Goal: Task Accomplishment & Management: Use online tool/utility

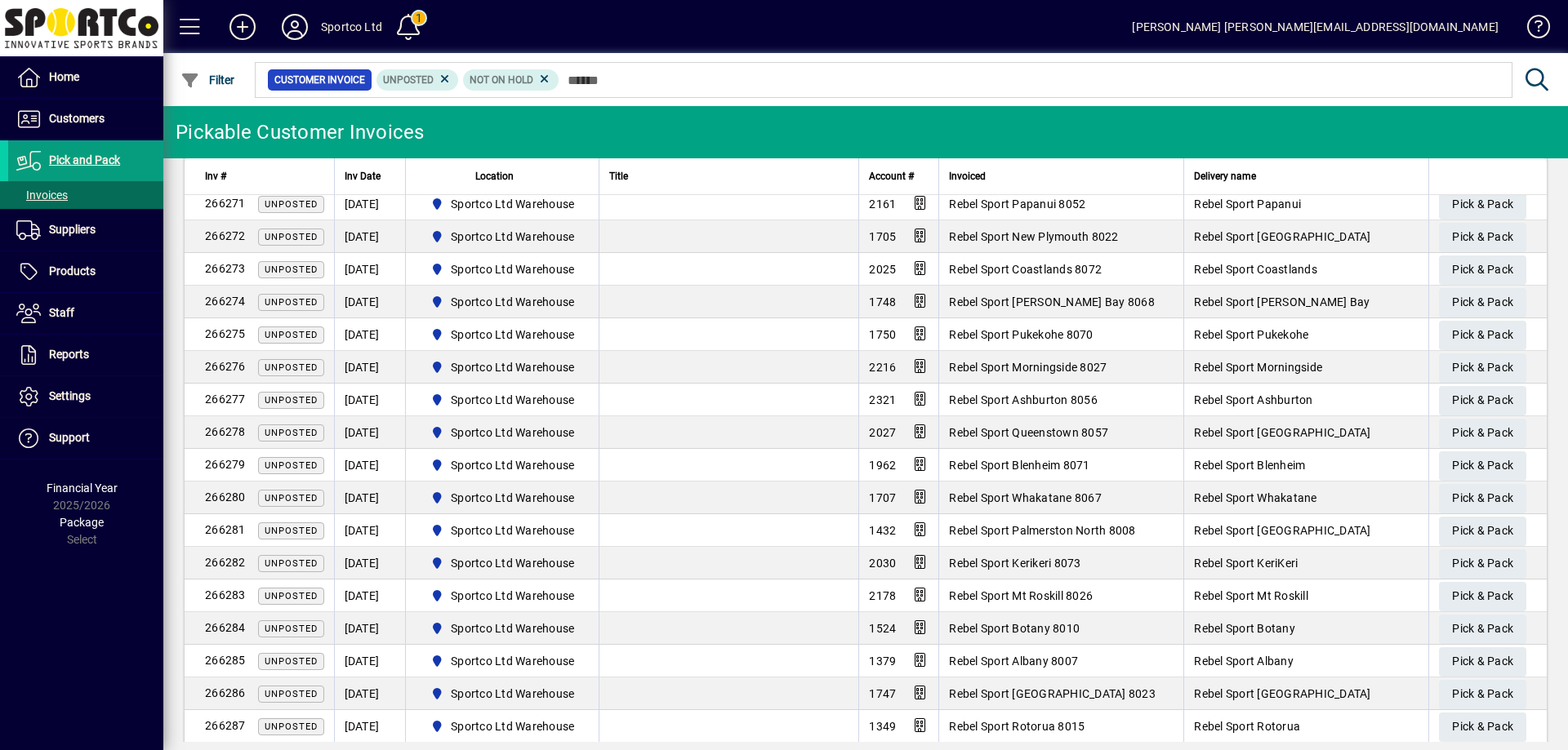
scroll to position [2042, 0]
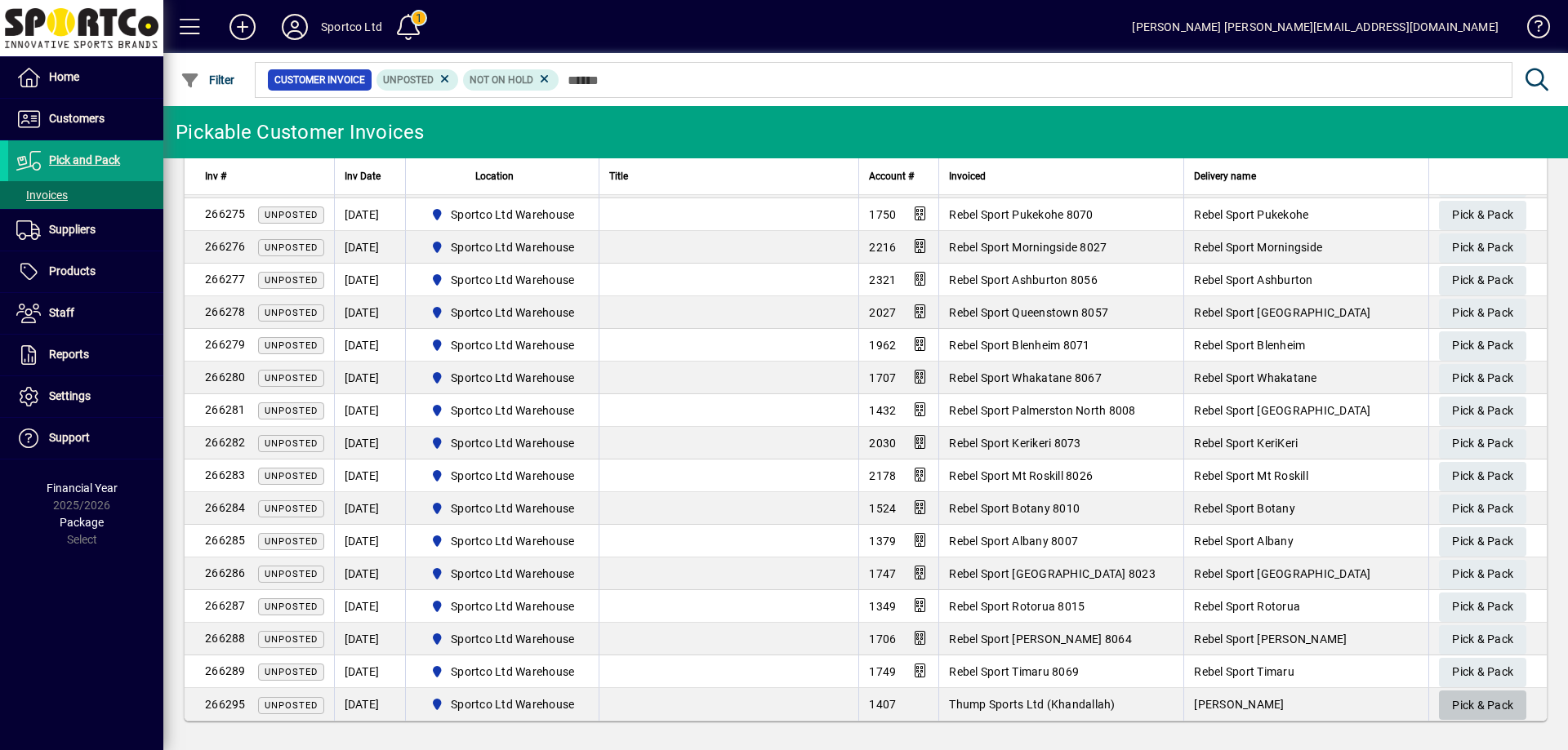
click at [1484, 709] on span "Pick & Pack" at bounding box center [1483, 706] width 61 height 27
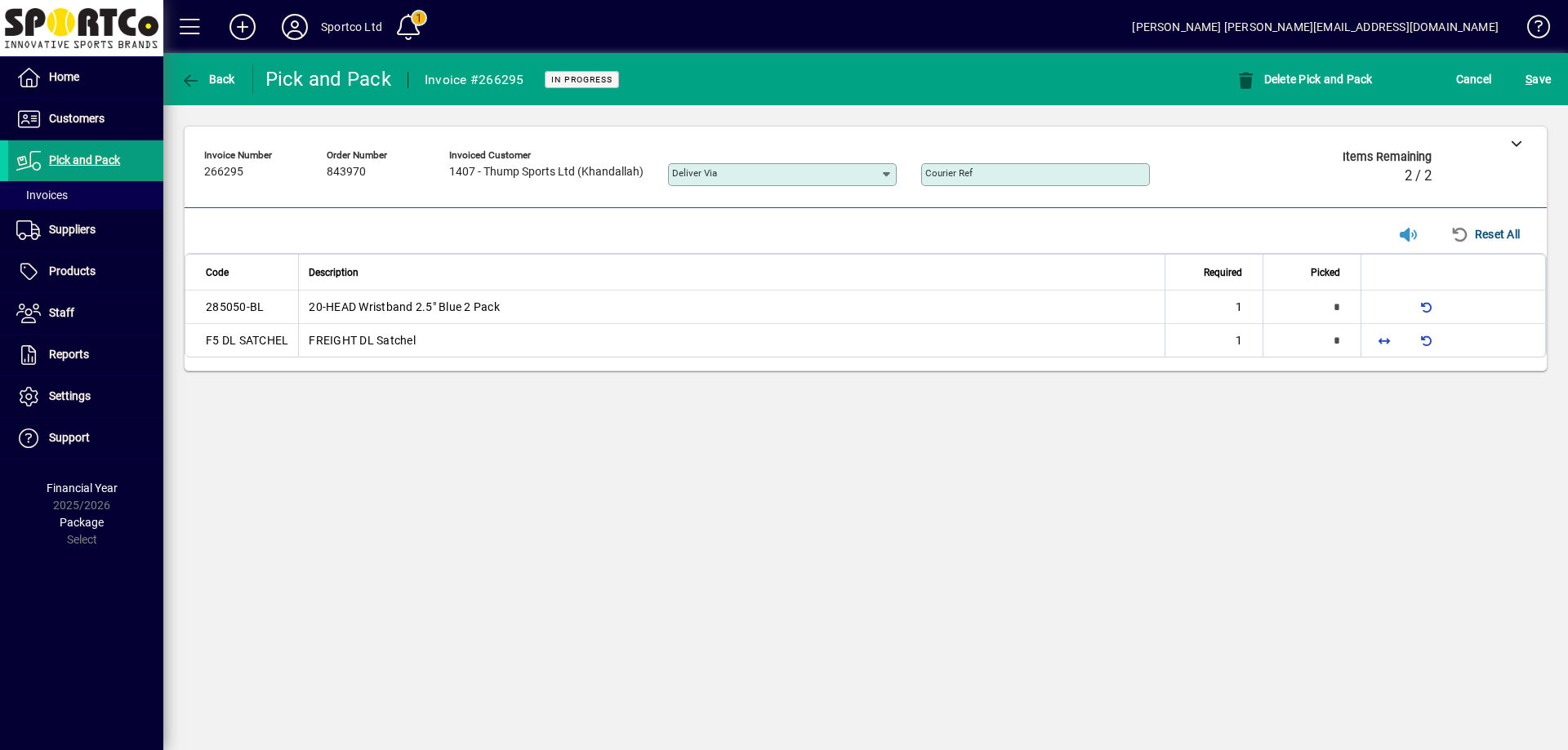
type input "*"
click at [1382, 339] on span "button" at bounding box center [1384, 340] width 40 height 40
type input "*"
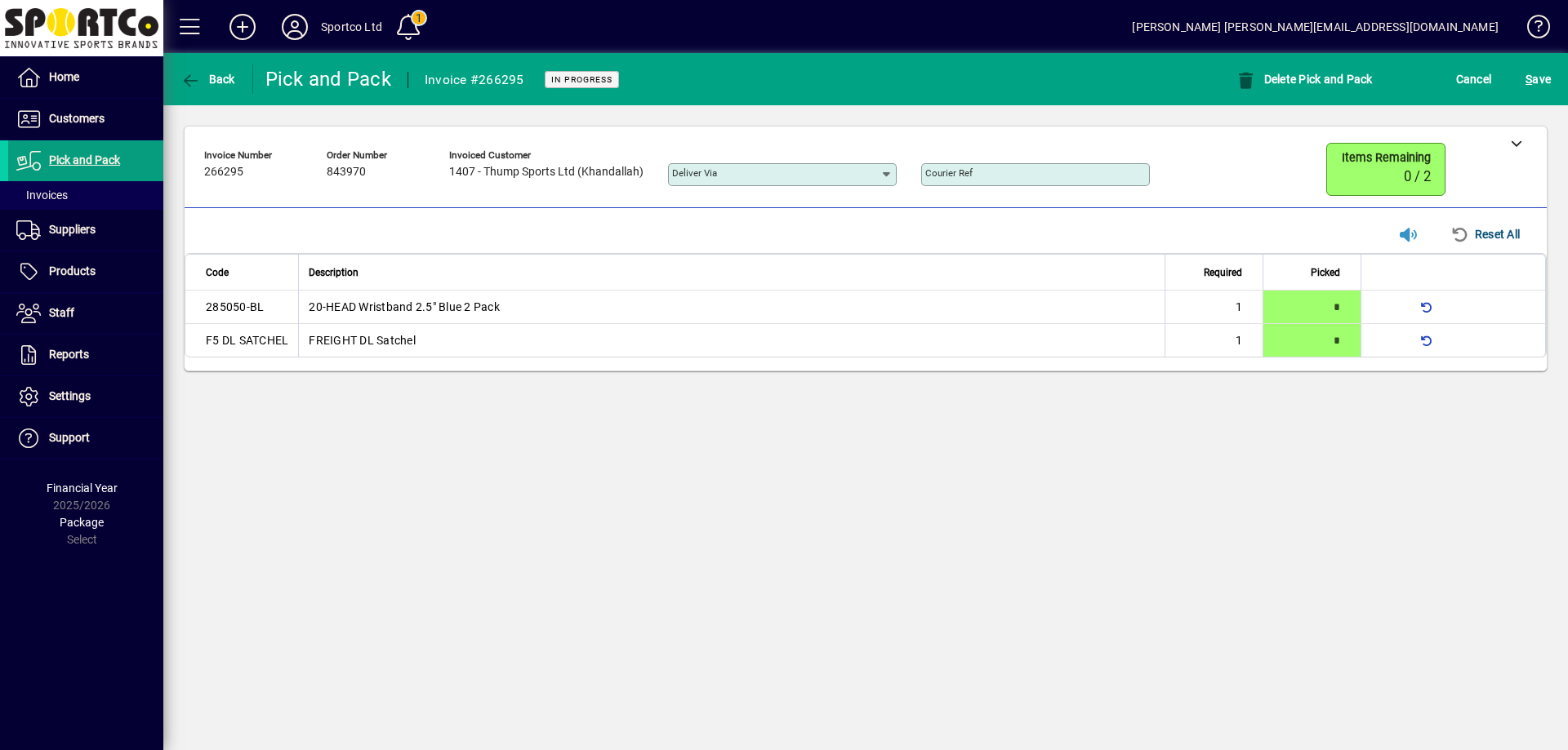
drag, startPoint x: 1520, startPoint y: 143, endPoint x: 1496, endPoint y: 208, distance: 69.3
click at [1520, 143] on icon at bounding box center [1517, 143] width 12 height 12
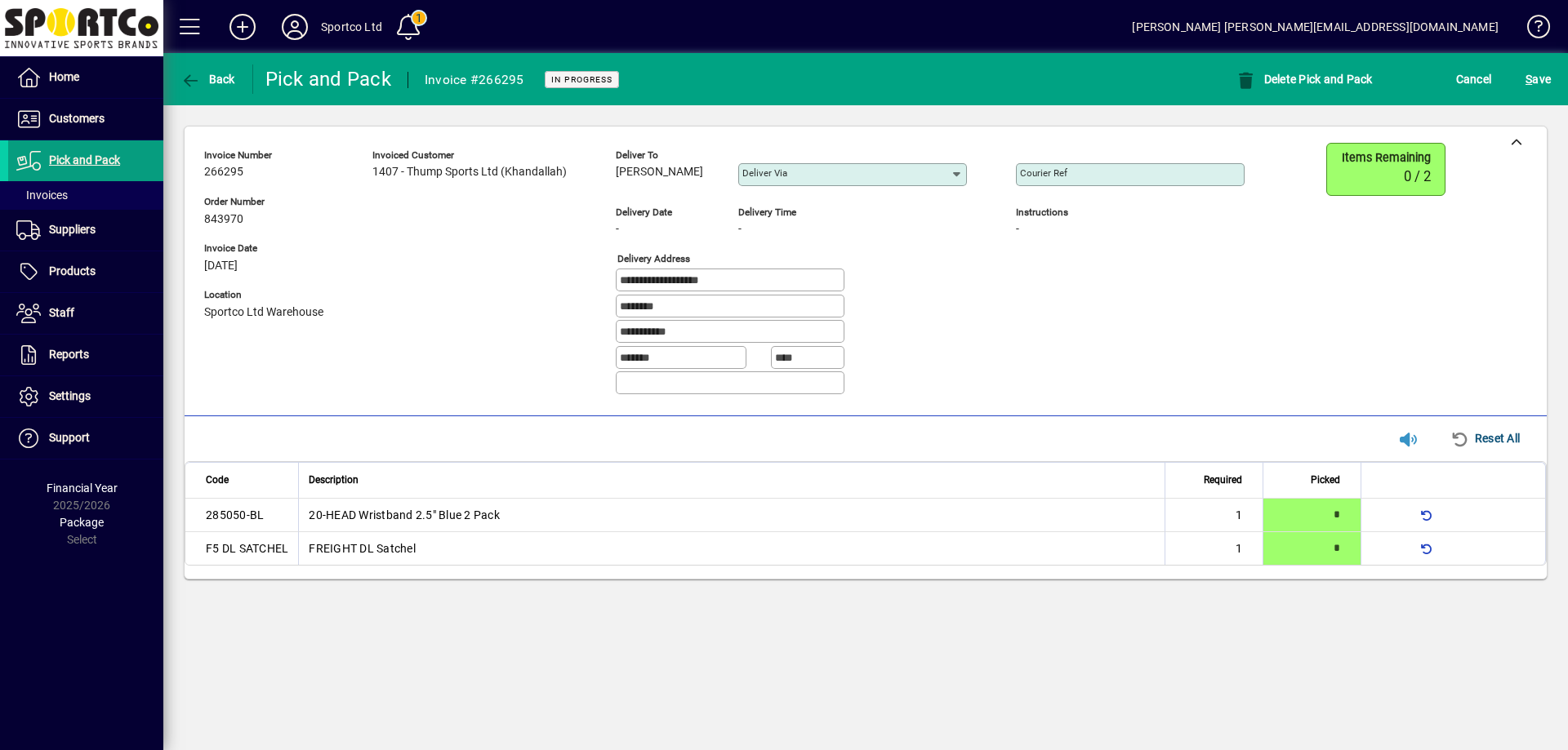
drag, startPoint x: 683, startPoint y: 171, endPoint x: 616, endPoint y: 180, distance: 67.6
click at [616, 180] on div "Luci Barlow" at bounding box center [664, 172] width 98 height 18
copy span "Luci Barlow"
drag, startPoint x: 702, startPoint y: 280, endPoint x: 581, endPoint y: 292, distance: 121.6
click at [581, 292] on div "**********" at bounding box center [737, 276] width 1065 height 265
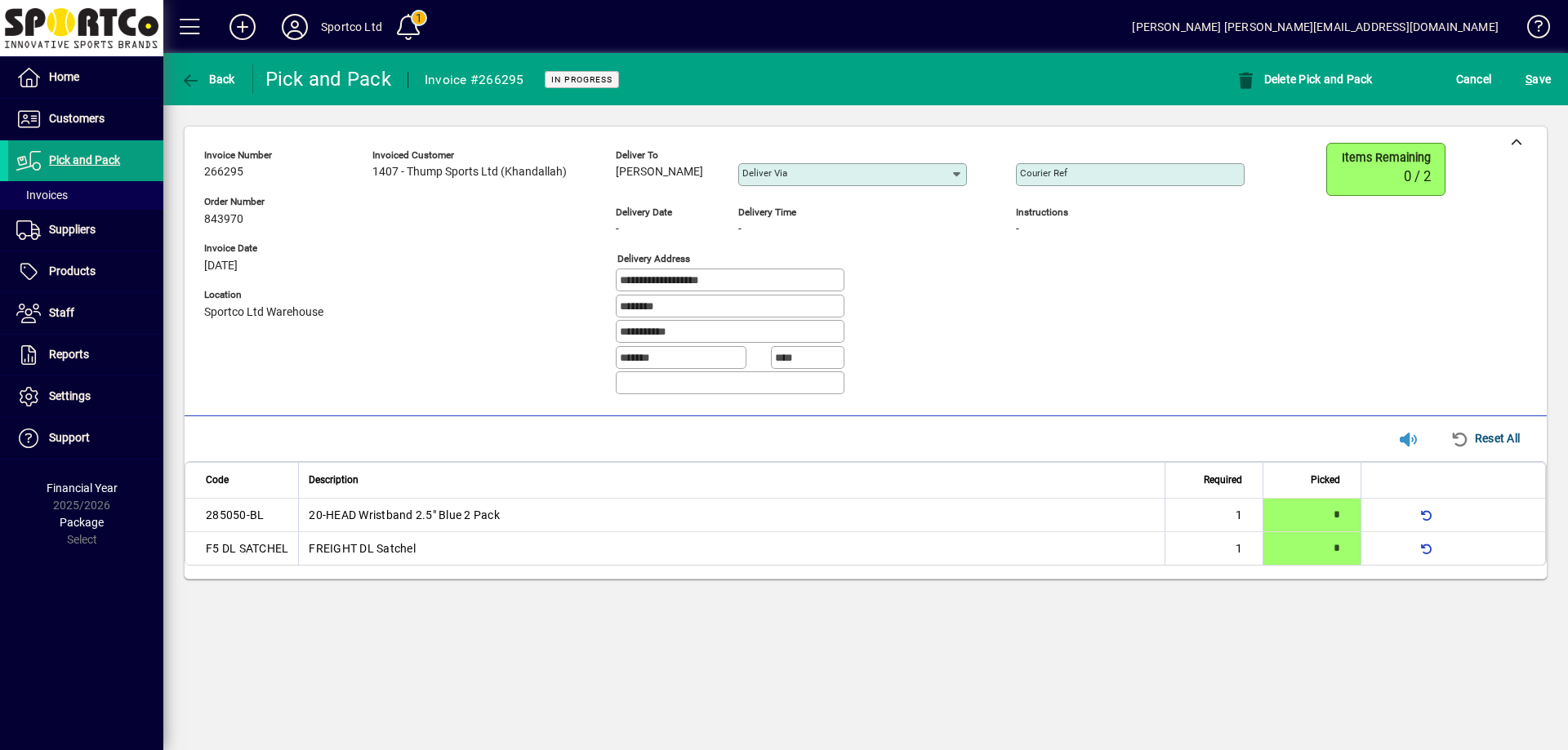
drag, startPoint x: 625, startPoint y: 328, endPoint x: 577, endPoint y: 337, distance: 48.8
click at [577, 332] on div "**********" at bounding box center [737, 276] width 1065 height 265
click at [1150, 170] on input "Courier Ref" at bounding box center [1132, 174] width 223 height 13
paste input "**********"
type input "**********"
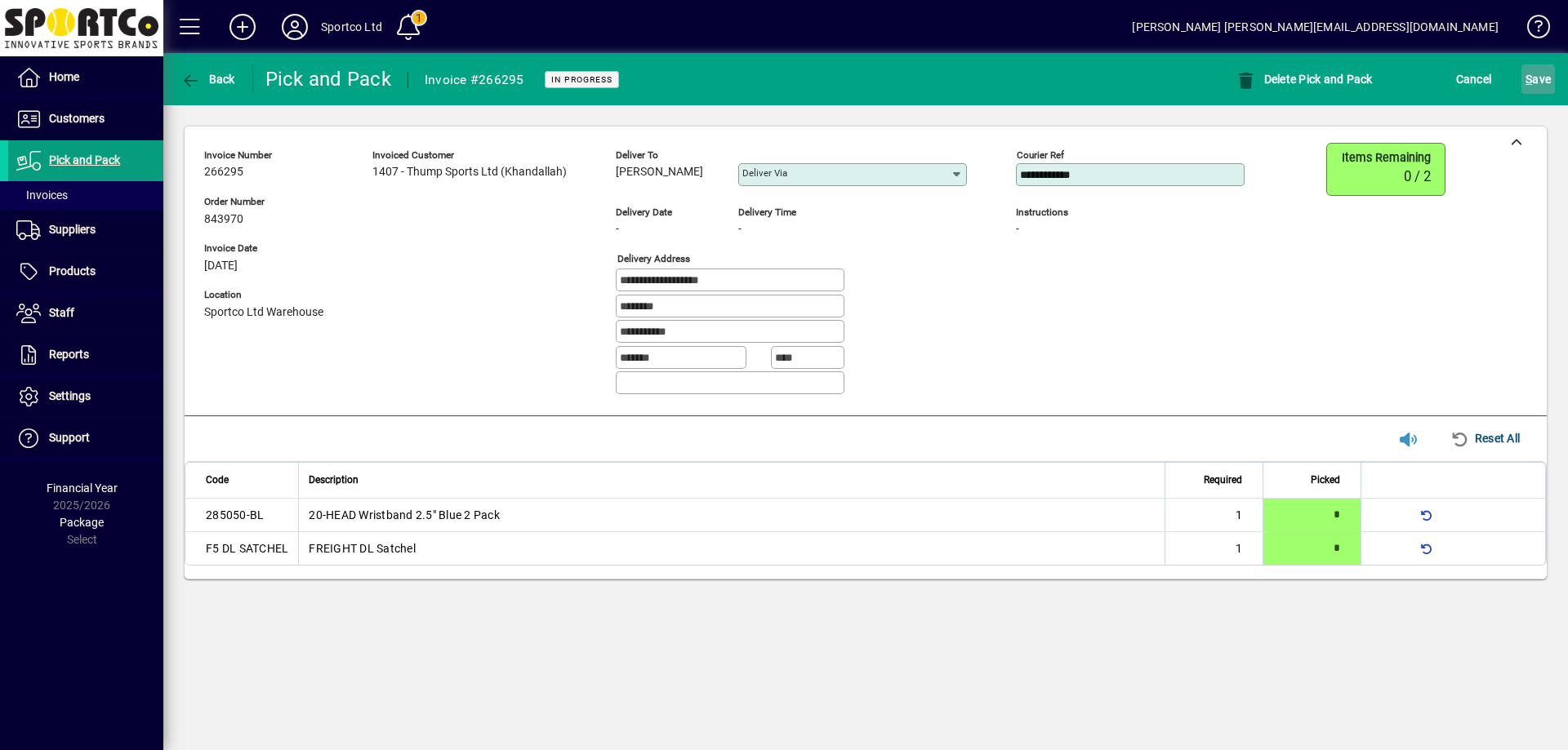
click at [1543, 74] on span "S ave" at bounding box center [1538, 79] width 26 height 26
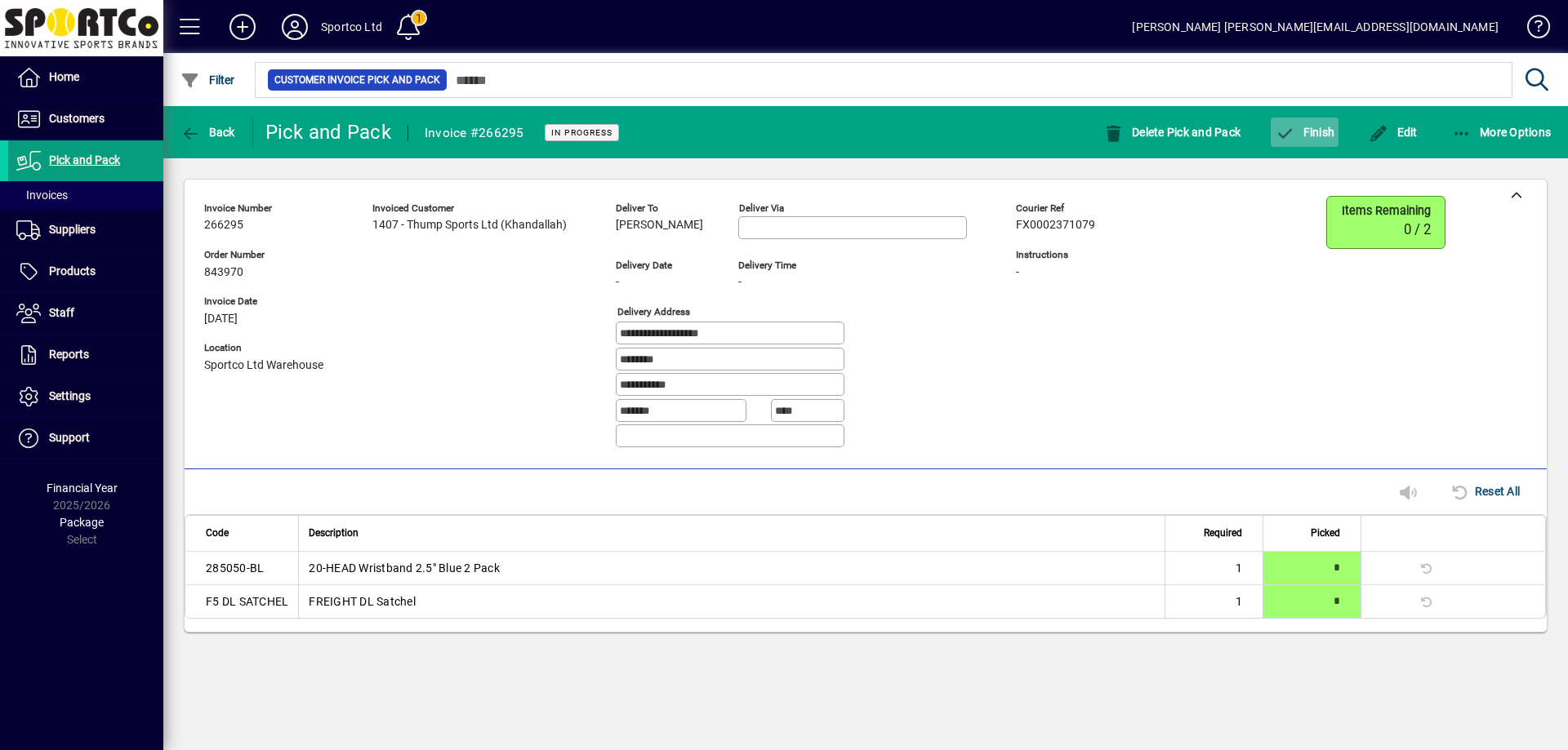
click at [1321, 130] on span "Finish" at bounding box center [1305, 131] width 59 height 13
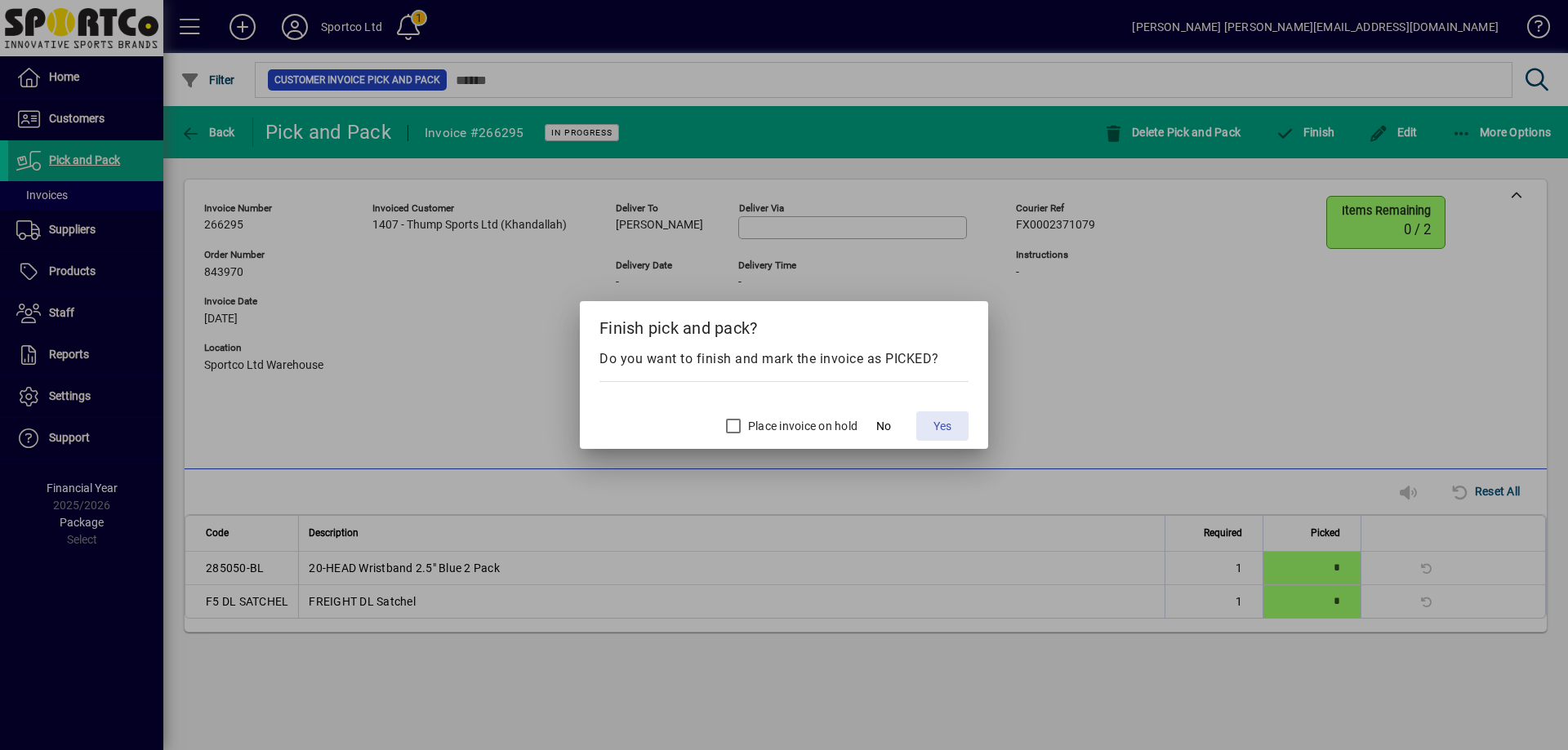
click at [944, 415] on span at bounding box center [942, 426] width 52 height 40
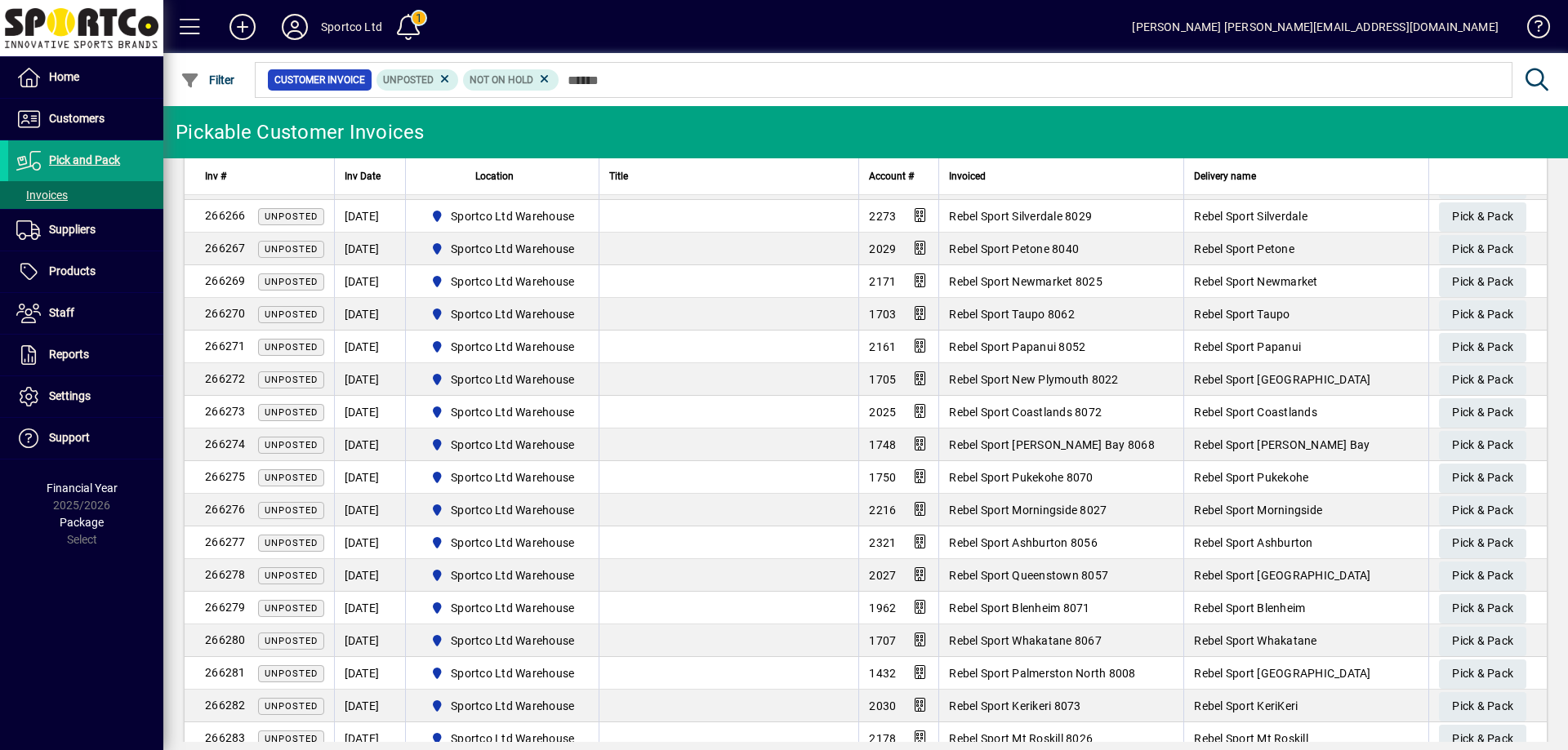
scroll to position [1945, 0]
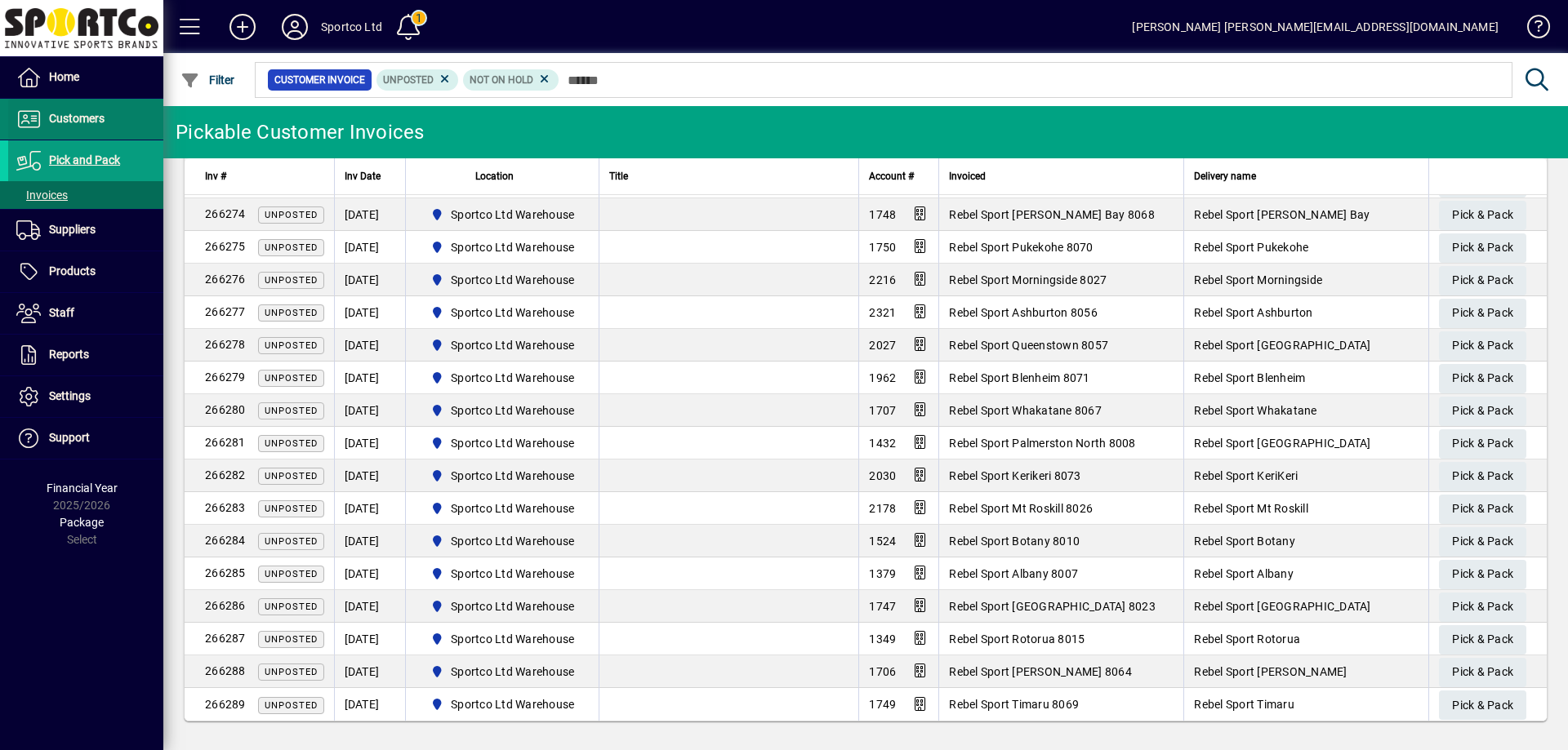
click at [74, 123] on span "Customers" at bounding box center [77, 118] width 55 height 13
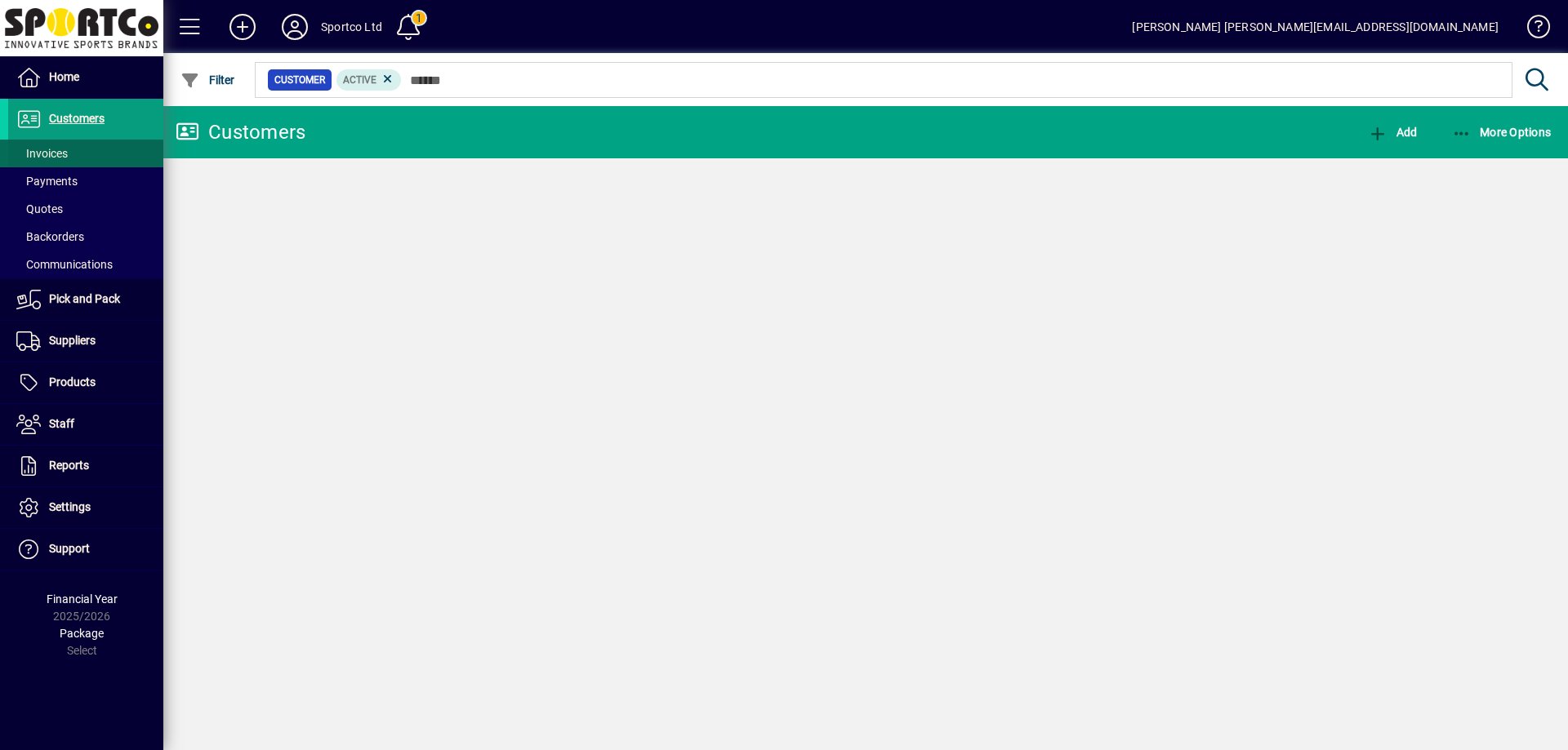
click at [40, 157] on span "Invoices" at bounding box center [43, 153] width 51 height 13
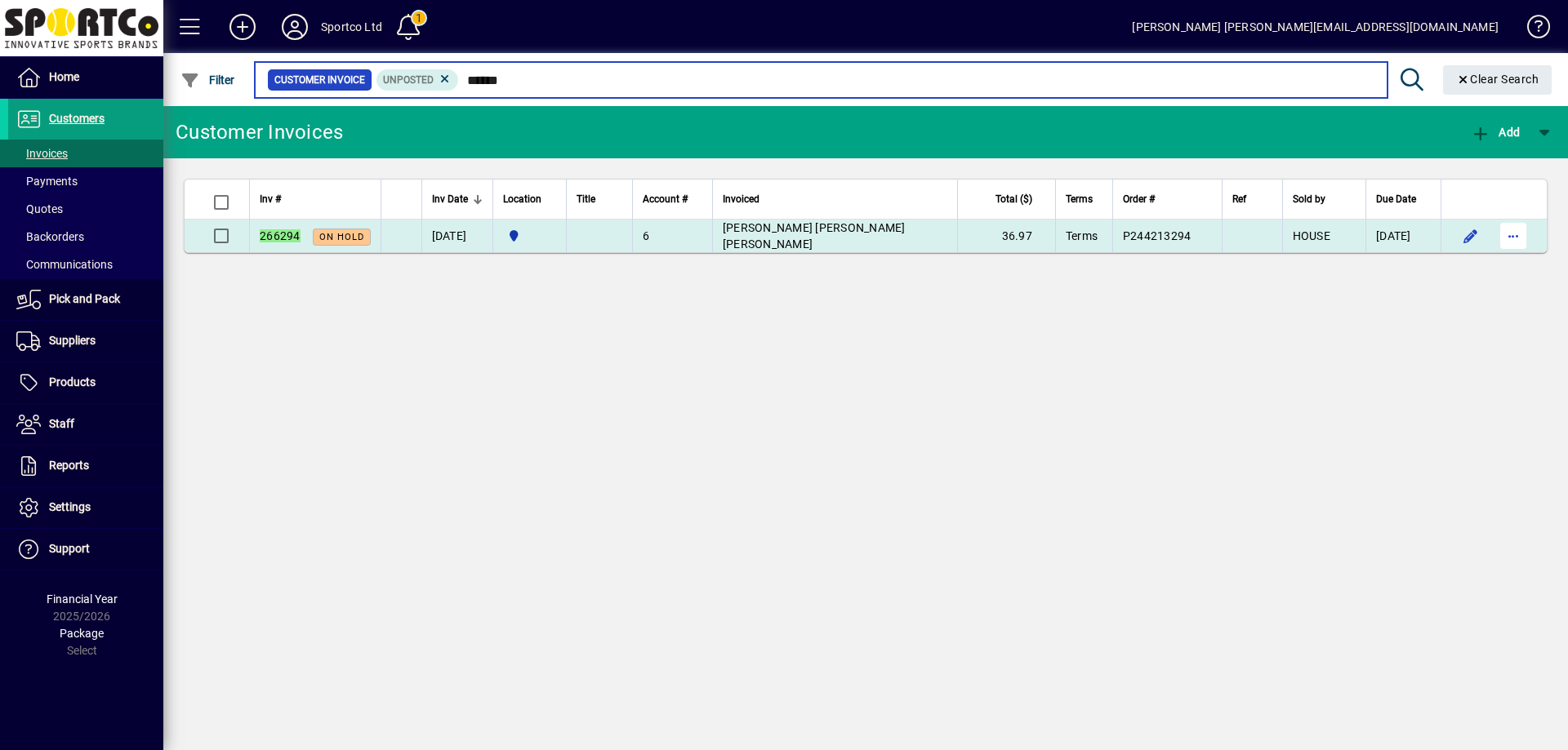
type input "******"
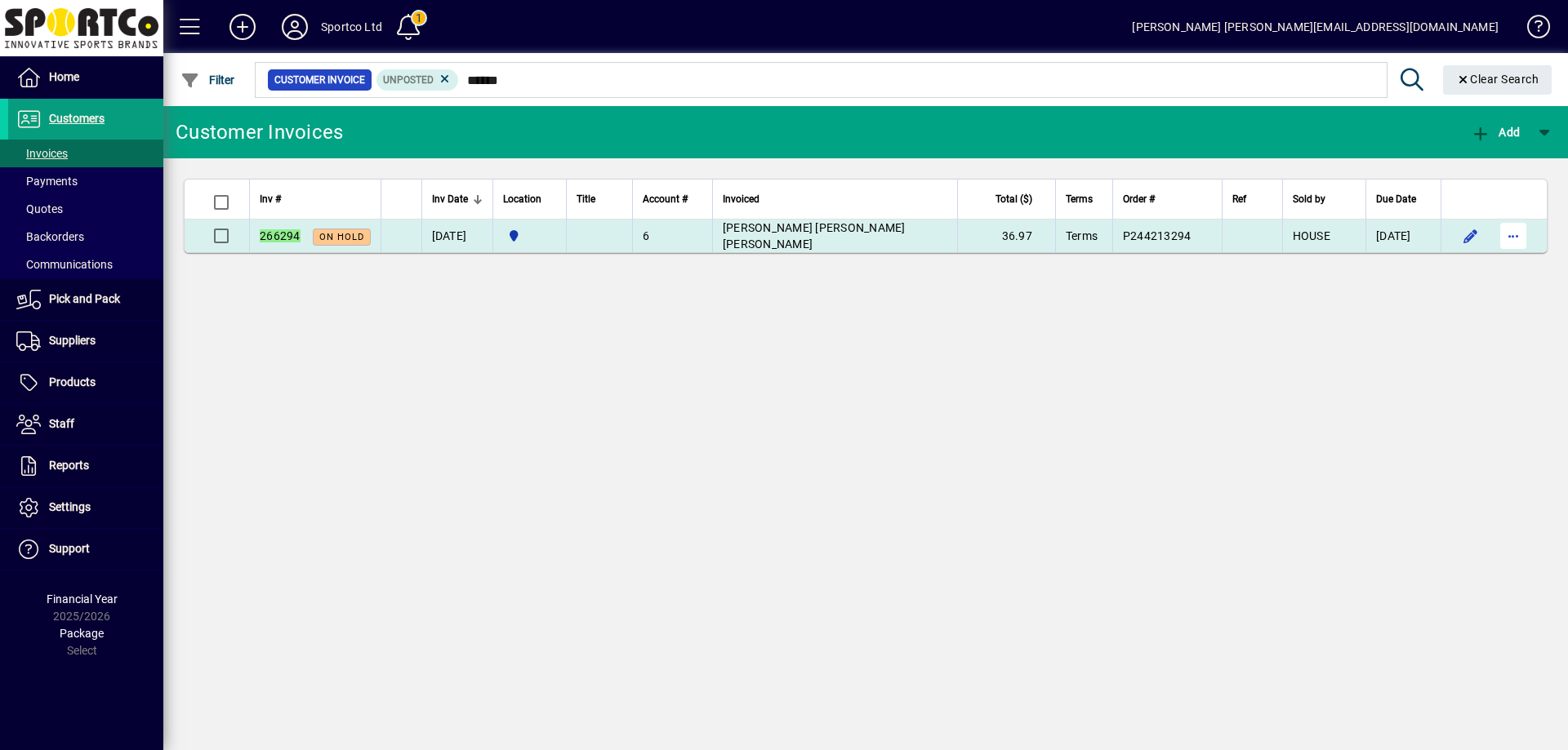
click at [1515, 239] on span "button" at bounding box center [1514, 236] width 40 height 40
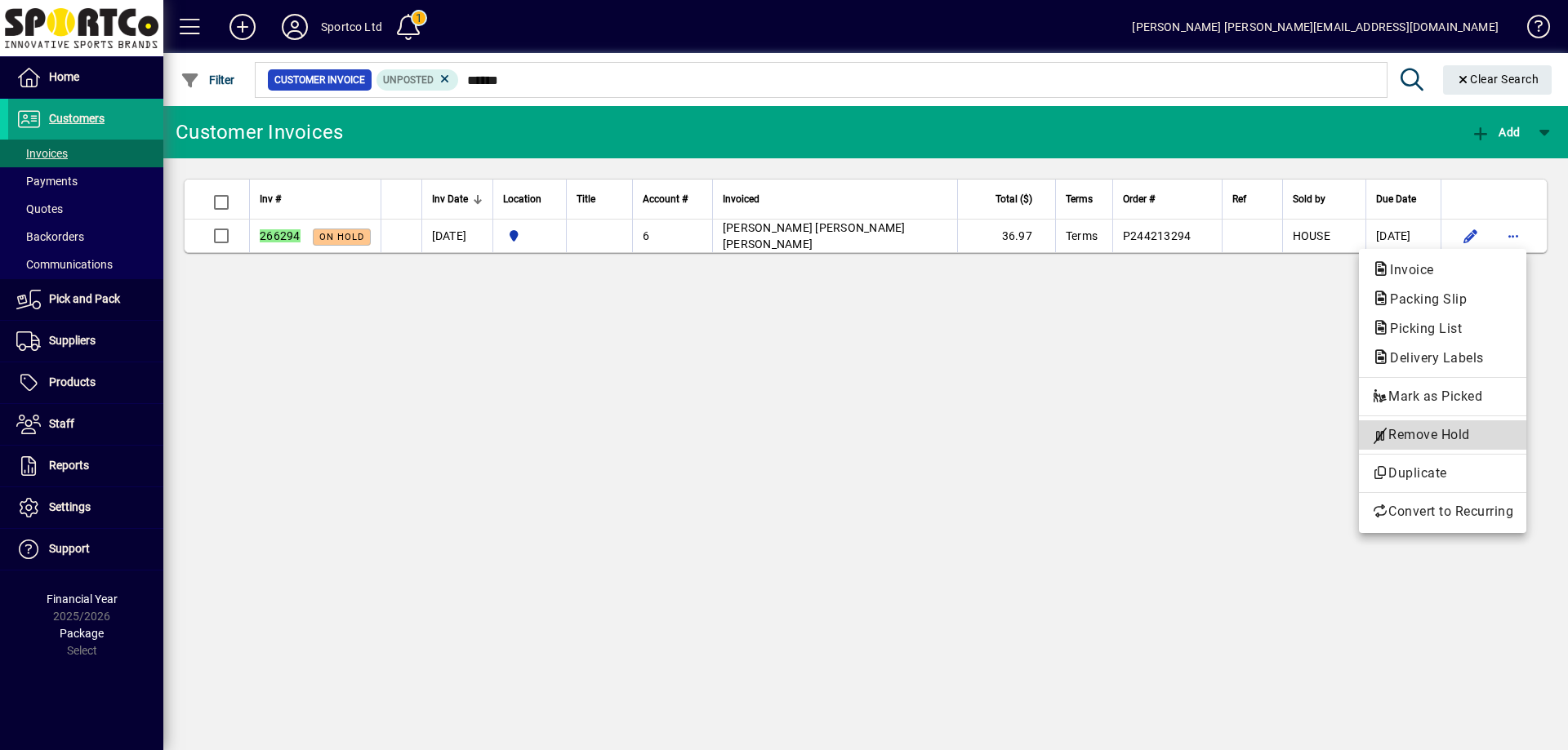
click at [1438, 430] on span "Remove Hold" at bounding box center [1442, 435] width 141 height 20
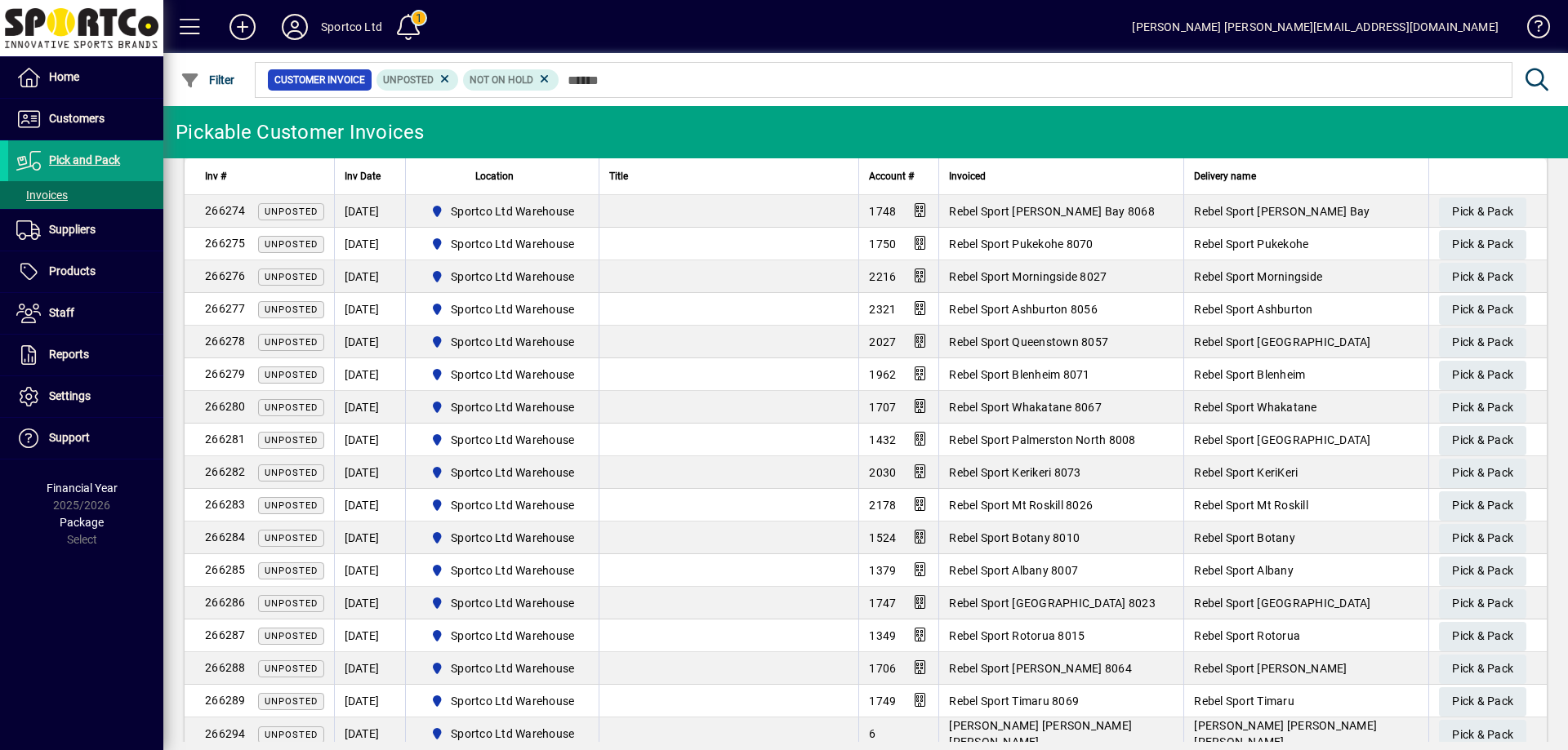
scroll to position [1977, 0]
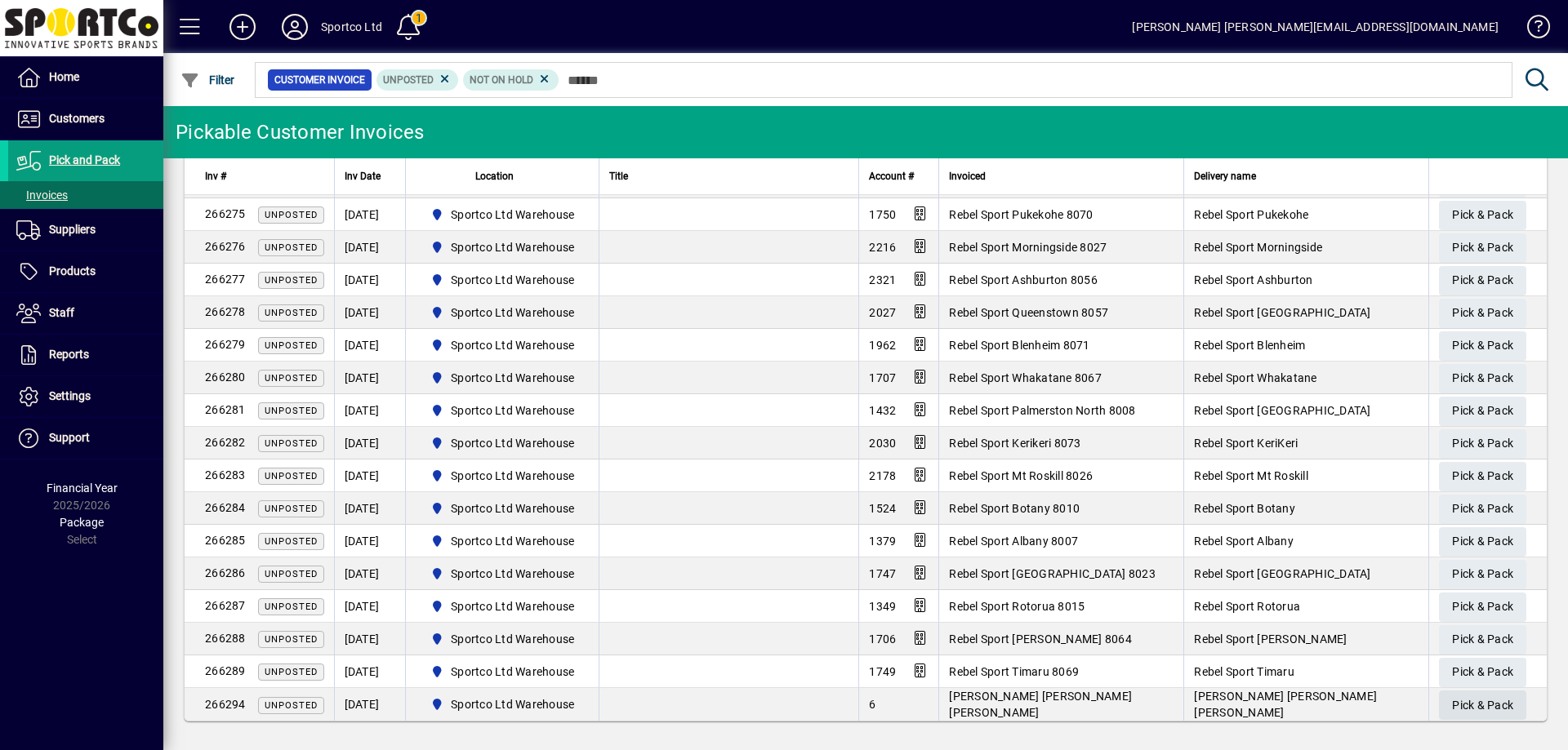
click at [1473, 707] on span "Pick & Pack" at bounding box center [1483, 706] width 61 height 27
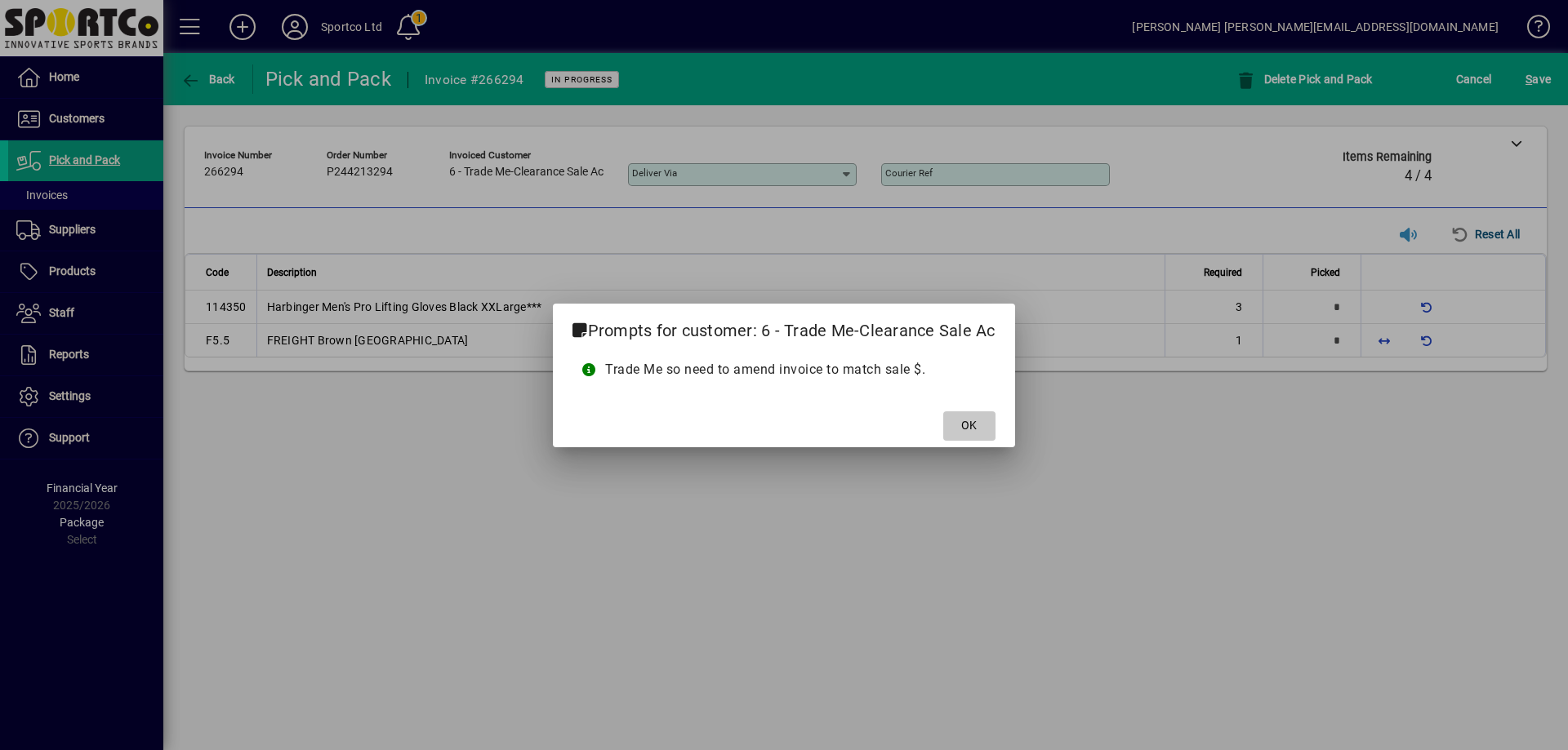
click at [980, 423] on span at bounding box center [969, 426] width 52 height 40
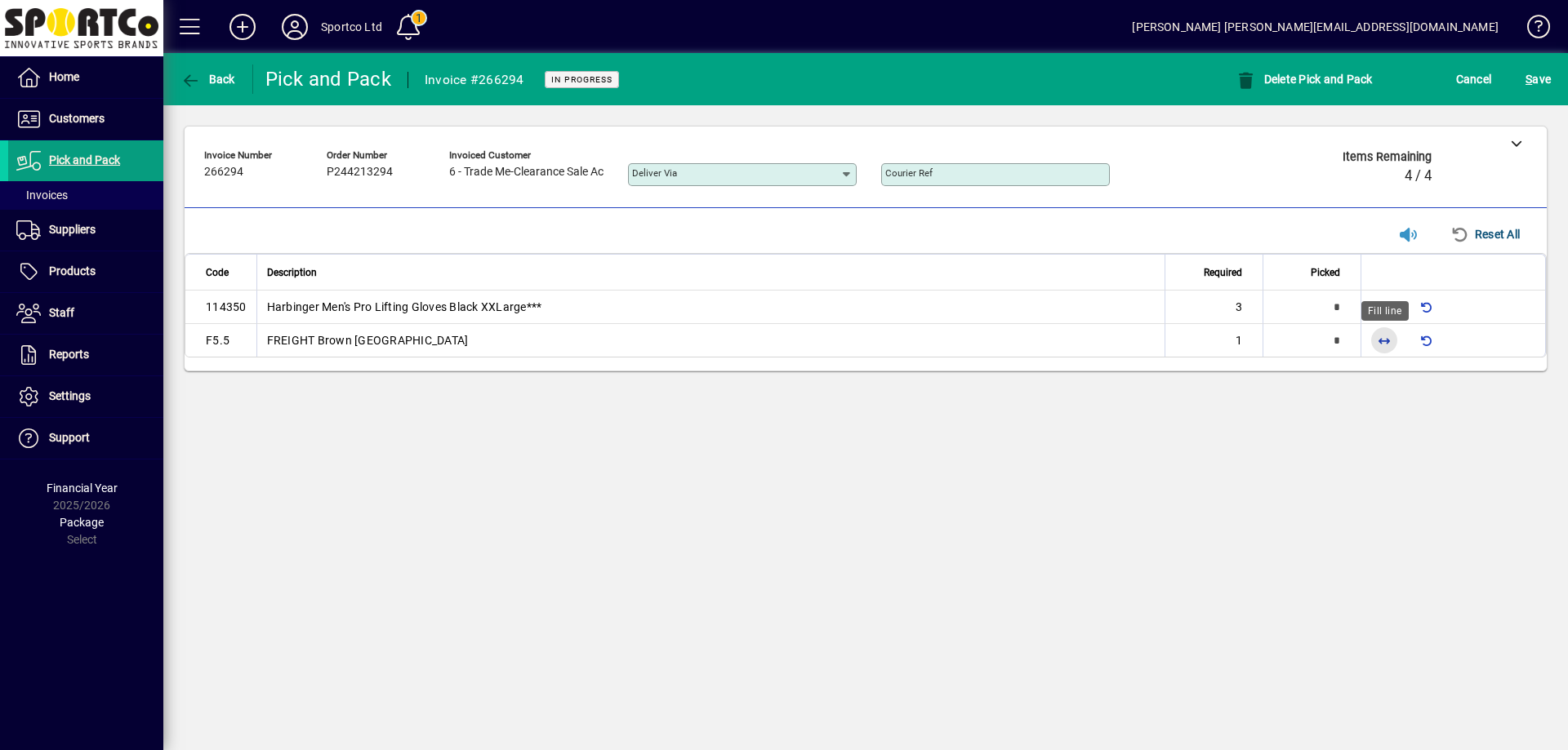
click at [1389, 331] on span "button" at bounding box center [1384, 341] width 40 height 40
type input "*"
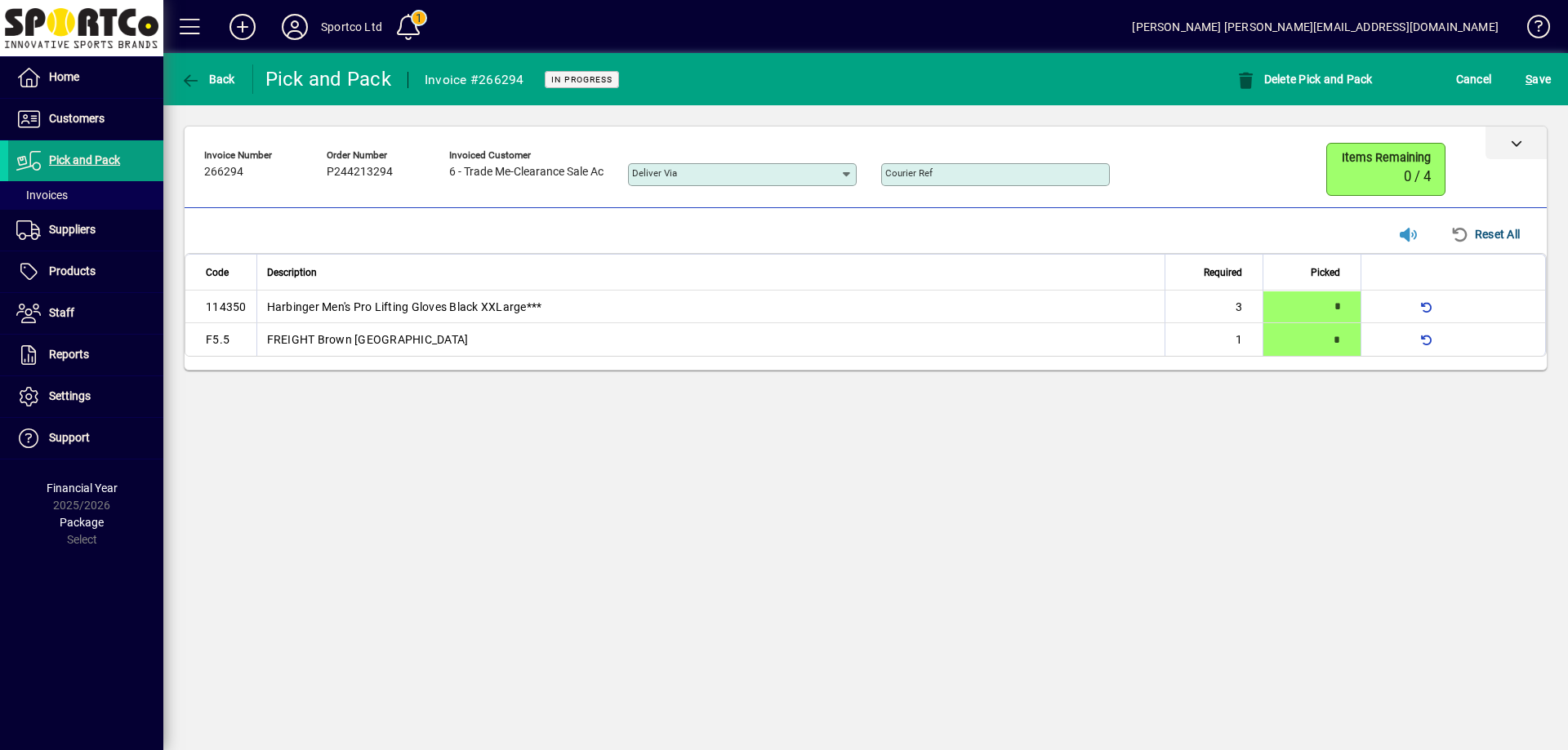
click at [1520, 145] on icon at bounding box center [1517, 143] width 12 height 12
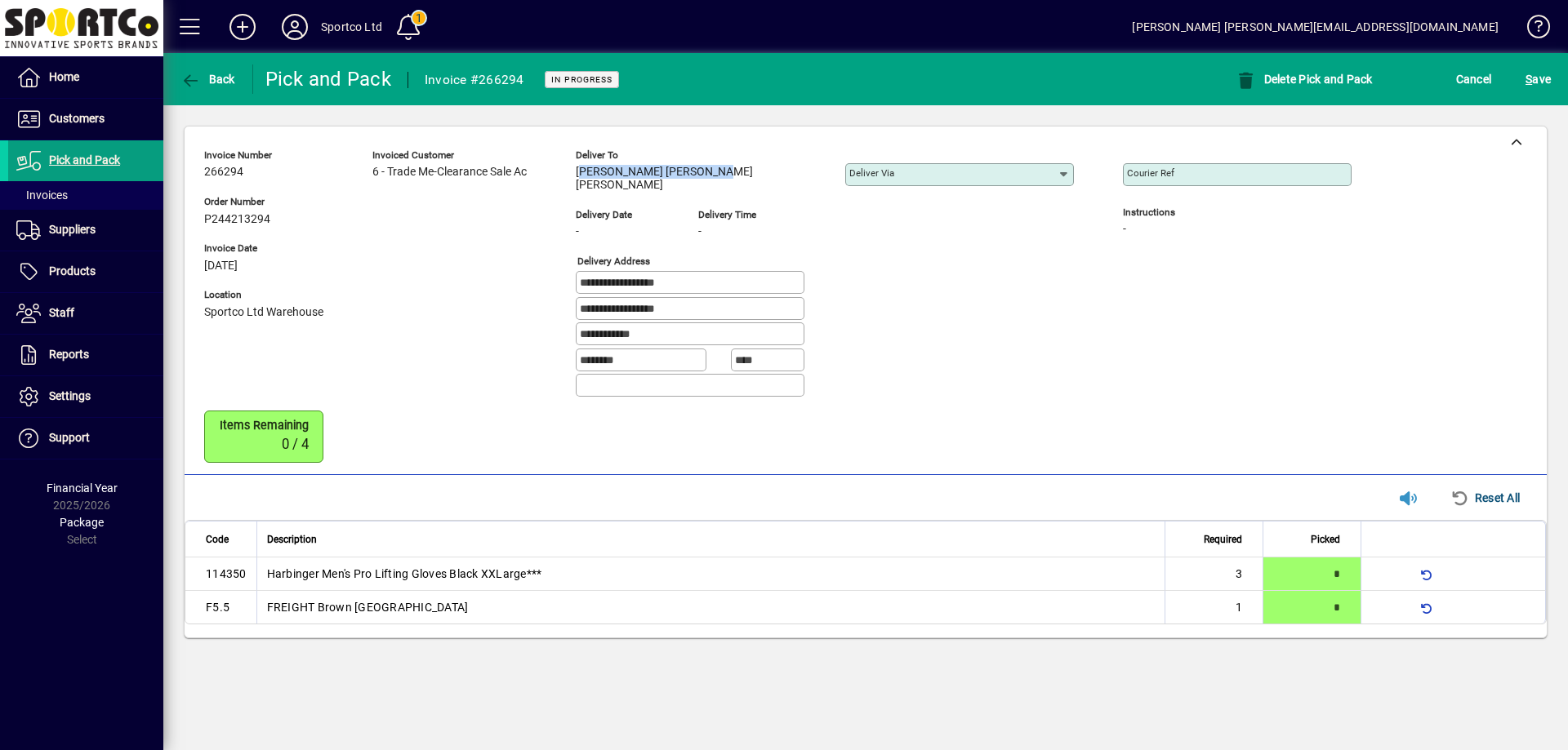
drag, startPoint x: 723, startPoint y: 167, endPoint x: 575, endPoint y: 176, distance: 148.3
click at [575, 176] on div "**********" at bounding box center [790, 277] width 1172 height 268
copy span "Anderson Medeiros Gomes"
drag, startPoint x: 696, startPoint y: 306, endPoint x: 521, endPoint y: 319, distance: 175.5
click at [521, 319] on div "**********" at bounding box center [790, 277] width 1172 height 268
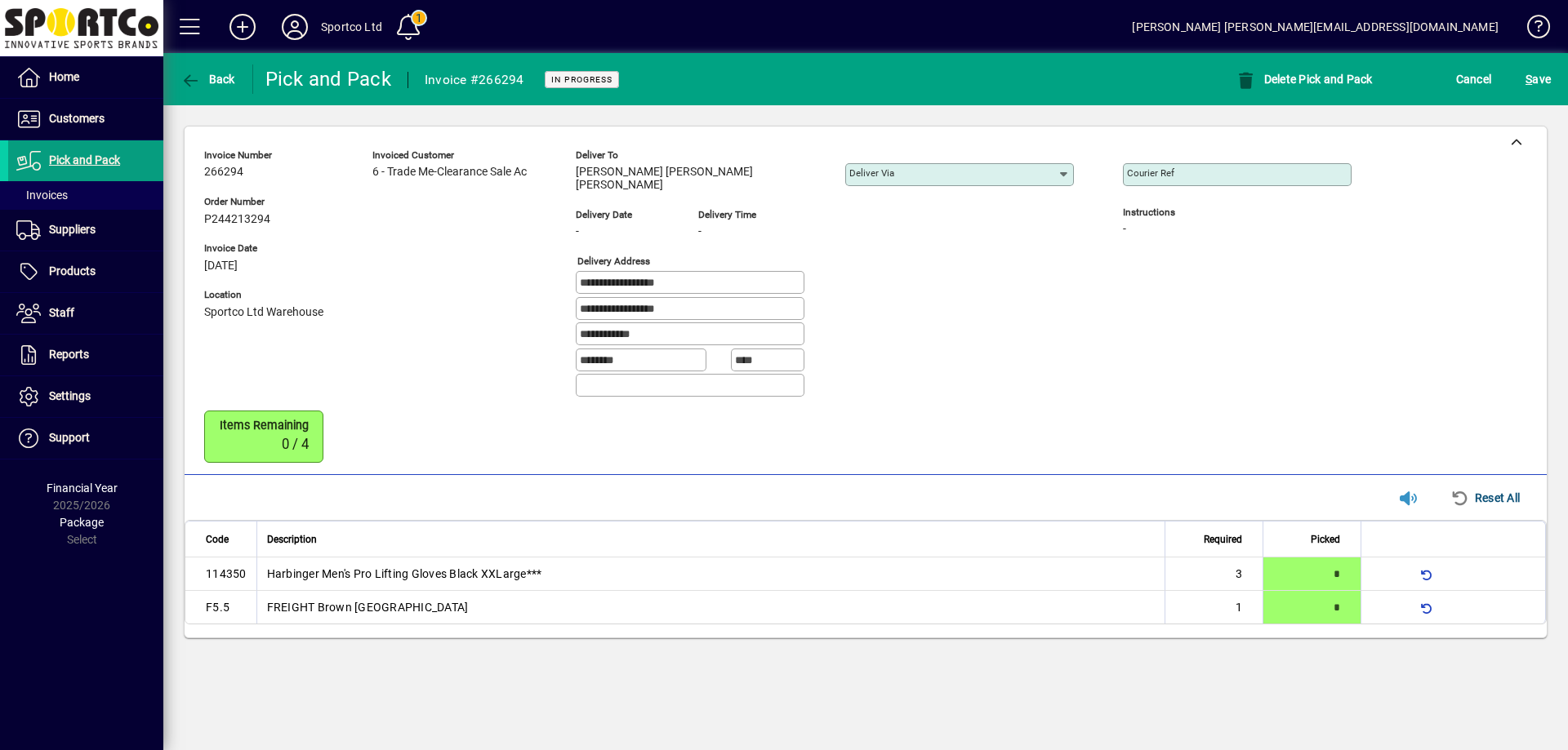
click at [1139, 188] on div at bounding box center [1237, 195] width 228 height 18
click at [1130, 186] on div "Courier Ref" at bounding box center [1237, 174] width 228 height 23
click at [1127, 175] on input "Courier Ref" at bounding box center [1239, 174] width 223 height 13
click at [1127, 177] on input "Courier Ref" at bounding box center [1239, 174] width 223 height 13
paste input "**********"
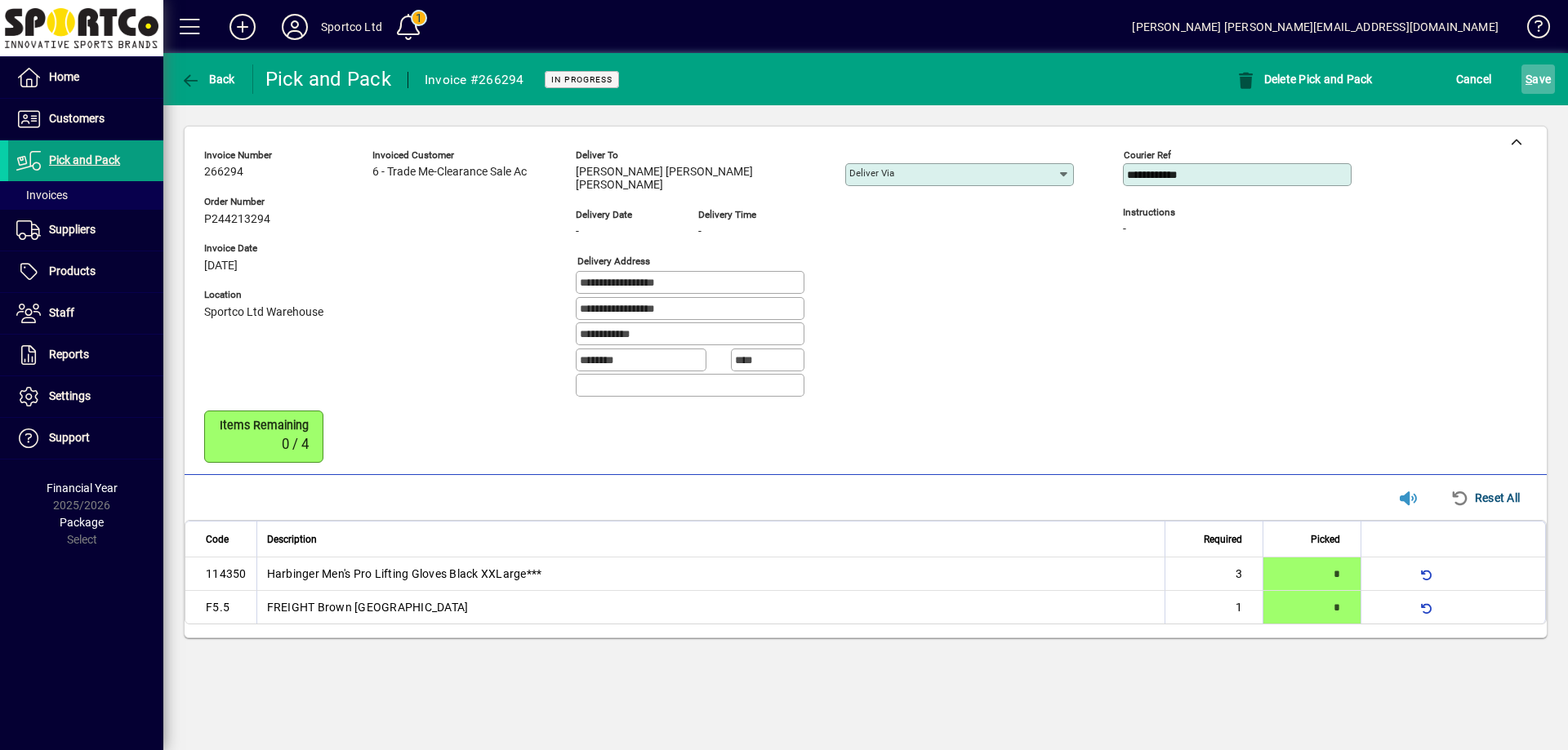
type input "**********"
click at [1524, 75] on span "submit" at bounding box center [1538, 79] width 34 height 40
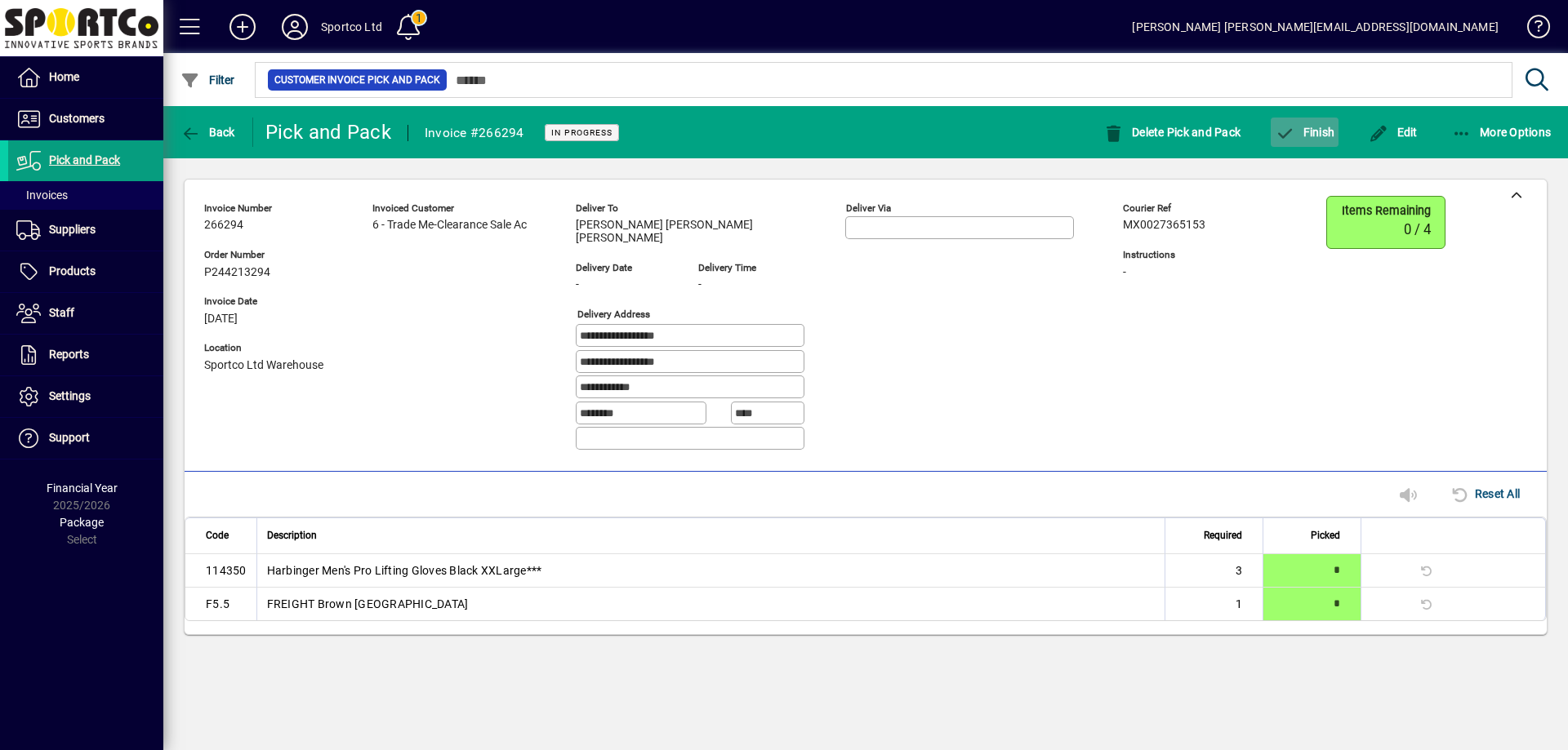
click at [1319, 134] on span "Finish" at bounding box center [1305, 131] width 59 height 13
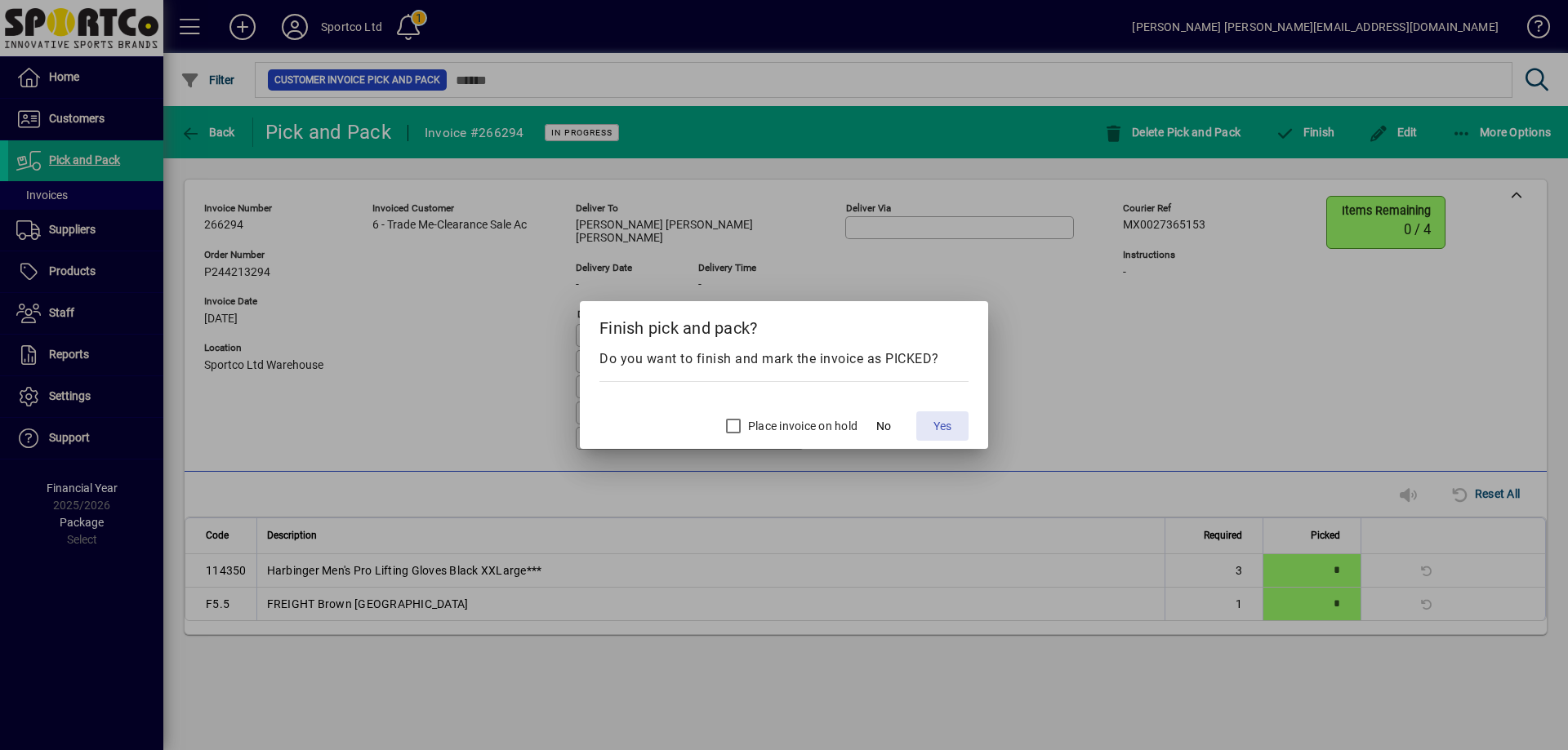
click at [946, 424] on span "Yes" at bounding box center [942, 426] width 18 height 17
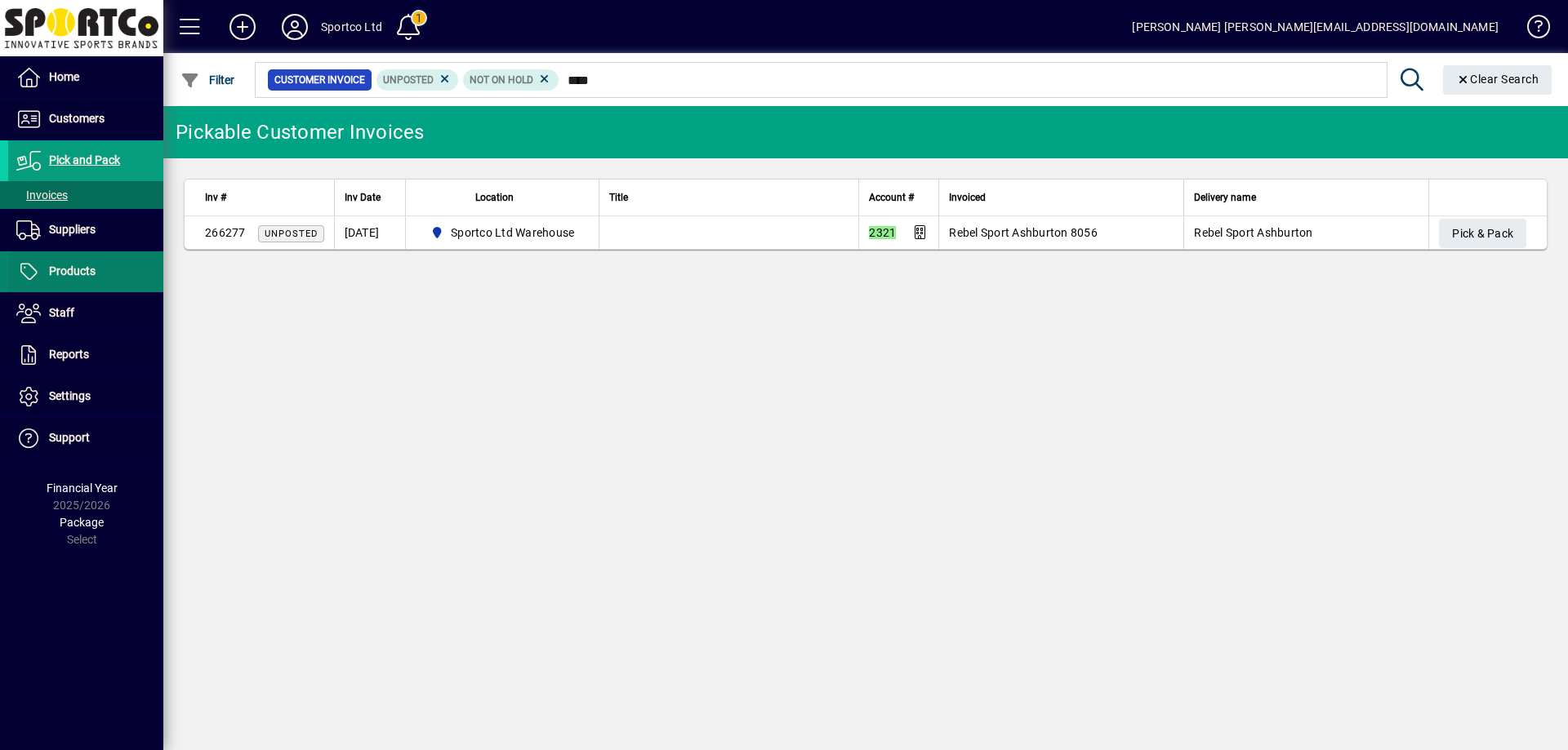
type input "****"
click at [73, 267] on span "Products" at bounding box center [72, 271] width 46 height 13
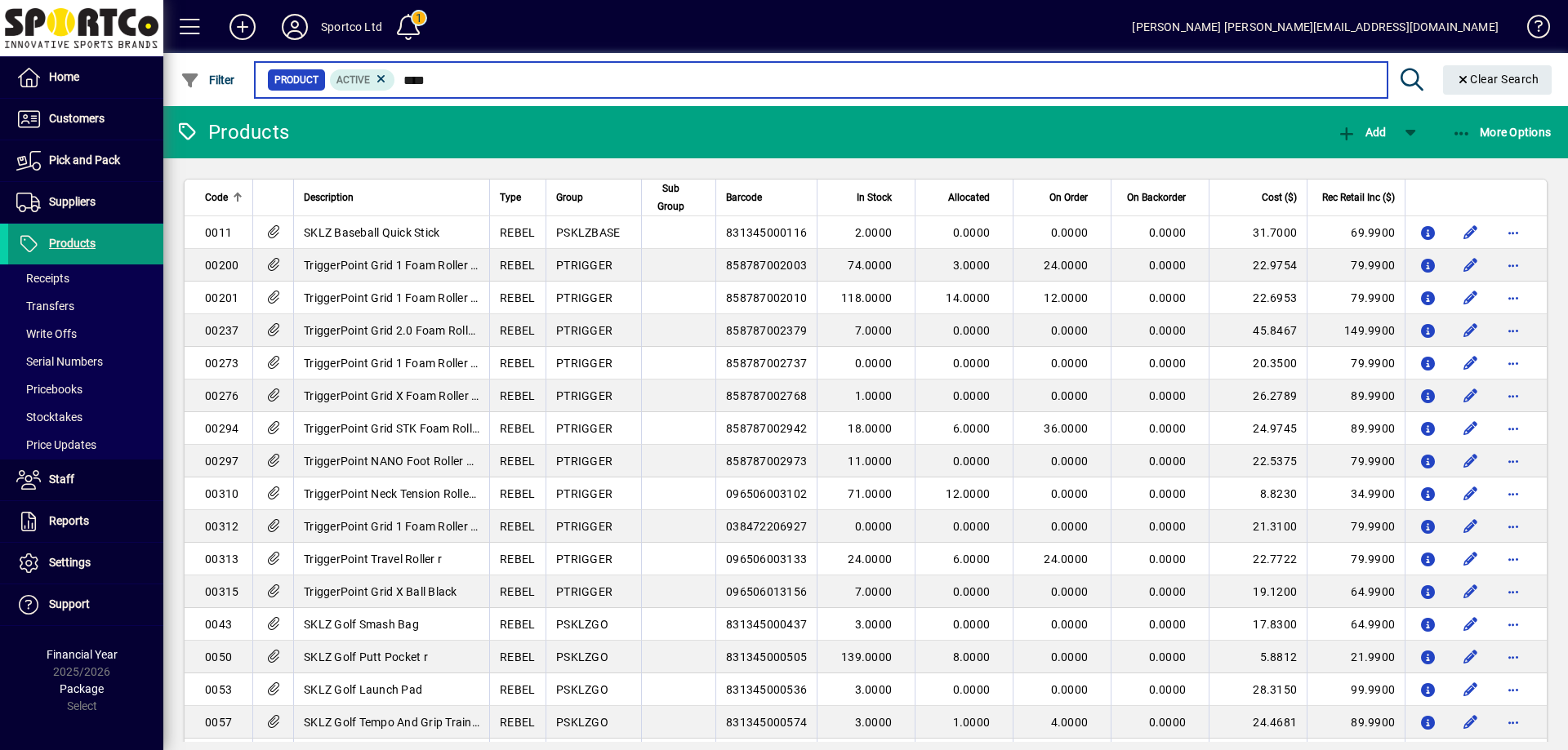
type input "*****"
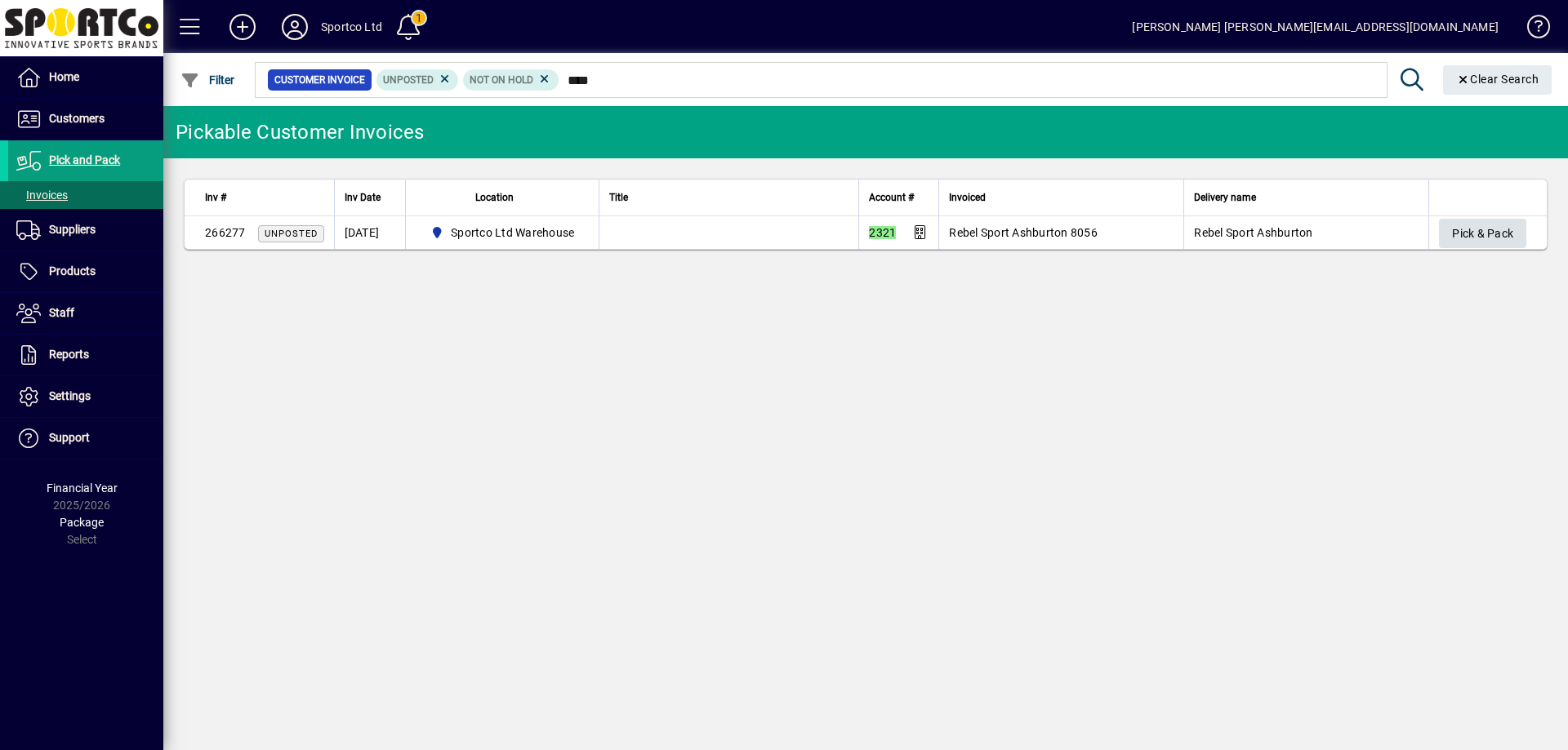
type input "****"
click at [1506, 233] on span "Pick & Pack" at bounding box center [1483, 233] width 61 height 27
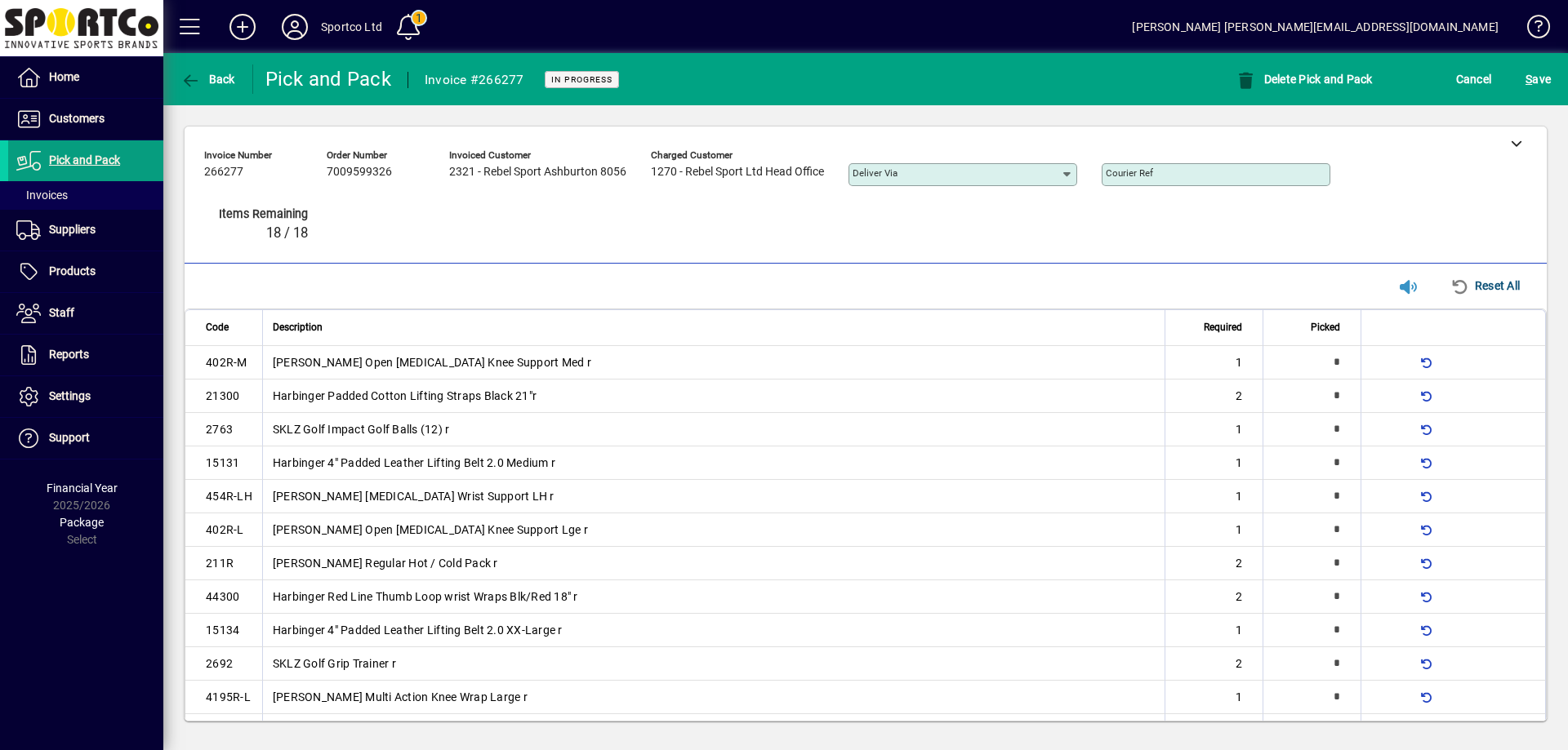
type input "*"
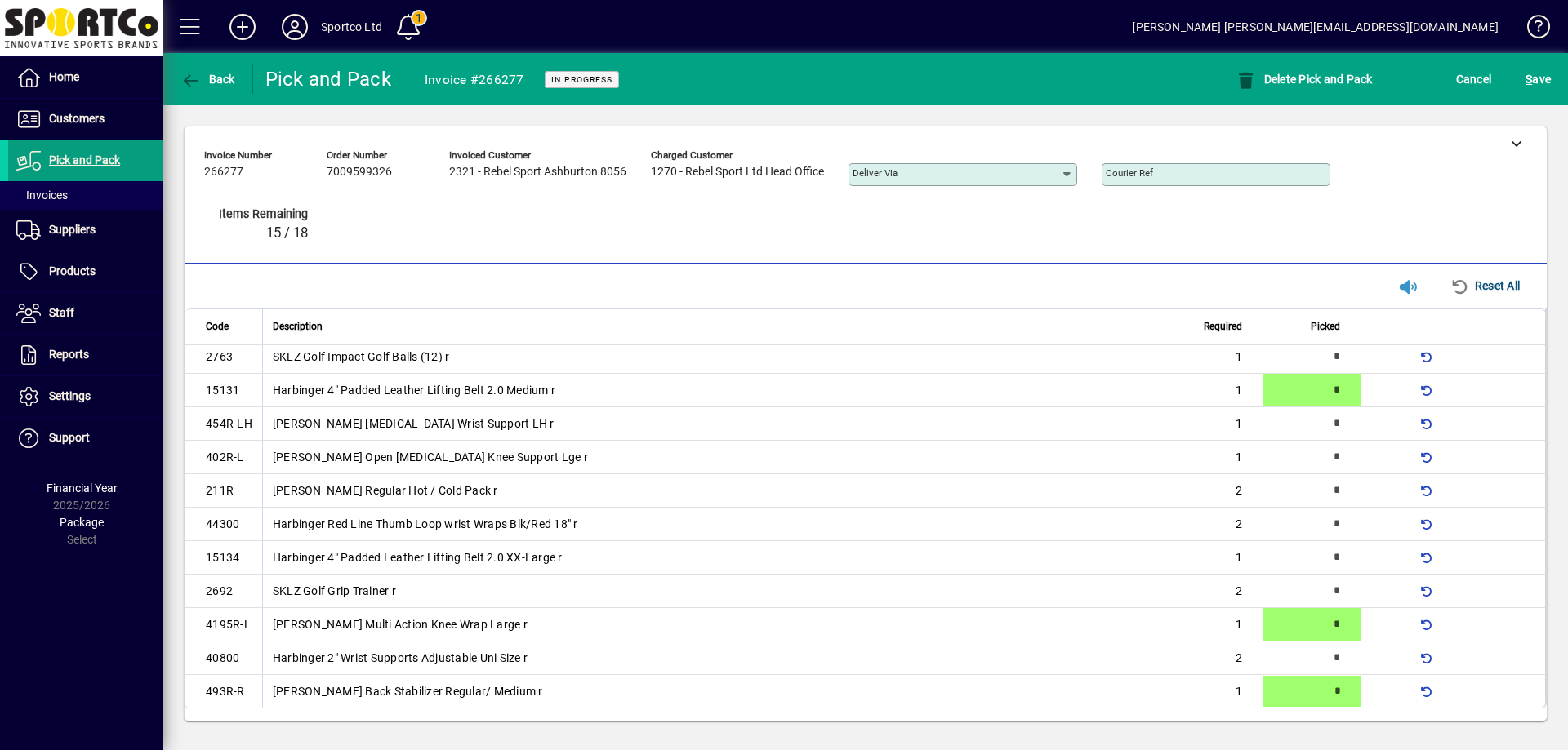
type input "*"
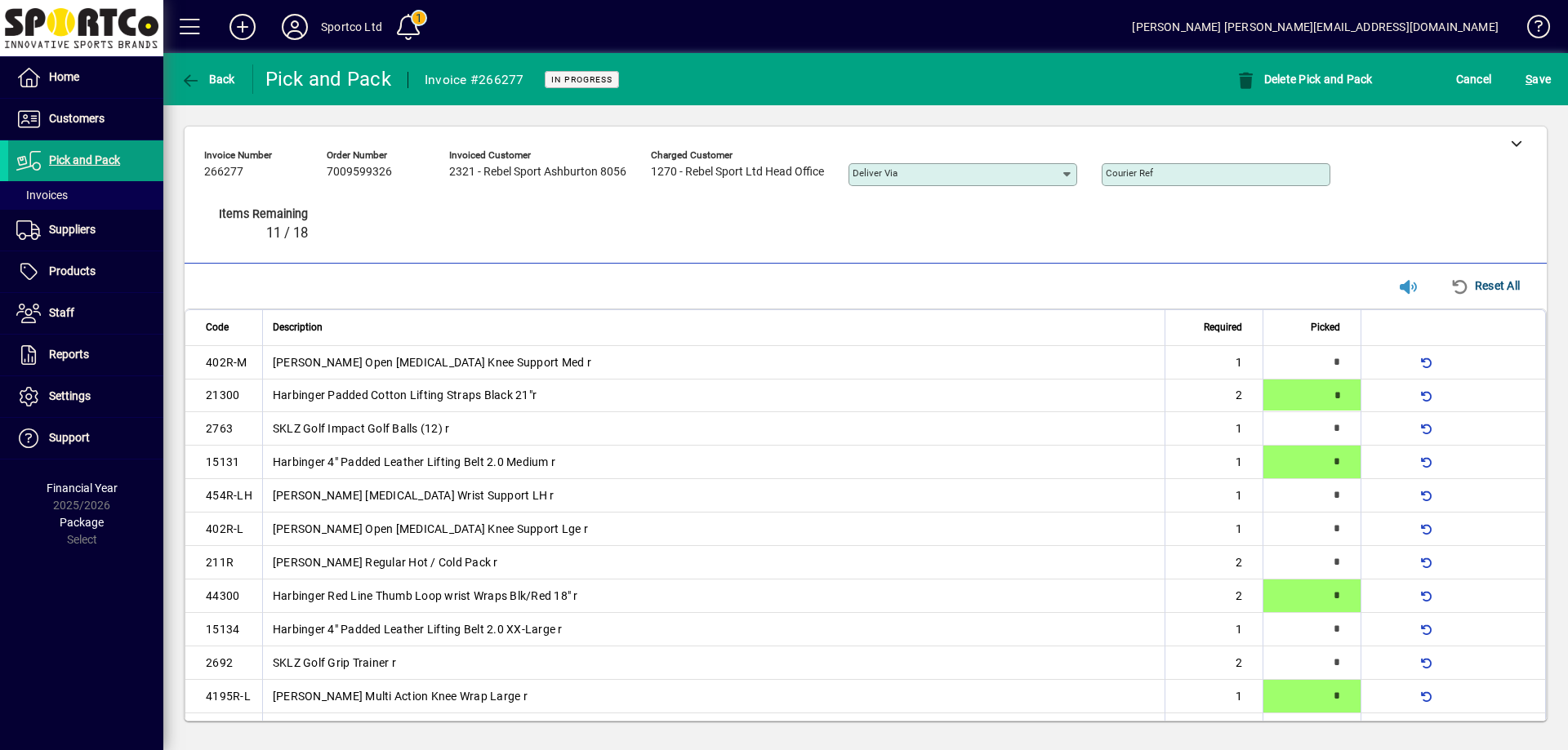
type input "*"
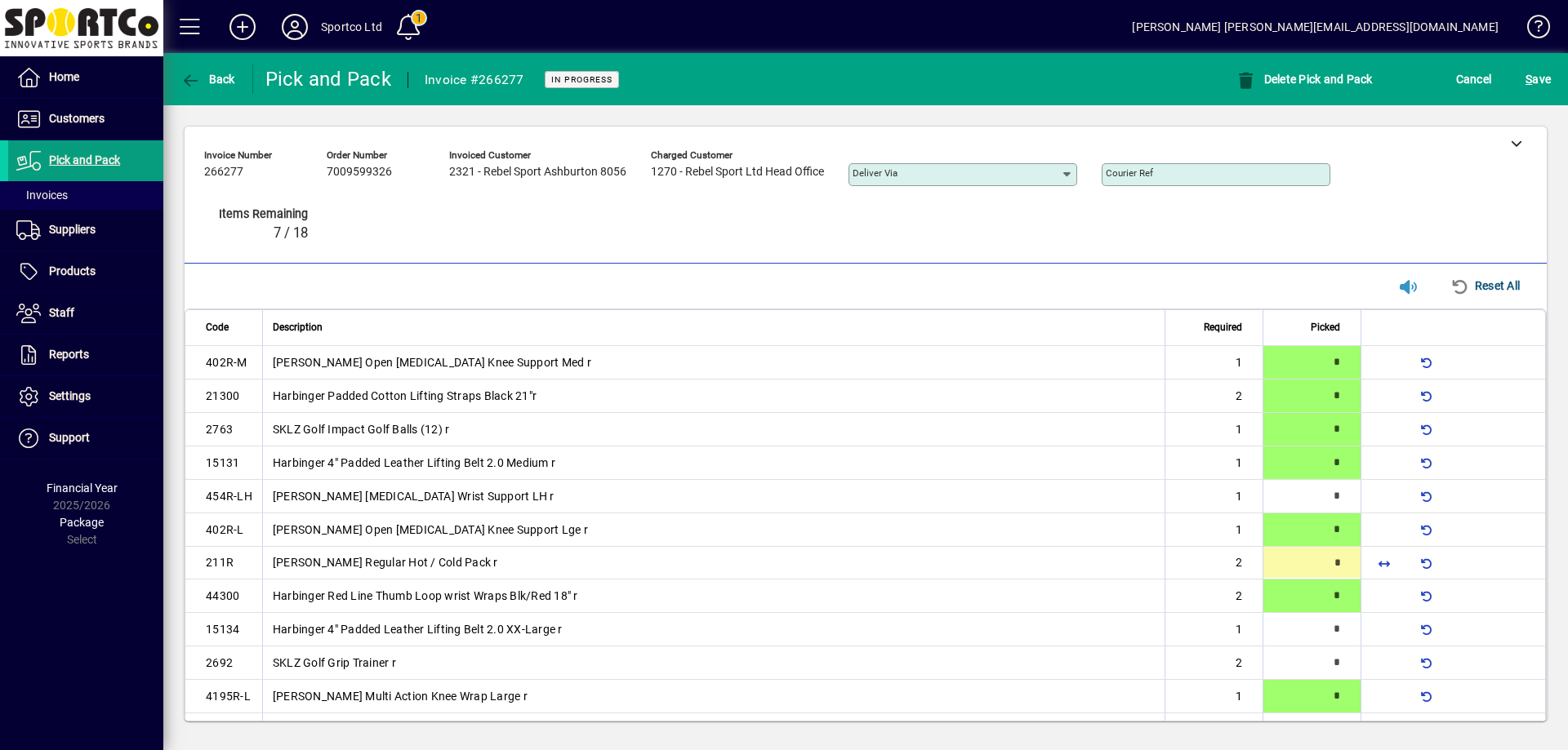
type input "*"
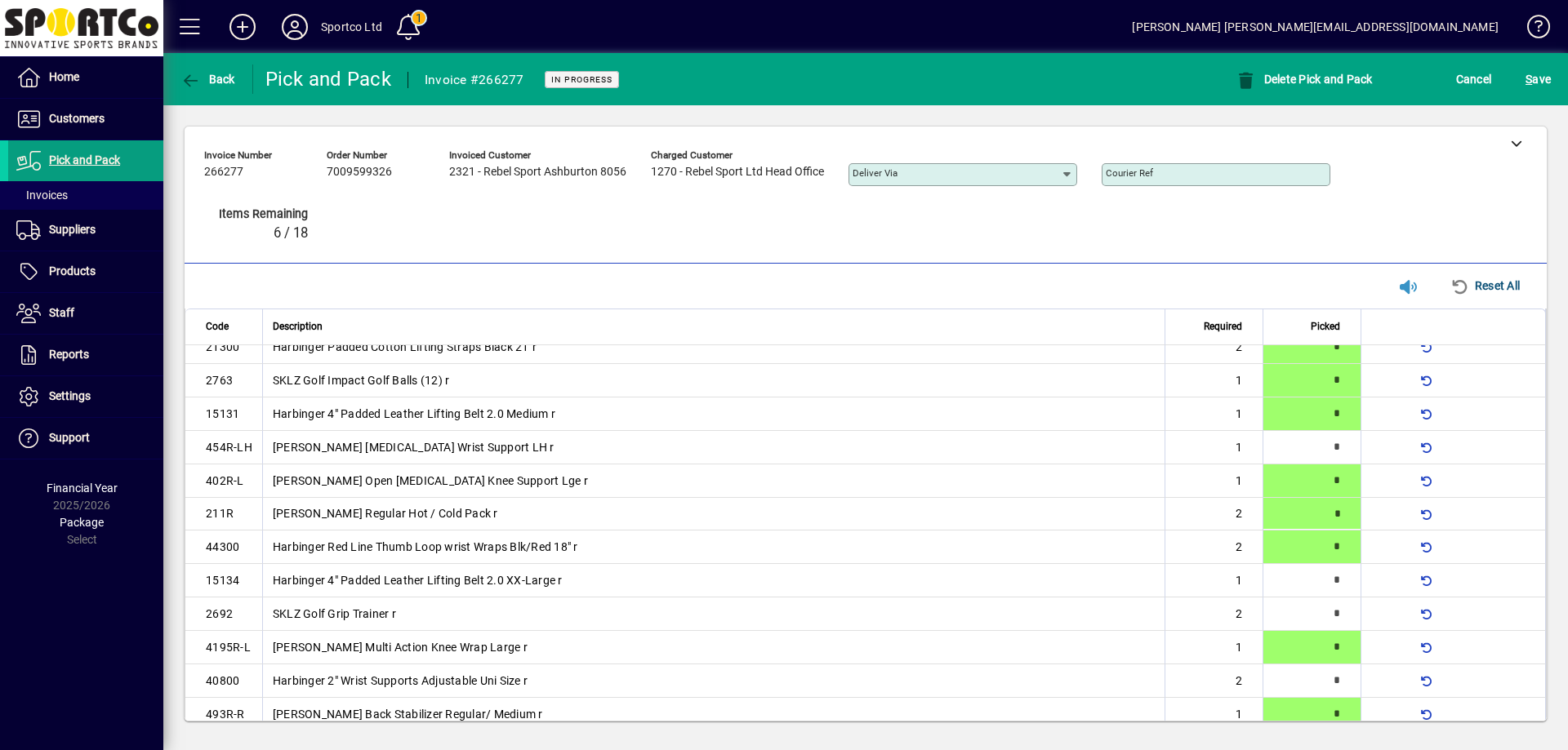
scroll to position [49, 0]
type input "*"
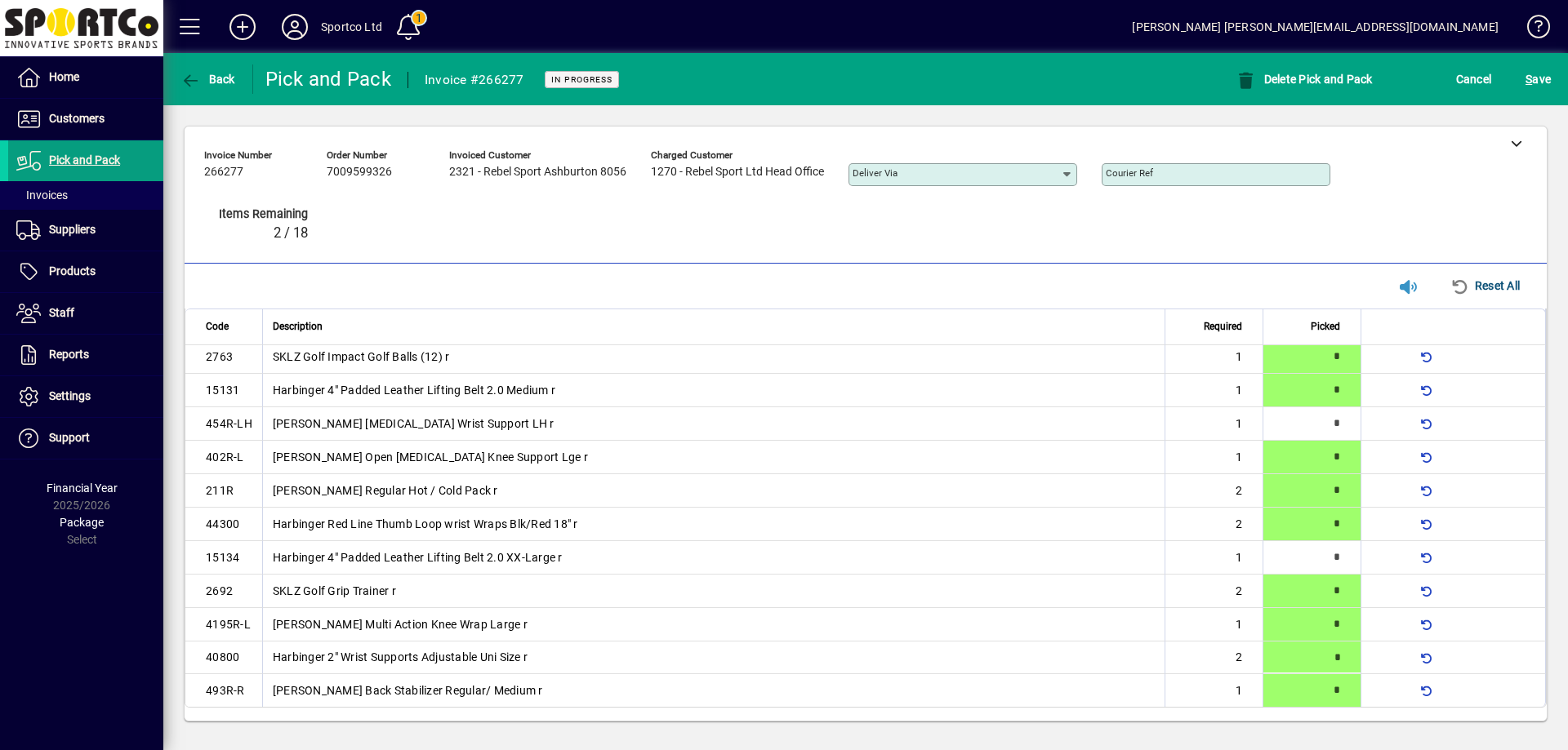
type input "*"
click at [1548, 82] on span "S ave" at bounding box center [1538, 79] width 26 height 26
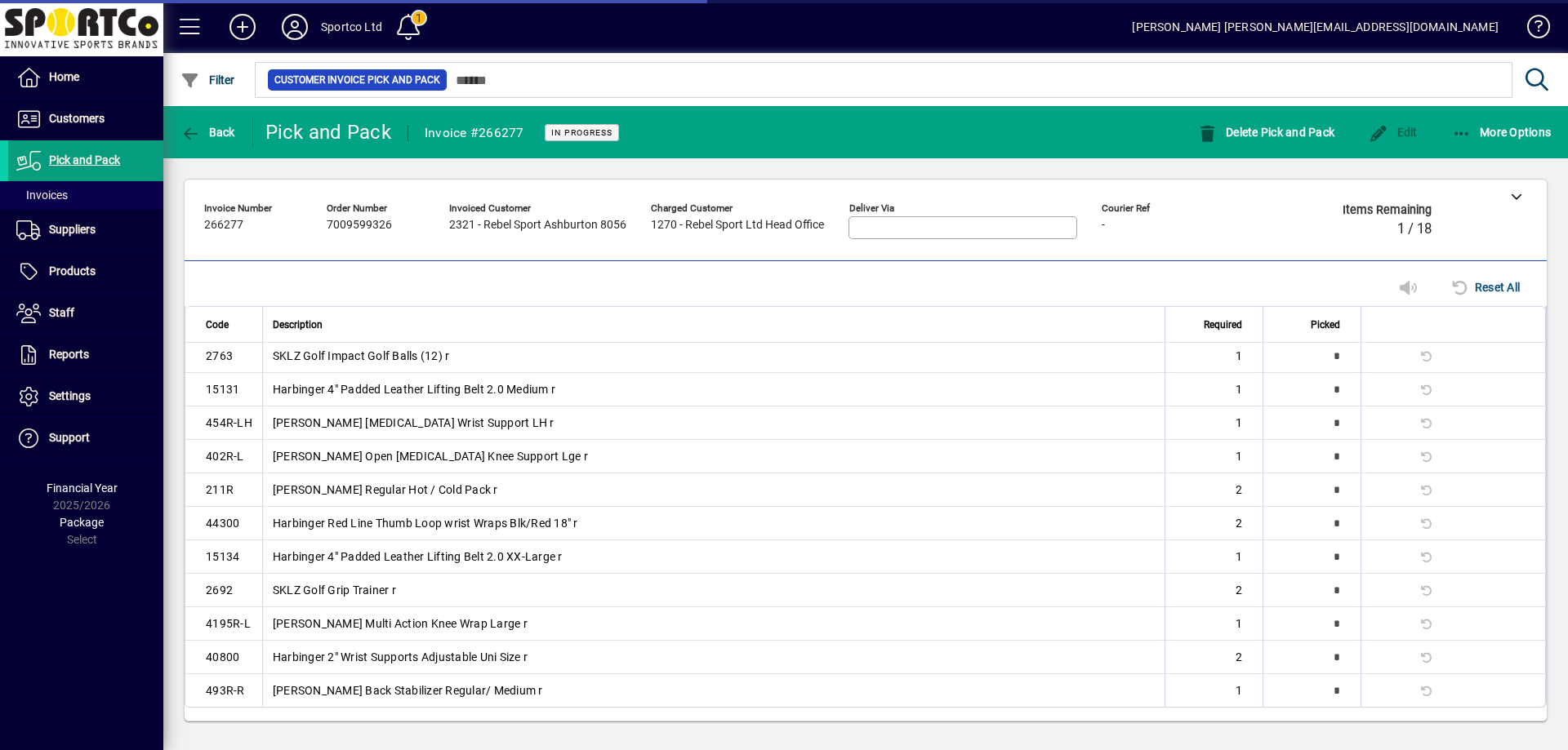
scroll to position [44, 0]
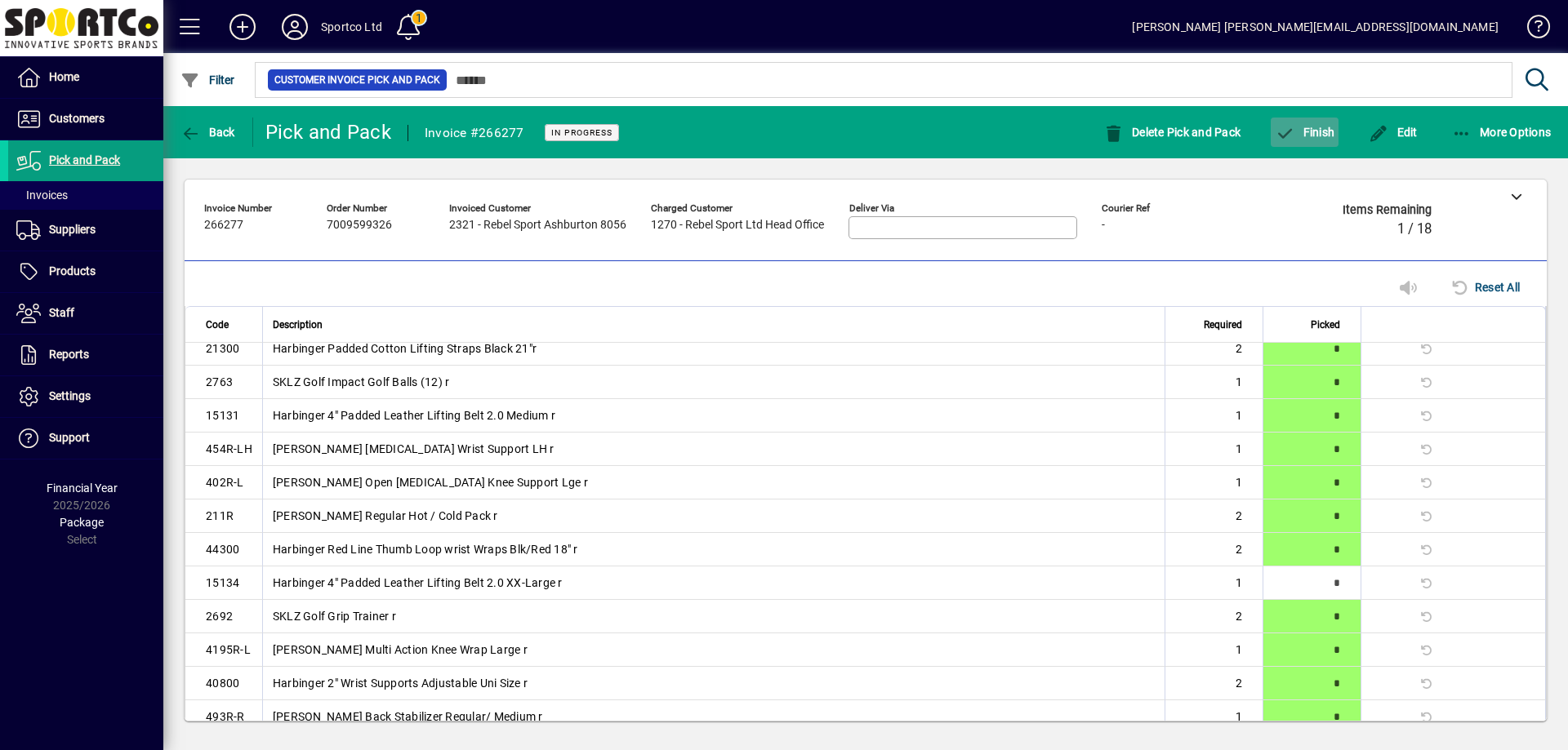
click at [1305, 125] on button "Finish" at bounding box center [1304, 132] width 68 height 30
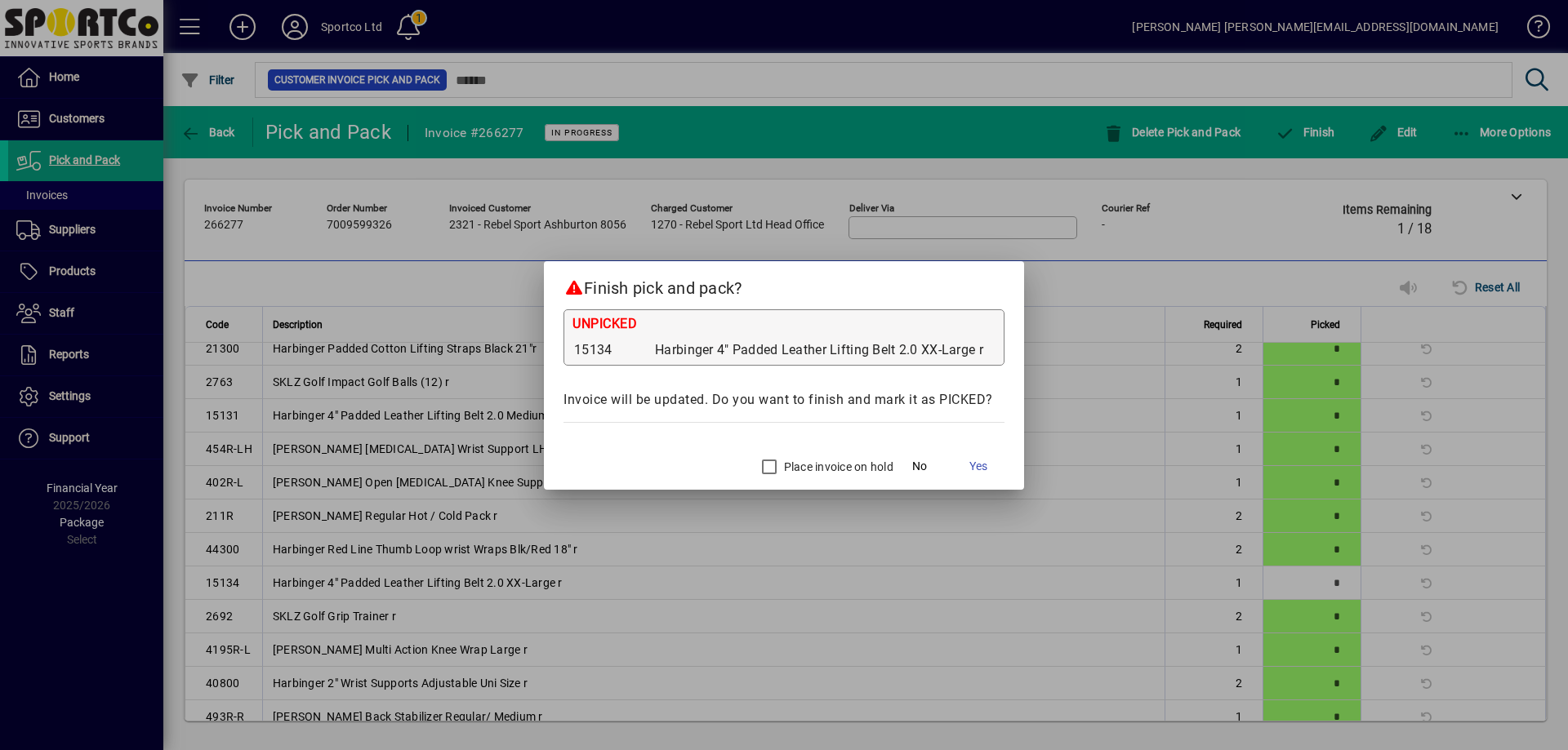
click at [791, 470] on label "Place invoice on hold" at bounding box center [837, 466] width 113 height 17
click at [980, 467] on span "Yes" at bounding box center [979, 465] width 18 height 17
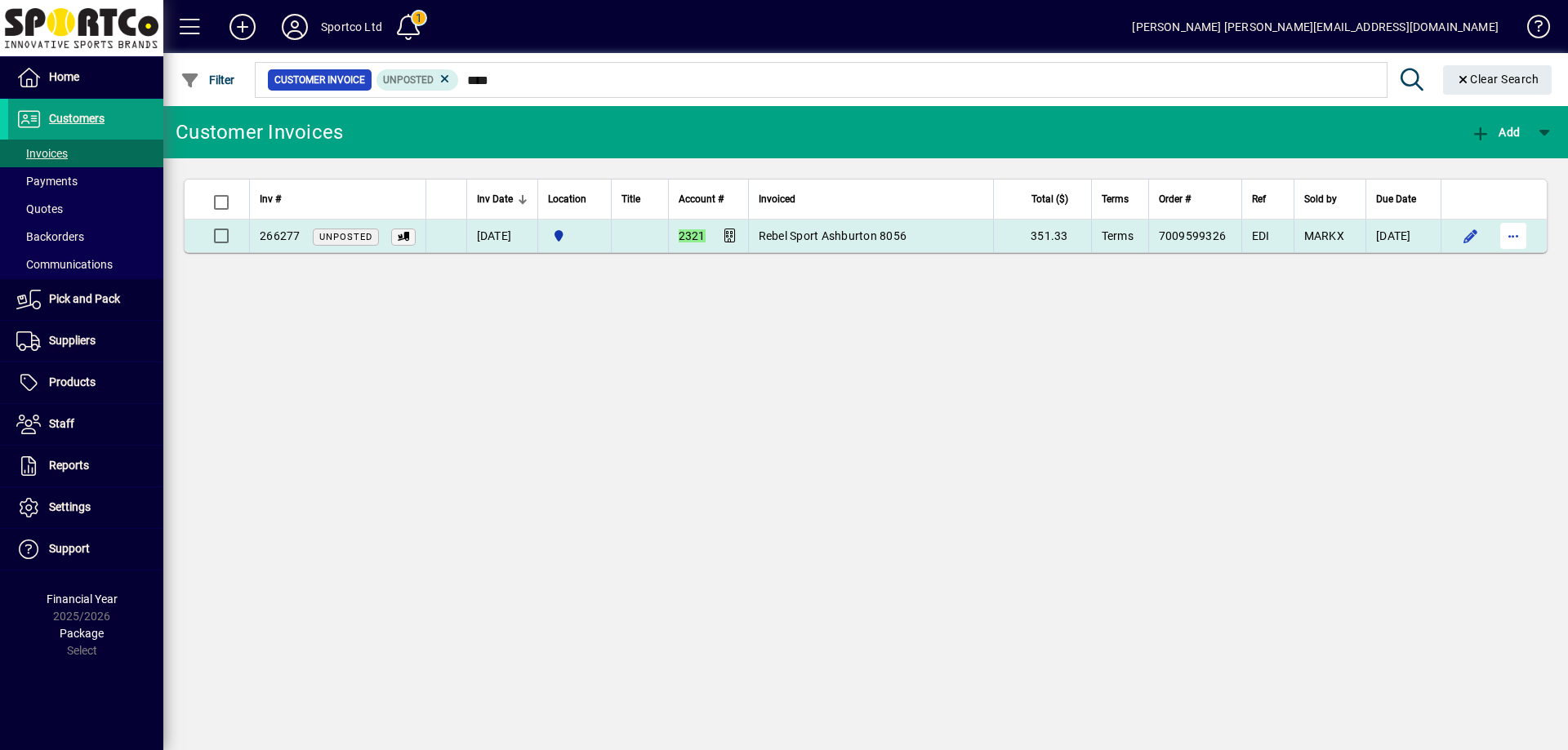
type input "****"
click at [1506, 235] on span "button" at bounding box center [1514, 236] width 40 height 40
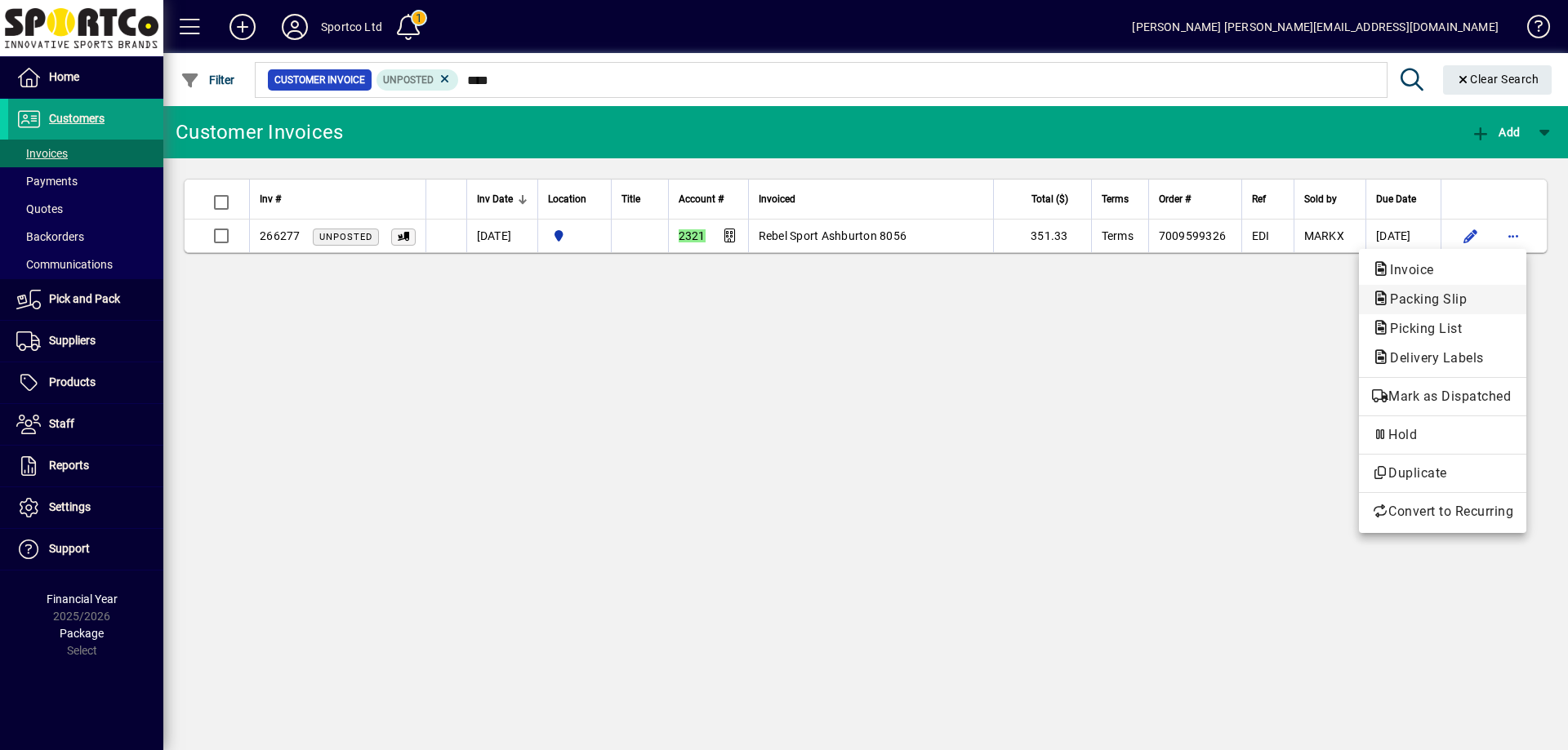
click at [1468, 294] on span "Packing Slip" at bounding box center [1424, 299] width 103 height 16
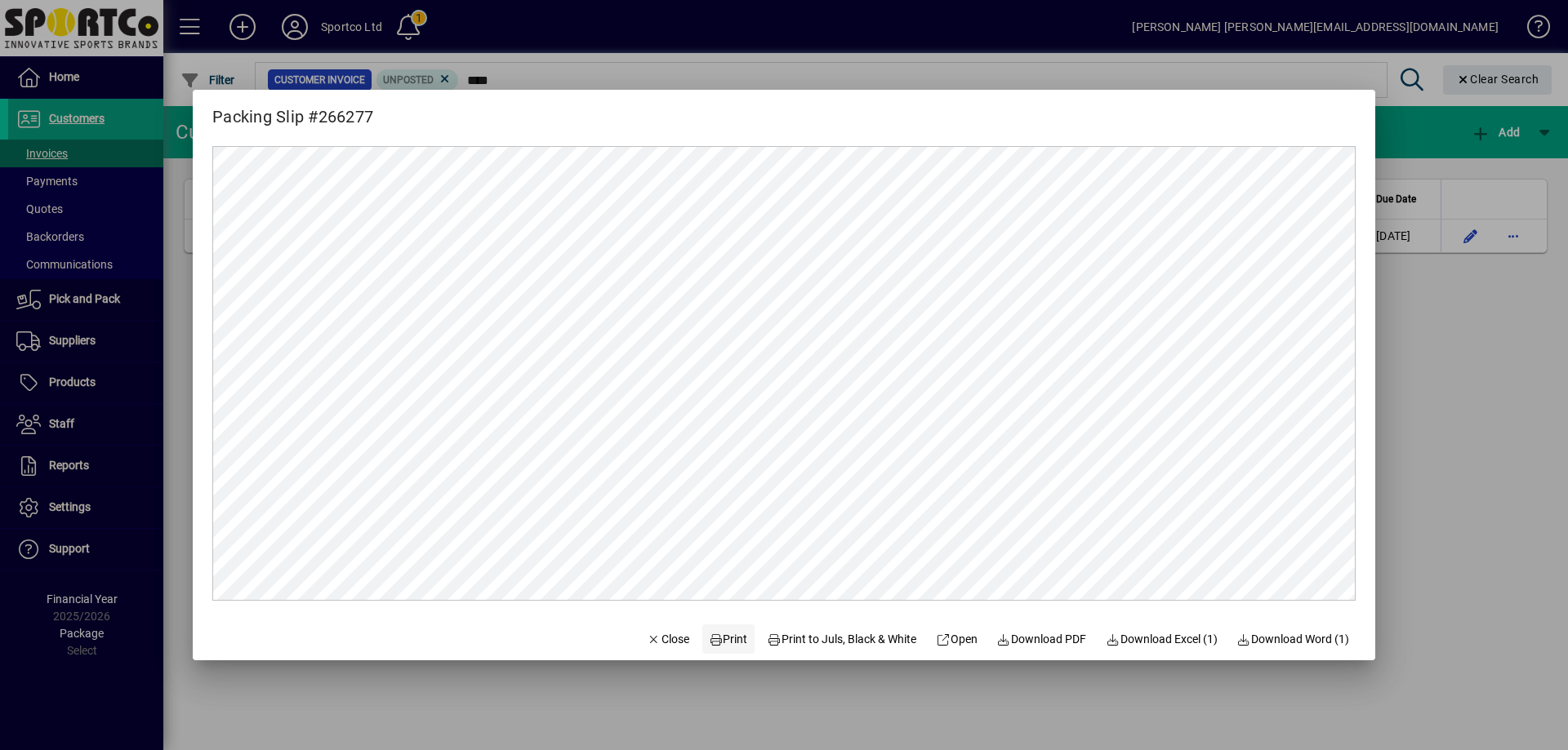
click at [713, 637] on span "Print" at bounding box center [729, 639] width 40 height 17
click at [653, 631] on button "Close" at bounding box center [668, 639] width 55 height 30
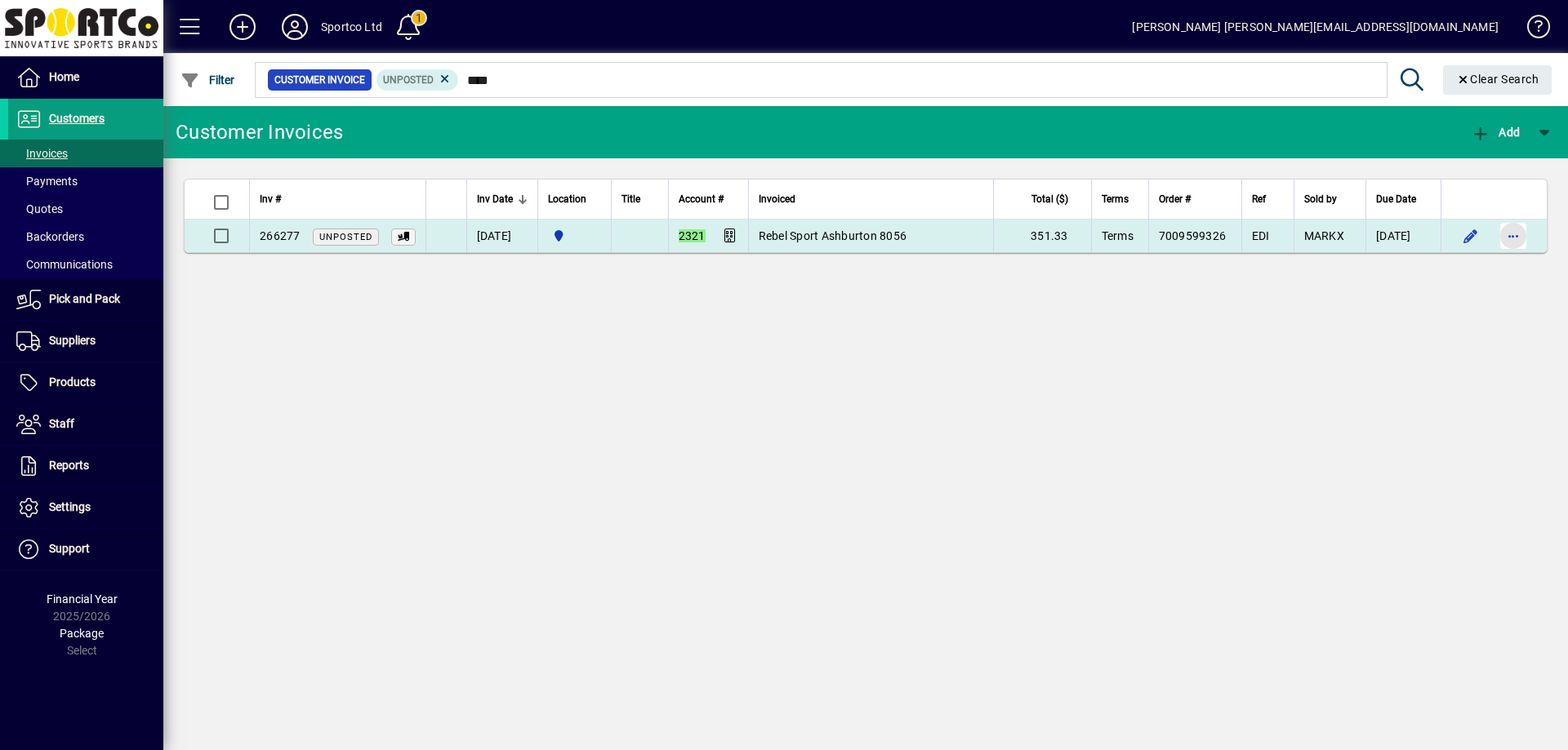
click at [1512, 238] on span "button" at bounding box center [1514, 236] width 40 height 40
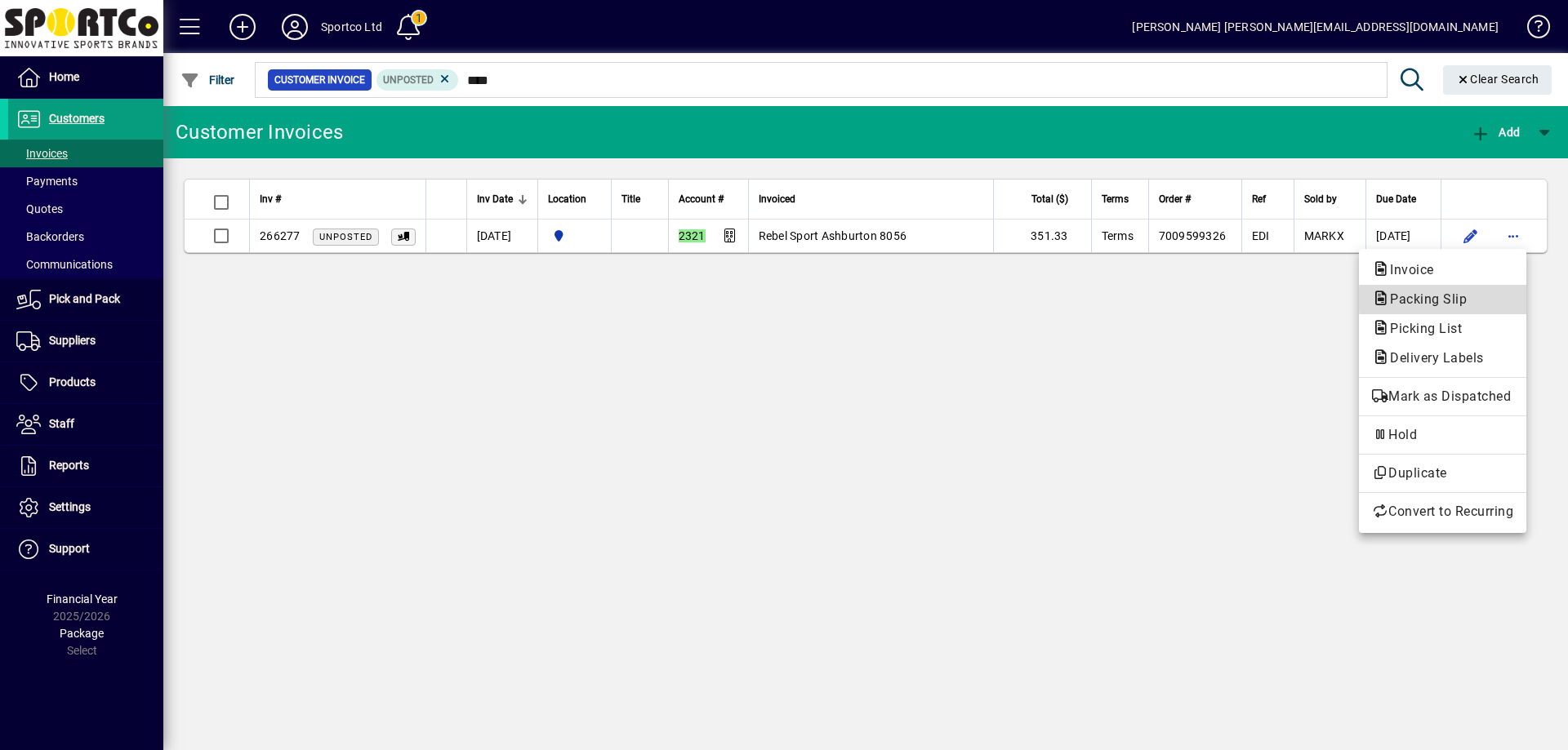
click at [1441, 299] on span "Packing Slip" at bounding box center [1424, 299] width 103 height 16
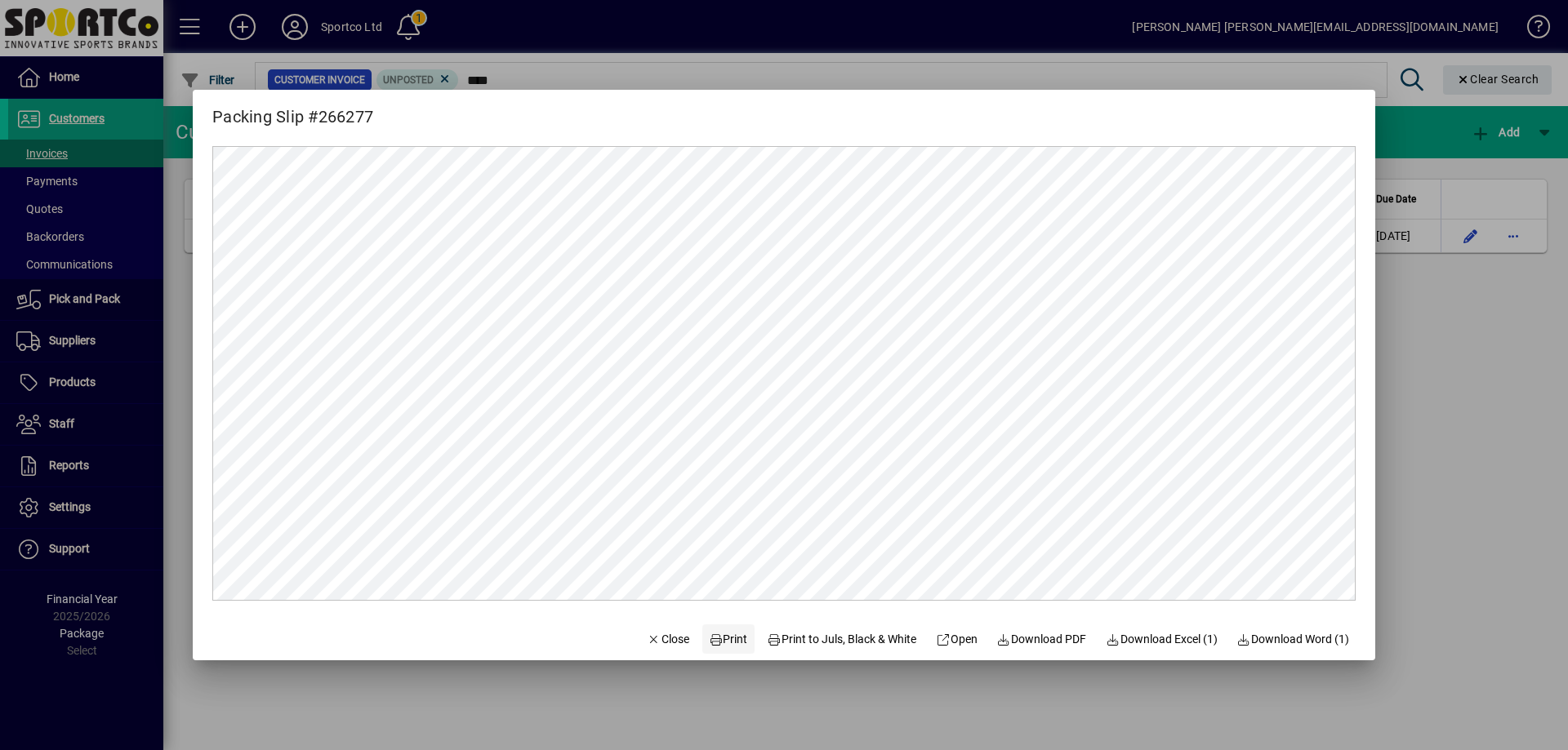
click at [714, 631] on span "Print" at bounding box center [729, 639] width 40 height 17
click at [651, 634] on span "Close" at bounding box center [667, 639] width 43 height 17
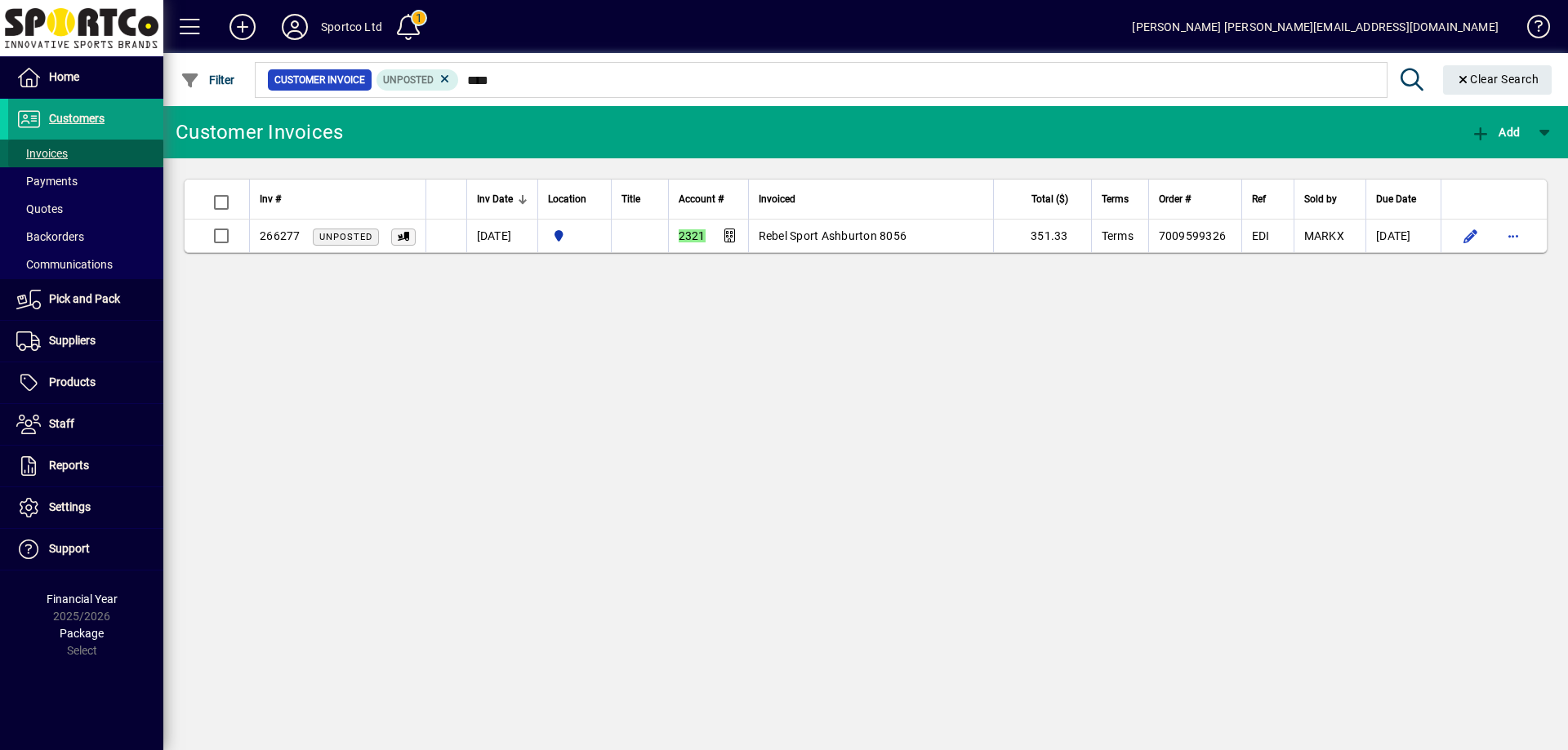
click at [49, 149] on span "Invoices" at bounding box center [43, 153] width 51 height 13
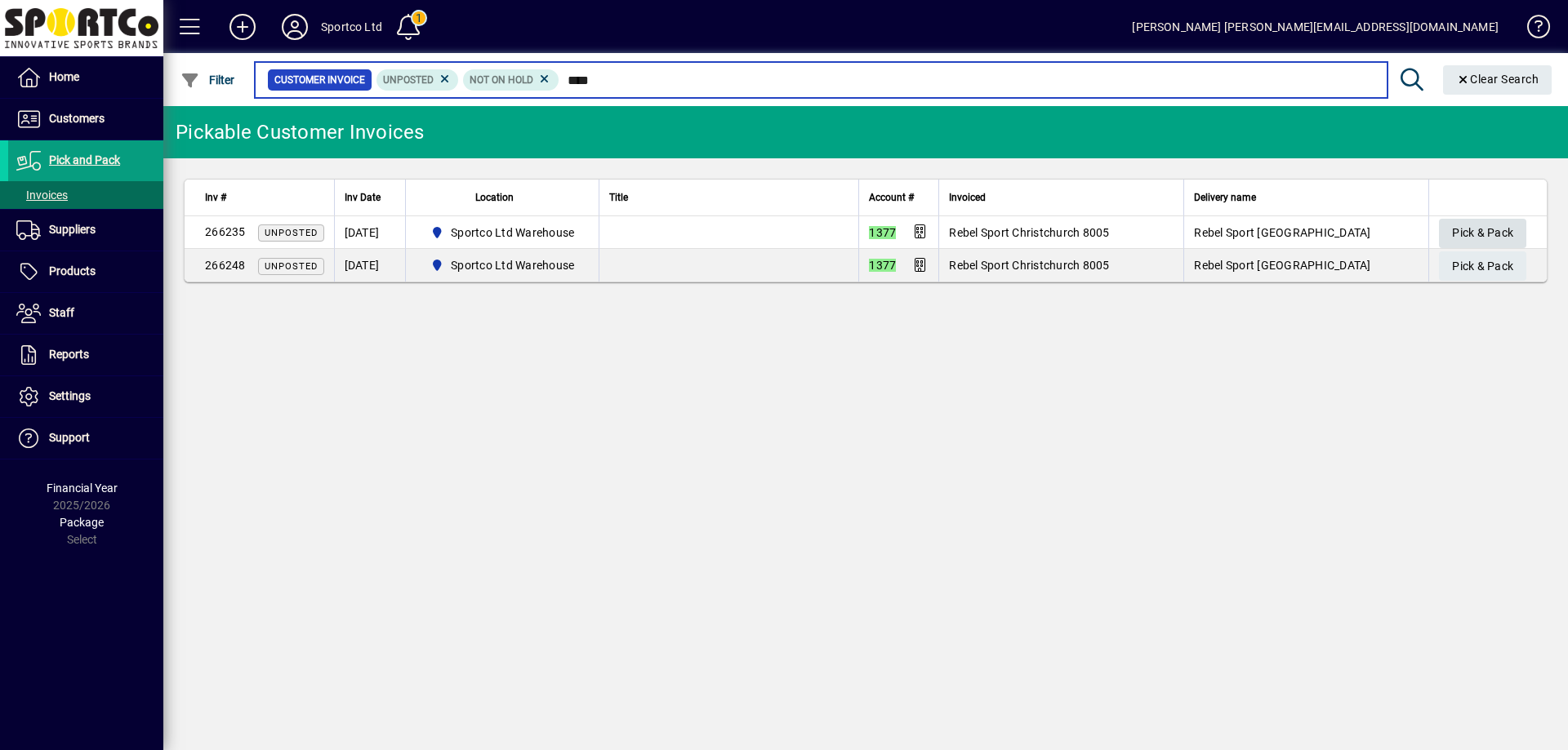
type input "****"
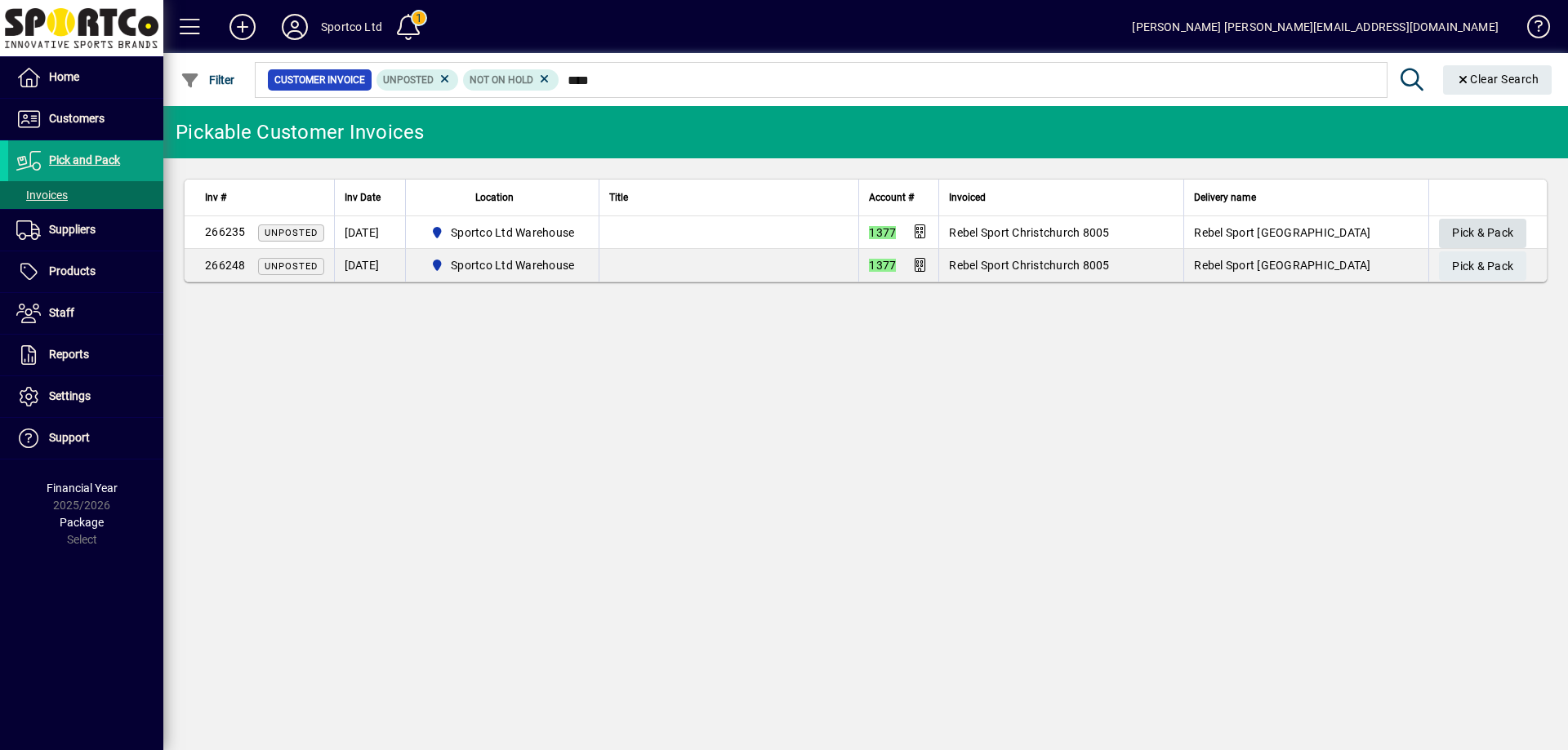
click at [1503, 228] on span "Pick & Pack" at bounding box center [1483, 232] width 61 height 27
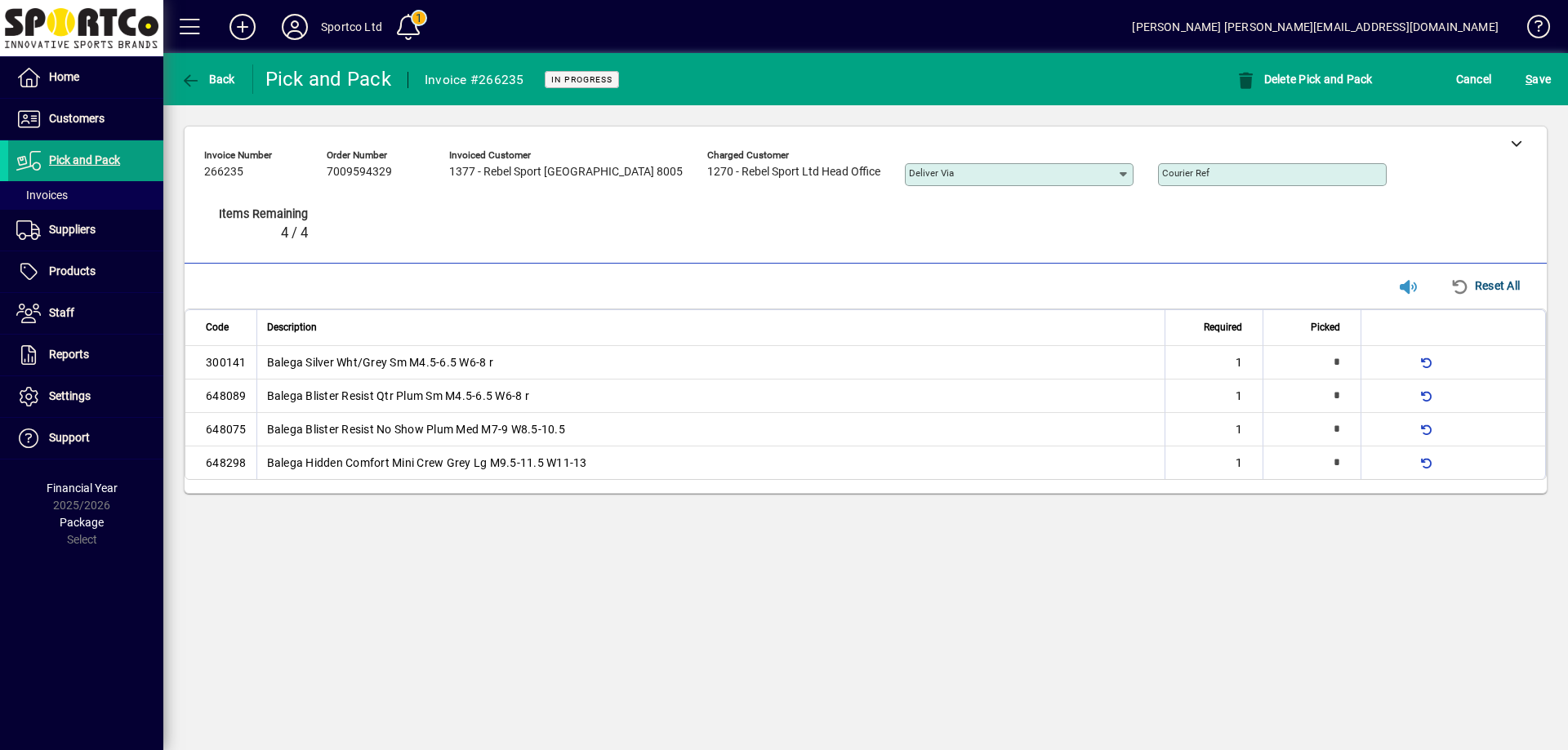
type input "*"
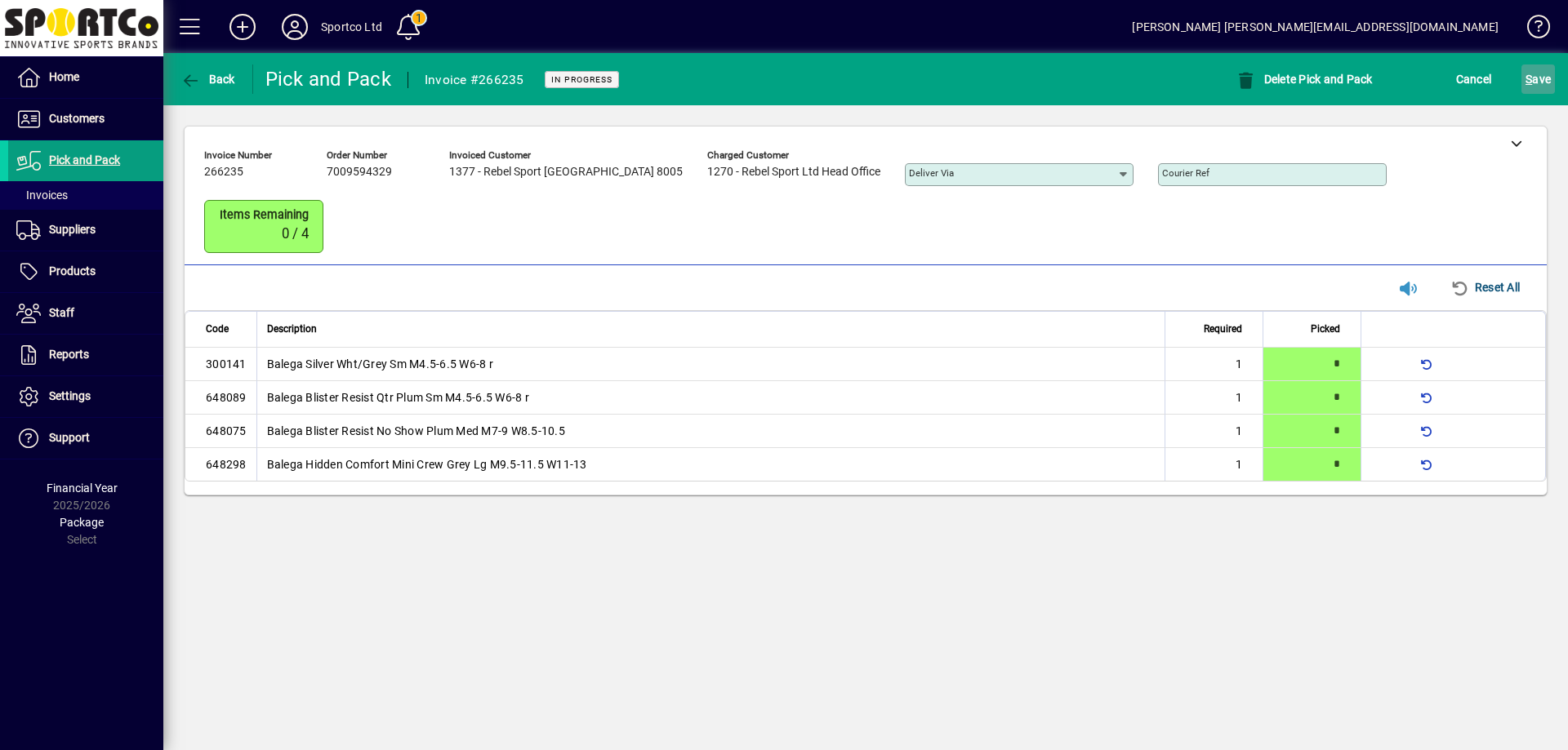
click at [1538, 80] on span "S ave" at bounding box center [1538, 79] width 26 height 26
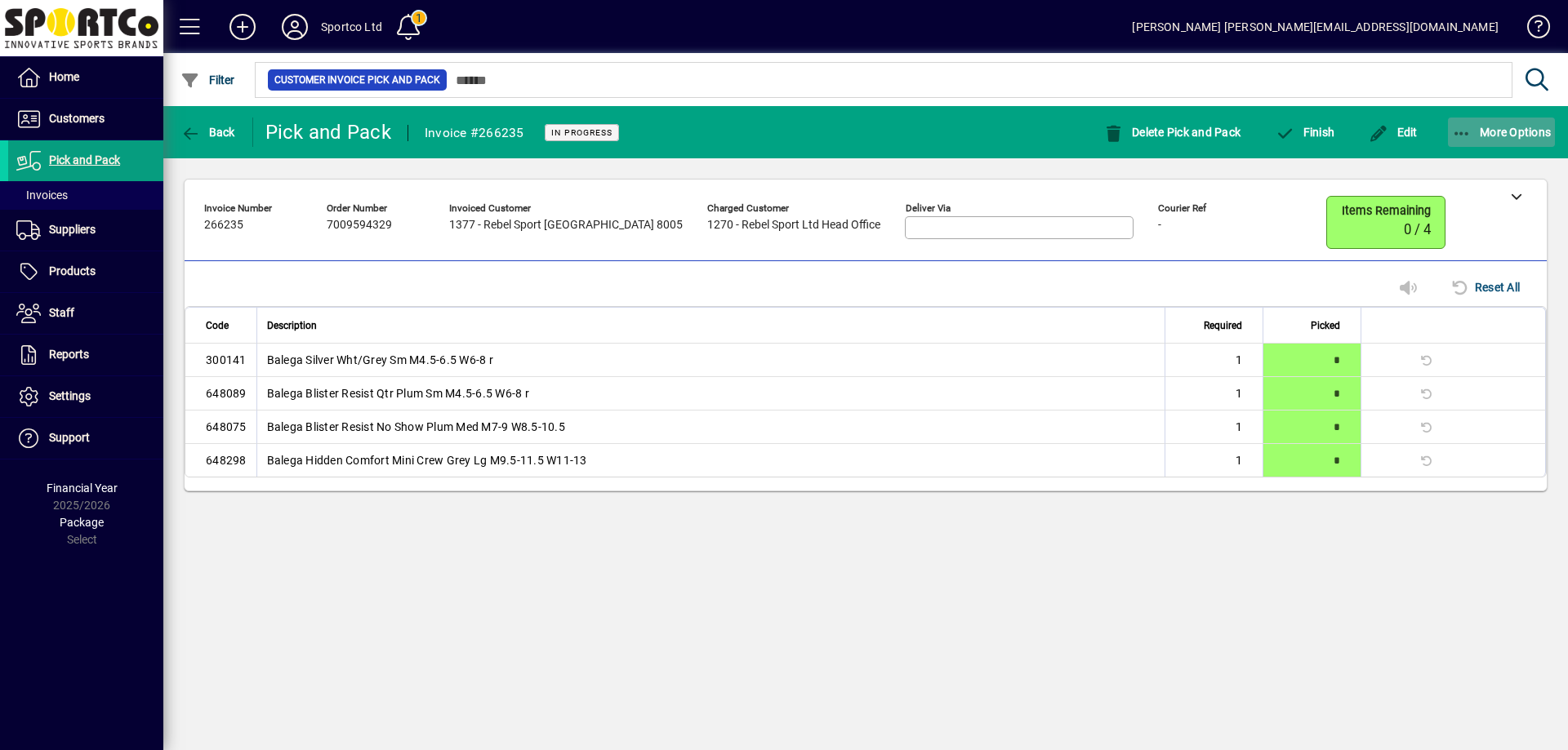
click at [1466, 133] on icon "button" at bounding box center [1462, 133] width 21 height 17
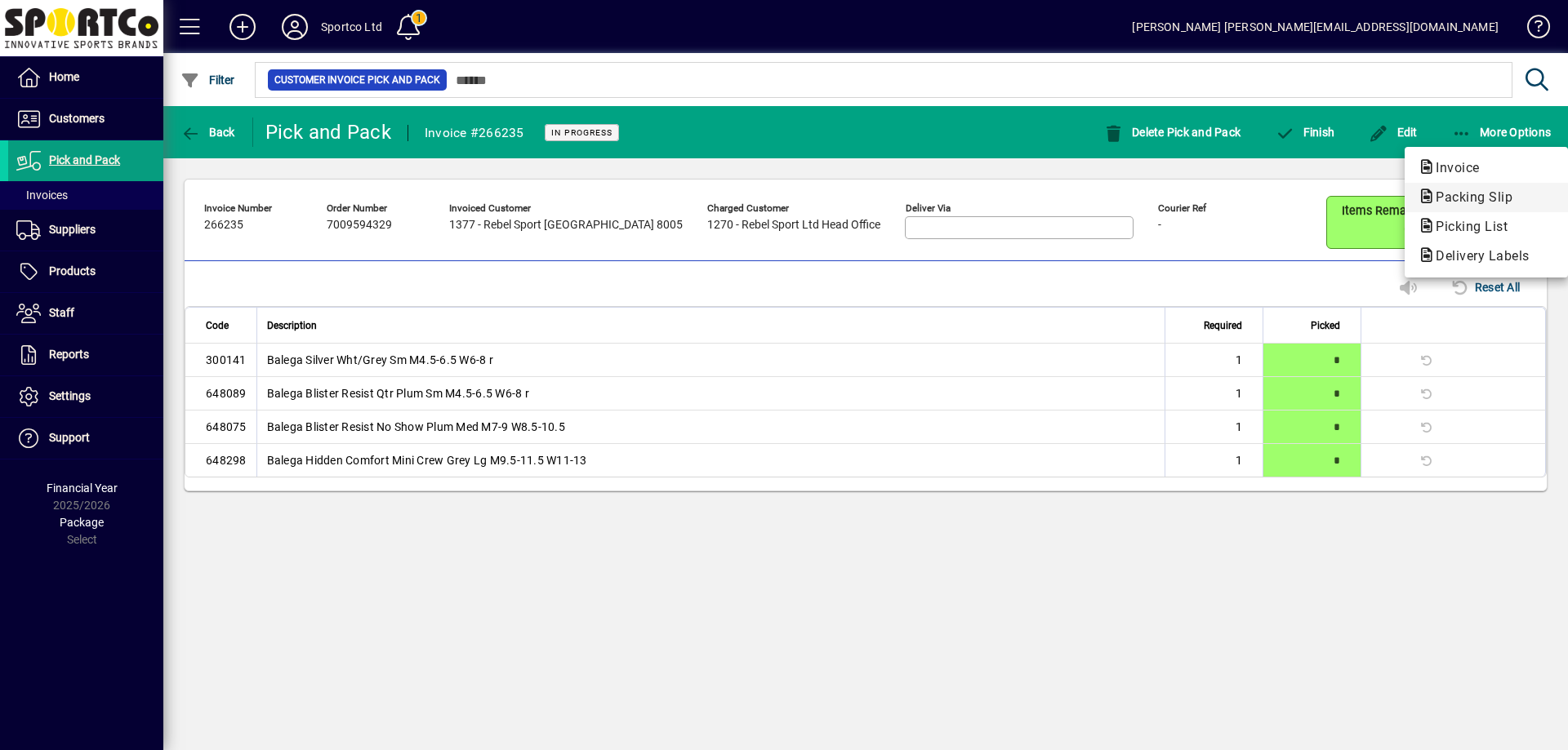
click at [1472, 200] on span "Packing Slip" at bounding box center [1469, 198] width 103 height 16
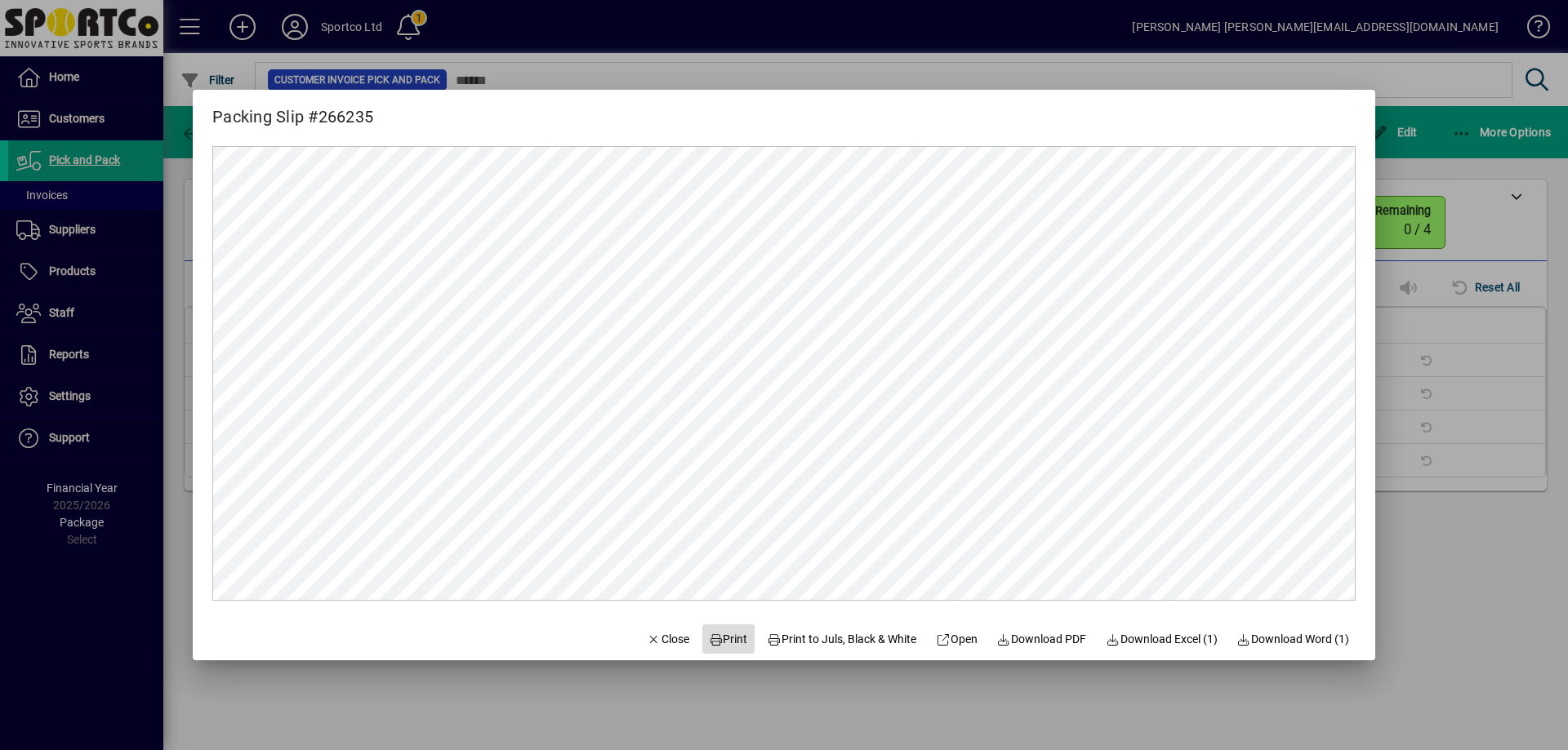
click at [726, 631] on span "Print" at bounding box center [729, 639] width 40 height 17
click at [647, 636] on span "Close" at bounding box center [667, 639] width 43 height 17
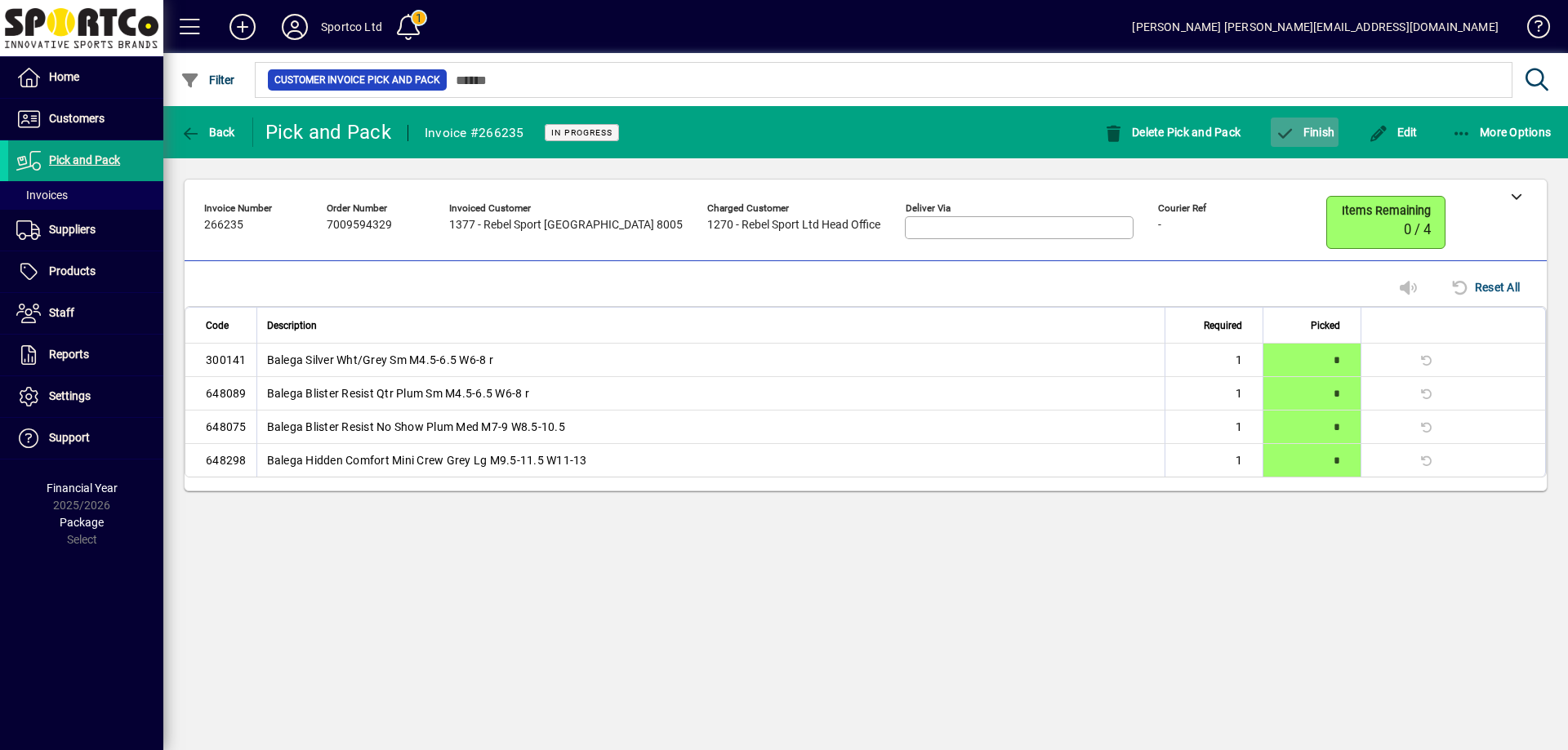
click at [1317, 129] on span "Finish" at bounding box center [1305, 131] width 59 height 13
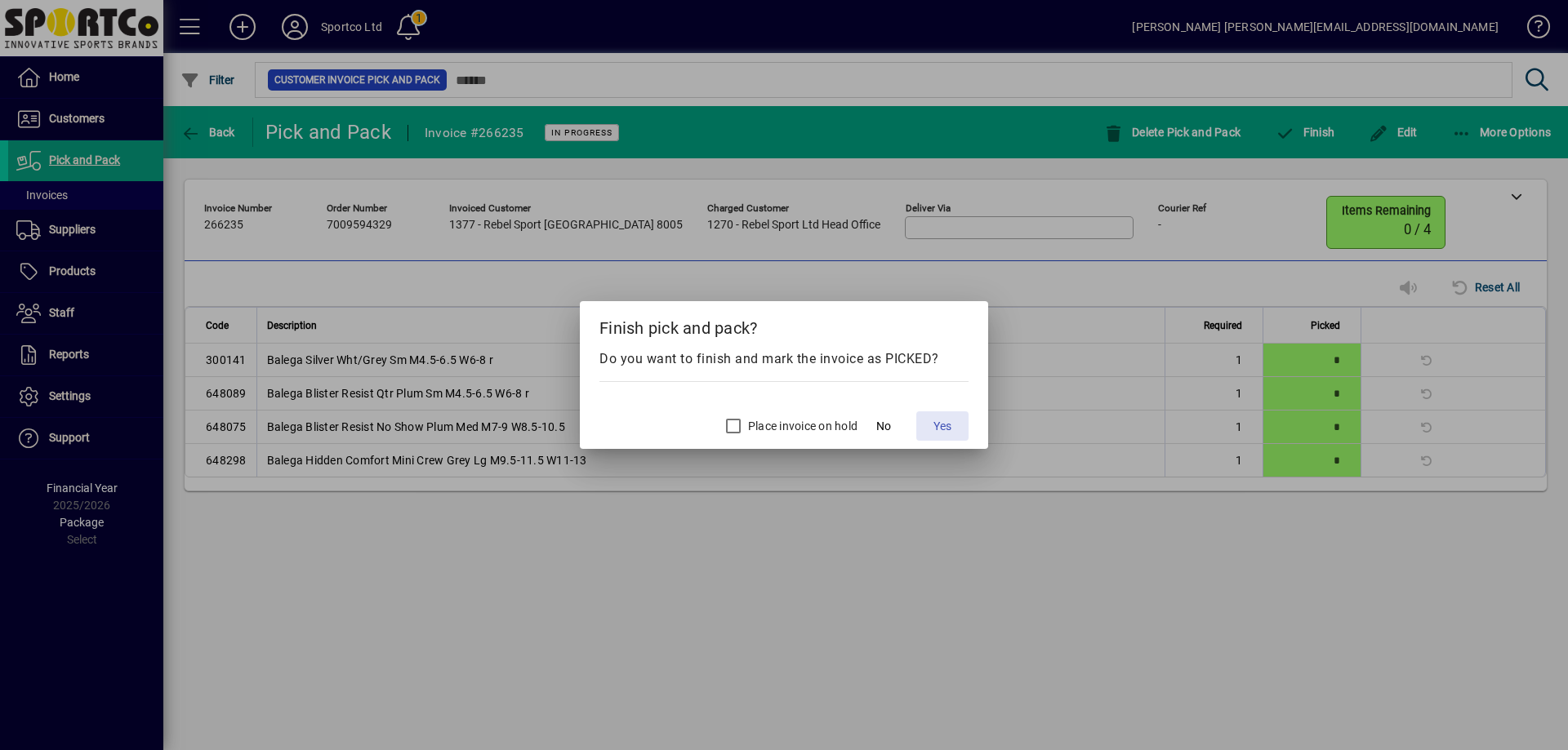
click at [952, 424] on span at bounding box center [942, 426] width 52 height 40
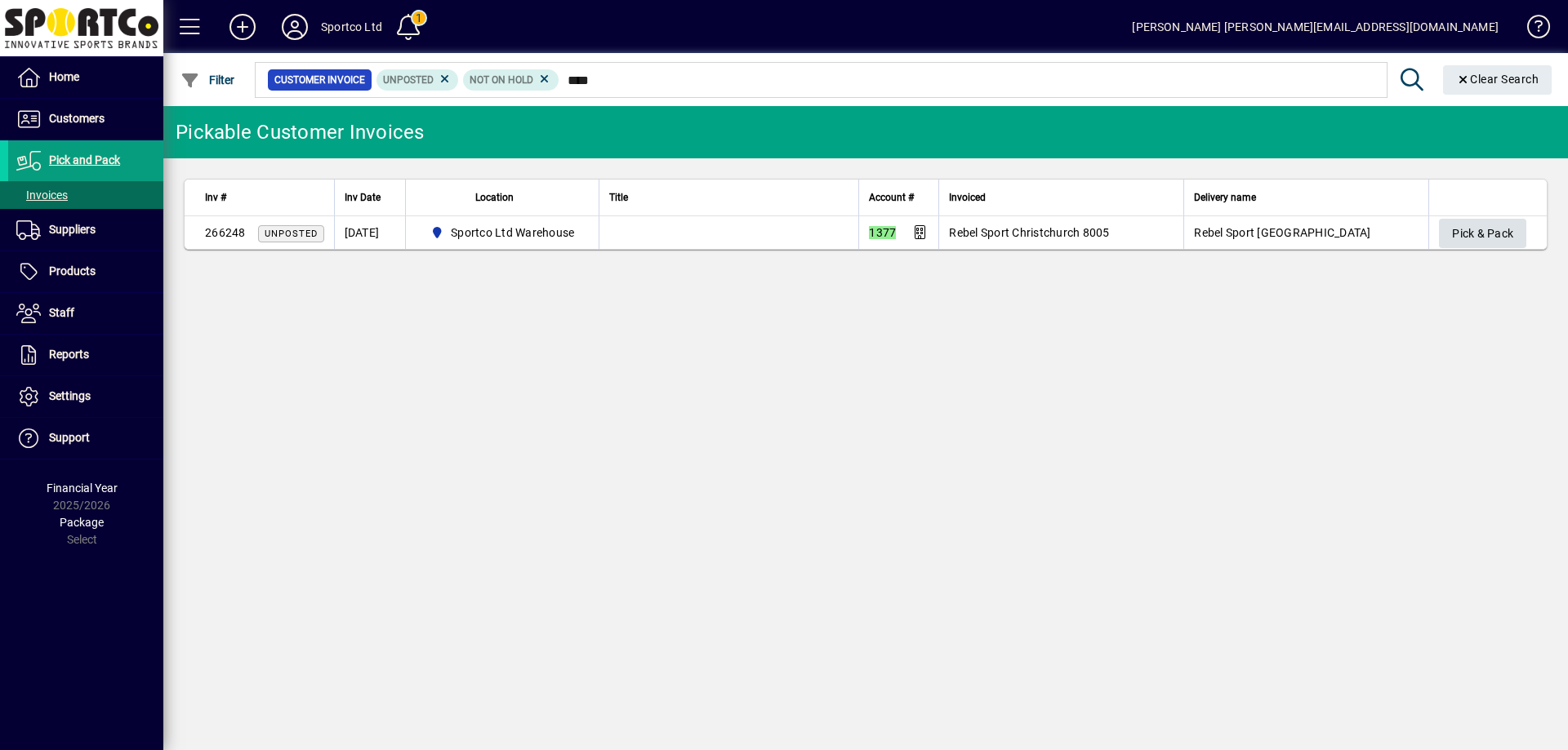
type input "****"
click at [1495, 226] on span "Pick & Pack" at bounding box center [1483, 233] width 61 height 27
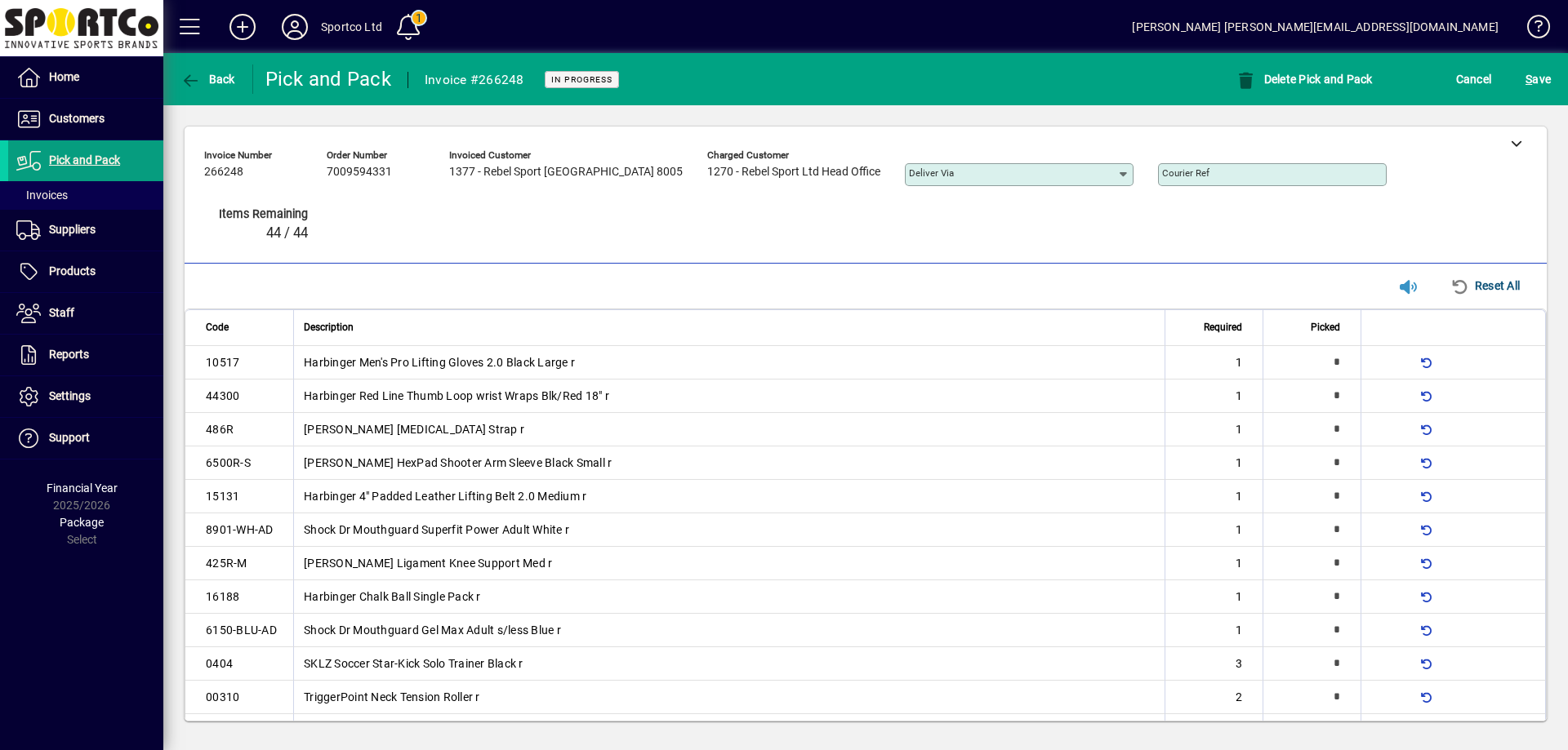
type input "*"
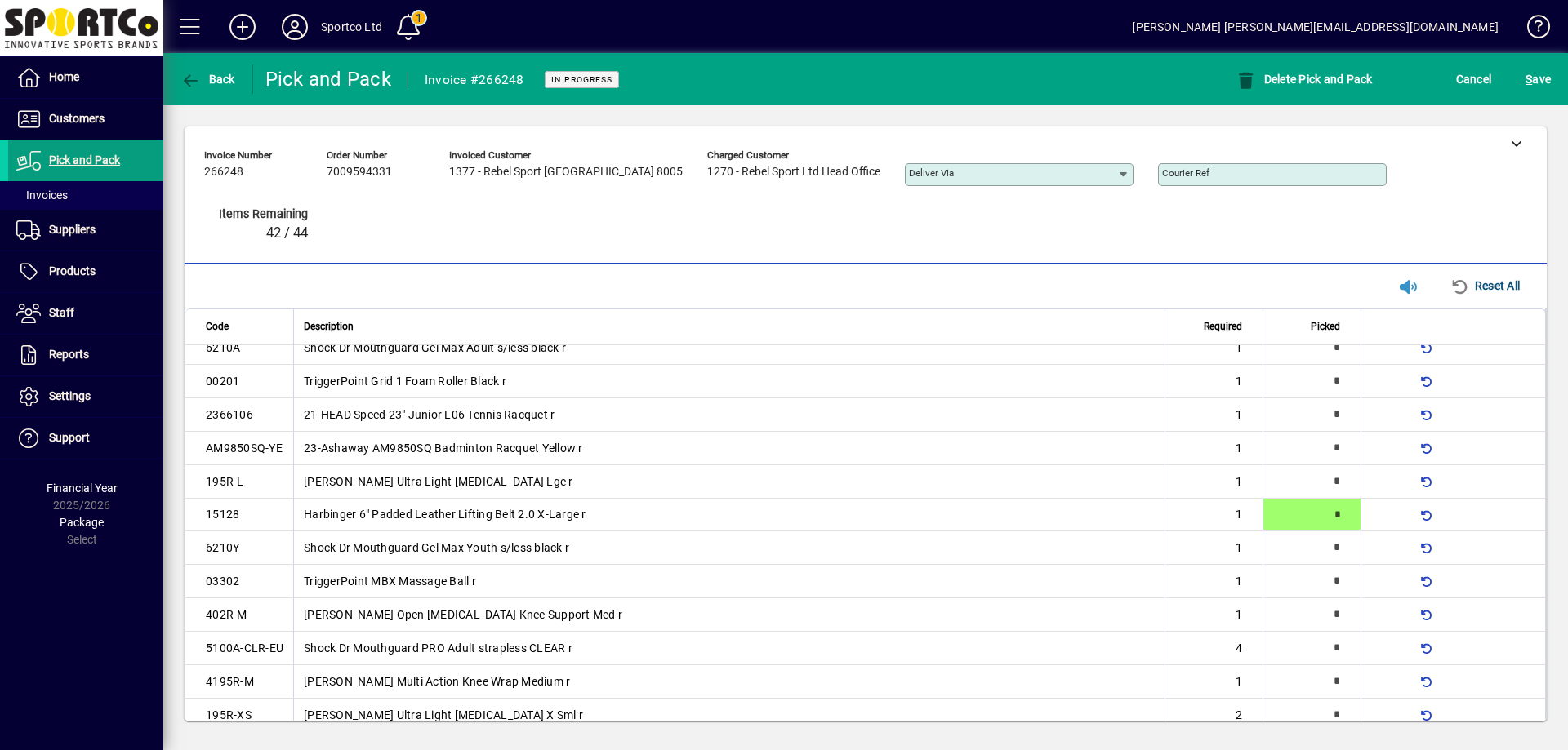
type input "*"
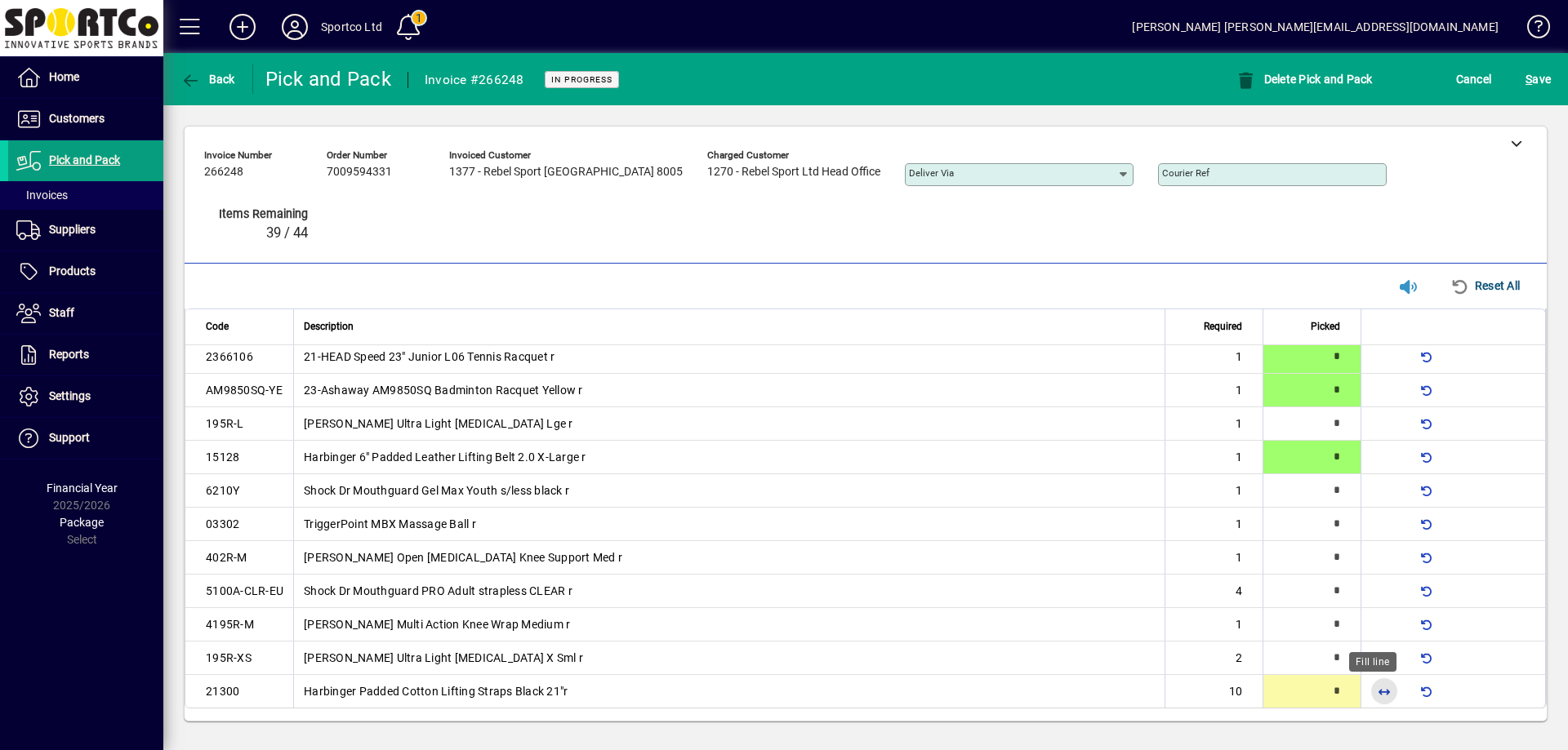
click at [1365, 688] on span "button" at bounding box center [1384, 692] width 40 height 40
type input "**"
type input "*"
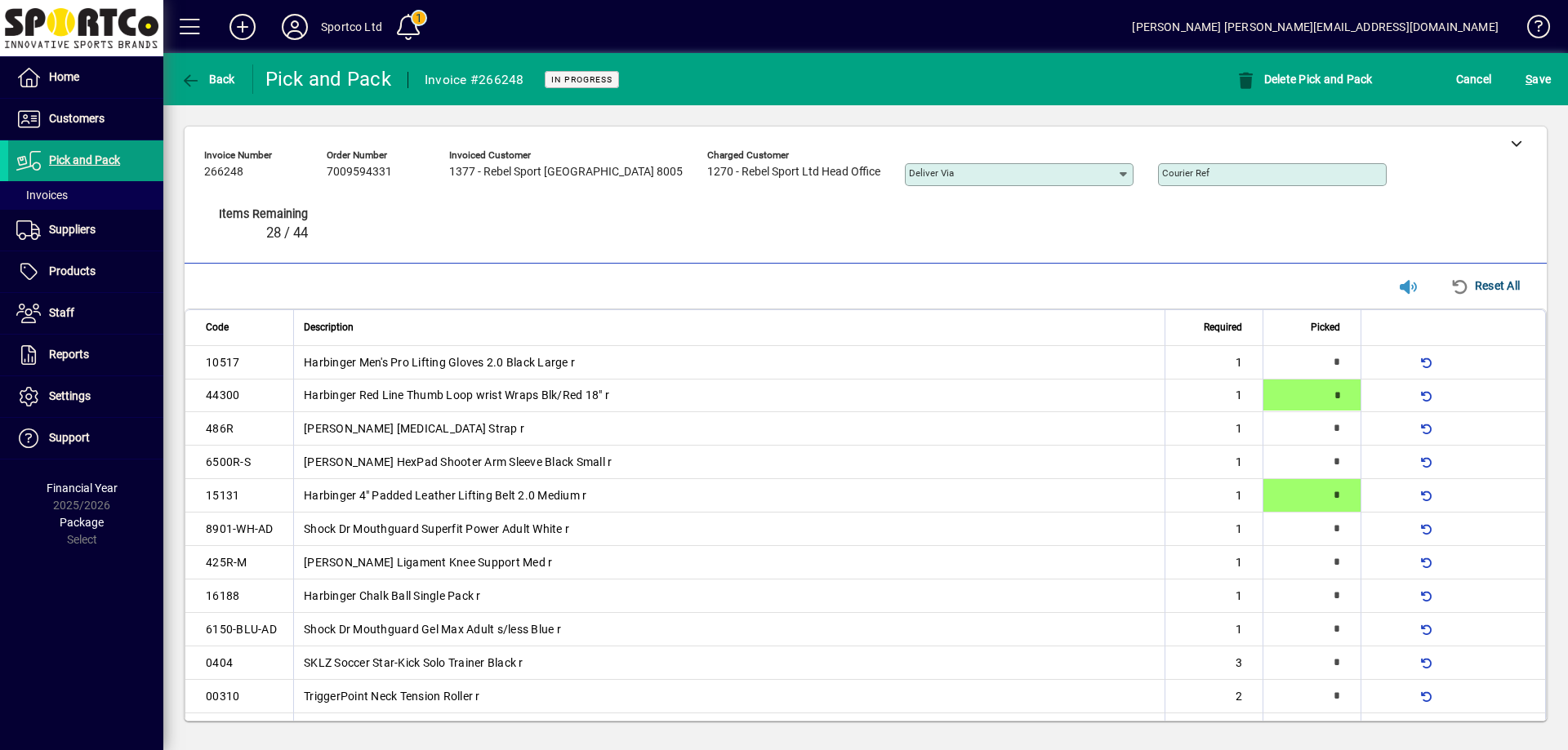
type input "*"
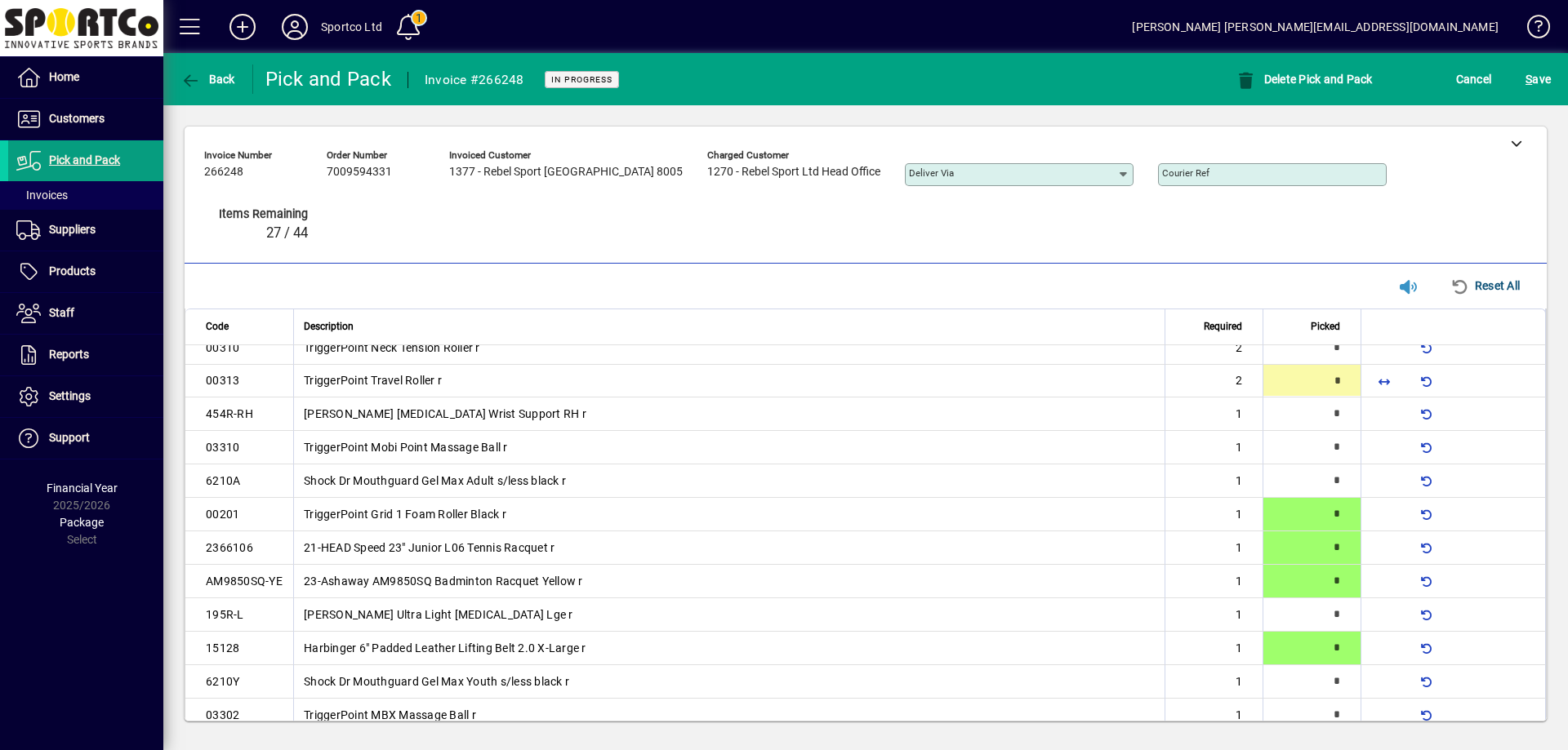
type input "*"
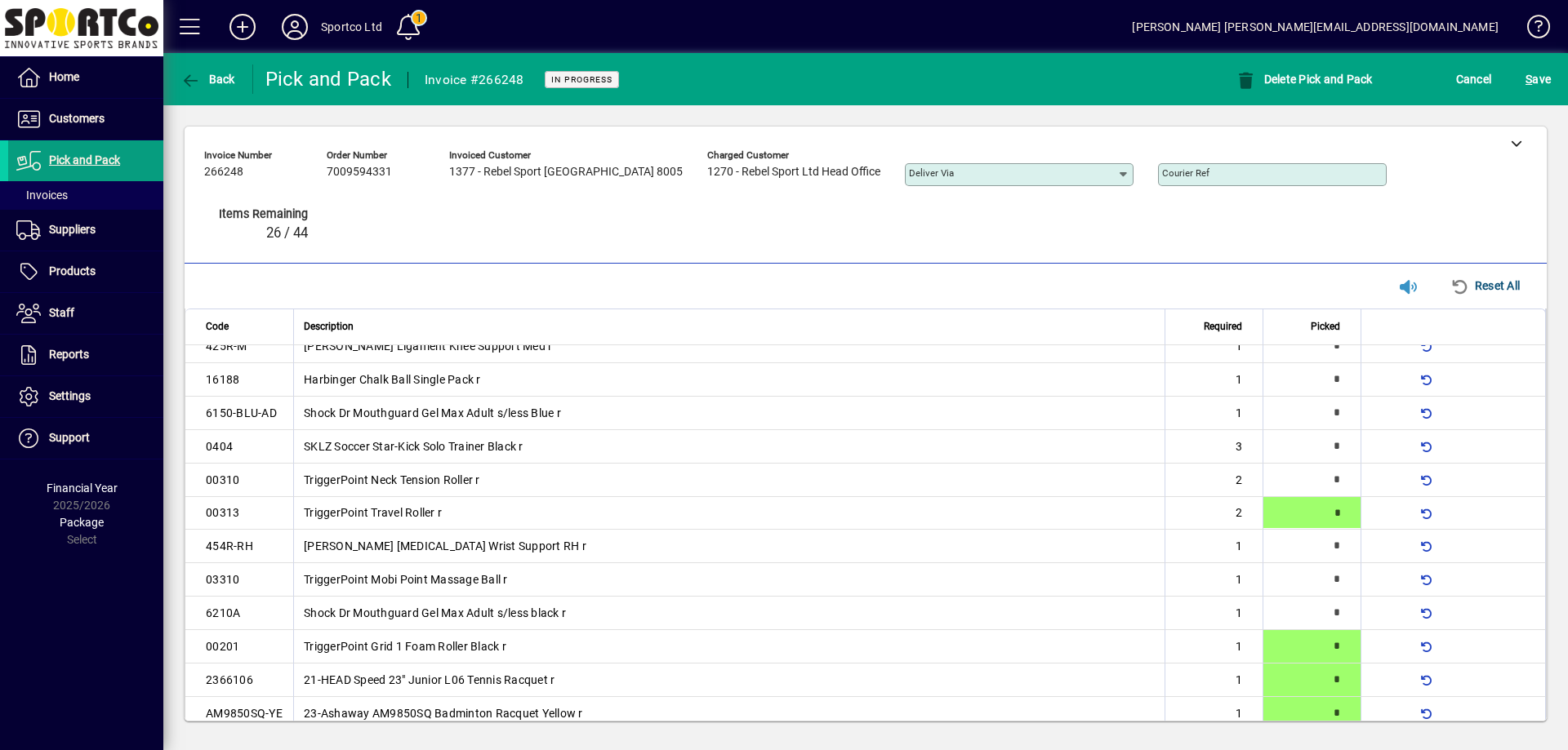
type input "*"
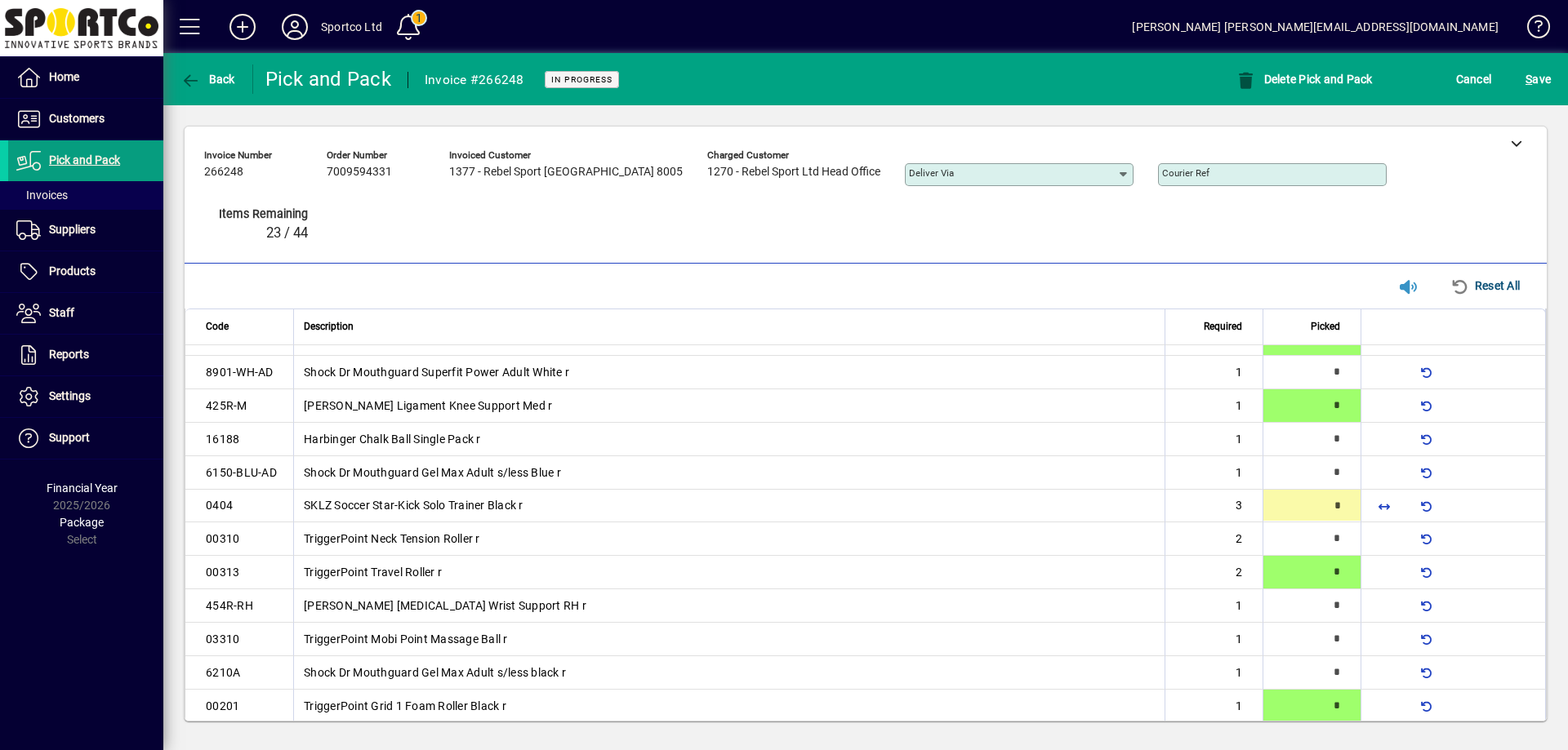
type input "*"
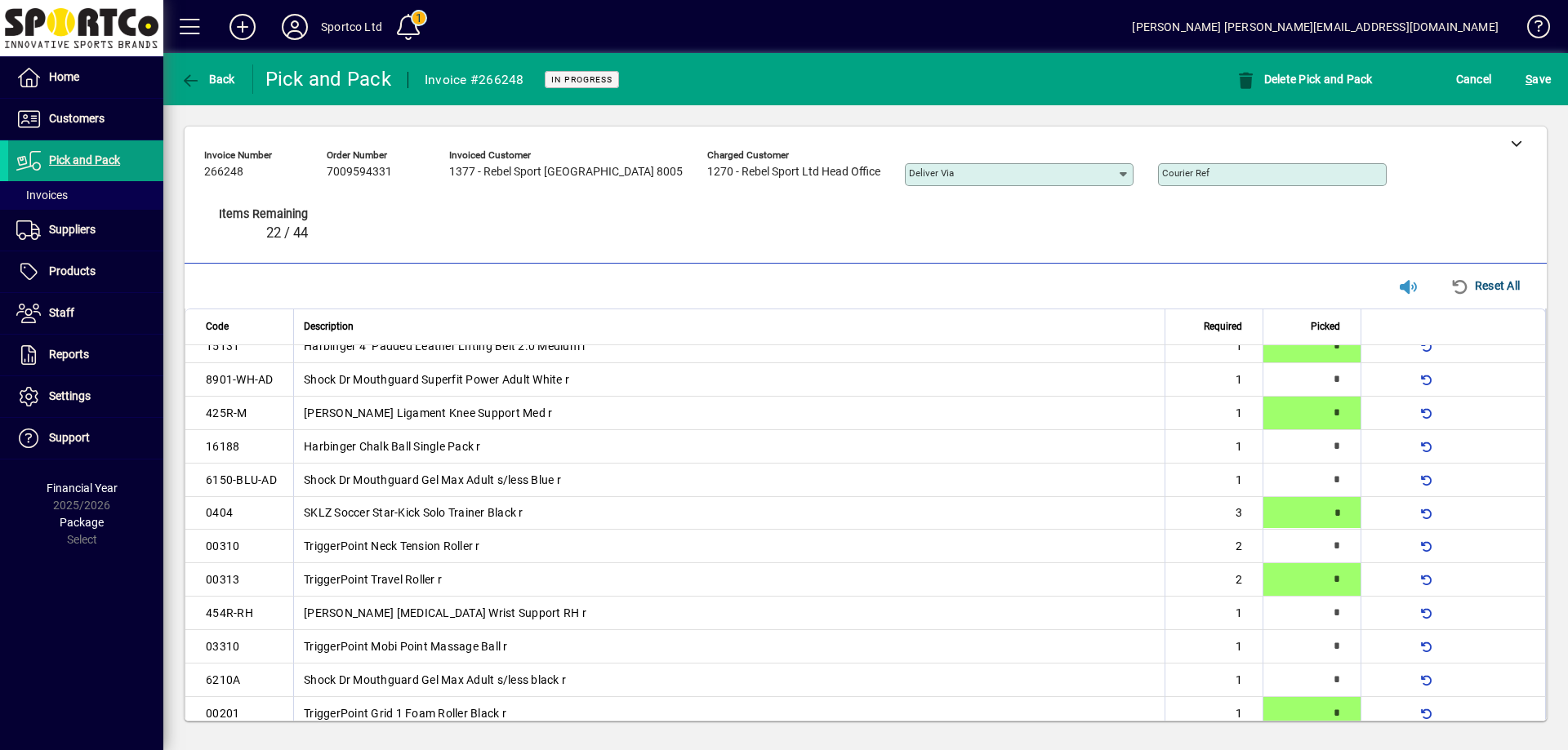
type input "*"
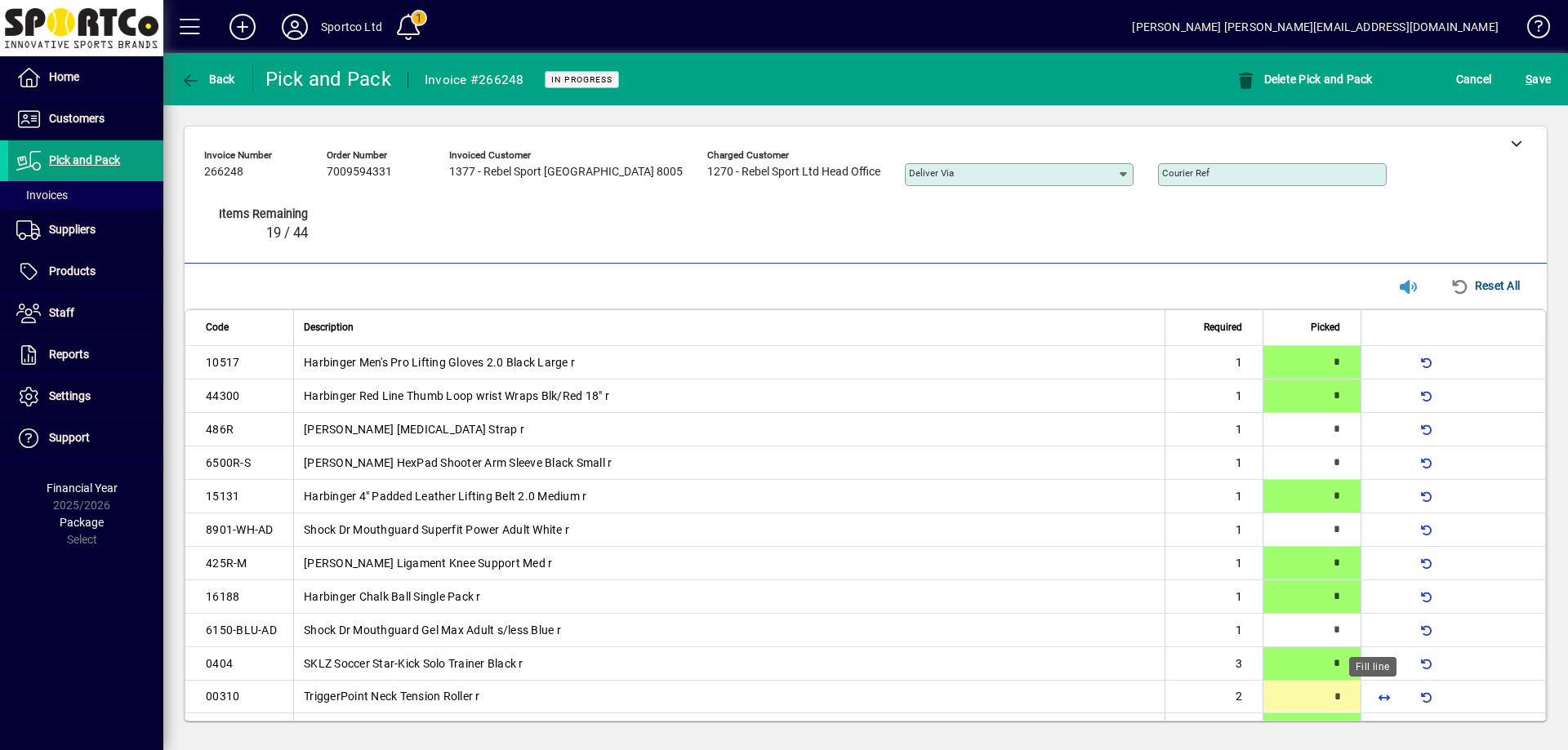
type input "*"
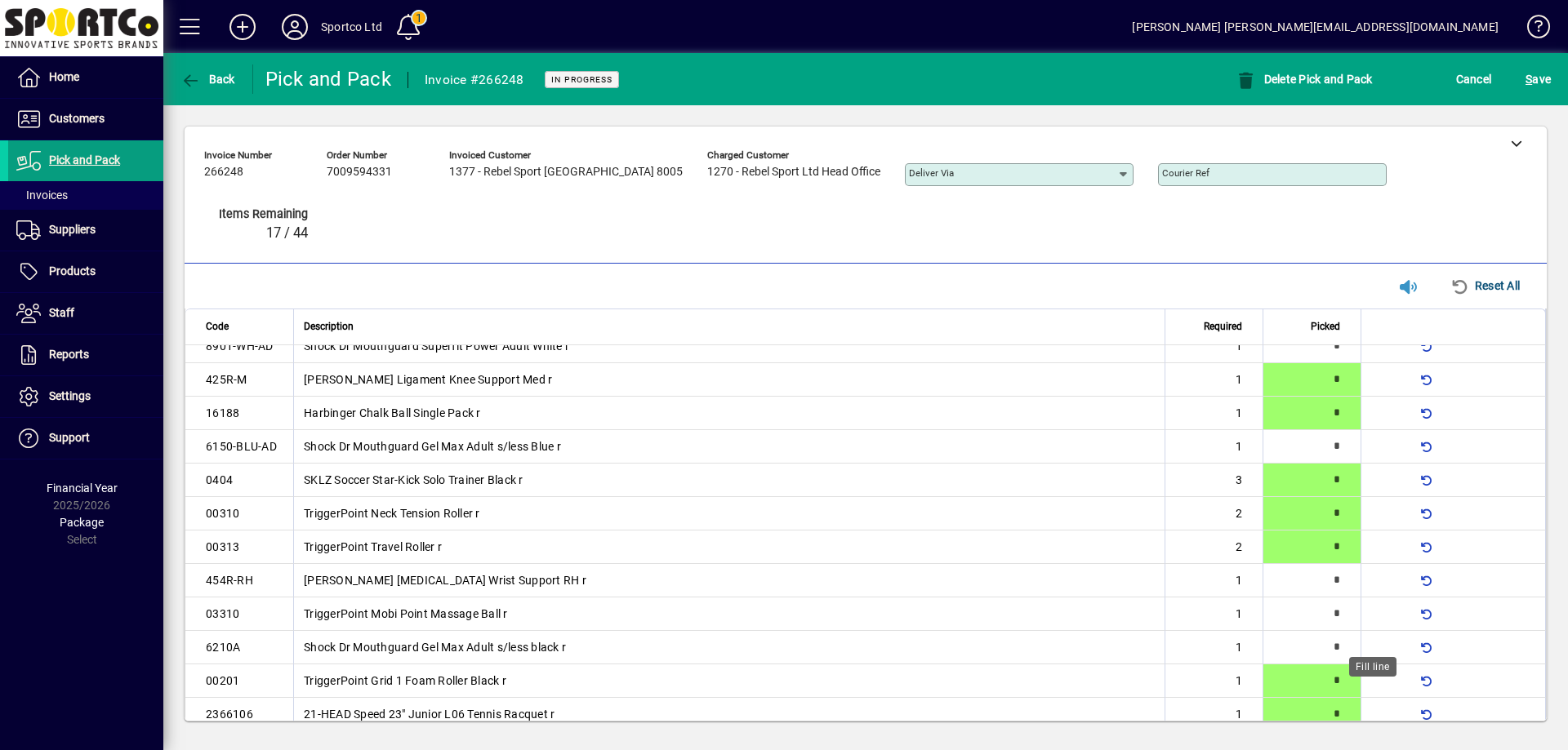
scroll to position [542, 0]
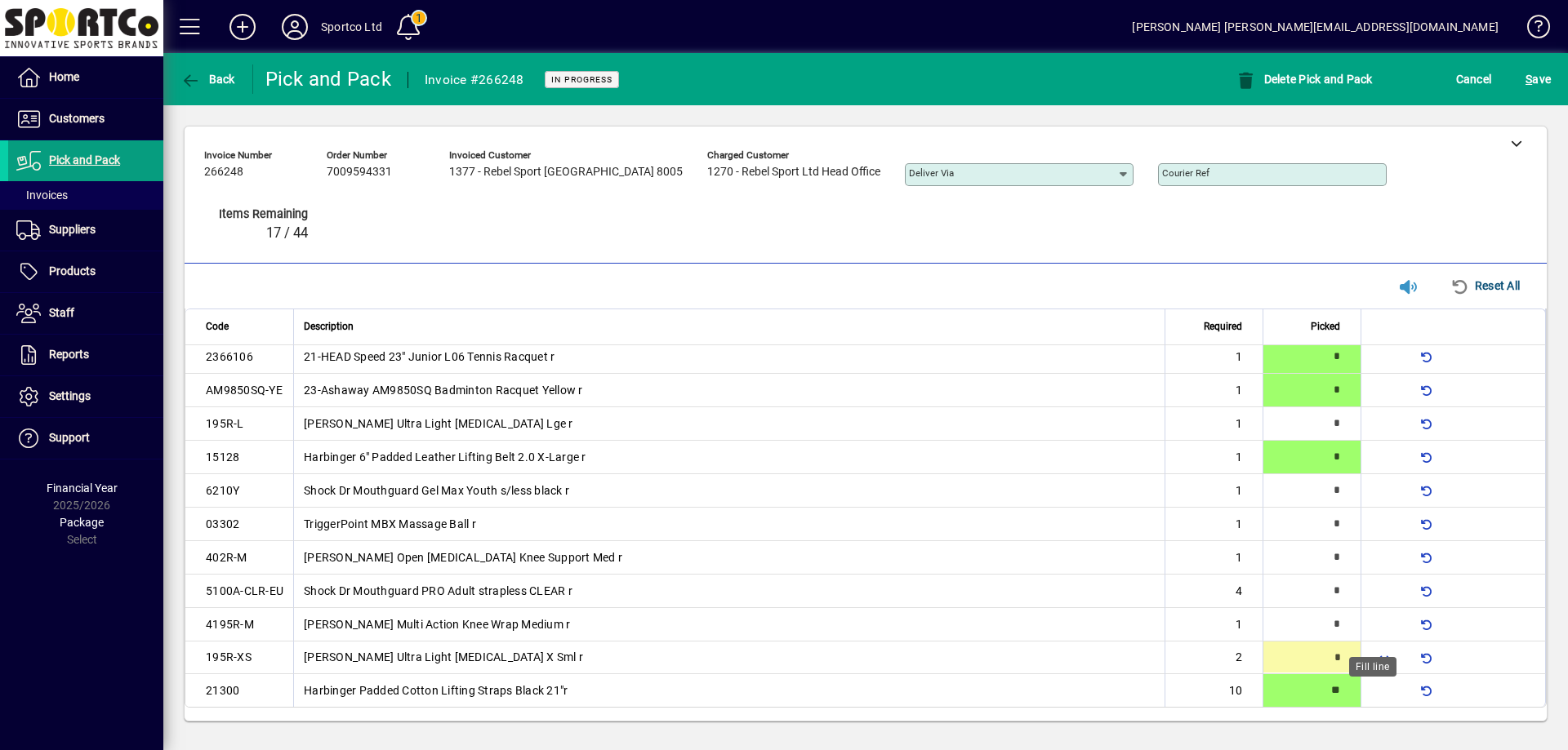
type input "*"
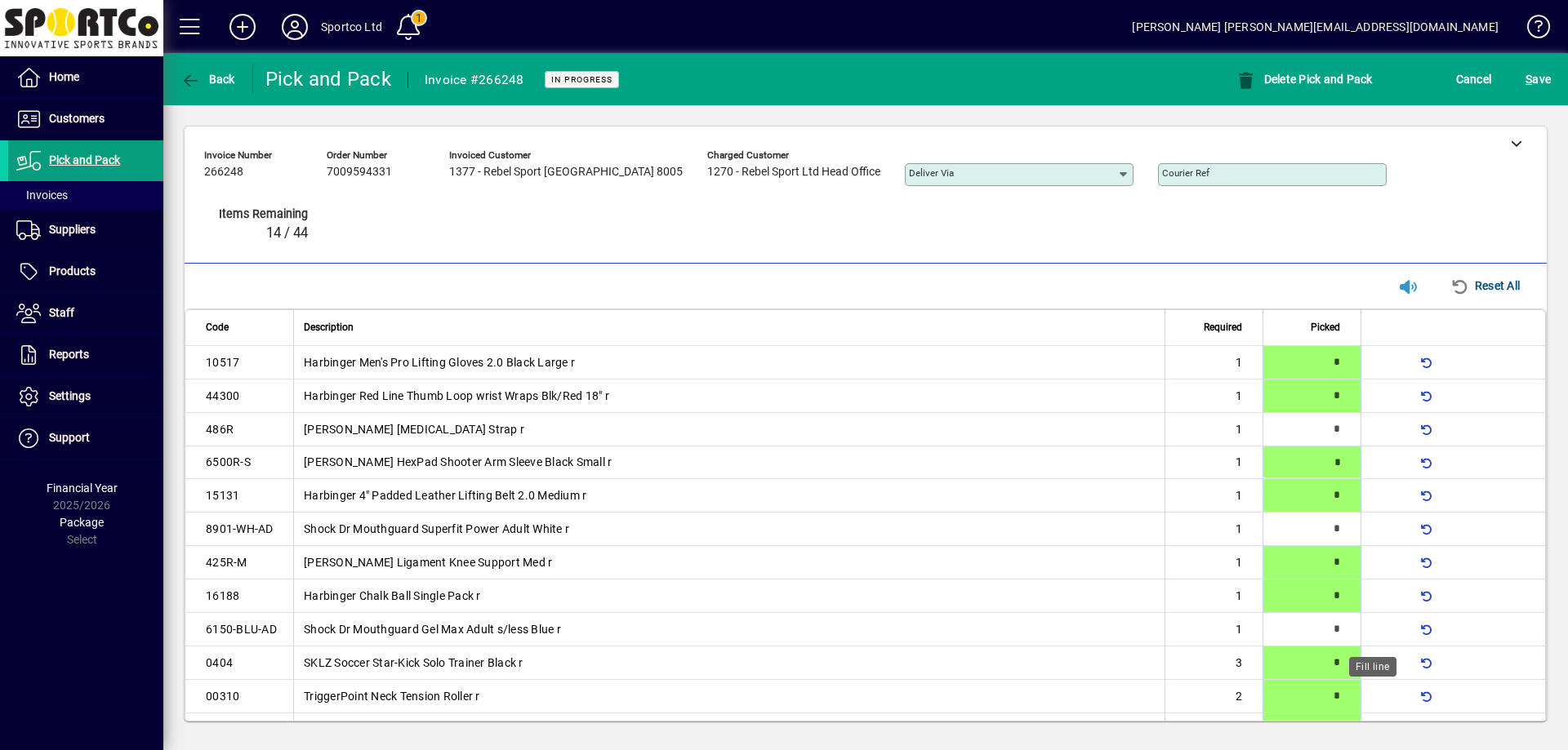
type input "*"
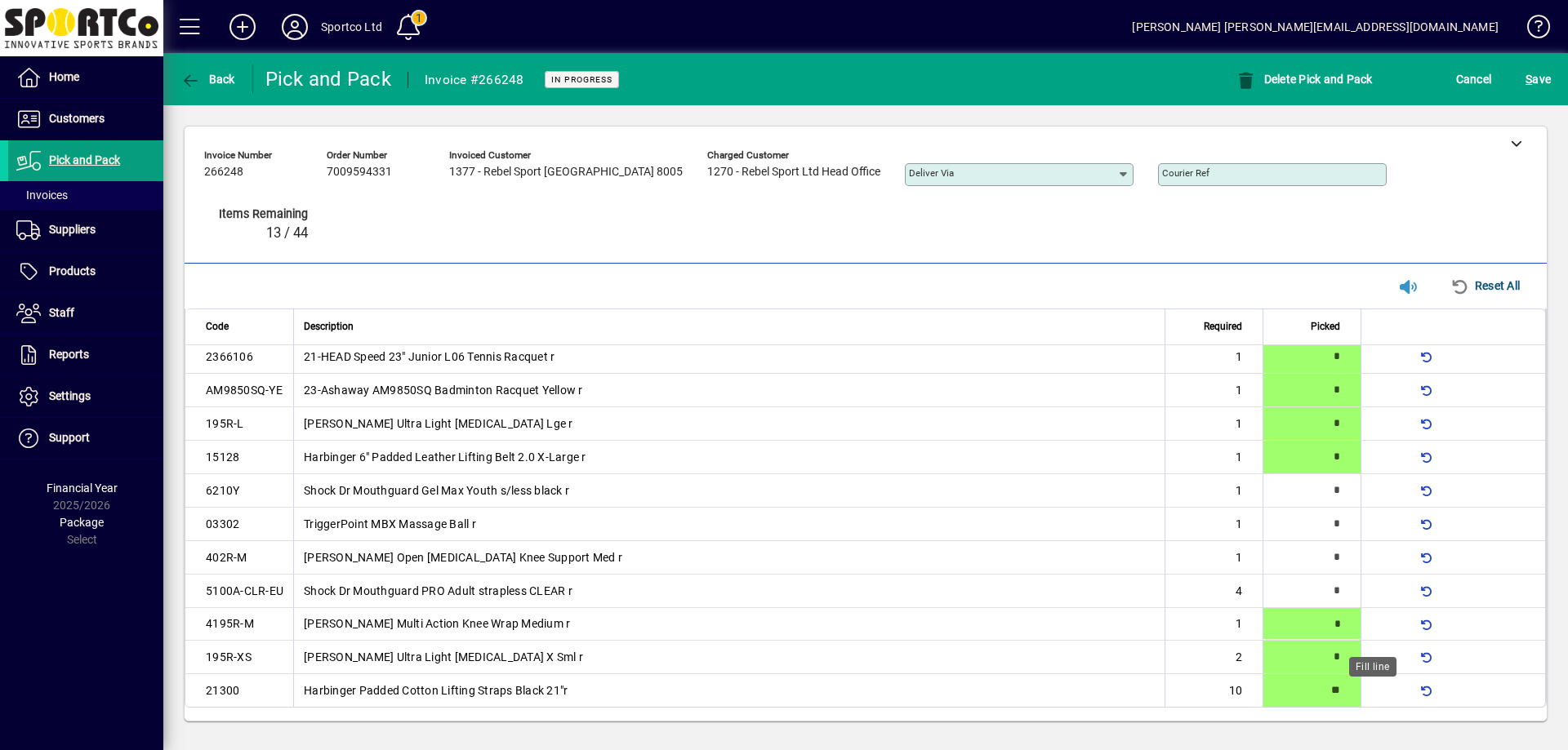
type input "*"
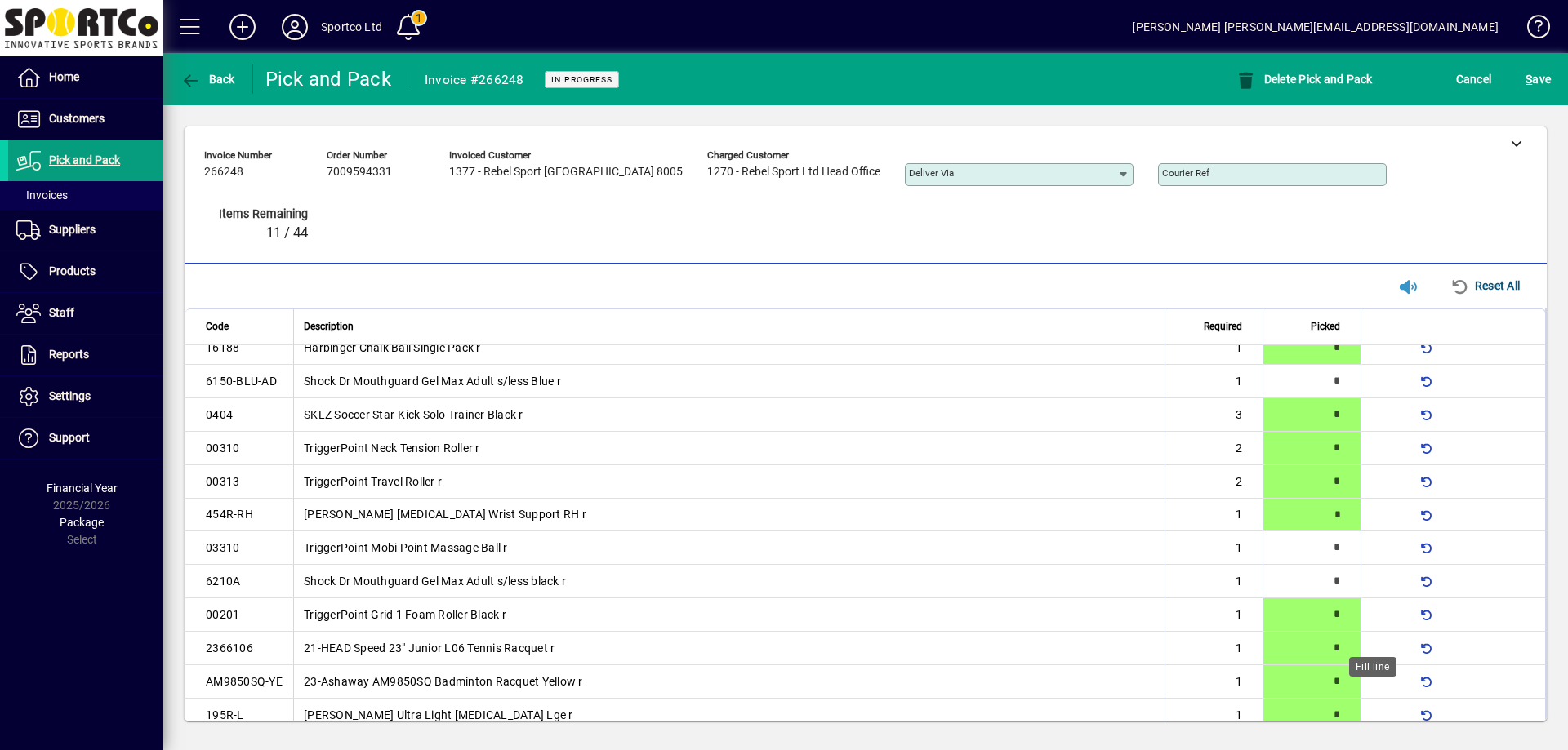
type input "*"
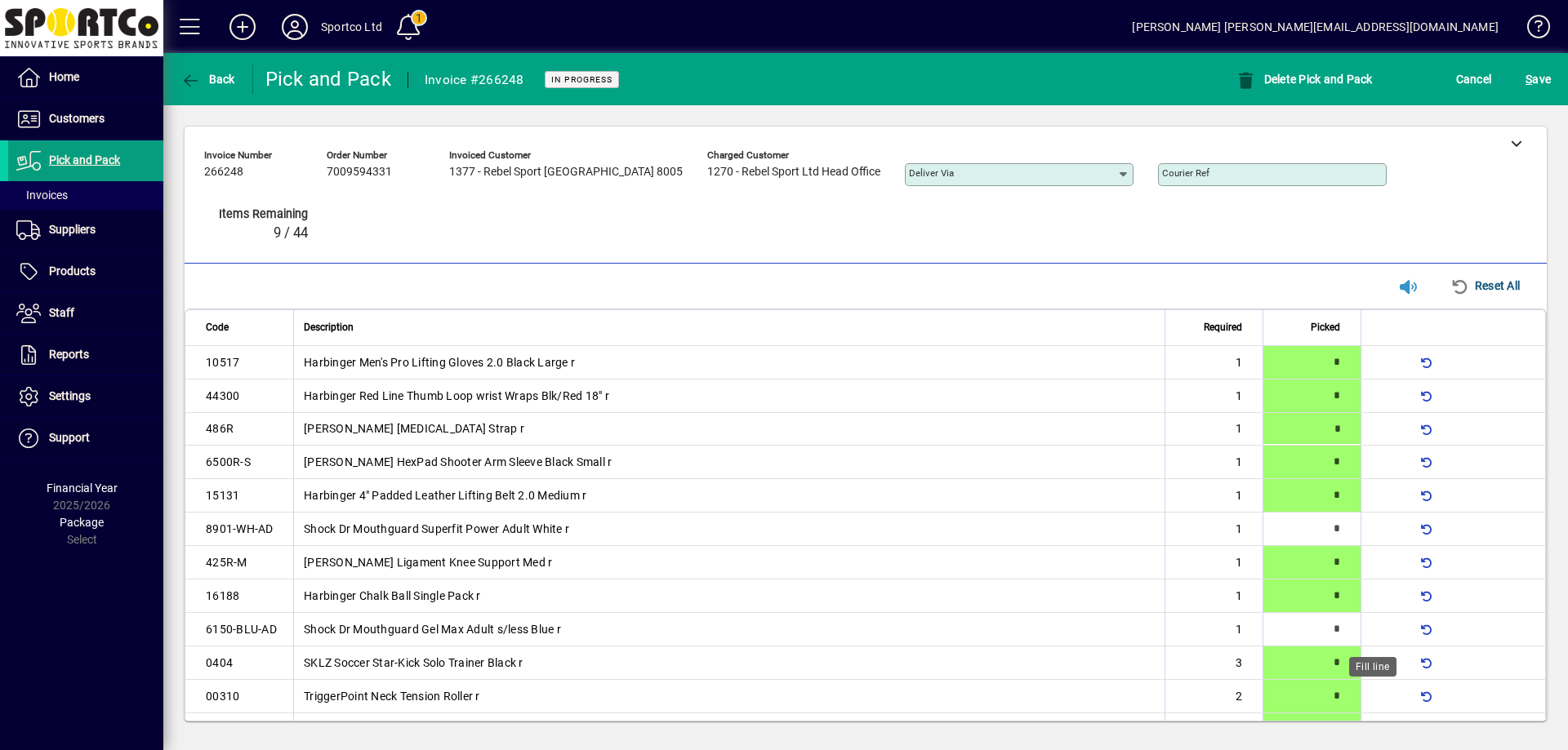
type input "*"
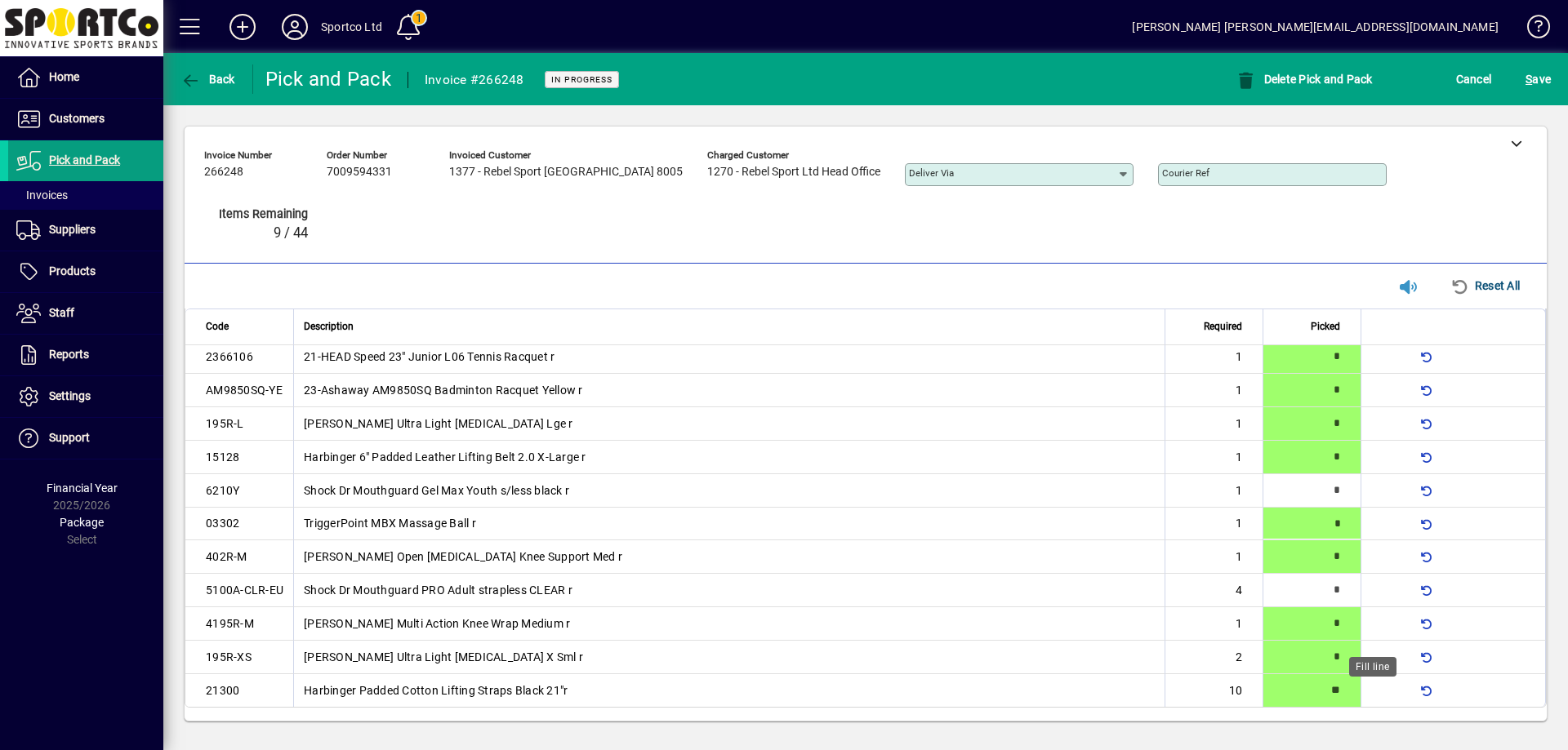
type input "*"
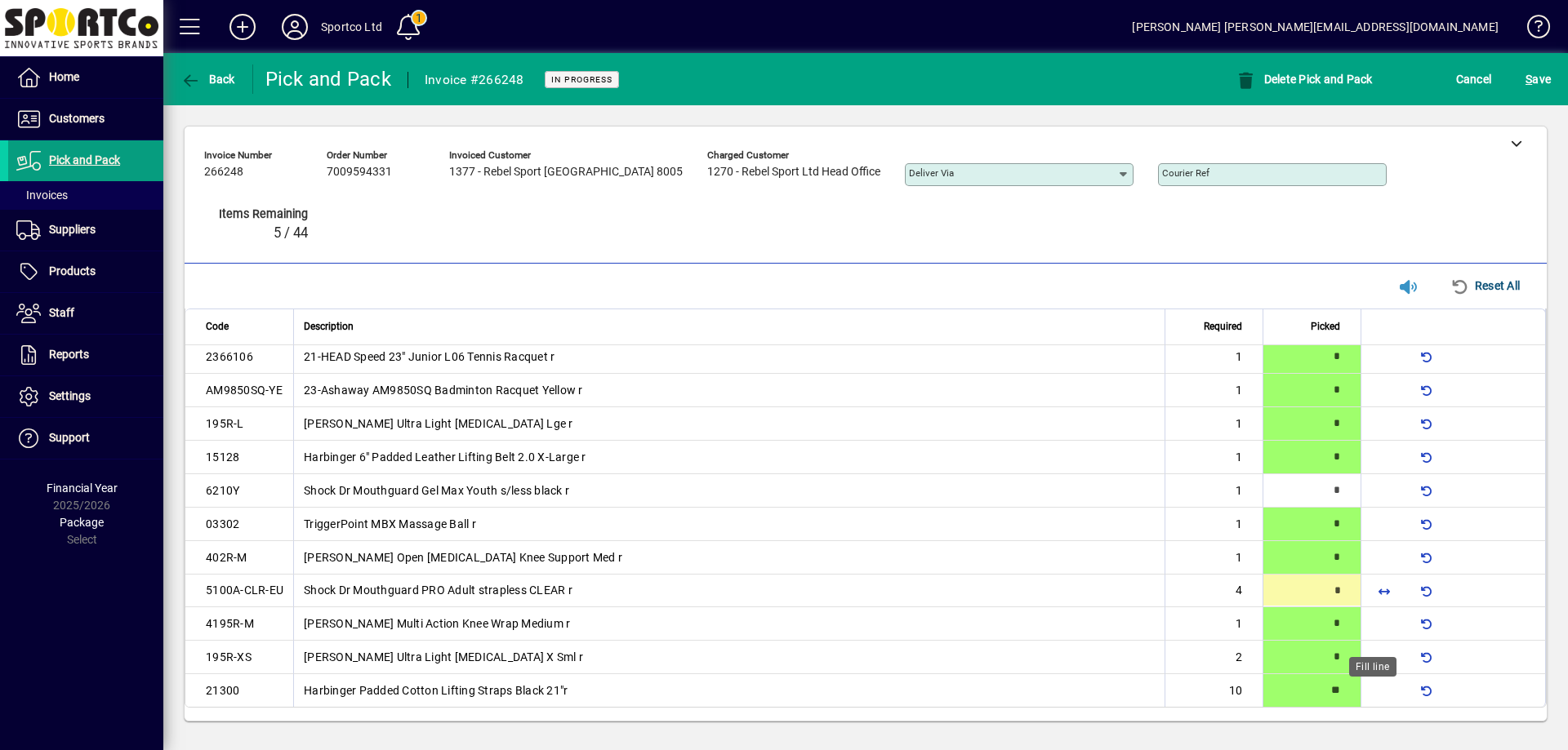
type input "*"
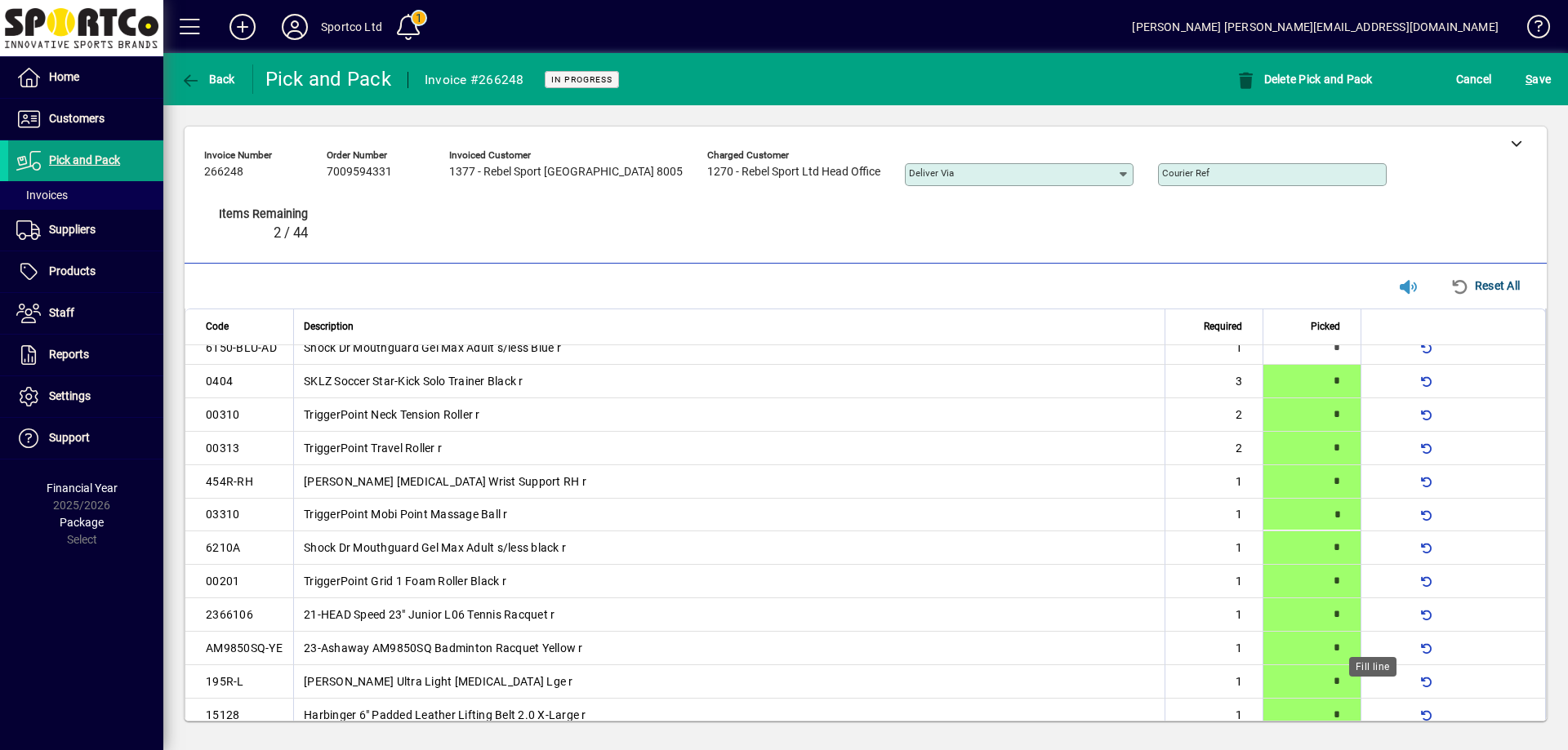
type input "*"
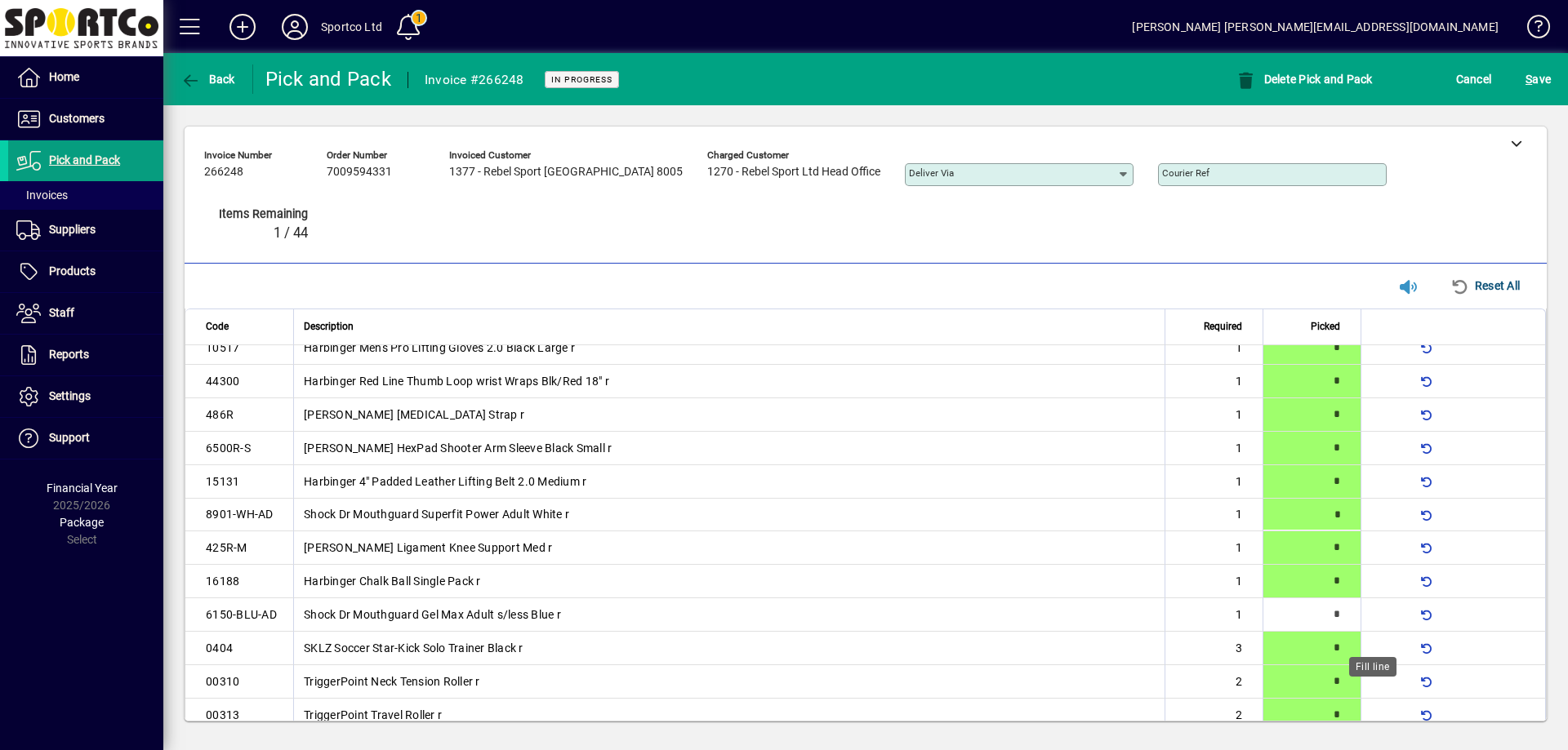
type input "*"
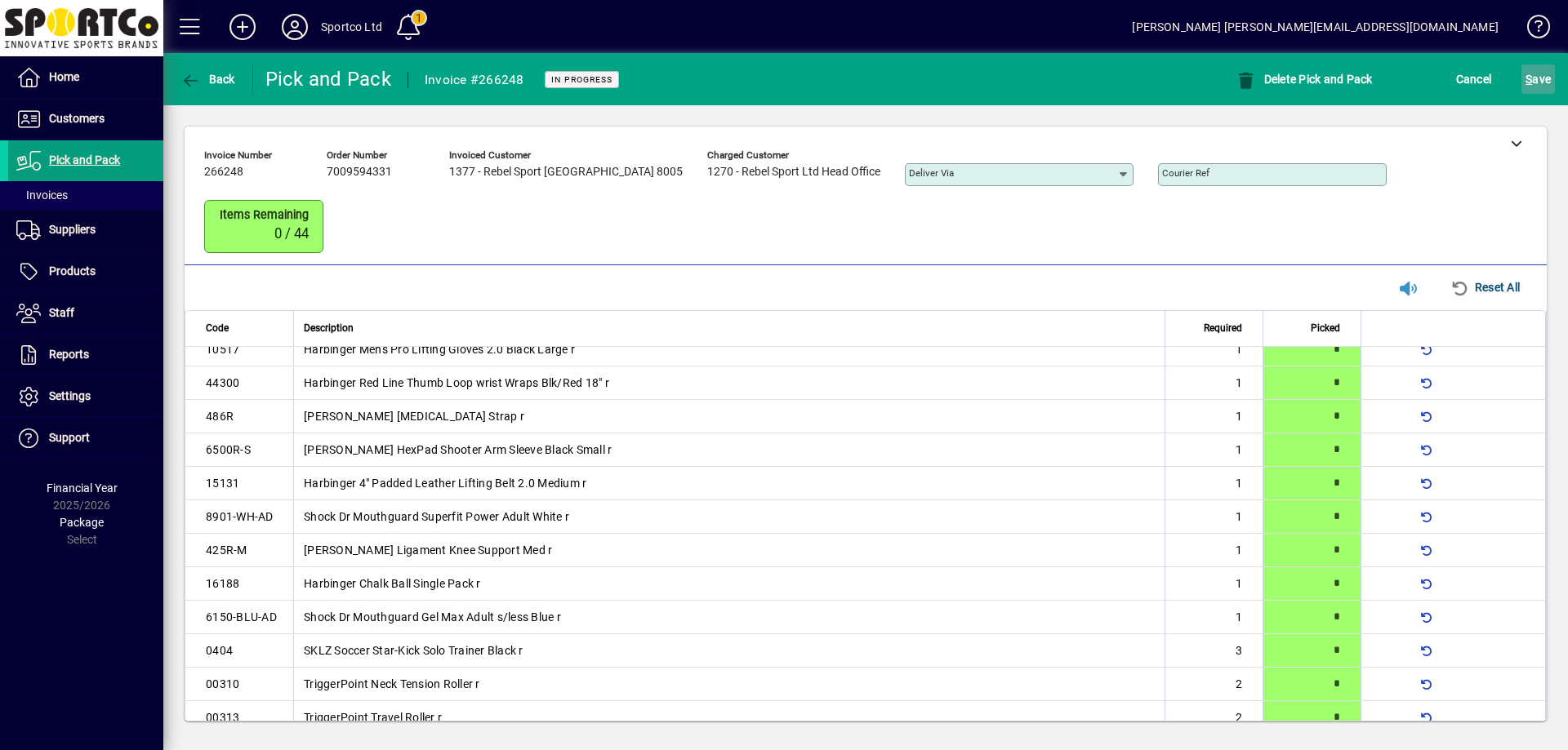
click at [1543, 72] on span "S ave" at bounding box center [1538, 79] width 26 height 26
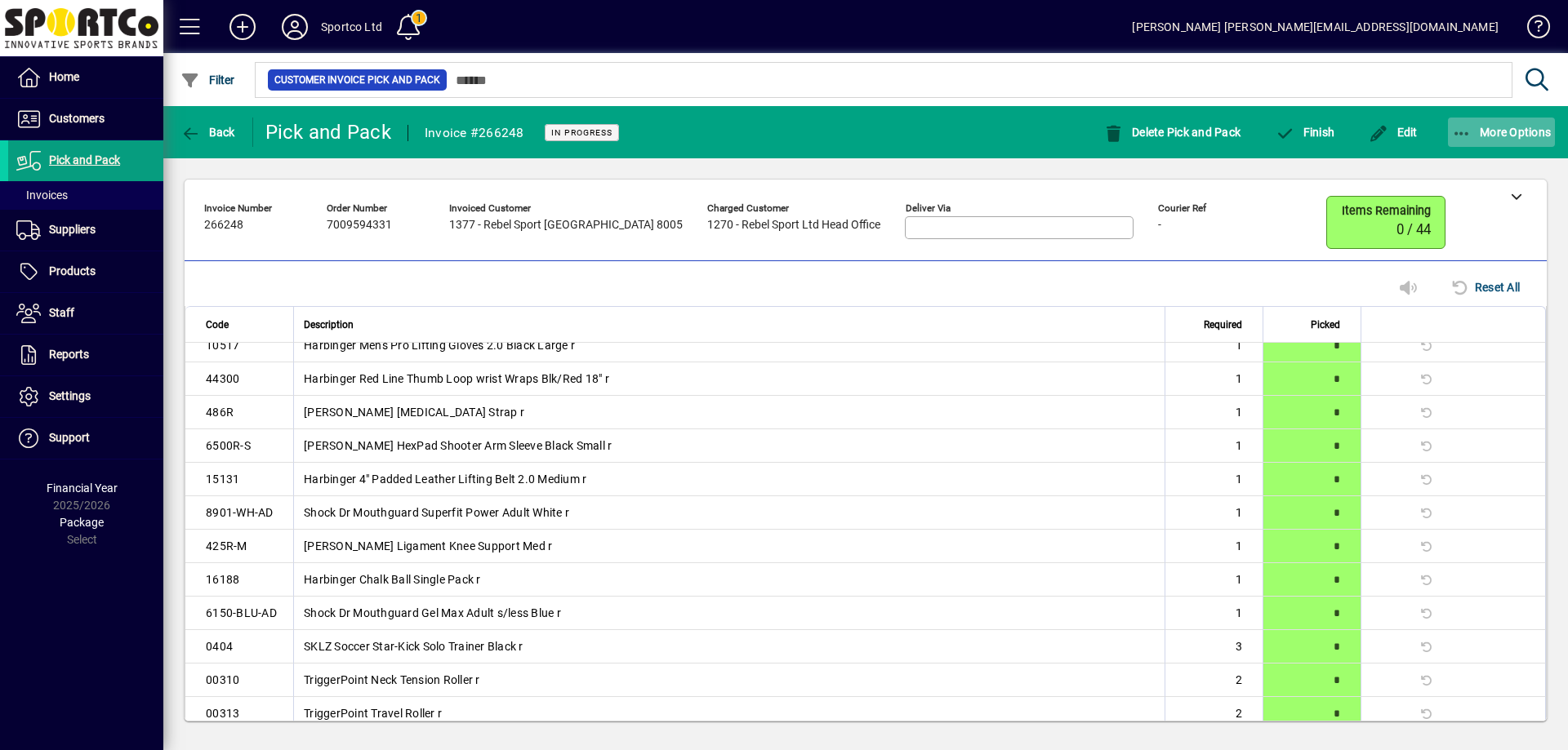
click at [1467, 125] on icon "button" at bounding box center [1462, 133] width 21 height 17
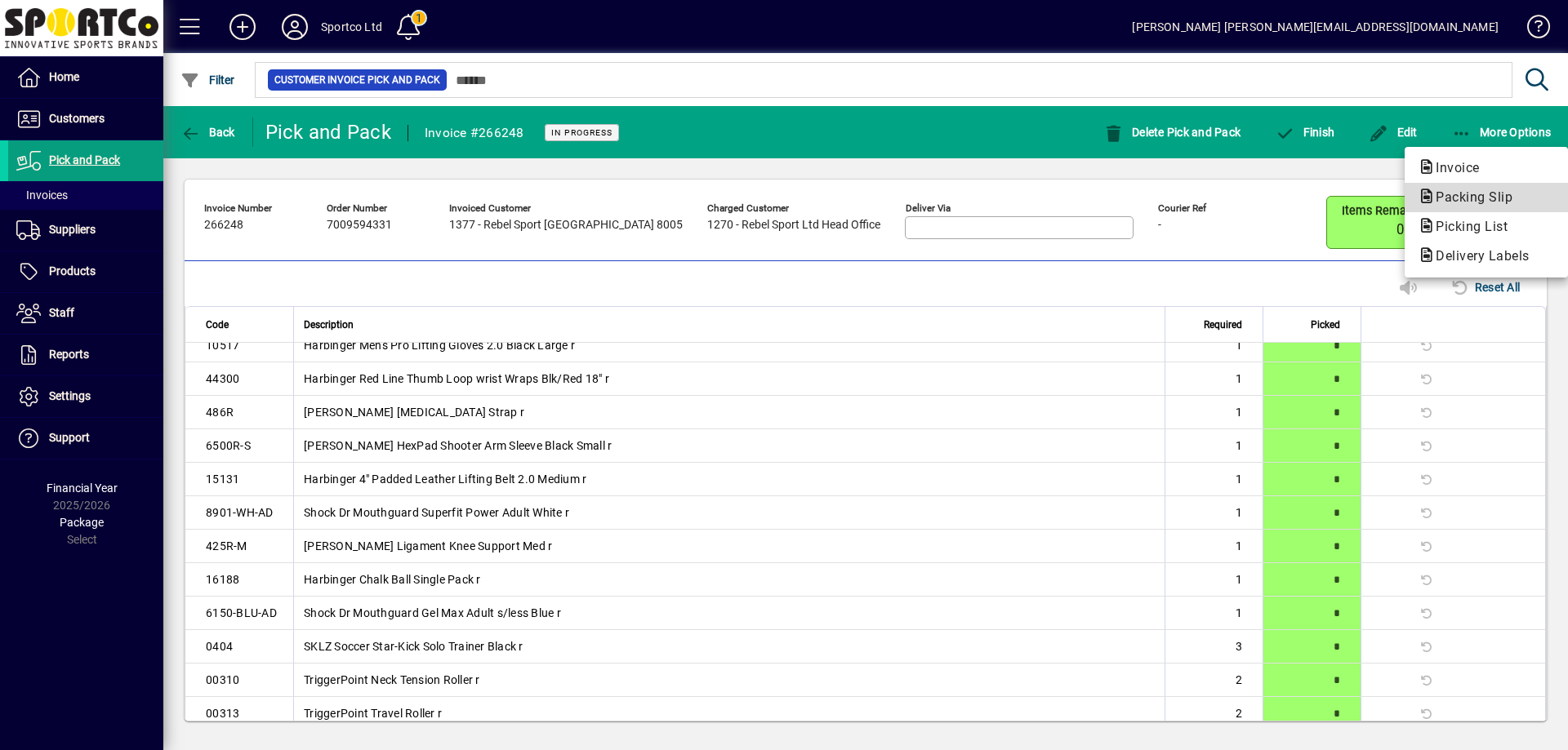
click at [1472, 199] on span "Packing Slip" at bounding box center [1469, 198] width 103 height 16
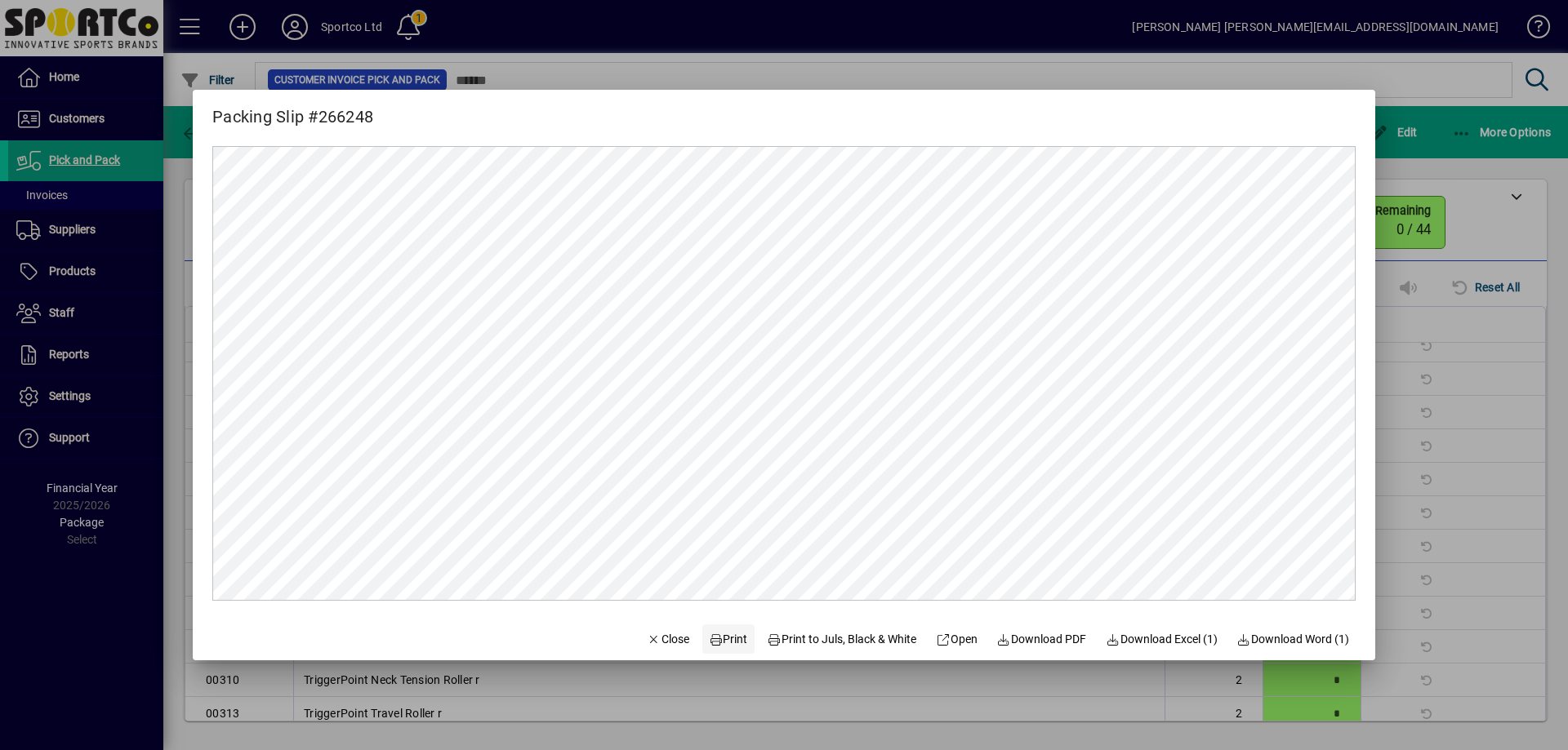
scroll to position [0, 0]
click at [722, 632] on span "Print" at bounding box center [729, 639] width 40 height 17
click at [665, 637] on span "Close" at bounding box center [667, 639] width 43 height 17
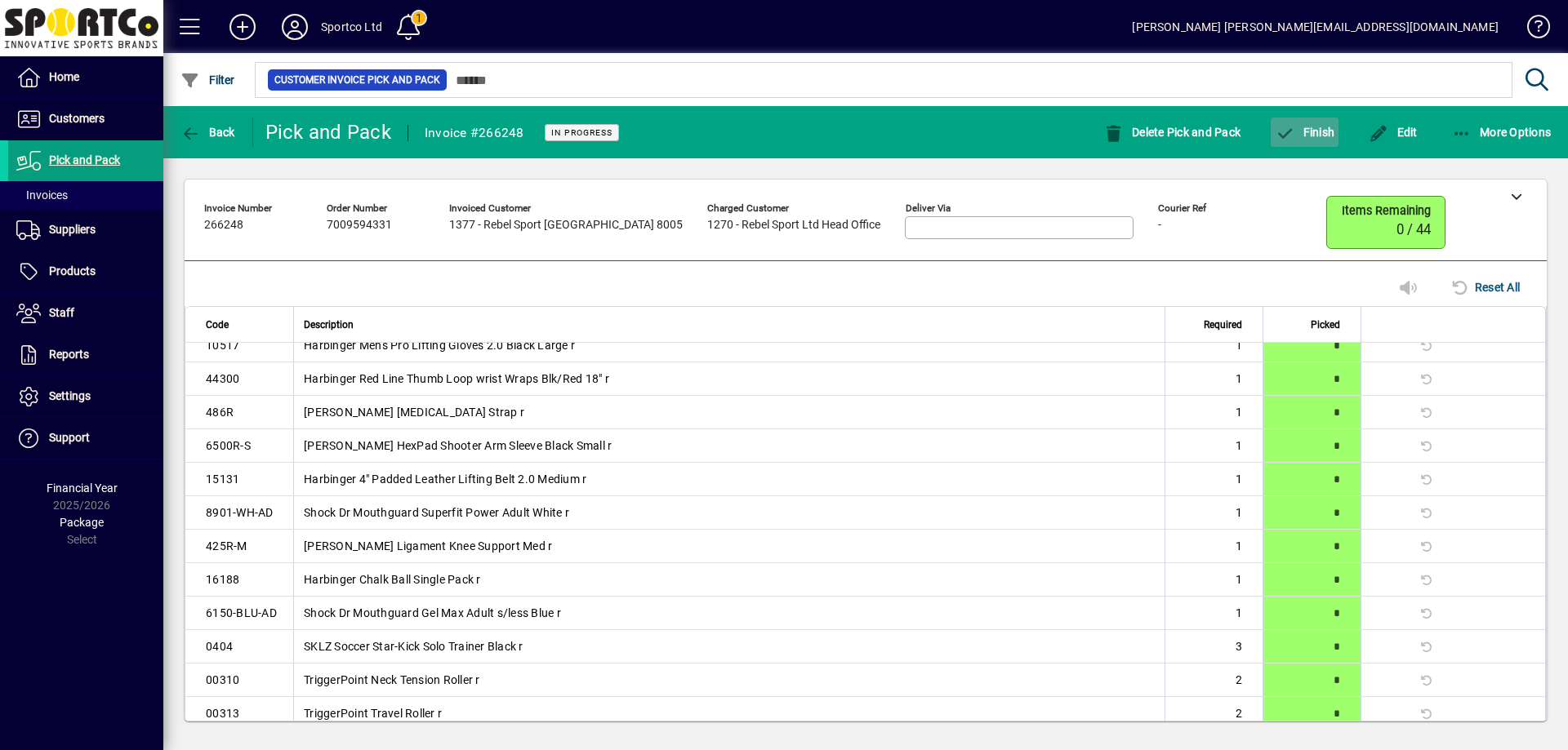
click at [1300, 125] on span "button" at bounding box center [1304, 132] width 68 height 40
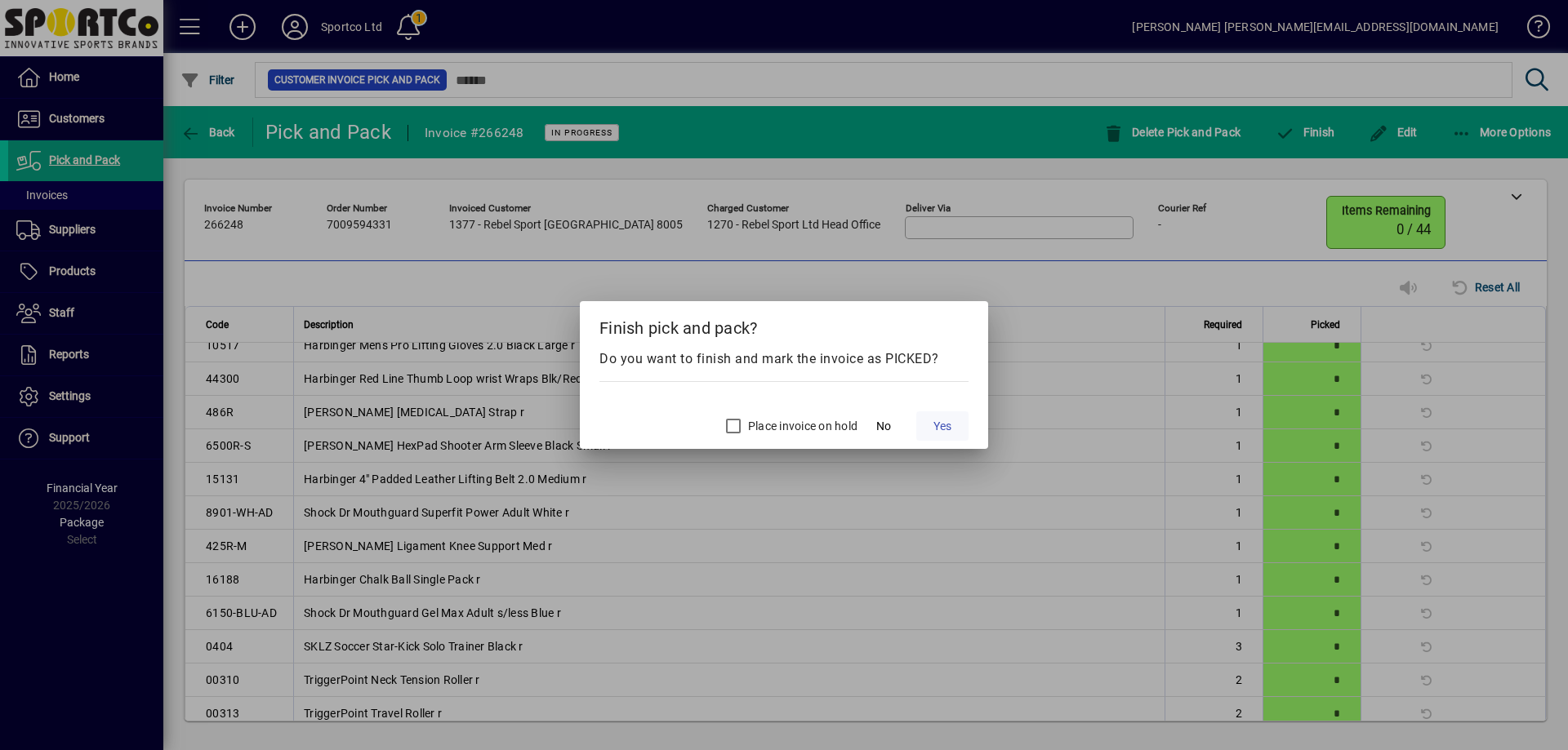
click at [937, 425] on span "Yes" at bounding box center [942, 426] width 18 height 17
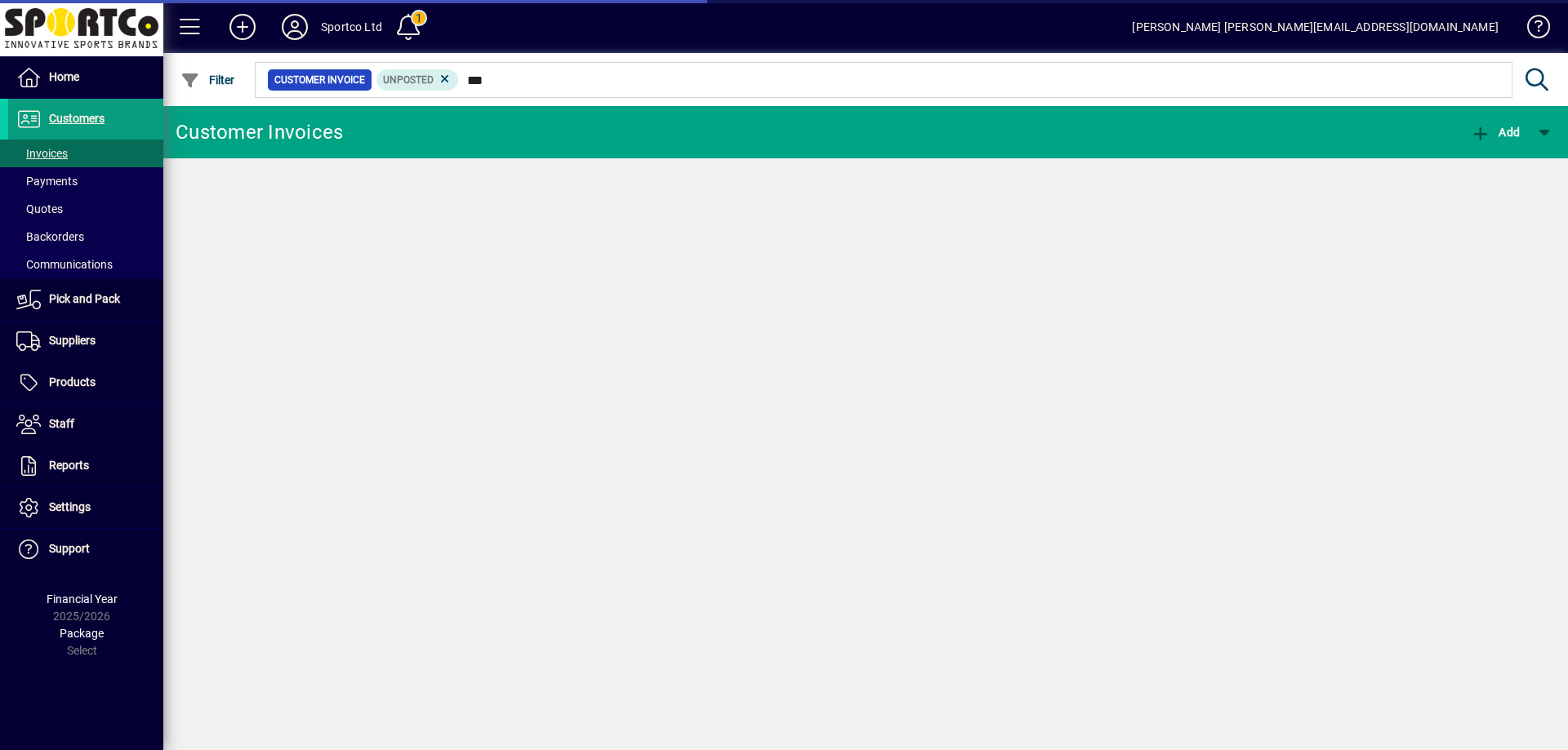
type input "****"
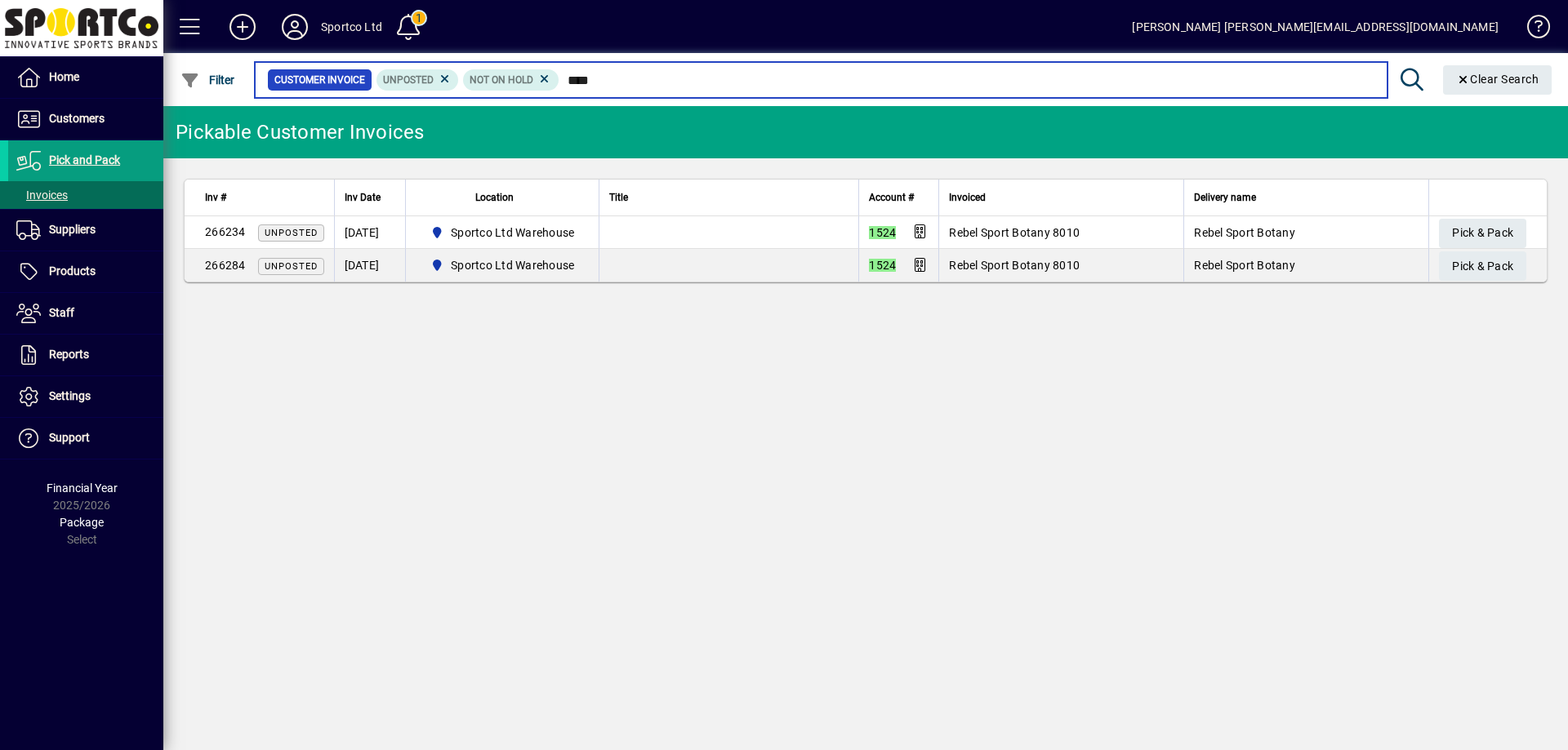
type input "****"
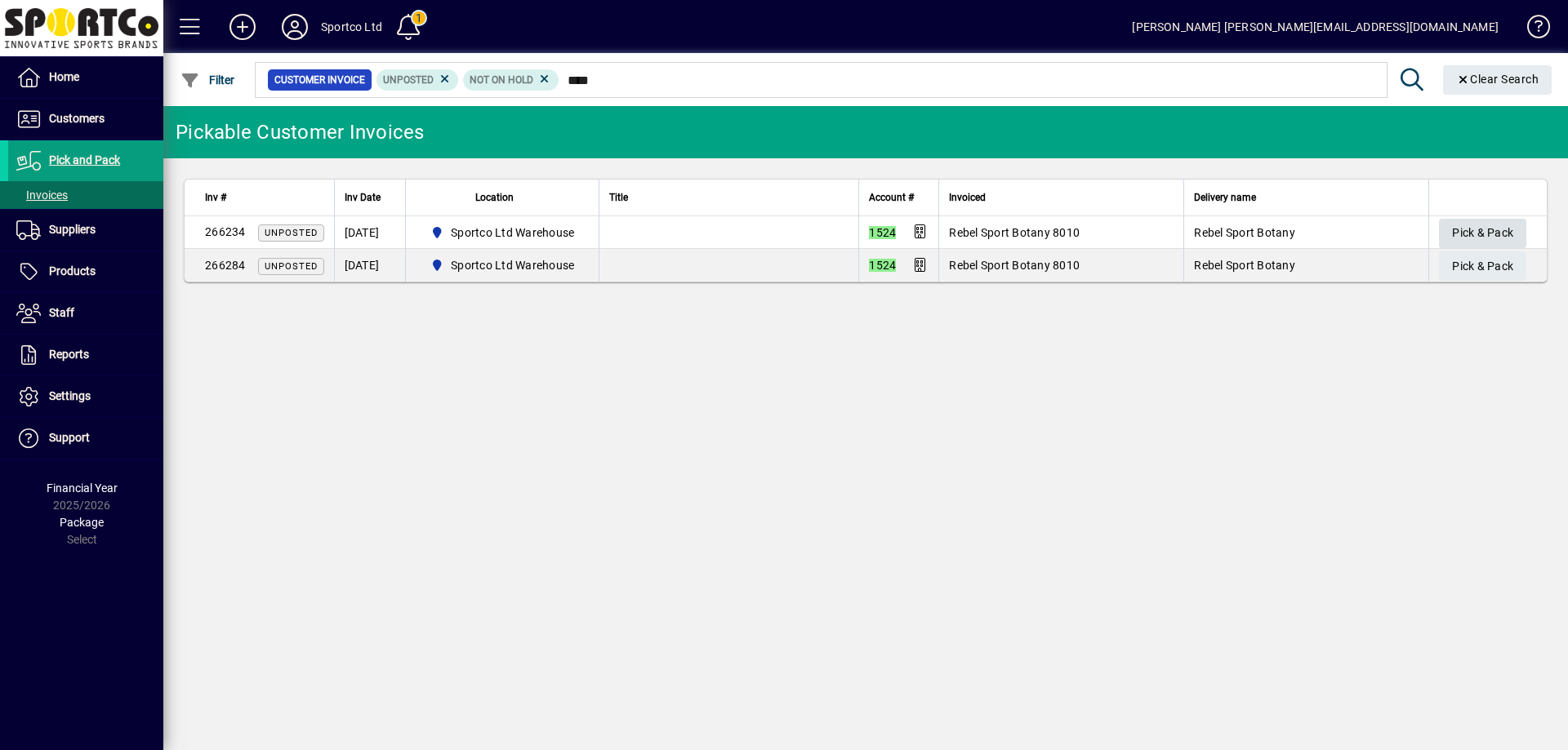
click at [1478, 231] on span "Pick & Pack" at bounding box center [1483, 232] width 61 height 27
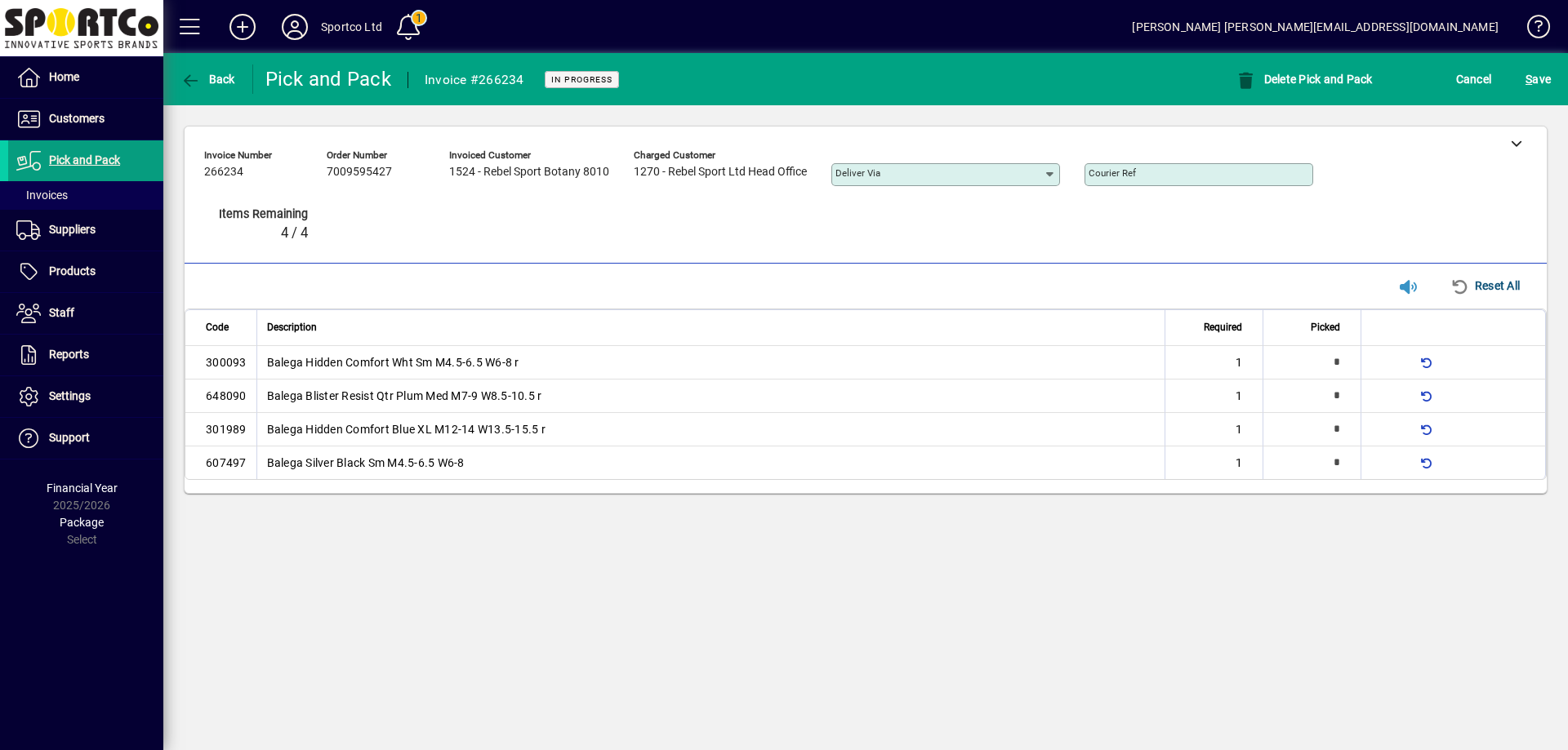
type input "*"
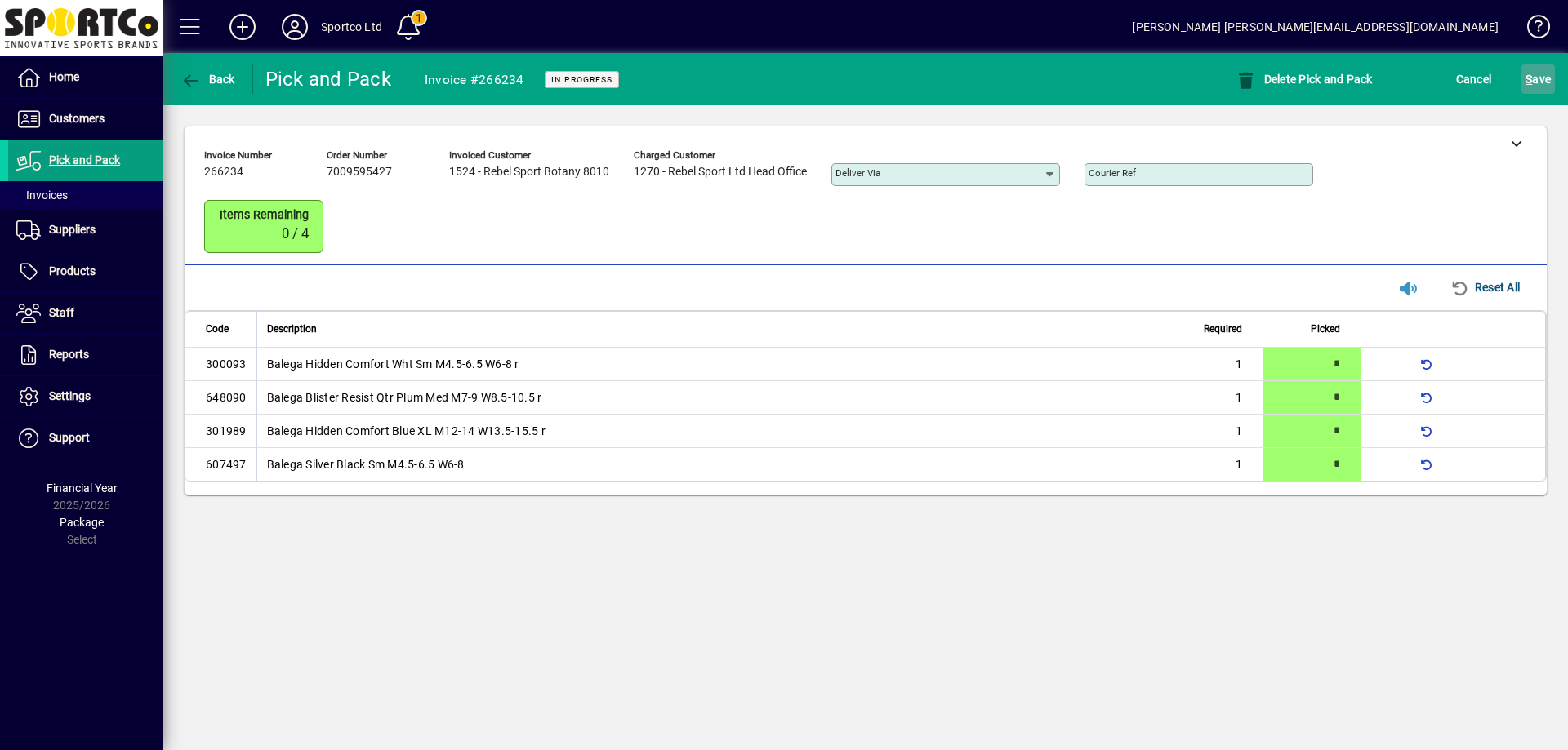
click at [1543, 78] on span "S ave" at bounding box center [1538, 79] width 26 height 26
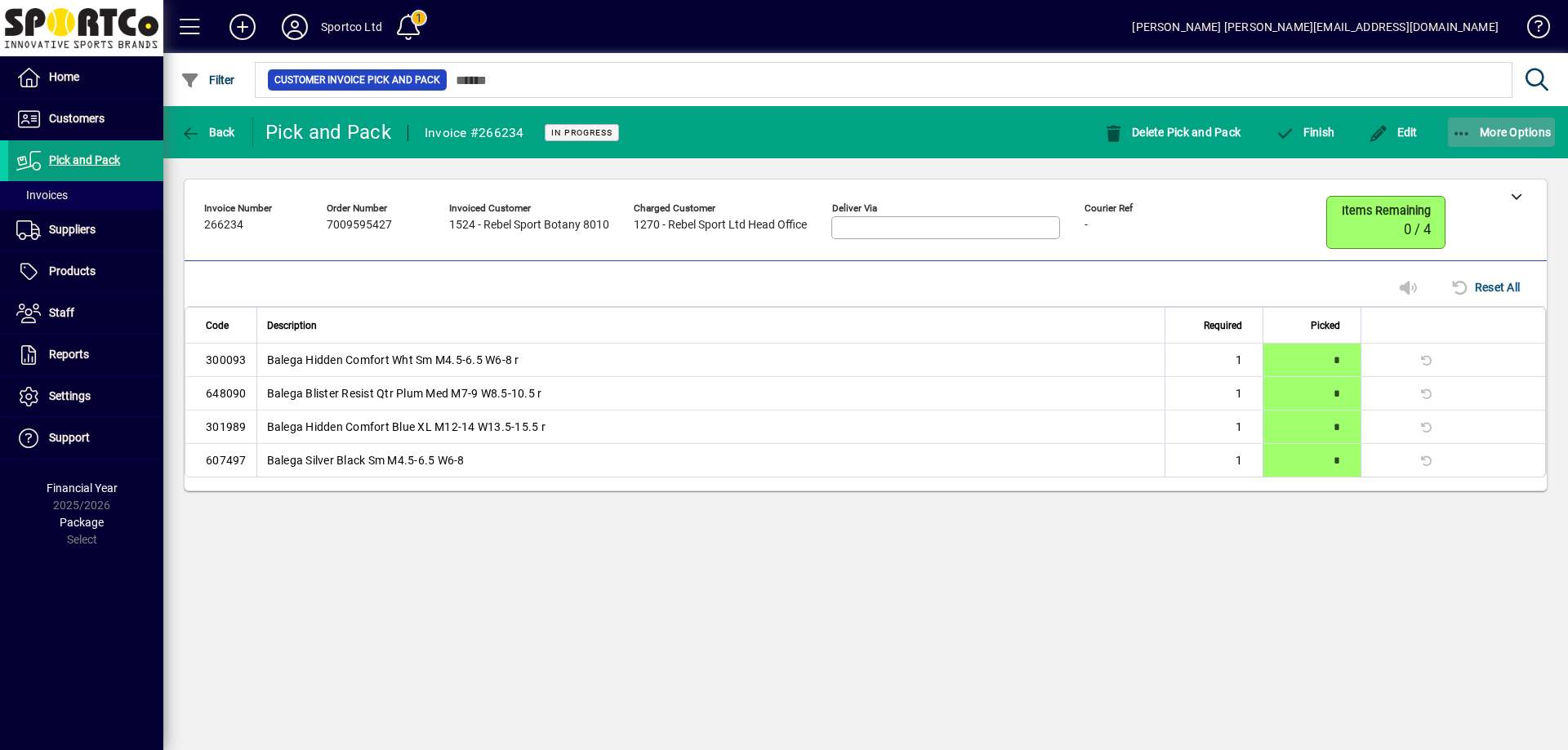
click at [1454, 130] on icon "button" at bounding box center [1462, 133] width 21 height 17
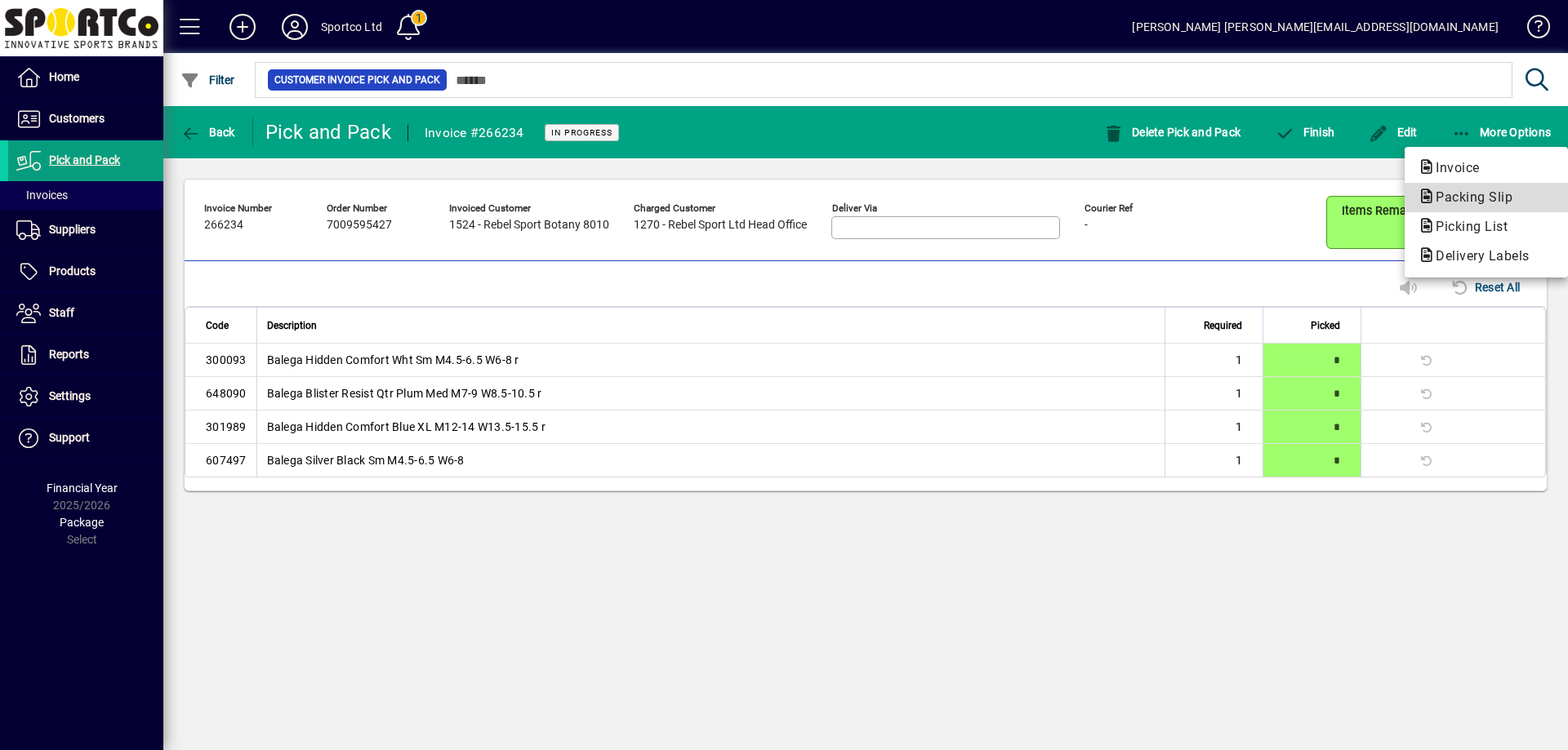
click at [1477, 200] on span "Packing Slip" at bounding box center [1469, 198] width 103 height 16
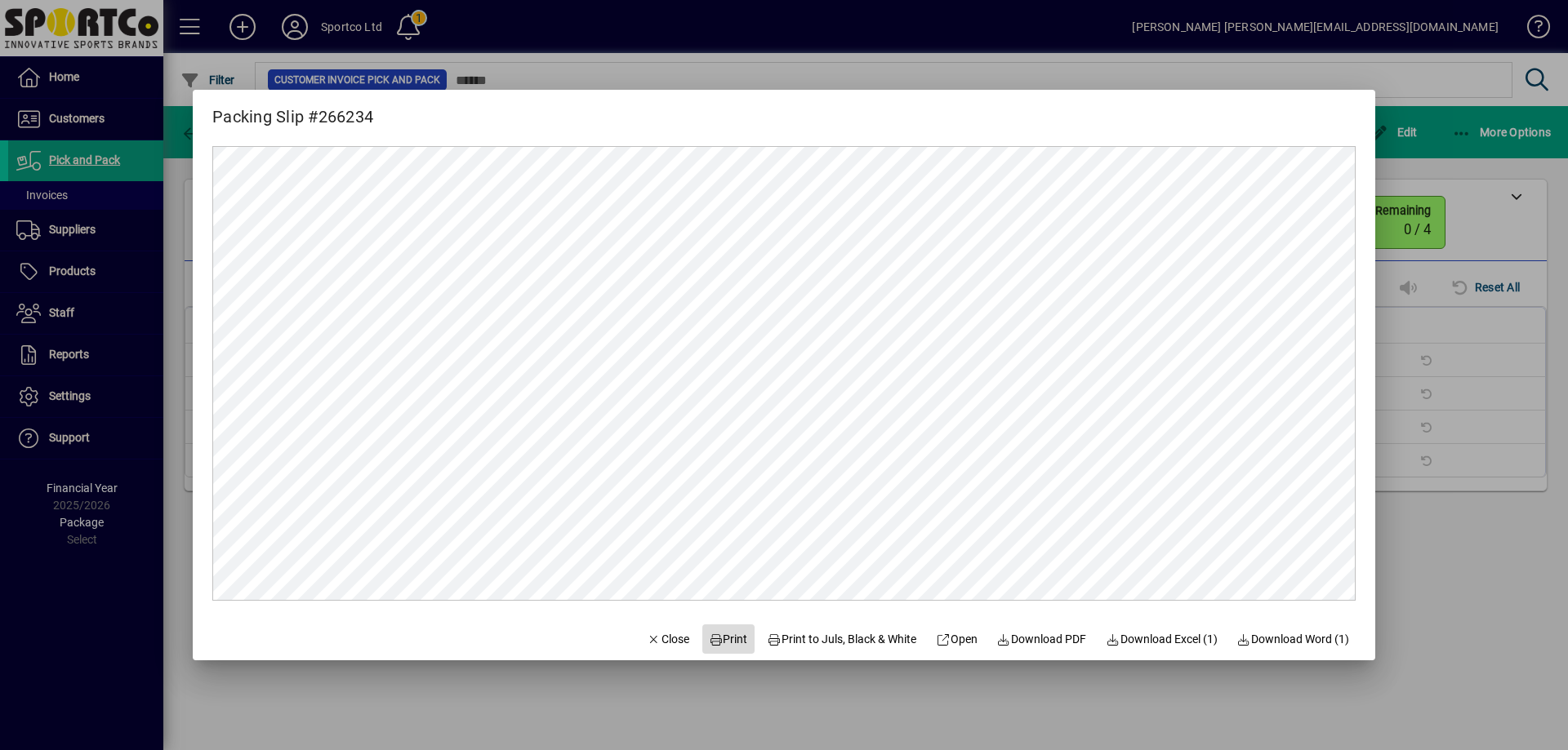
click at [721, 639] on span "Print" at bounding box center [729, 639] width 40 height 17
click at [656, 637] on span "Close" at bounding box center [667, 639] width 43 height 17
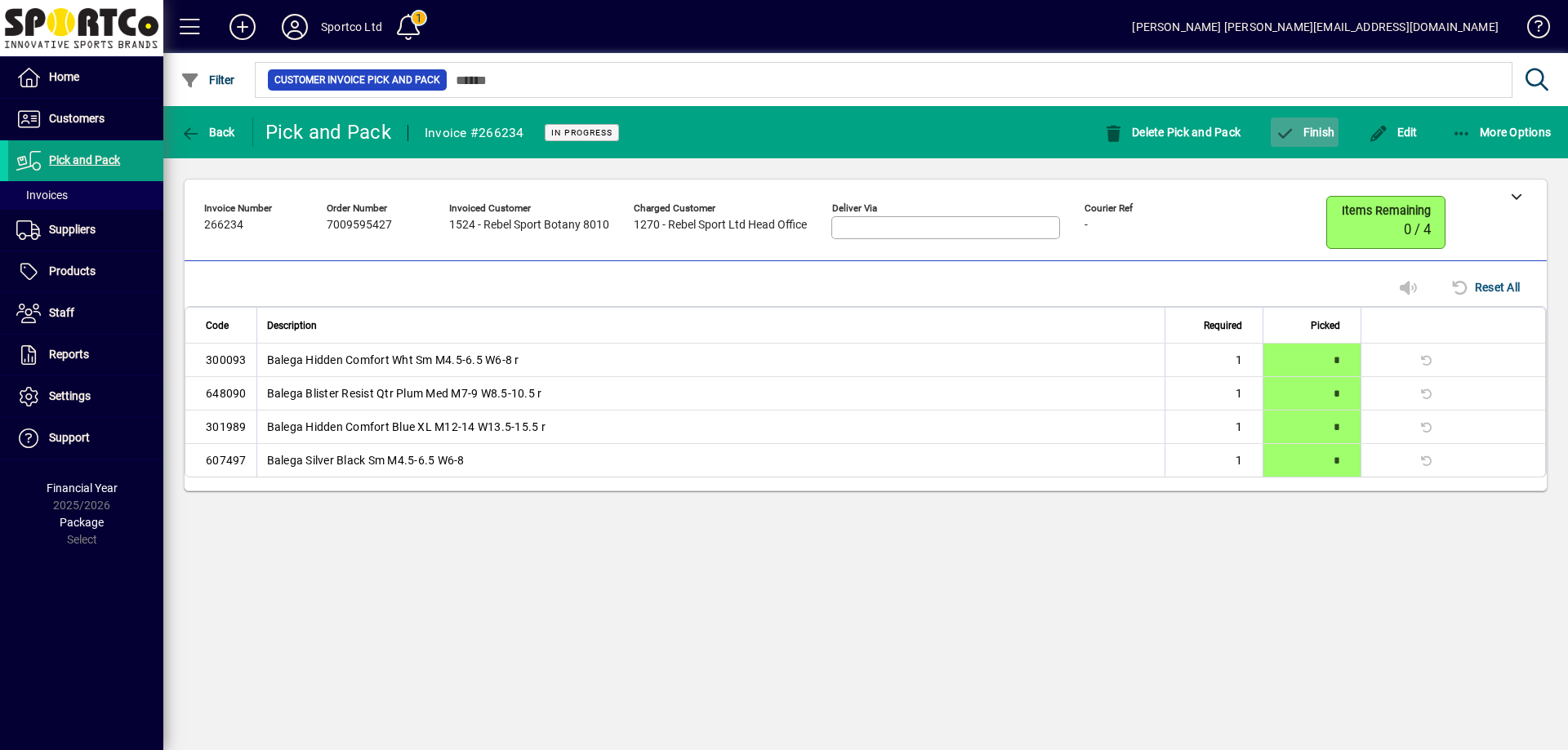
click at [1315, 133] on span "Finish" at bounding box center [1305, 131] width 59 height 13
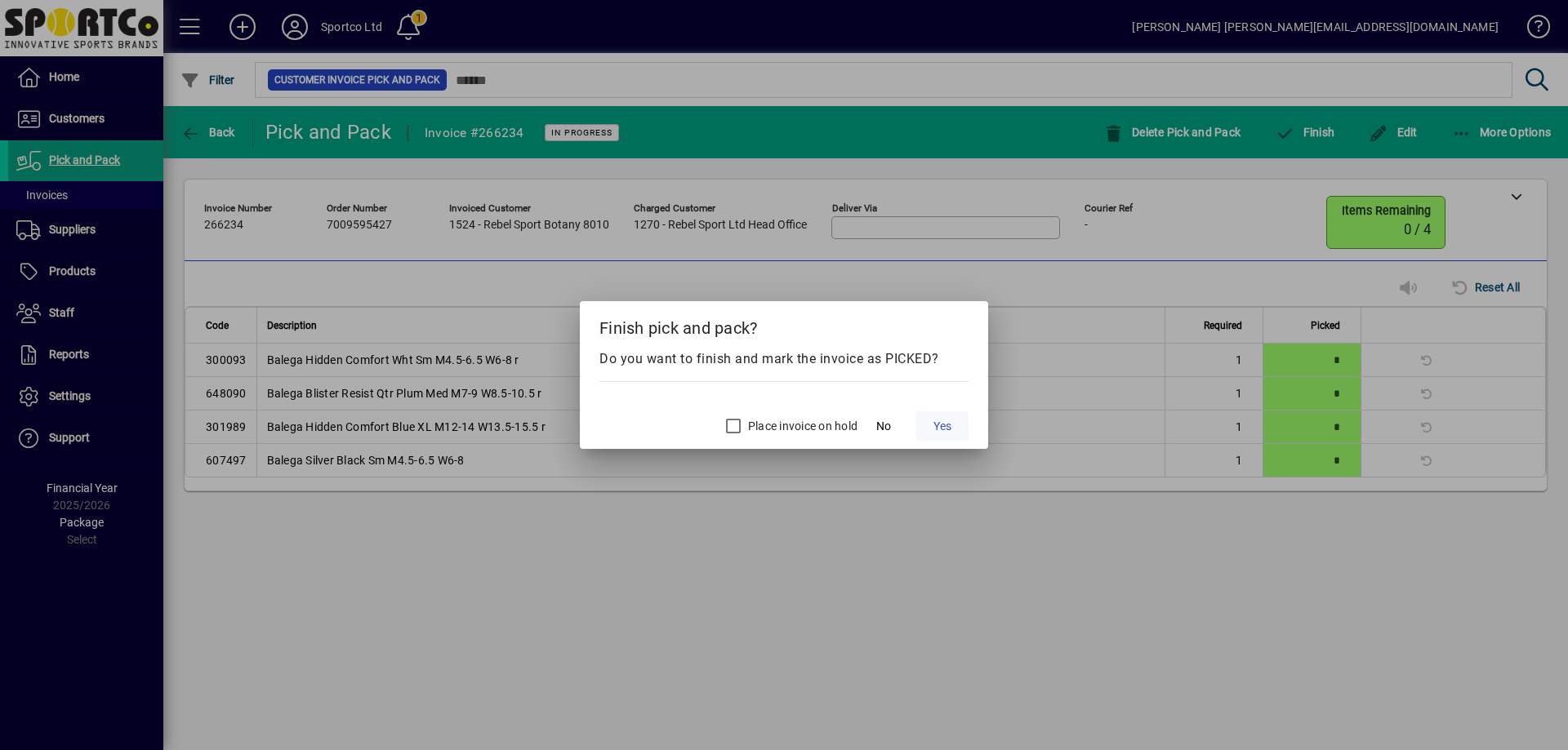
click at [940, 423] on span "Yes" at bounding box center [942, 426] width 18 height 17
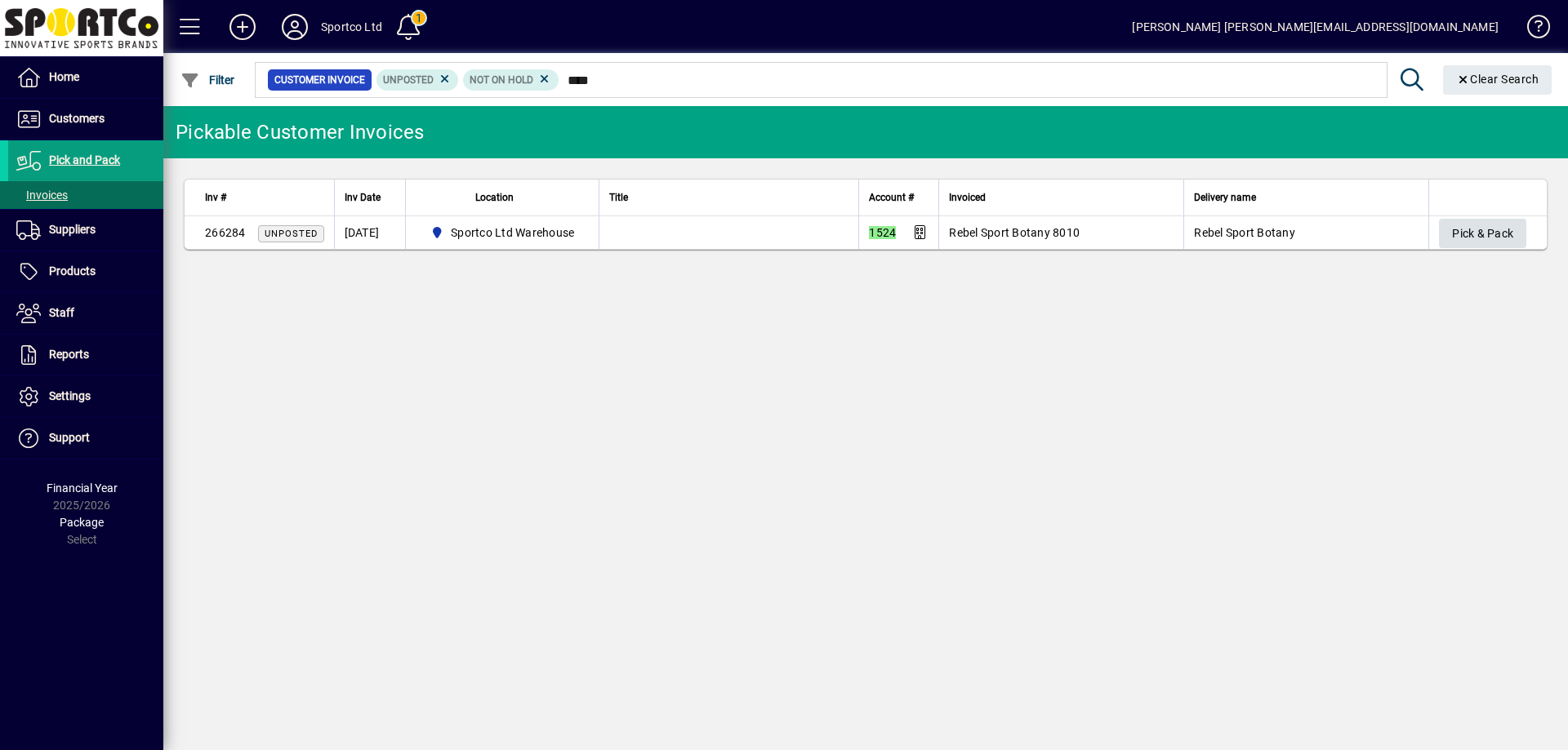
type input "****"
click at [1488, 232] on span "Pick & Pack" at bounding box center [1483, 233] width 61 height 27
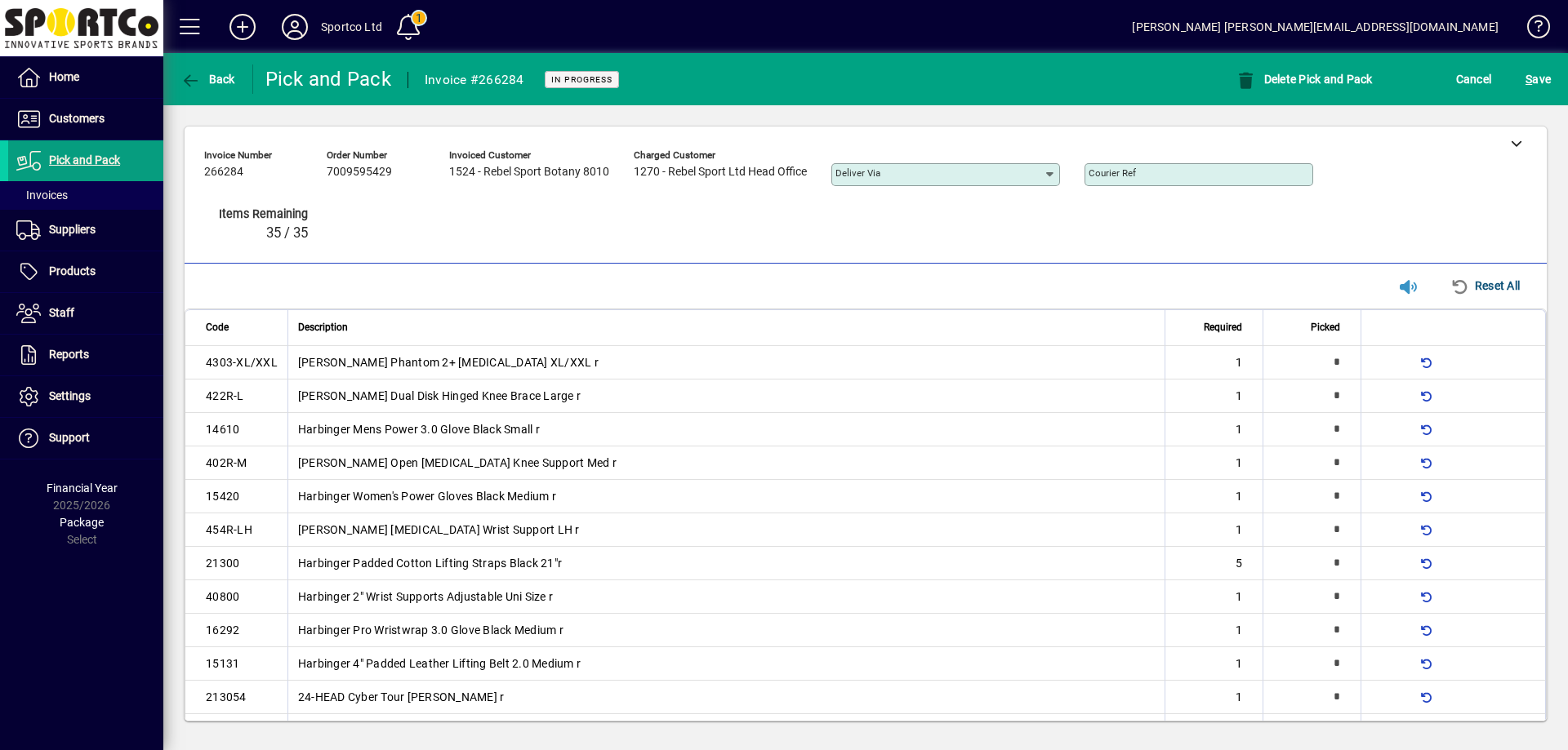
type input "*"
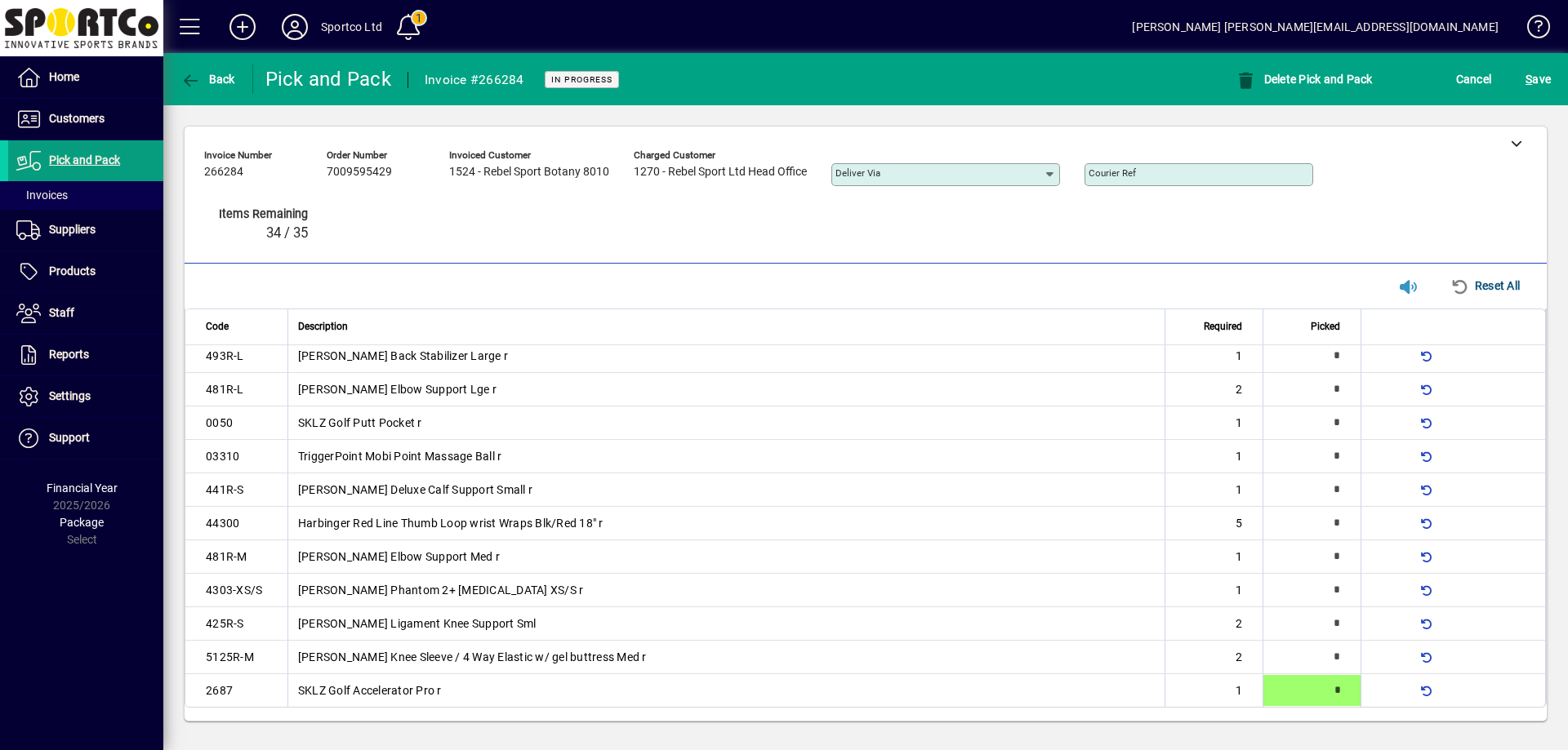
type input "*"
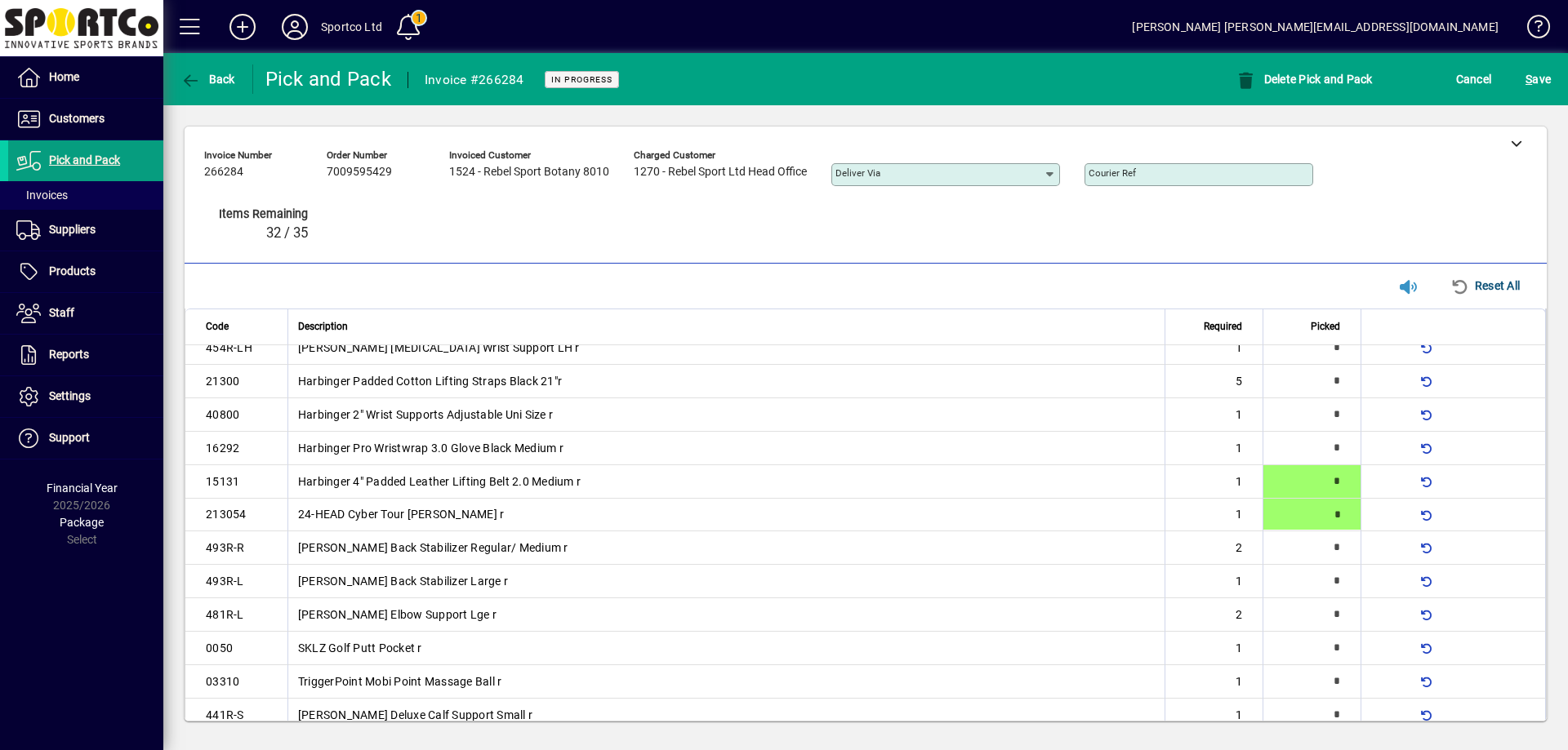
type input "*"
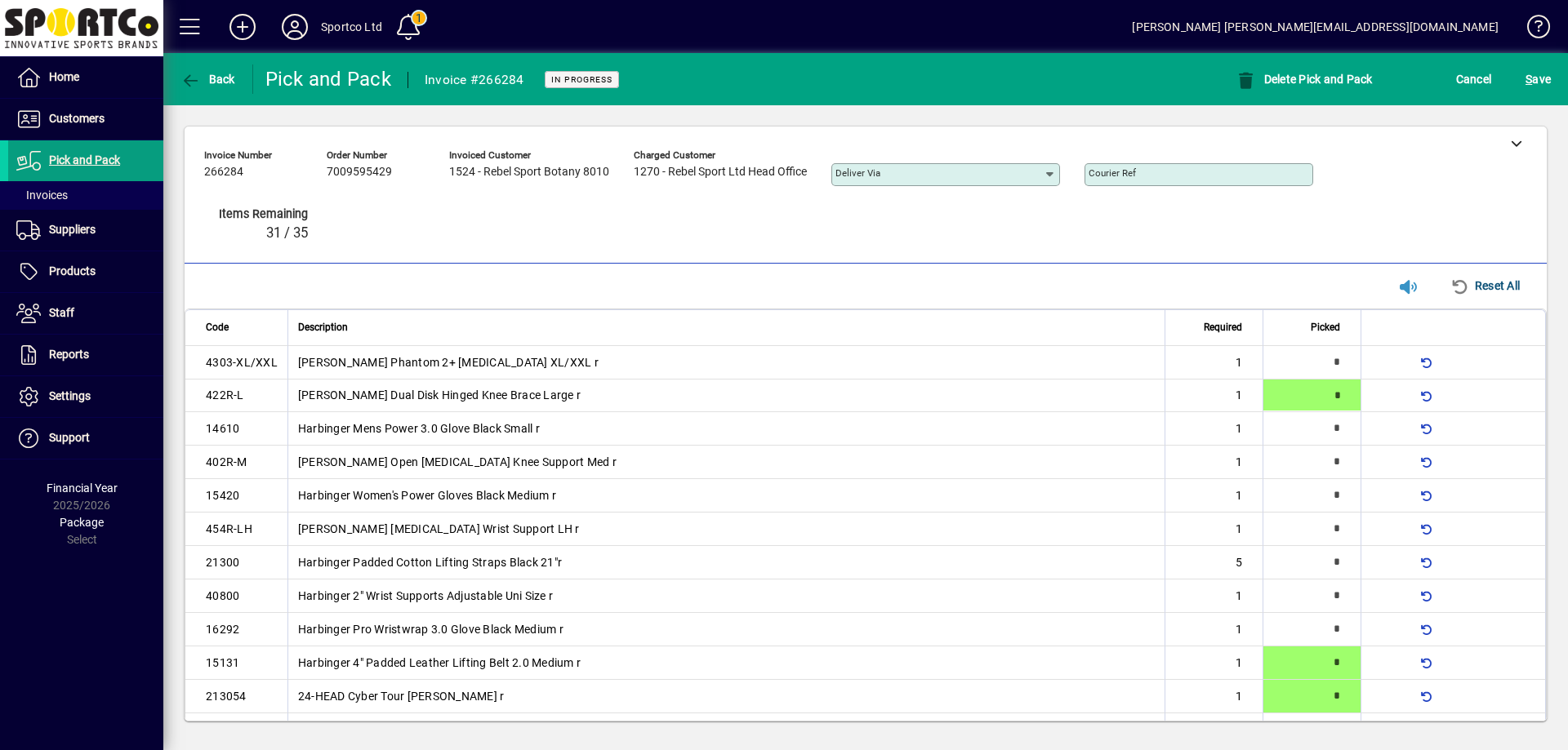
type input "*"
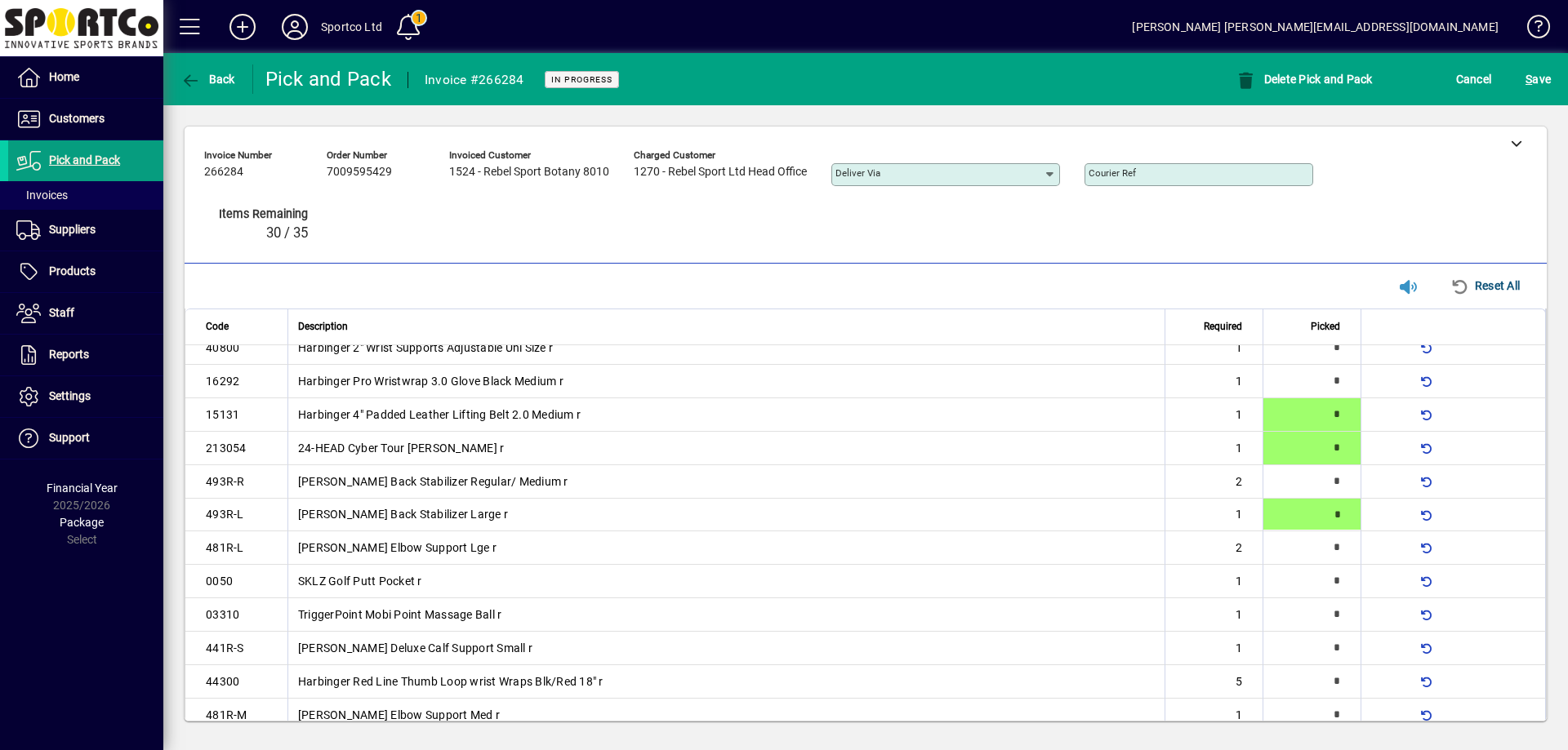
type input "*"
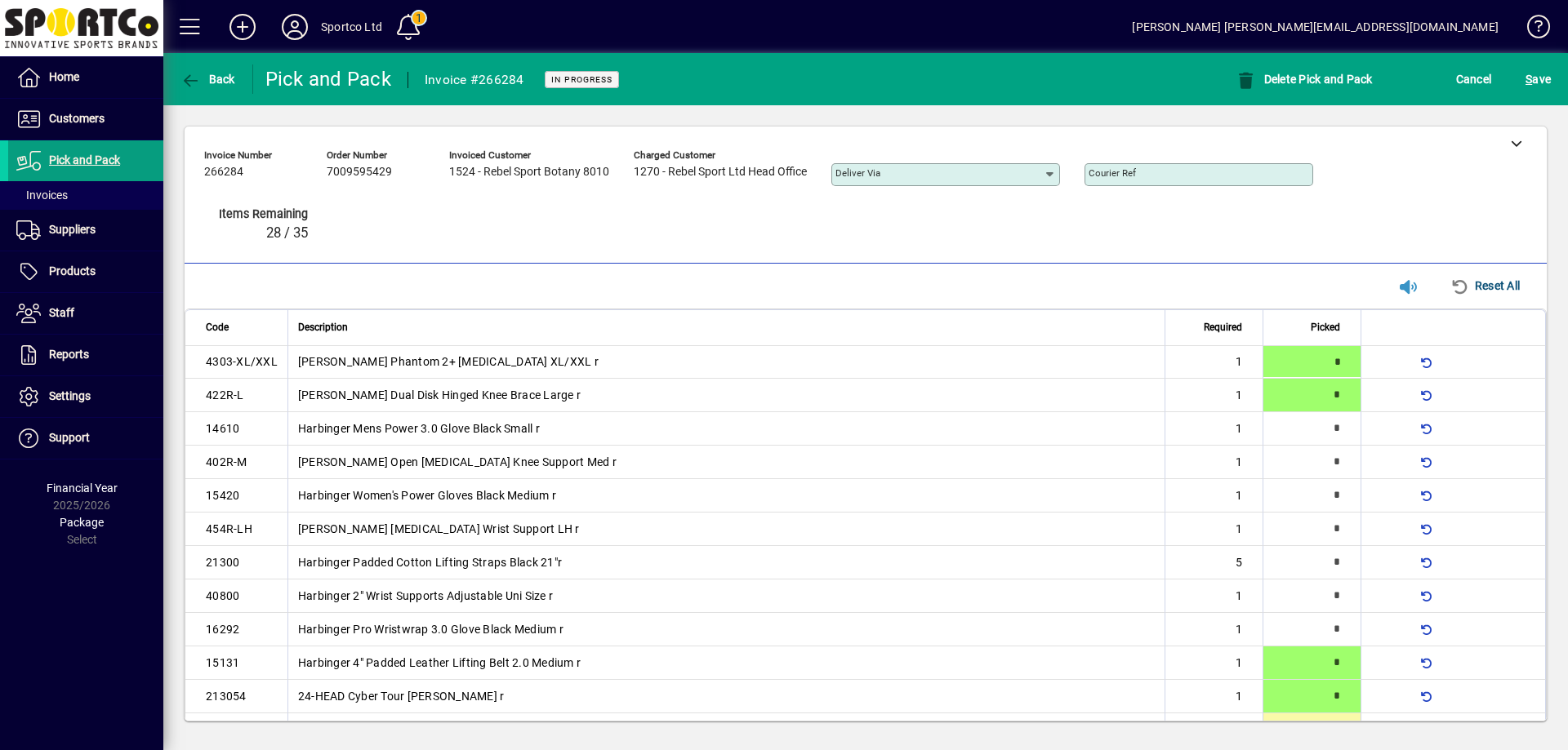
type input "*"
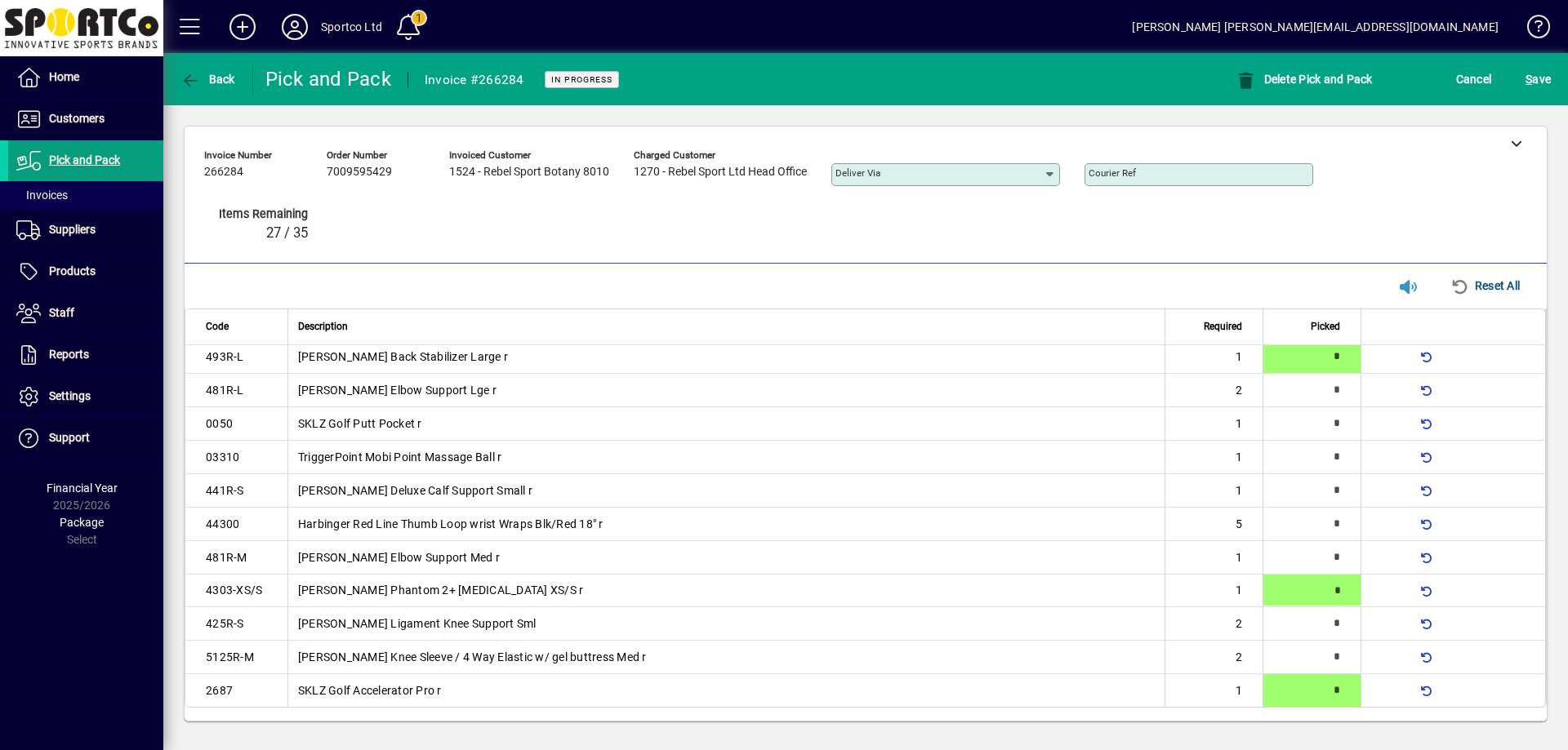
type input "*"
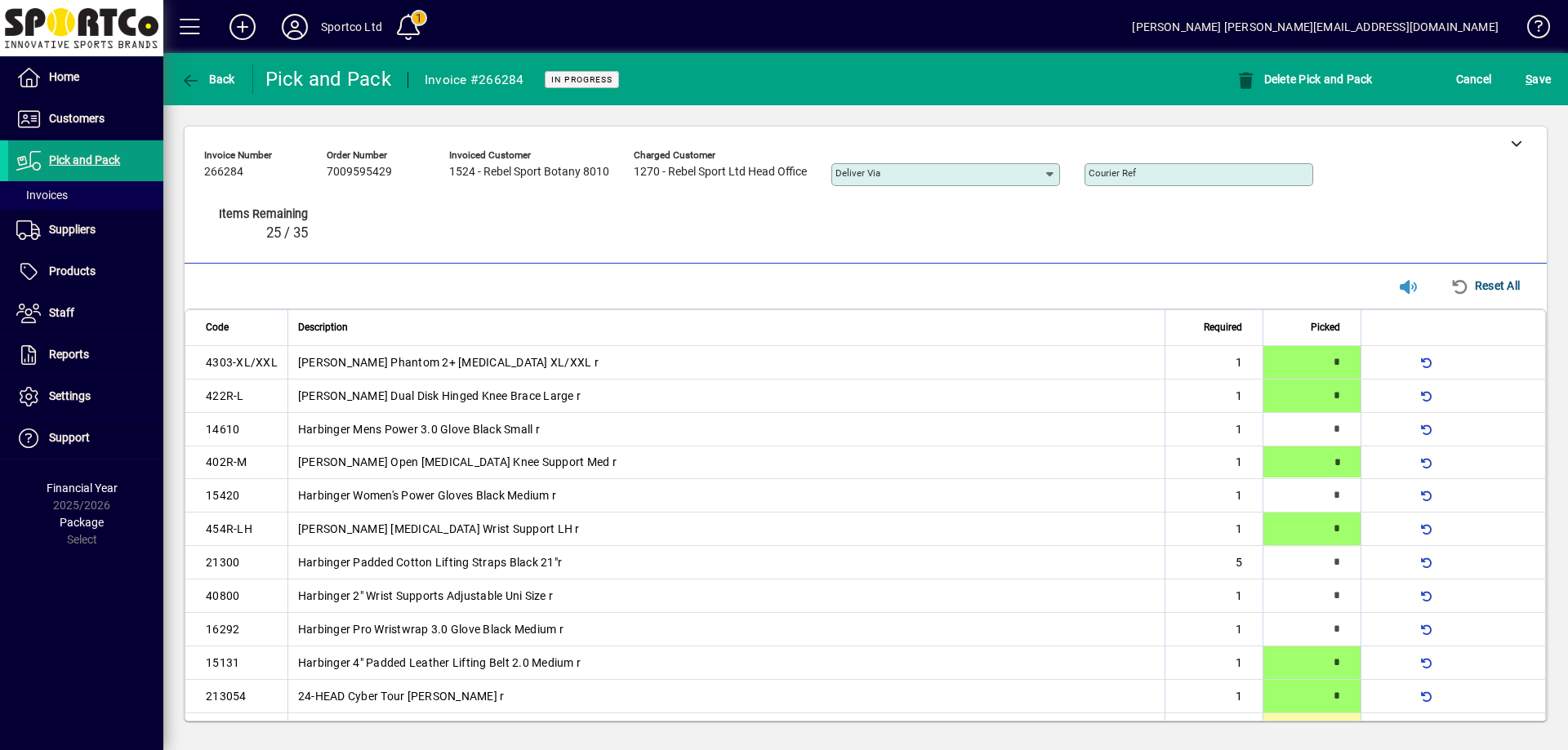
type input "*"
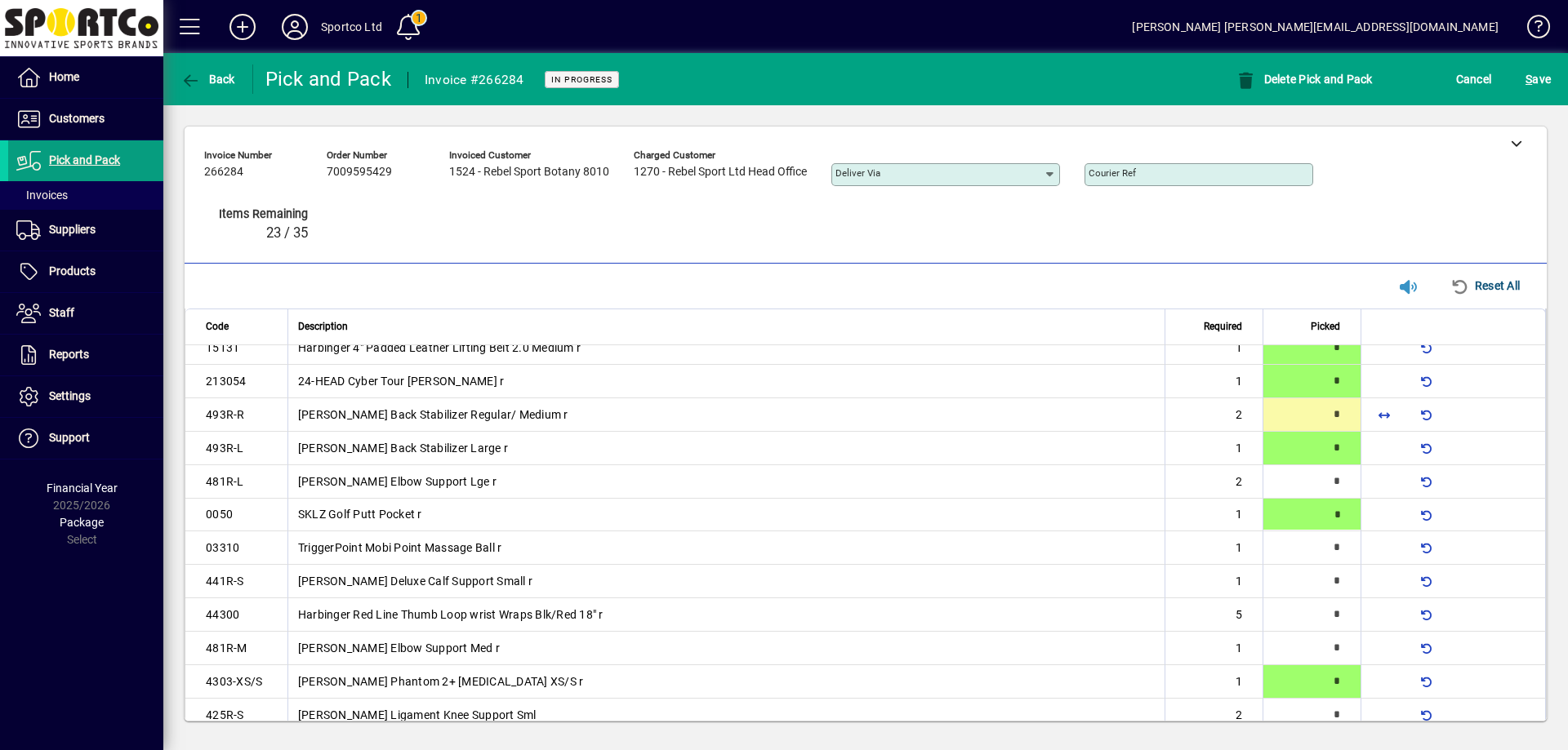
scroll to position [407, 0]
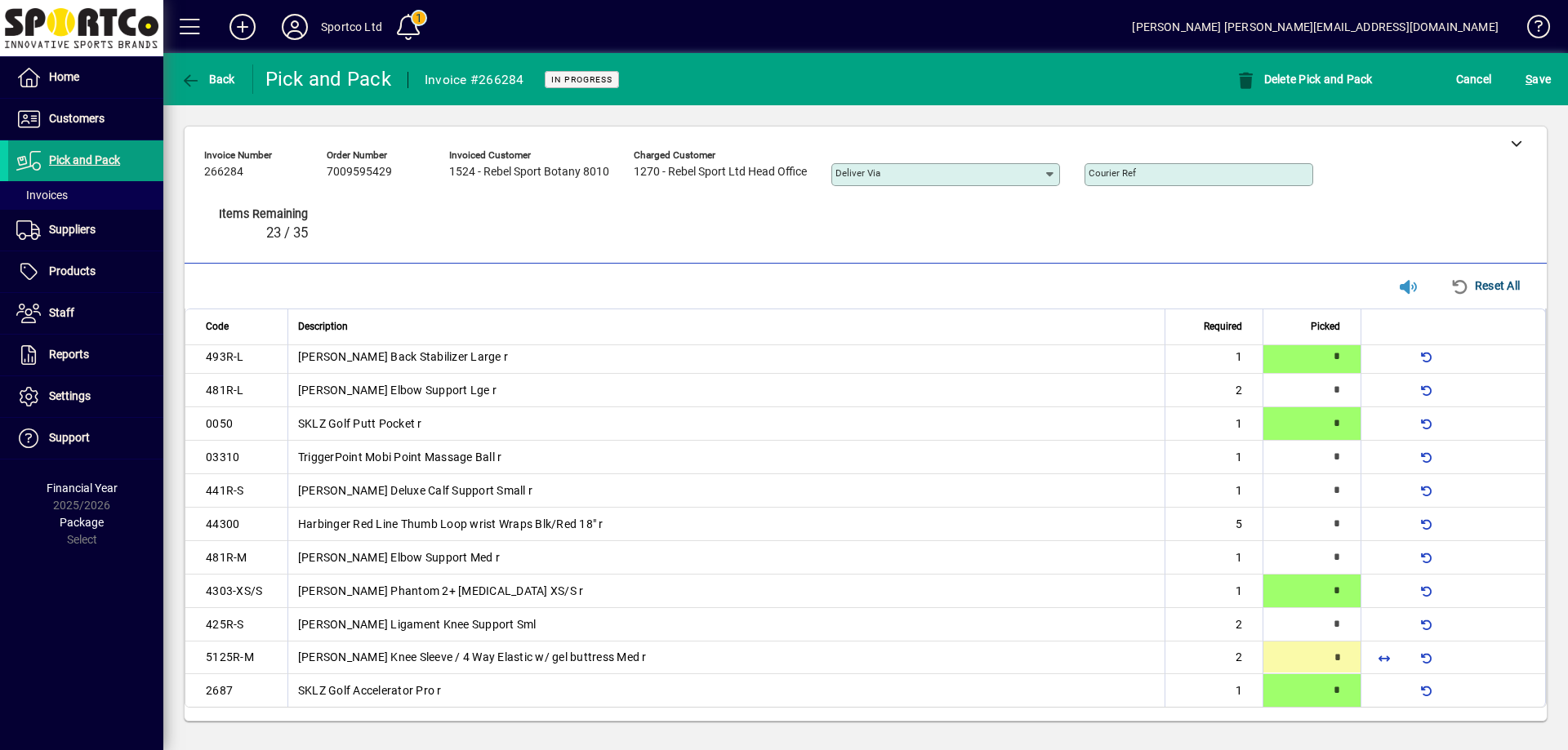
type input "*"
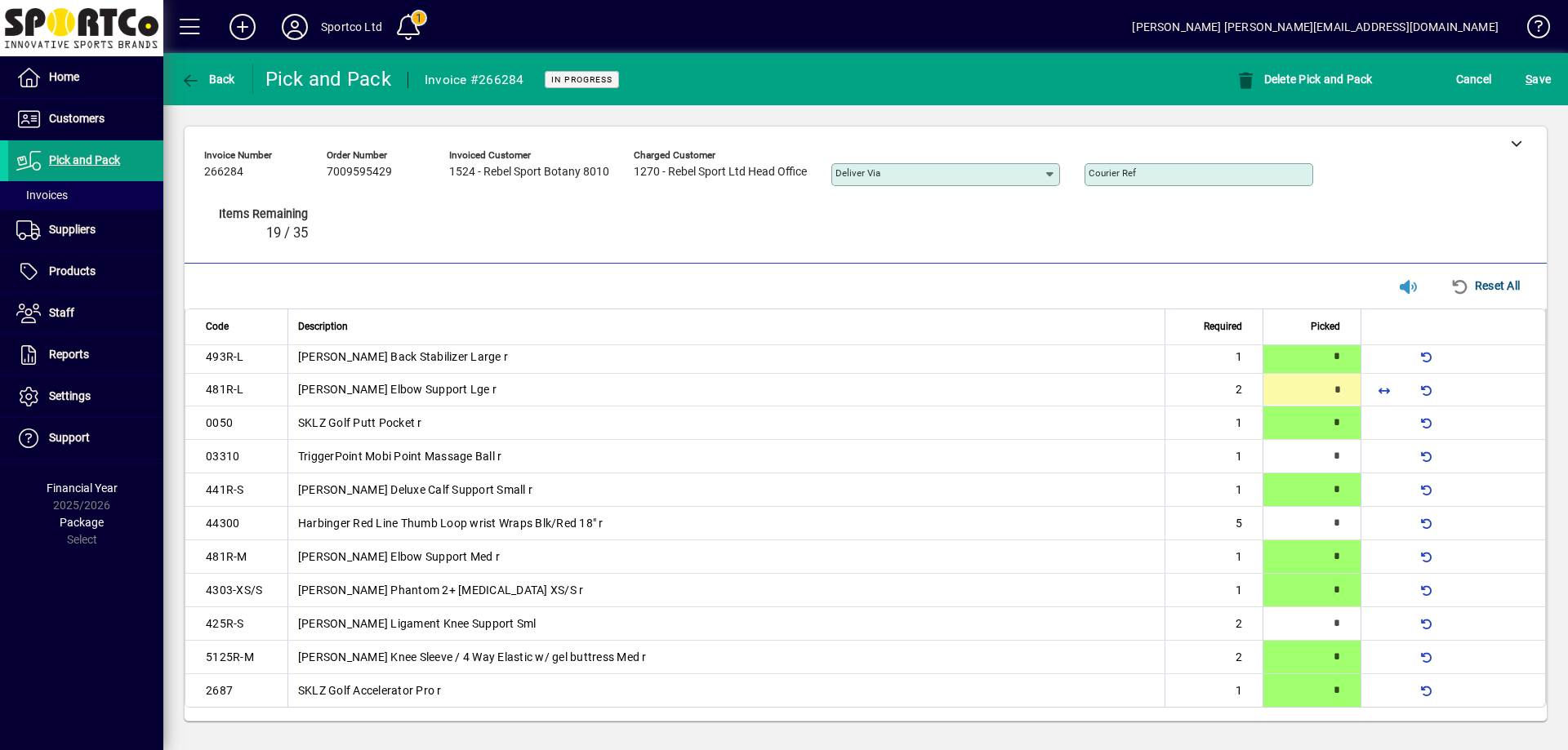
type input "*"
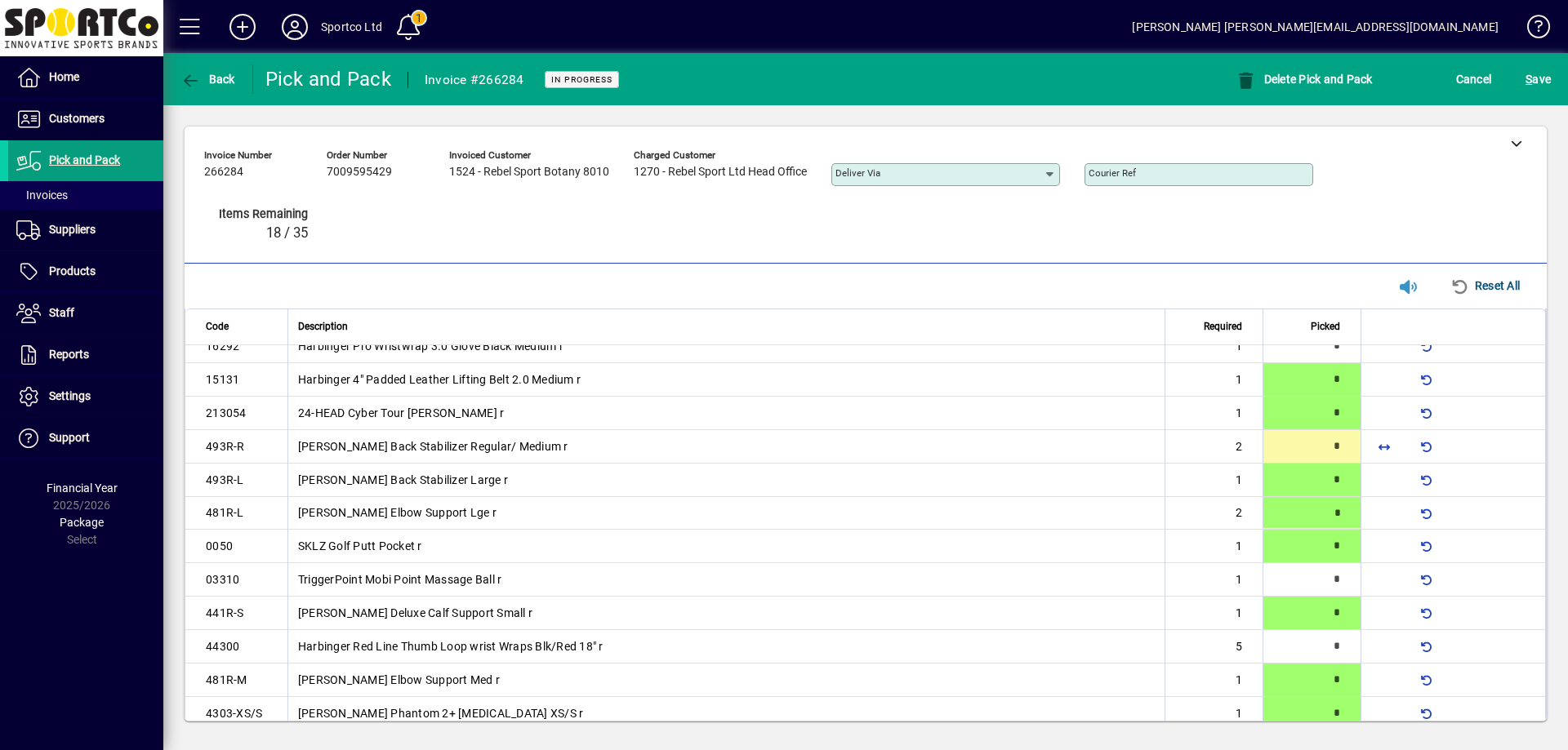
type input "*"
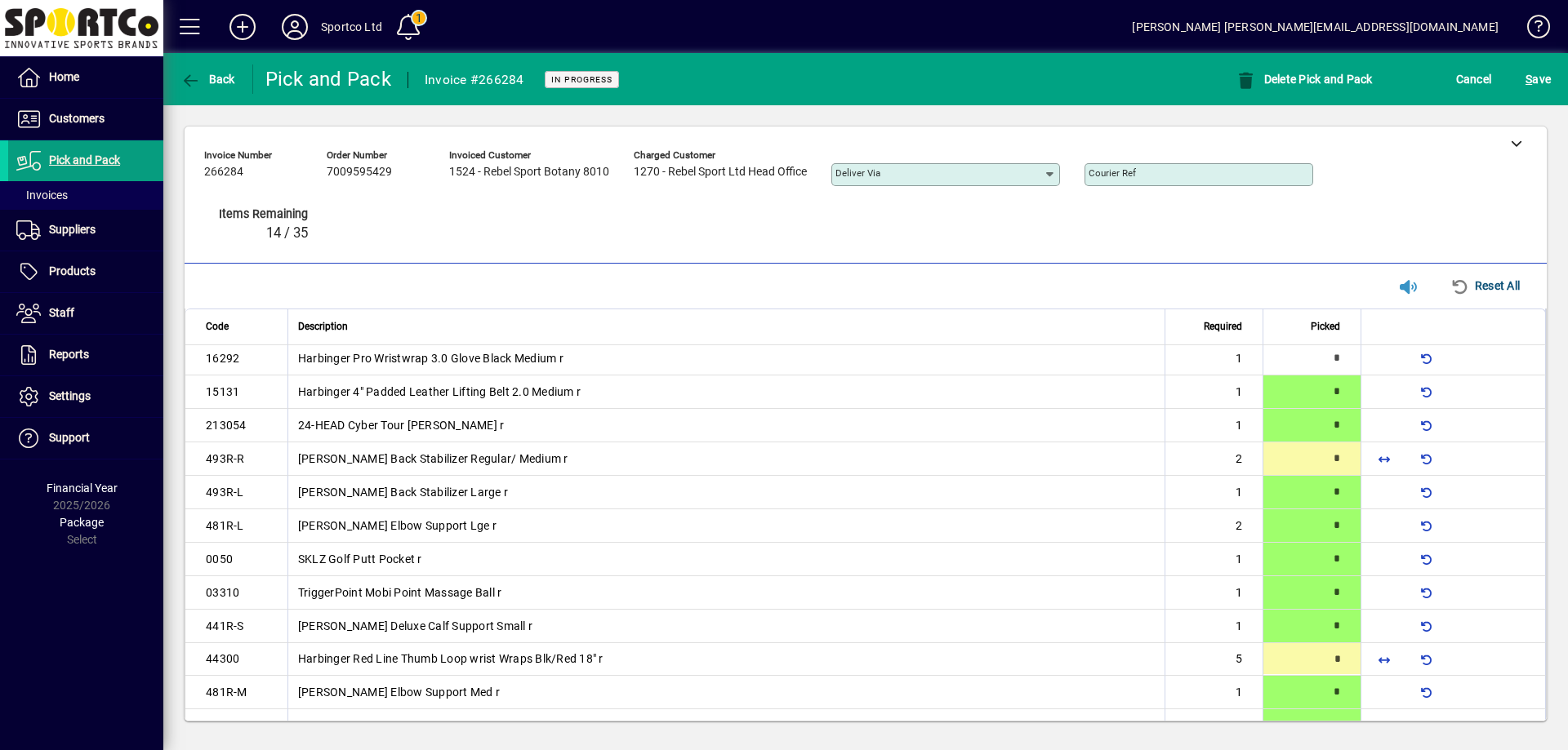
scroll to position [407, 0]
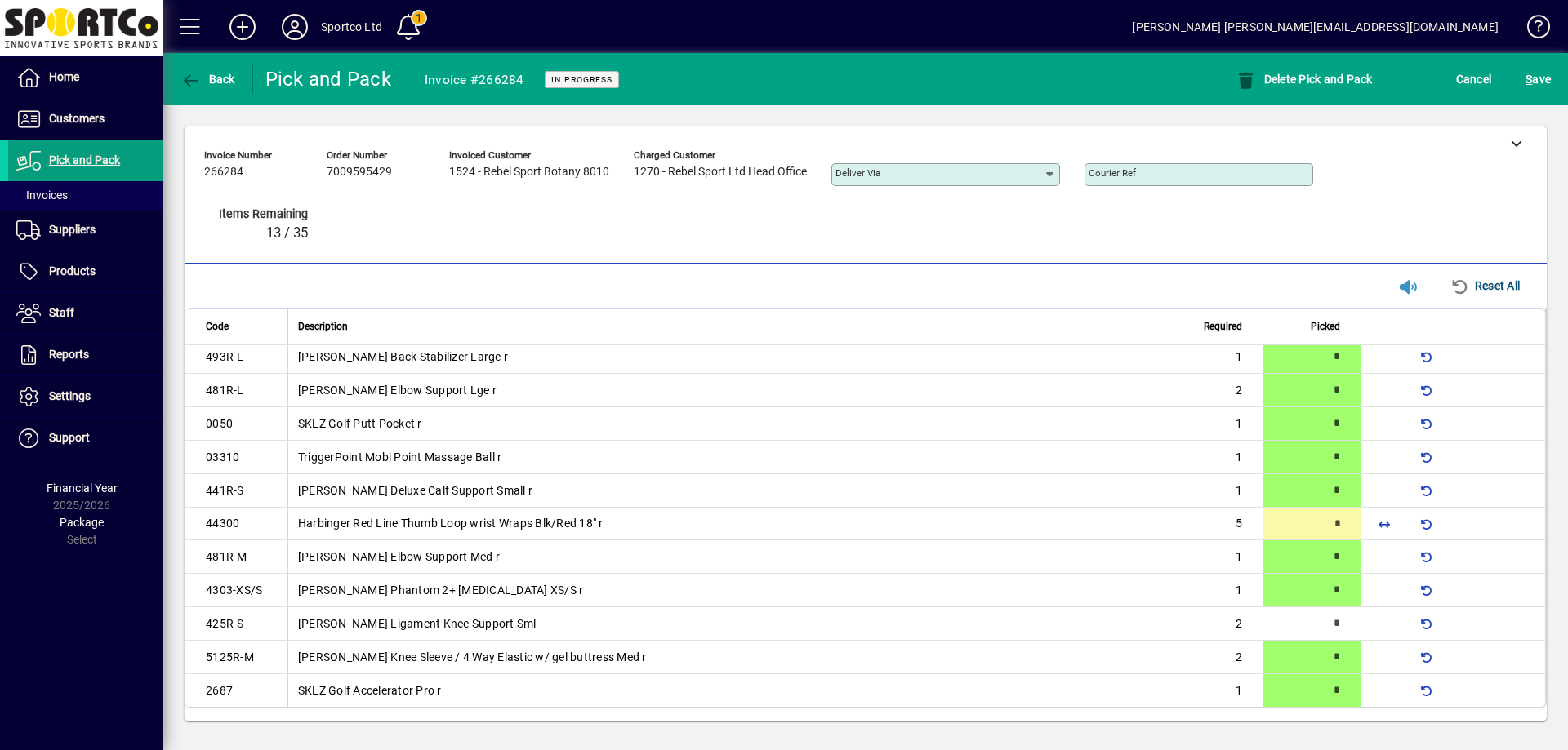
type input "*"
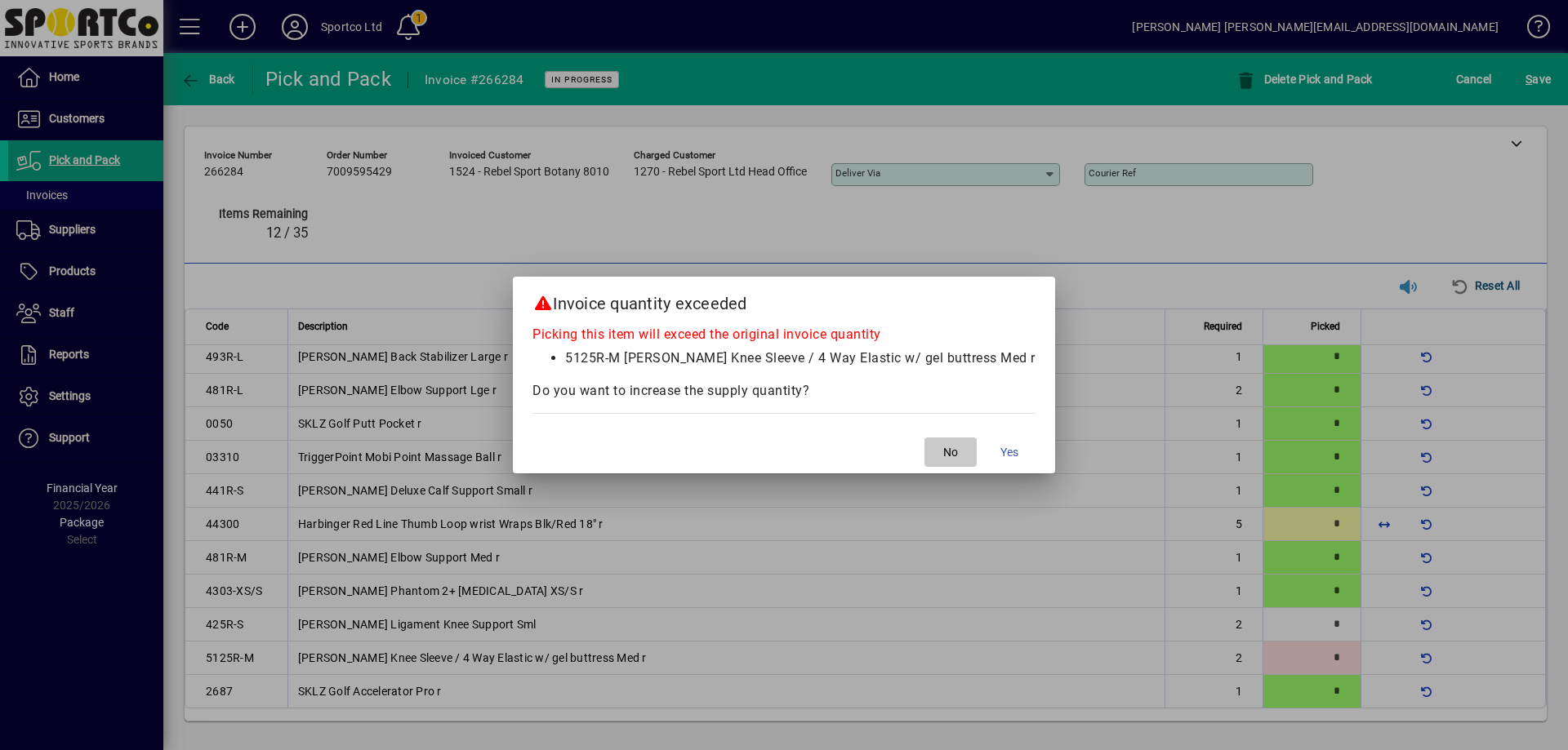
click at [943, 446] on span "No" at bounding box center [950, 452] width 15 height 17
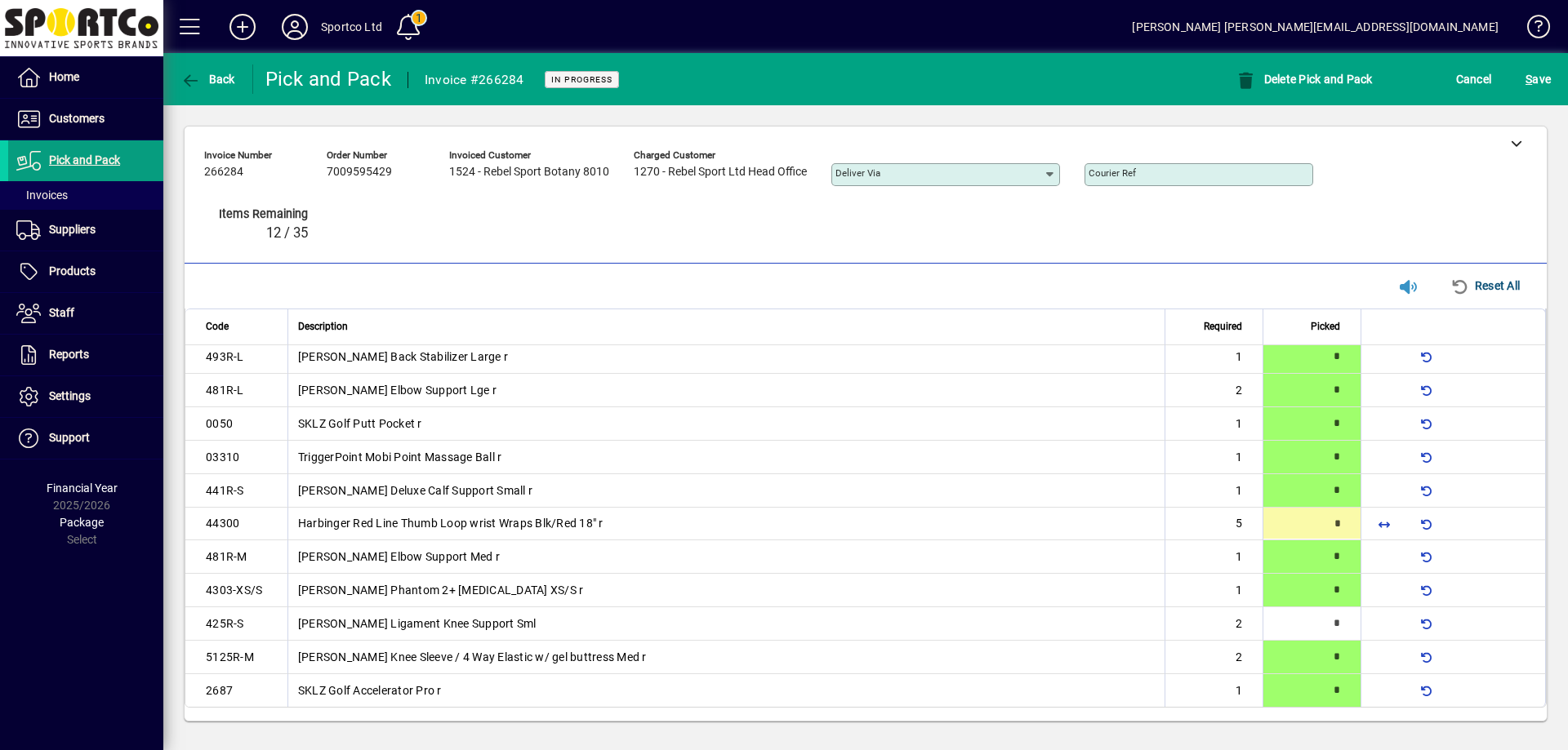
type input "*"
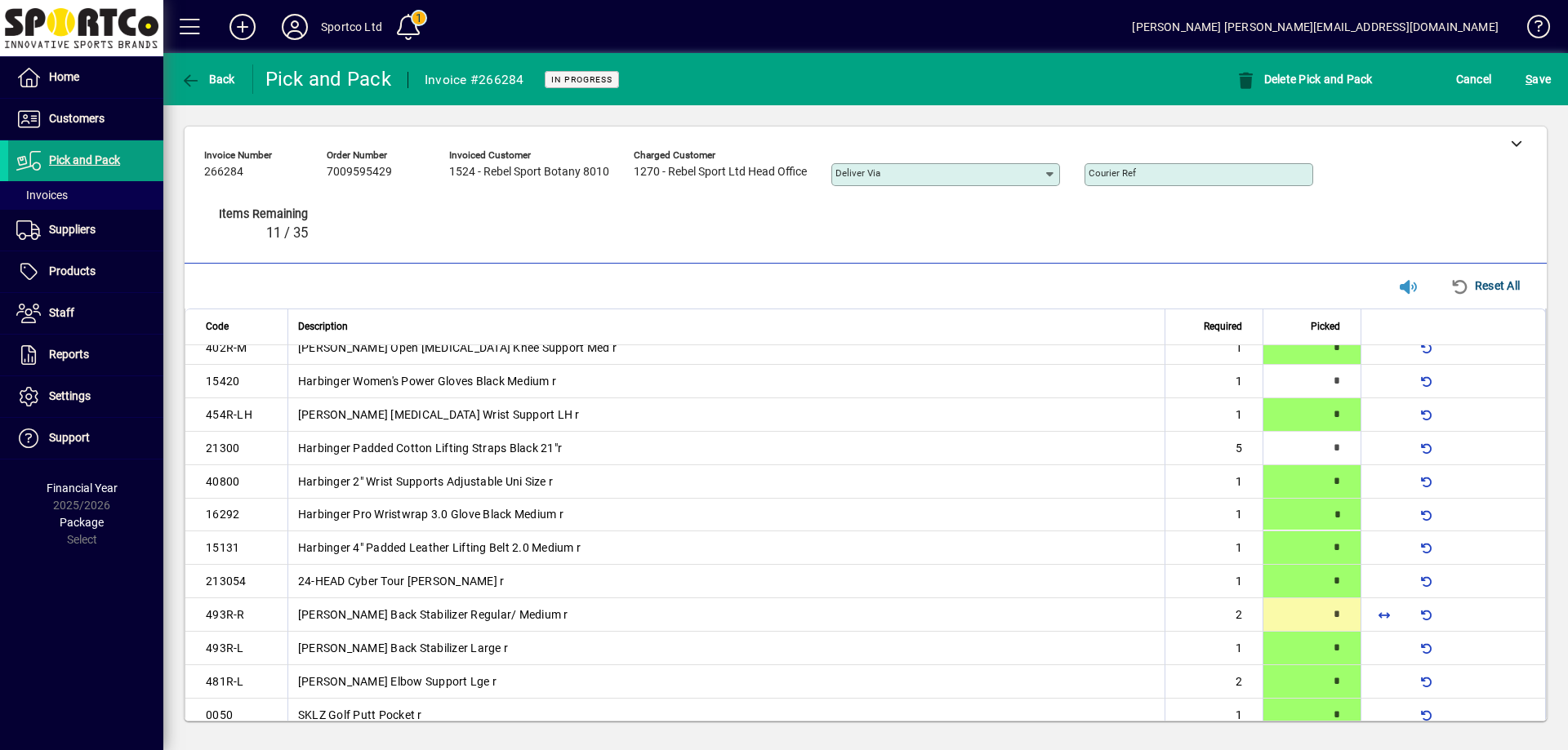
type input "*"
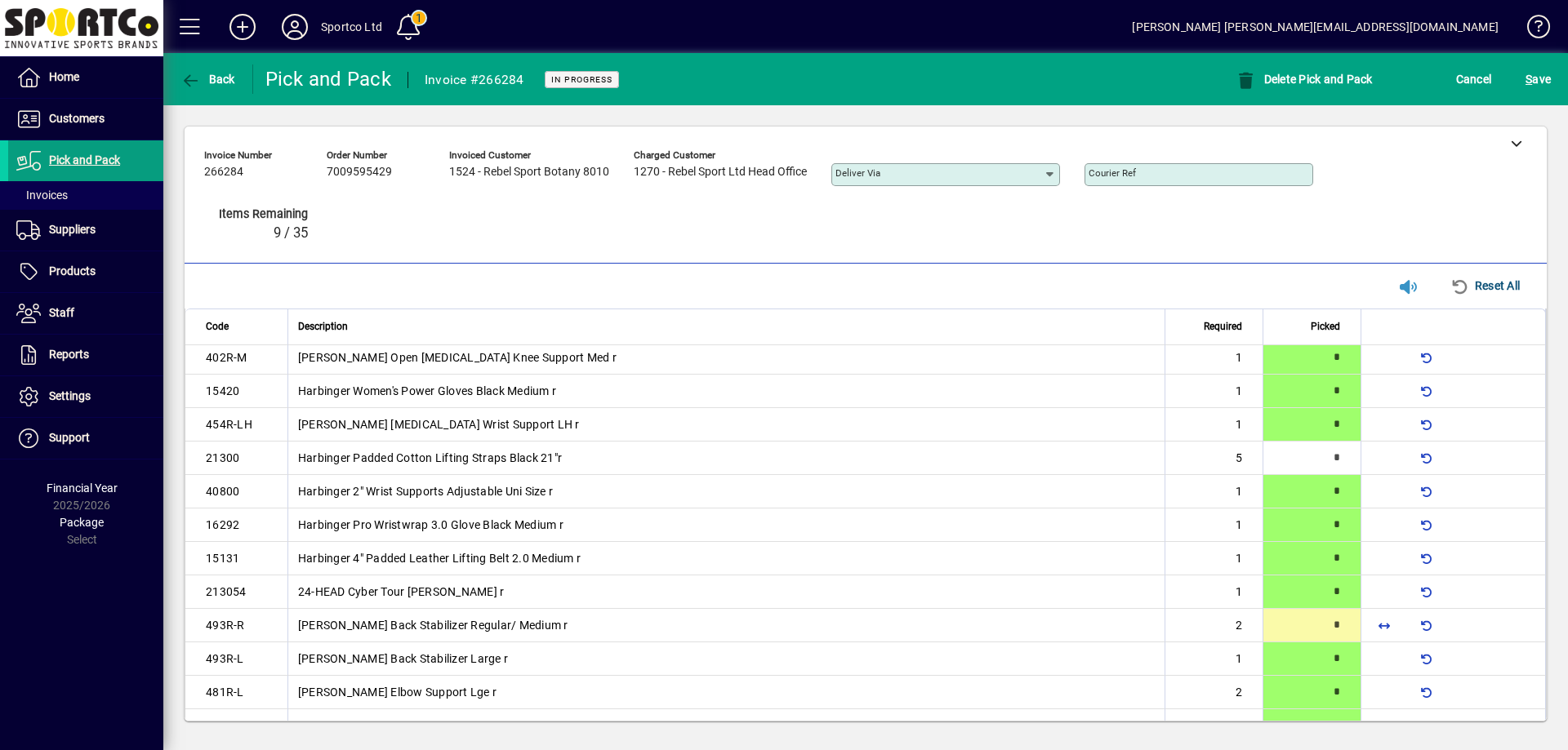
type input "*"
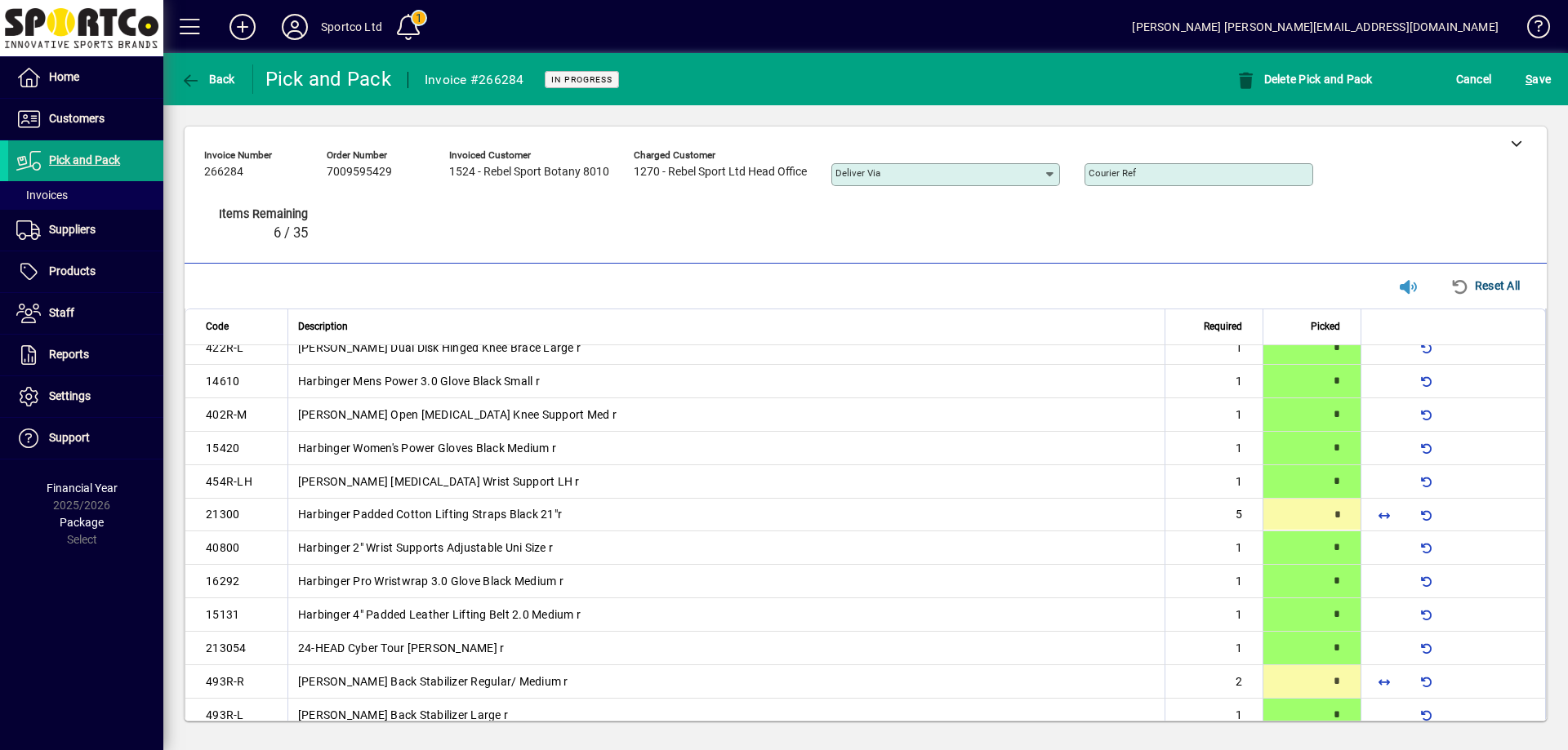
scroll to position [49, 0]
type input "*"
click at [1547, 82] on span "S ave" at bounding box center [1538, 79] width 26 height 26
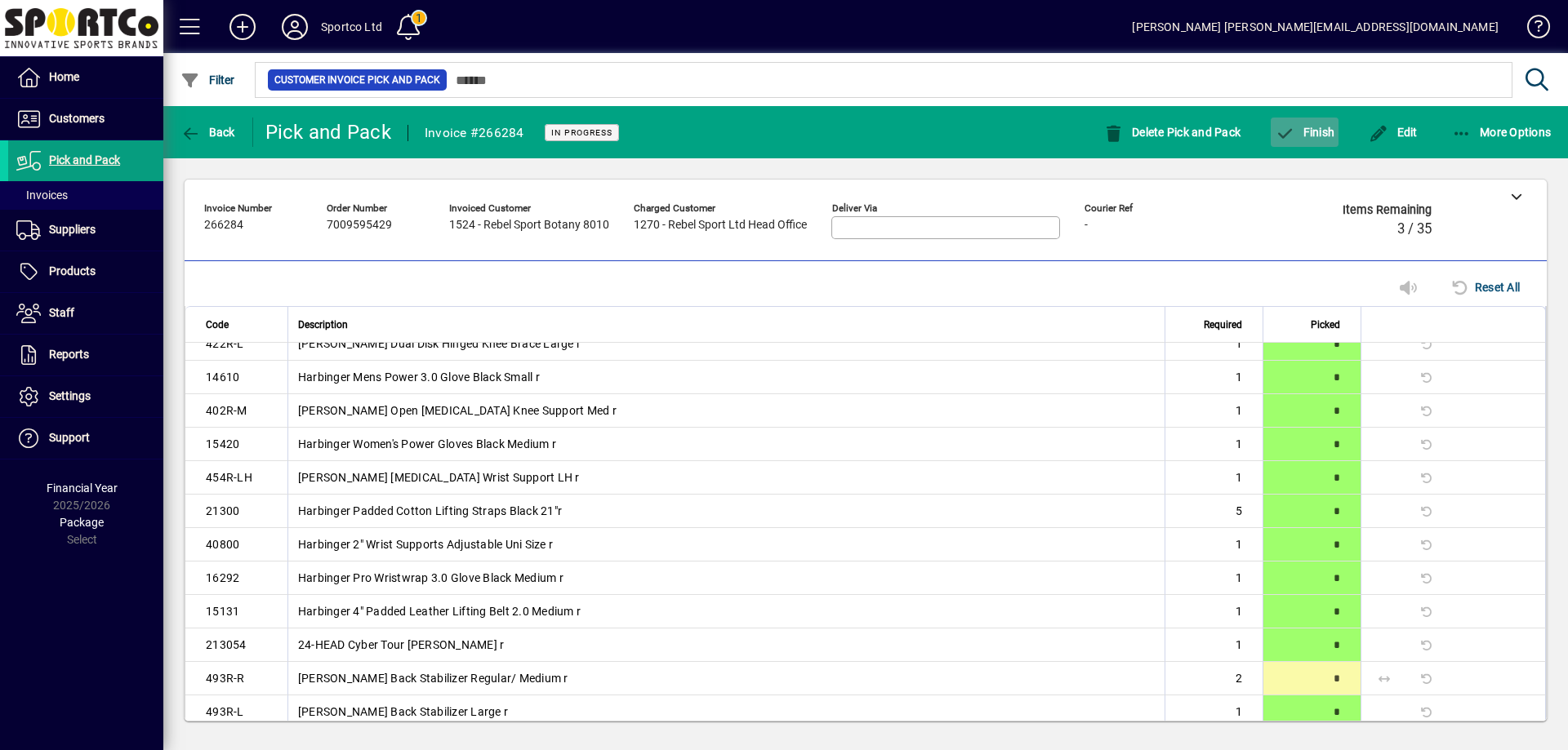
click at [1309, 126] on span "Finish" at bounding box center [1305, 131] width 59 height 13
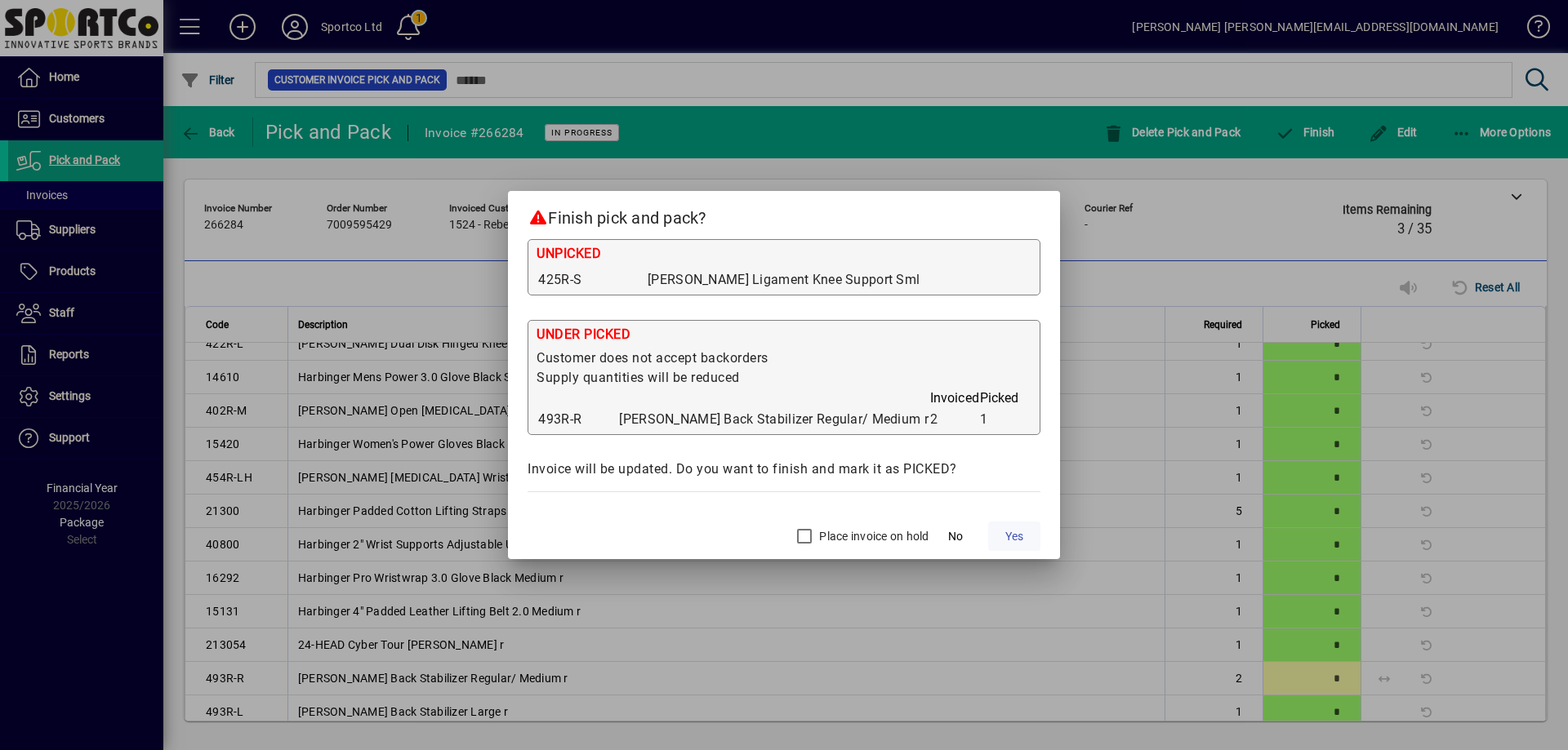
click at [1005, 528] on span "Yes" at bounding box center [1014, 536] width 18 height 17
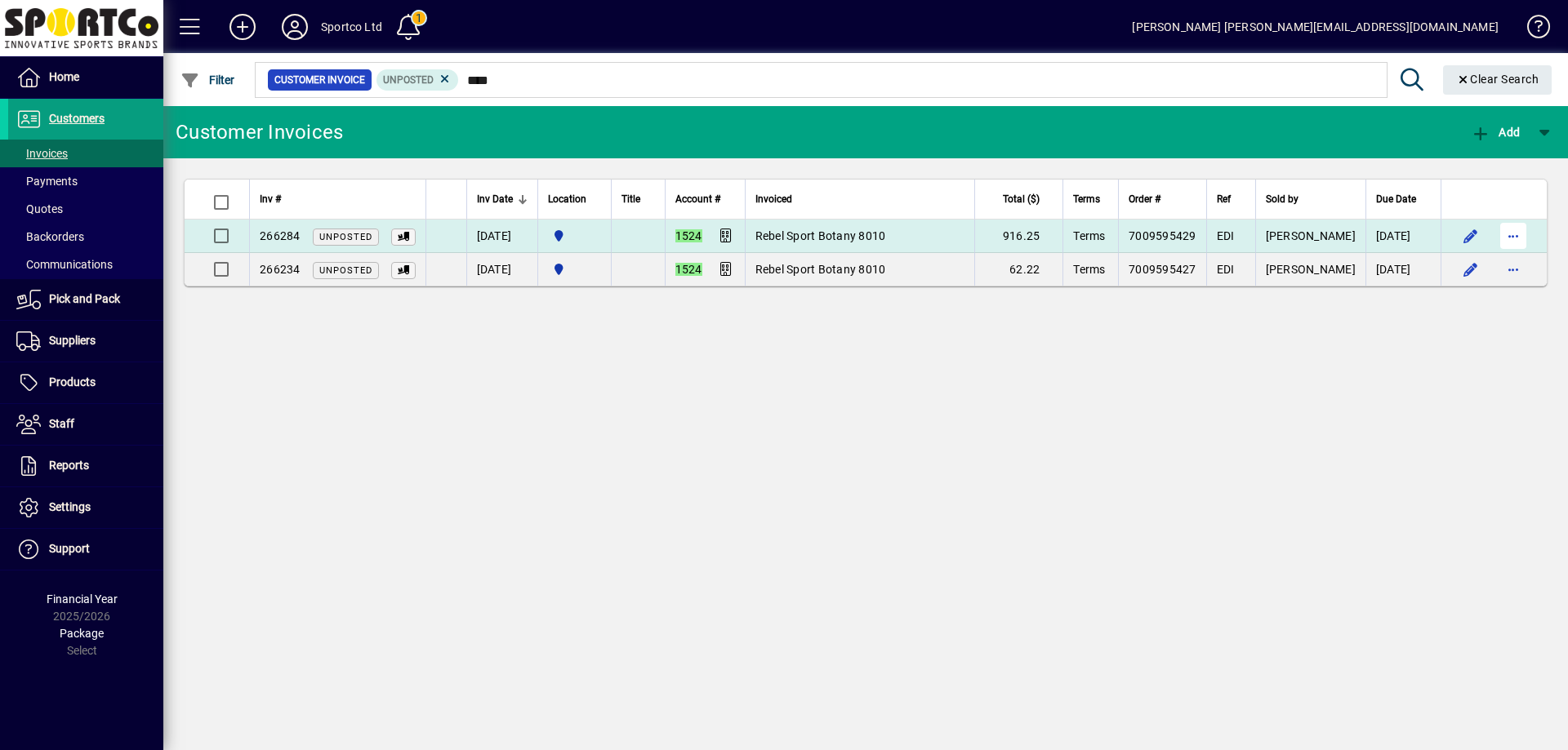
type input "****"
click at [1512, 241] on span "button" at bounding box center [1514, 236] width 40 height 40
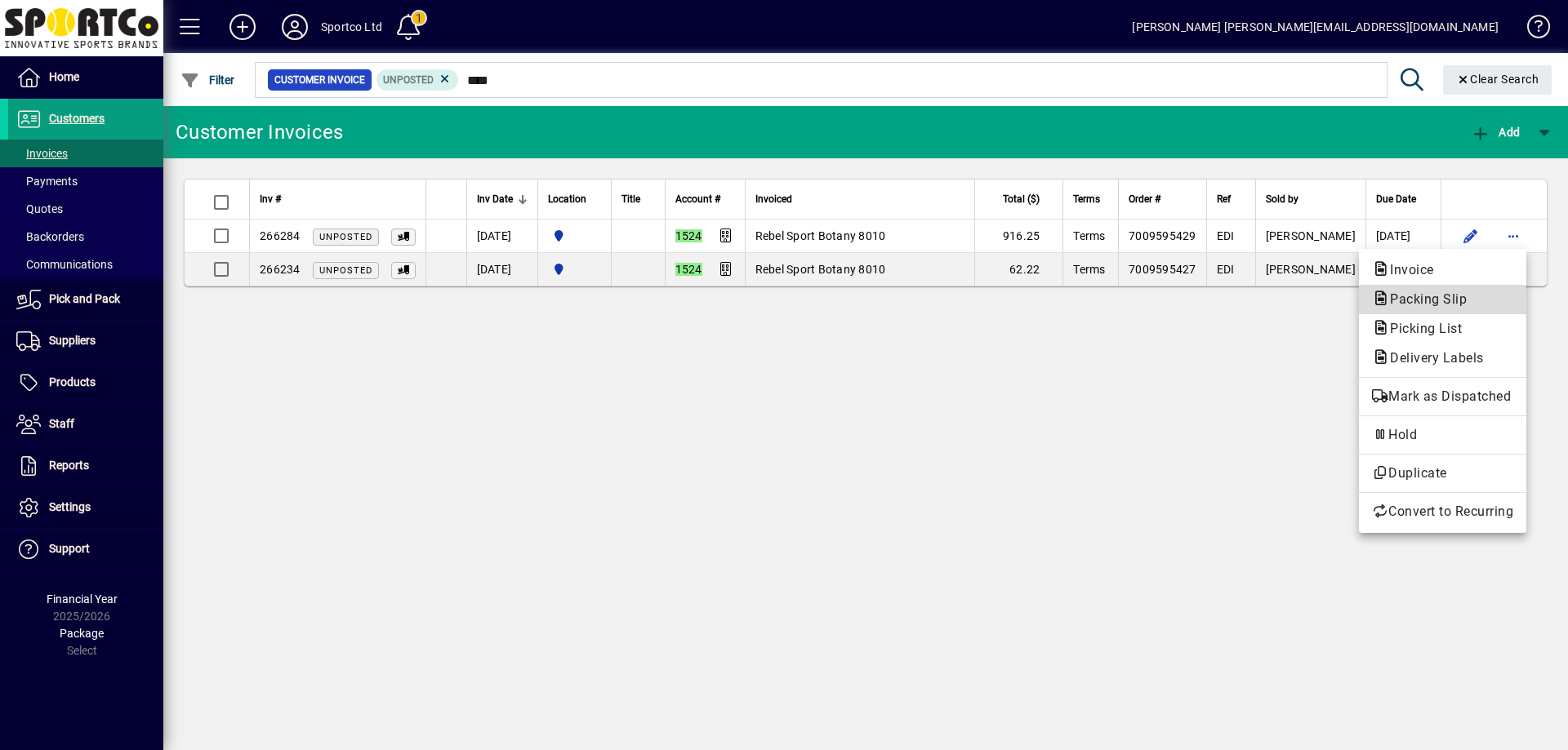
click at [1490, 306] on span "Packing Slip" at bounding box center [1442, 299] width 141 height 20
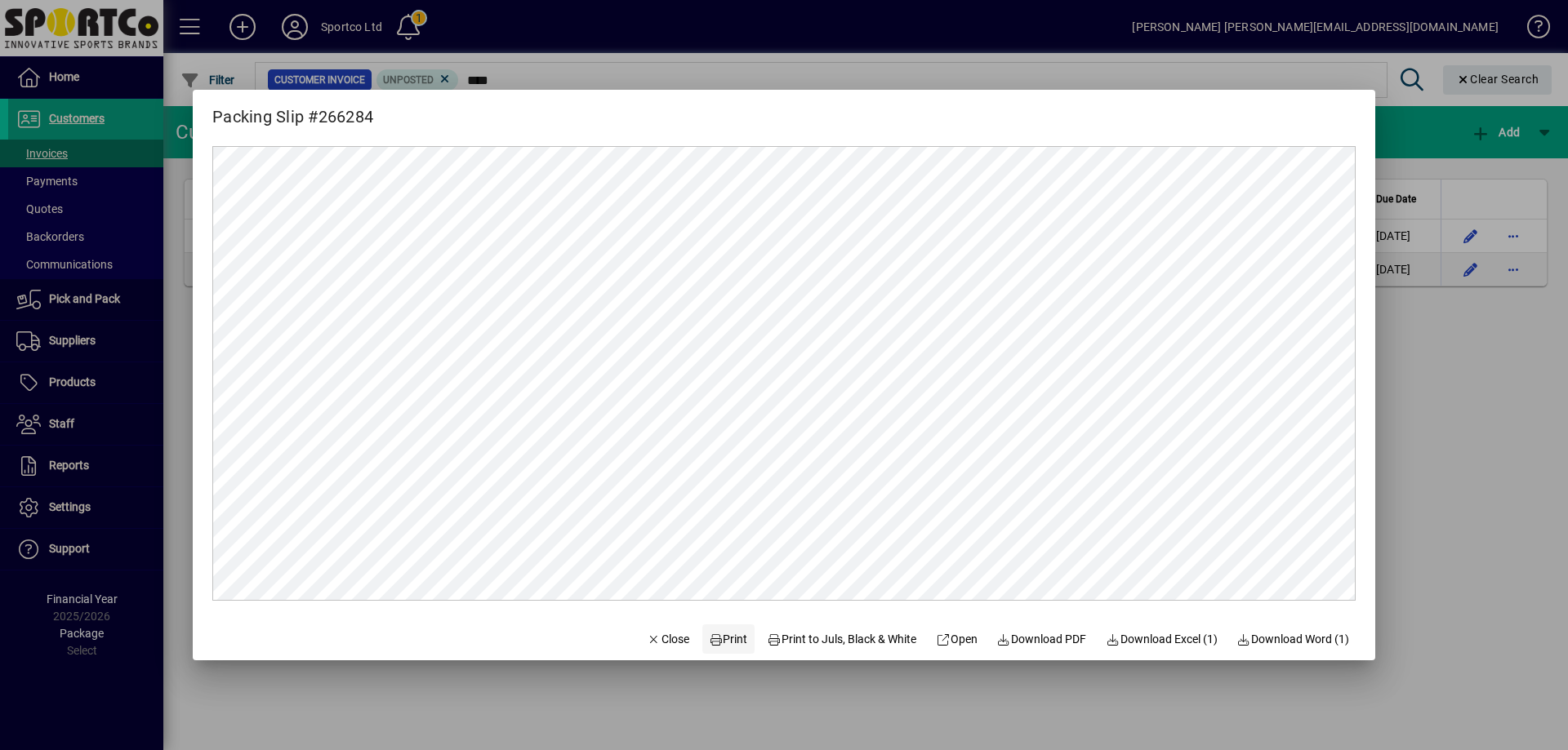
click at [726, 643] on span "Print" at bounding box center [729, 639] width 40 height 17
click at [651, 640] on span "Close" at bounding box center [667, 639] width 43 height 17
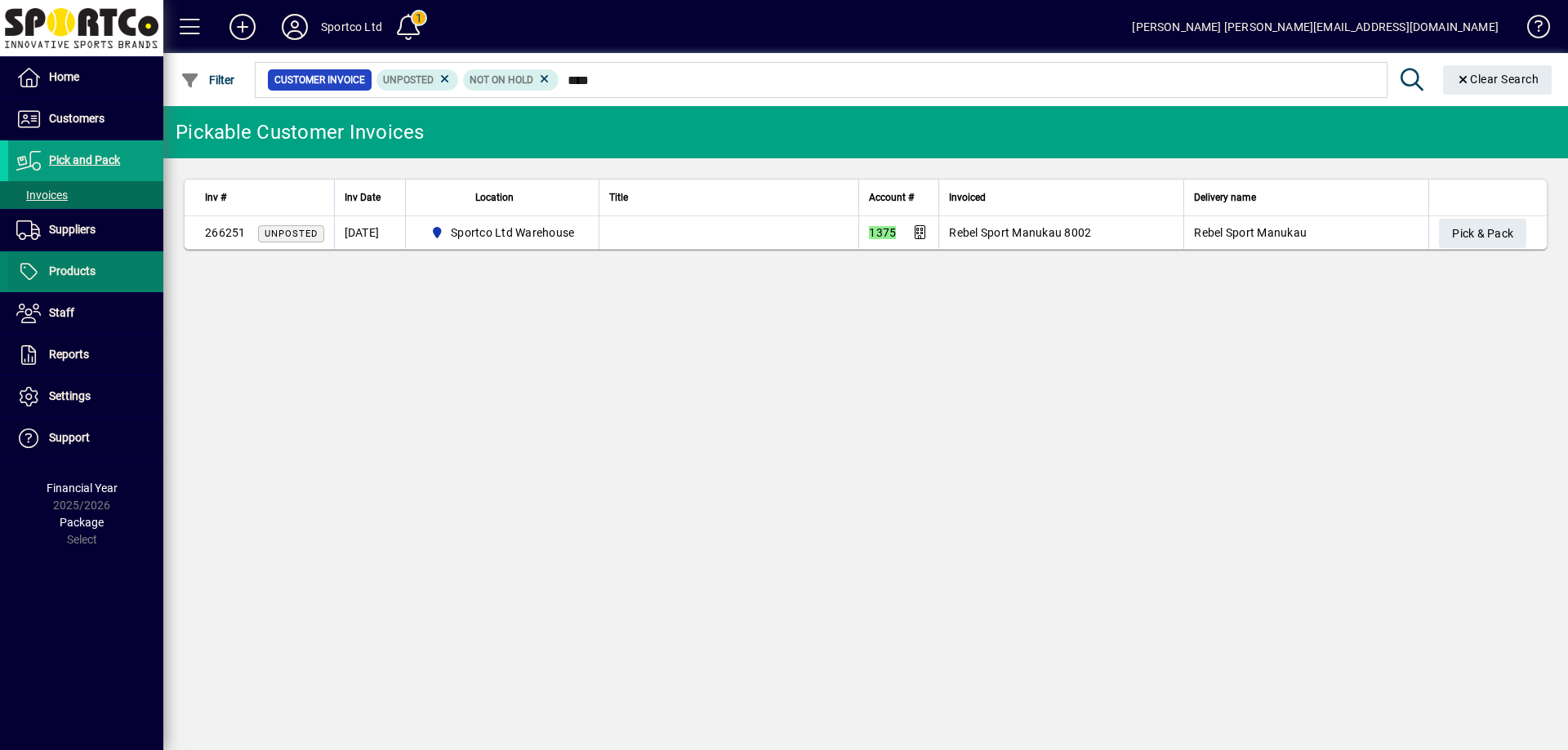
type input "****"
click at [78, 275] on span "Products" at bounding box center [72, 271] width 46 height 13
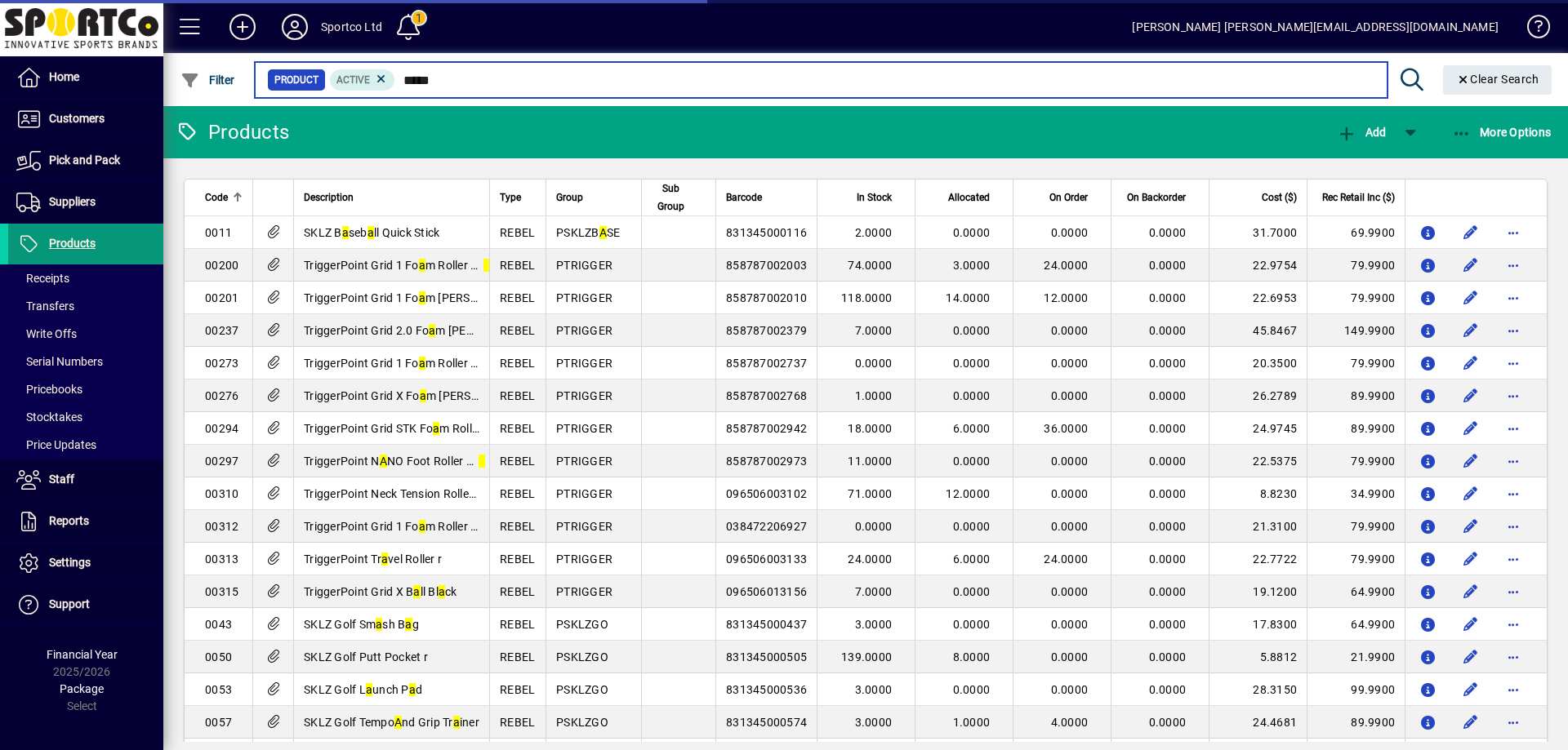
type input "******"
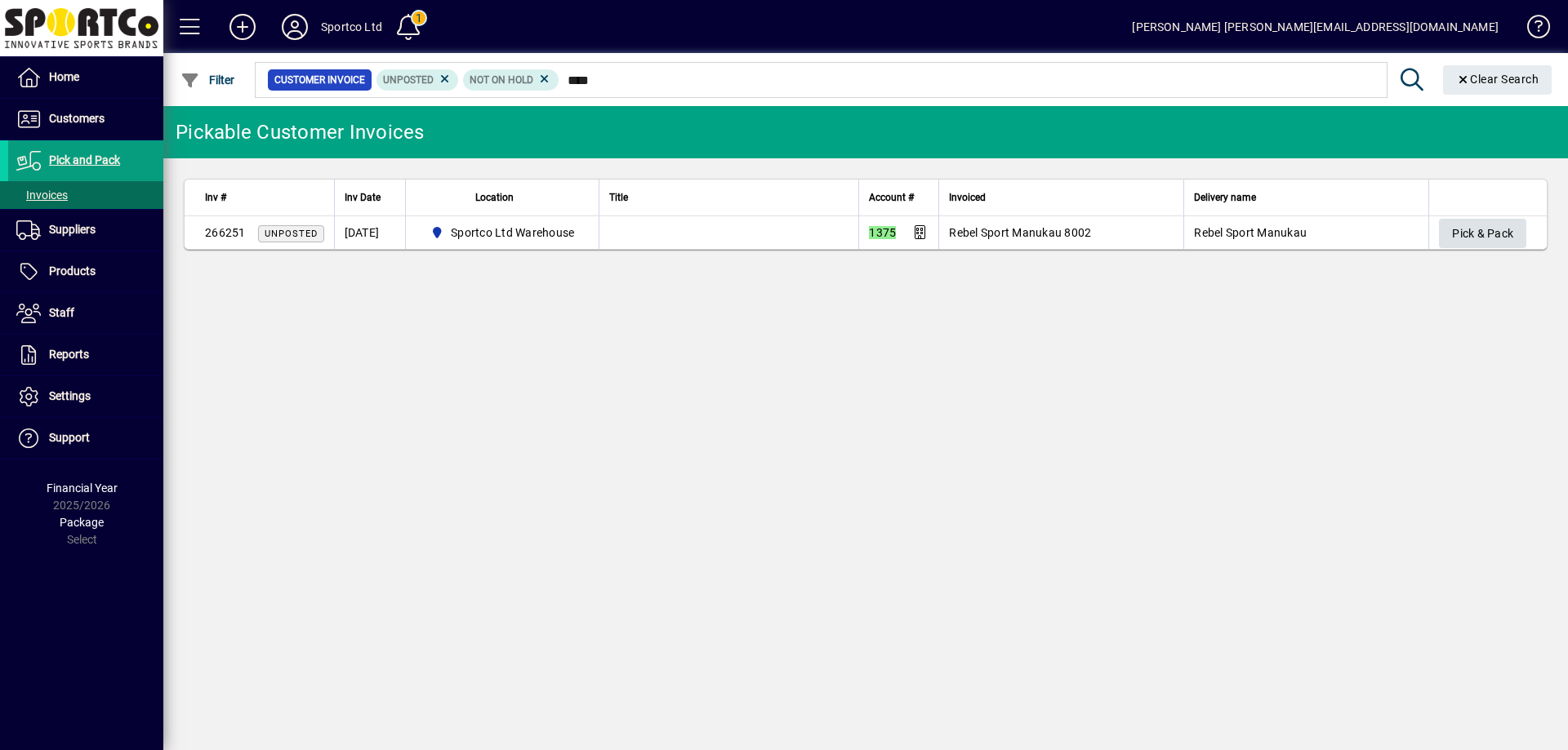
type input "****"
click at [1487, 232] on span "Pick & Pack" at bounding box center [1483, 233] width 61 height 27
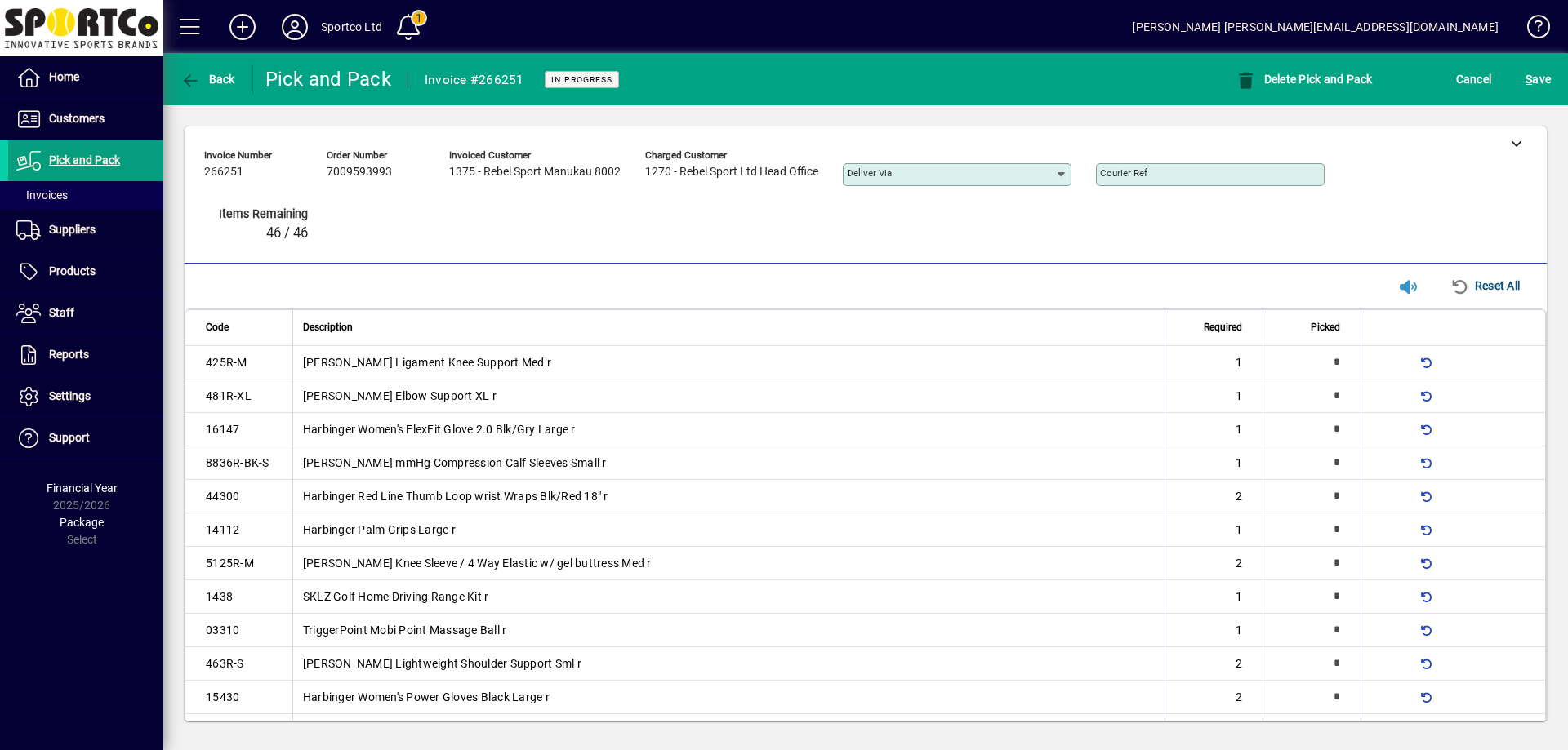
type input "*"
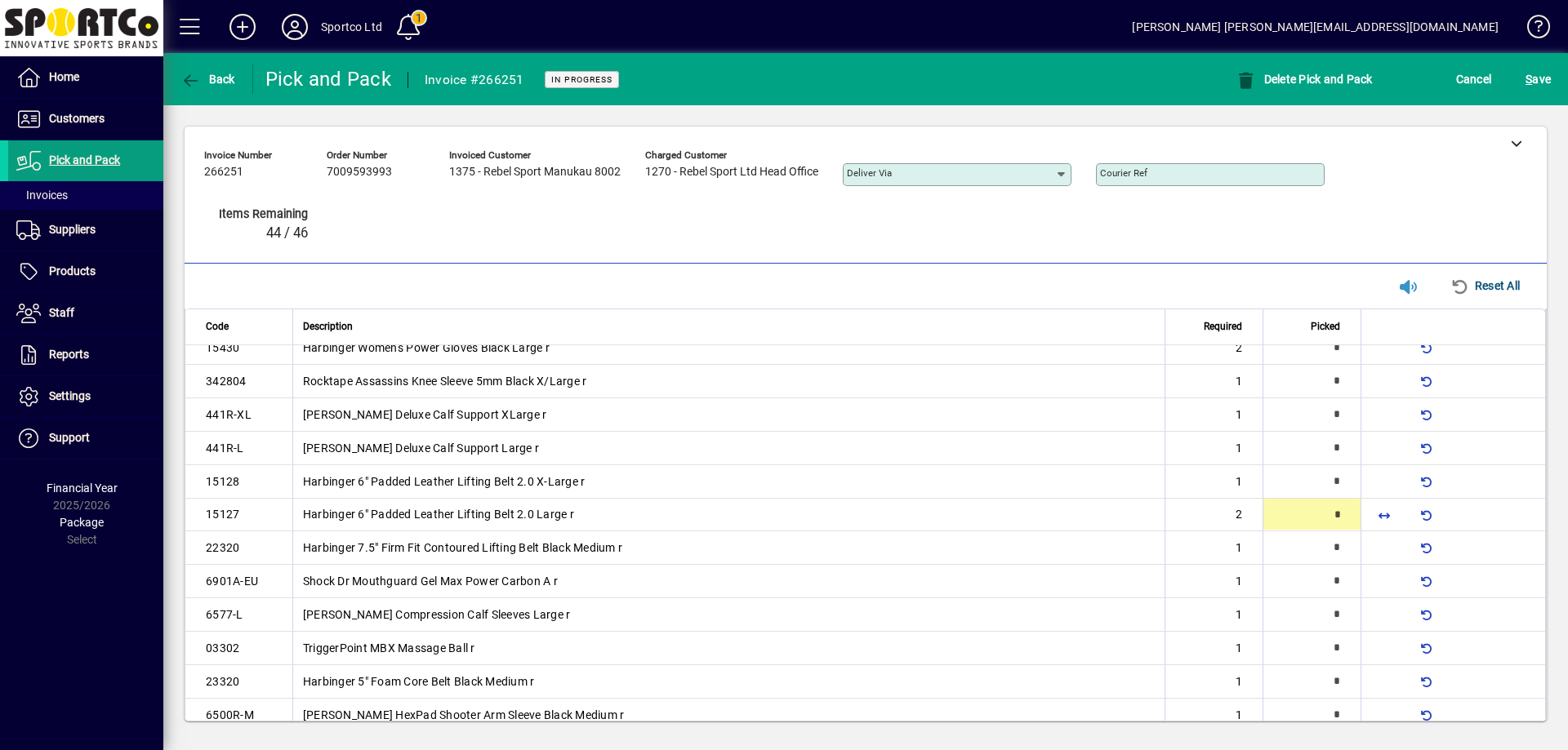
type input "*"
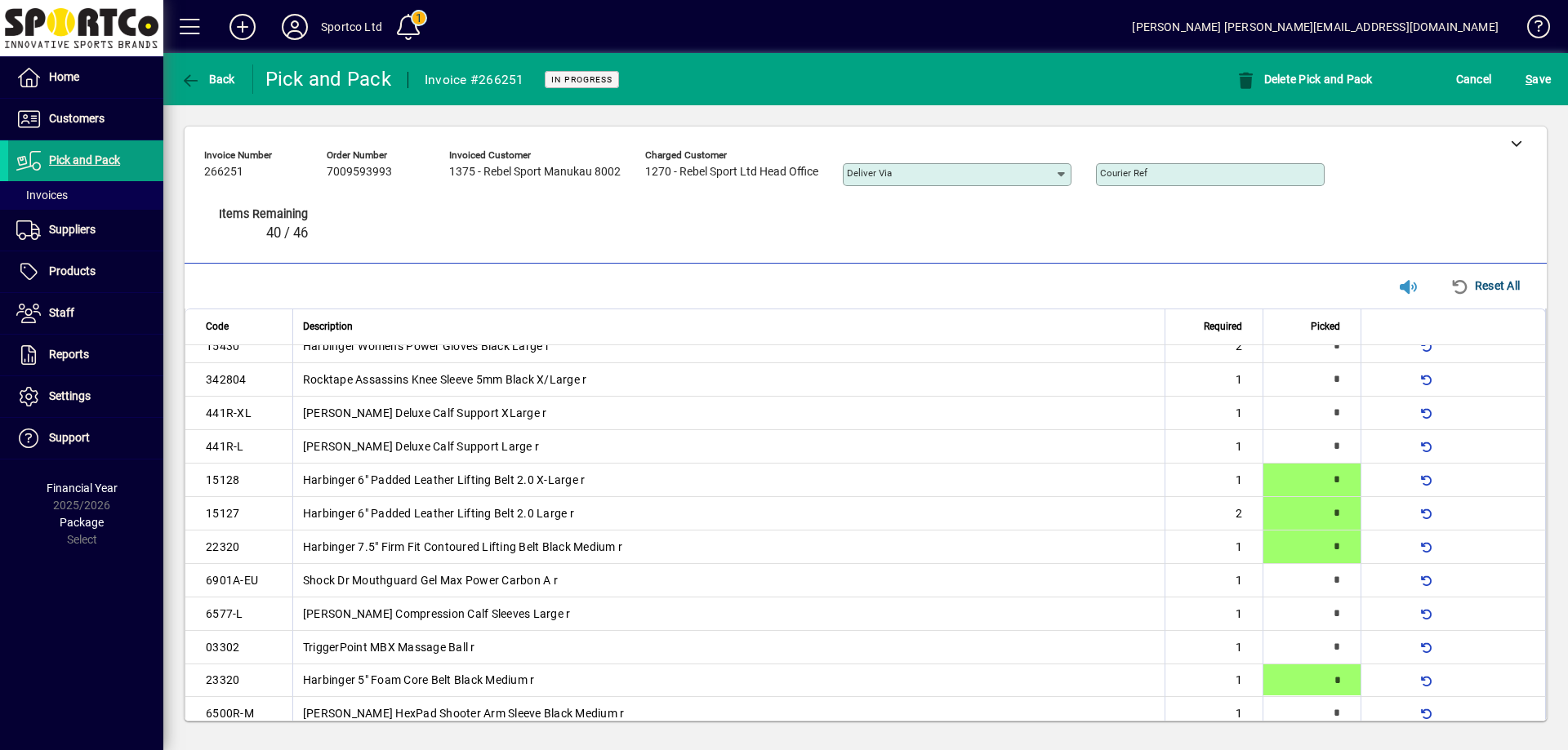
type input "*"
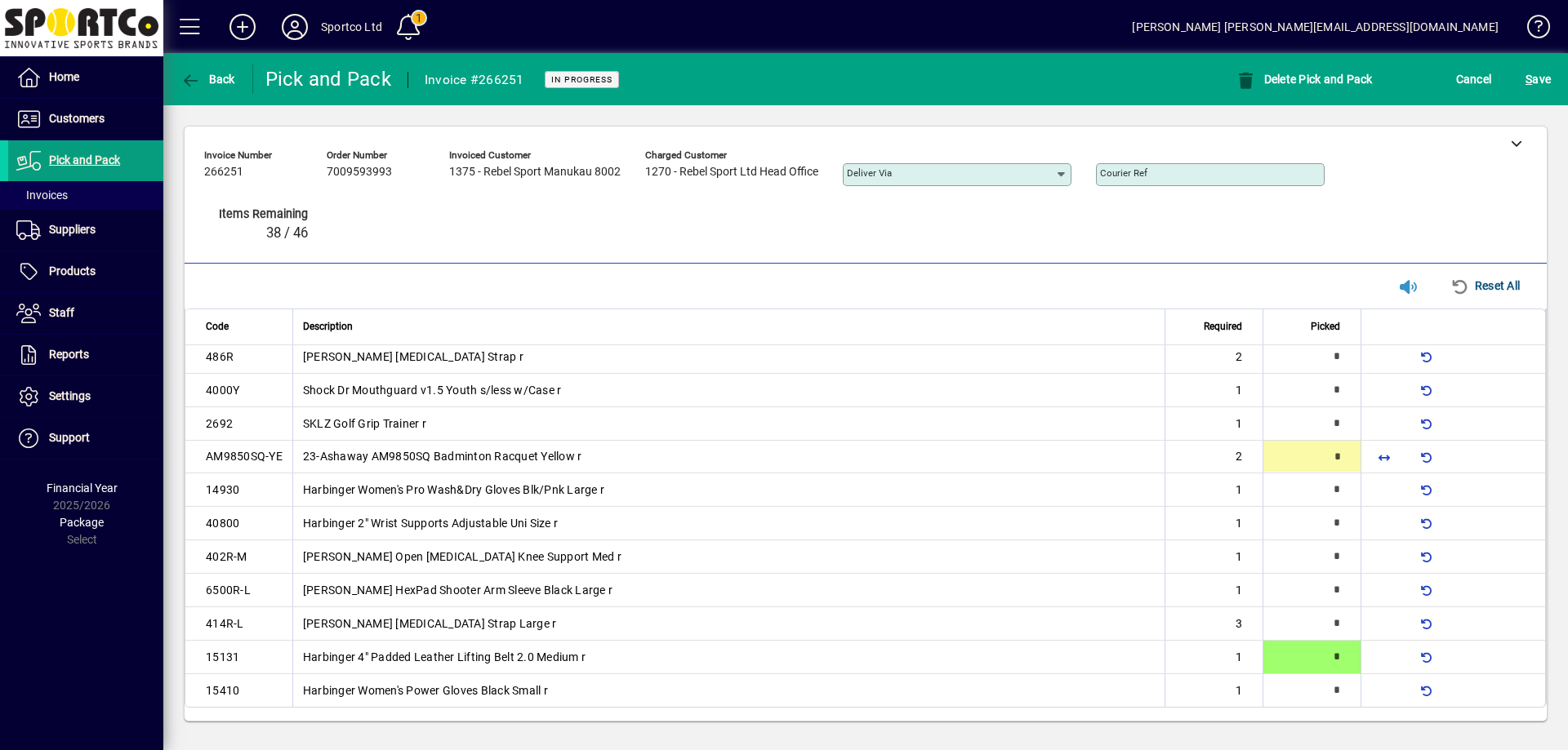
type input "*"
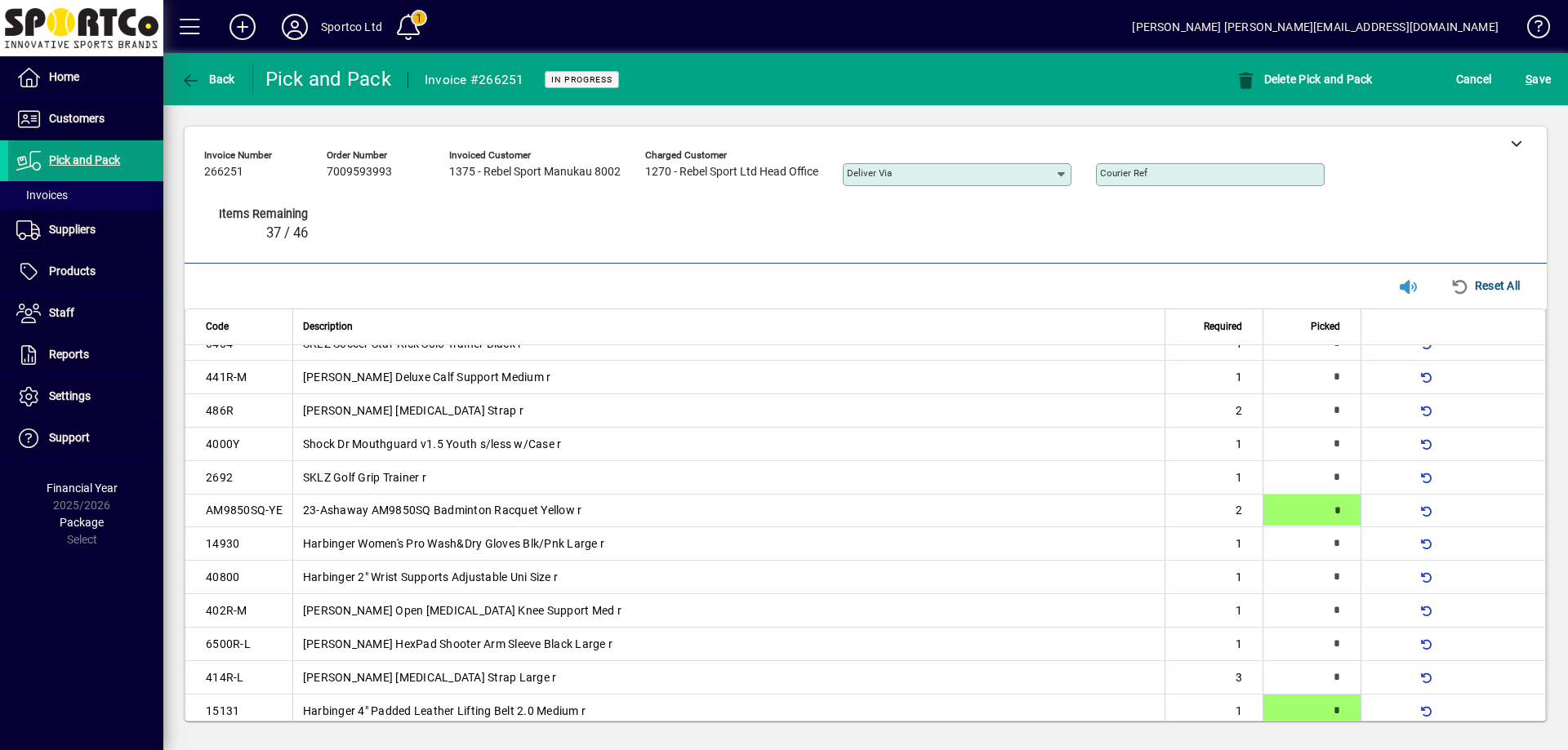
scroll to position [819, 0]
type input "*"
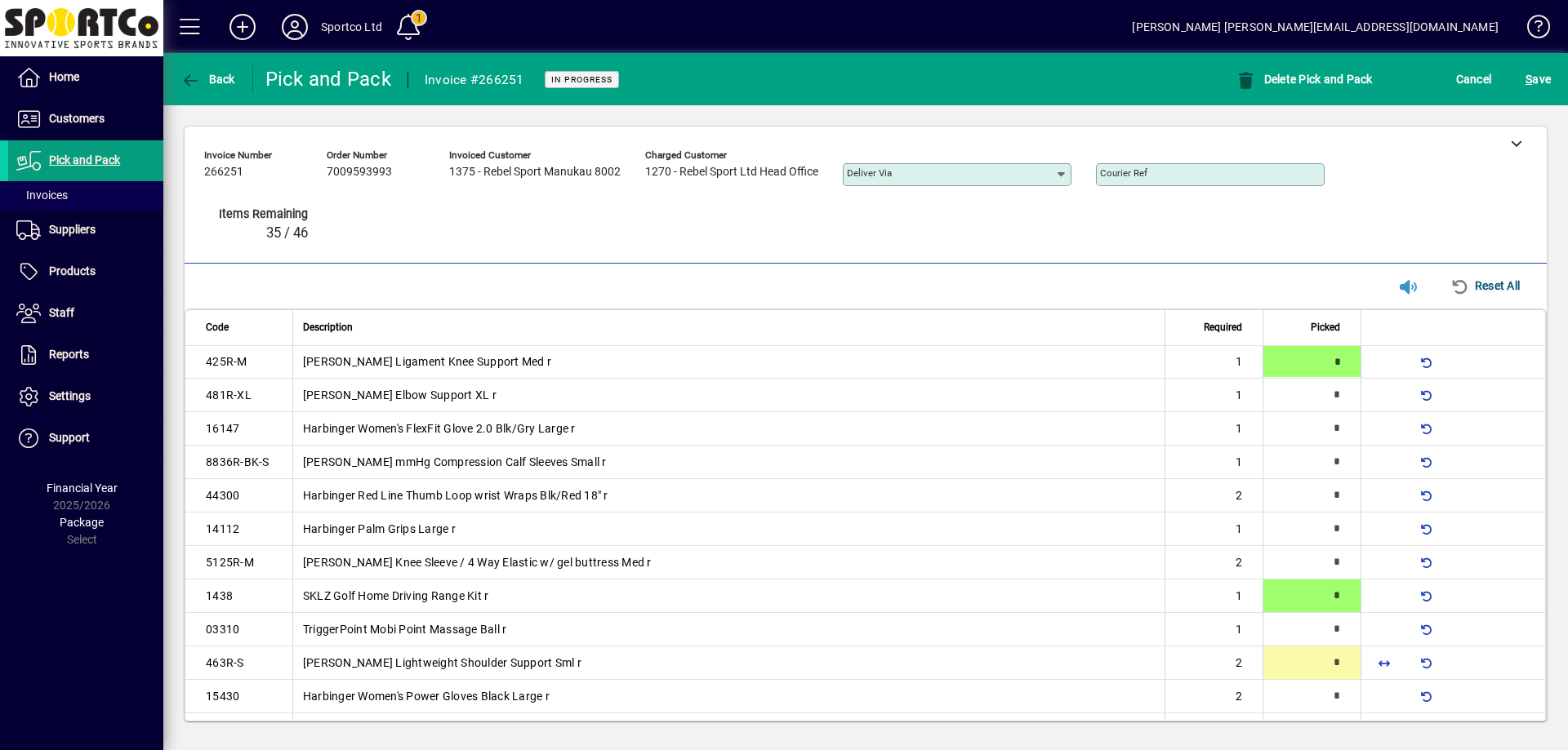
type input "*"
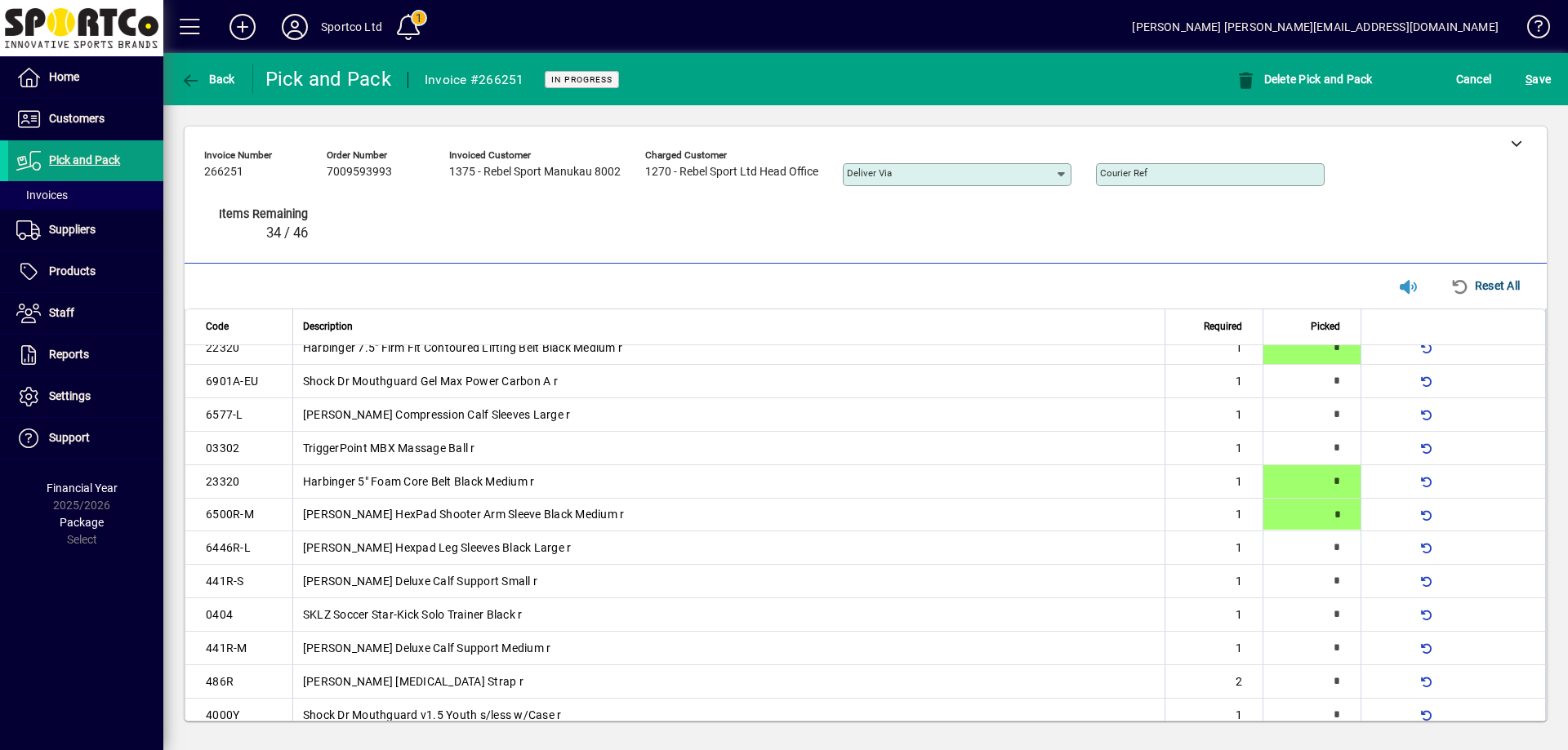
type input "*"
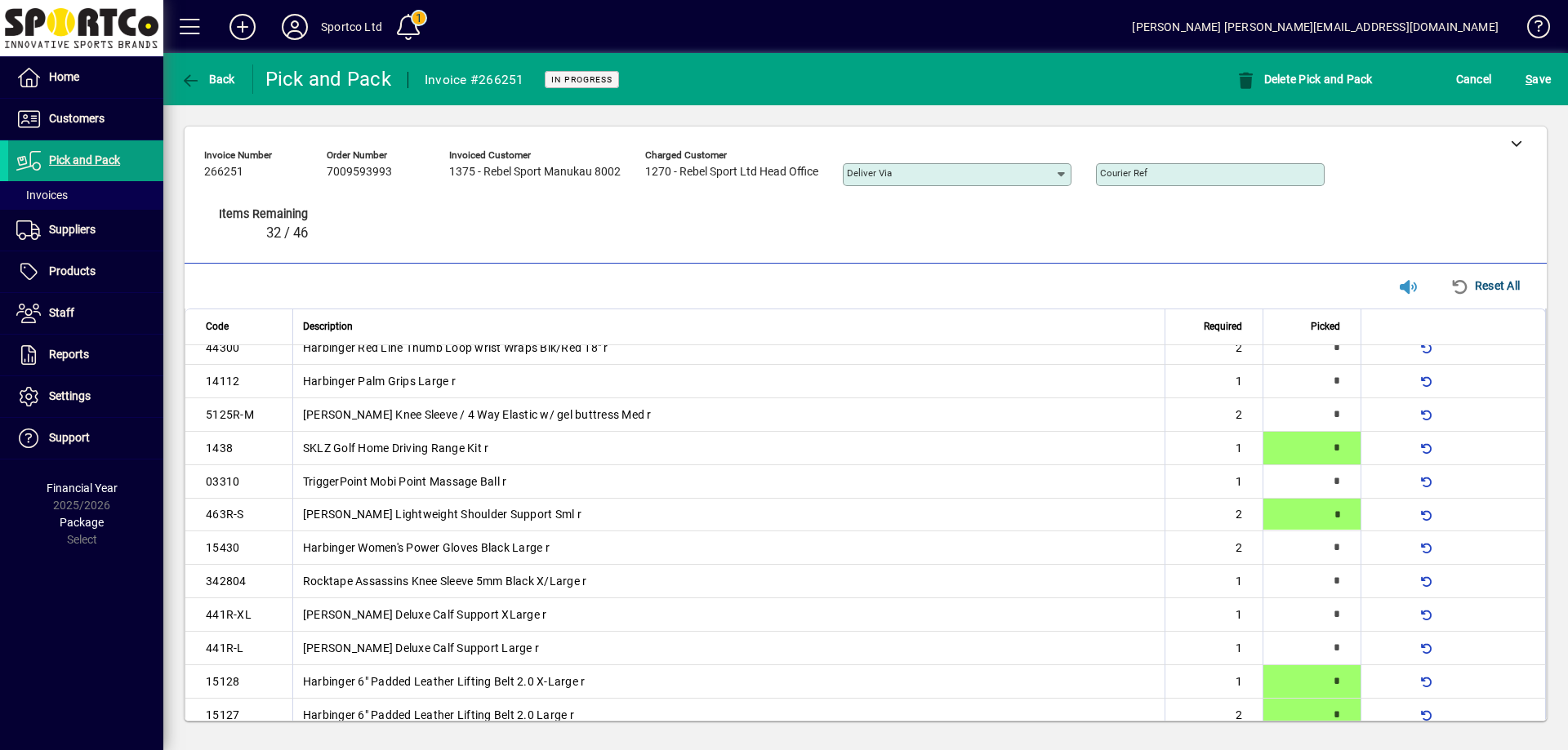
type input "*"
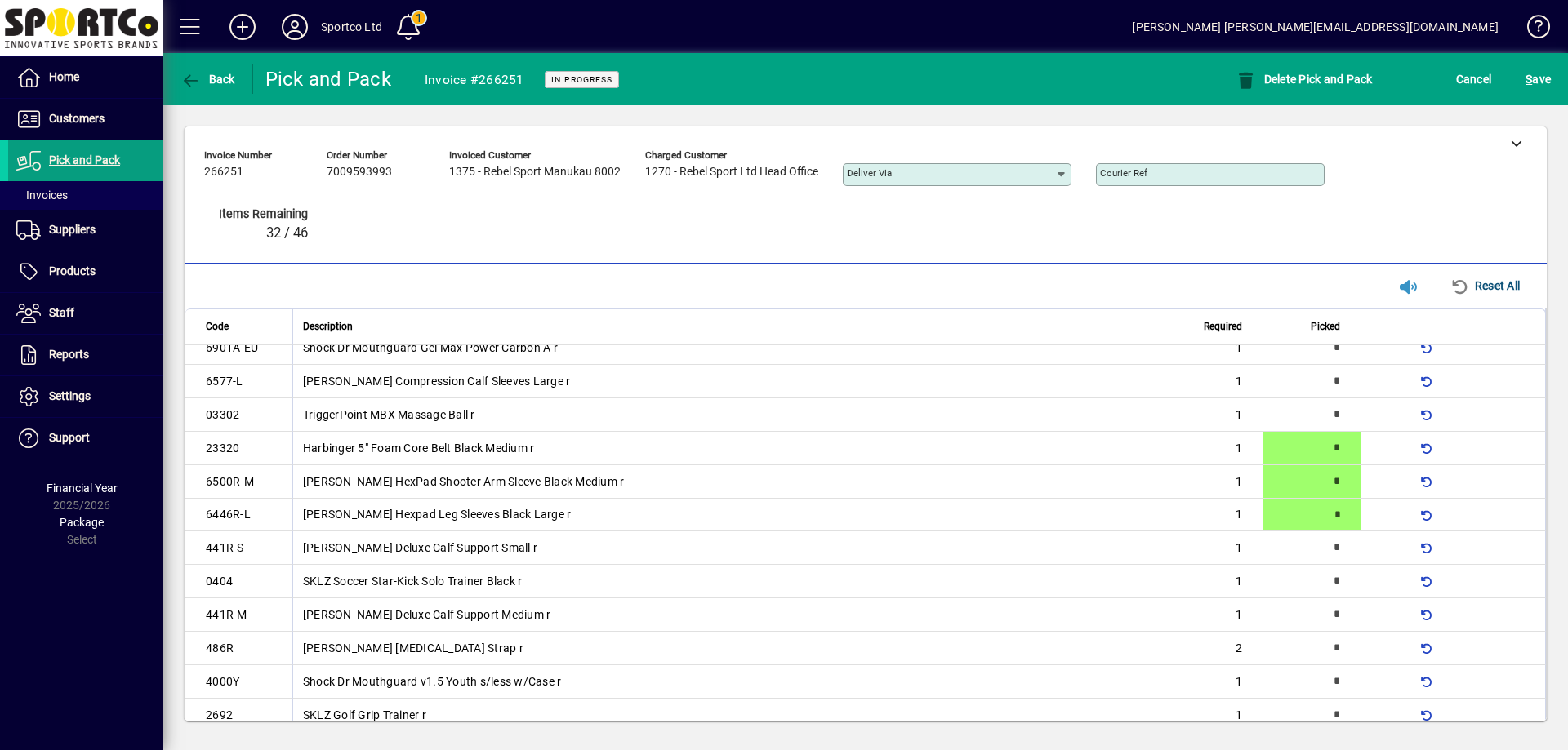
type input "*"
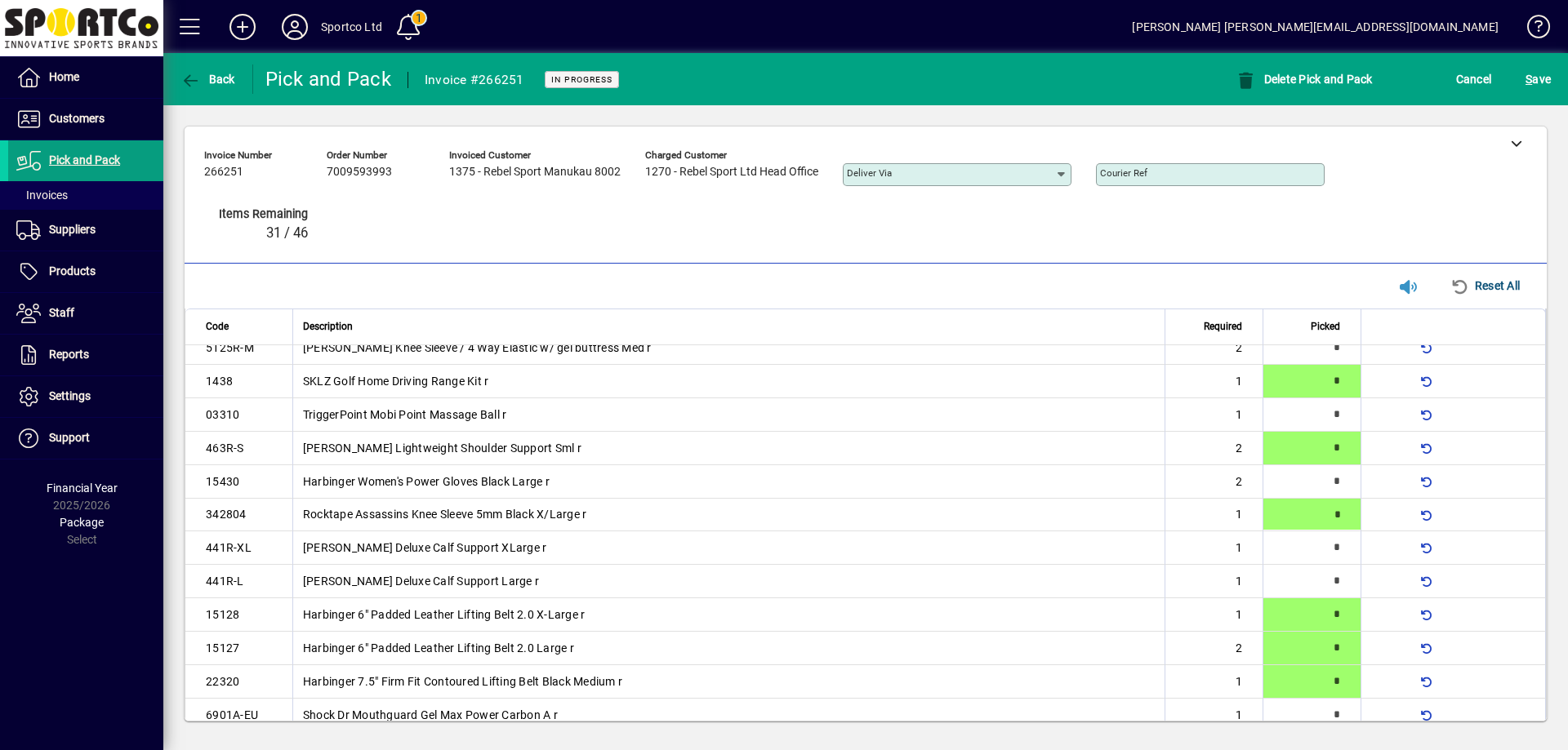
type input "*"
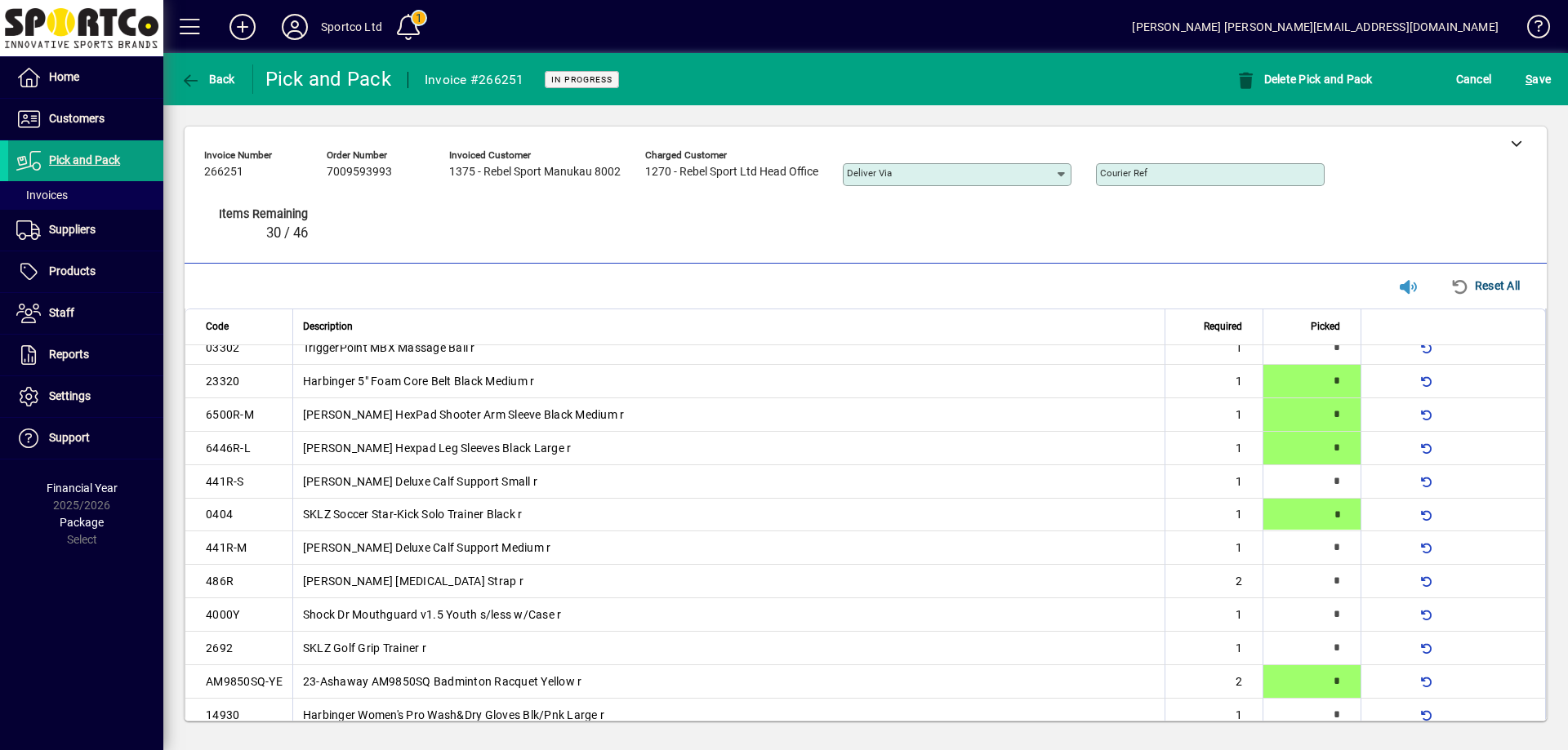
type input "*"
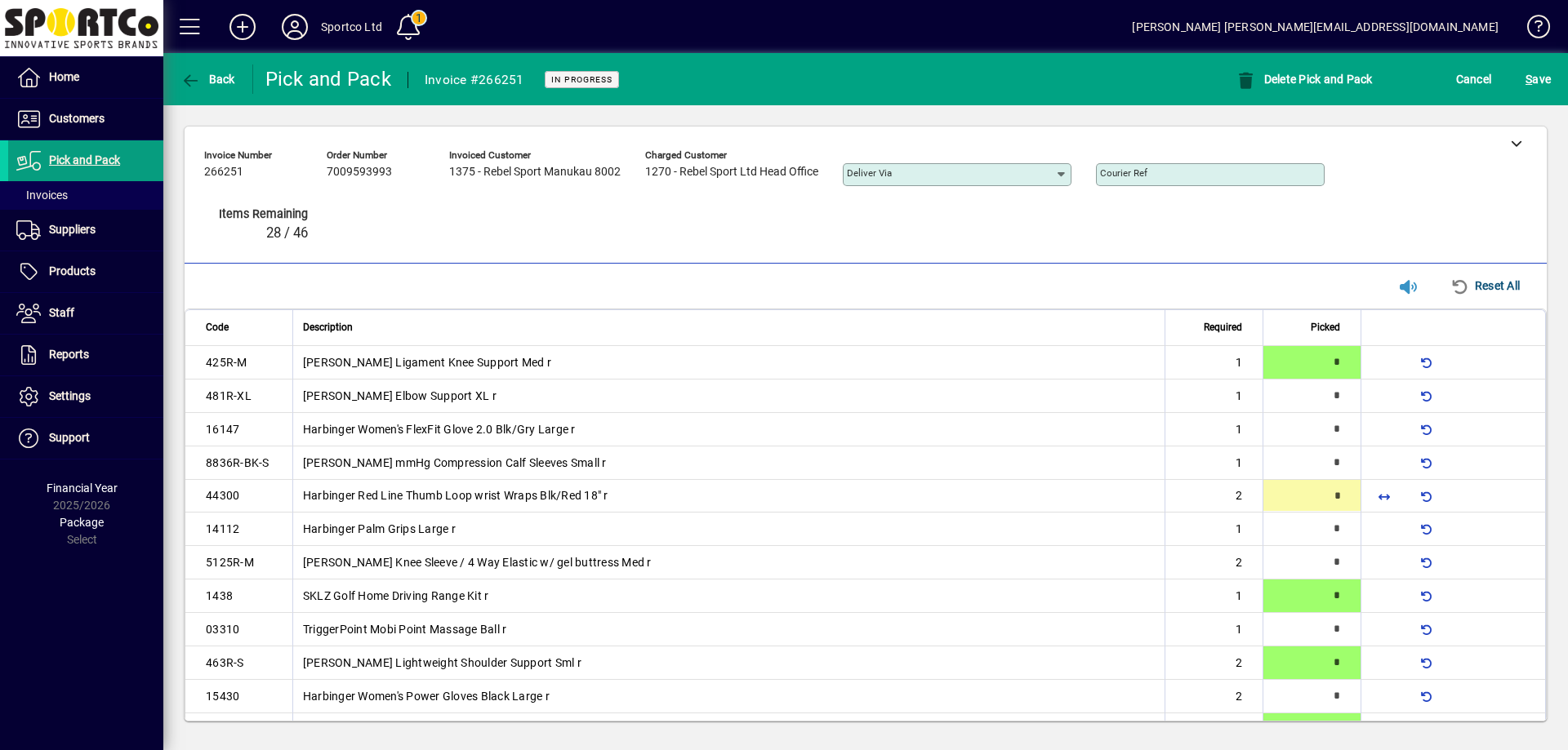
type input "*"
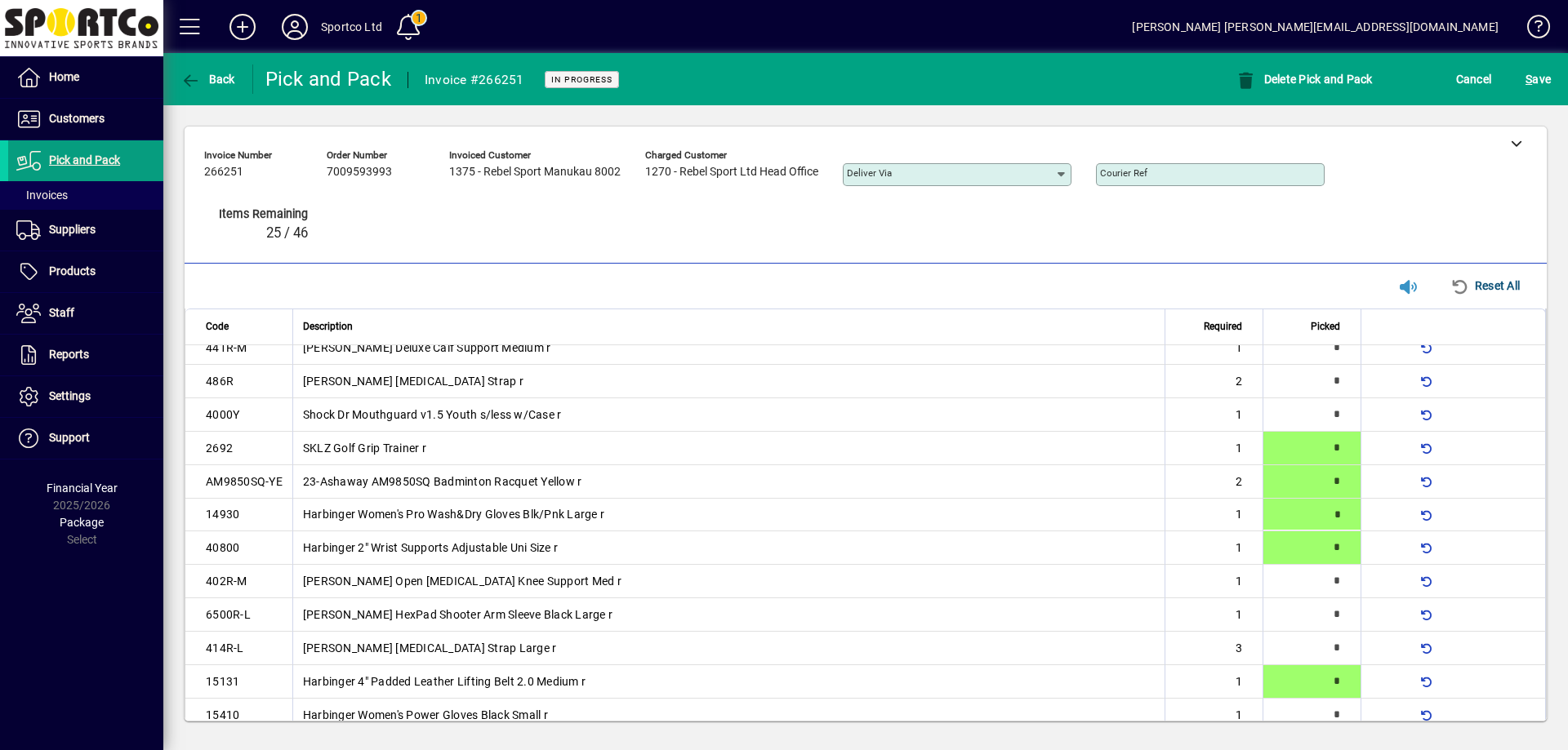
type input "*"
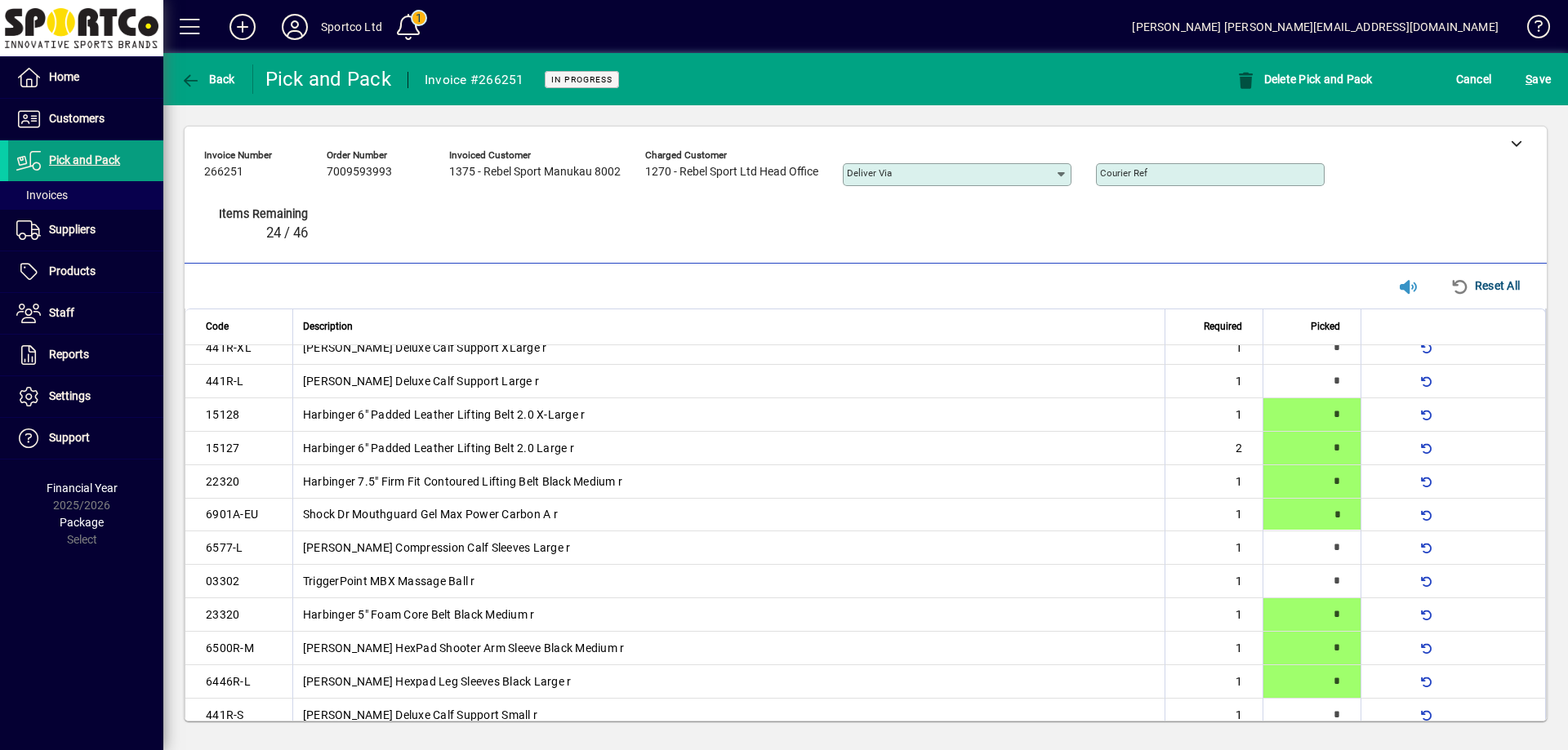
type input "*"
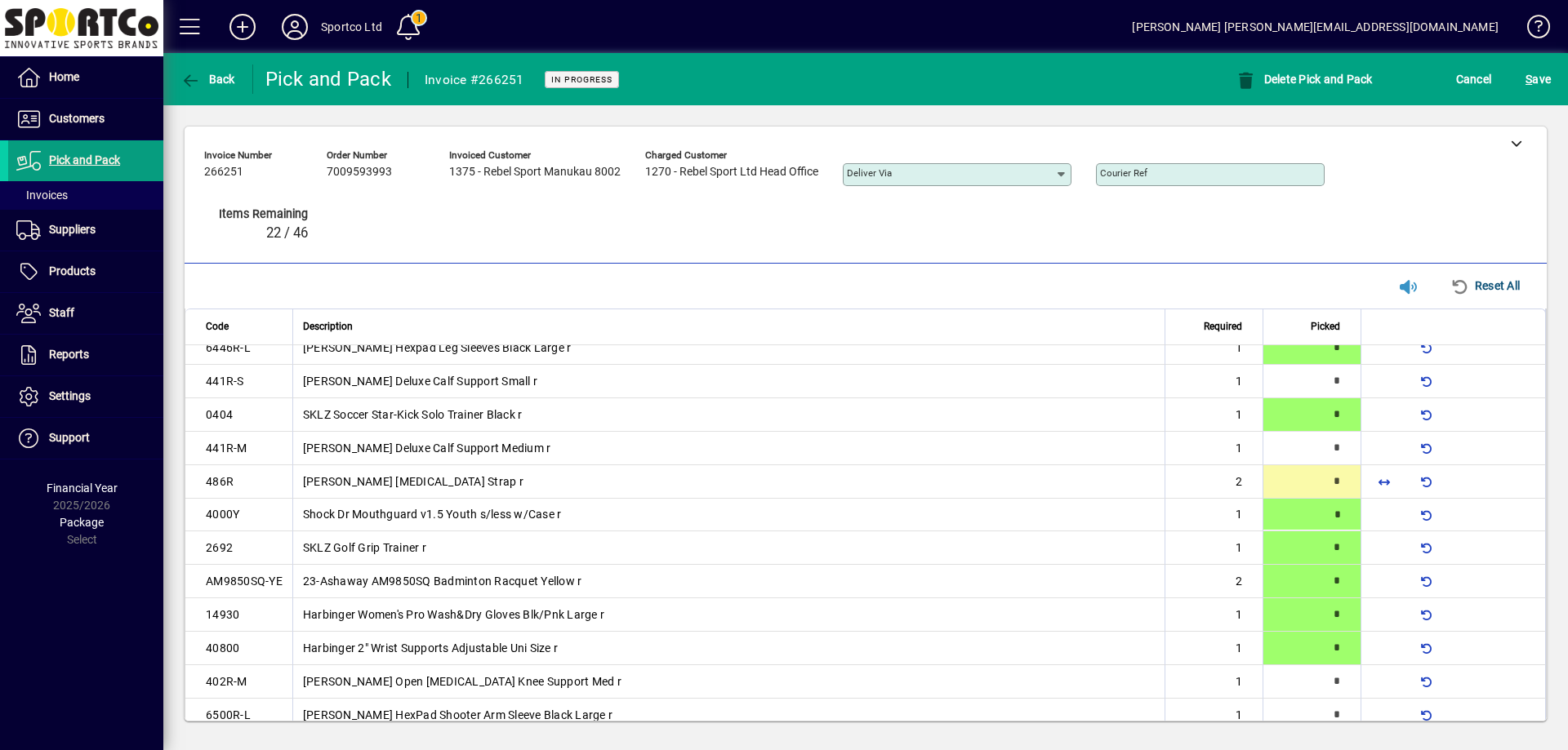
type input "*"
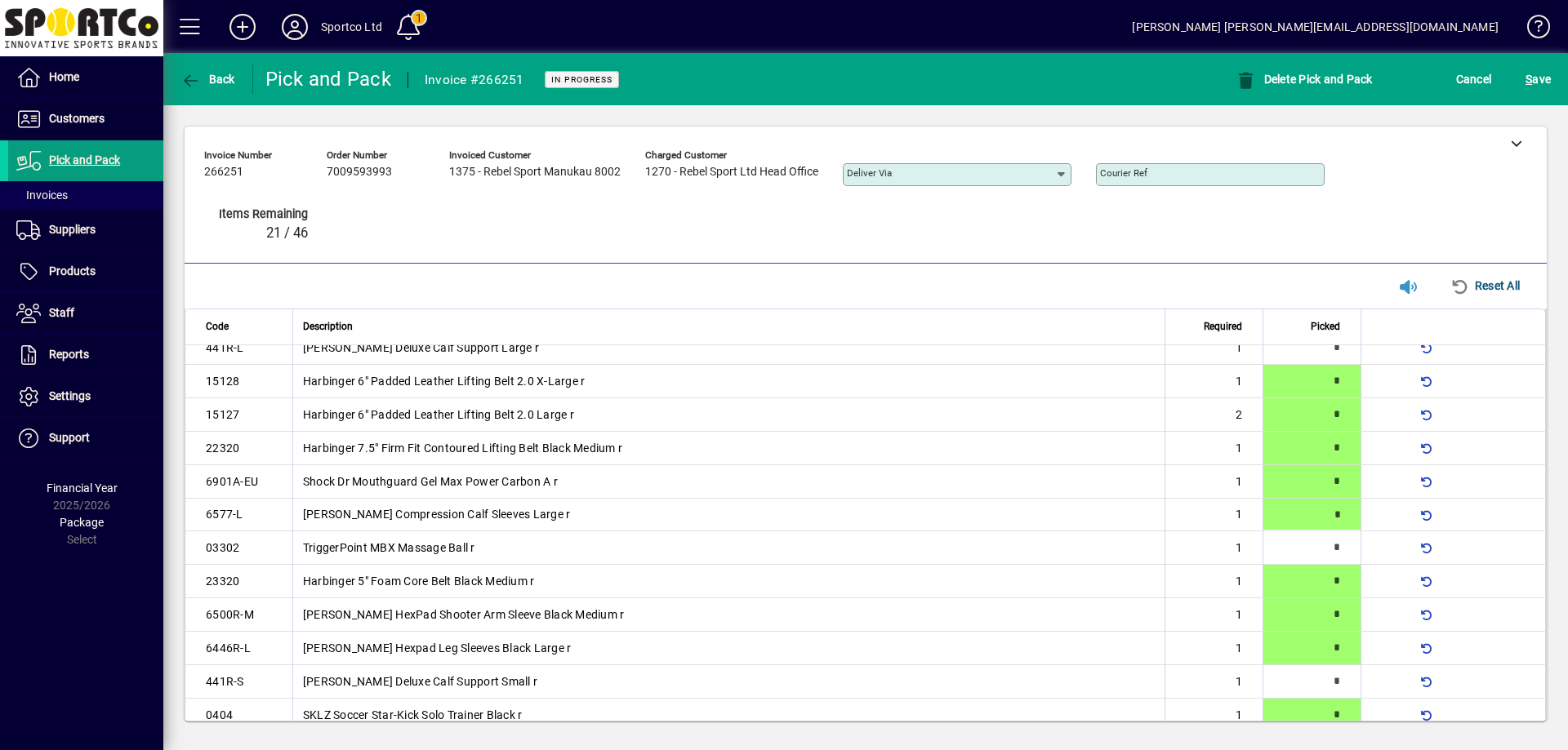
type input "*"
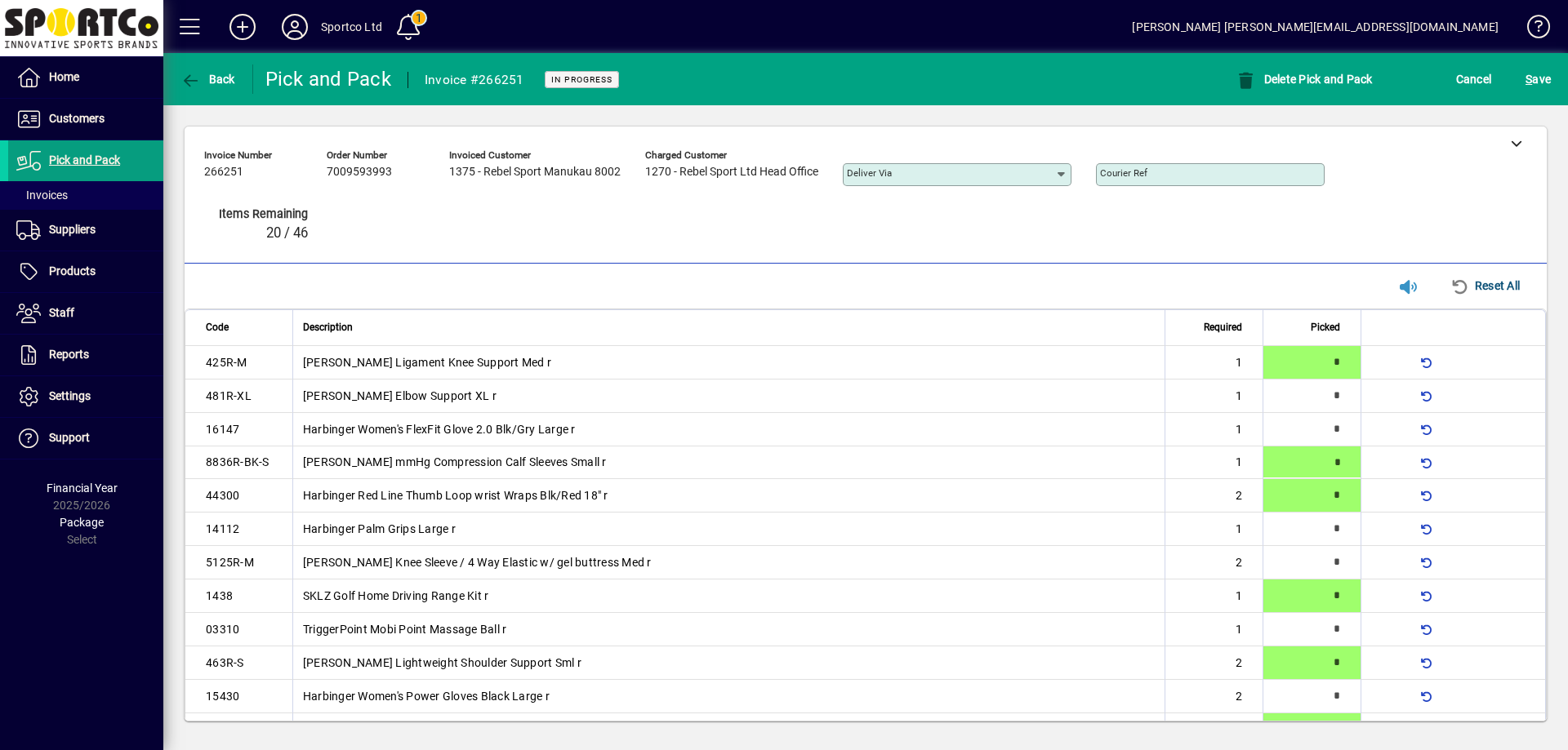
type input "*"
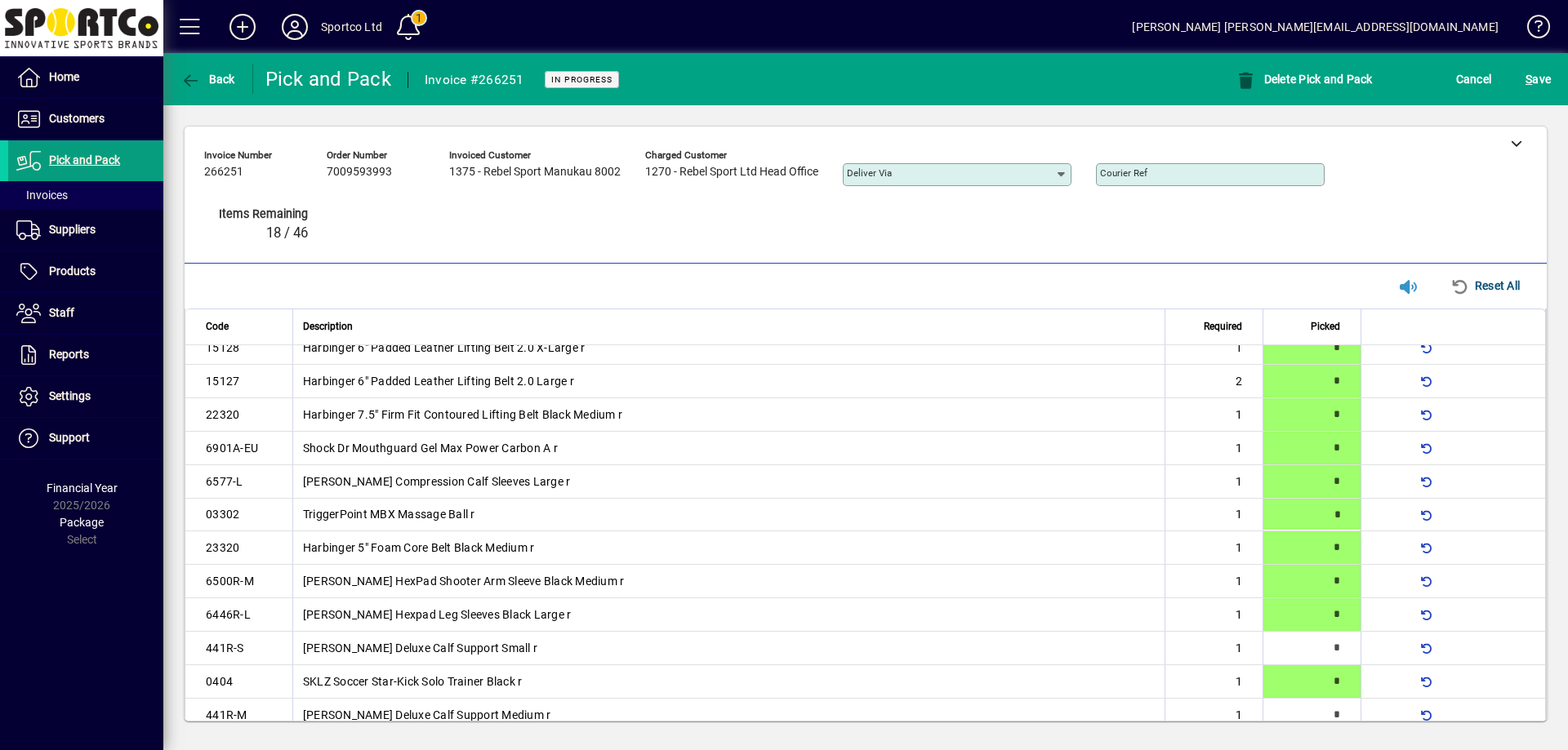
type input "*"
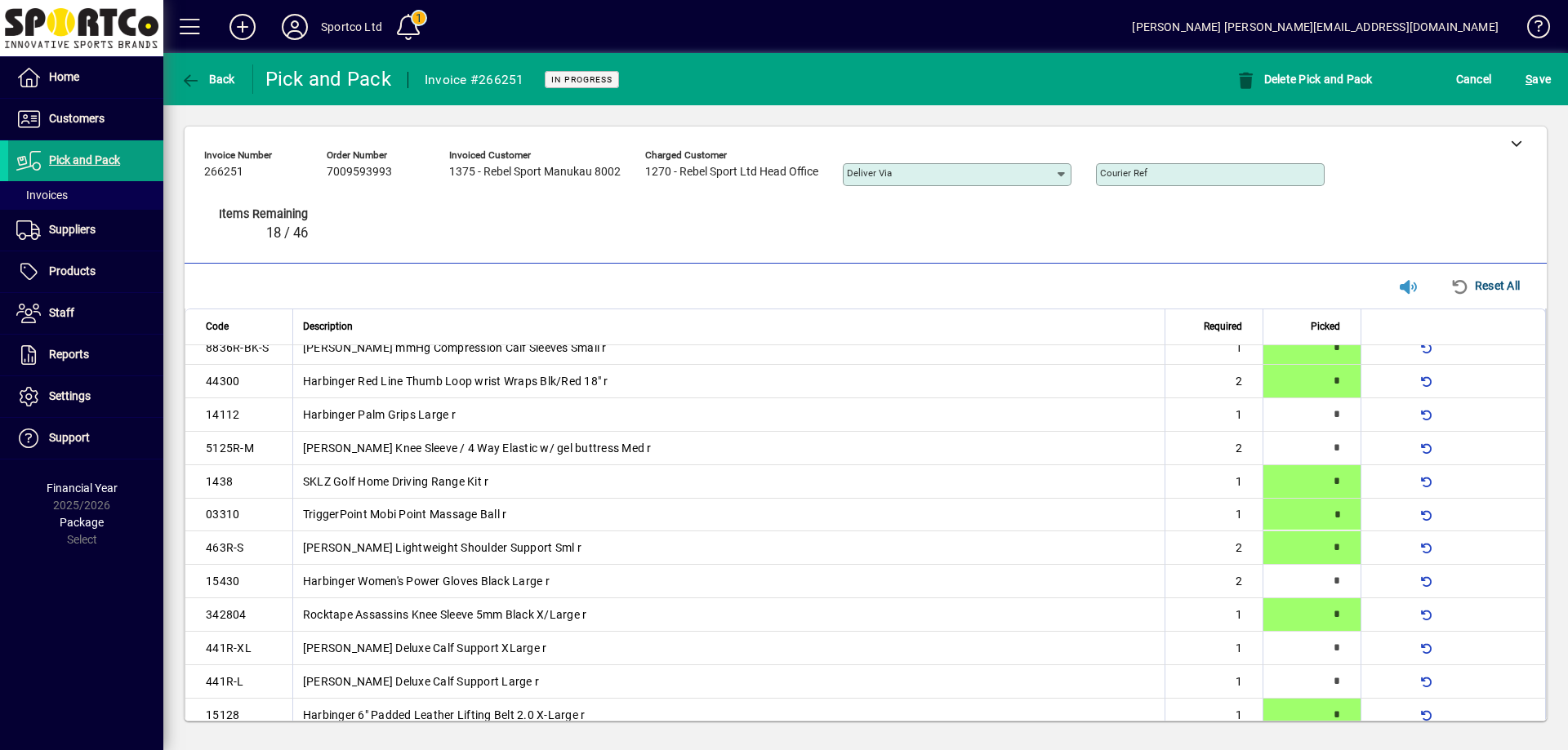
type input "*"
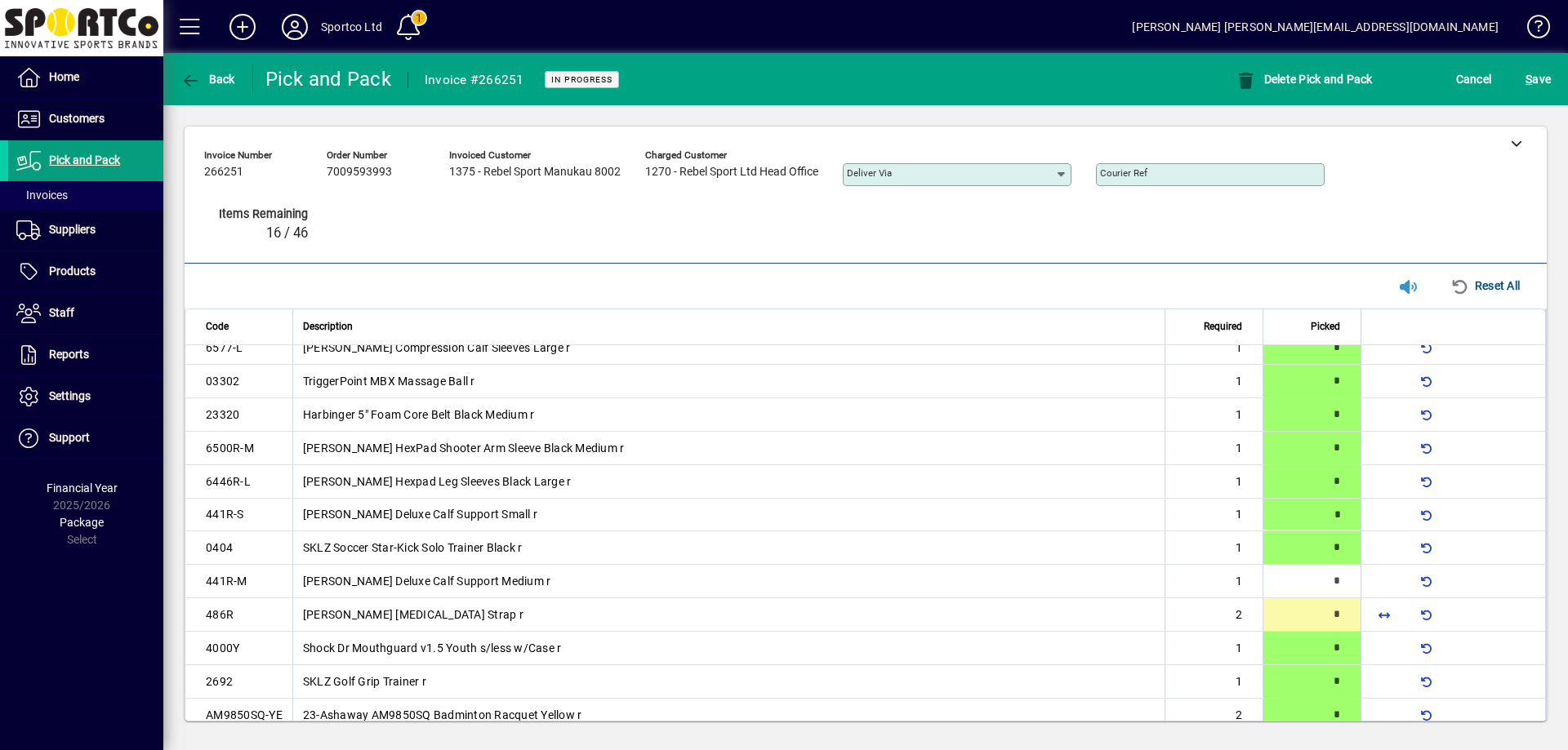
type input "*"
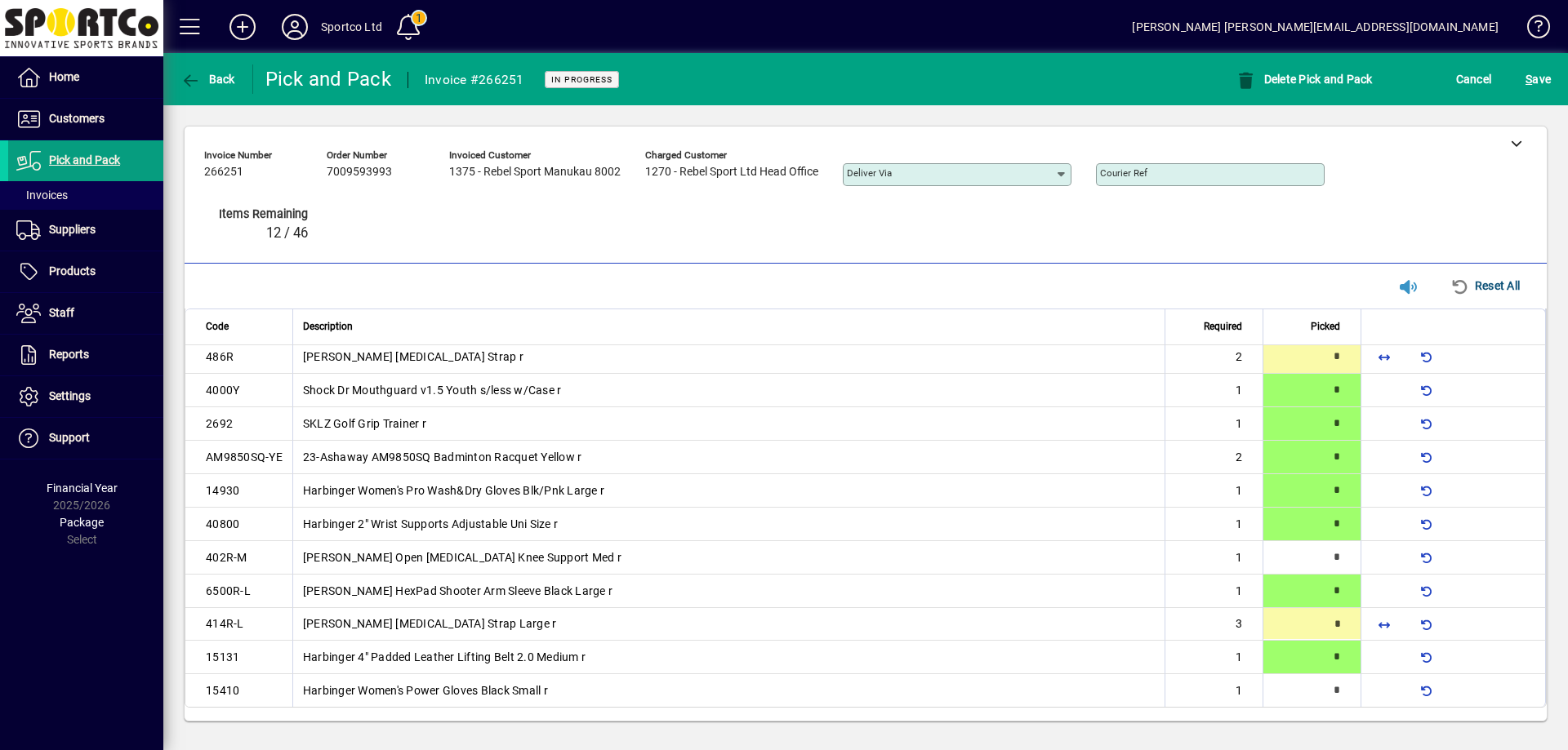
type input "*"
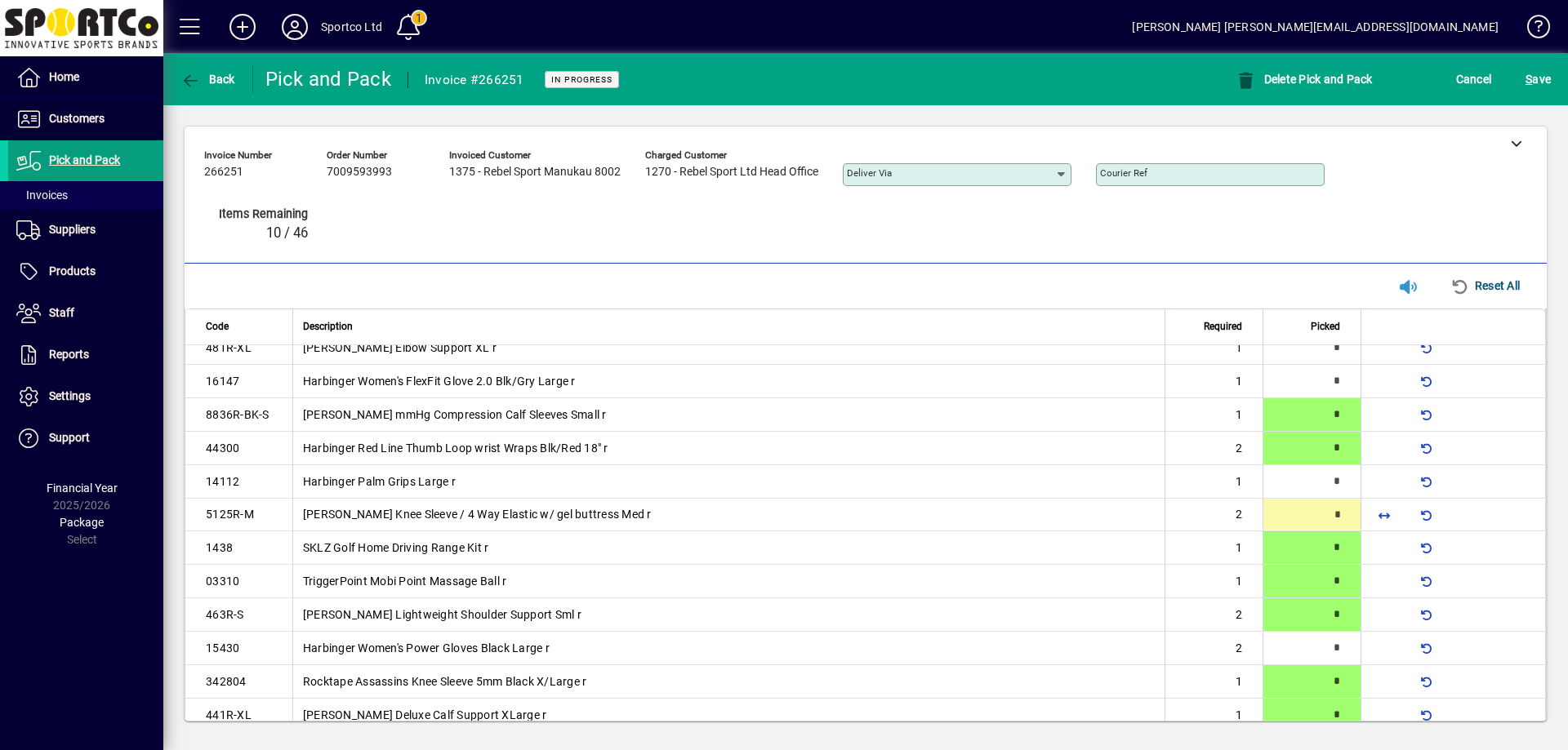
type input "*"
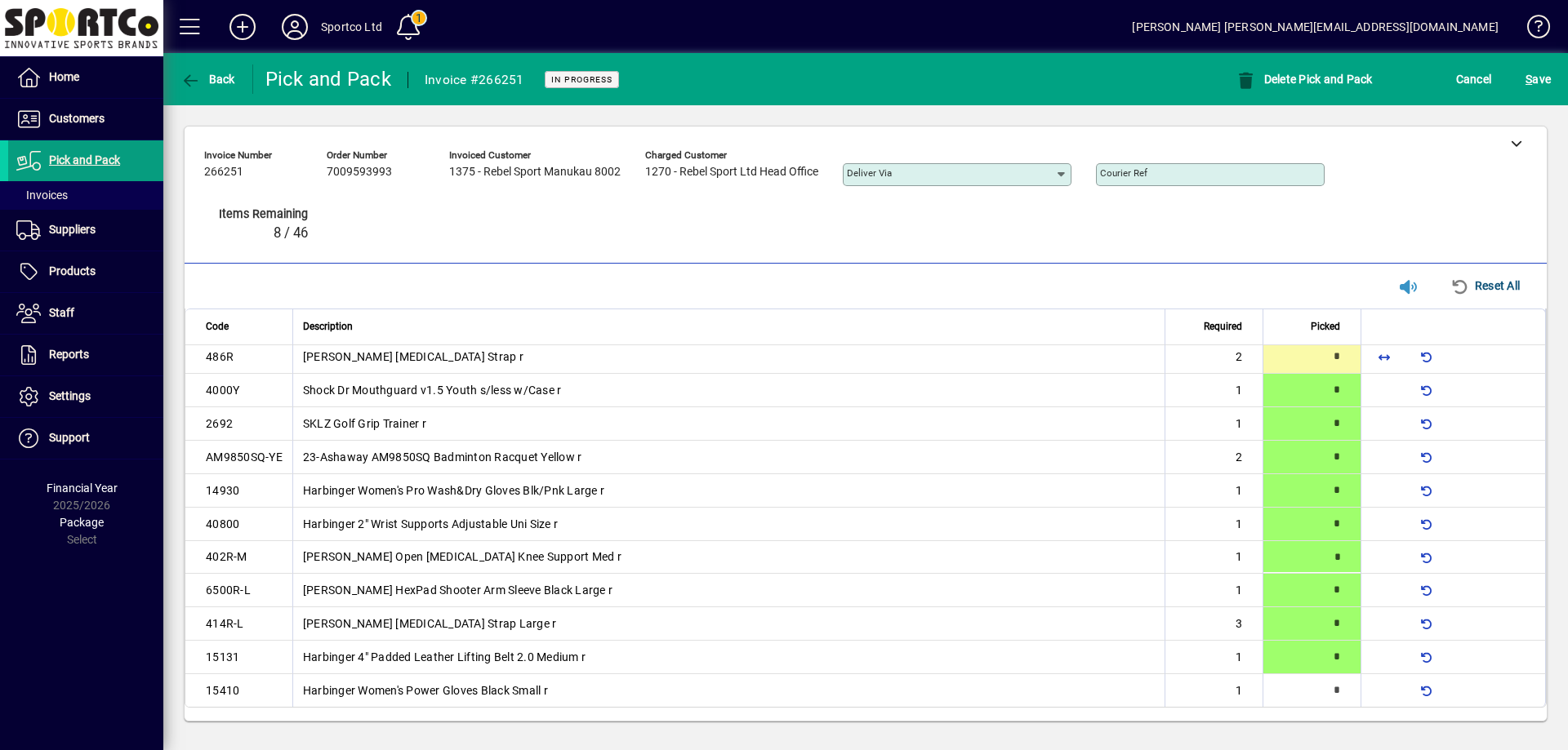
type input "*"
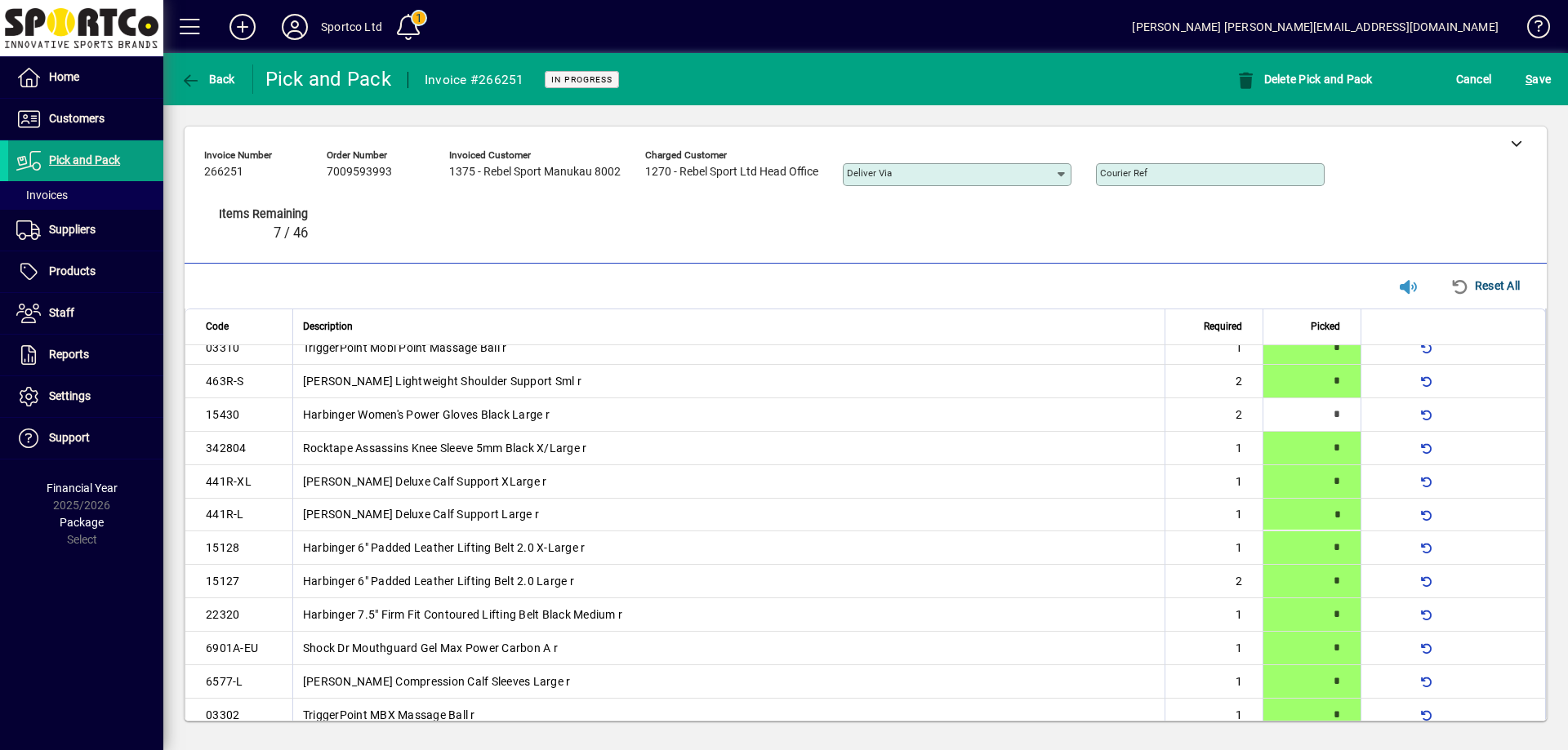
type input "*"
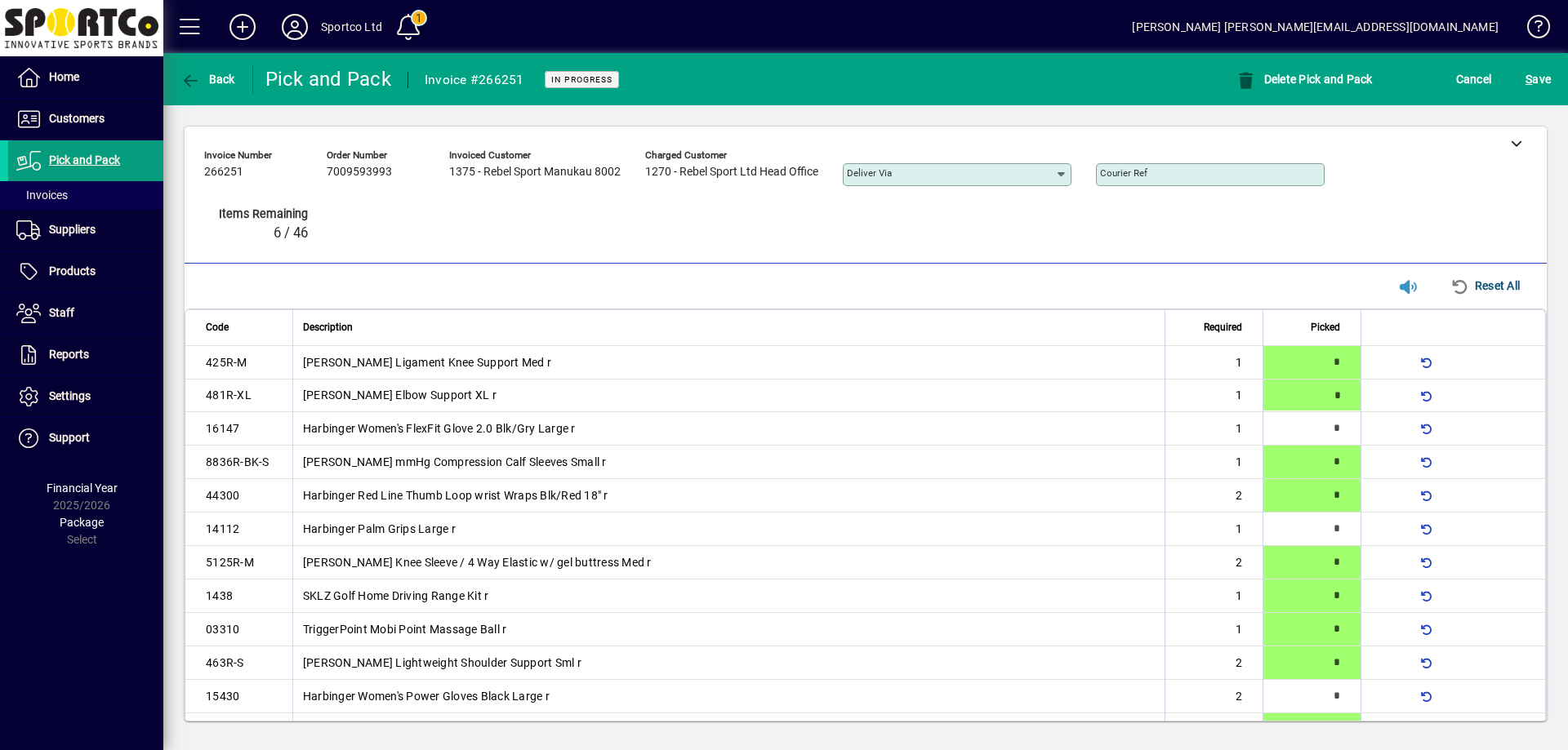
type input "*"
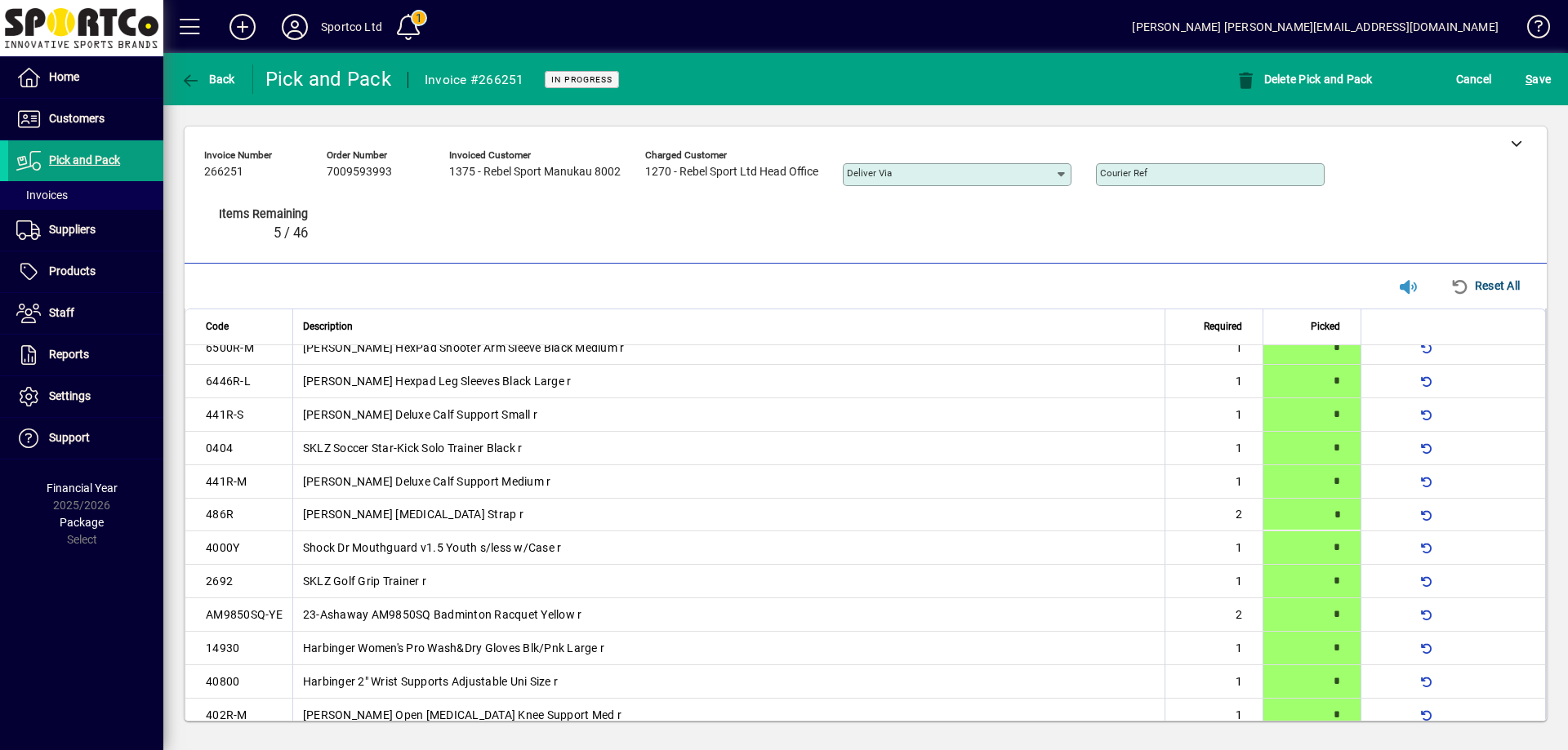
type input "*"
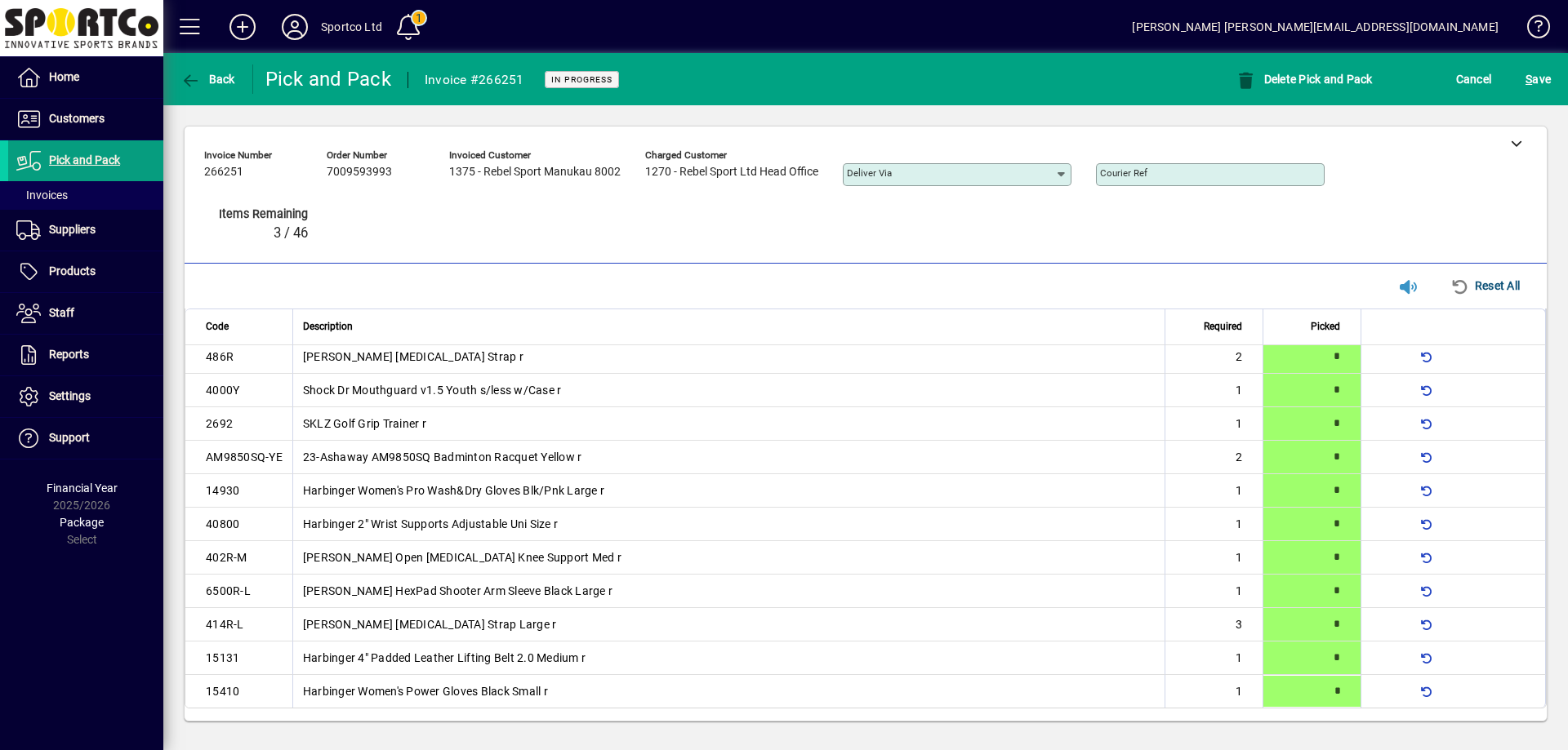
scroll to position [182, 0]
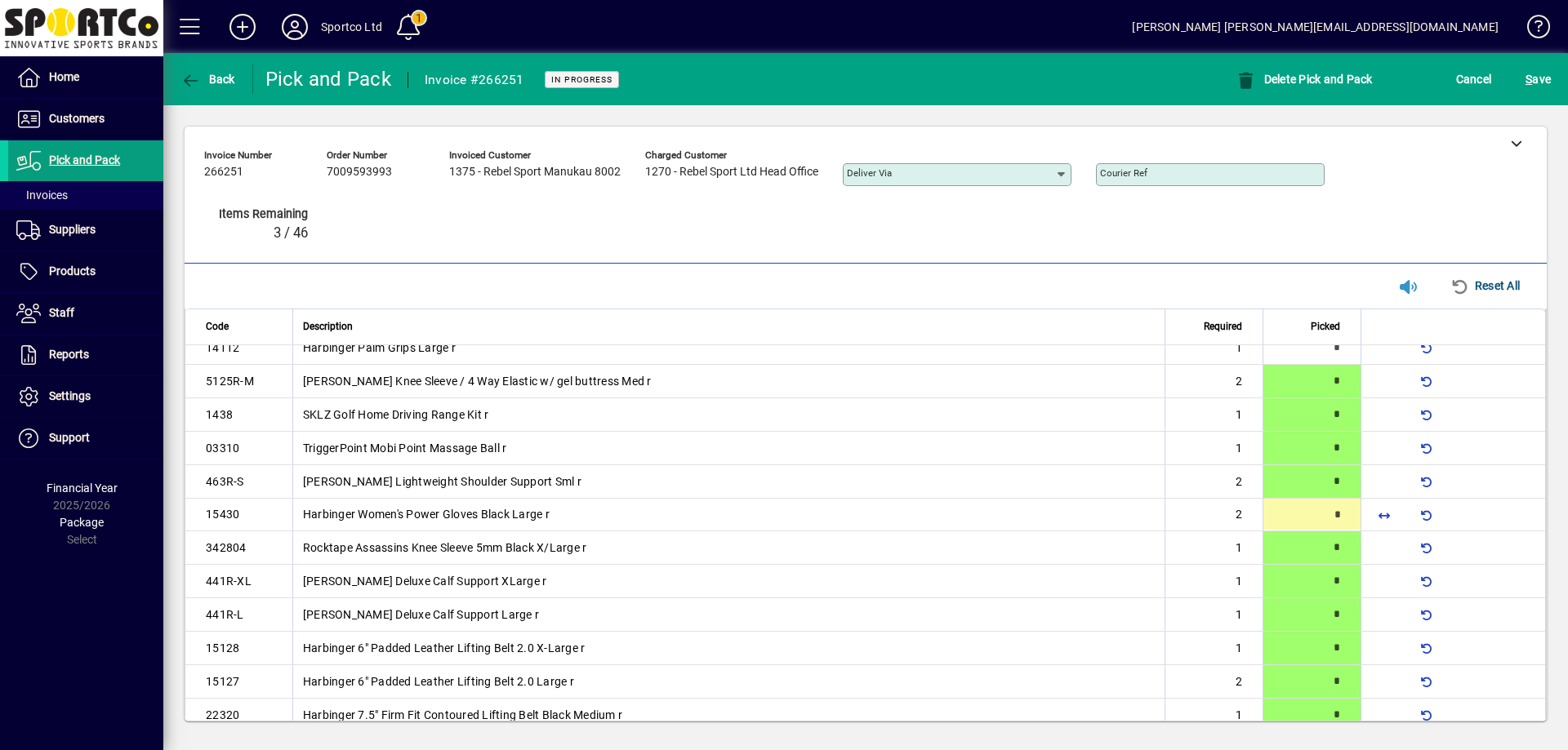
type input "*"
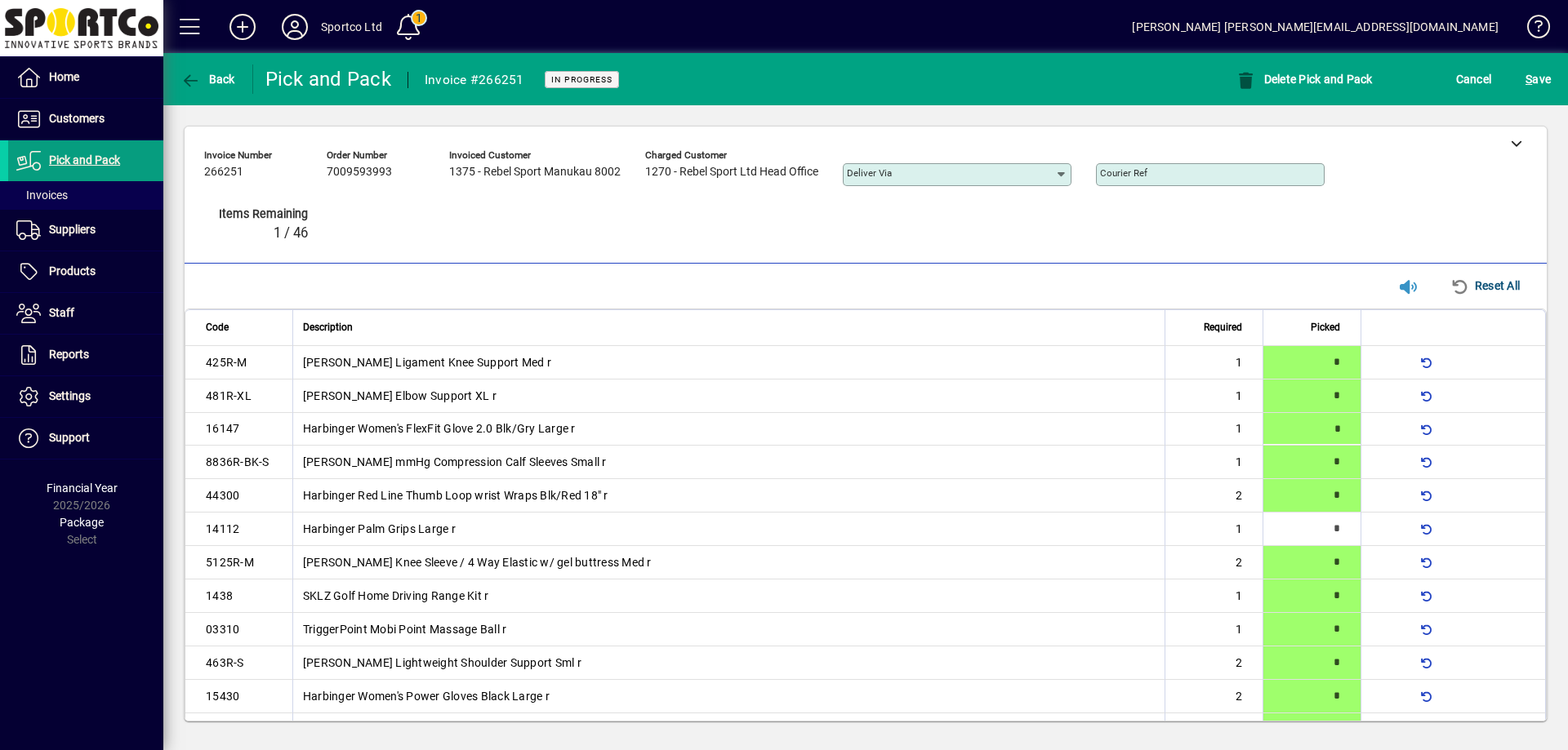
type input "*"
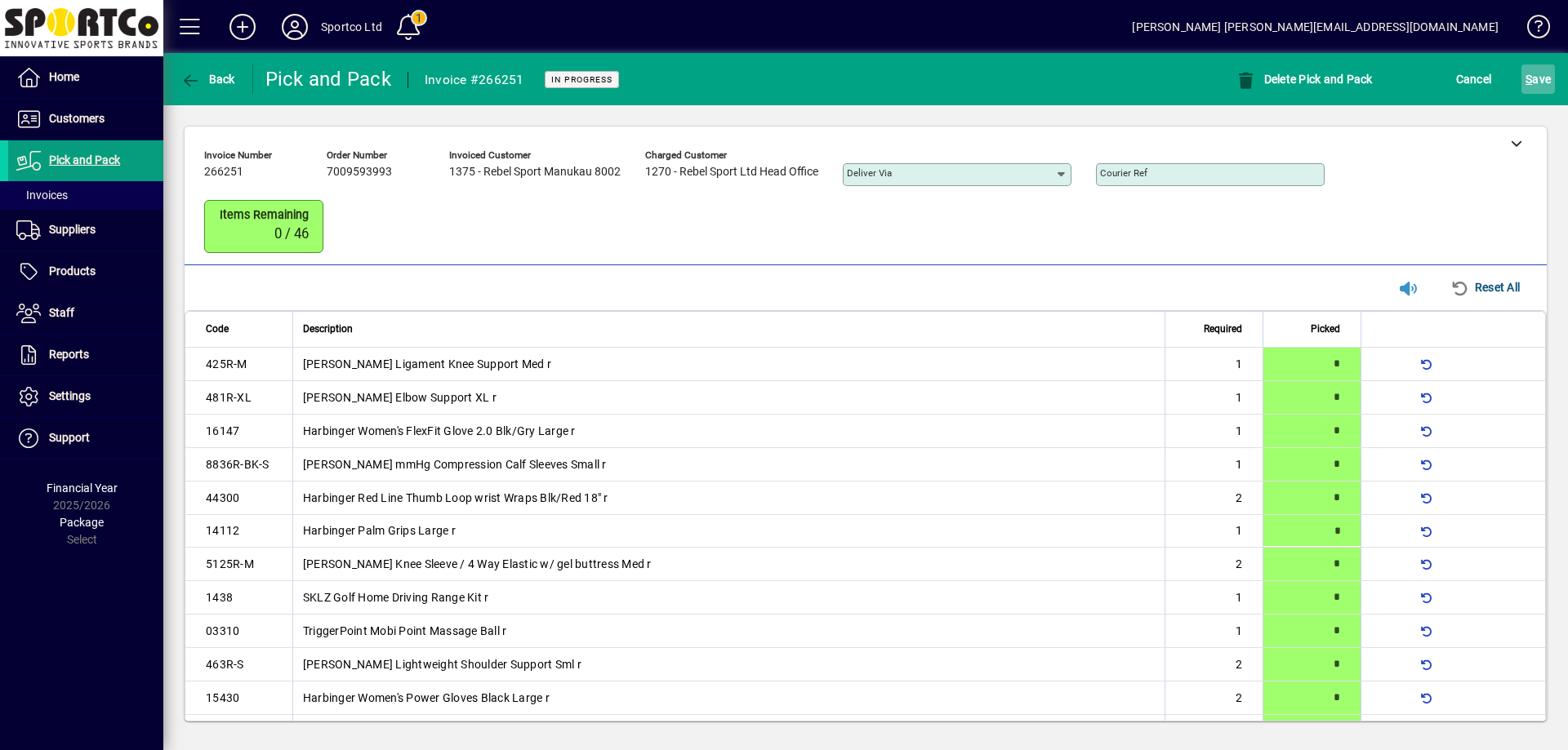
click at [1544, 78] on span "S ave" at bounding box center [1538, 79] width 26 height 26
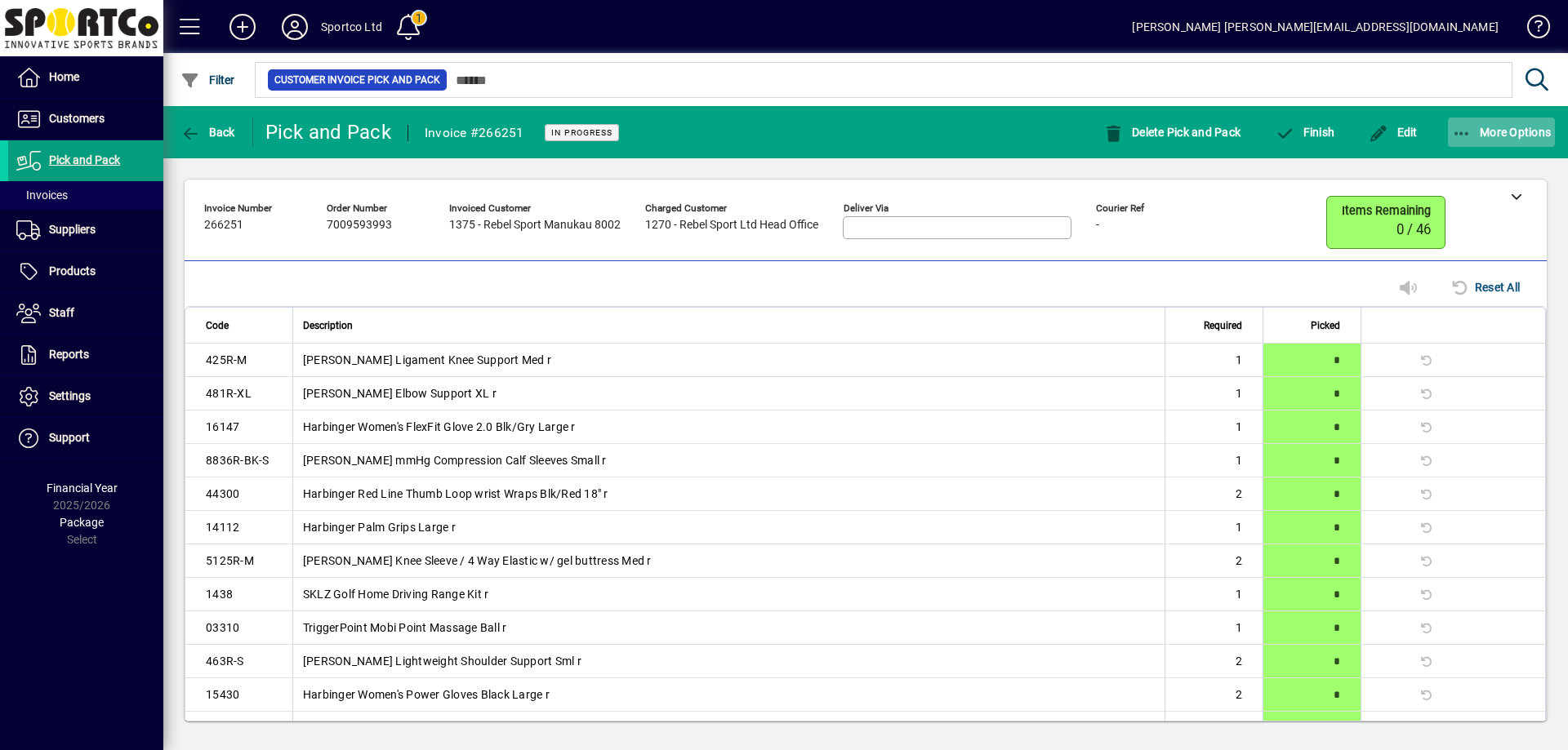
click at [1458, 126] on icon "button" at bounding box center [1462, 133] width 21 height 17
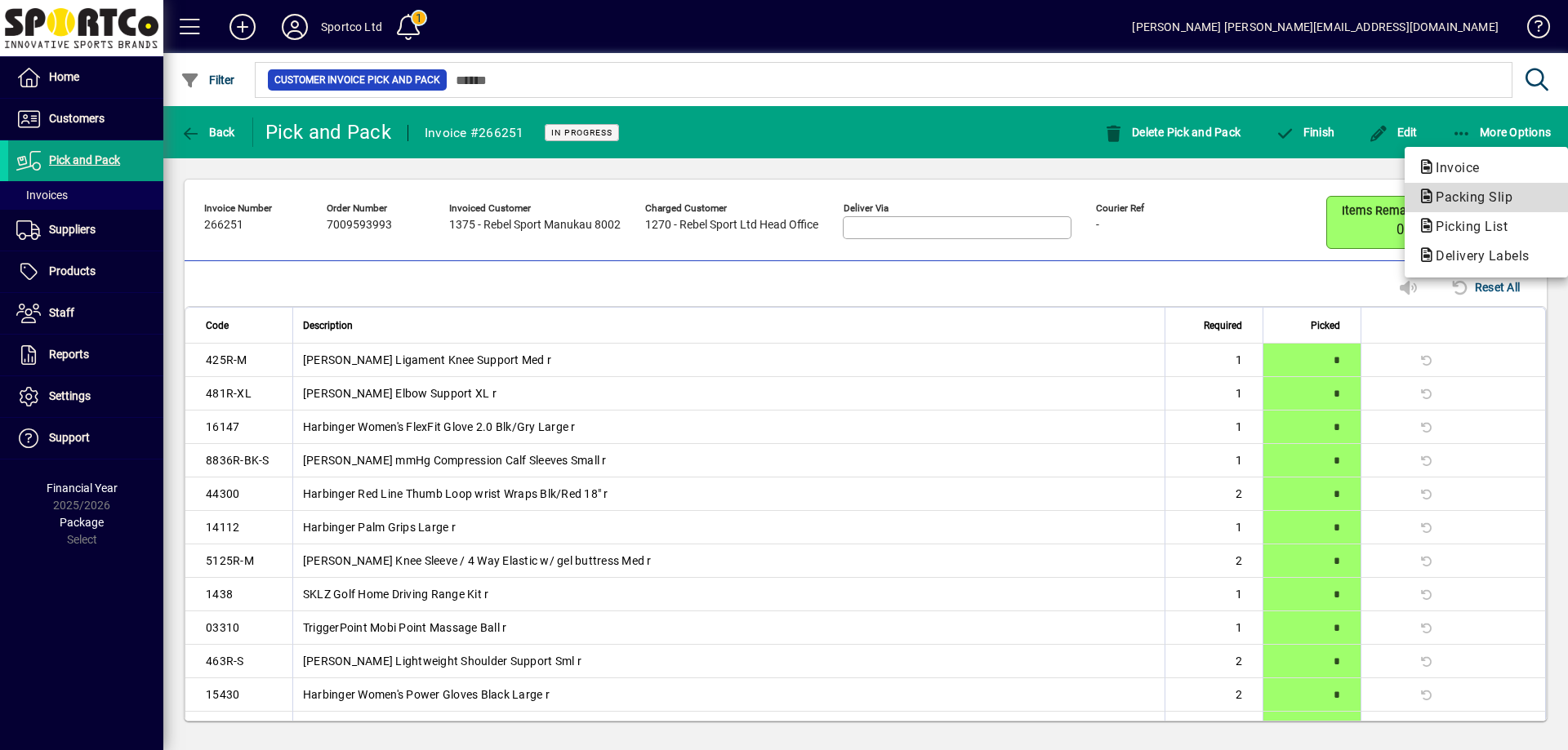
click at [1473, 197] on span "Packing Slip" at bounding box center [1469, 198] width 103 height 16
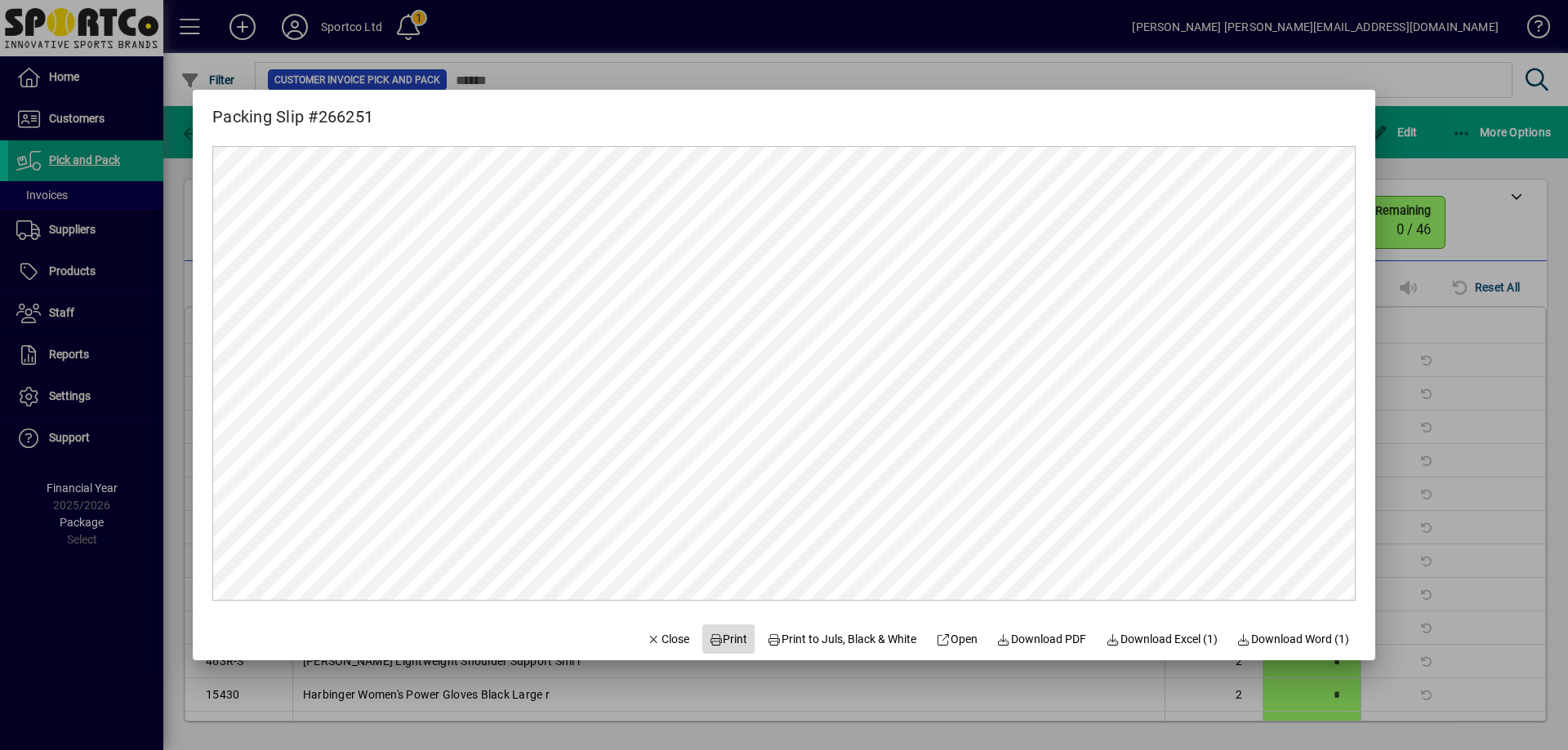
click at [715, 636] on span "Print" at bounding box center [729, 639] width 40 height 17
click at [662, 639] on span "Close" at bounding box center [667, 639] width 43 height 17
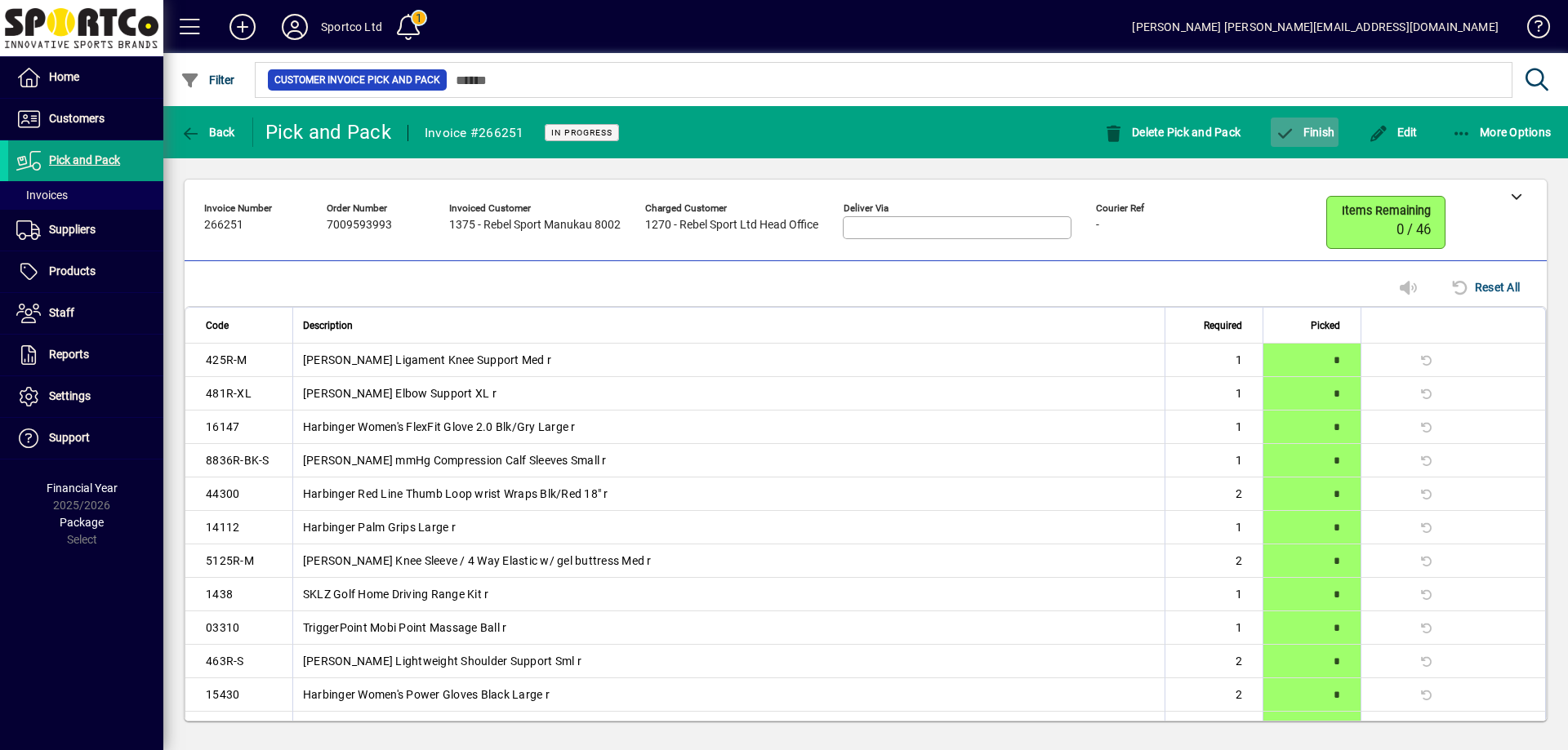
click at [1308, 130] on span "Finish" at bounding box center [1305, 131] width 59 height 13
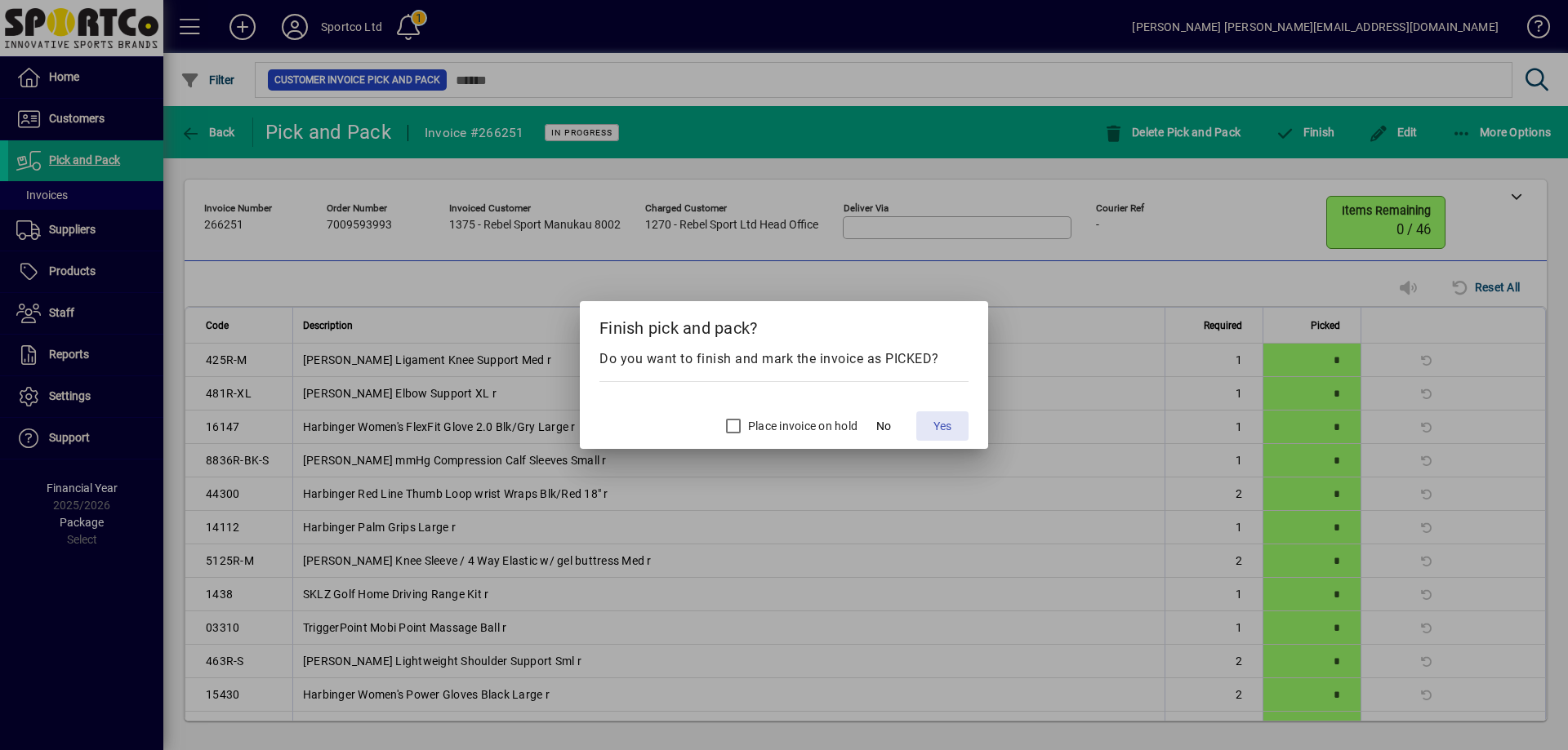
click at [937, 422] on span "Yes" at bounding box center [942, 426] width 18 height 17
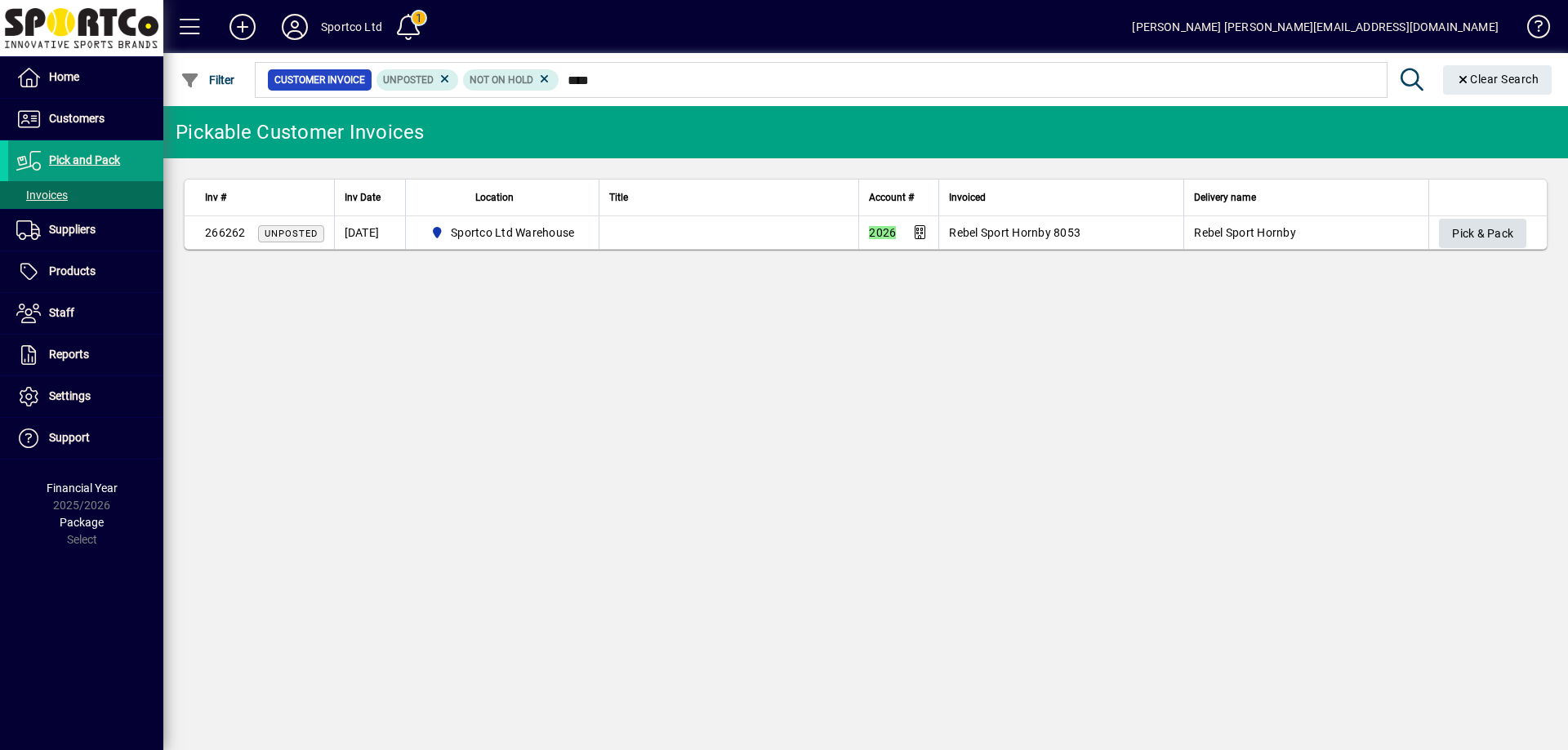
type input "****"
click at [1476, 236] on span "Pick & Pack" at bounding box center [1483, 233] width 61 height 27
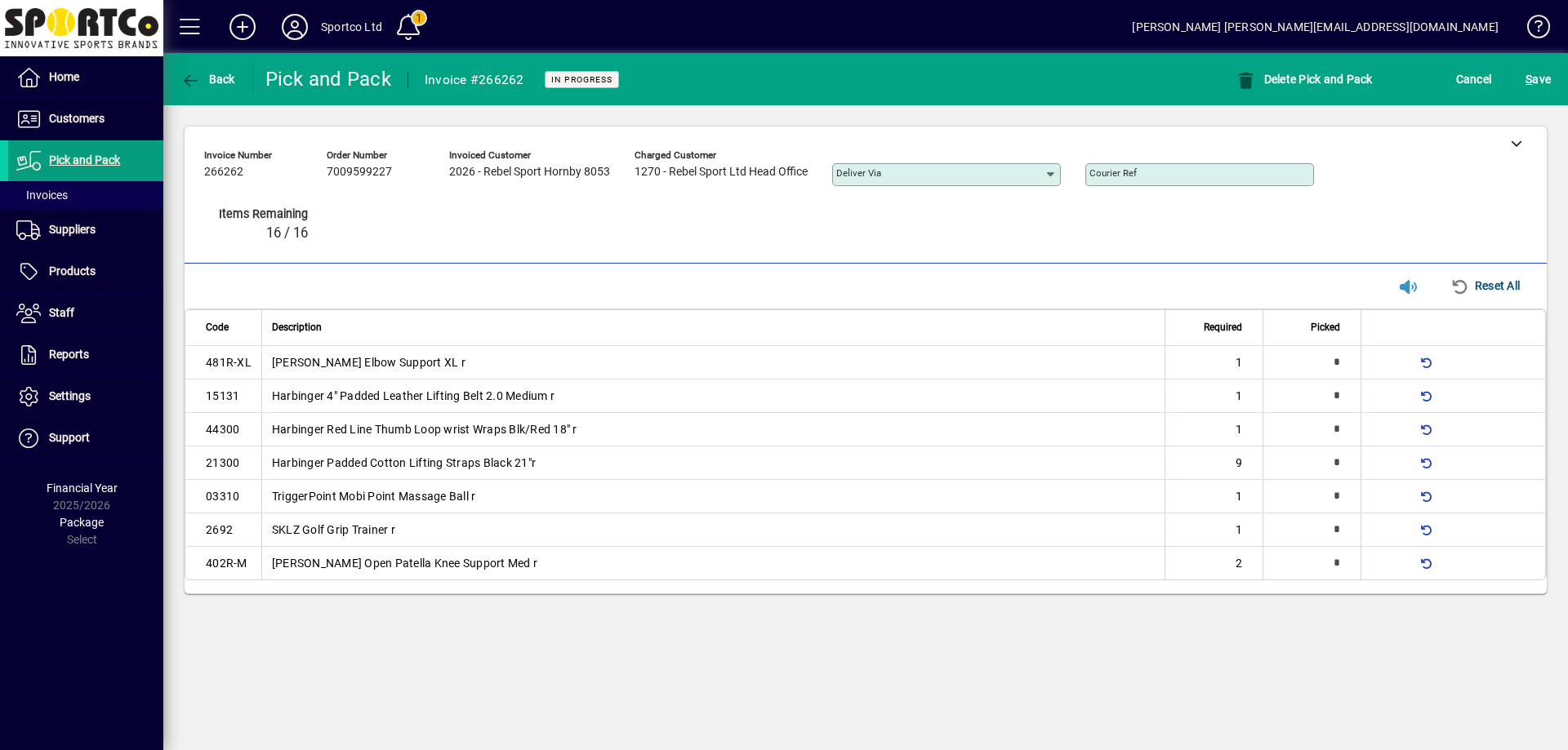
type input "*"
click at [1394, 463] on span "button" at bounding box center [1384, 463] width 40 height 40
type input "*"
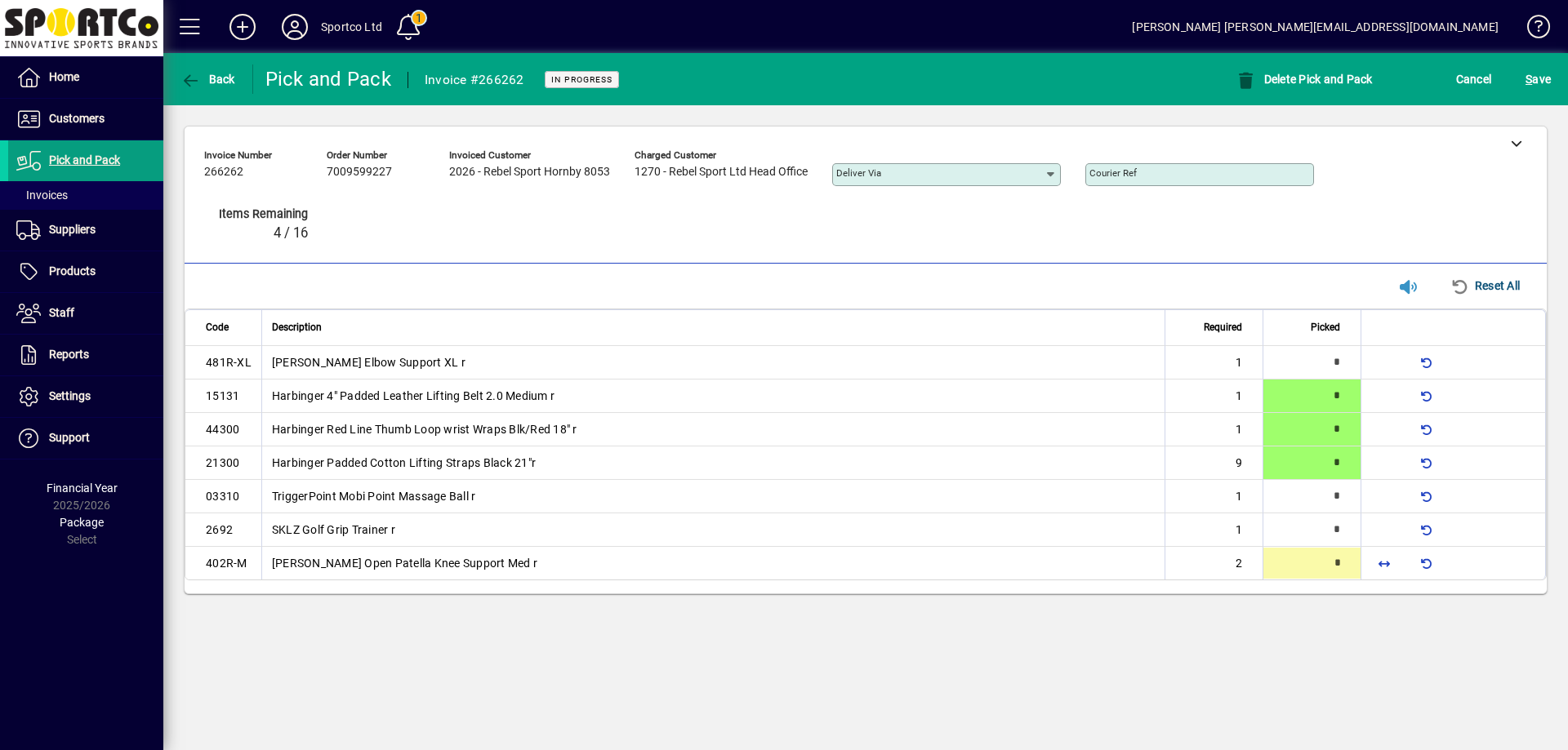
type input "*"
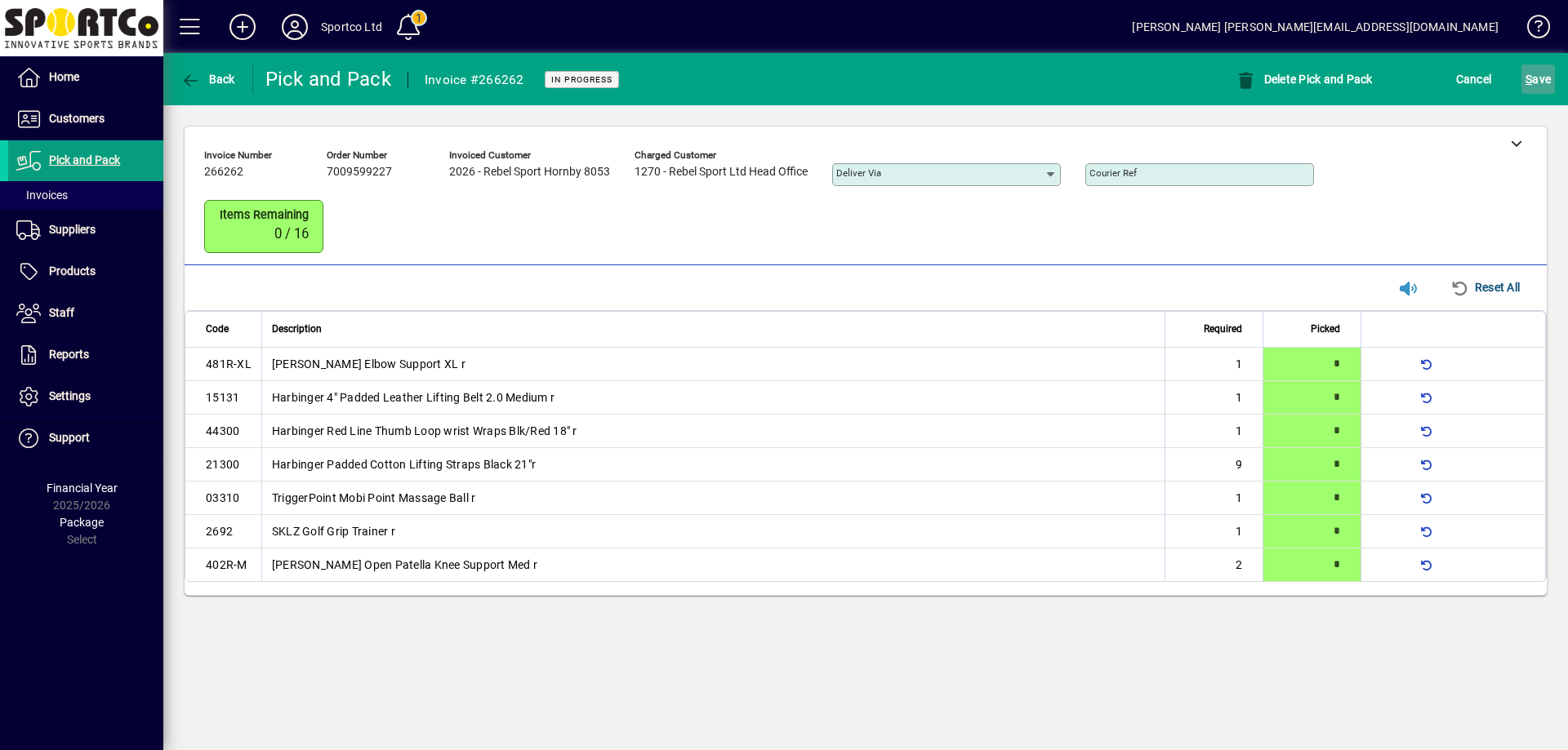
click at [1532, 77] on span "S" at bounding box center [1528, 79] width 7 height 13
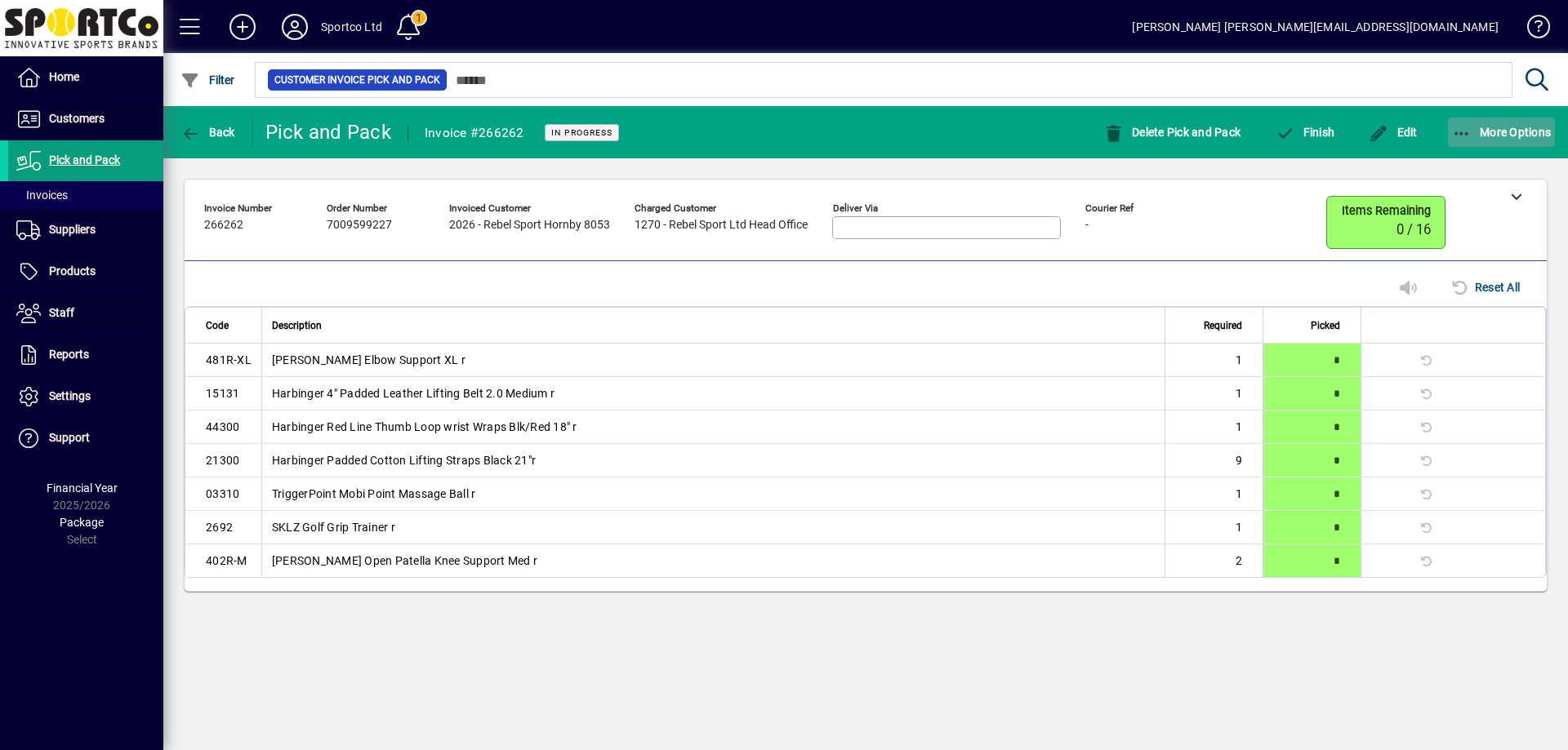
click at [1468, 129] on icon "button" at bounding box center [1462, 133] width 21 height 17
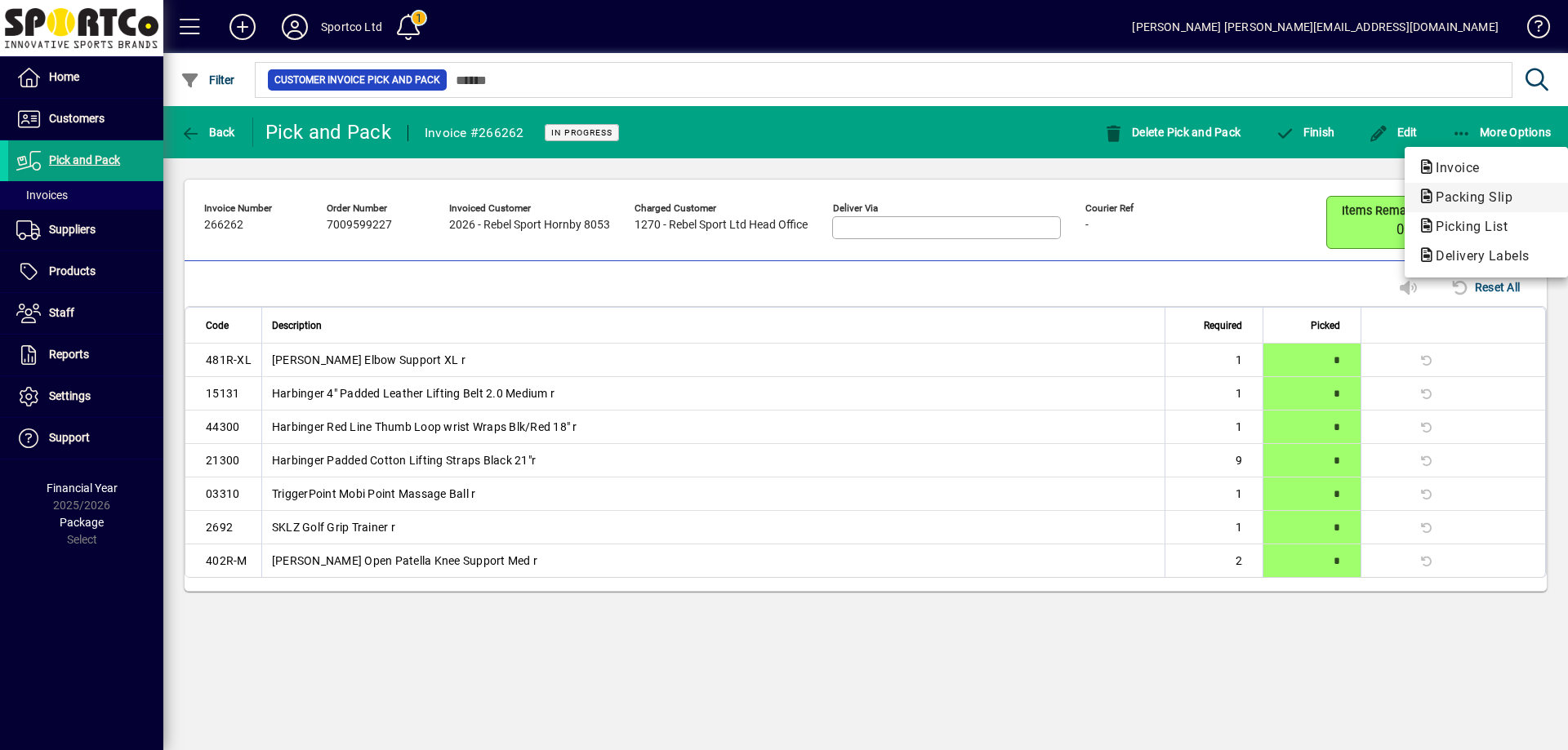
click at [1472, 186] on button "Packing Slip" at bounding box center [1486, 198] width 163 height 30
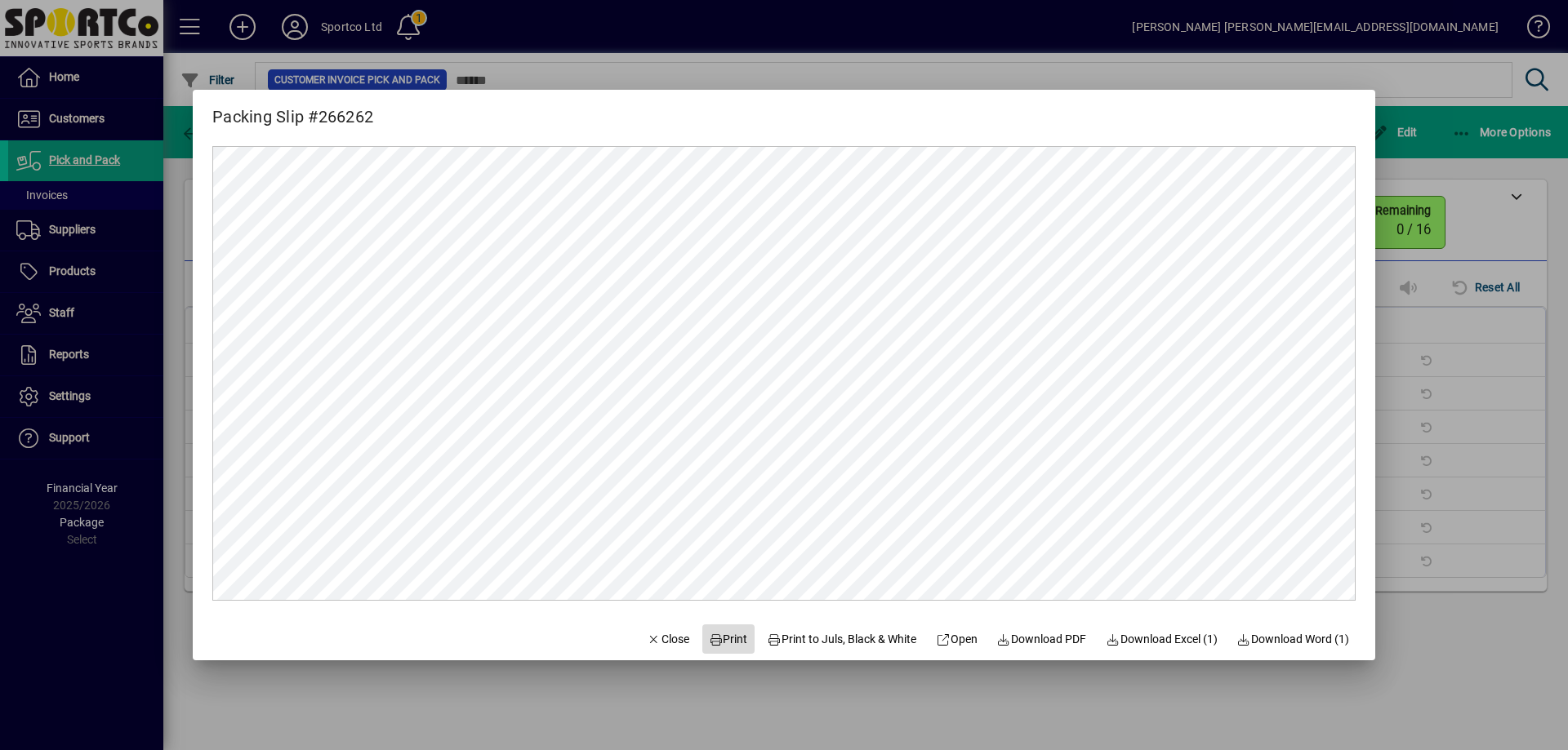
click at [709, 634] on span "Print" at bounding box center [729, 639] width 40 height 17
drag, startPoint x: 651, startPoint y: 644, endPoint x: 681, endPoint y: 612, distance: 43.9
click at [654, 643] on span "Close" at bounding box center [667, 639] width 43 height 17
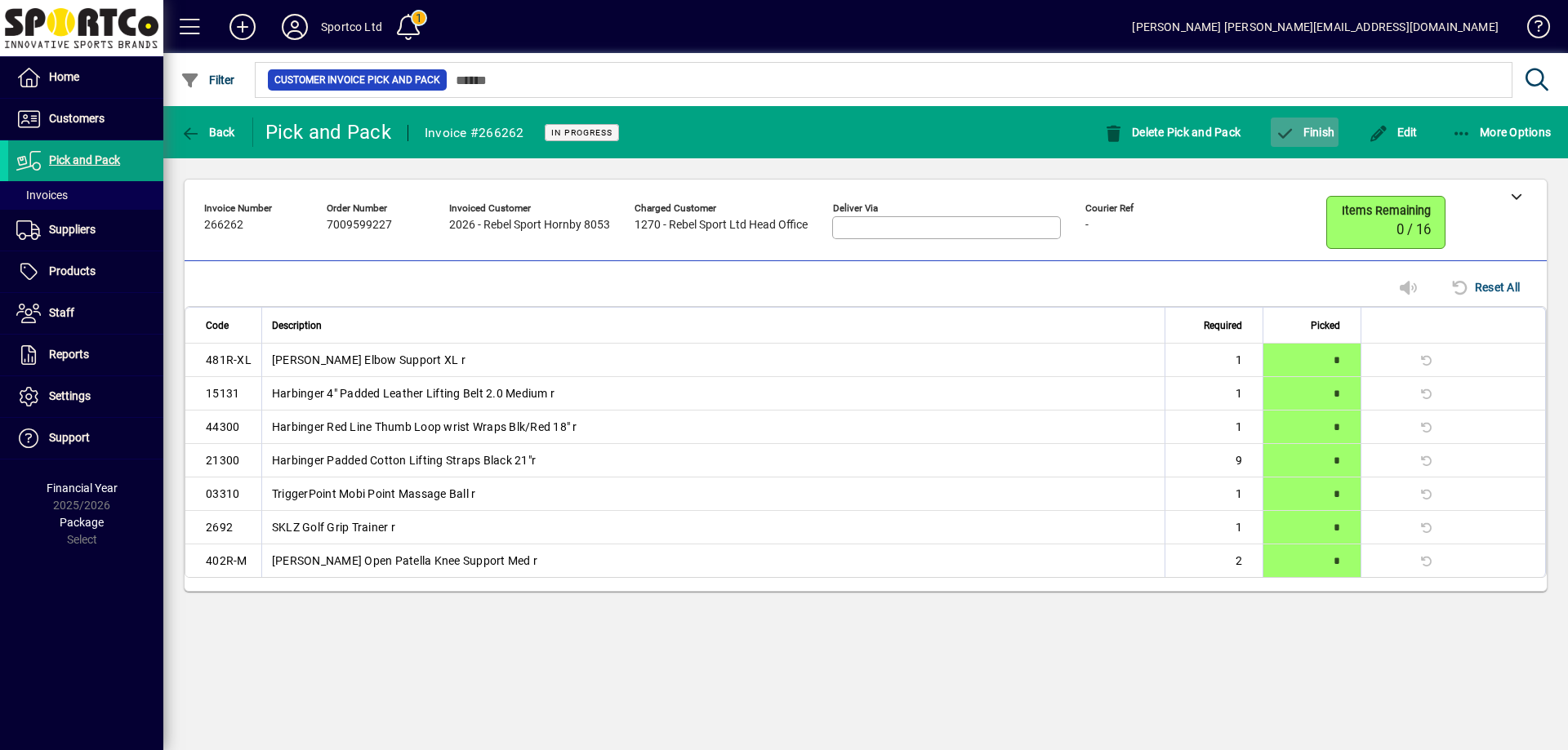
click at [1313, 125] on span "Finish" at bounding box center [1305, 131] width 59 height 13
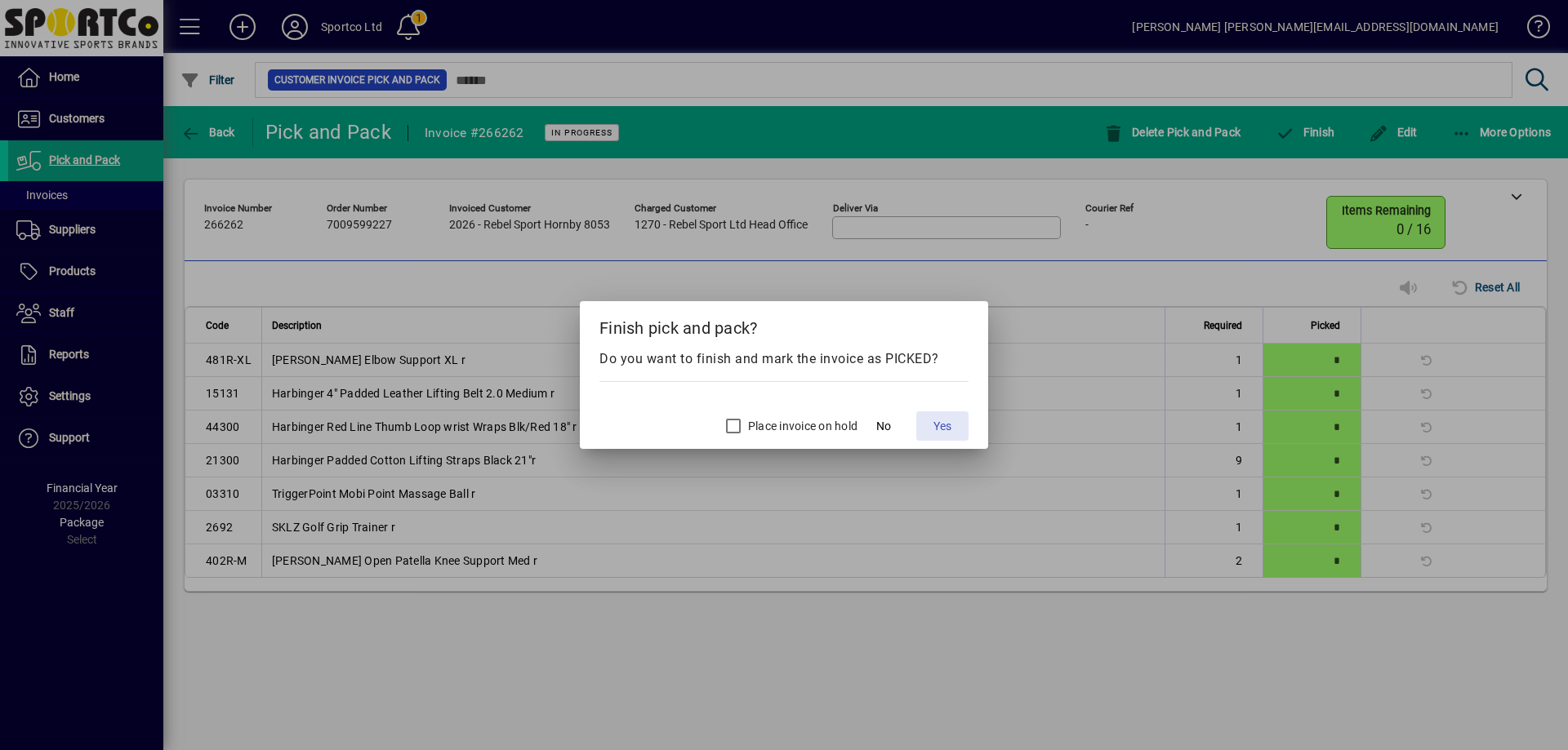
click at [950, 420] on span "Yes" at bounding box center [942, 426] width 18 height 17
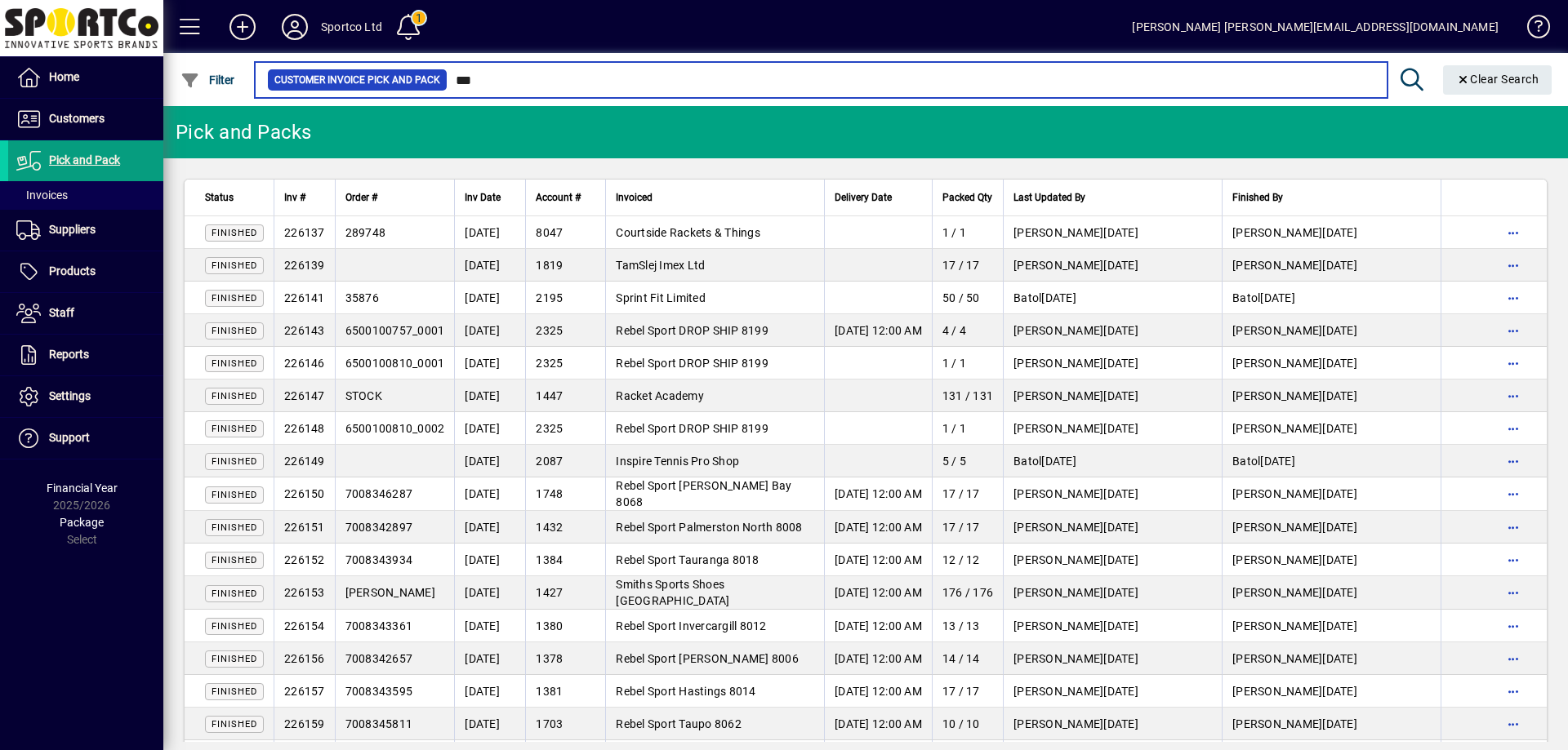
type input "****"
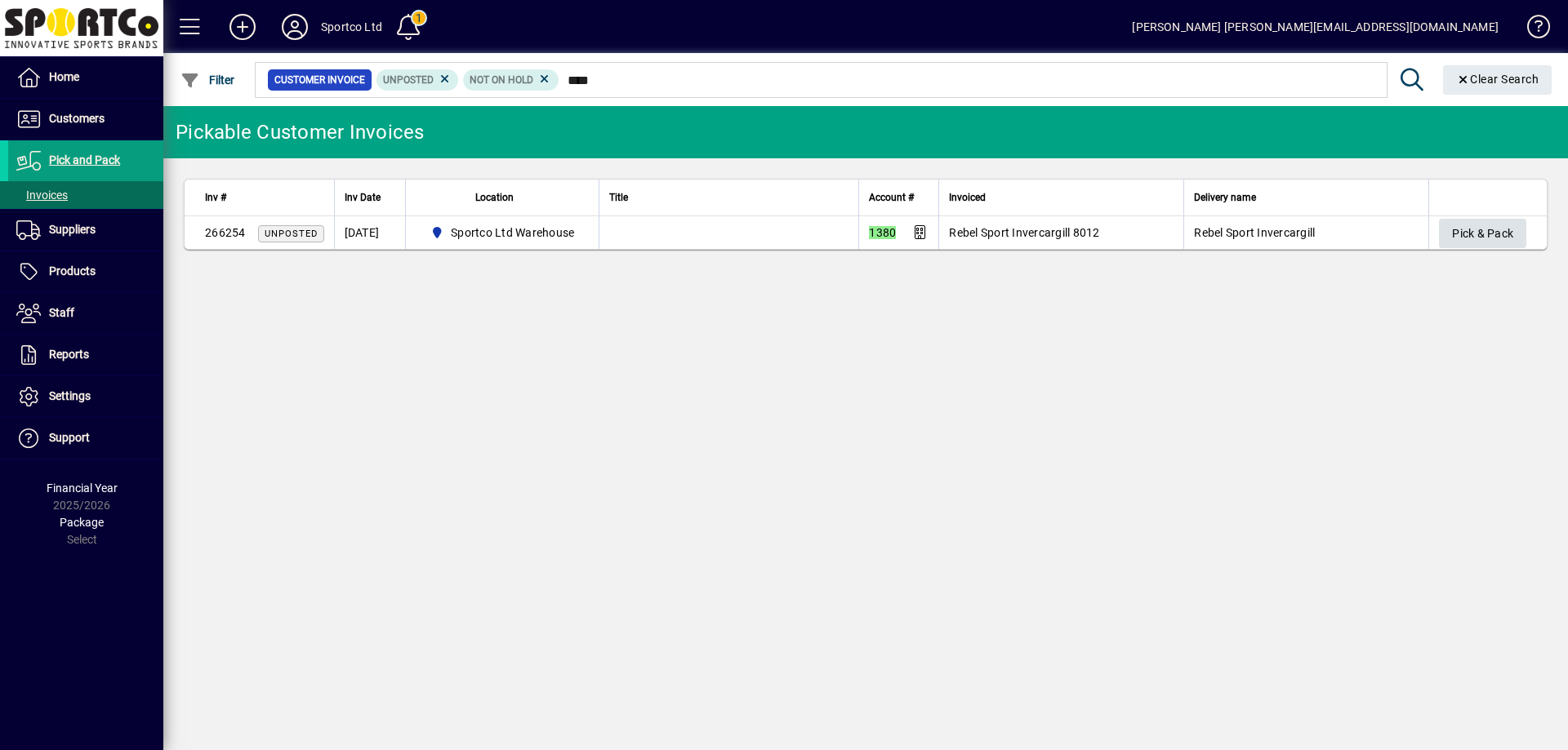
type input "****"
click at [1477, 232] on span "Pick & Pack" at bounding box center [1483, 233] width 61 height 27
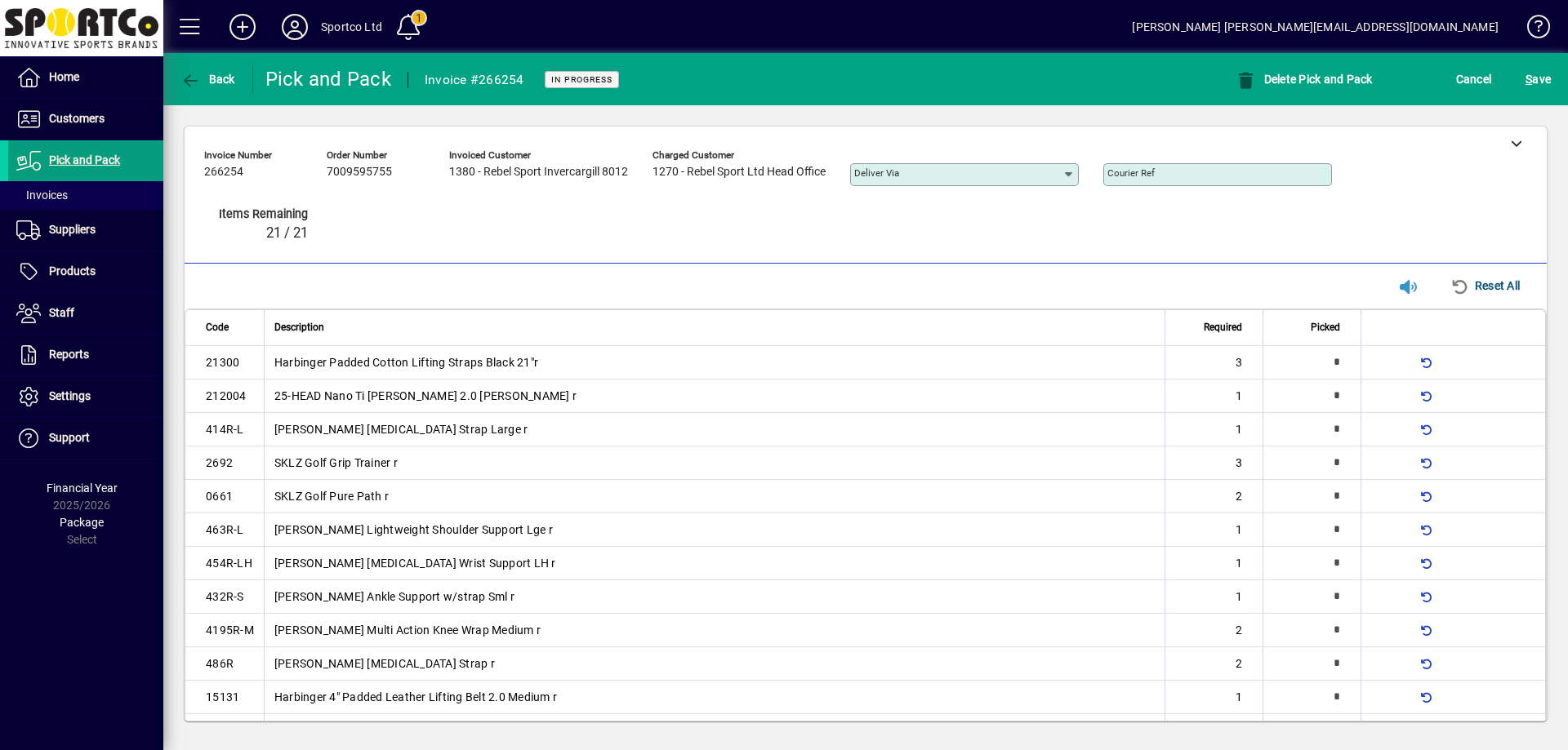
type input "*"
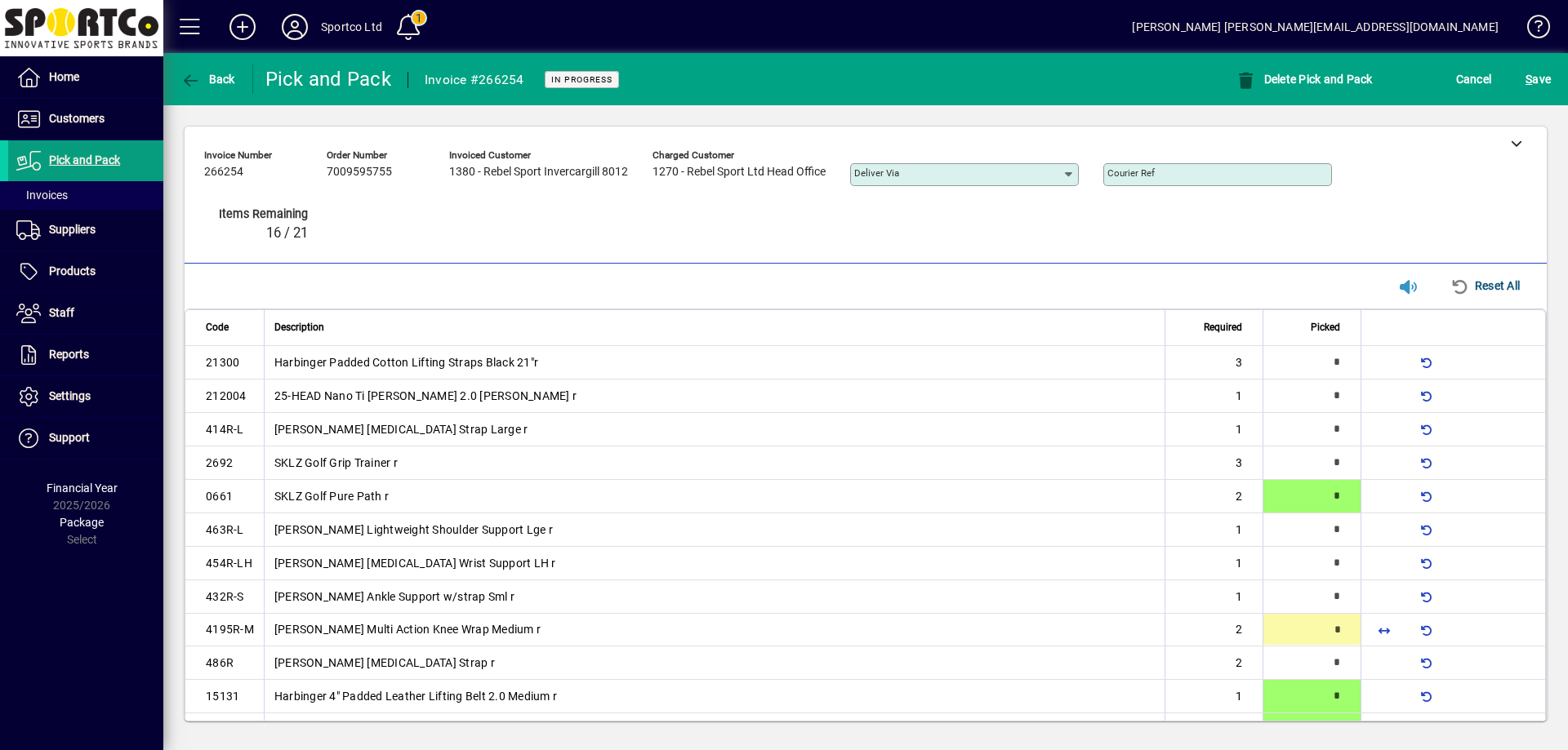
scroll to position [26, 0]
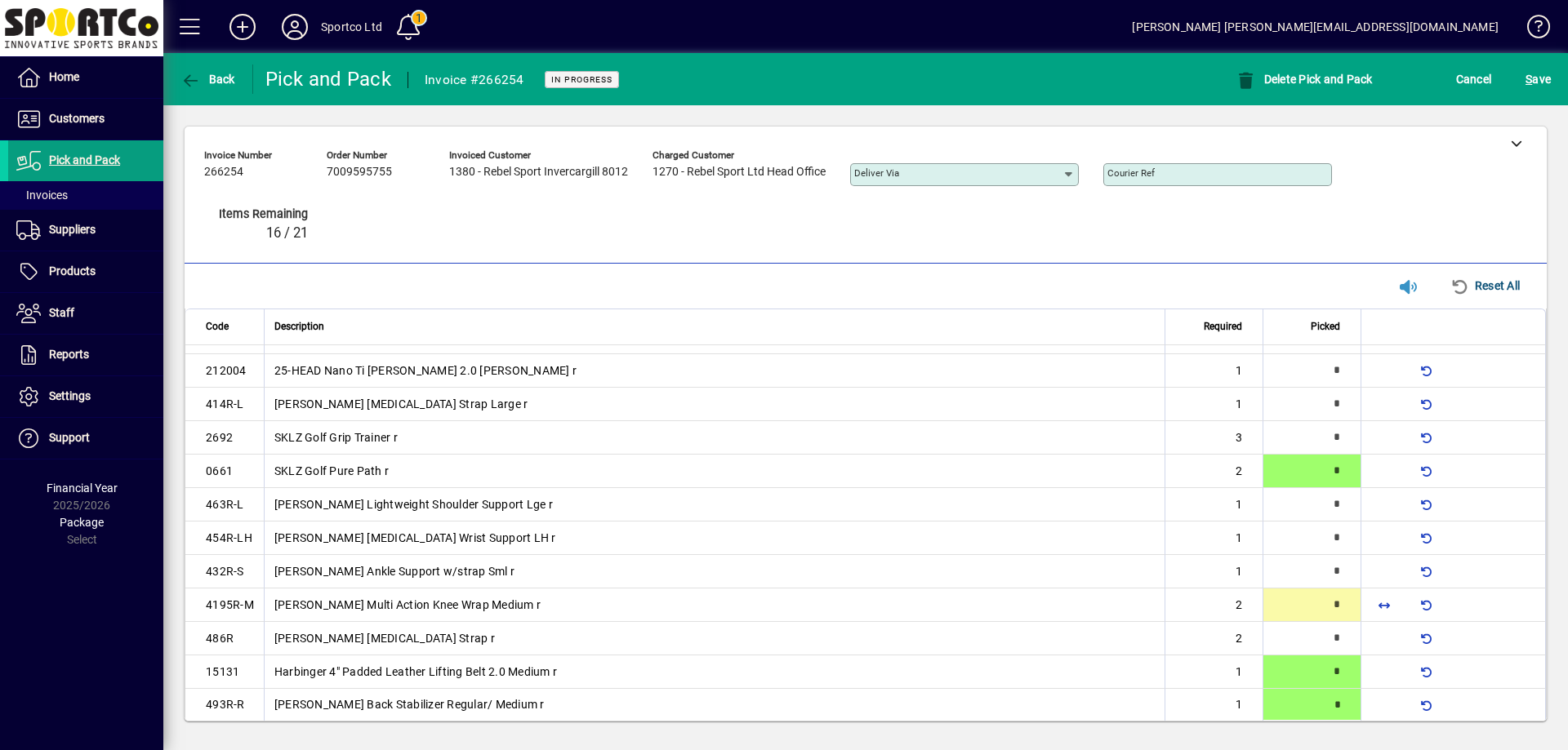
type input "*"
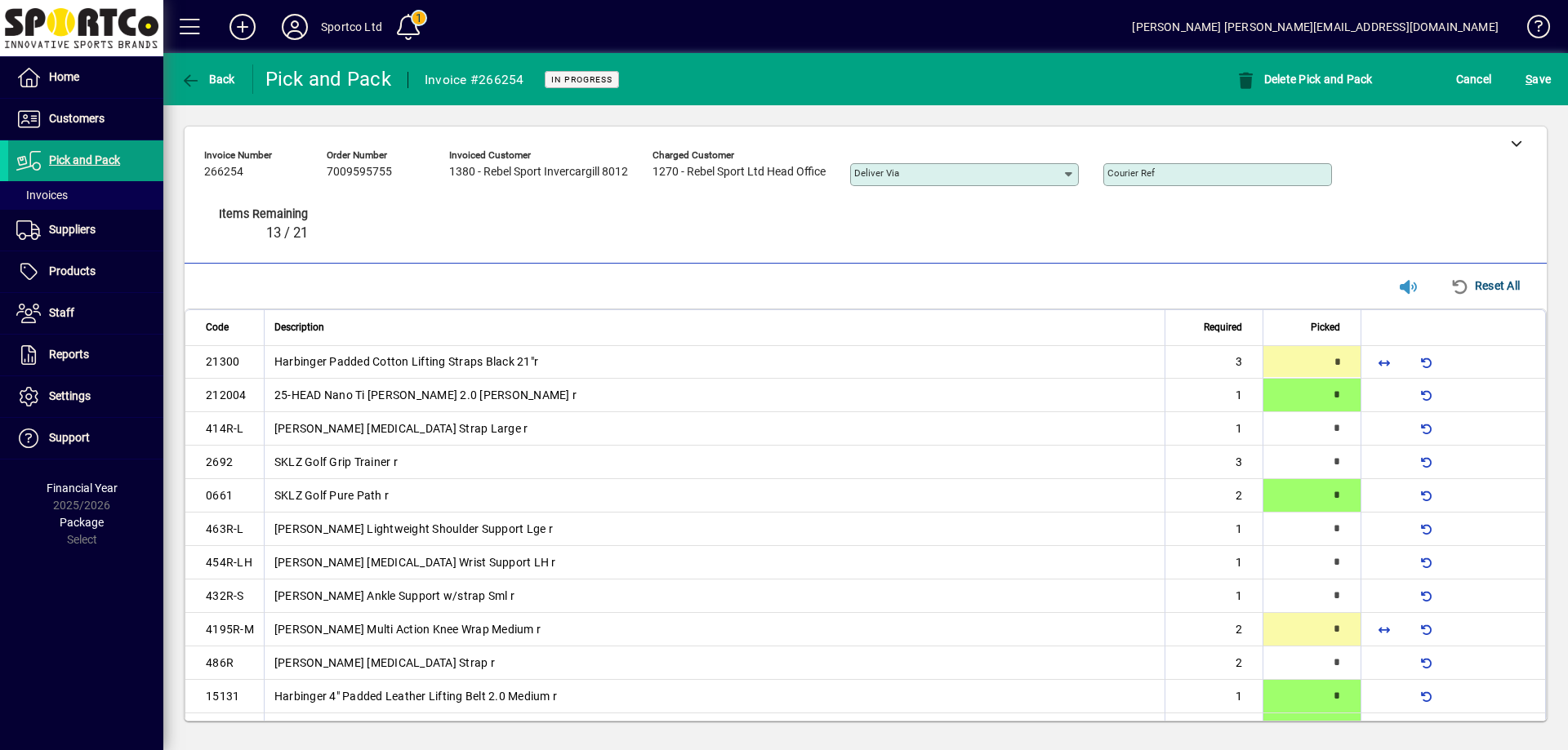
type input "*"
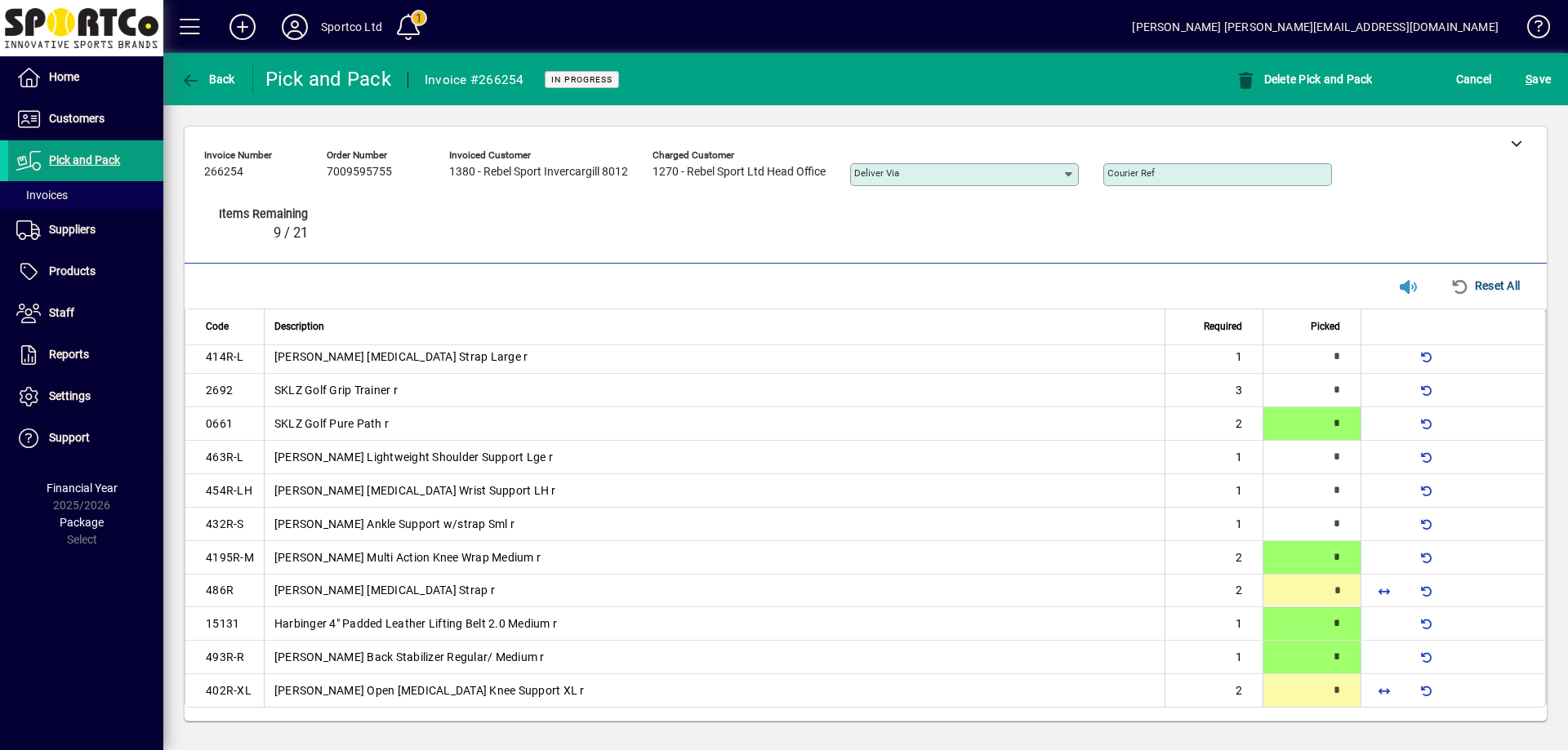
type input "*"
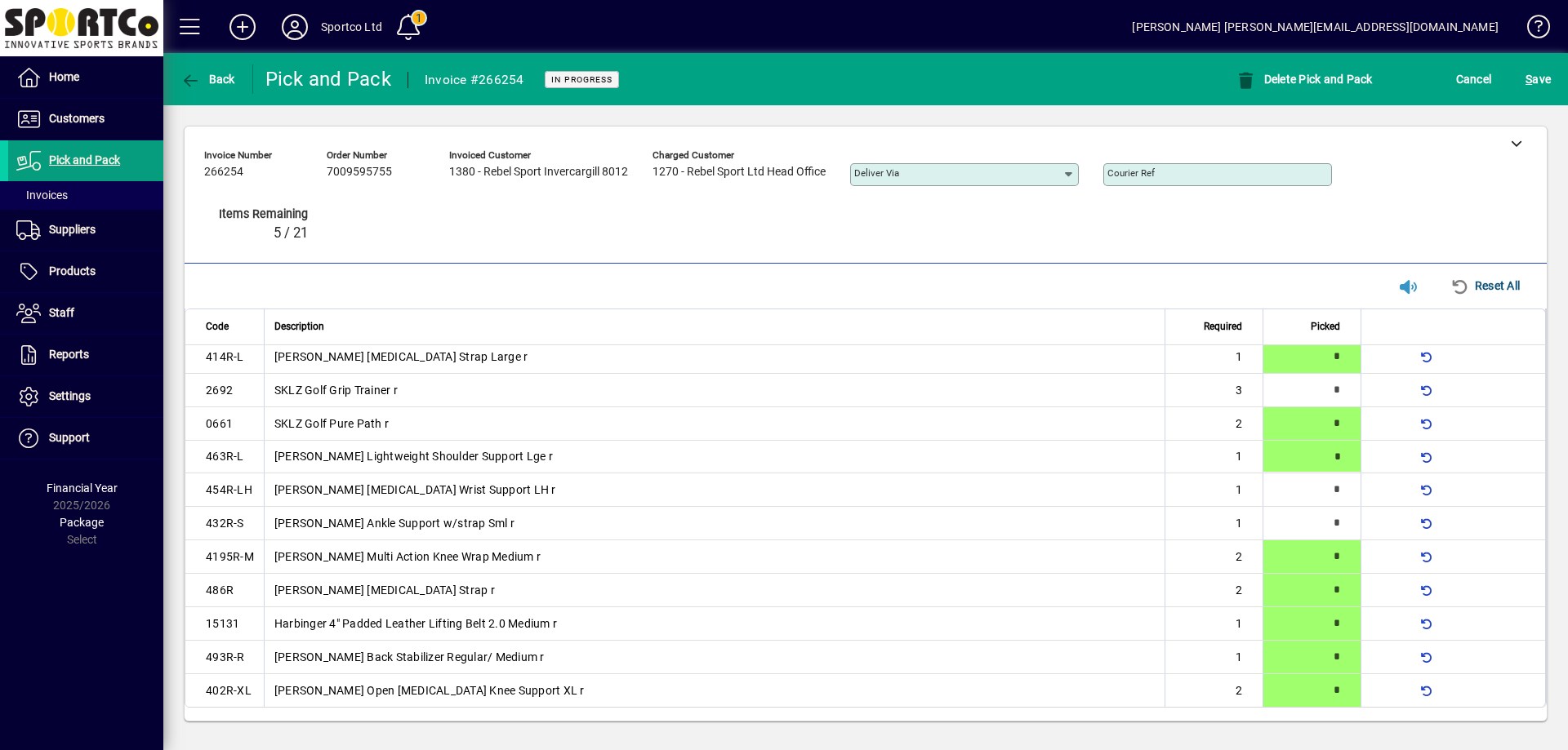
type input "*"
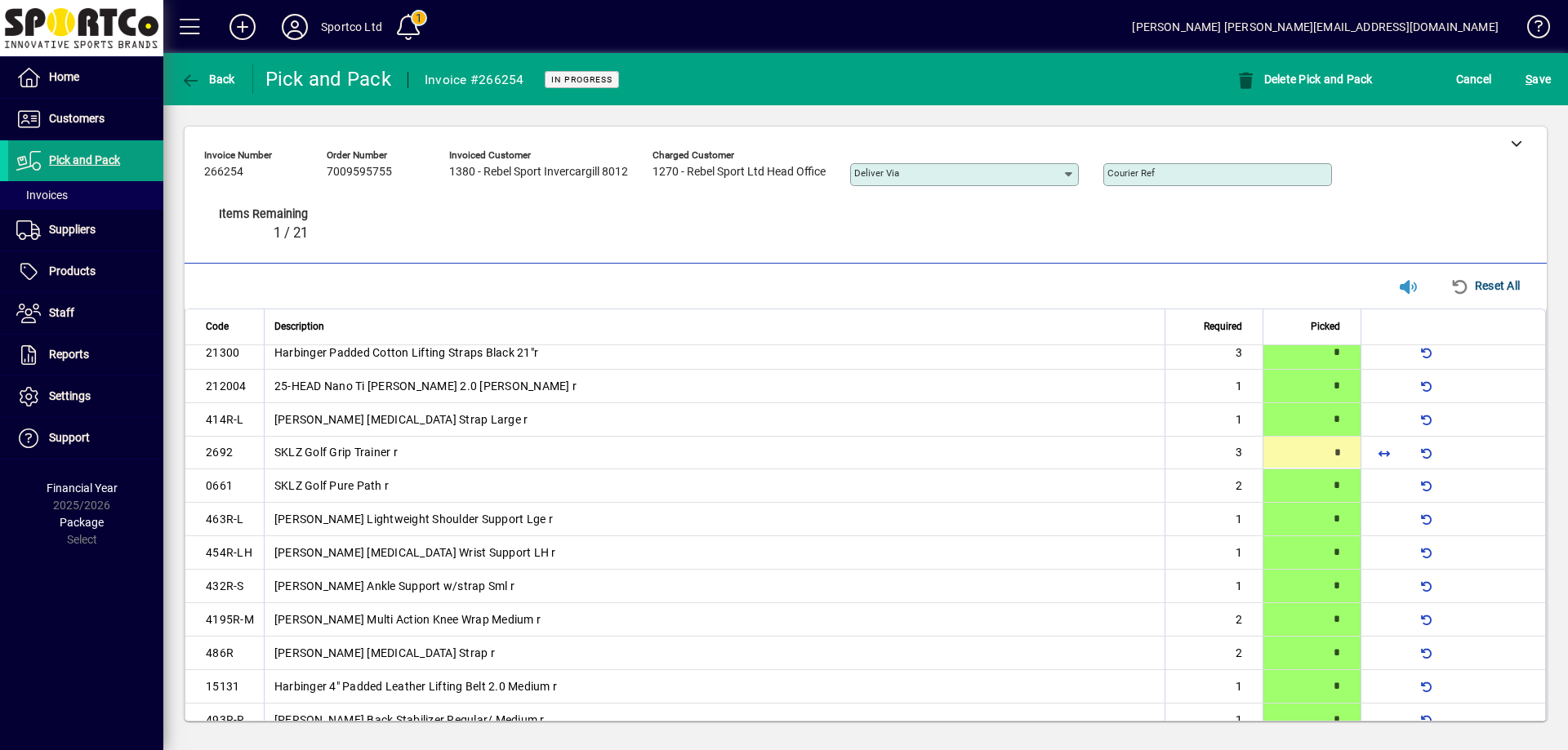
scroll to position [0, 0]
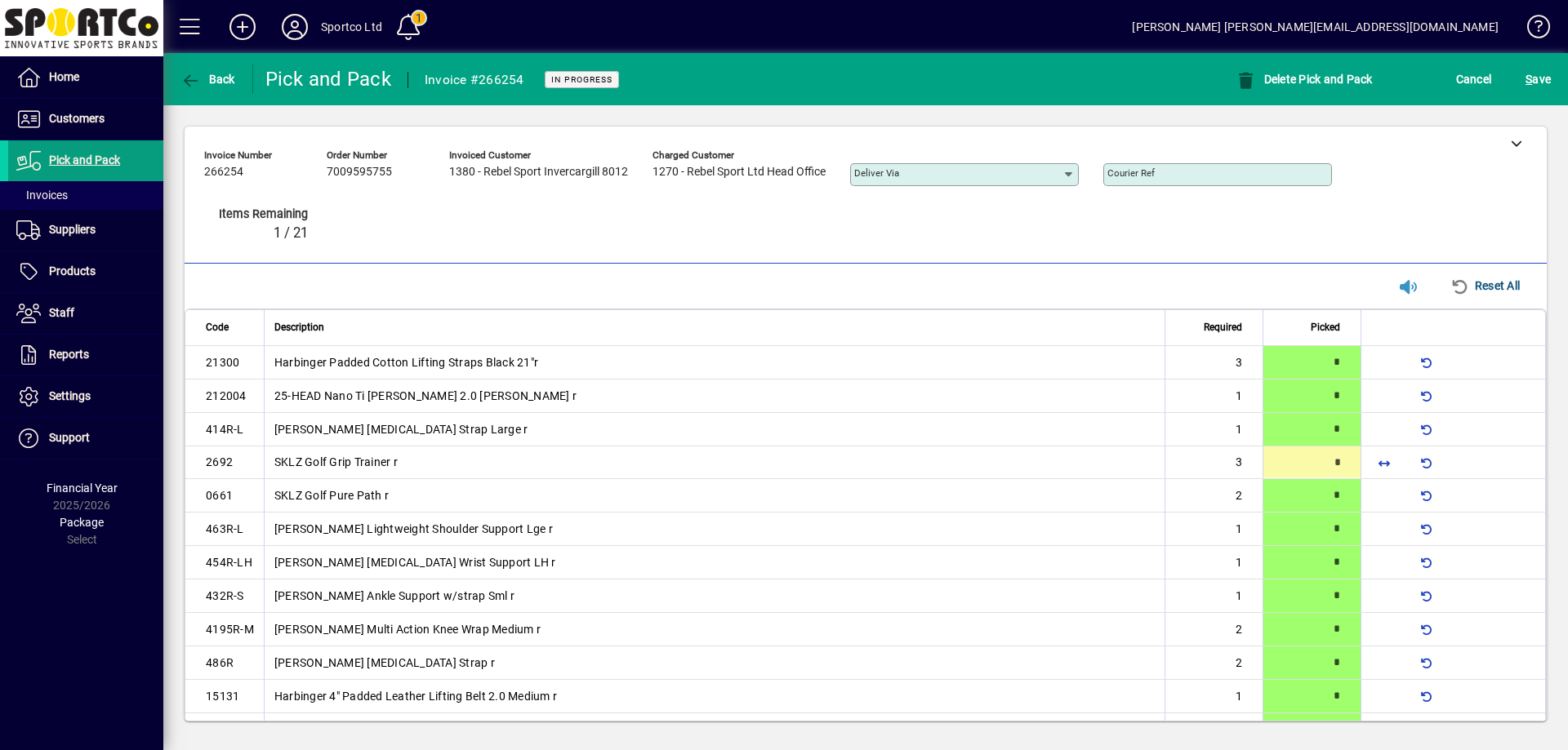
type input "*"
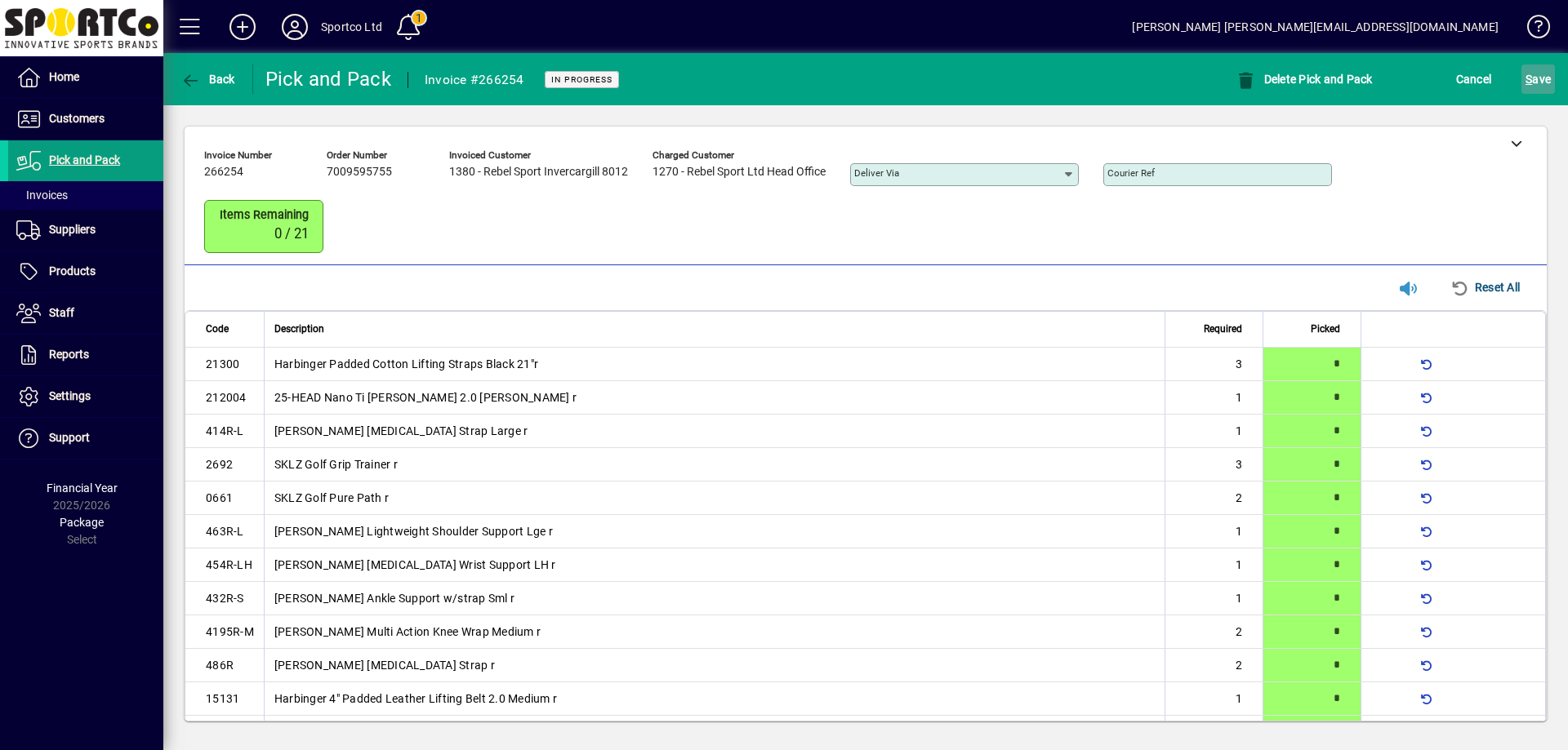
click at [1535, 78] on span "S ave" at bounding box center [1538, 79] width 26 height 26
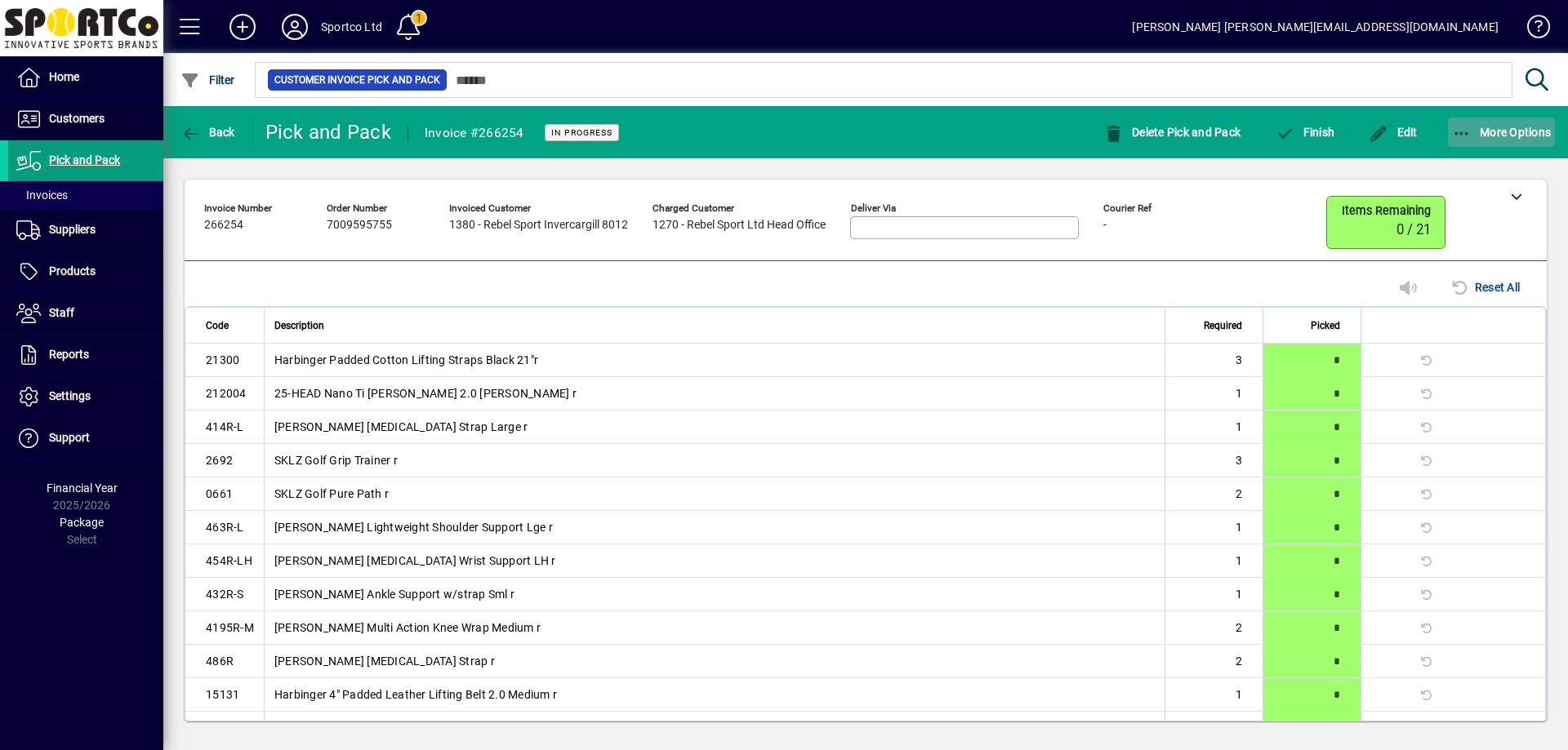
click at [1464, 125] on icon "button" at bounding box center [1462, 133] width 21 height 17
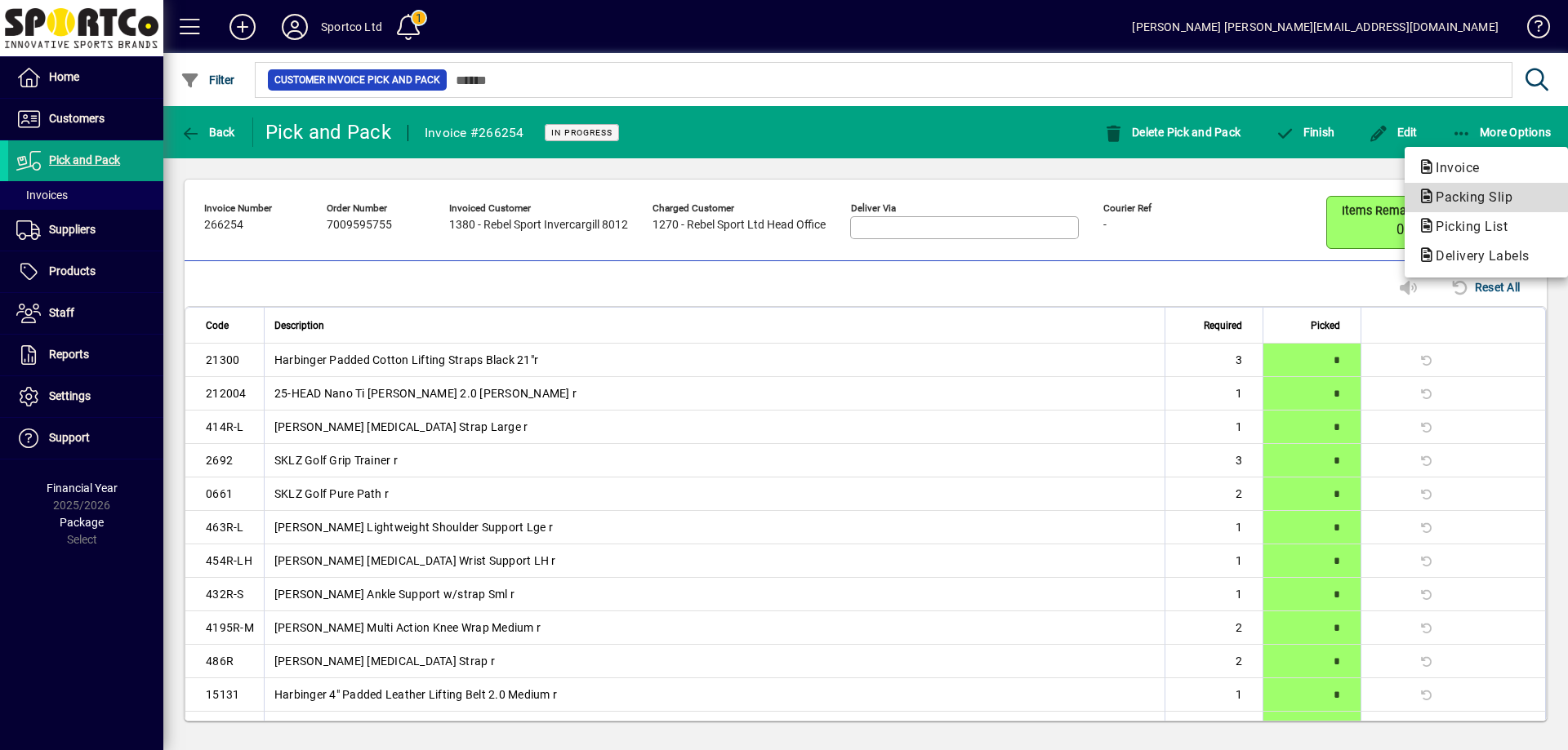
click at [1461, 195] on span "Packing Slip" at bounding box center [1469, 198] width 103 height 16
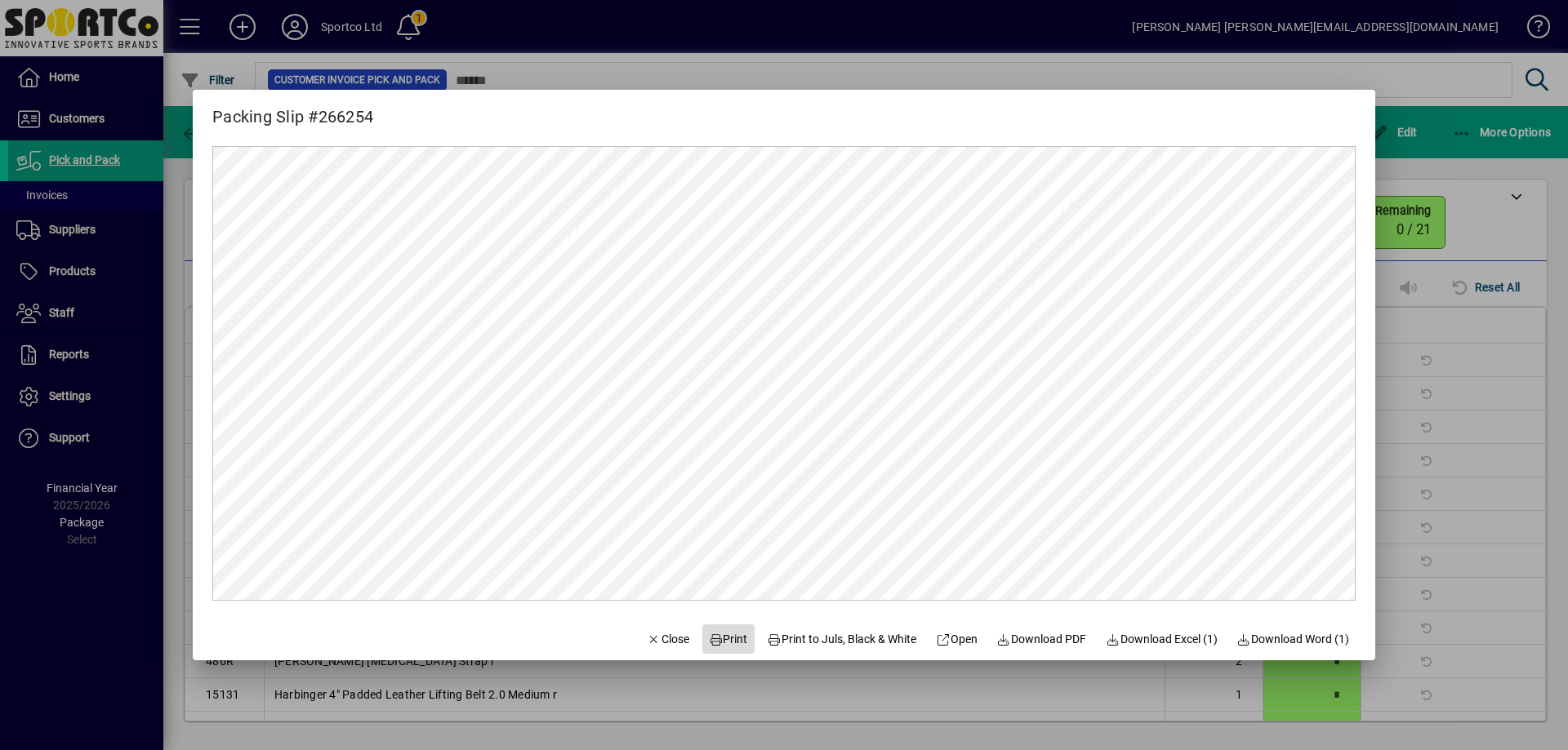
click at [713, 638] on span "Print" at bounding box center [729, 639] width 40 height 17
click at [655, 636] on span "Close" at bounding box center [667, 639] width 43 height 17
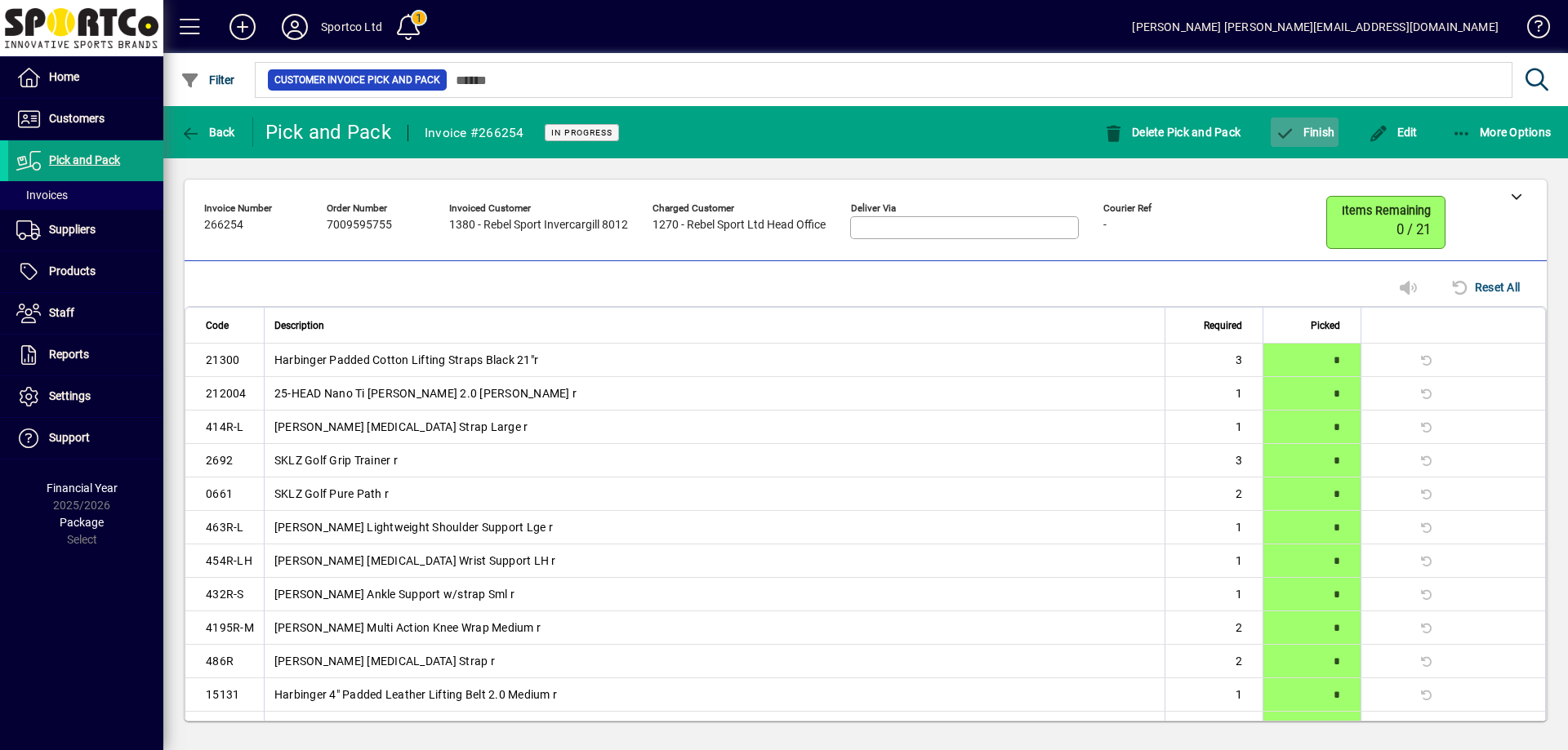
click at [1313, 127] on span "Finish" at bounding box center [1305, 131] width 59 height 13
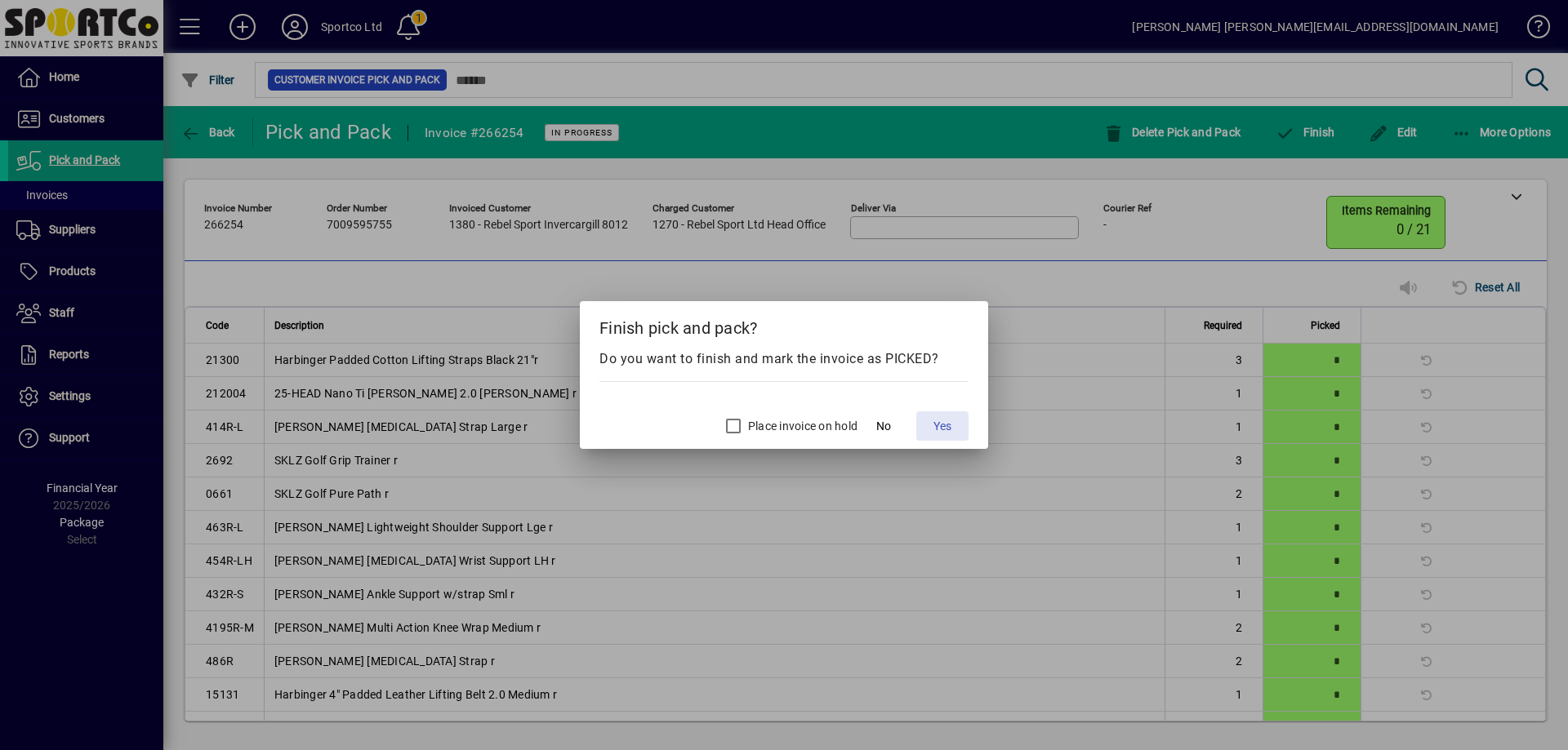
drag, startPoint x: 941, startPoint y: 428, endPoint x: 957, endPoint y: 425, distance: 16.3
click at [942, 427] on span "Yes" at bounding box center [942, 426] width 18 height 17
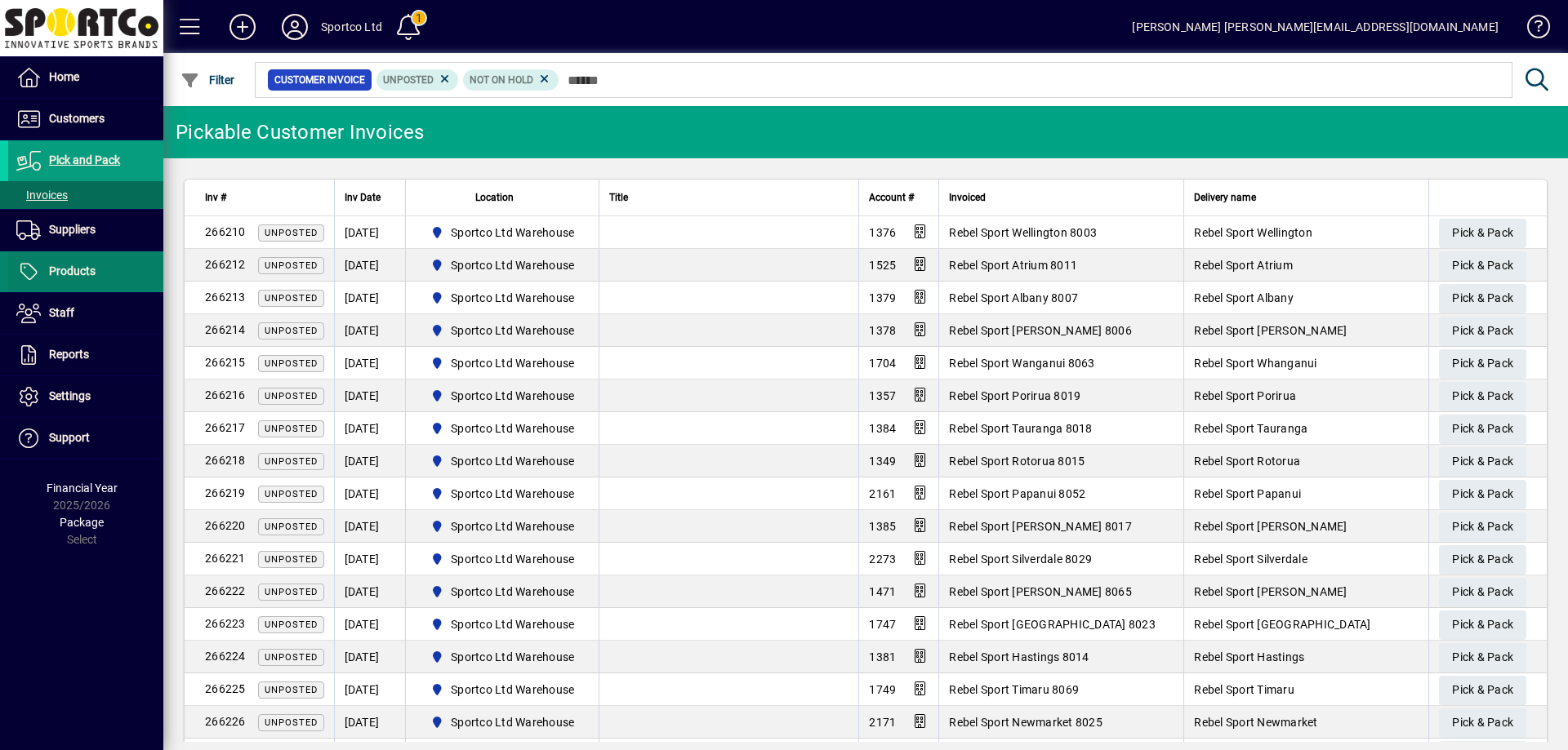
click at [68, 274] on span "Products" at bounding box center [72, 271] width 46 height 13
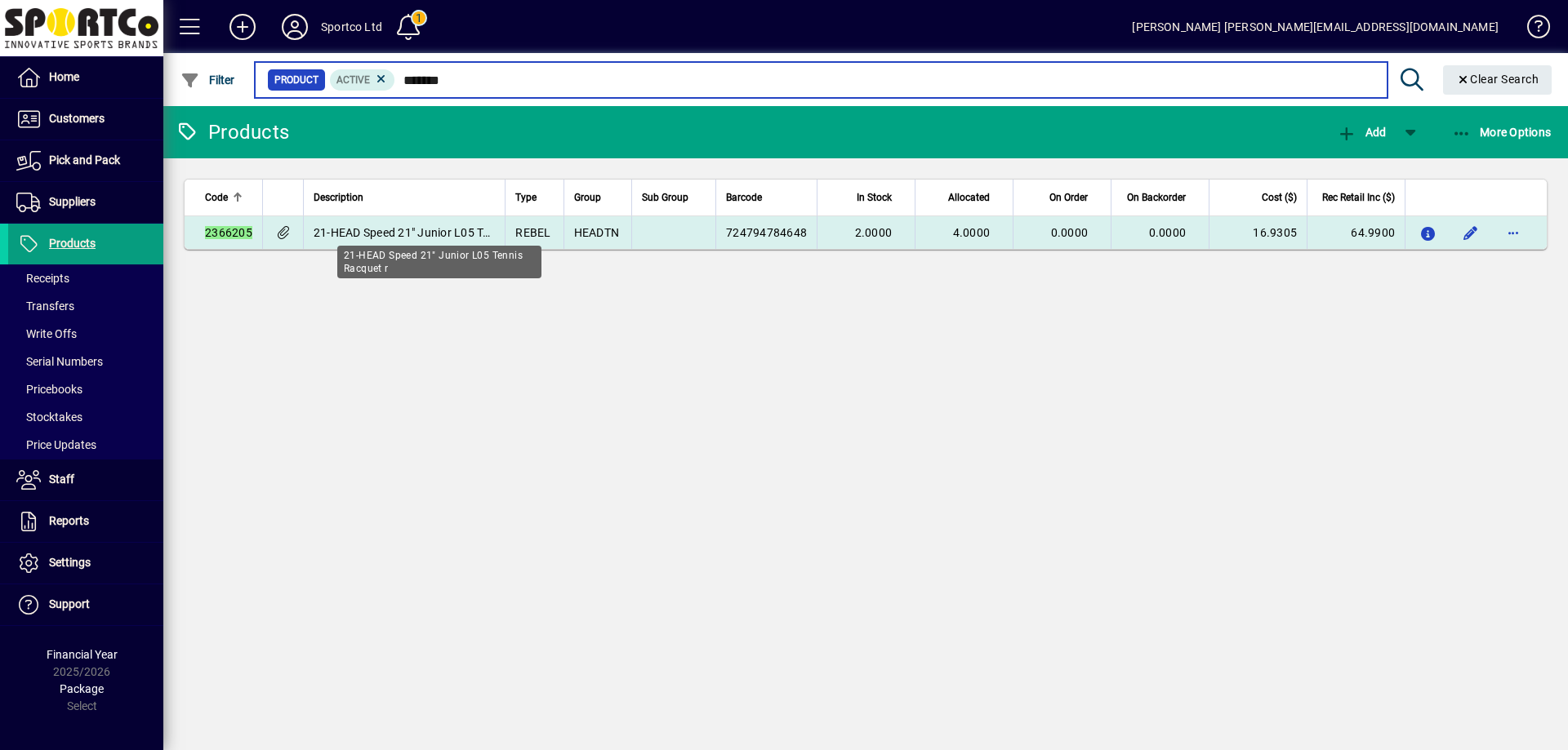
type input "*******"
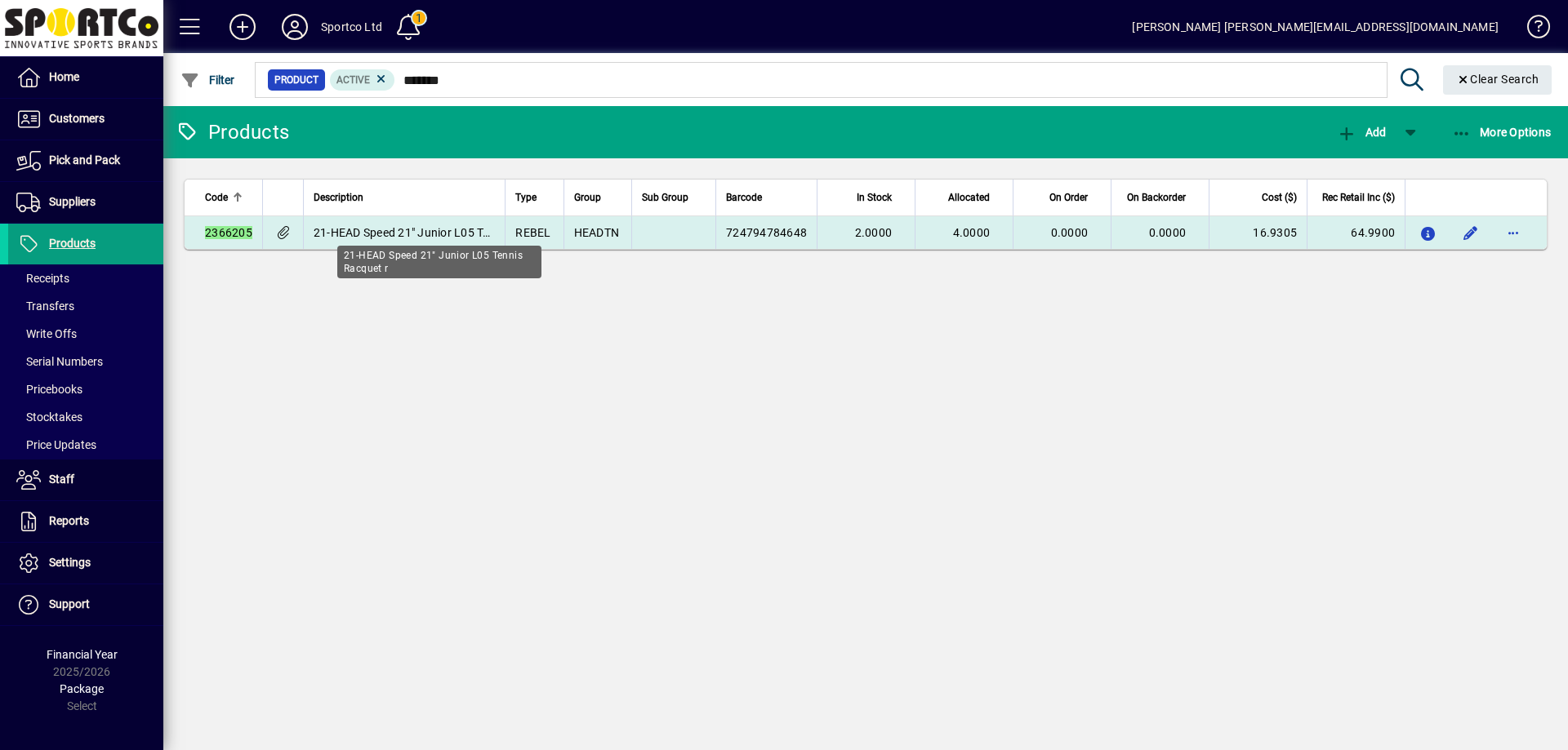
click at [434, 232] on span "21-HEAD Speed 21" Junior L05 Tennis Racquet r" at bounding box center [439, 232] width 251 height 13
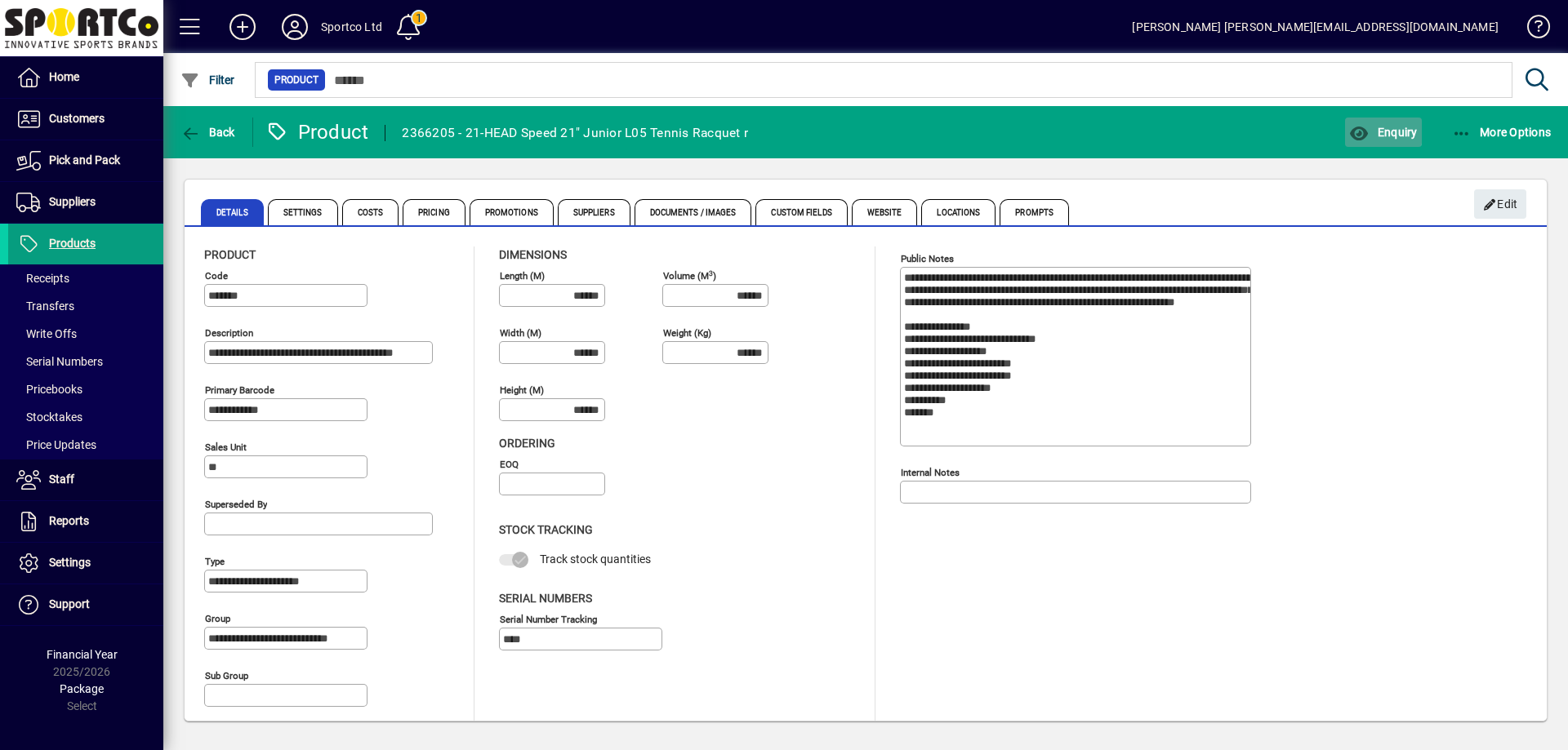
click at [1373, 127] on span "Enquiry" at bounding box center [1383, 131] width 68 height 13
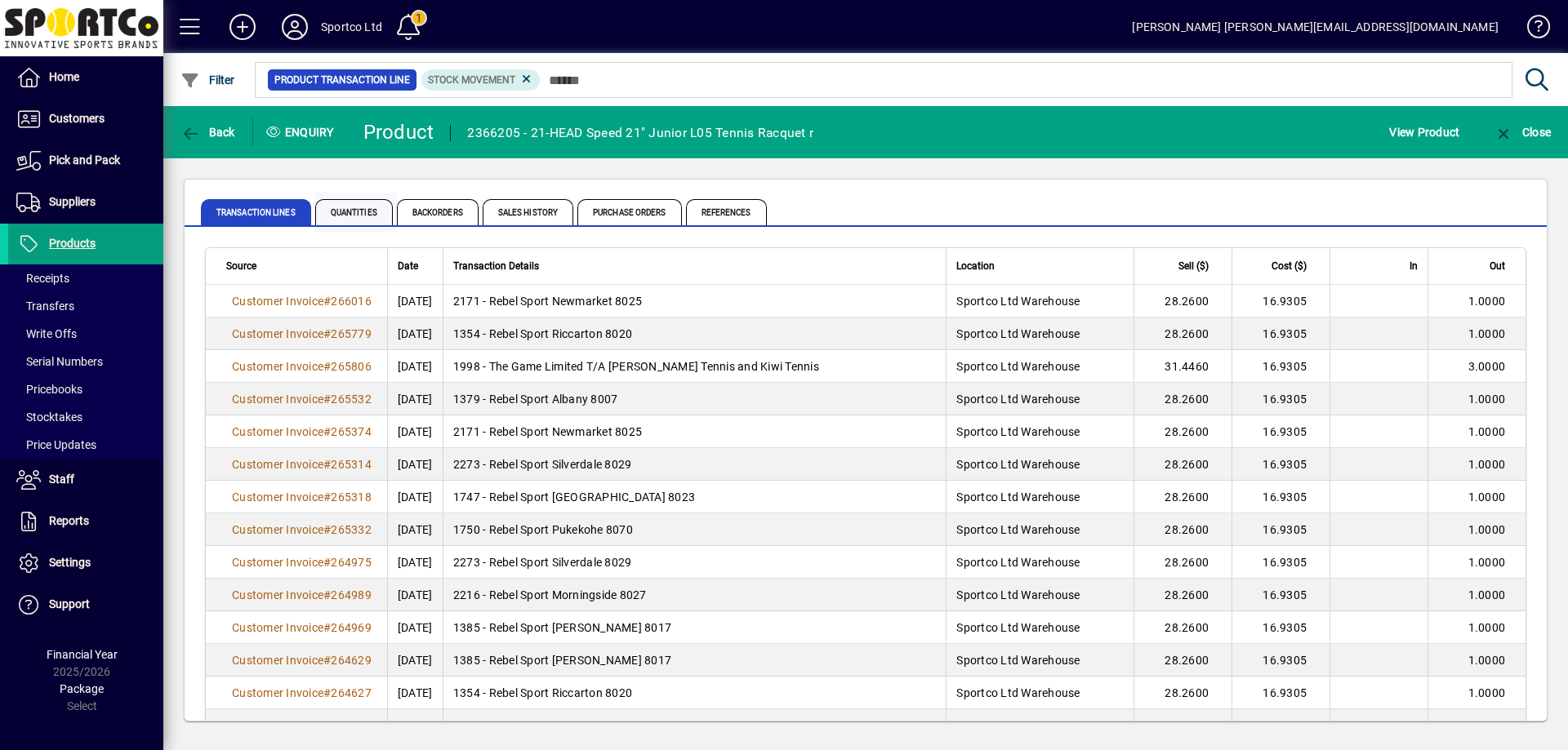
click at [359, 223] on span "Quantities" at bounding box center [354, 212] width 77 height 26
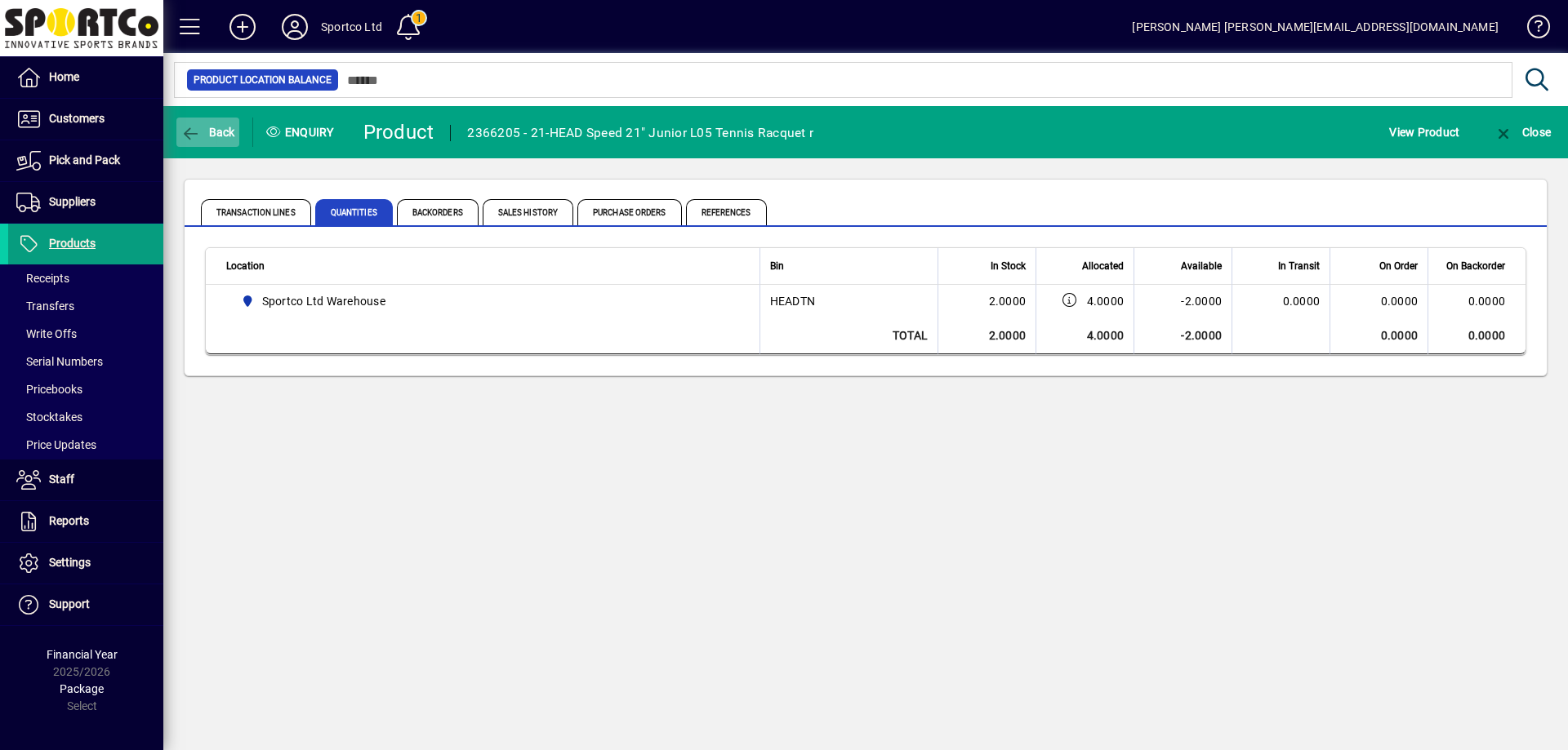
click at [216, 133] on span "Back" at bounding box center [208, 131] width 54 height 13
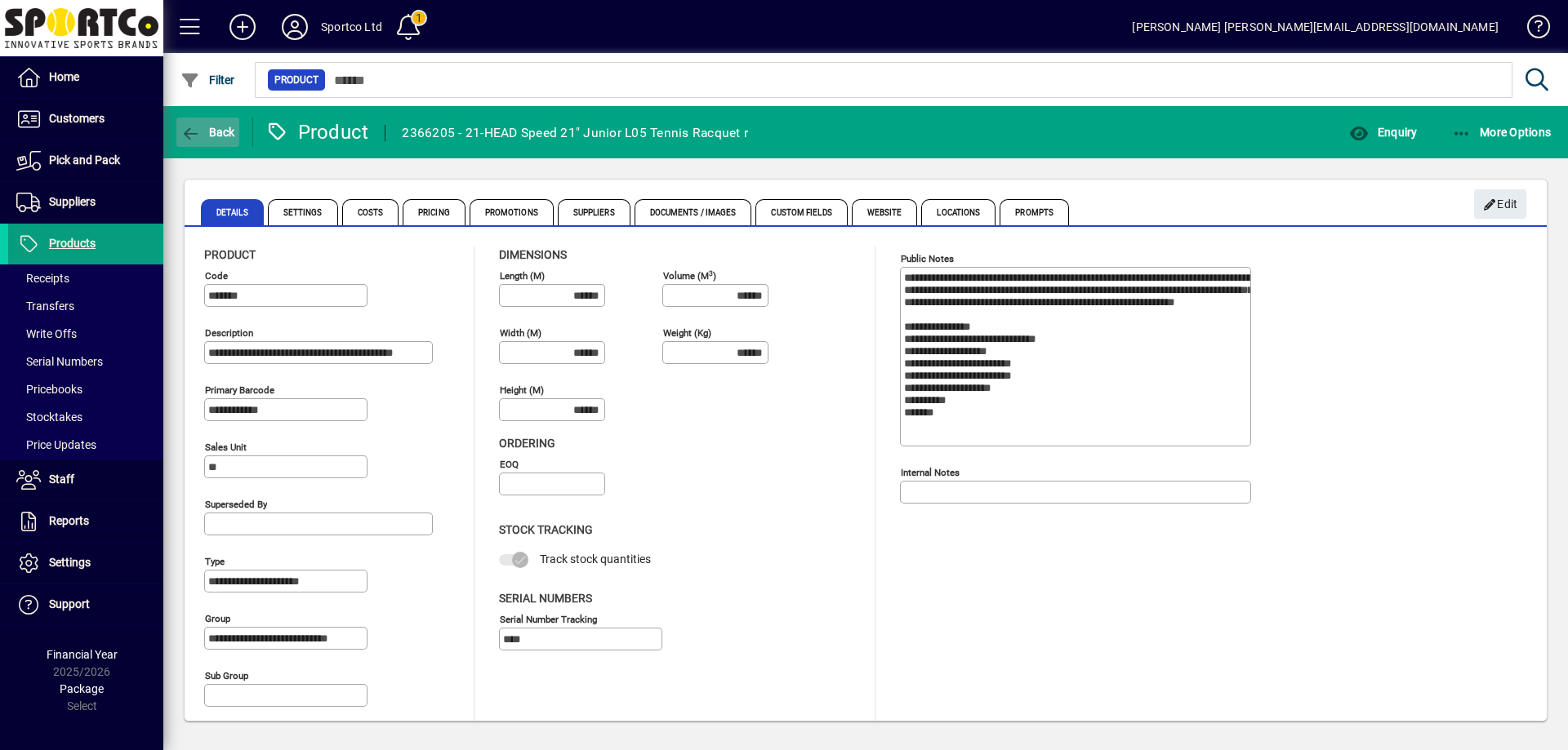
click at [223, 133] on span "Back" at bounding box center [208, 131] width 54 height 13
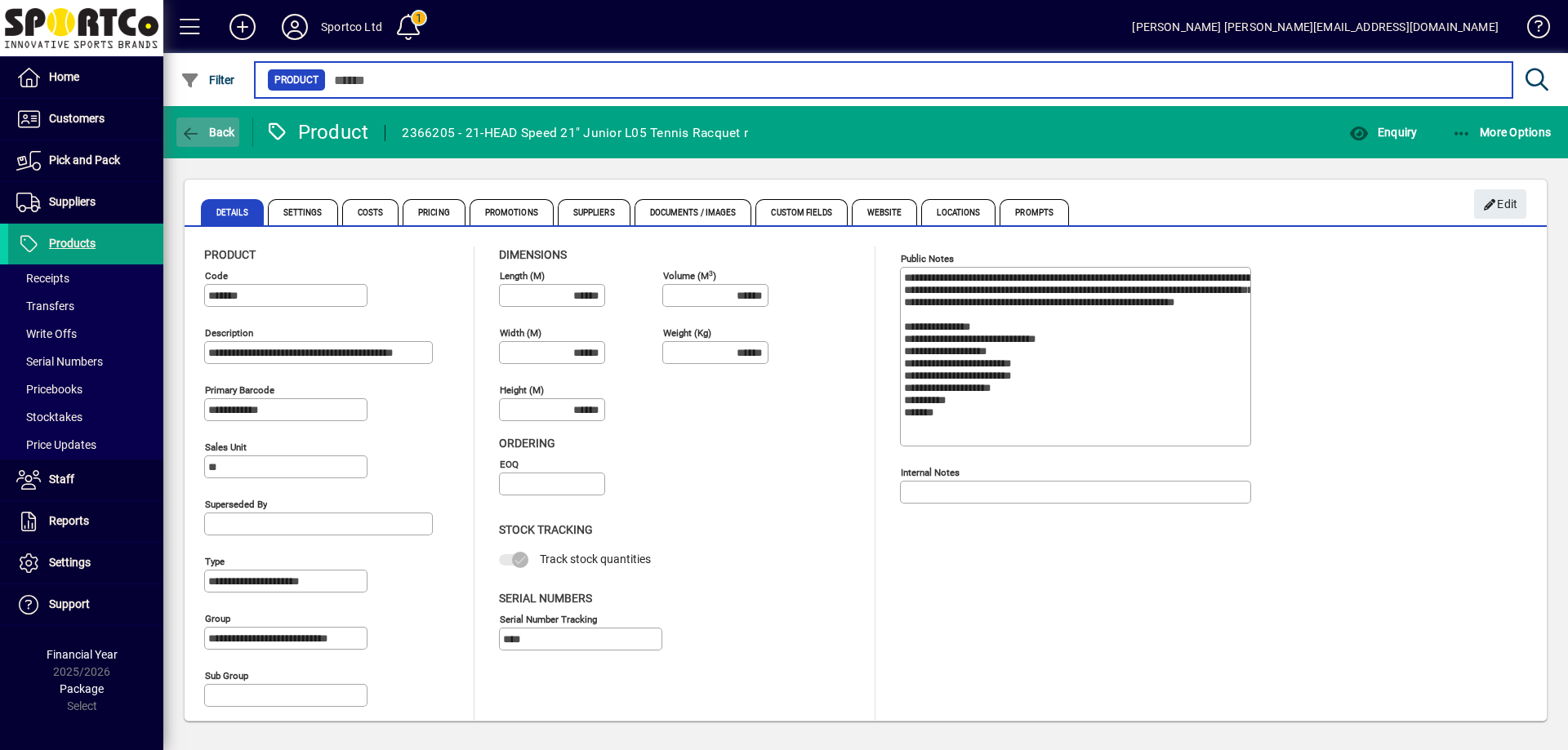
type input "*******"
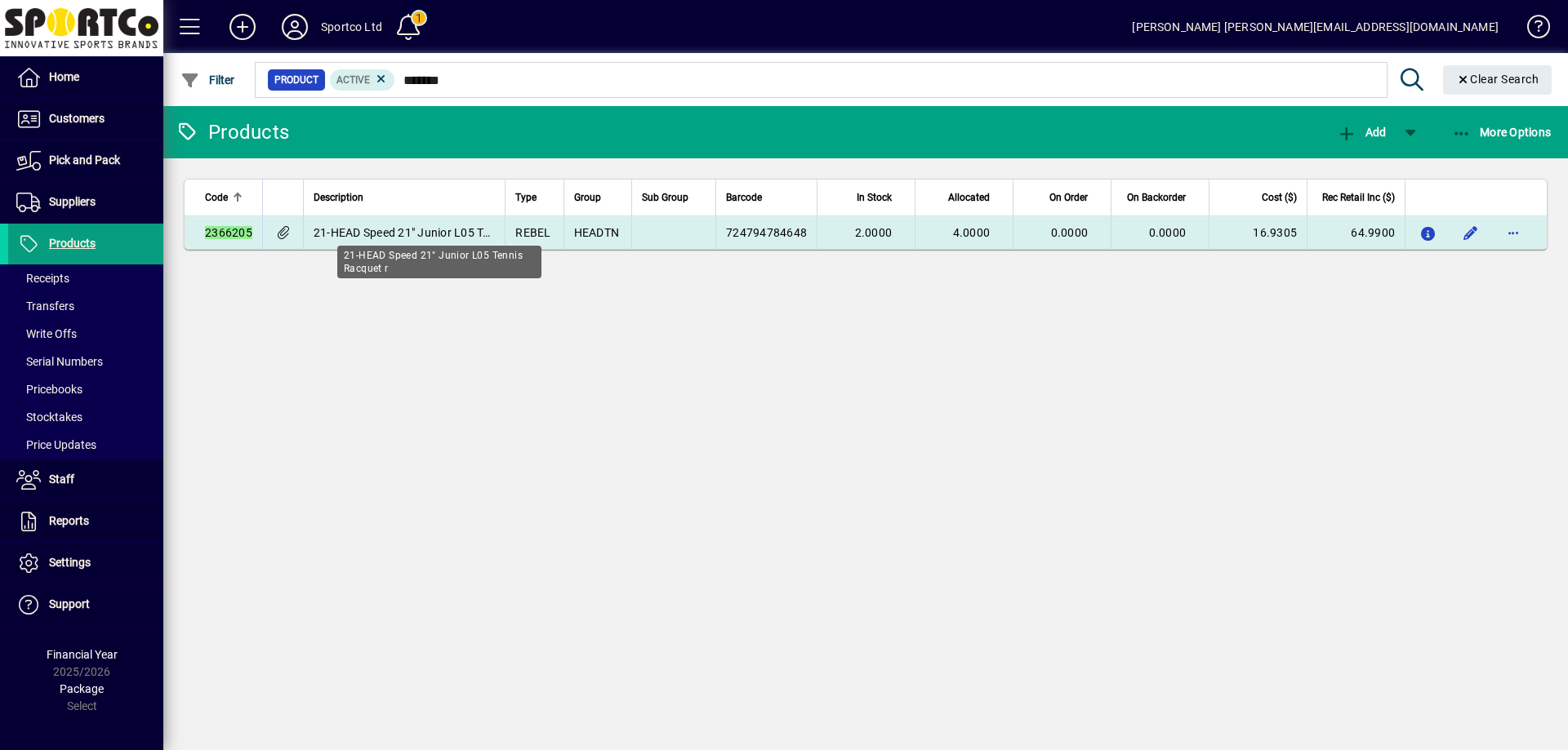
click at [448, 226] on span "21-HEAD Speed 21" Junior L05 Tennis Racquet r" at bounding box center [439, 232] width 251 height 13
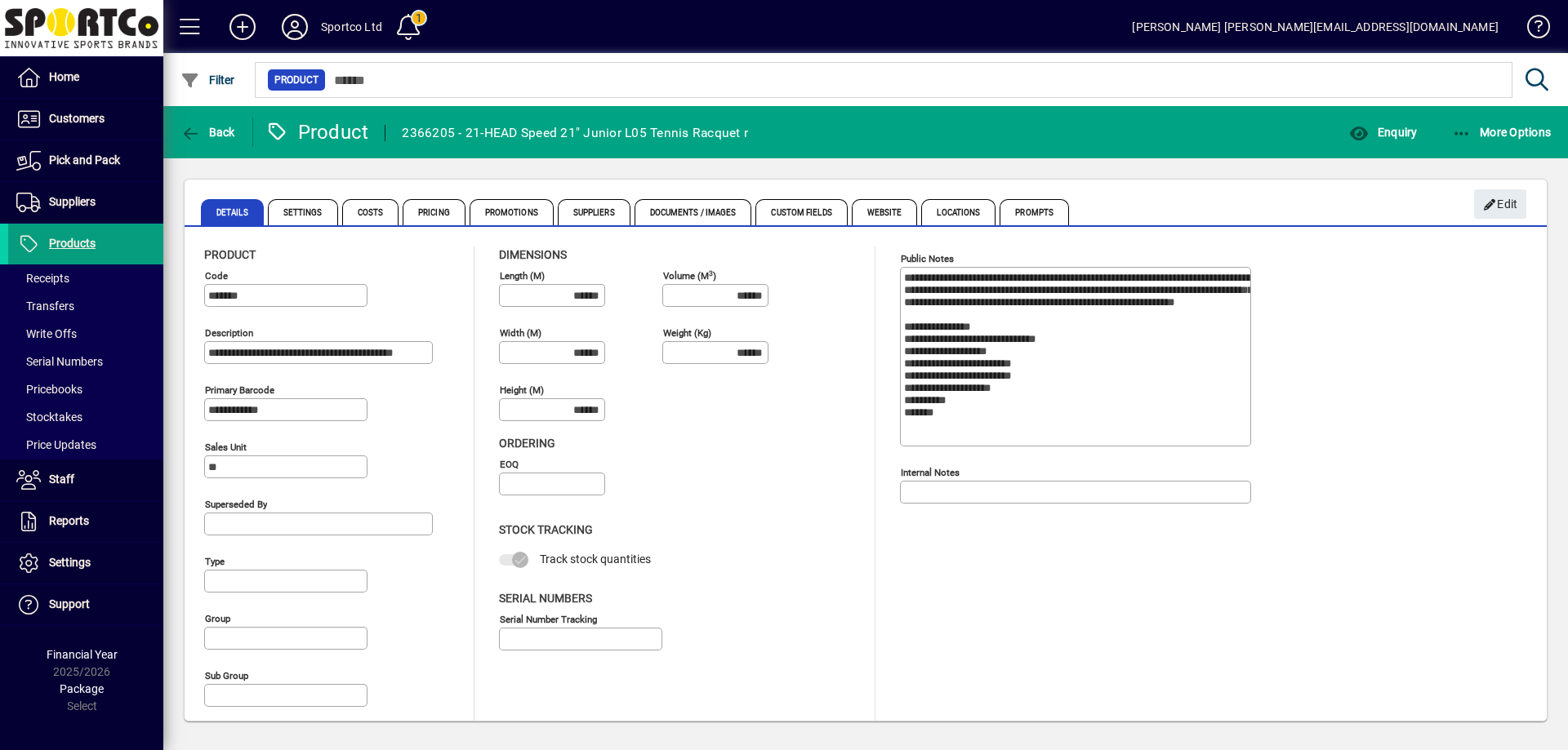
type input "**********"
type input "****"
click at [1418, 131] on span "button" at bounding box center [1383, 132] width 76 height 40
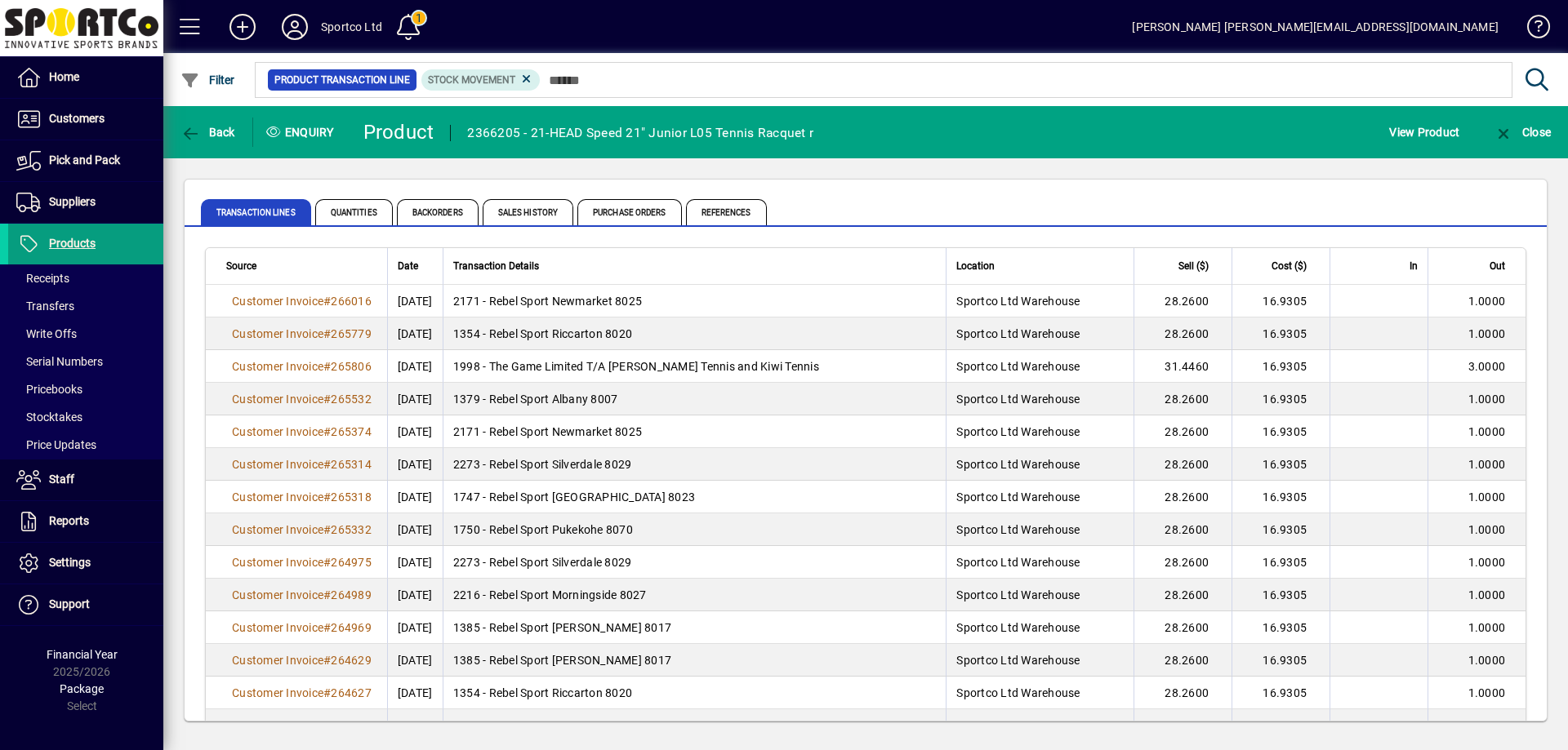
drag, startPoint x: 1424, startPoint y: 128, endPoint x: 944, endPoint y: 120, distance: 480.1
click at [944, 120] on mat-toolbar-row "Back Enquiry Product 2366205 - 21-HEAD Speed 21" Junior L05 Tennis Racquet r Vi…" at bounding box center [865, 131] width 1405 height 52
click at [350, 221] on span "Quantities" at bounding box center [354, 212] width 77 height 26
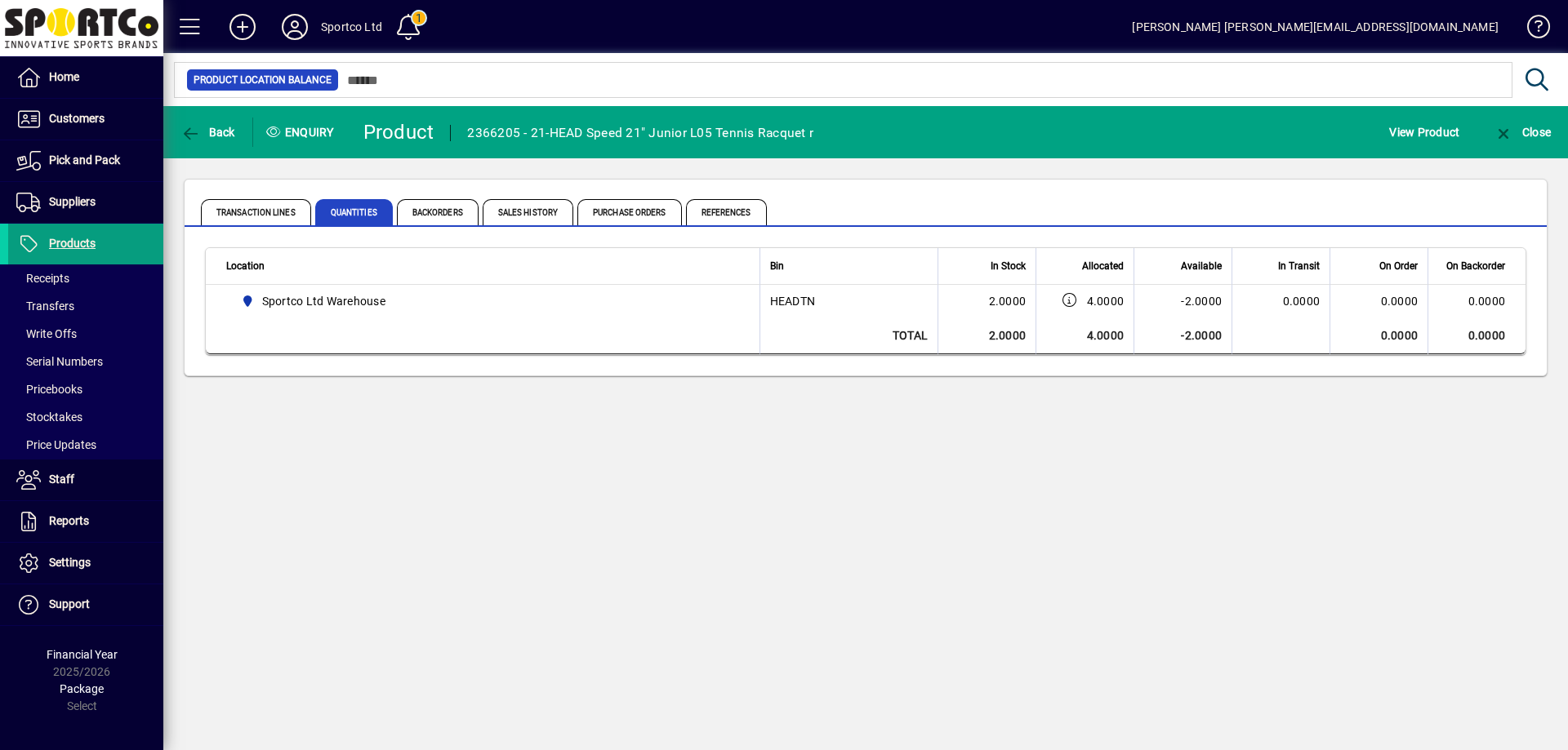
click at [787, 476] on div "Back Enquiry Product 2366205 - 21-HEAD Speed 21" Junior L05 Tennis Racquet r Vi…" at bounding box center [865, 428] width 1405 height 644
click at [206, 129] on span "Back" at bounding box center [208, 131] width 54 height 13
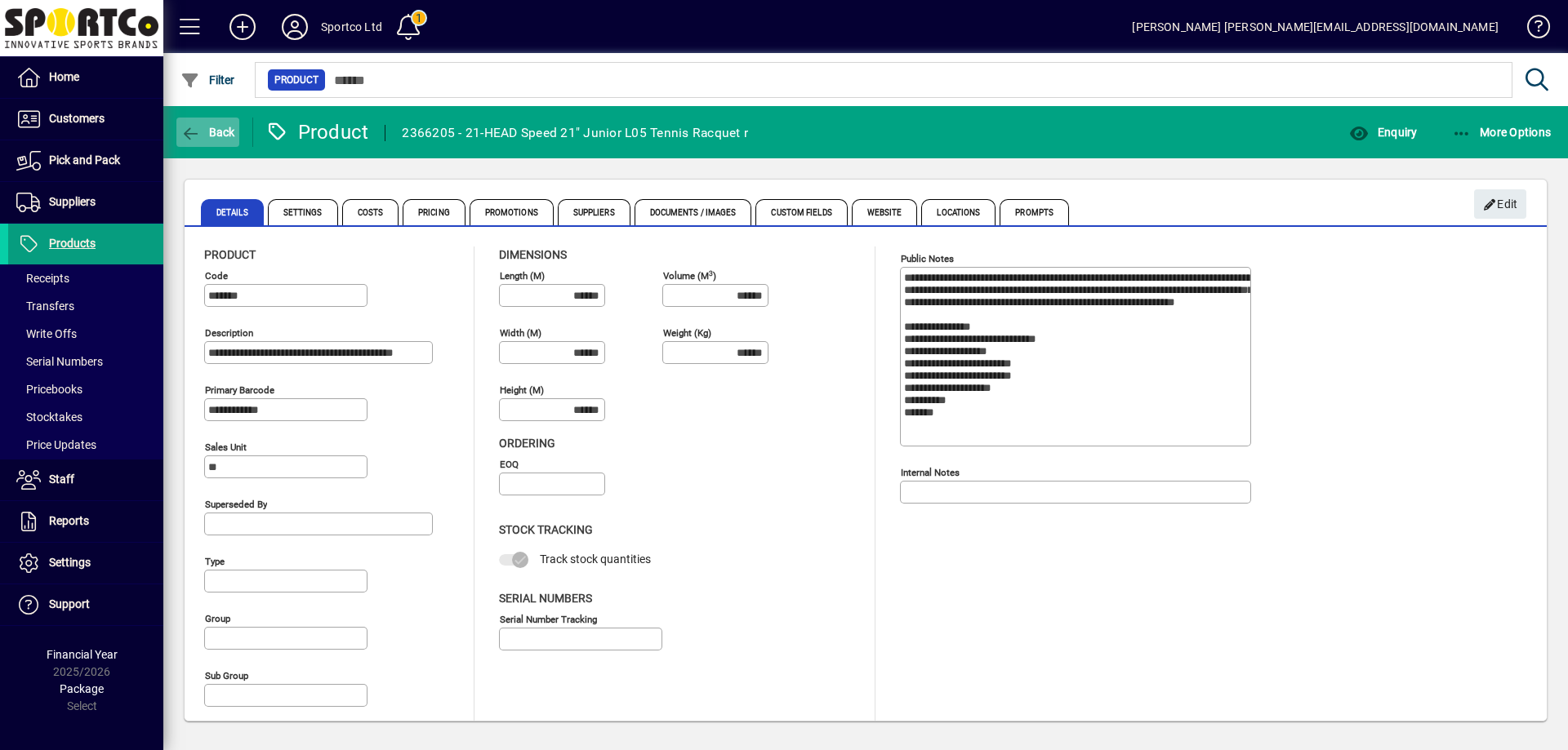
type input "**********"
type input "****"
click at [203, 129] on span "Back" at bounding box center [208, 131] width 54 height 13
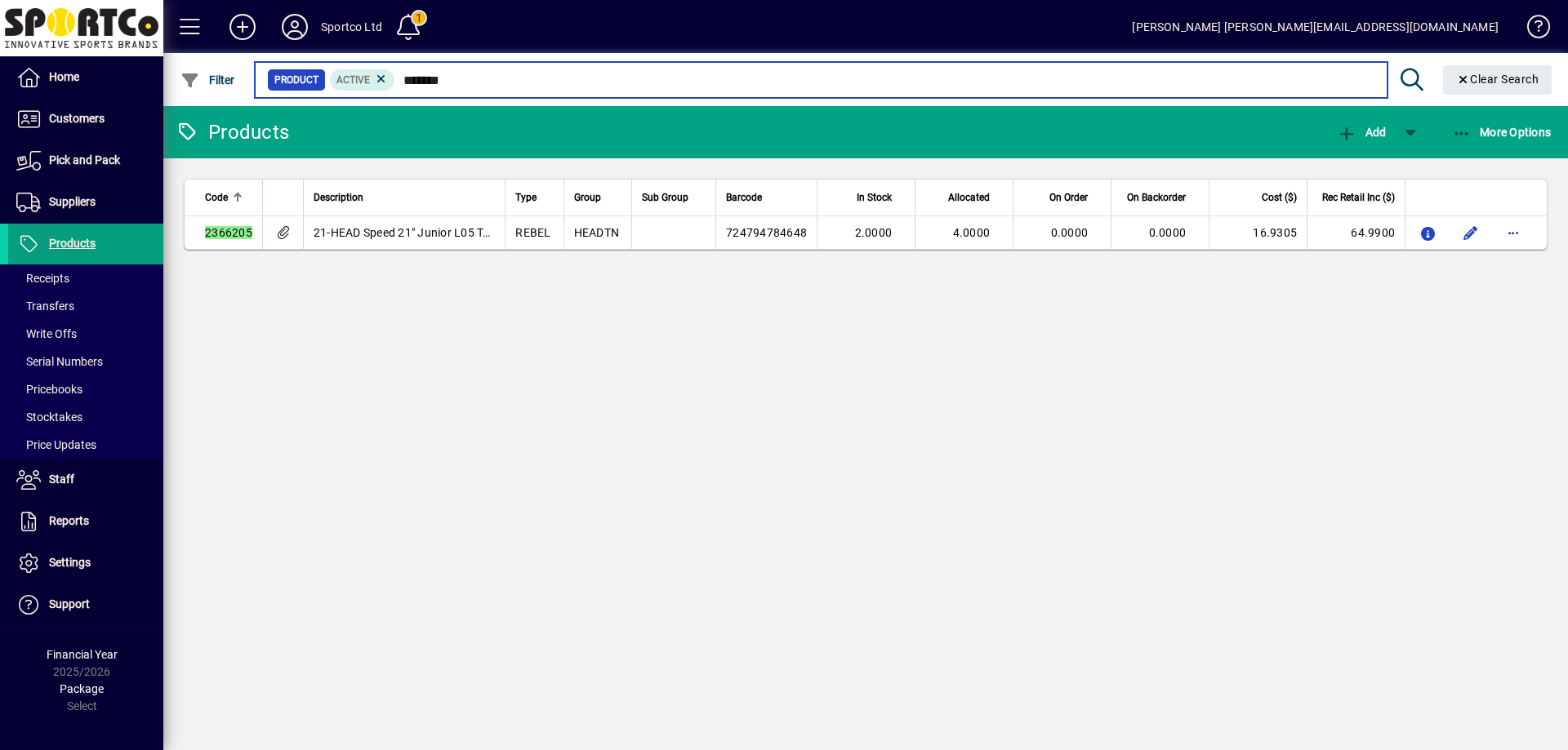
drag, startPoint x: 475, startPoint y: 81, endPoint x: 350, endPoint y: 65, distance: 126.0
click at [350, 65] on mat-form-field "Product Active ******* Clear Search" at bounding box center [906, 80] width 1308 height 53
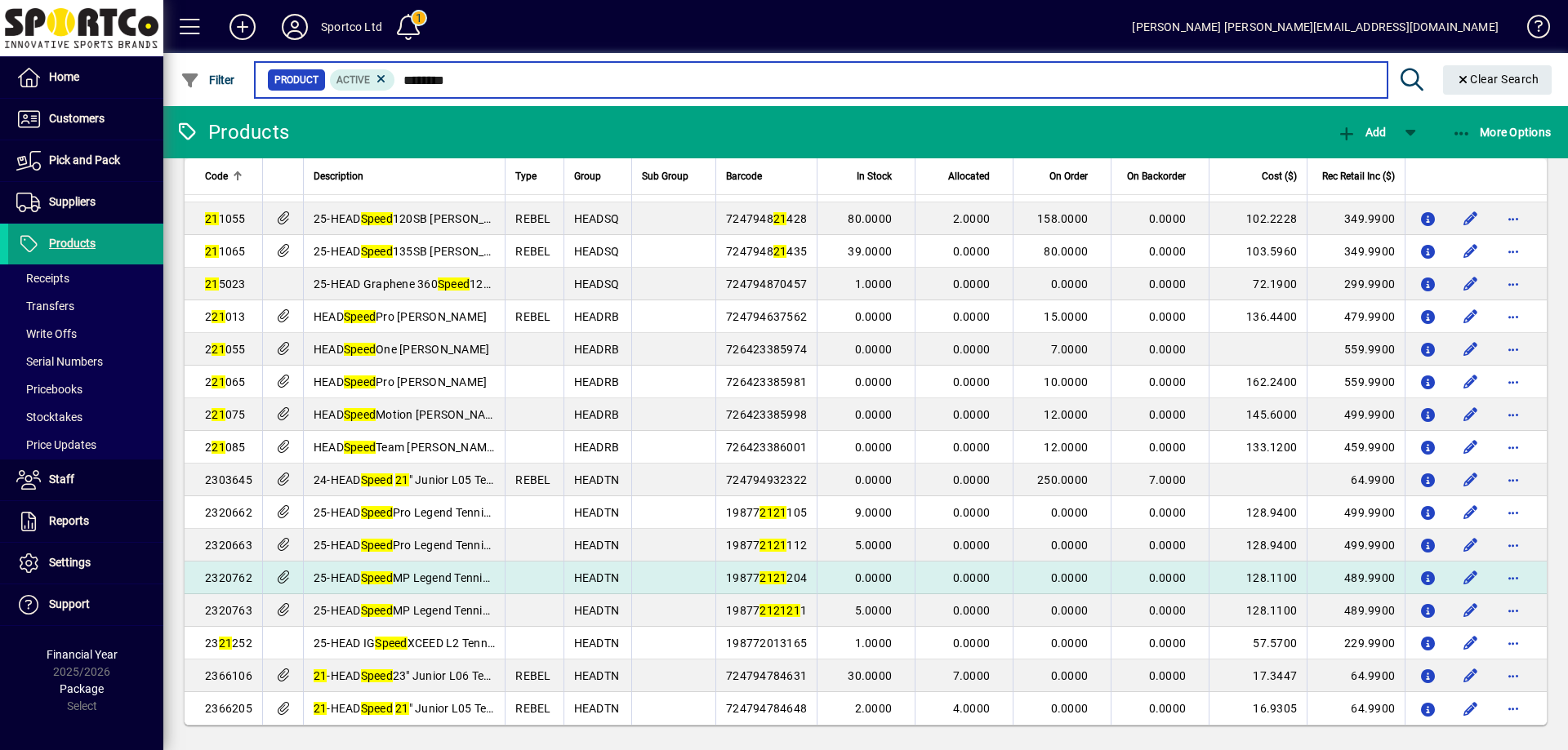
scroll to position [181, 0]
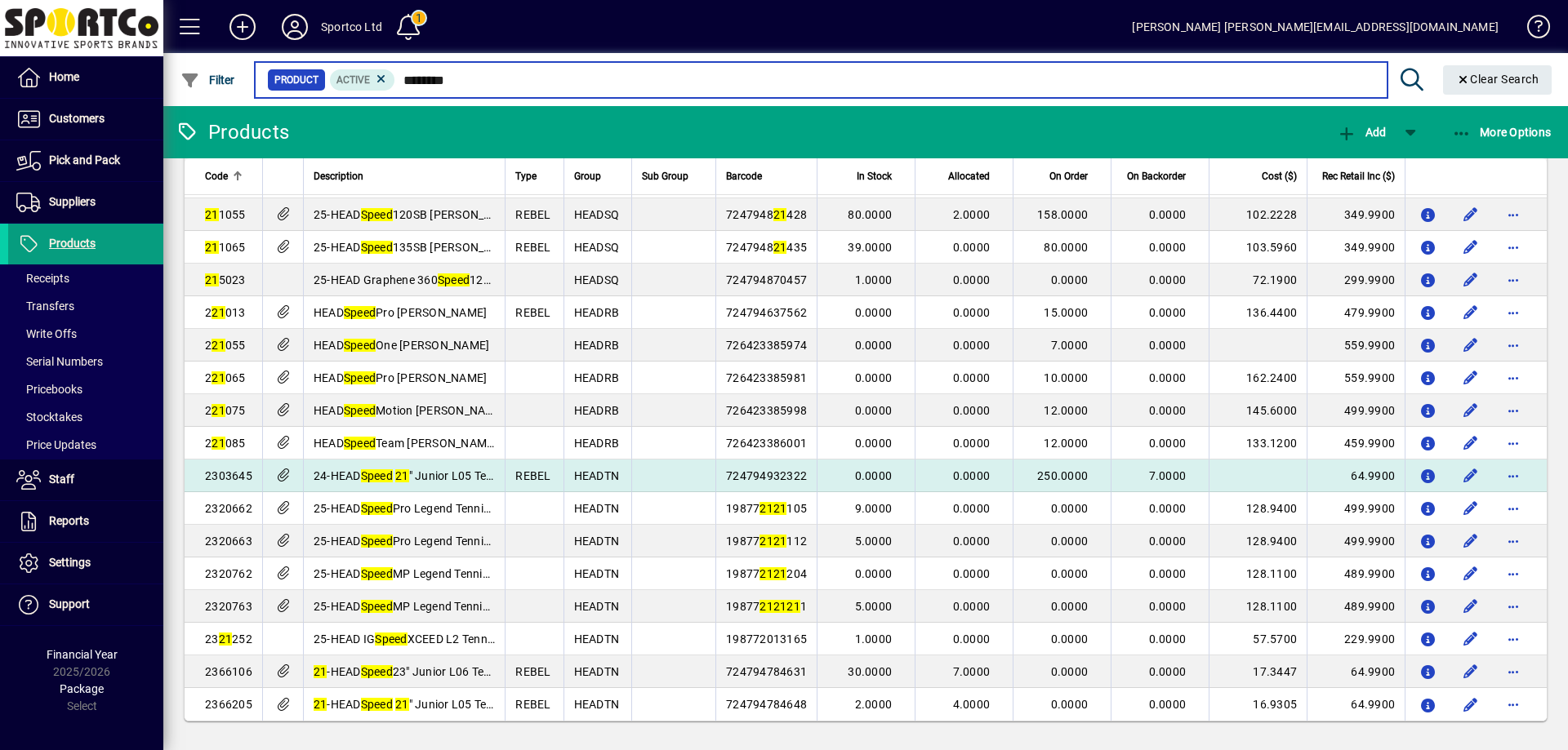
type input "********"
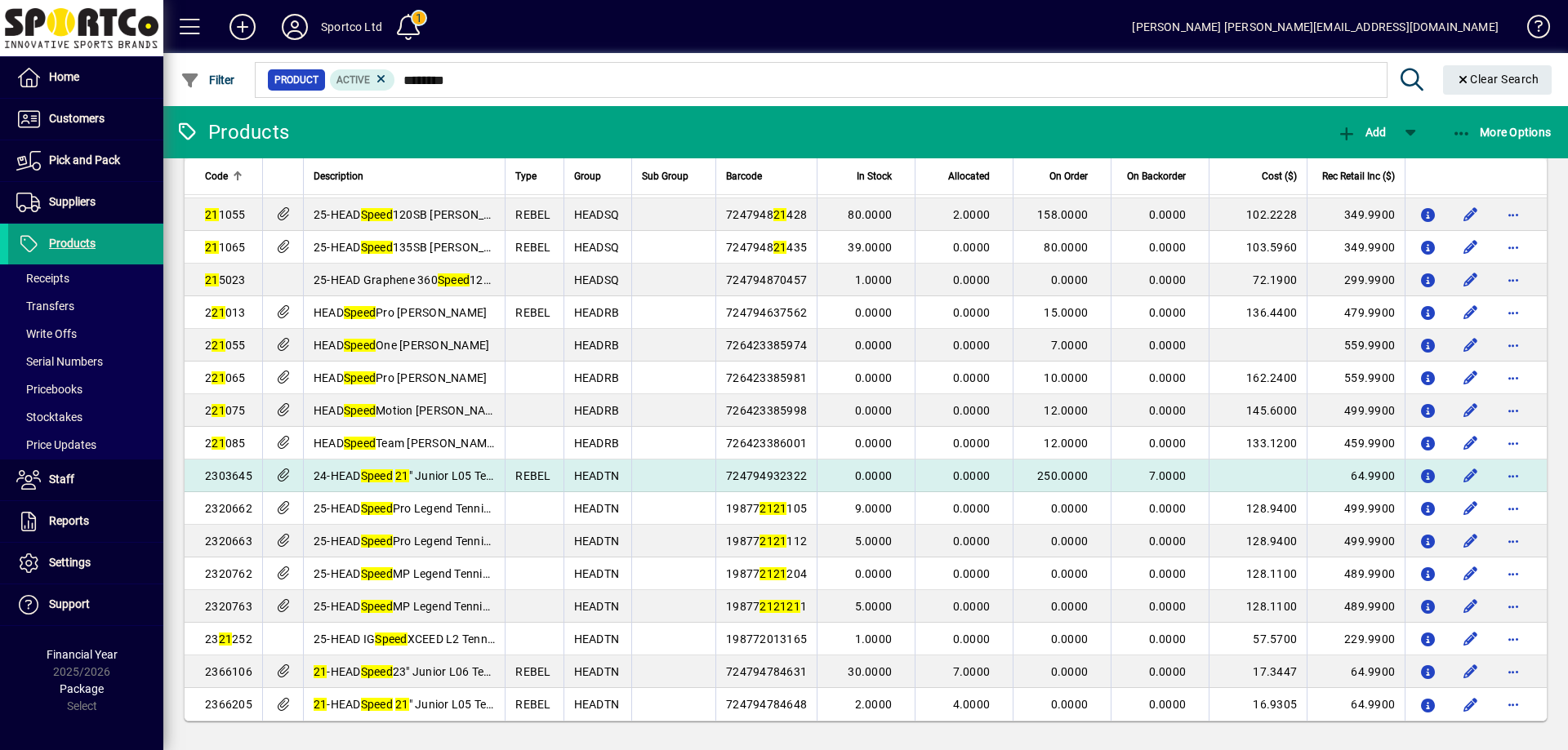
click at [731, 481] on span "724794932322" at bounding box center [766, 475] width 81 height 13
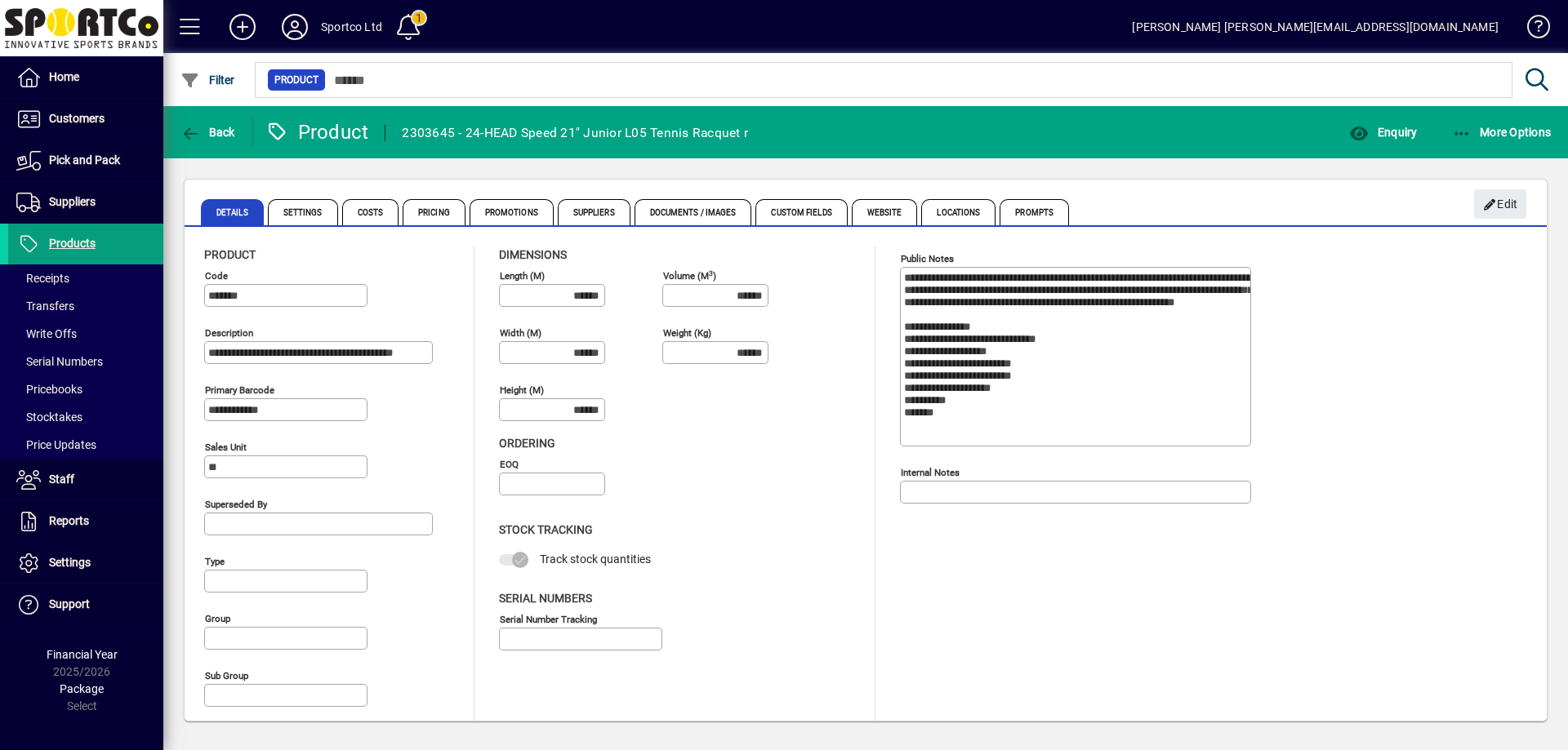
type input "**********"
type input "****"
click at [1397, 138] on span "button" at bounding box center [1383, 132] width 76 height 40
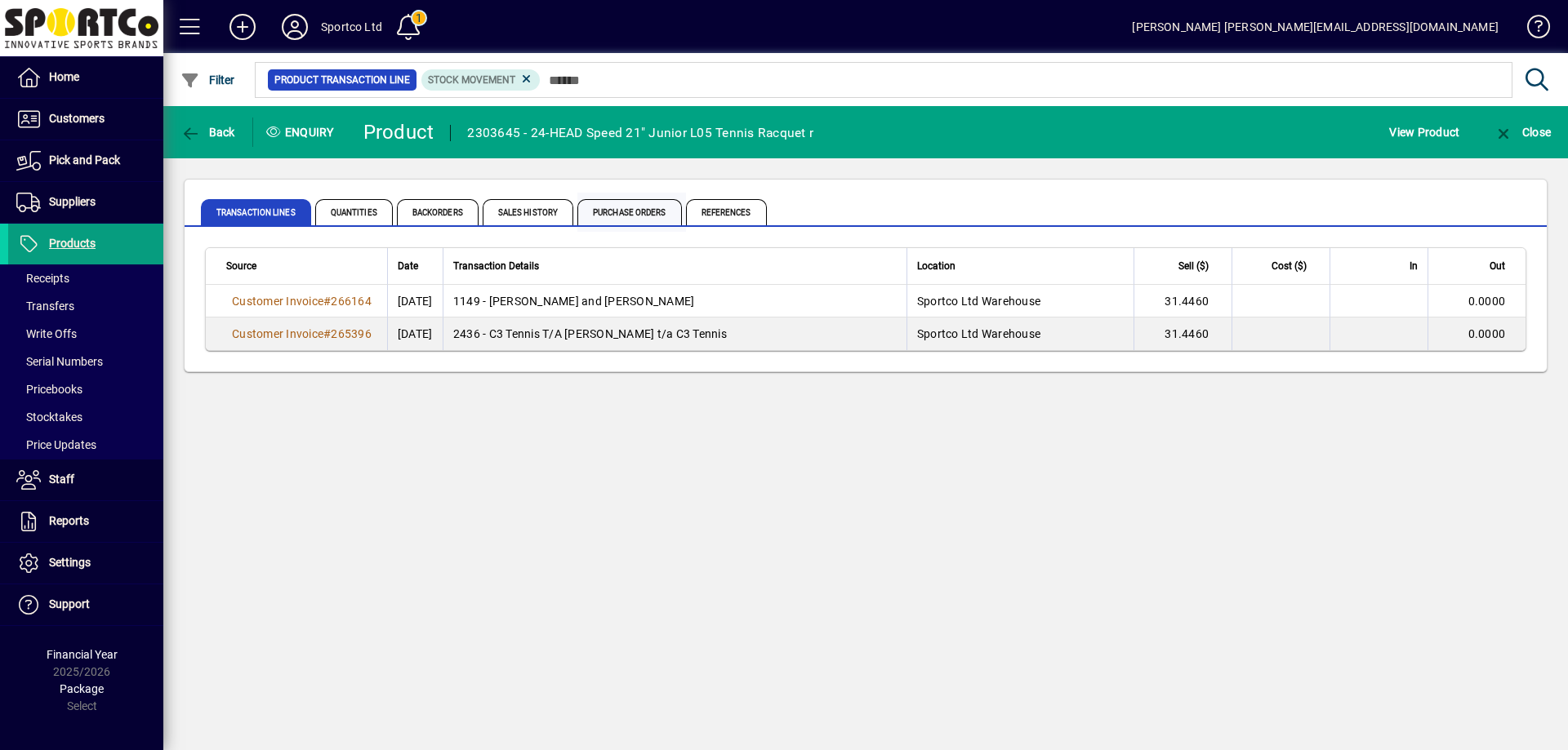
click at [641, 217] on span "Purchase Orders" at bounding box center [630, 212] width 105 height 26
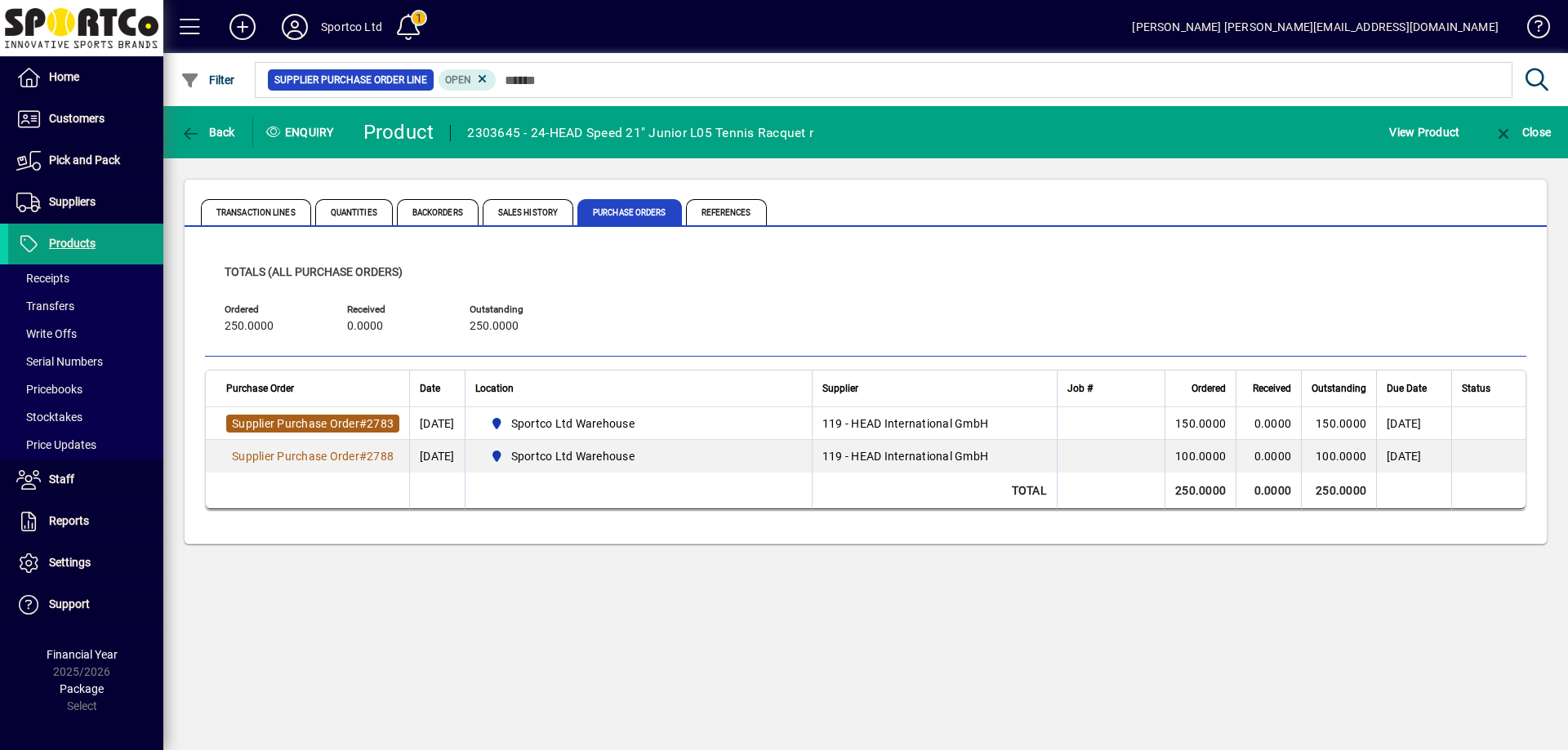
click at [388, 423] on span "2783" at bounding box center [380, 423] width 27 height 13
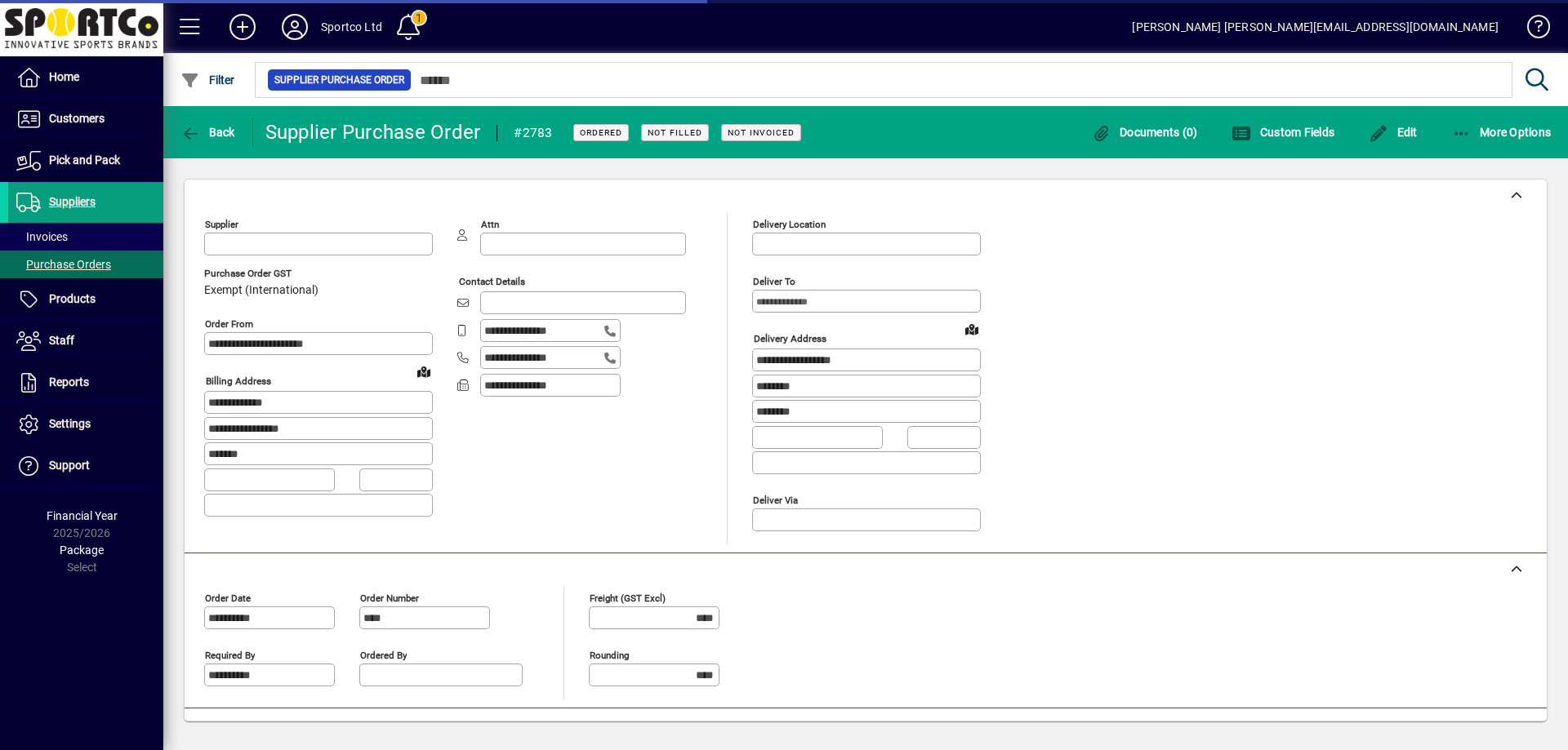
type input "**********"
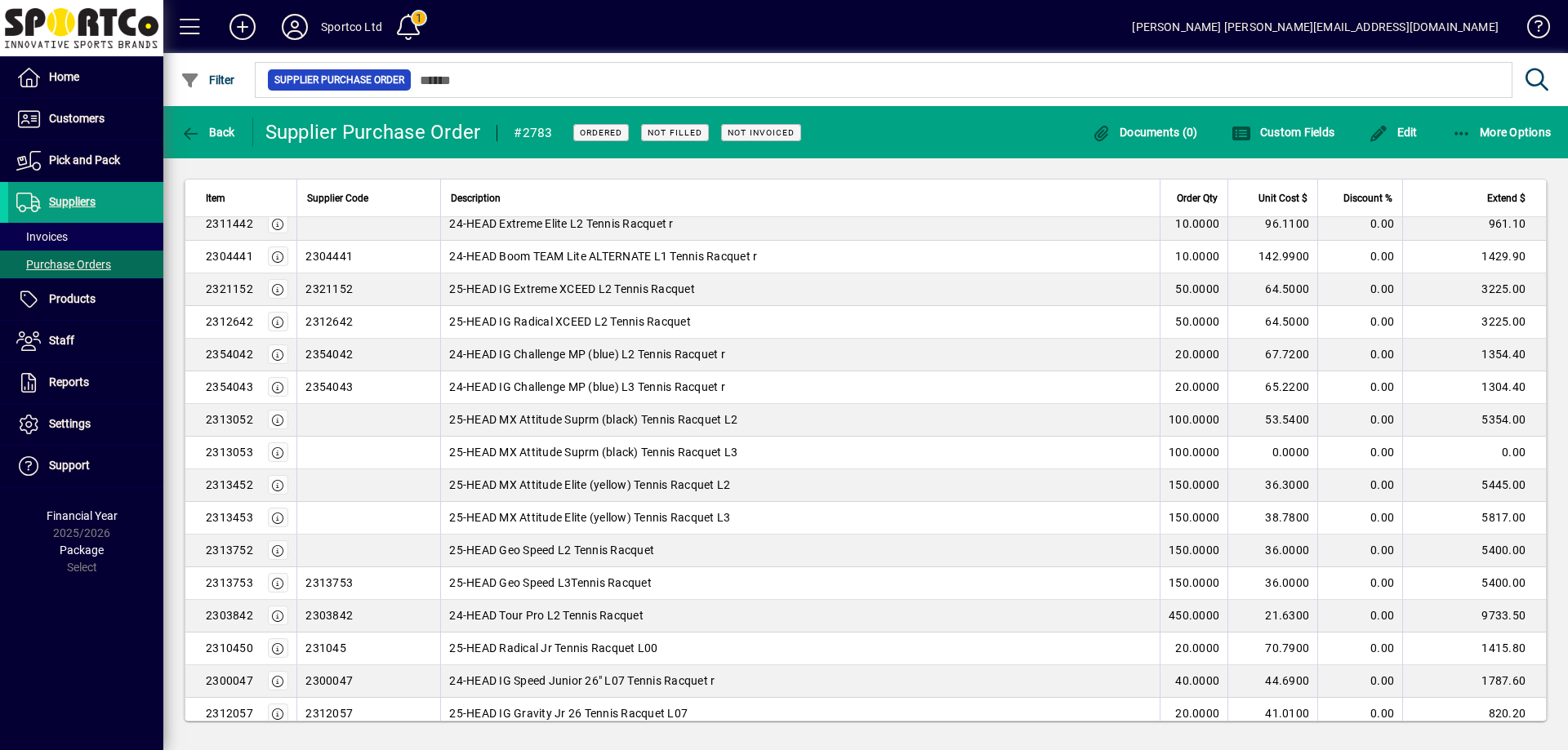
scroll to position [408, 0]
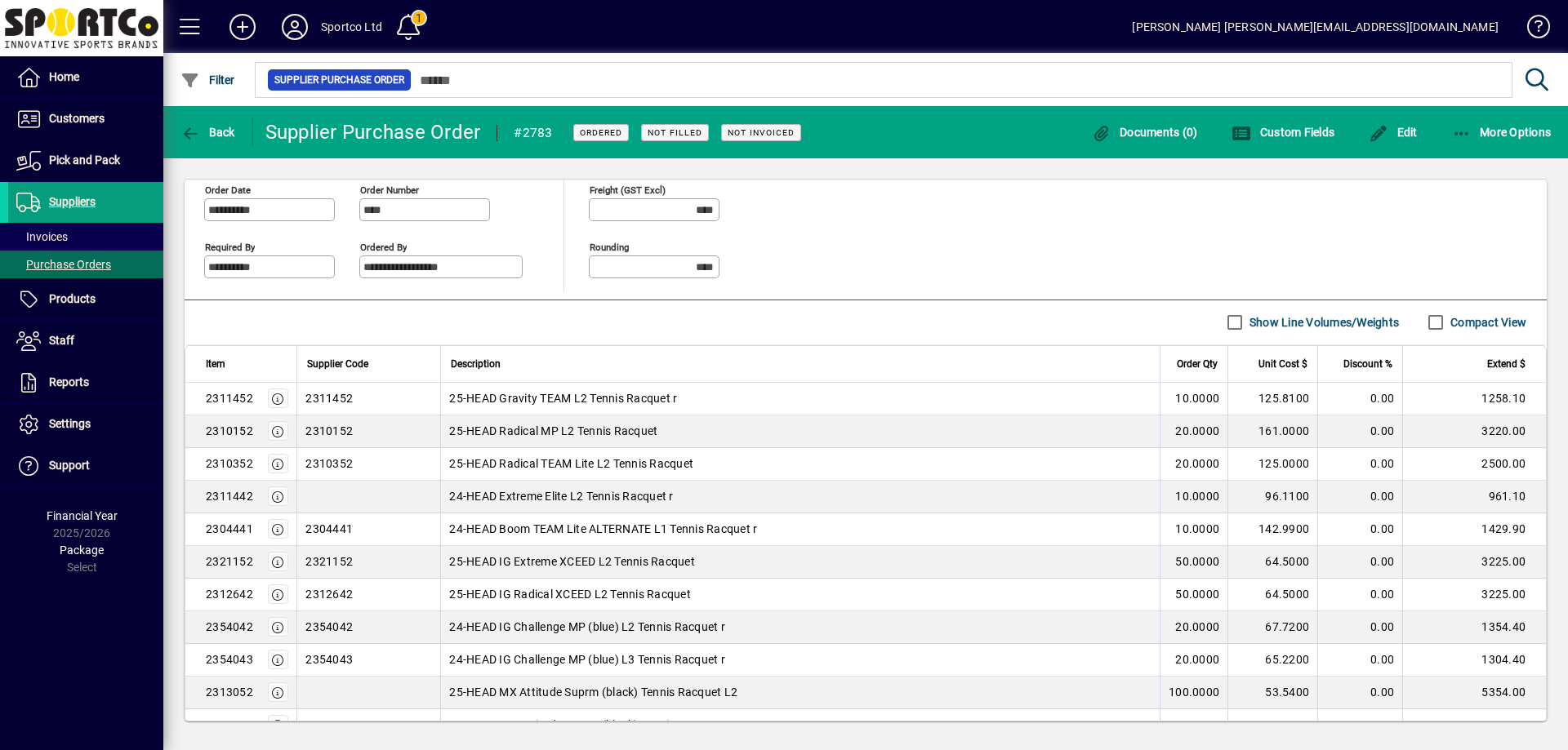
click at [344, 496] on td at bounding box center [368, 497] width 143 height 33
click at [571, 495] on span "24-HEAD Extreme Elite L2 Tennis Racquet r" at bounding box center [561, 496] width 223 height 17
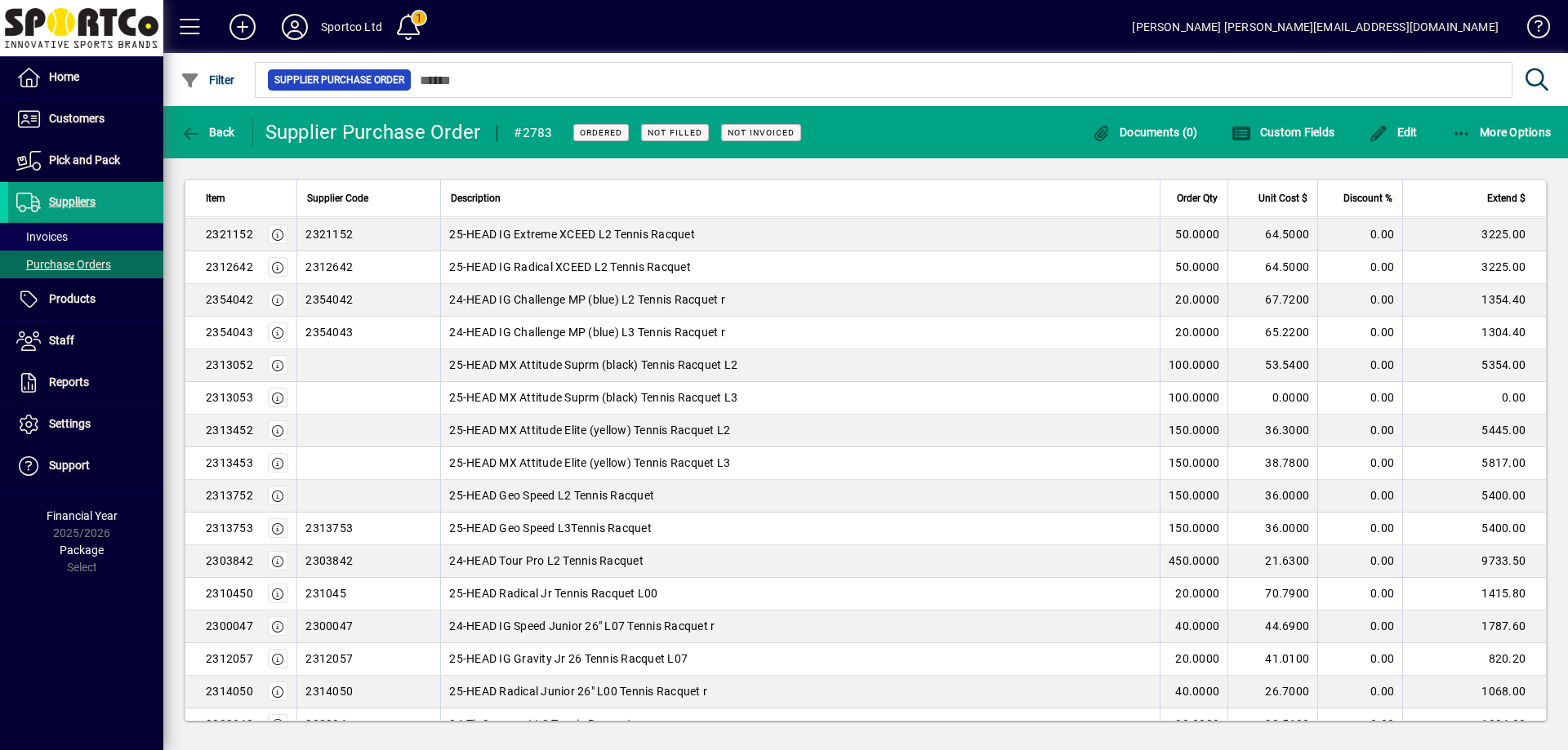
scroll to position [734, 0]
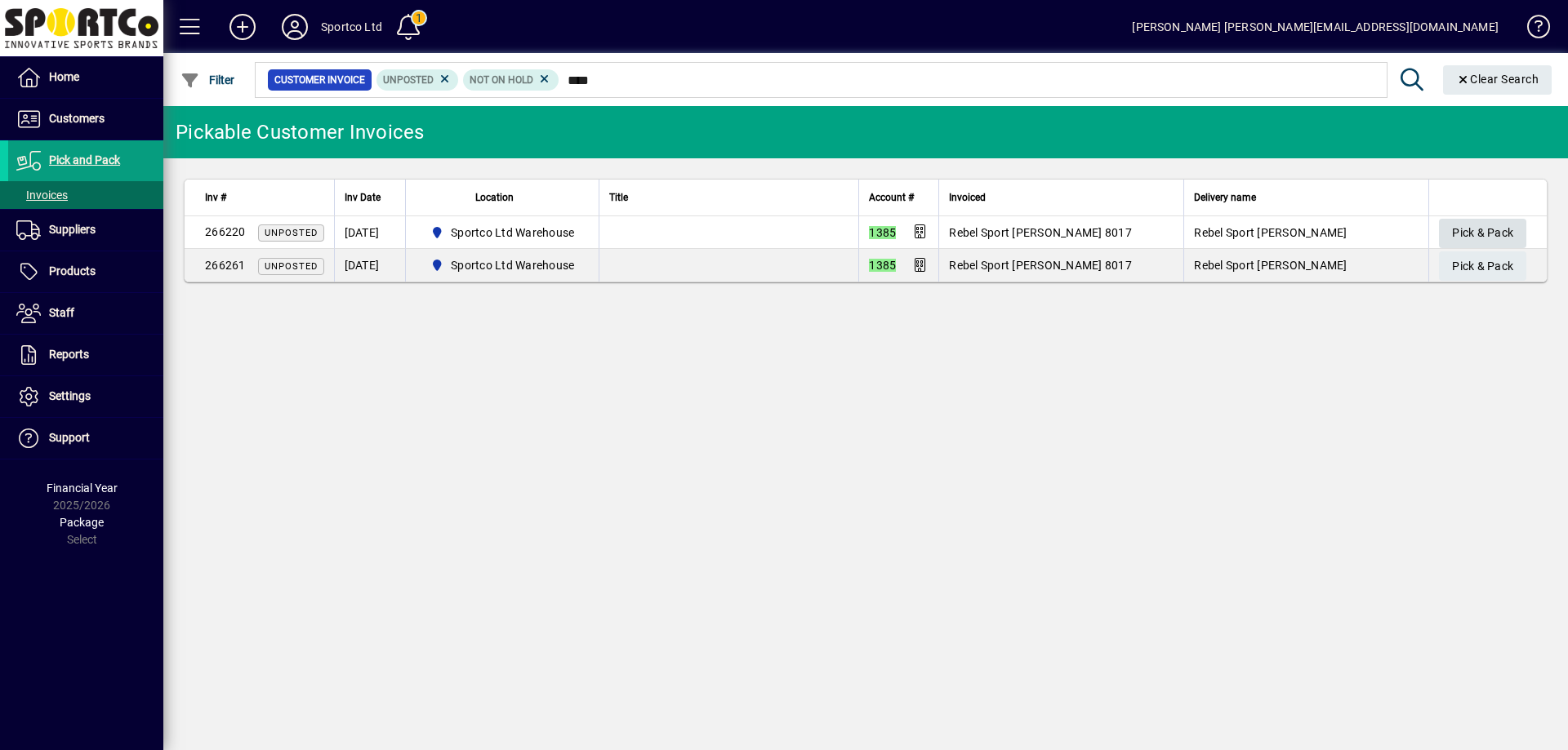
type input "****"
click at [1460, 236] on span "Pick & Pack" at bounding box center [1483, 232] width 61 height 27
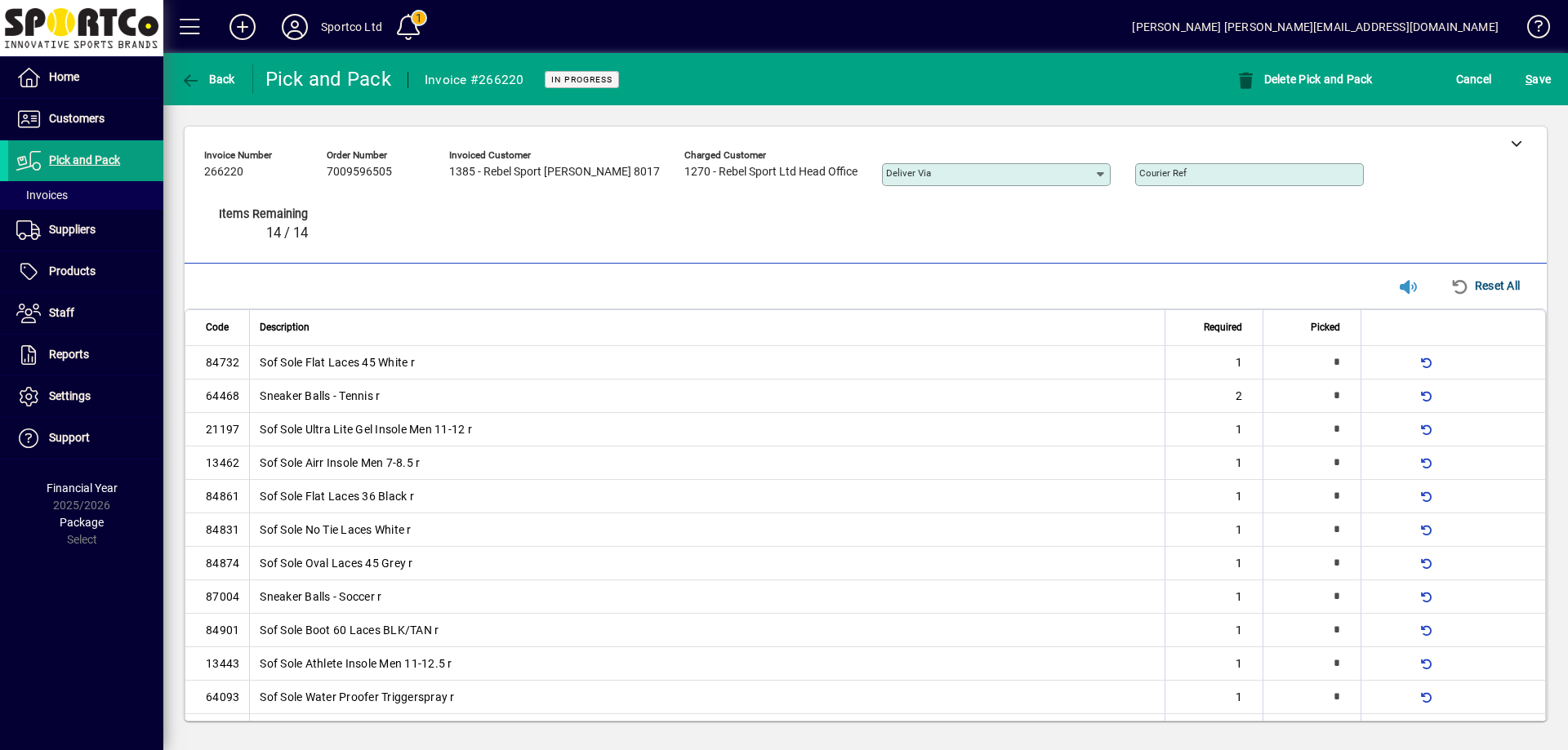
type input "*"
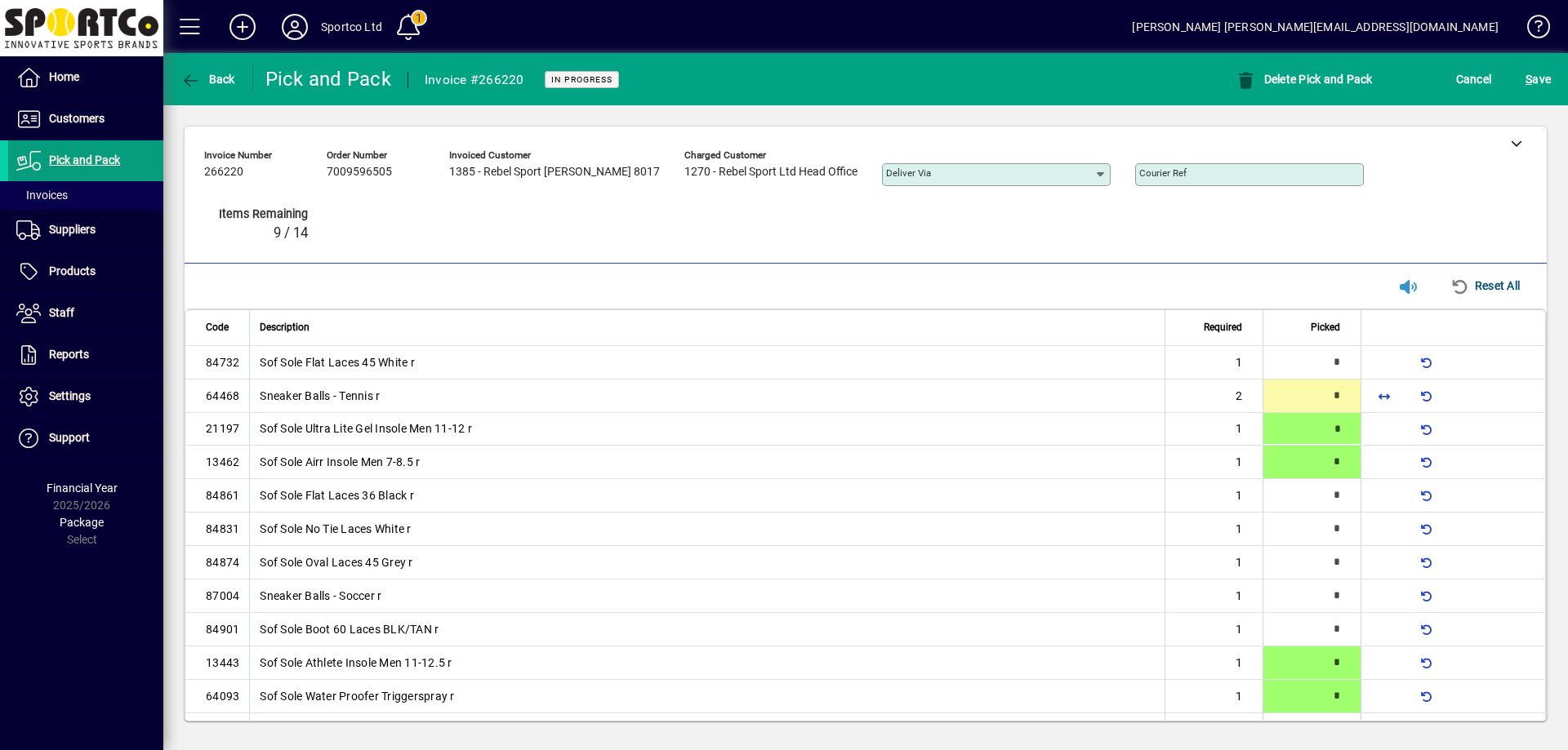
type input "*"
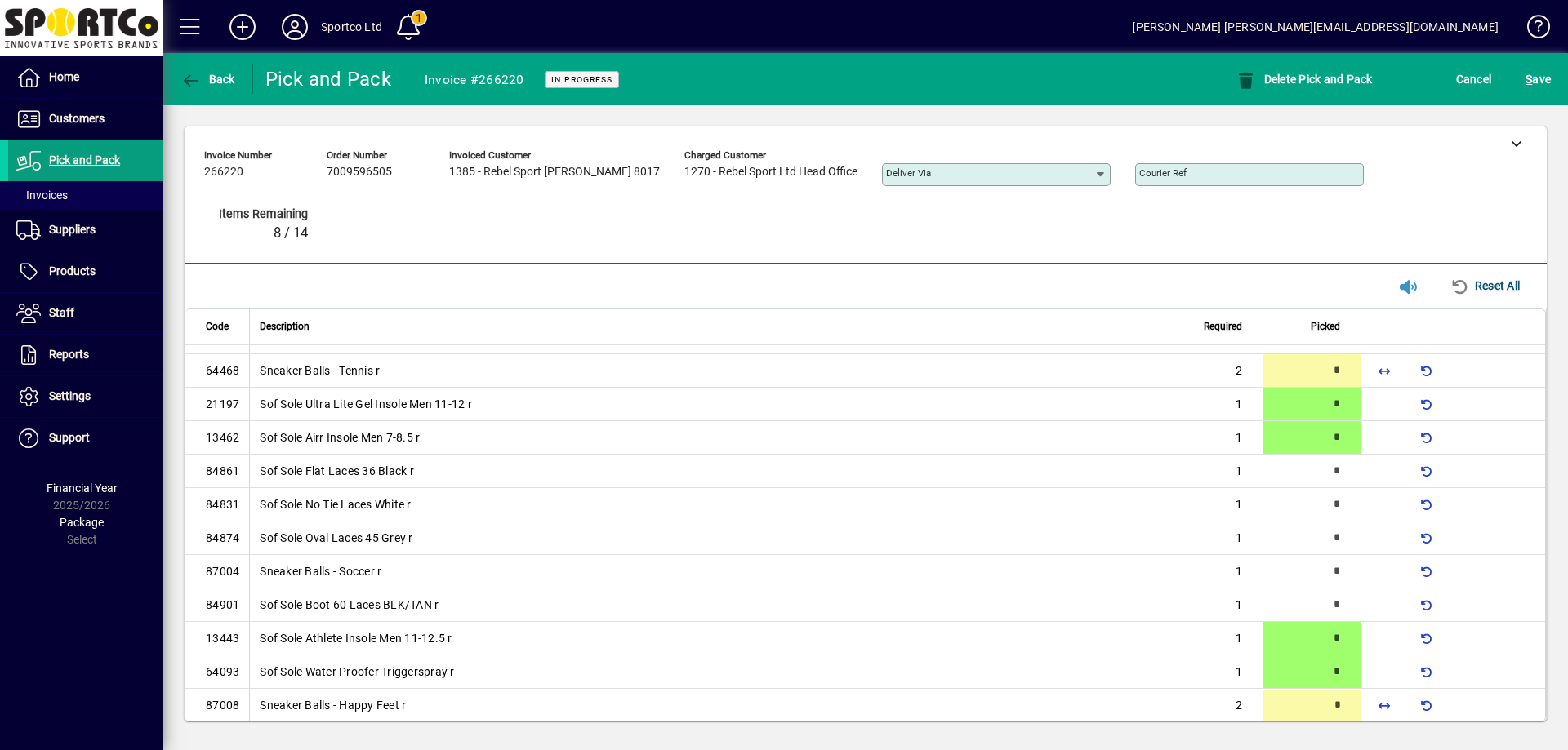
type input "*"
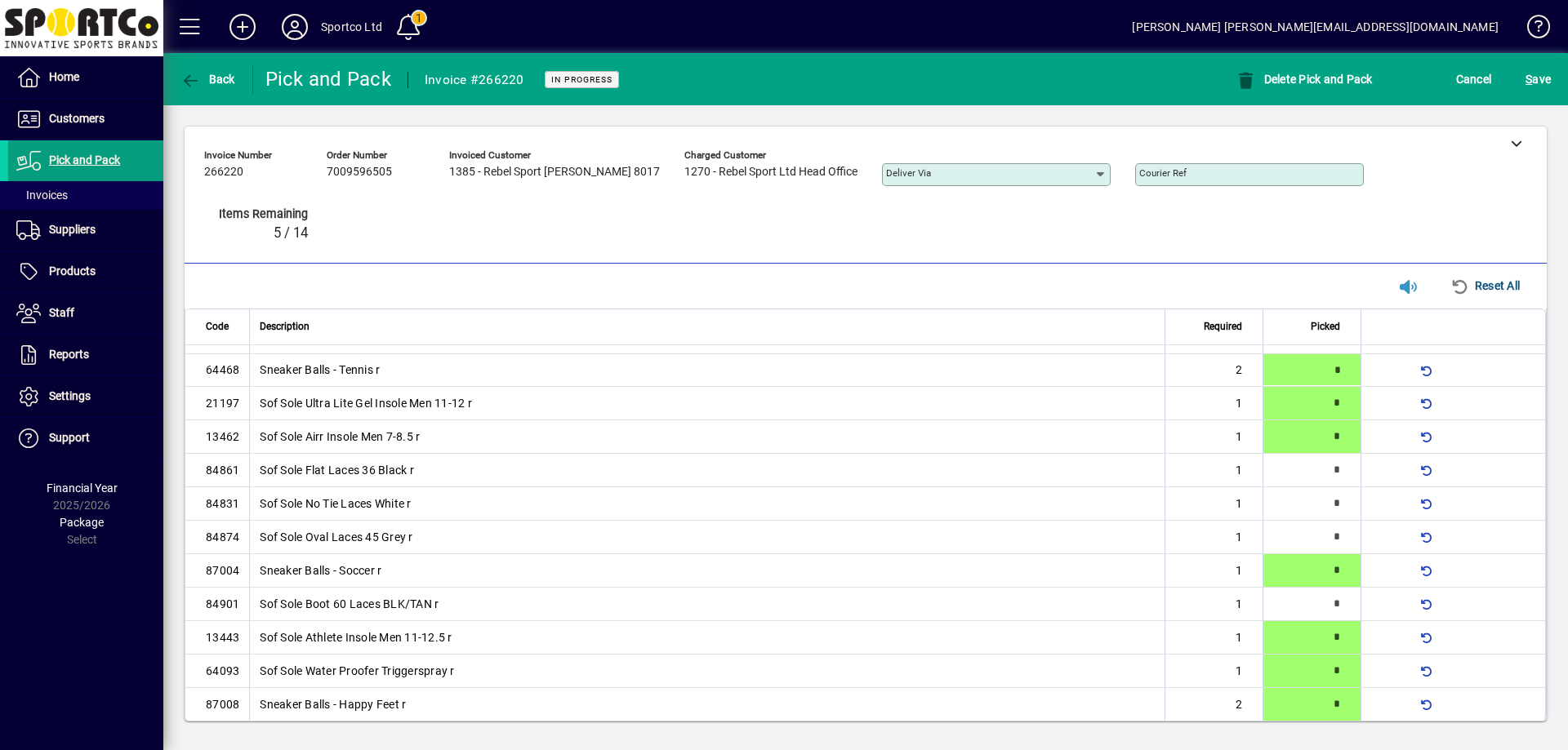
type input "*"
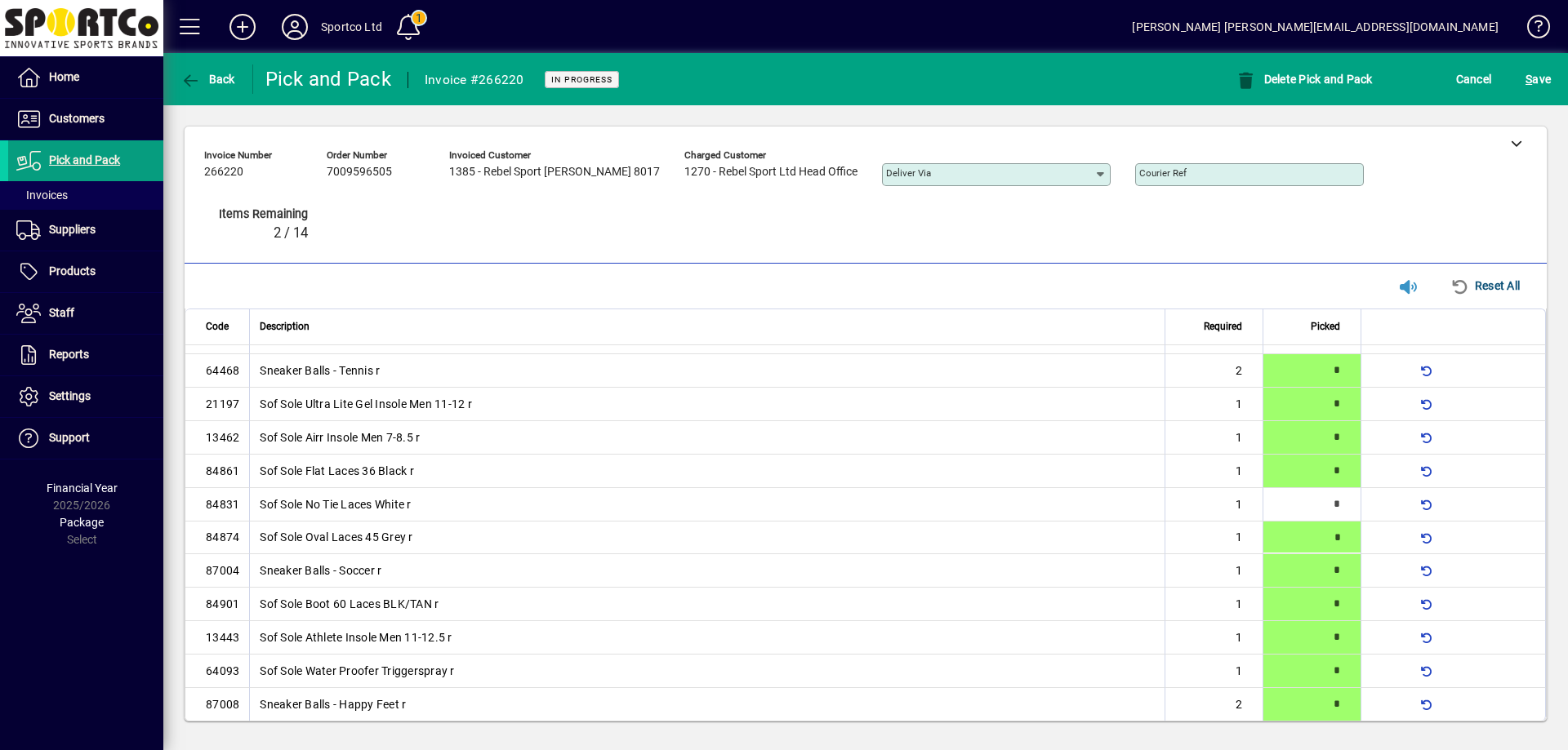
type input "*"
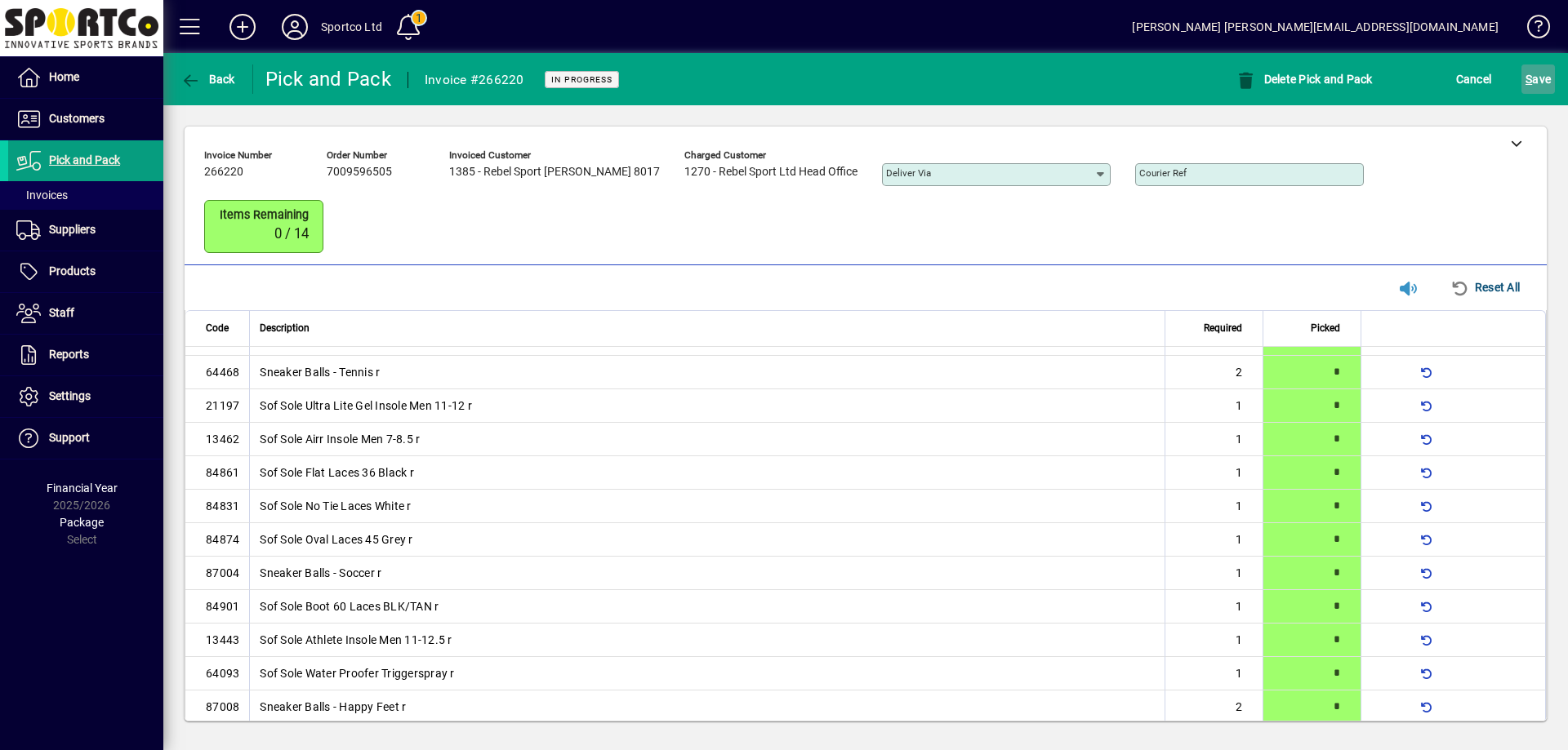
click at [1533, 83] on span "S ave" at bounding box center [1538, 79] width 26 height 26
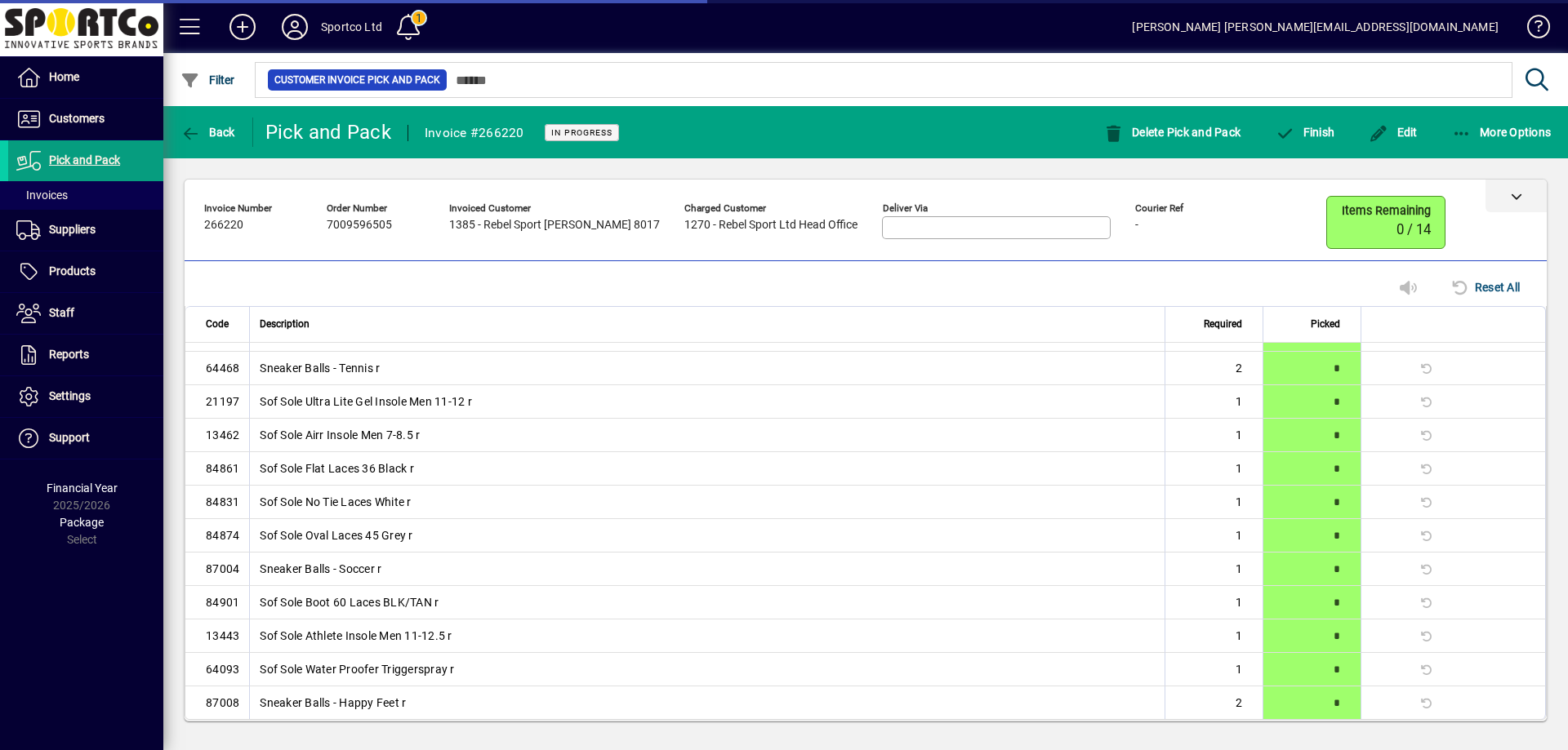
scroll to position [0, 0]
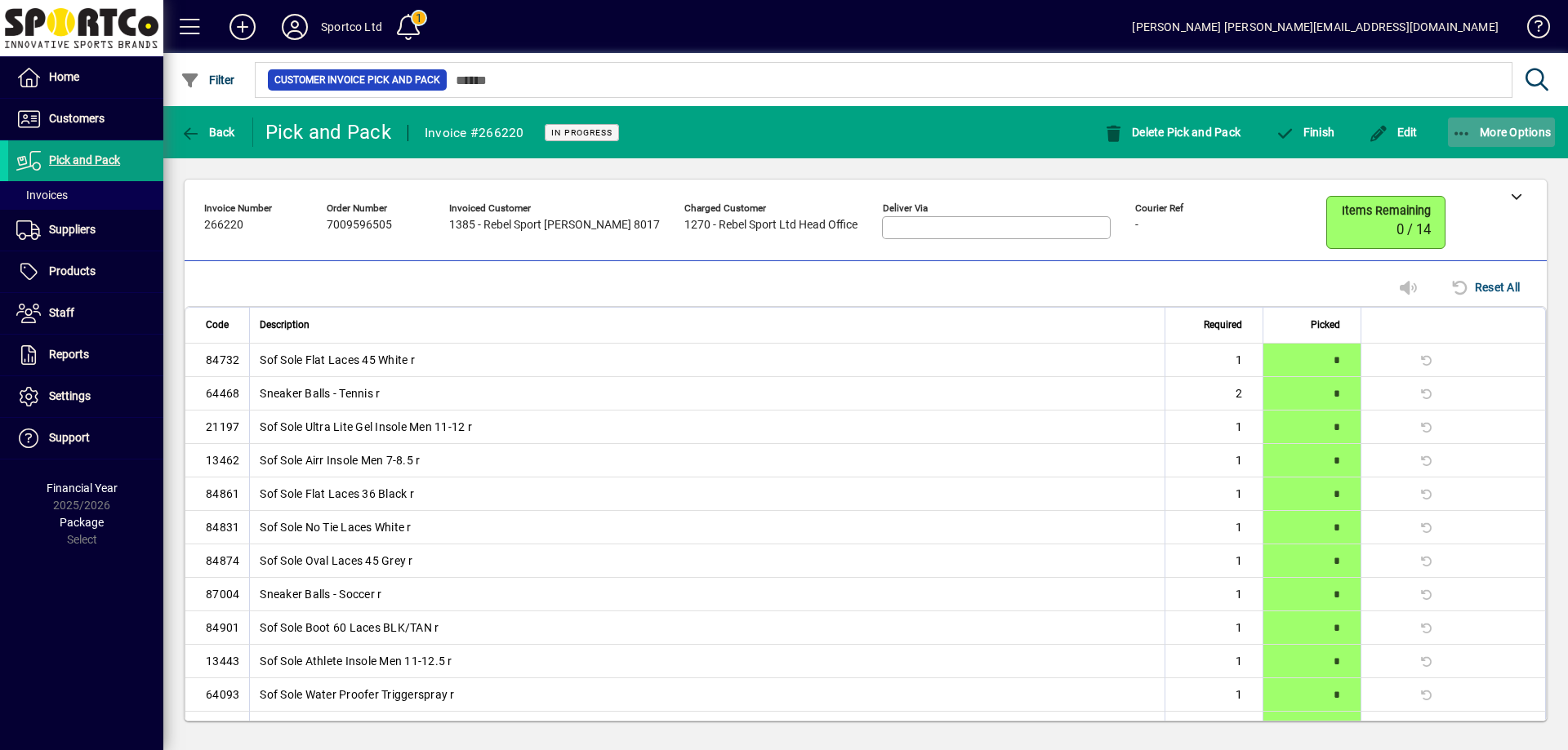
click at [1453, 133] on icon "button" at bounding box center [1462, 133] width 21 height 17
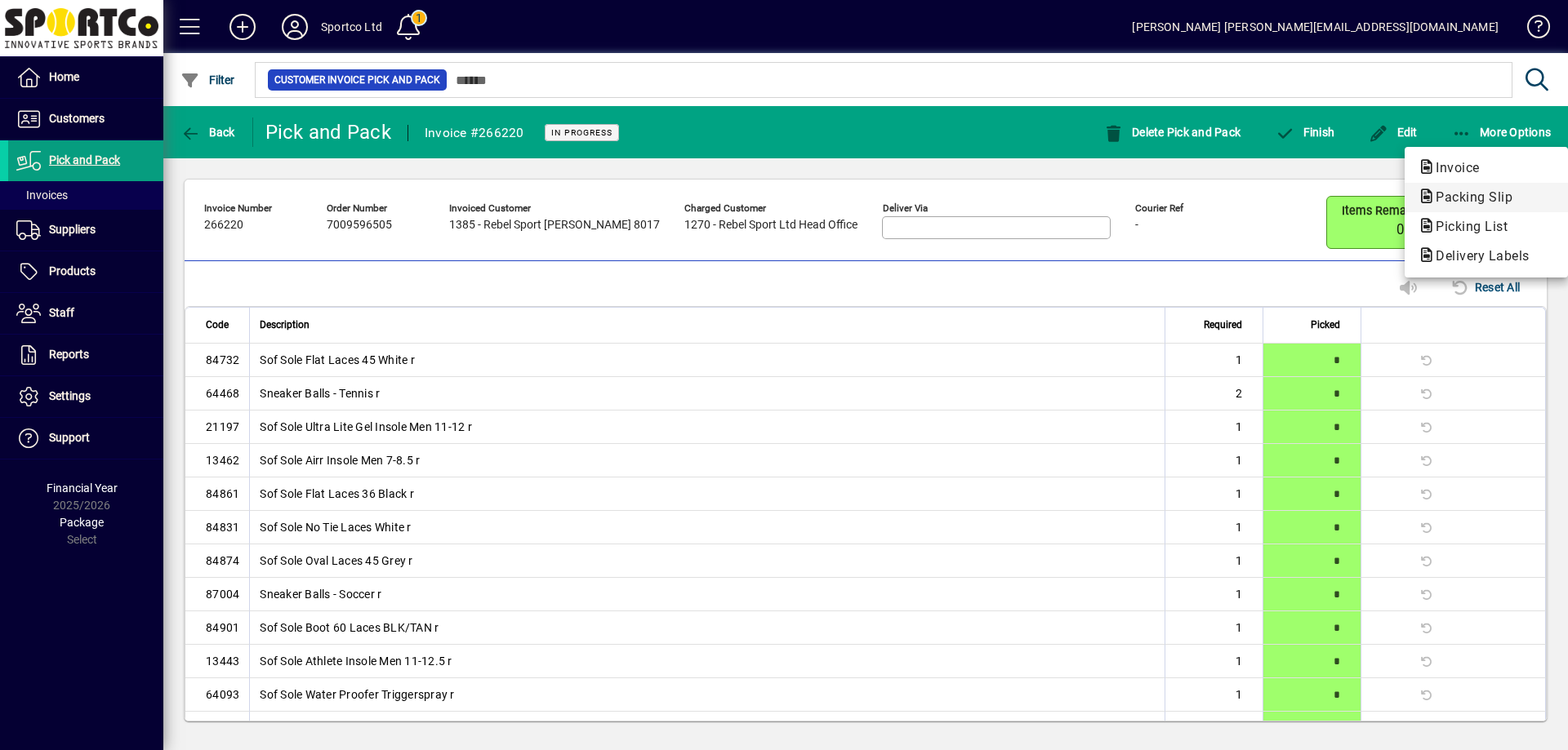
click at [1473, 198] on span "Packing Slip" at bounding box center [1469, 198] width 103 height 16
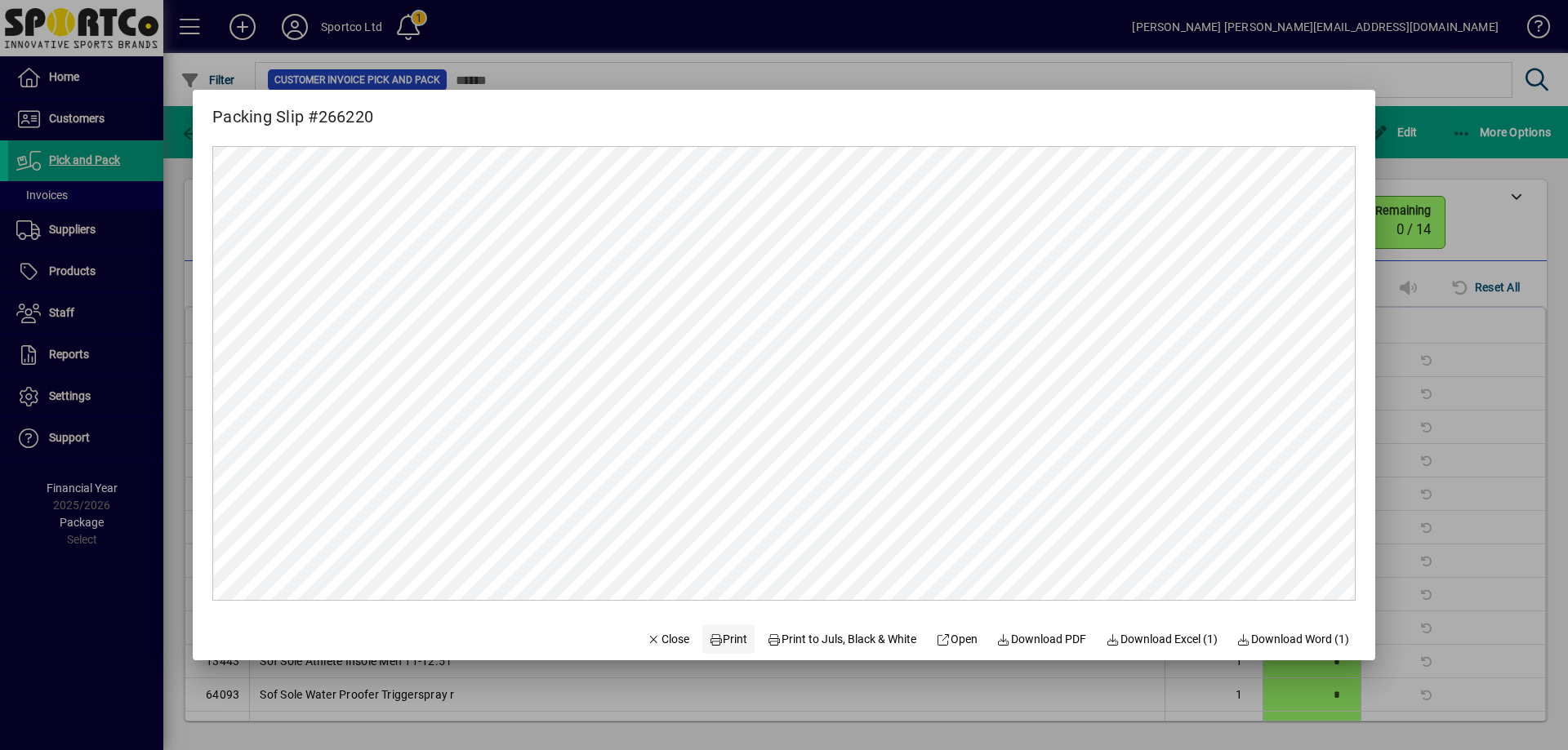
click at [735, 635] on span at bounding box center [728, 639] width 52 height 40
click at [659, 643] on span "Close" at bounding box center [667, 639] width 43 height 17
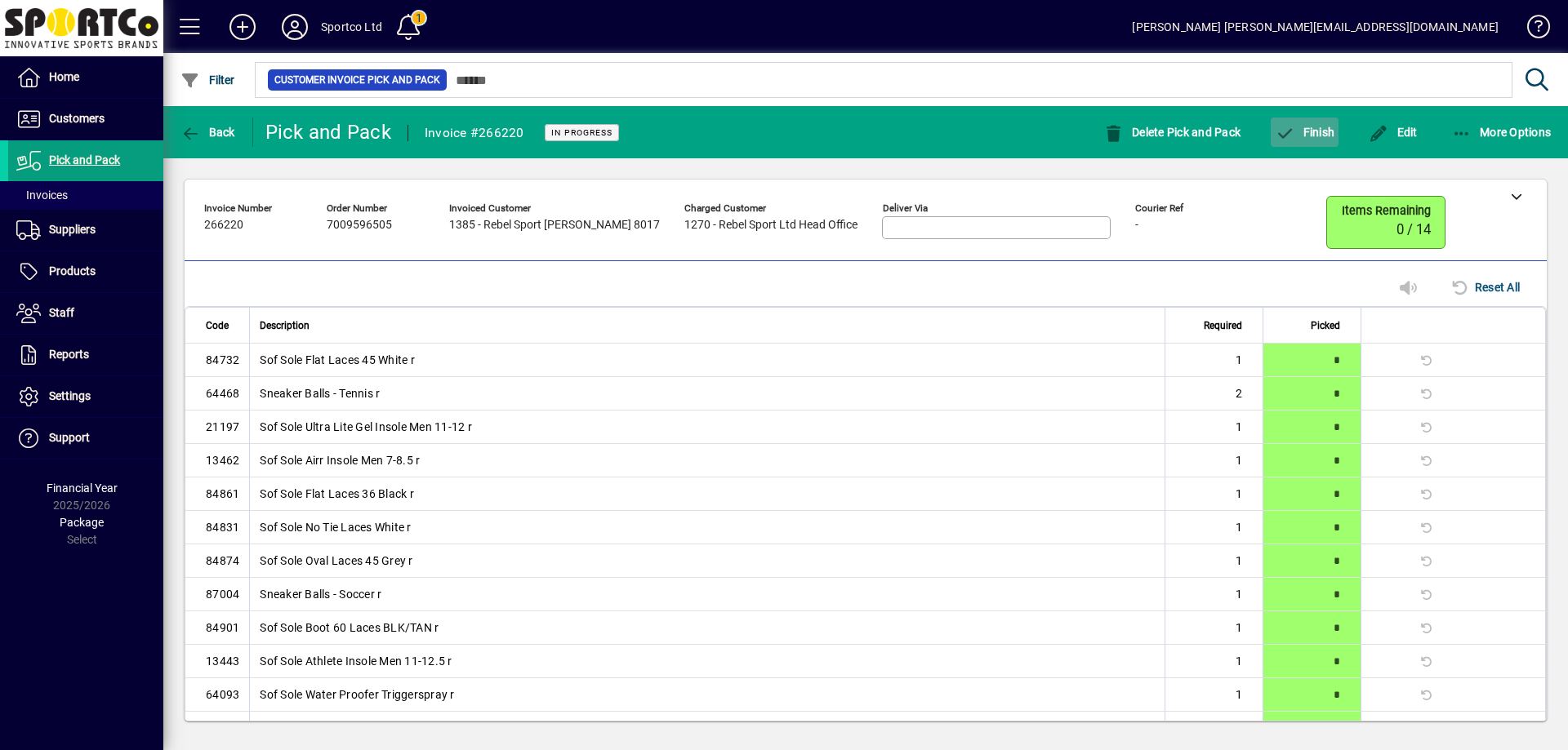
click at [1320, 130] on span "Finish" at bounding box center [1305, 131] width 59 height 13
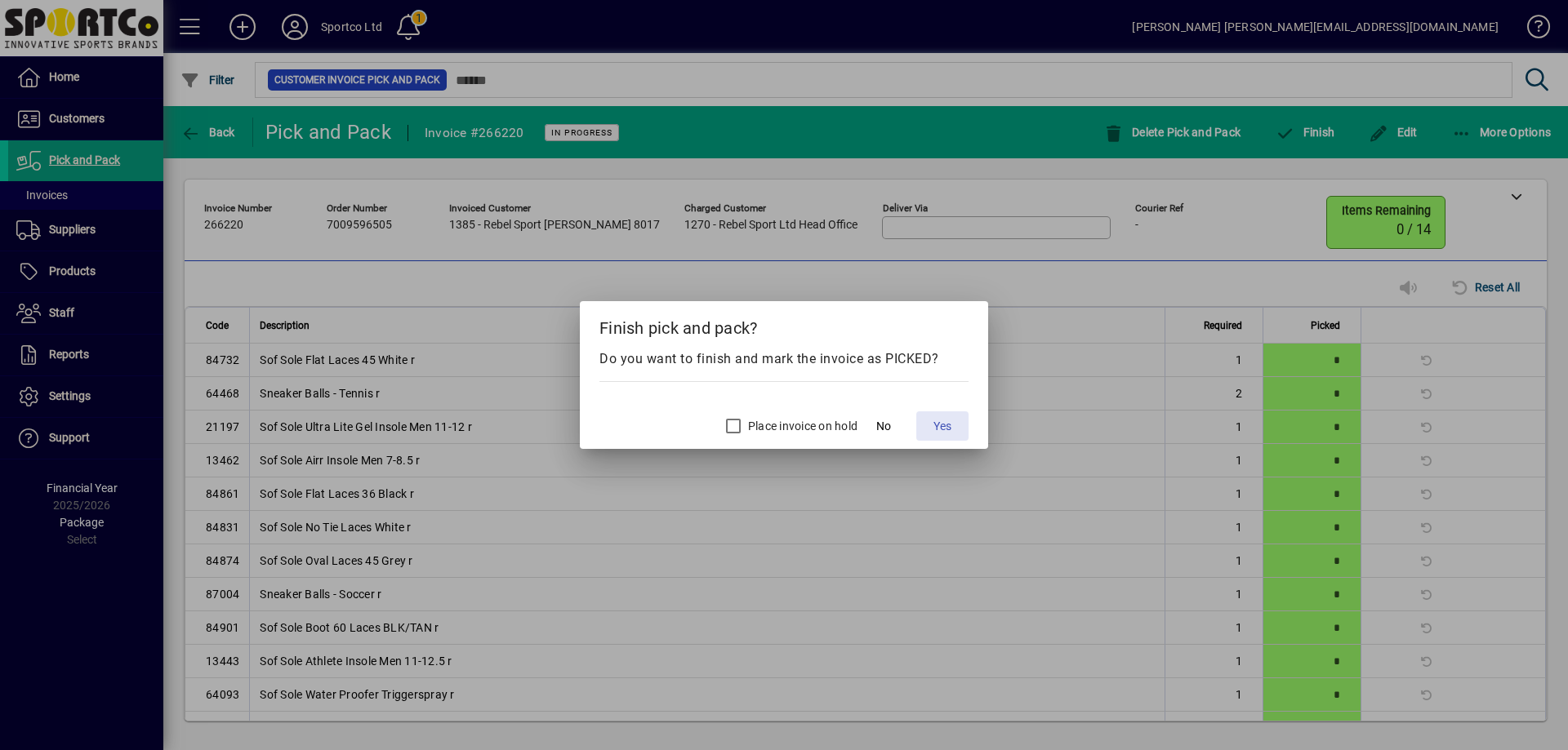
click at [945, 425] on span "Yes" at bounding box center [942, 426] width 18 height 17
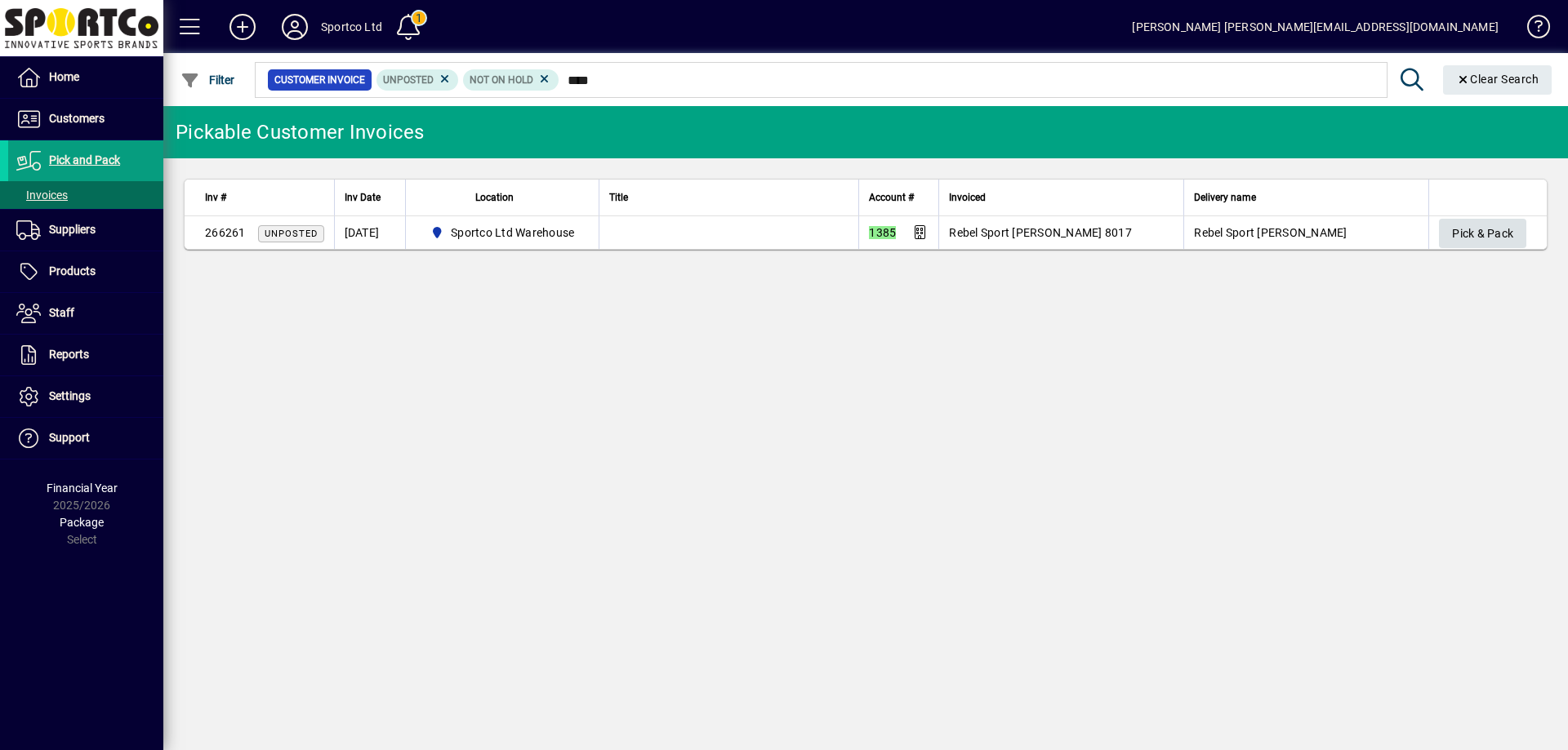
type input "****"
click at [1461, 230] on span "Pick & Pack" at bounding box center [1483, 233] width 61 height 27
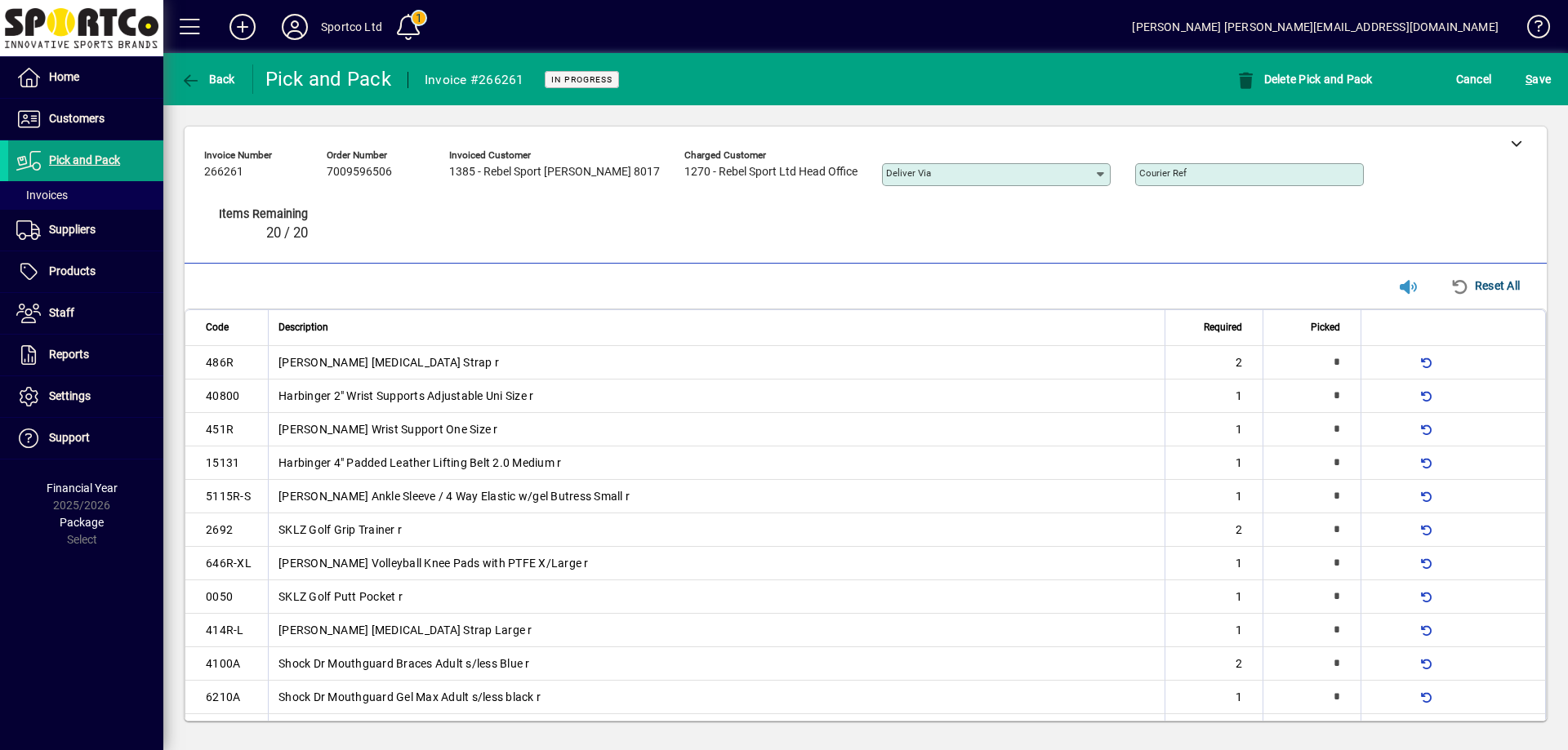
type input "*"
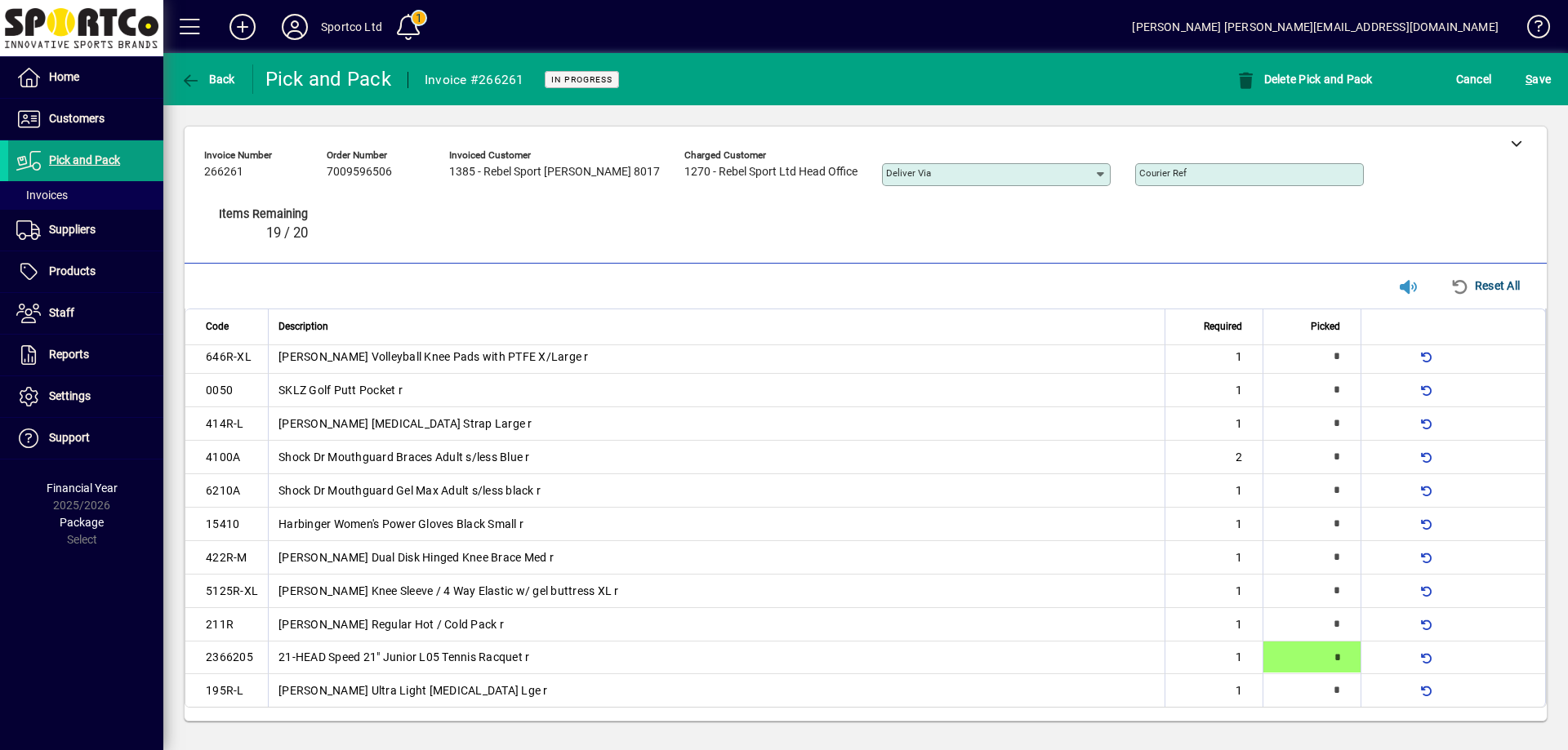
type input "*"
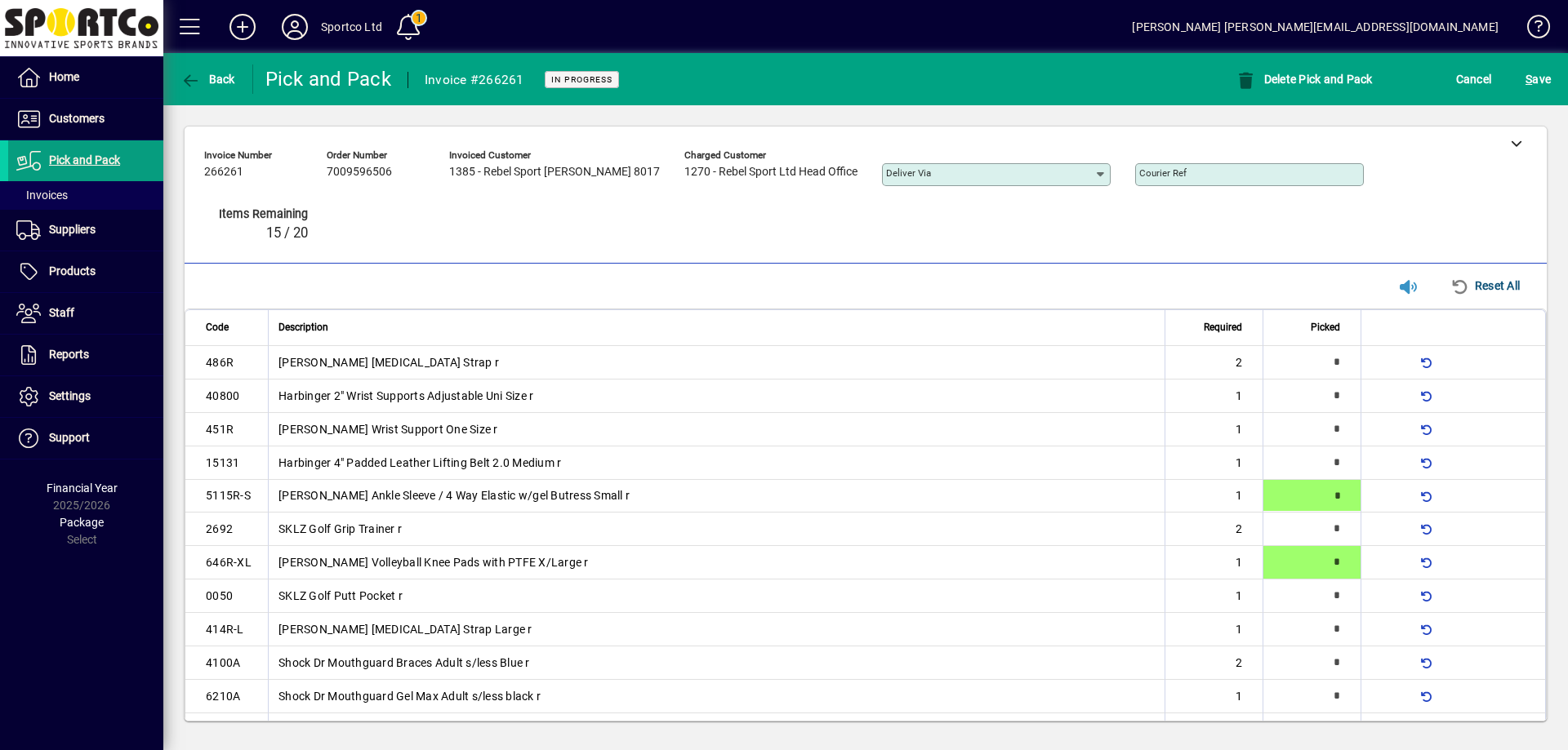
type input "*"
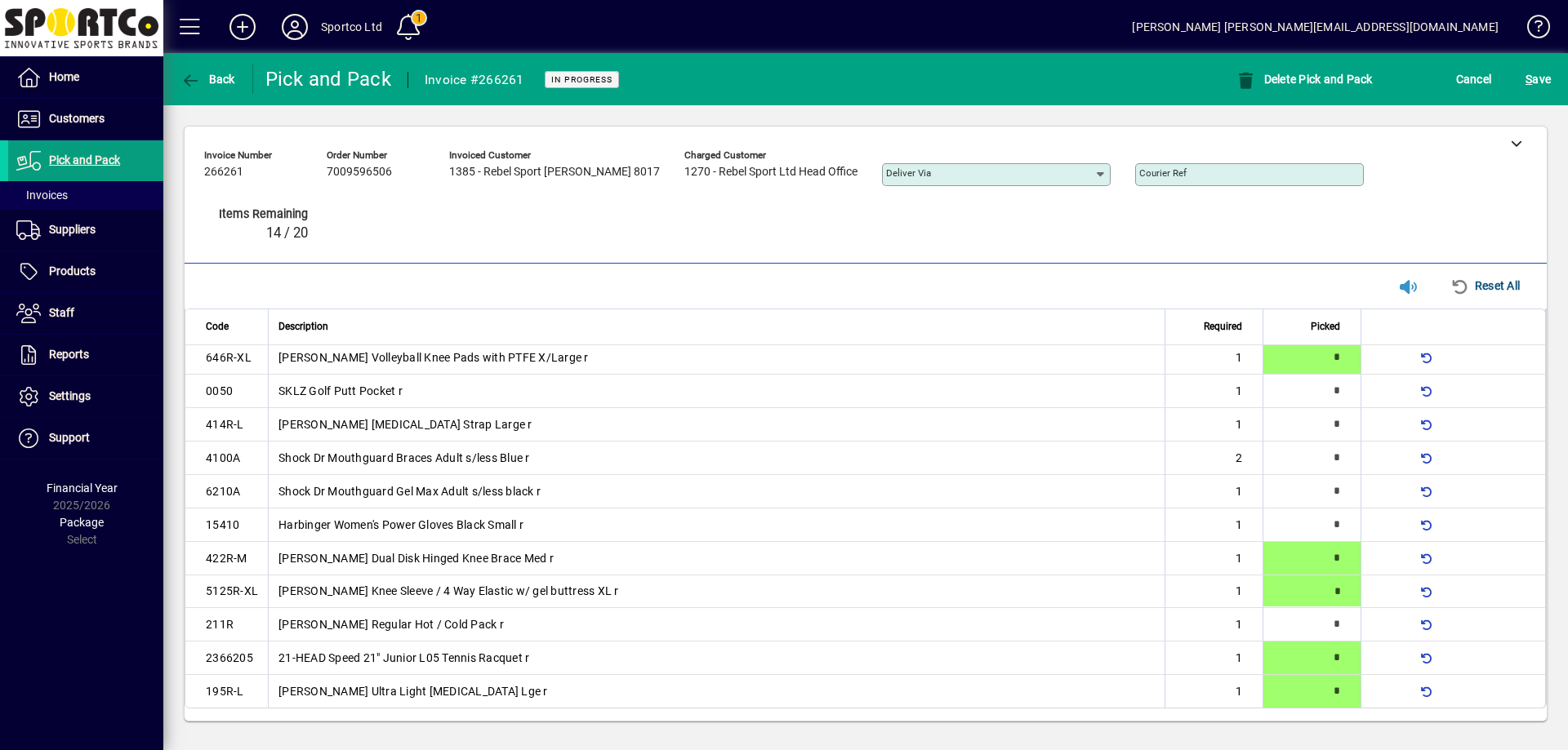
type input "*"
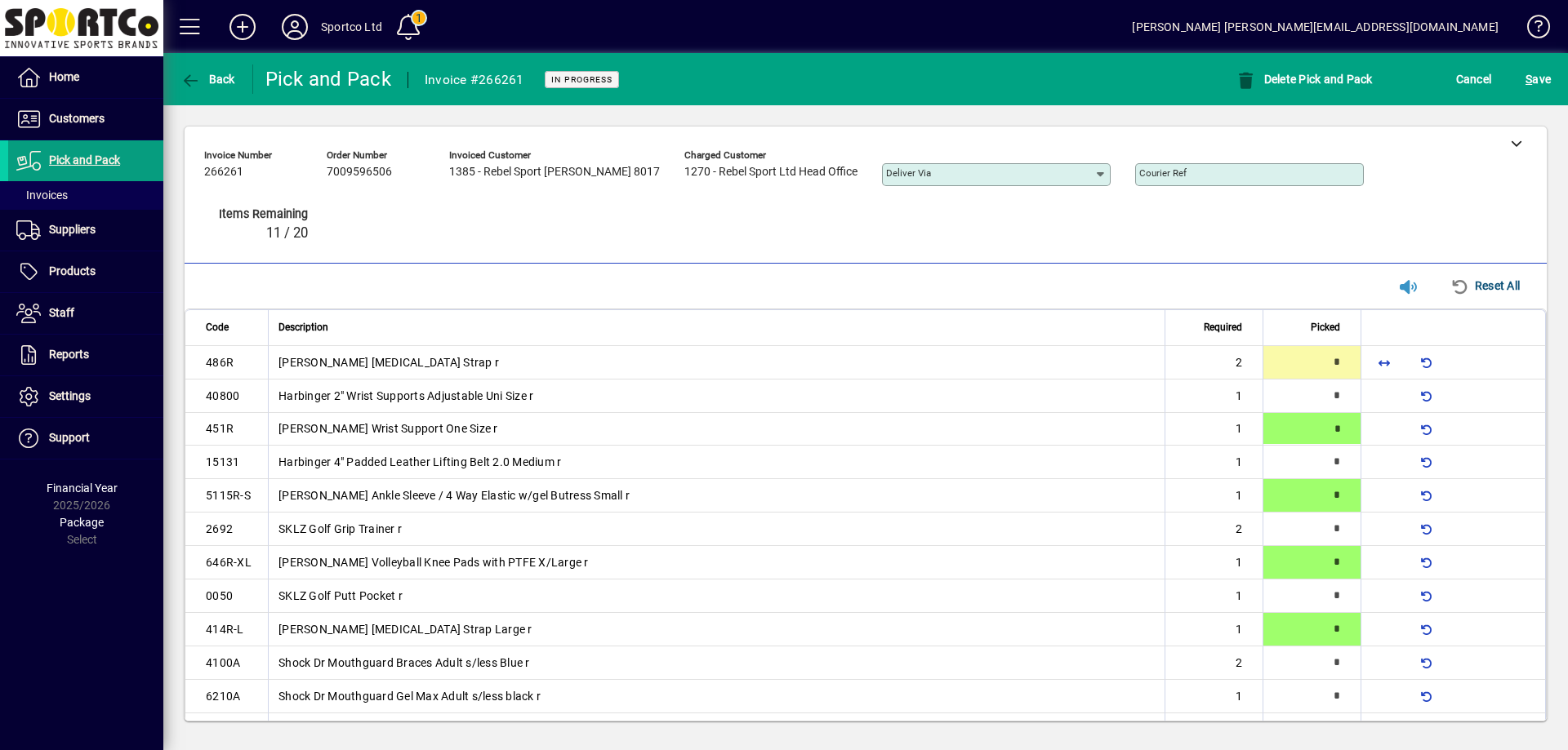
type input "*"
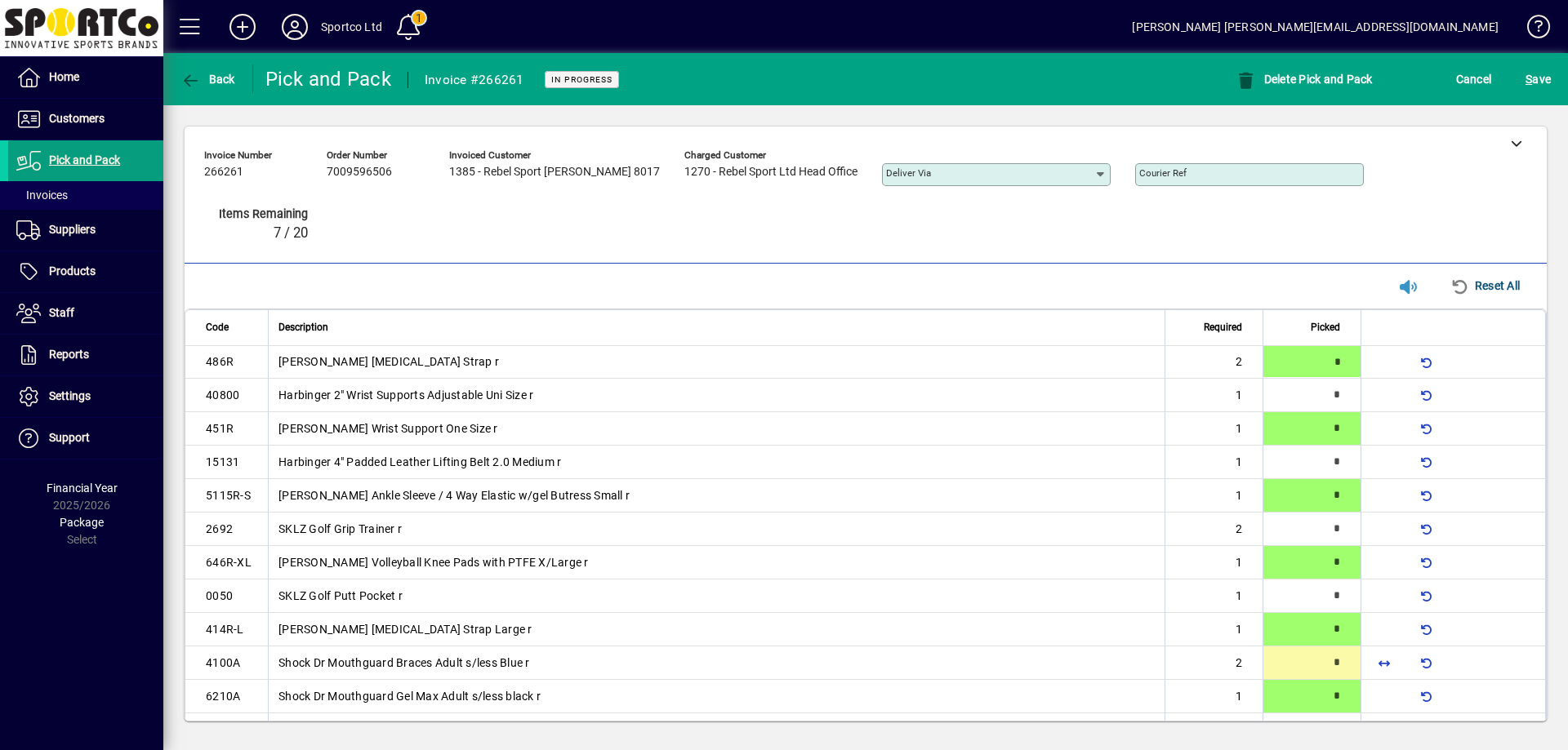
scroll to position [207, 0]
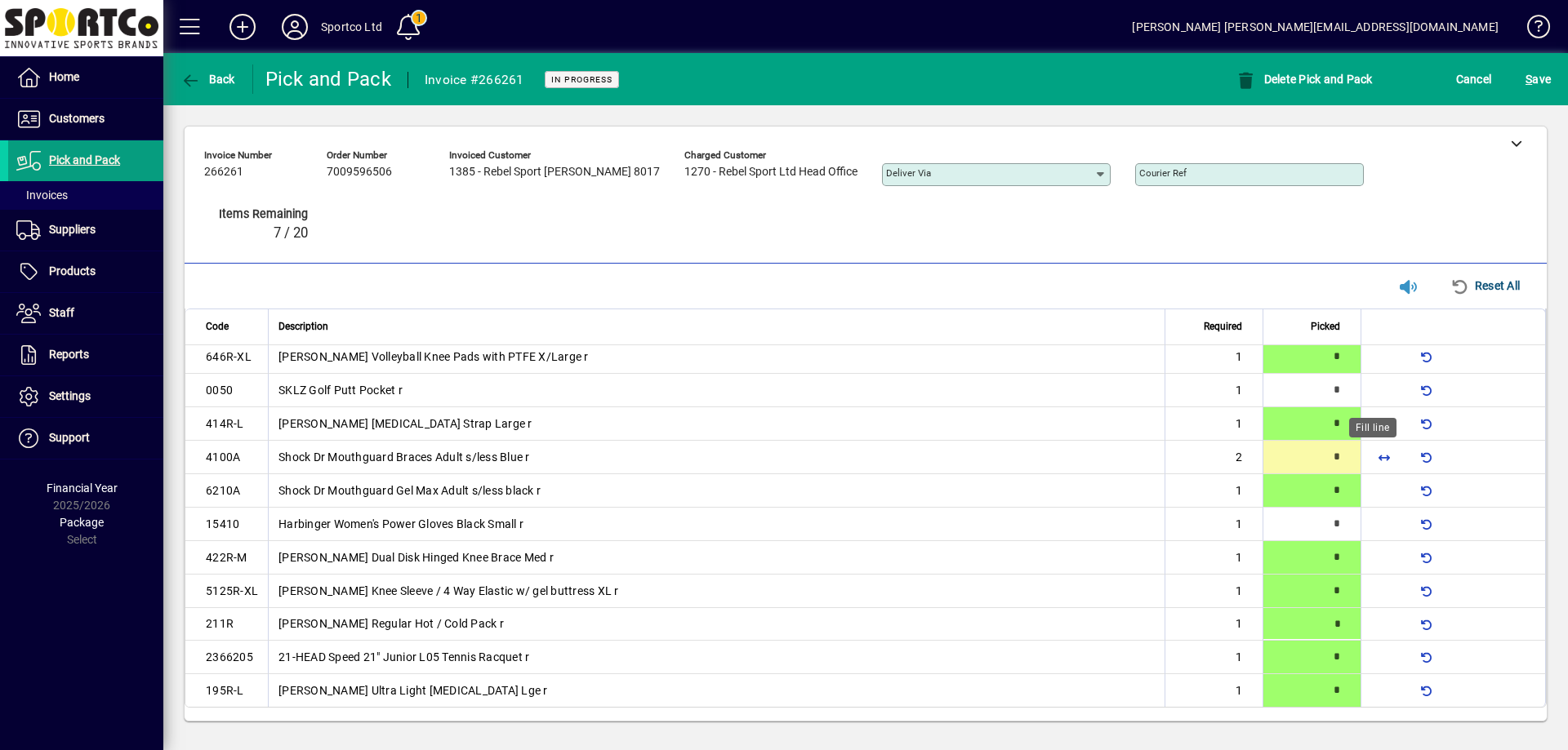
type input "*"
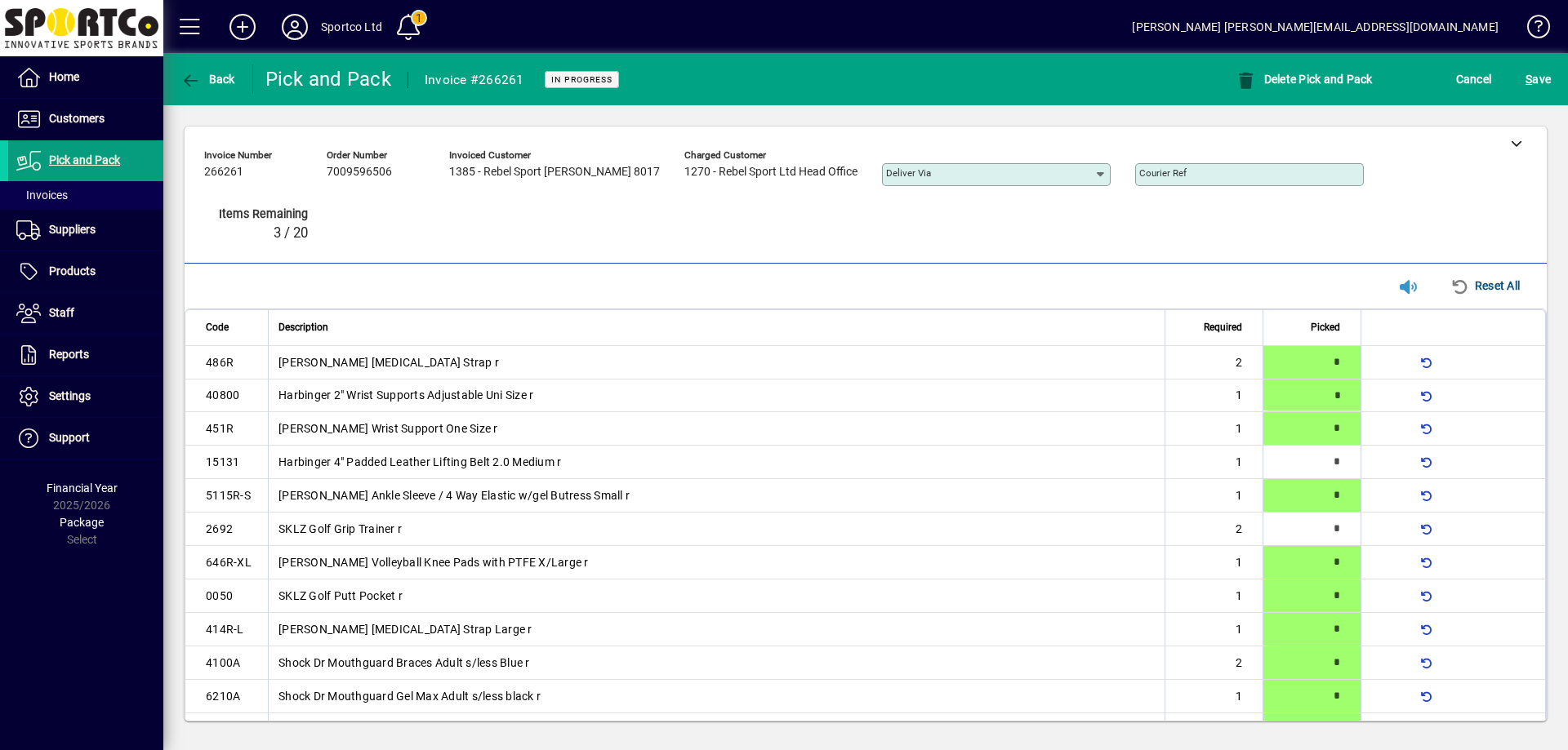
type input "*"
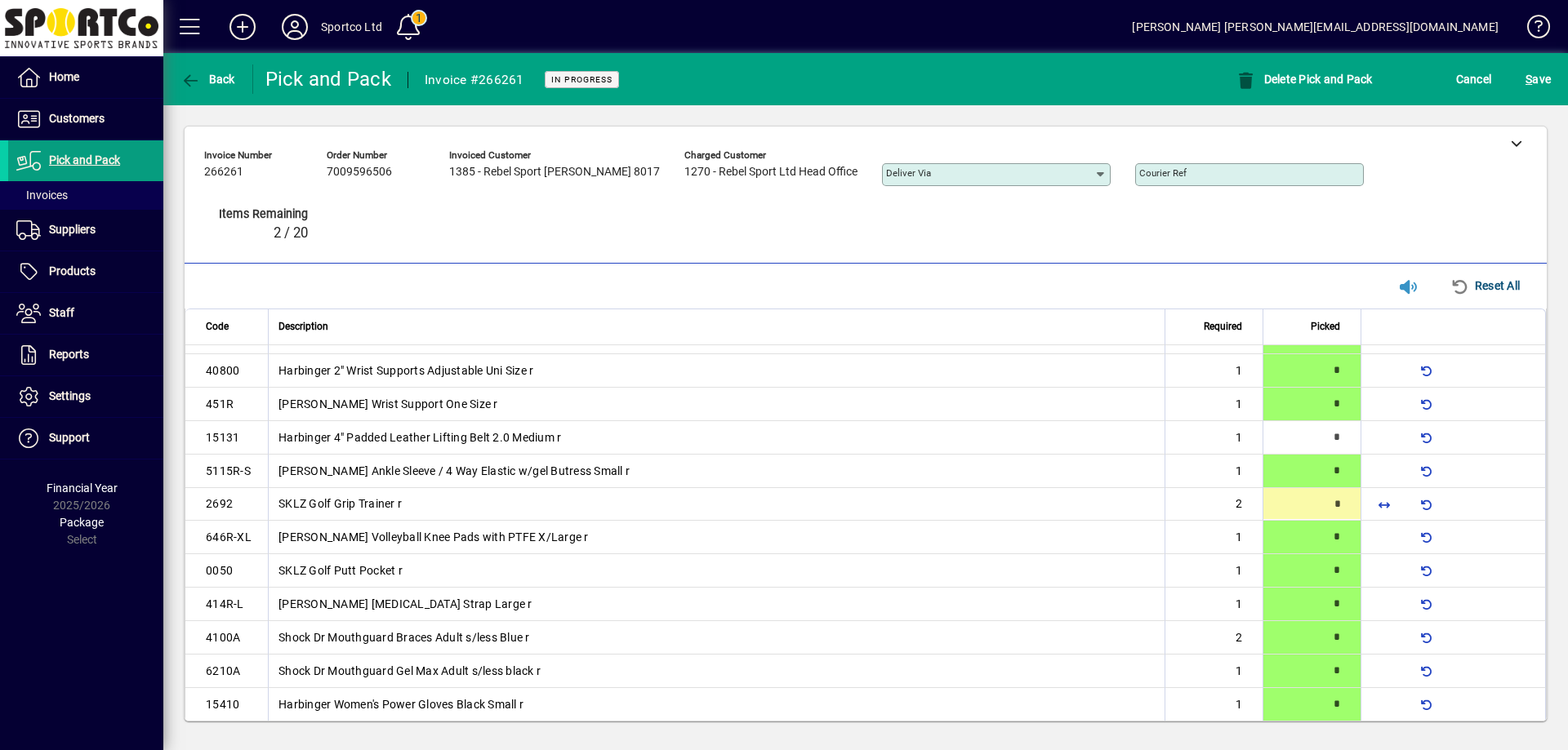
type input "*"
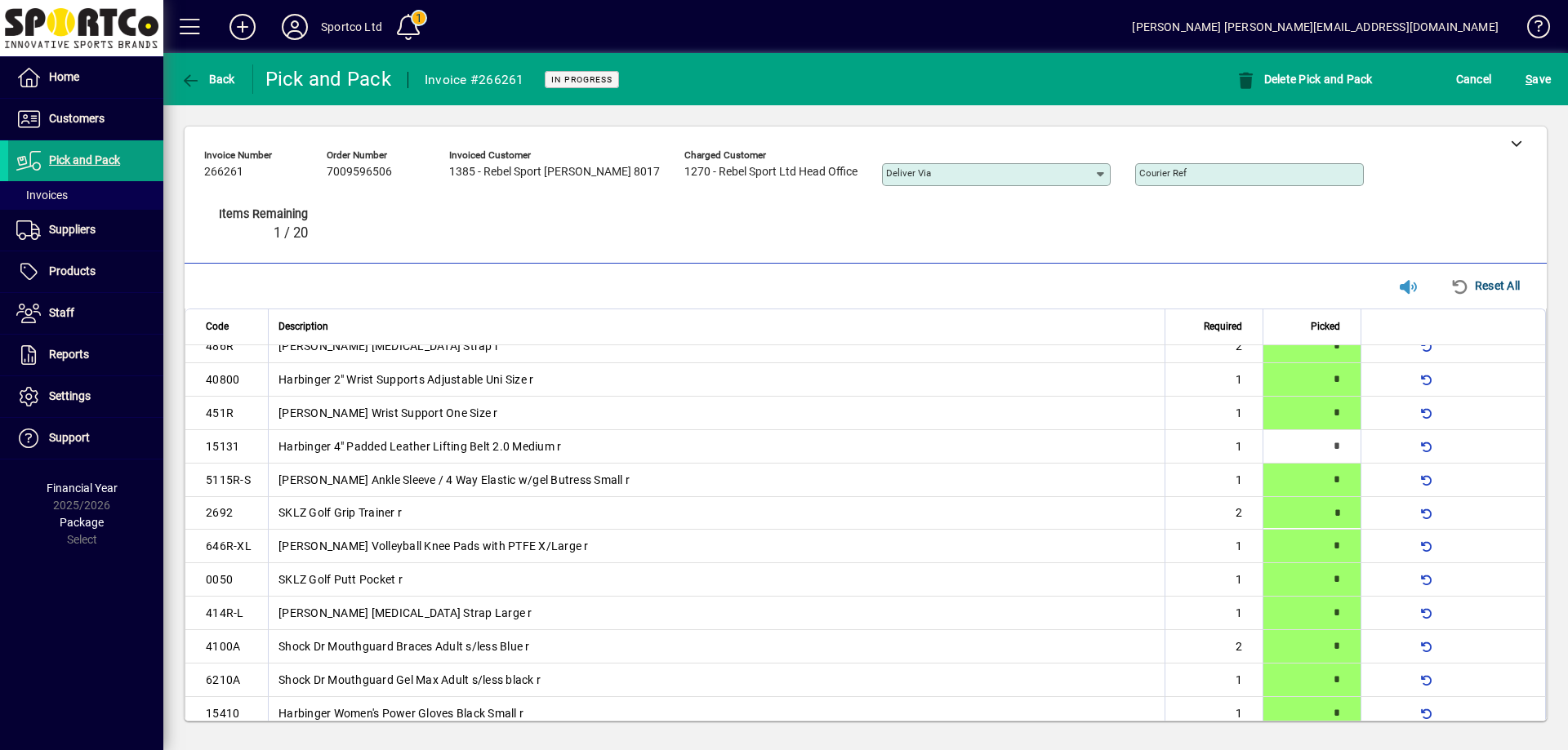
type input "*"
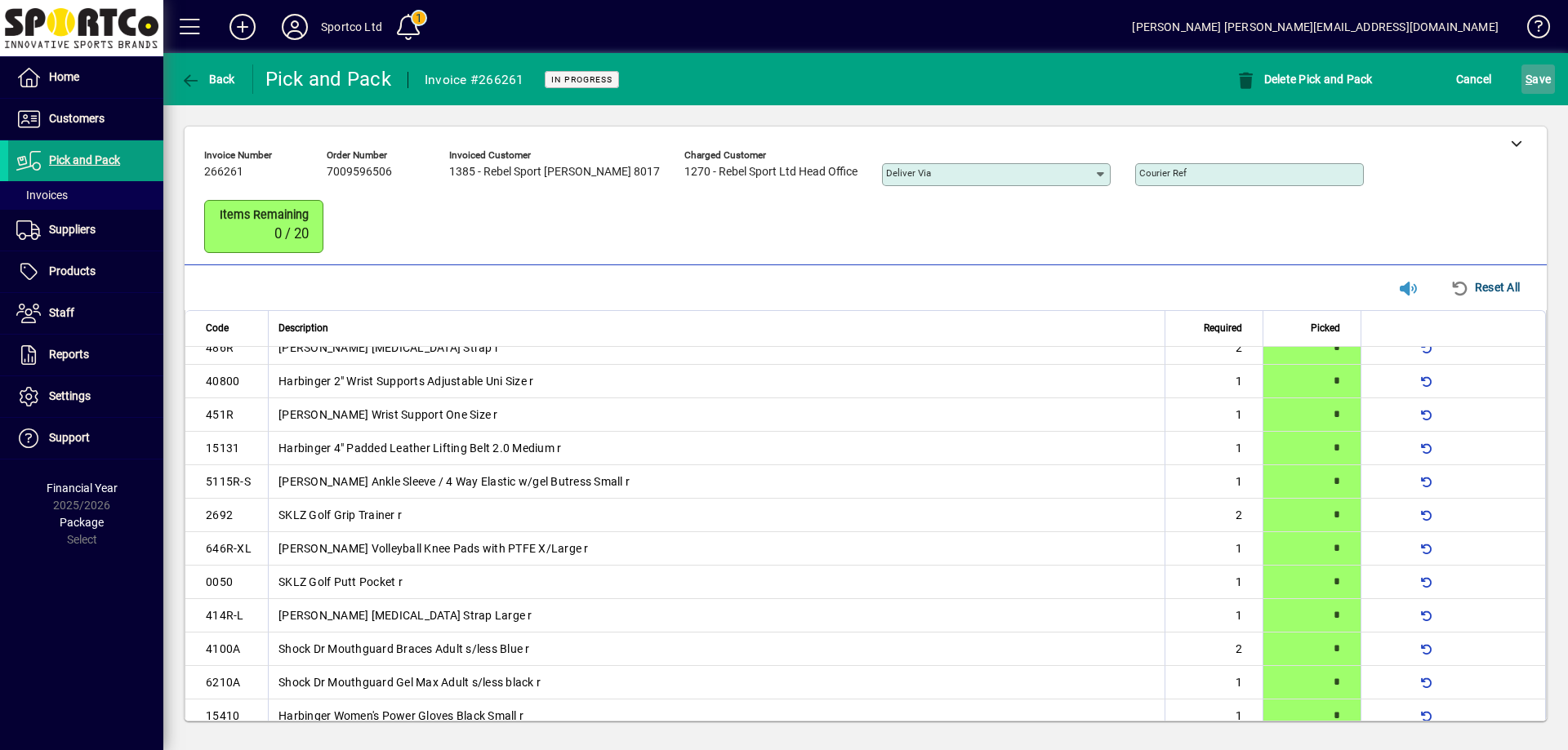
click at [1538, 77] on span "S ave" at bounding box center [1538, 79] width 26 height 26
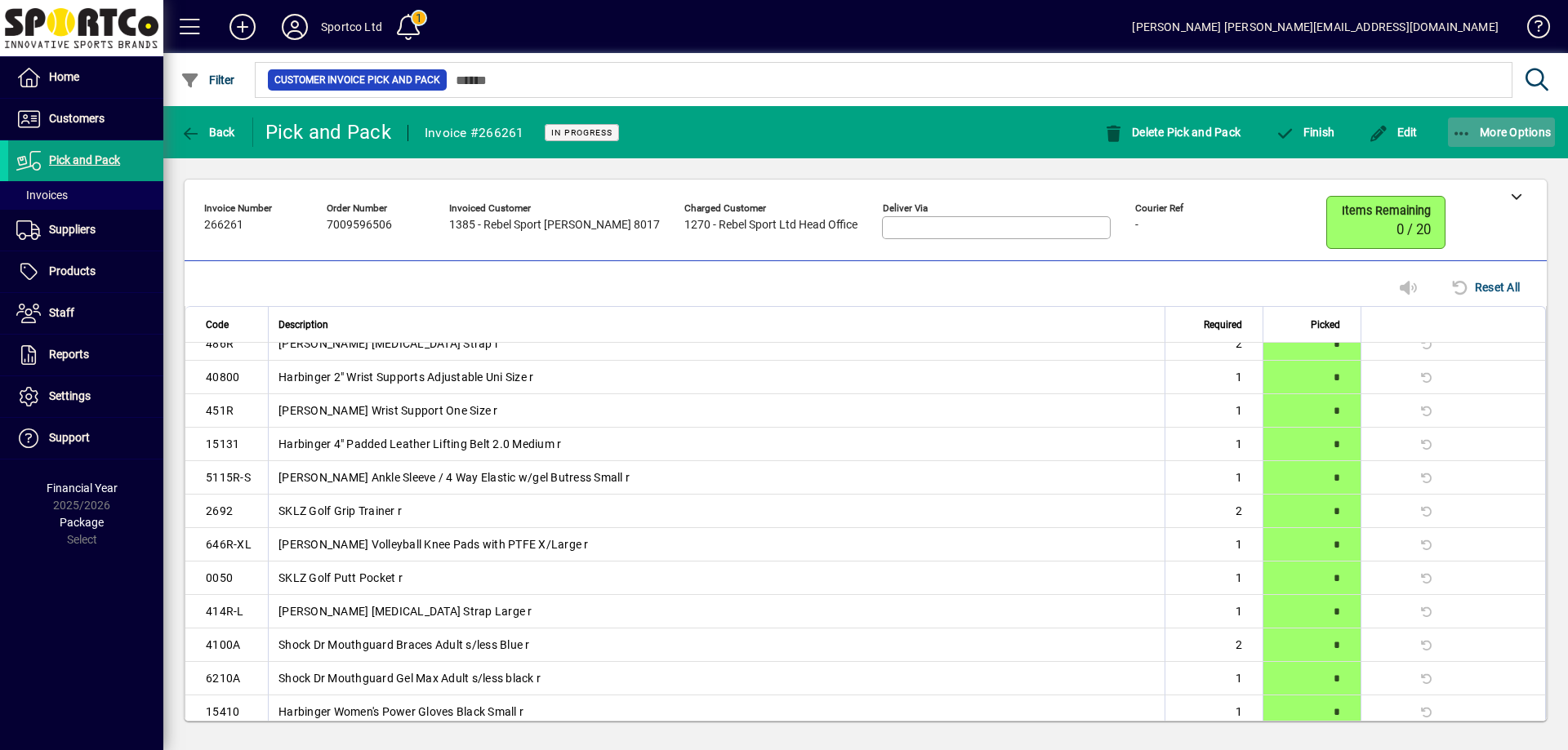
click at [1461, 125] on icon "button" at bounding box center [1462, 133] width 21 height 17
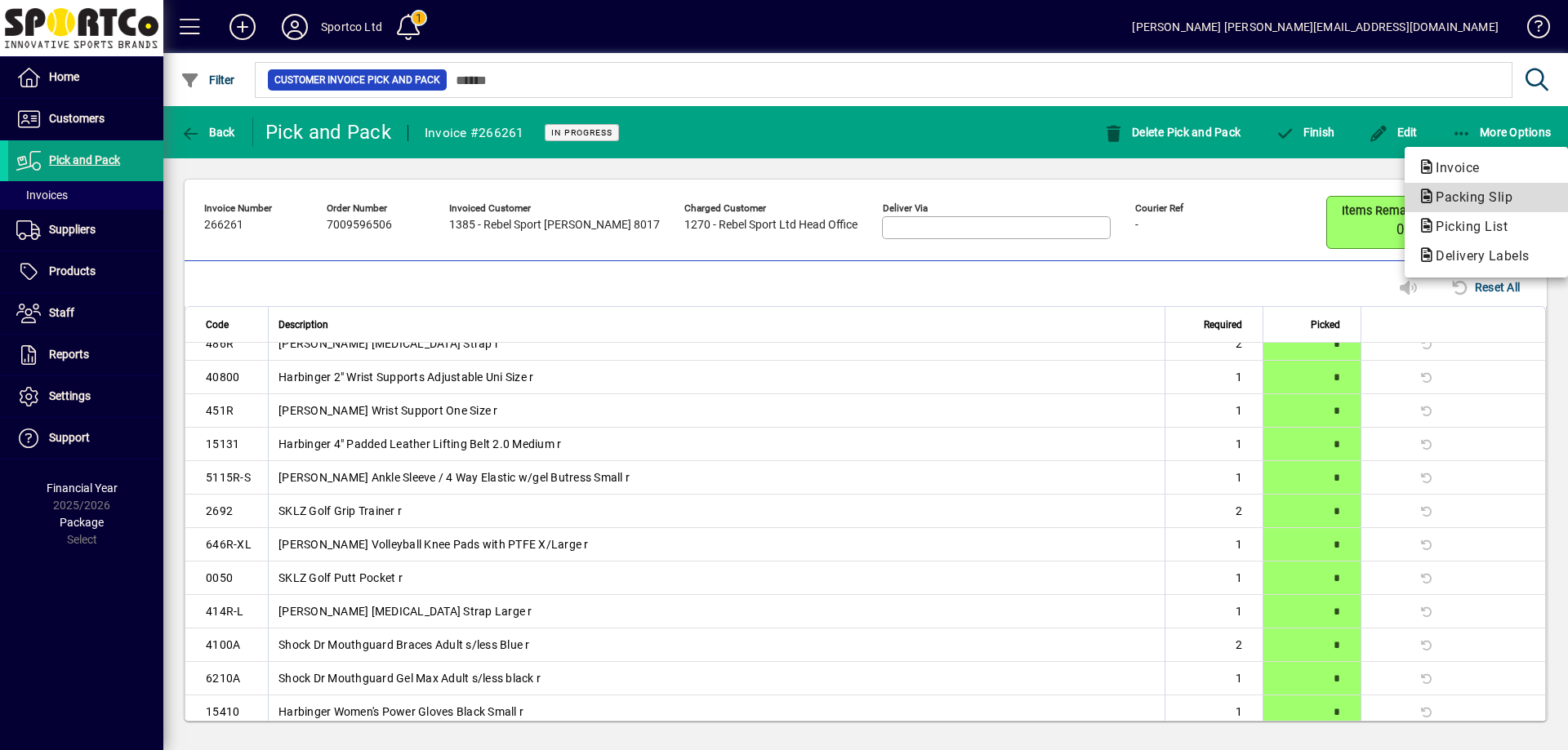
click at [1473, 200] on span "Packing Slip" at bounding box center [1469, 198] width 103 height 16
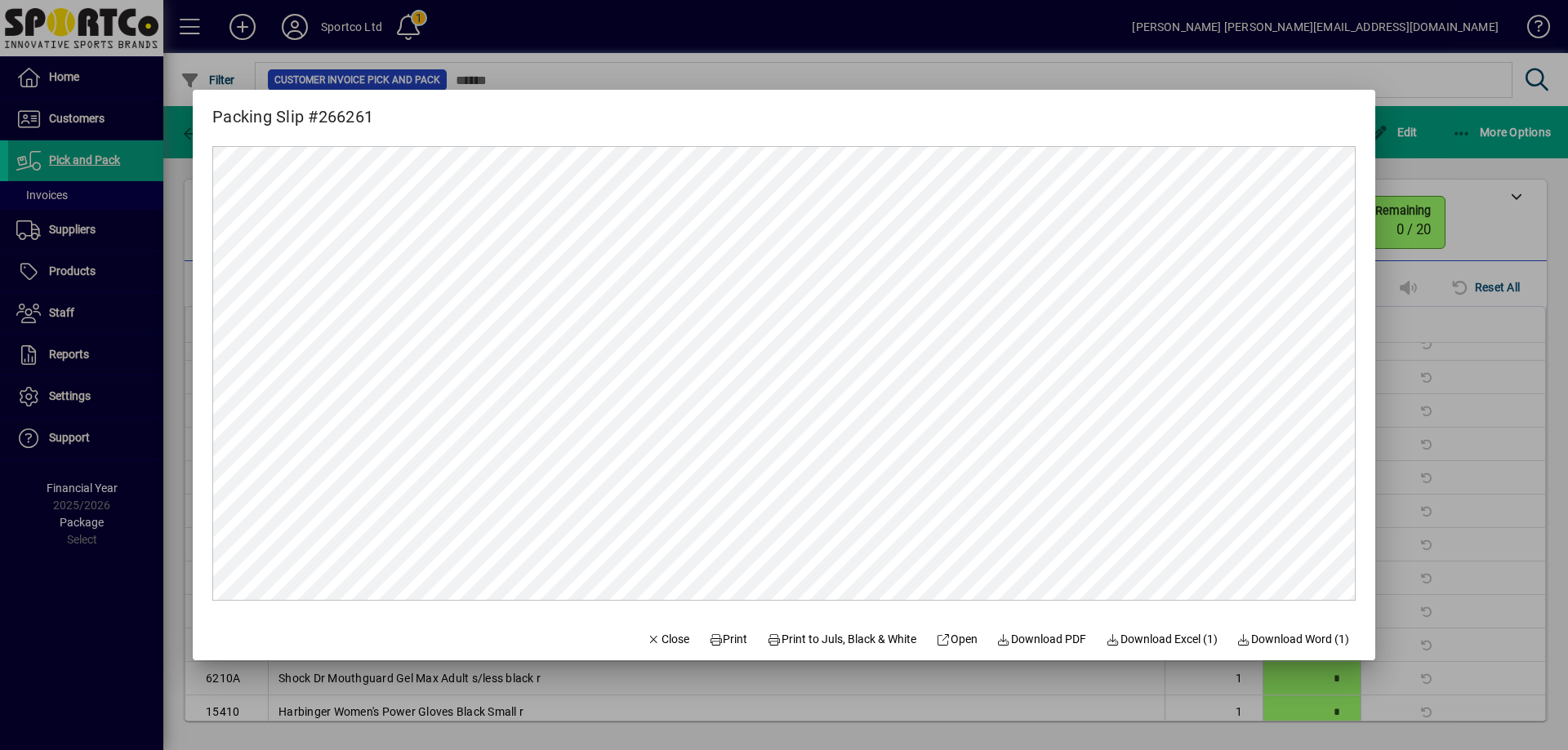
scroll to position [0, 0]
click at [722, 635] on span "Print" at bounding box center [729, 639] width 40 height 17
click at [647, 643] on span "Close" at bounding box center [667, 639] width 43 height 17
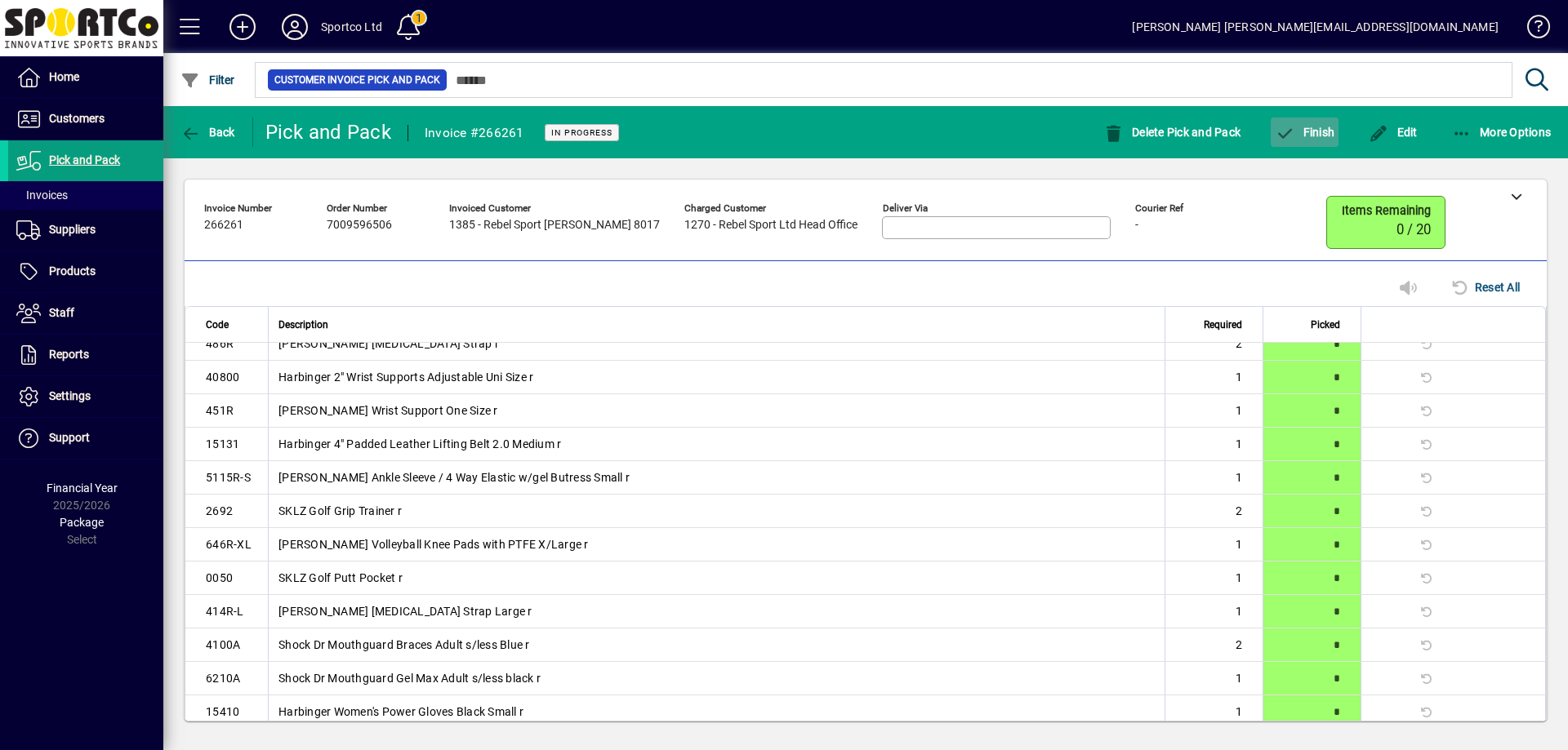
click at [1323, 133] on span "Finish" at bounding box center [1305, 131] width 59 height 13
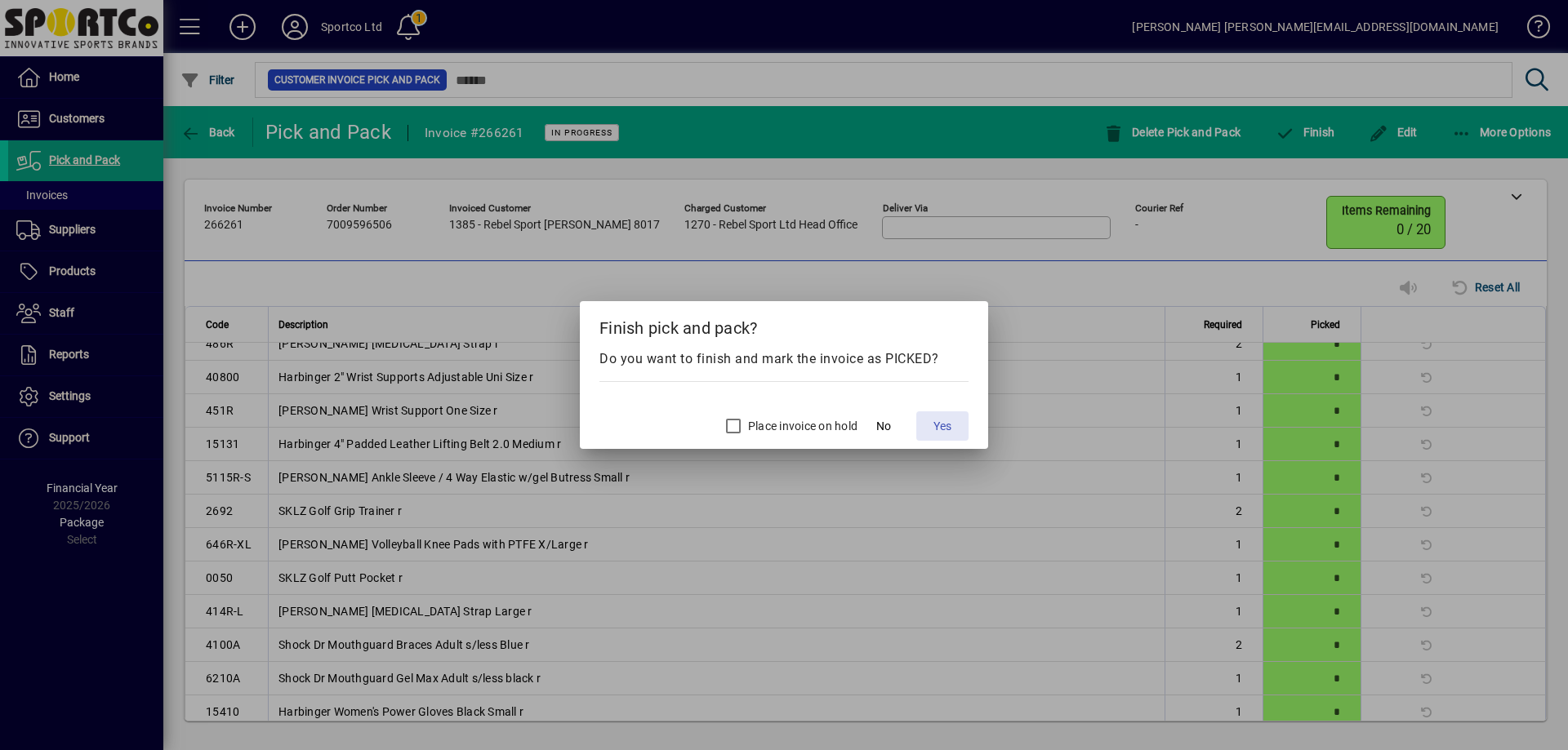
click at [934, 428] on span "Yes" at bounding box center [942, 426] width 18 height 17
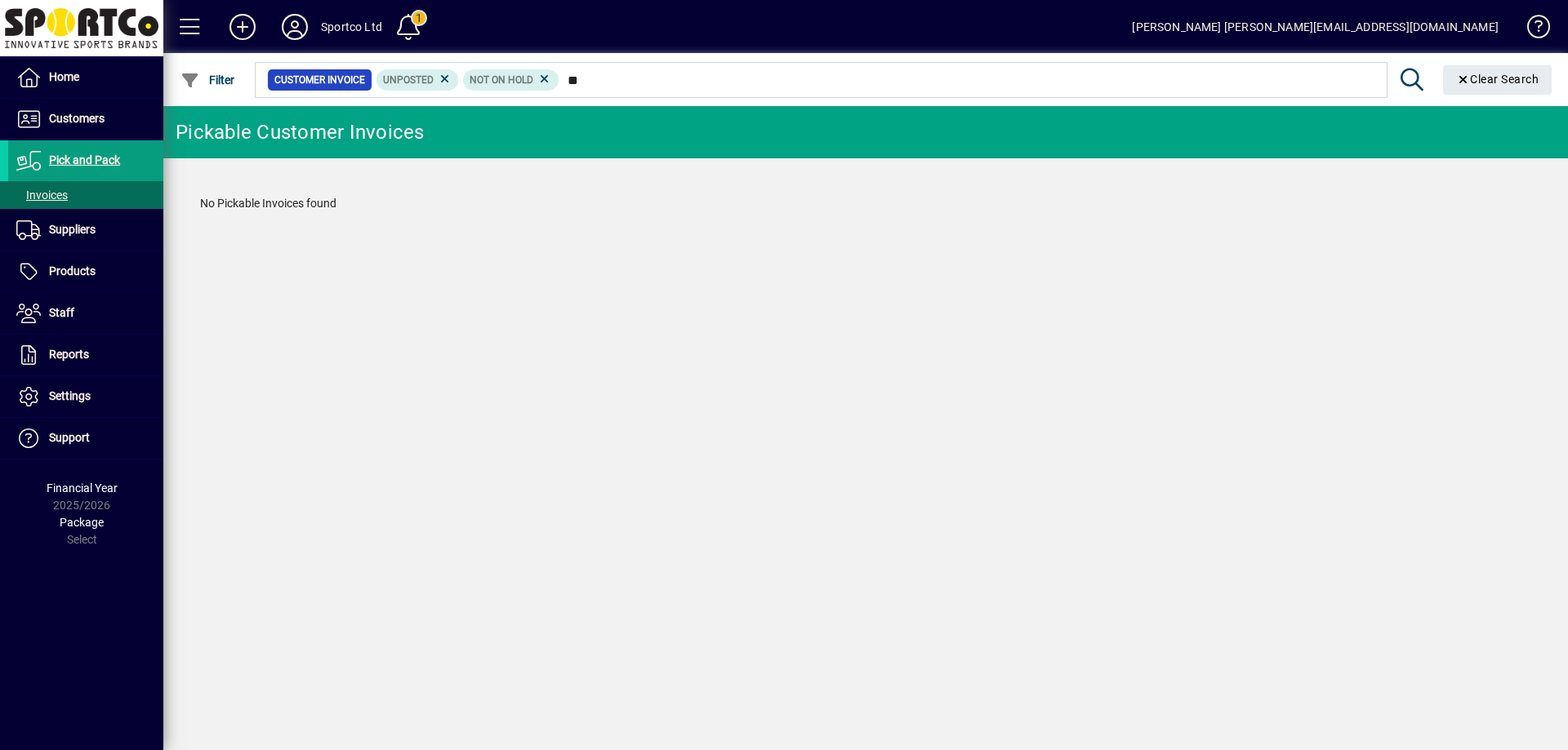
type input "*"
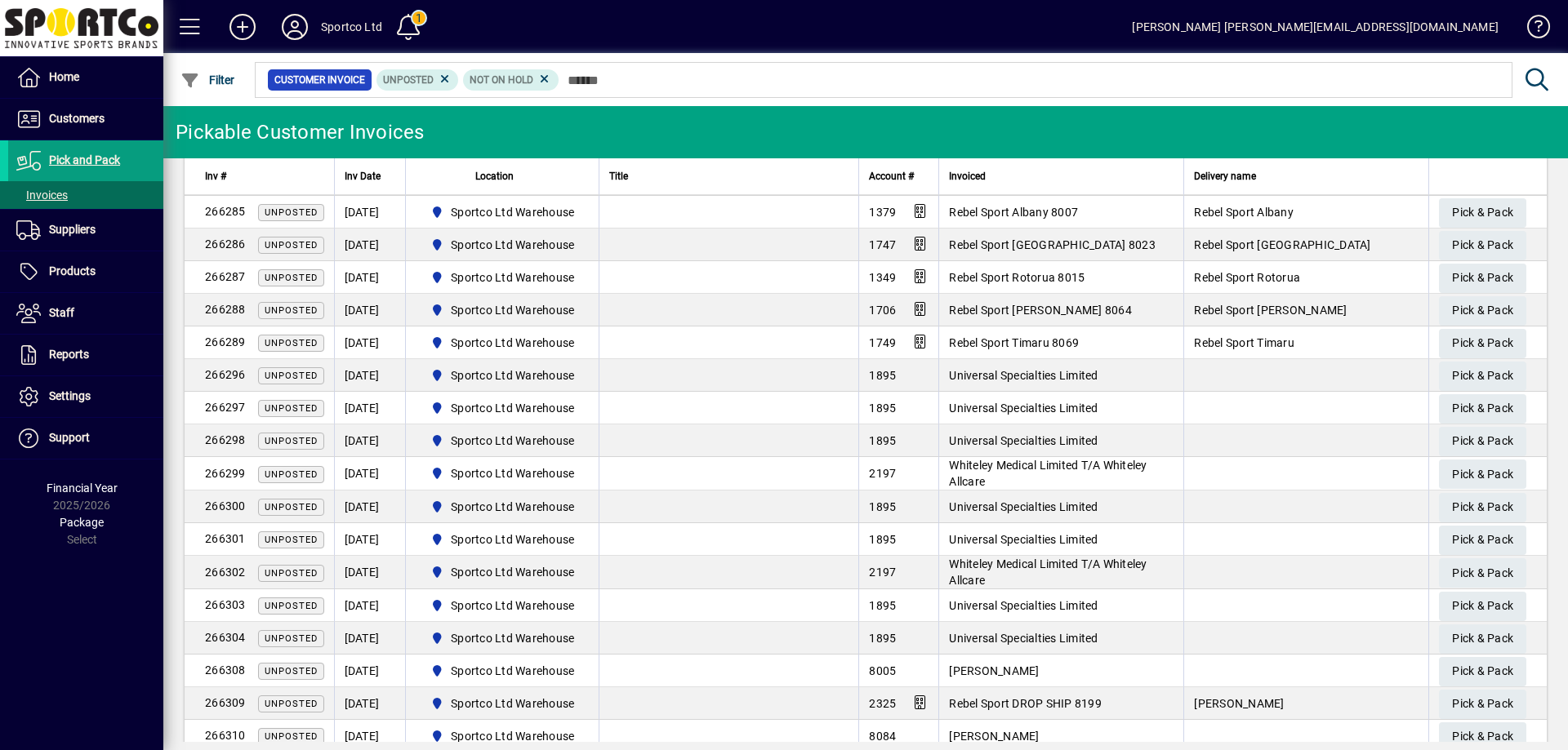
scroll to position [1848, 0]
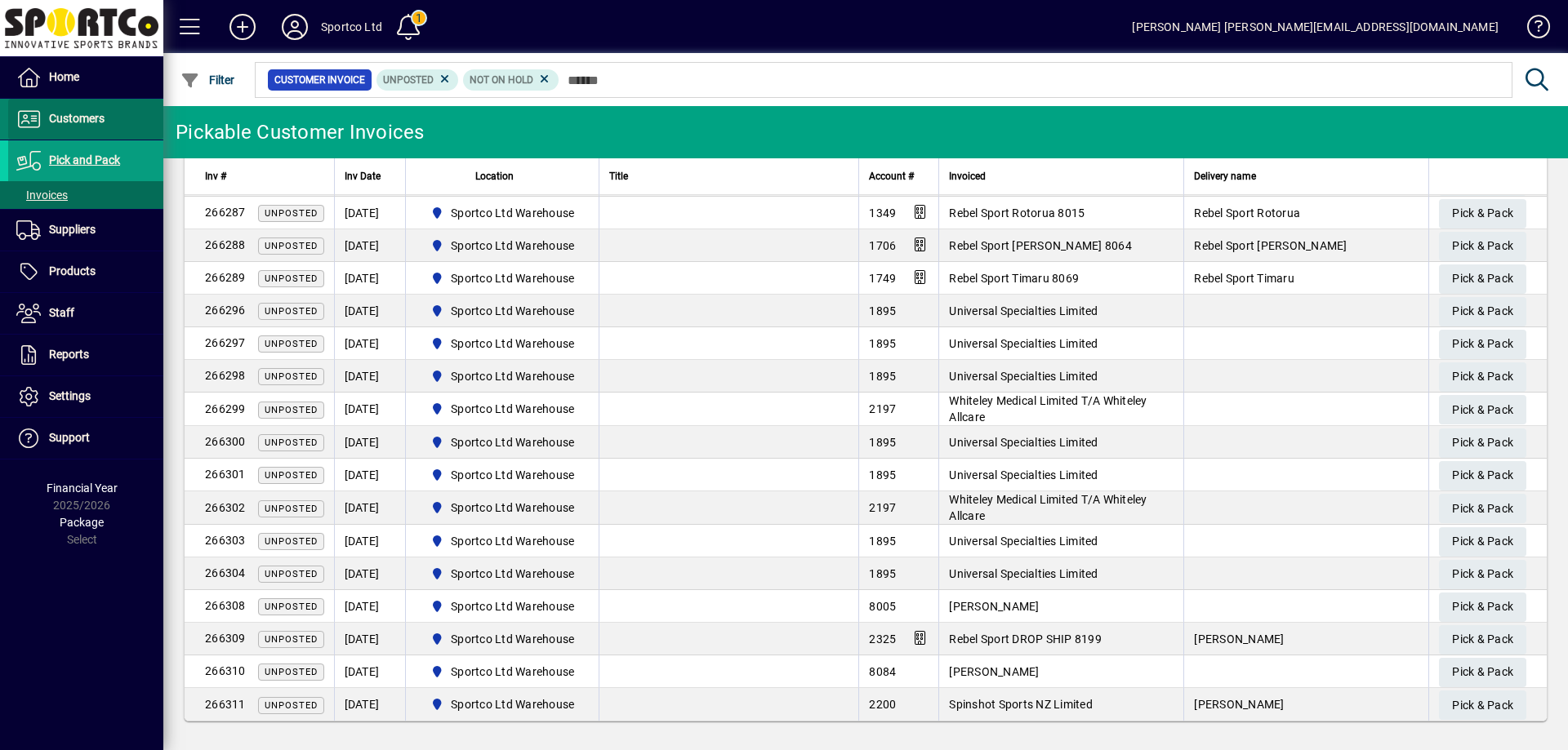
click at [99, 111] on span "Customers" at bounding box center [55, 120] width 96 height 20
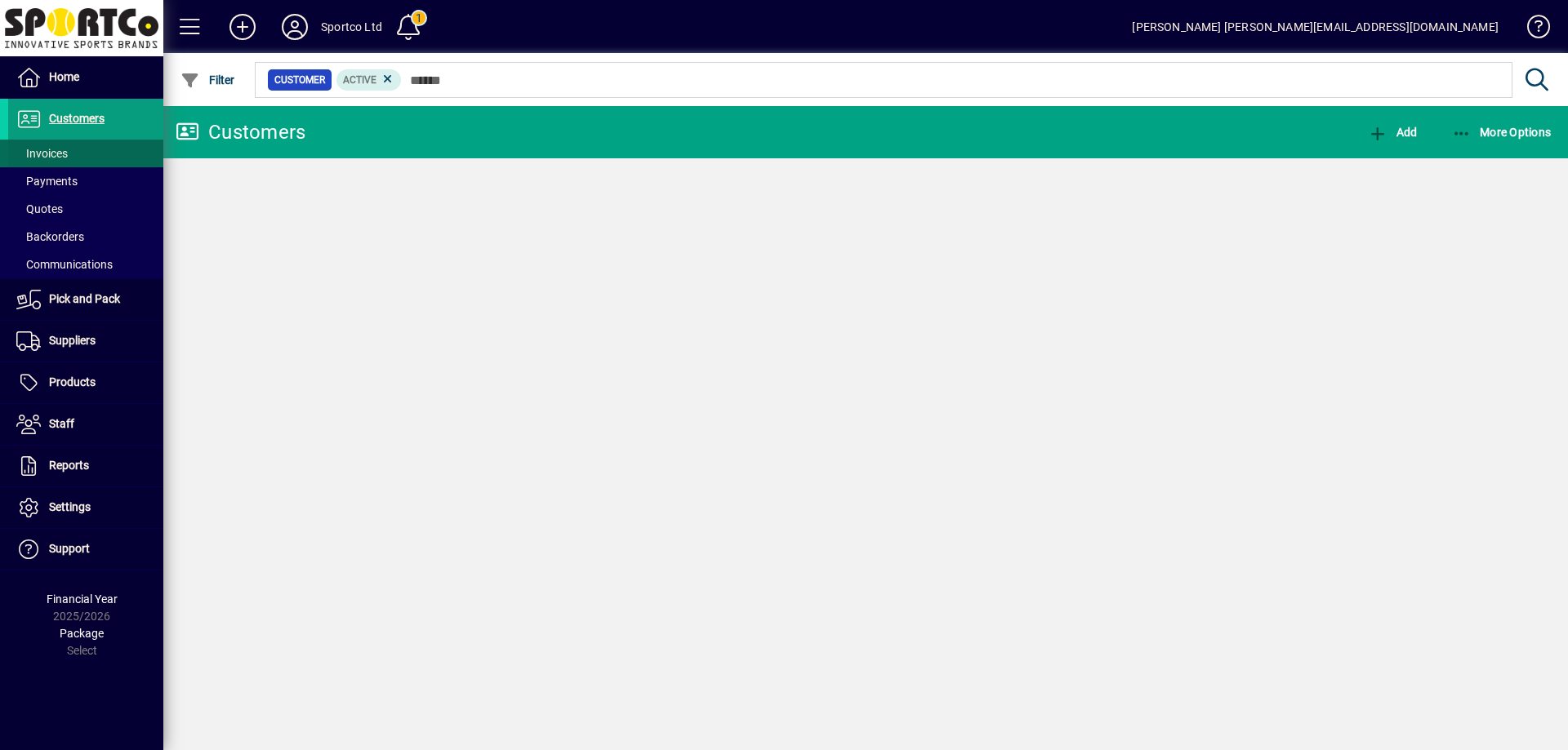
click at [44, 157] on span "Invoices" at bounding box center [43, 153] width 51 height 13
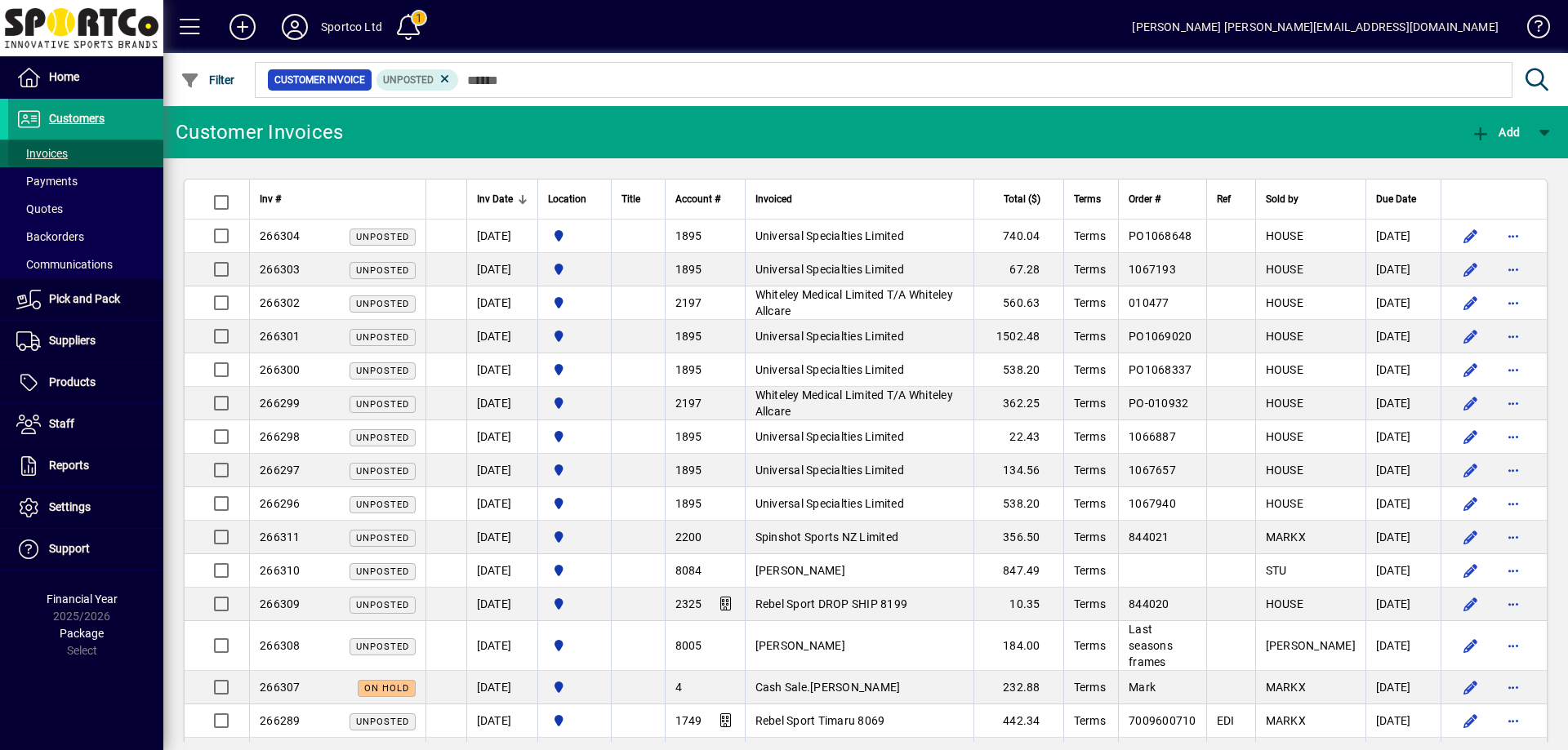
click at [46, 157] on span "Invoices" at bounding box center [43, 153] width 51 height 13
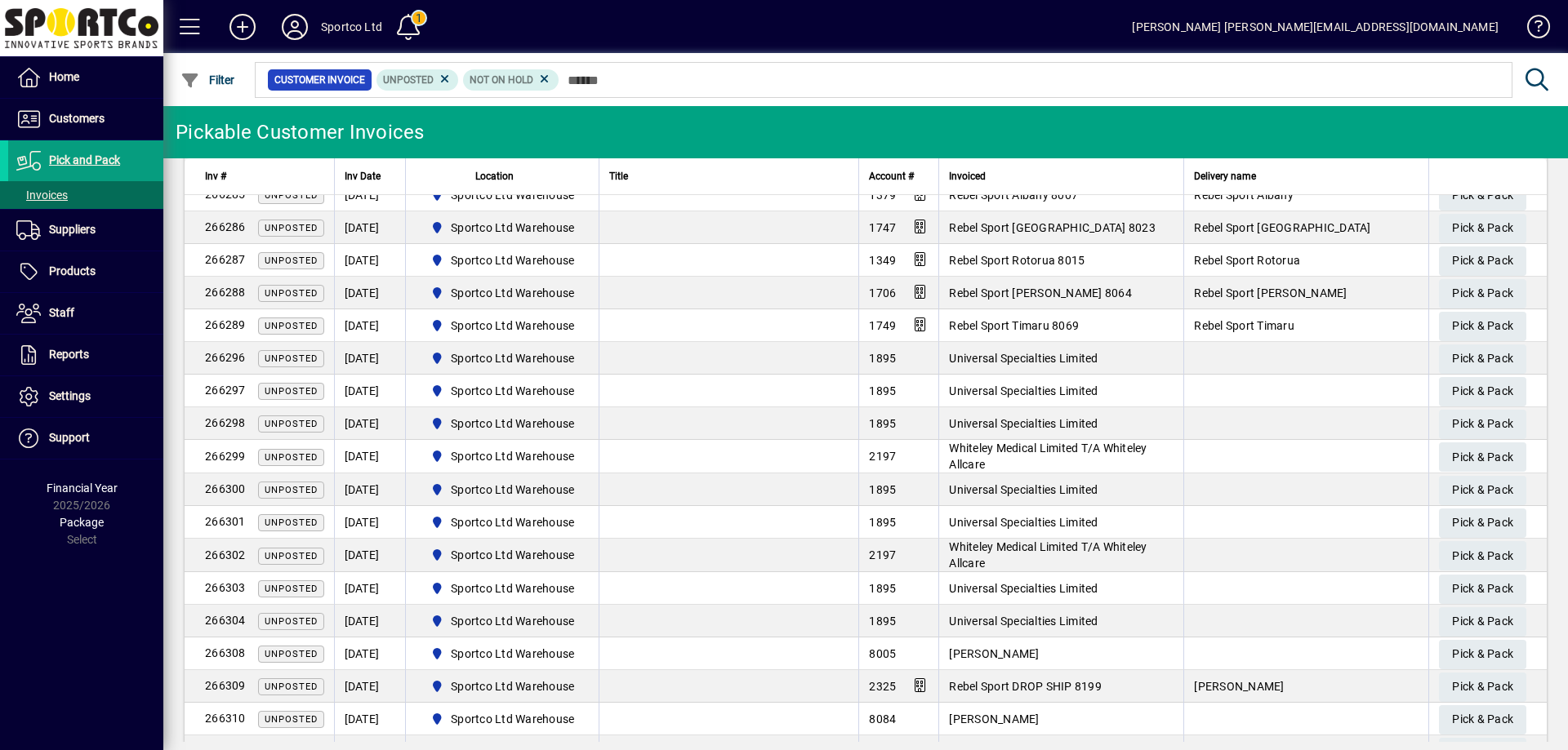
scroll to position [1848, 0]
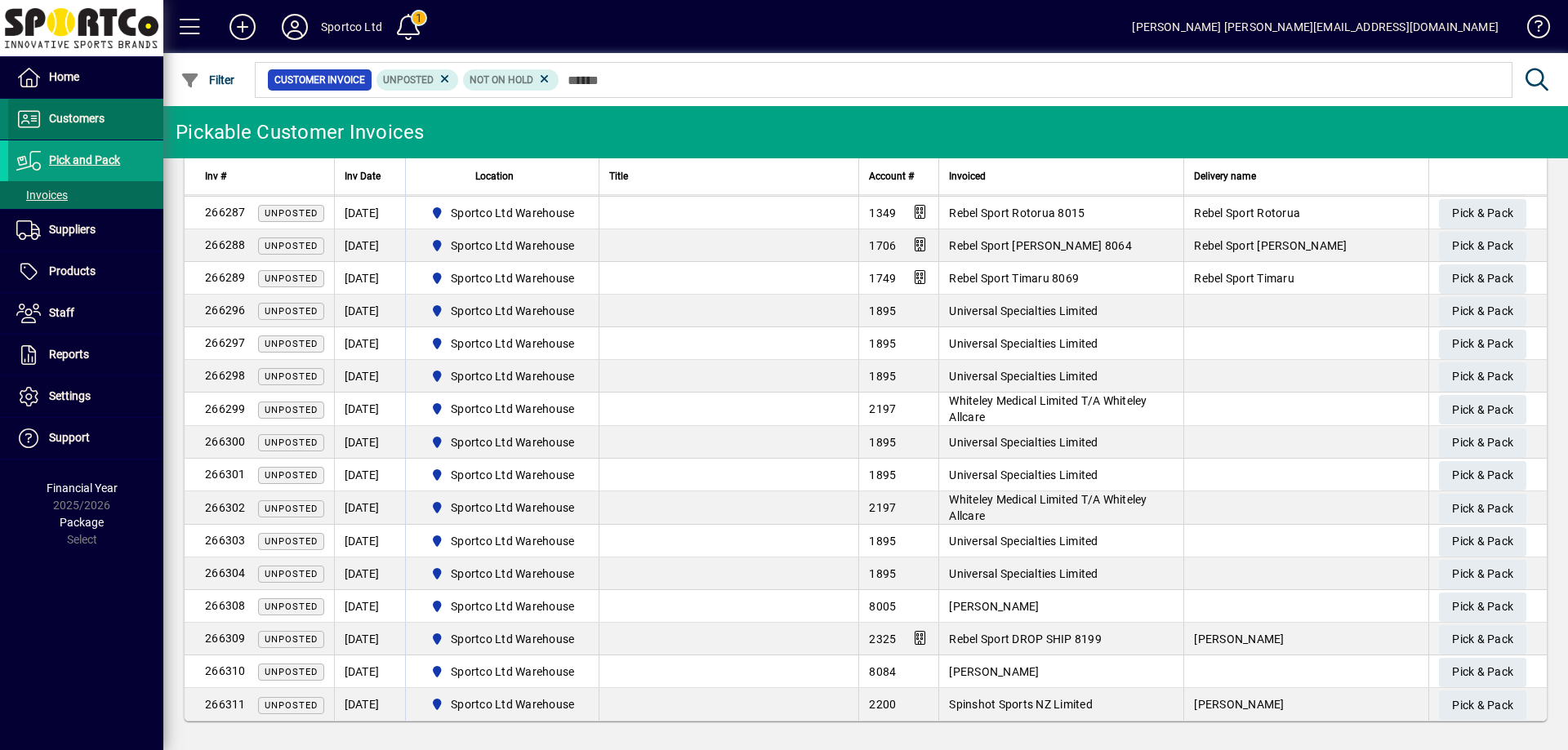
click at [76, 127] on span "Customers" at bounding box center [55, 120] width 96 height 20
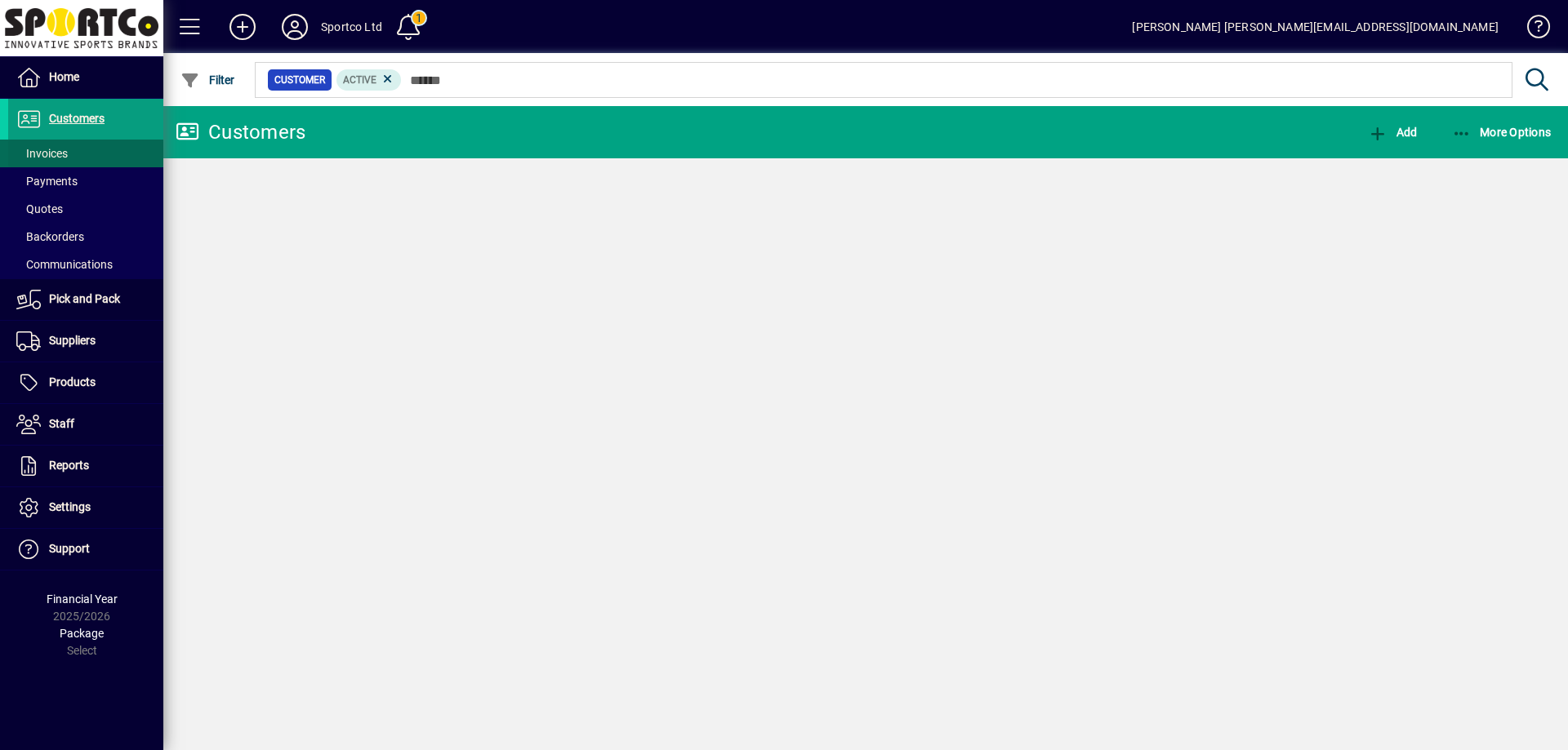
click at [48, 157] on span "Invoices" at bounding box center [43, 153] width 51 height 13
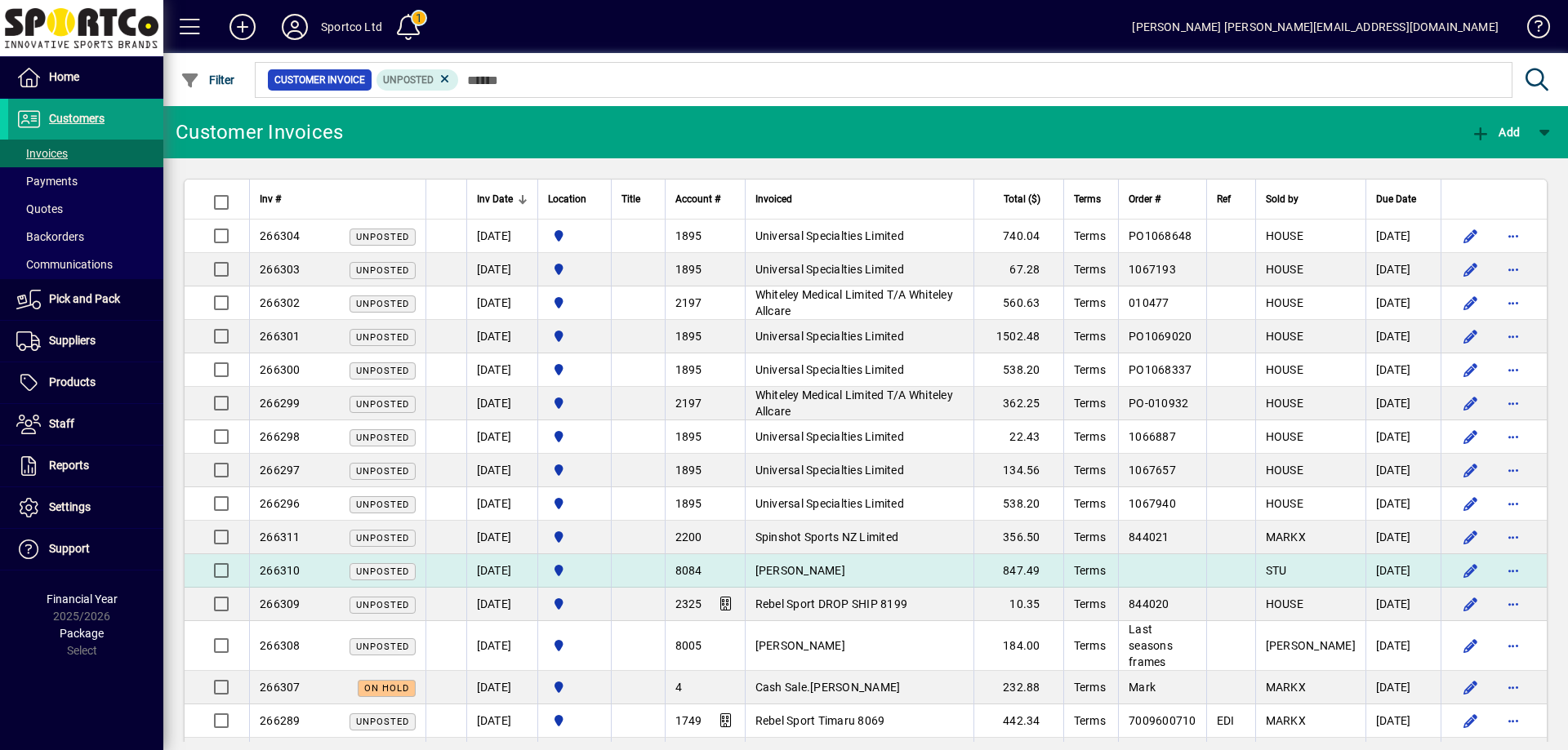
click at [803, 565] on span "Sarah Wardenburg" at bounding box center [800, 570] width 90 height 13
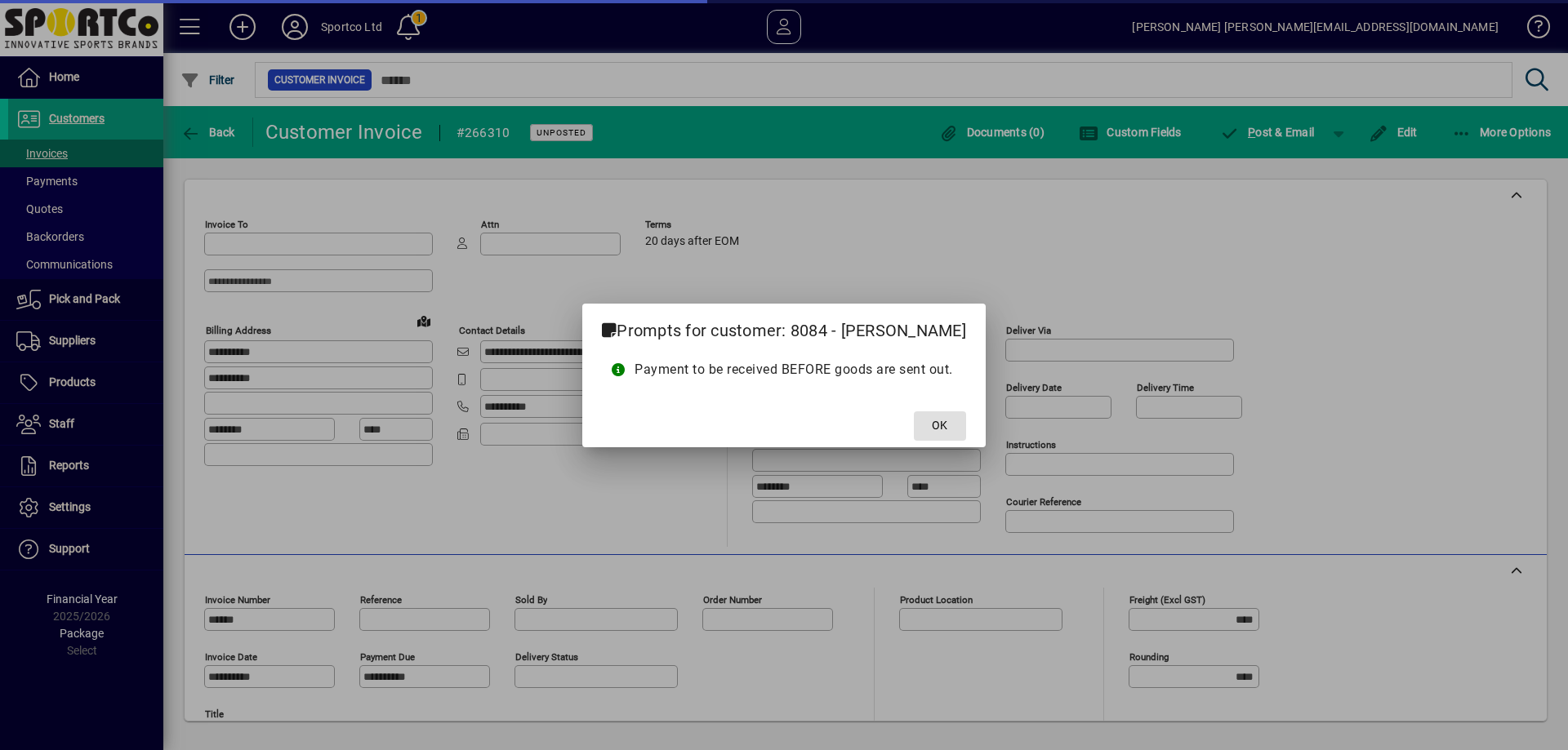
type input "**********"
click at [941, 412] on span at bounding box center [939, 426] width 52 height 40
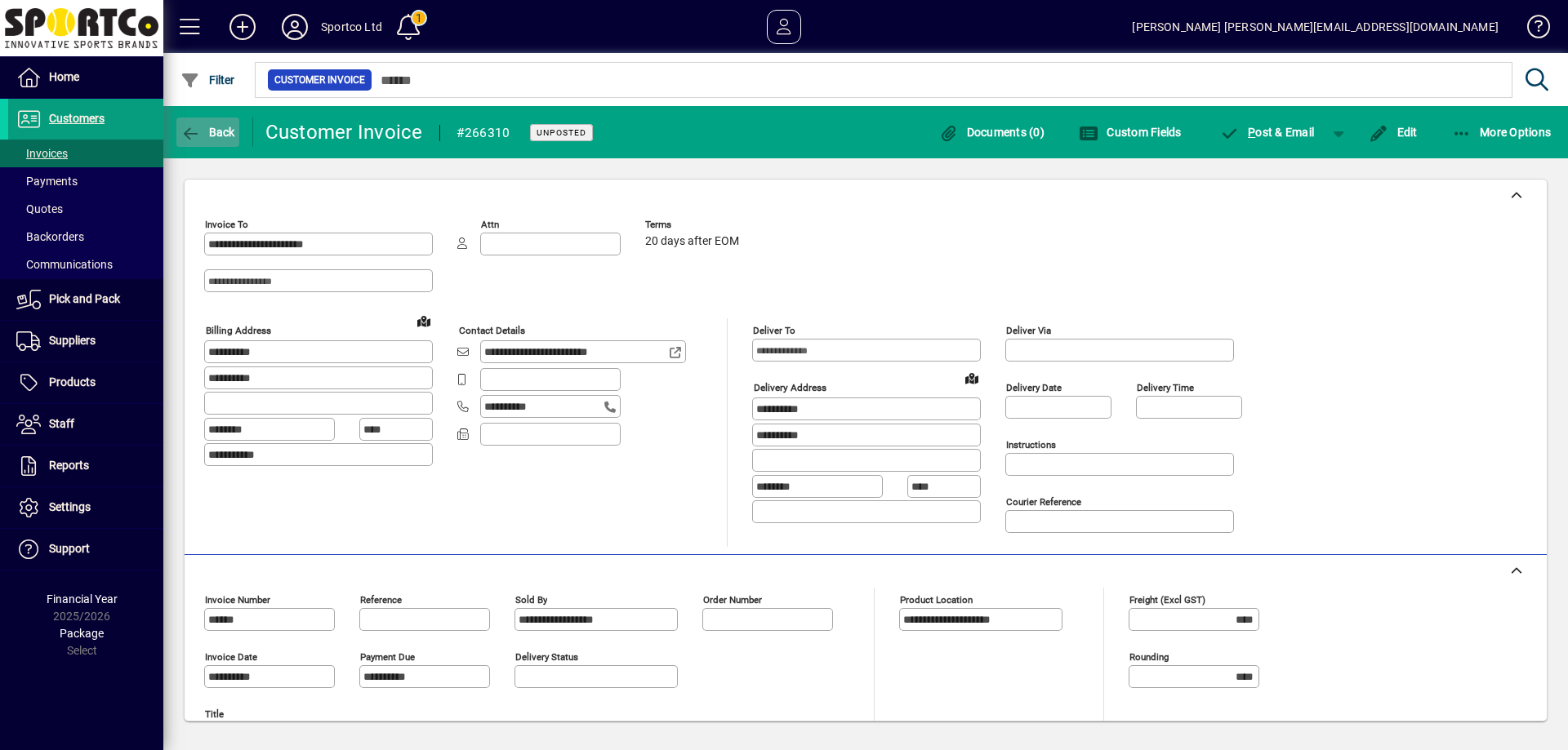
click at [197, 129] on icon "button" at bounding box center [191, 133] width 21 height 17
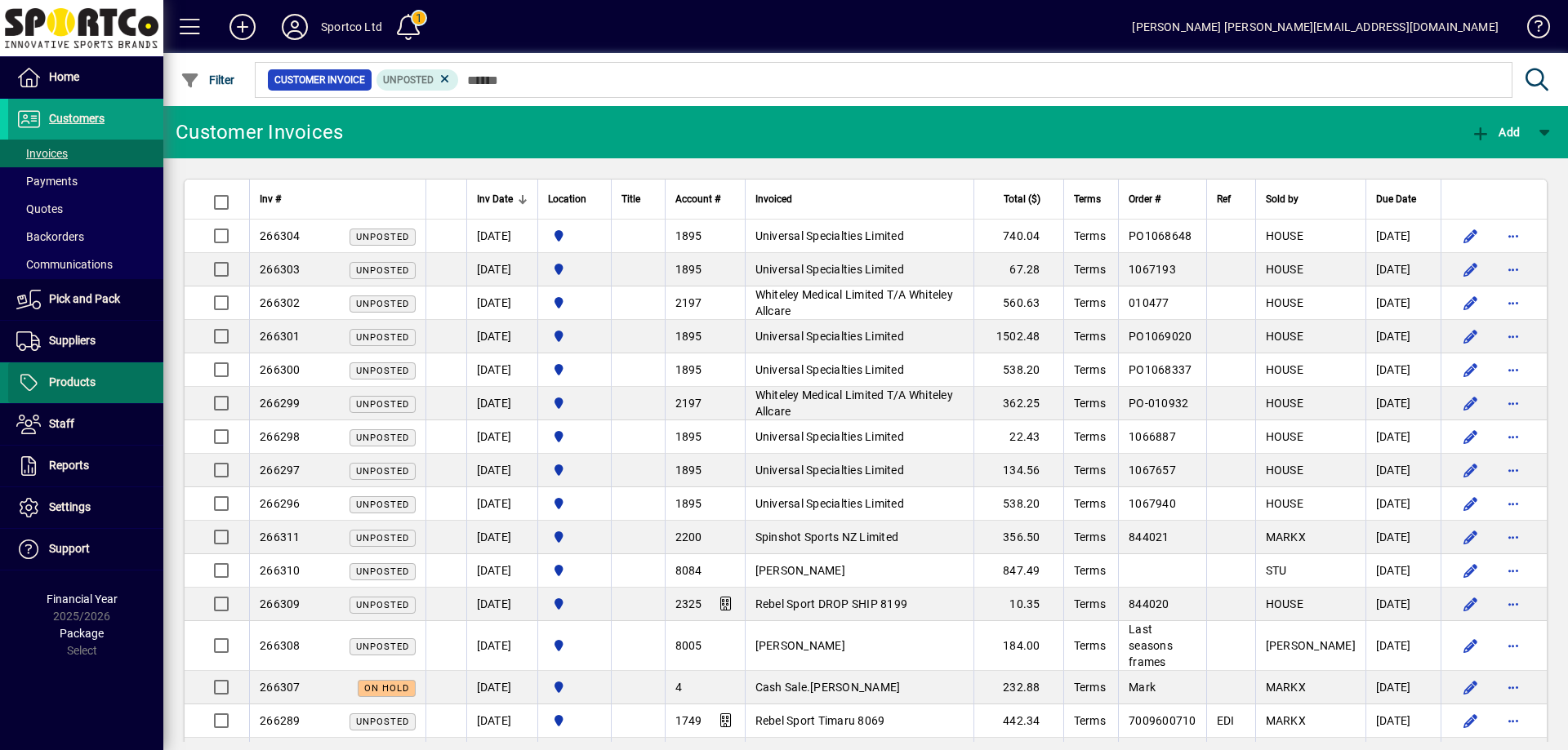
click at [74, 380] on span "Products" at bounding box center [72, 381] width 46 height 13
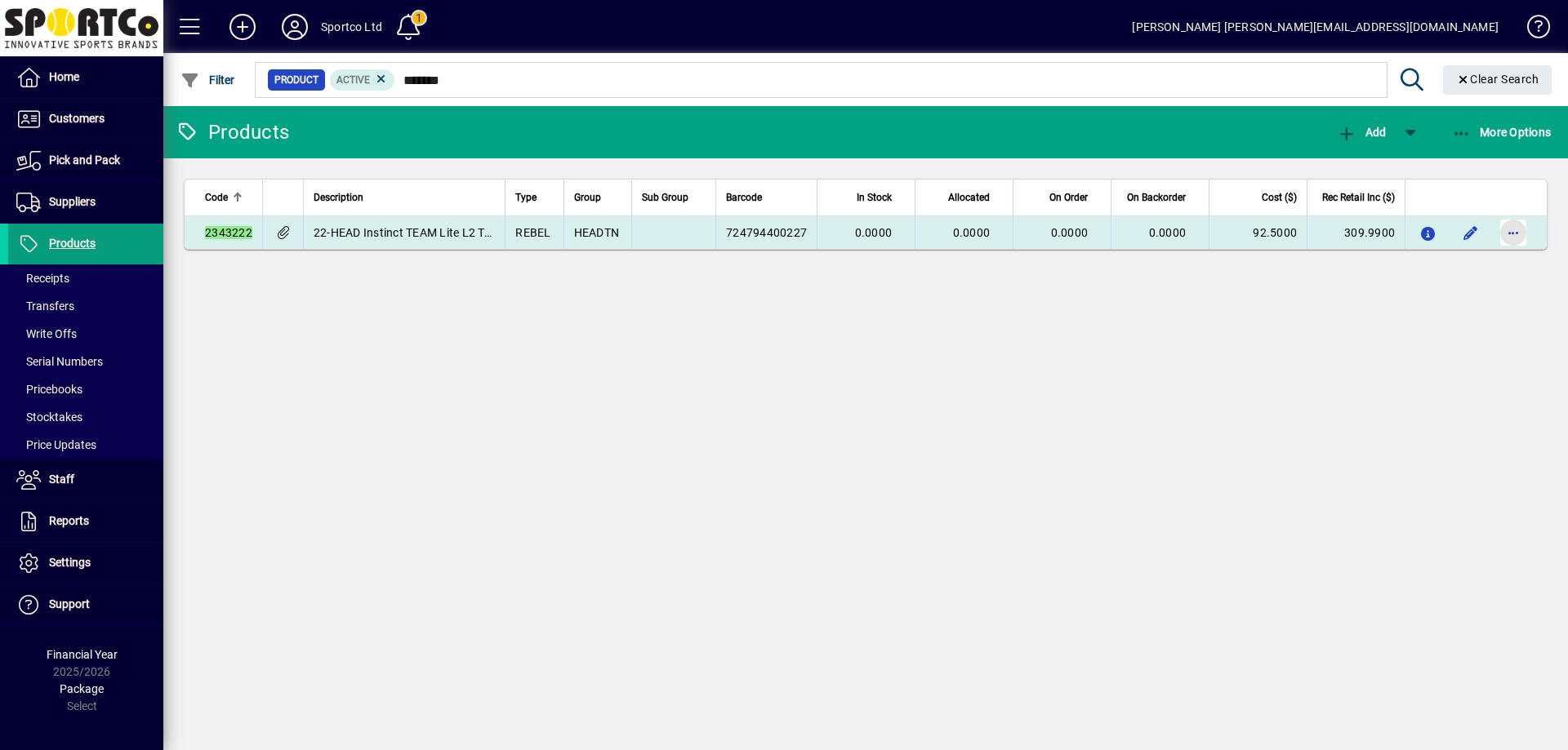
click at [1510, 223] on span "button" at bounding box center [1514, 233] width 40 height 40
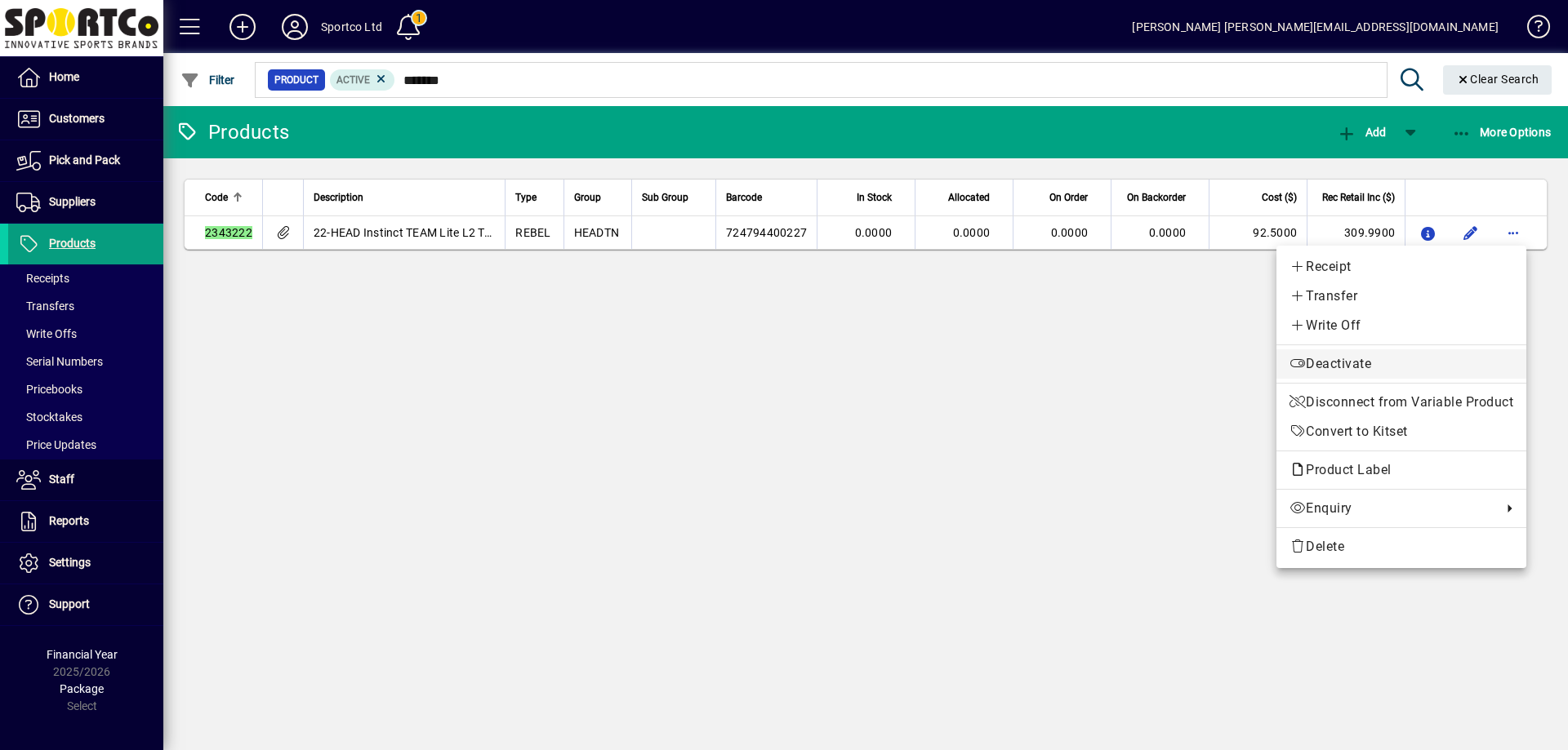
click at [1454, 366] on span "Deactivate" at bounding box center [1401, 365] width 223 height 20
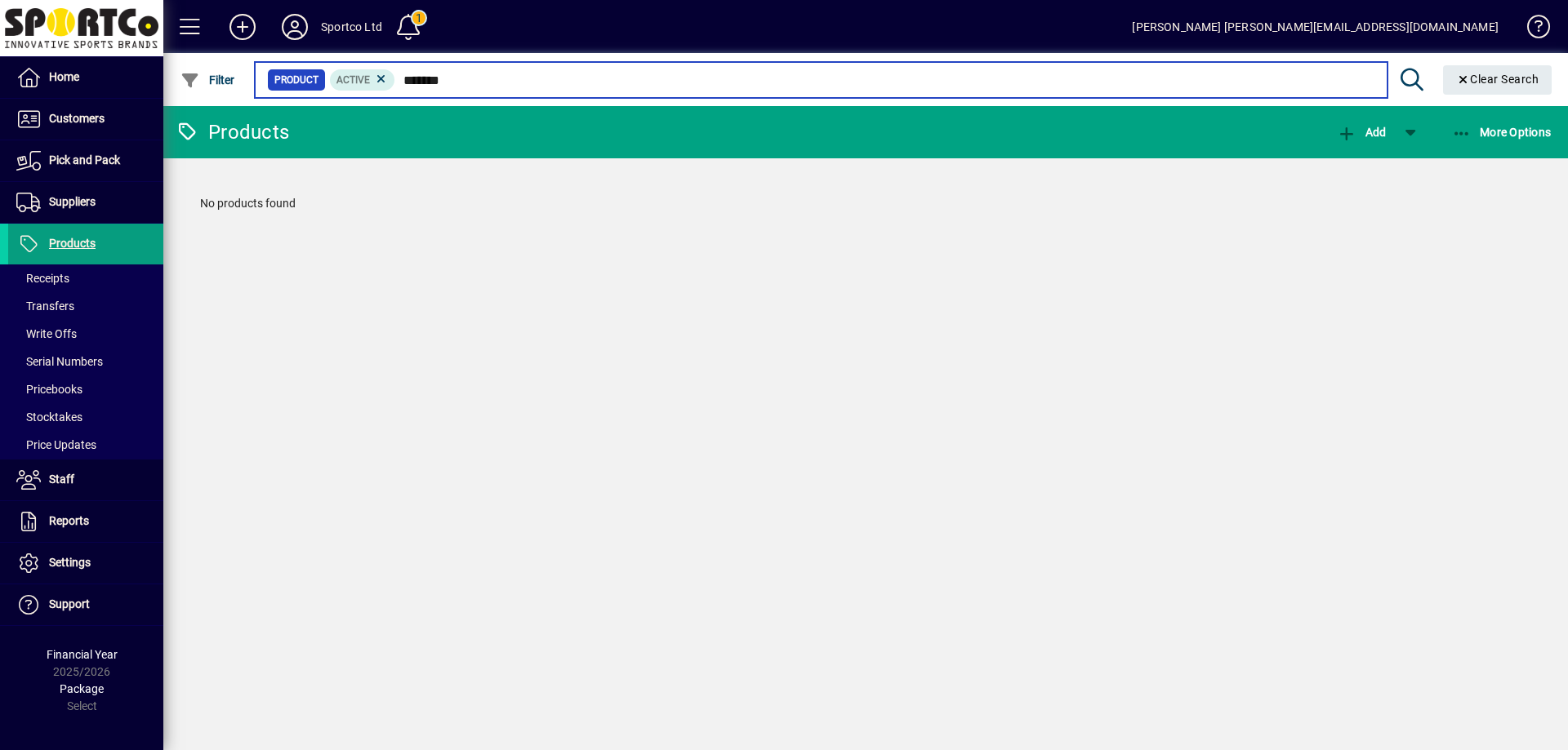
click at [648, 89] on input "*******" at bounding box center [885, 79] width 979 height 23
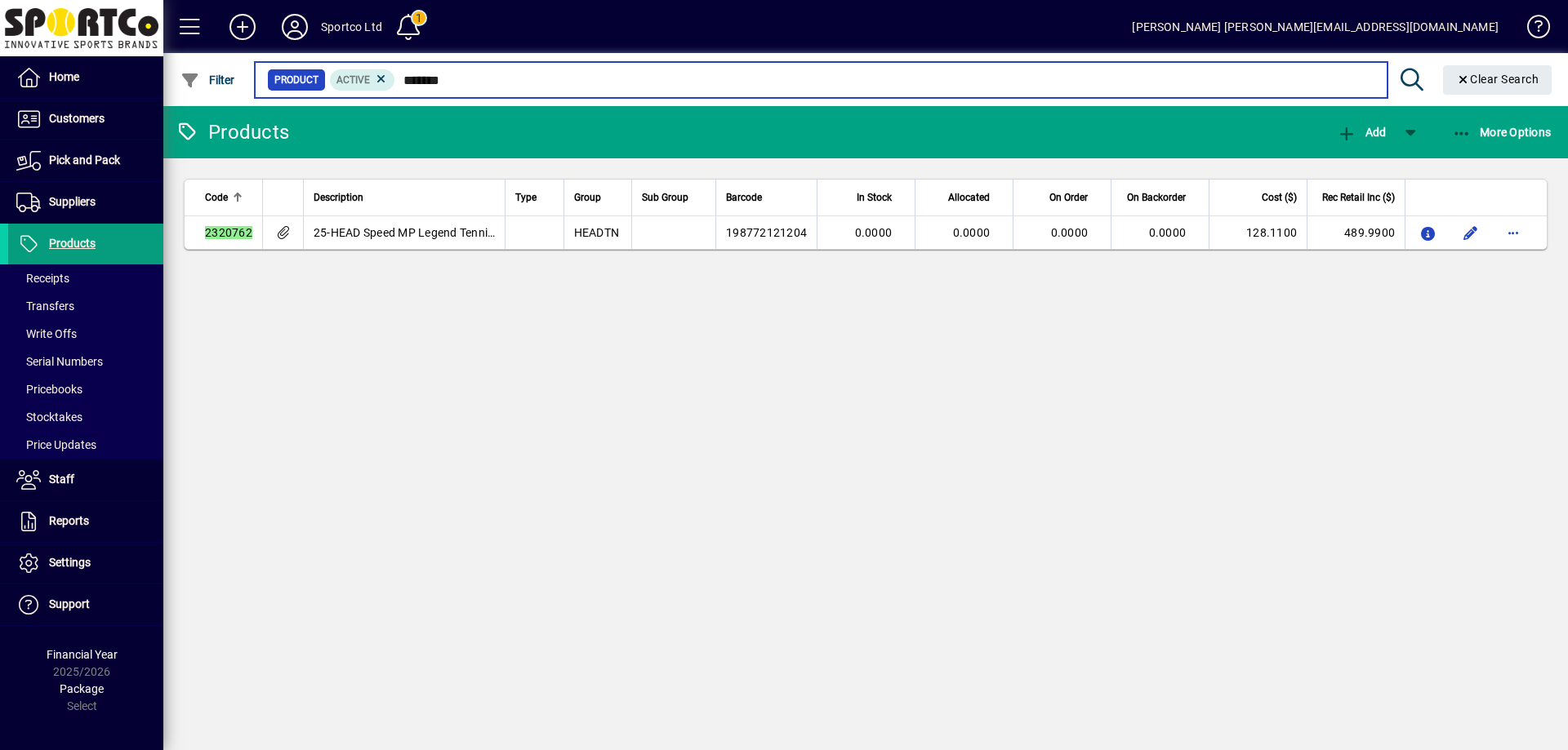
type input "*******"
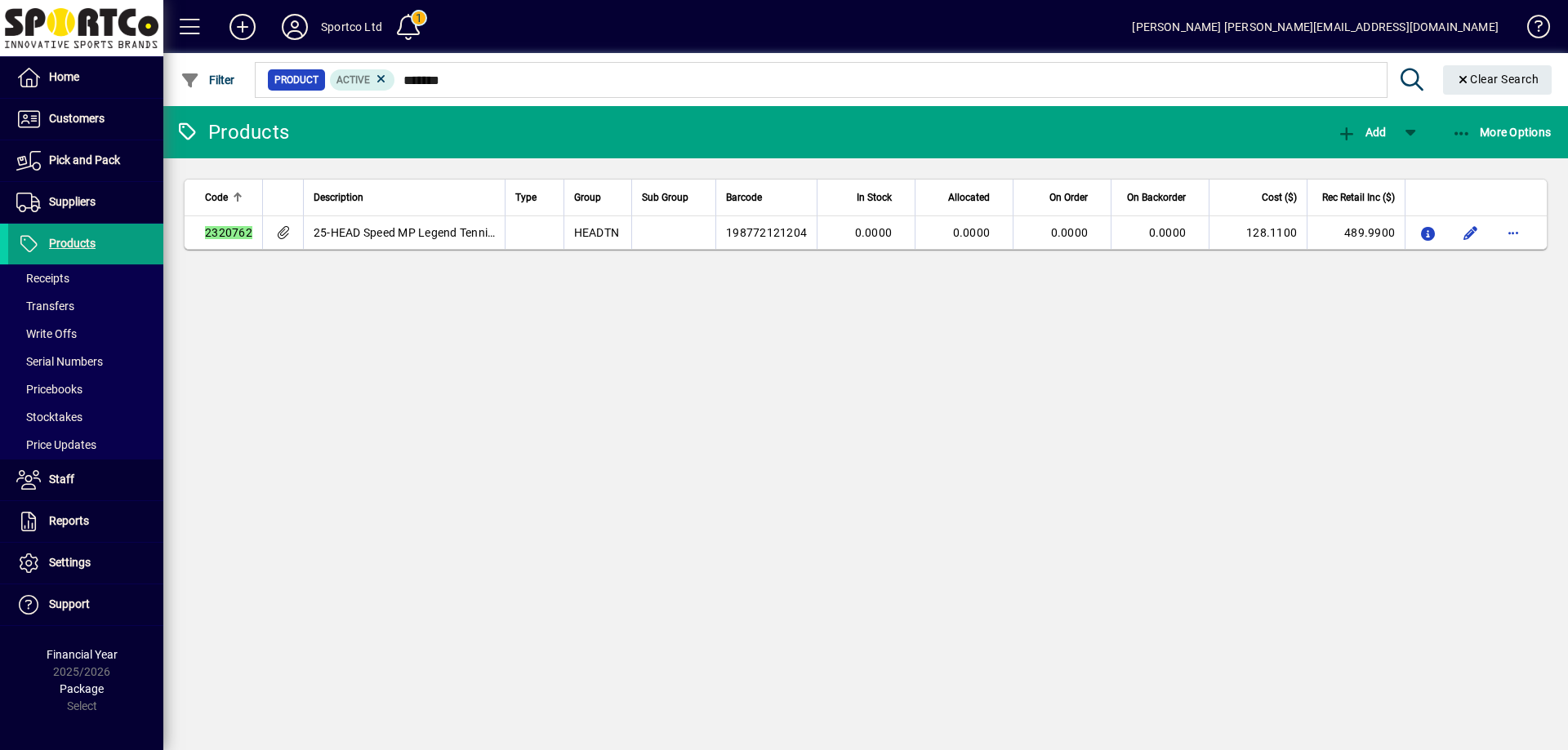
click at [683, 402] on div "Products Add More Options Code Description Type Group Sub Group Barcode In Stoc…" at bounding box center [865, 428] width 1405 height 644
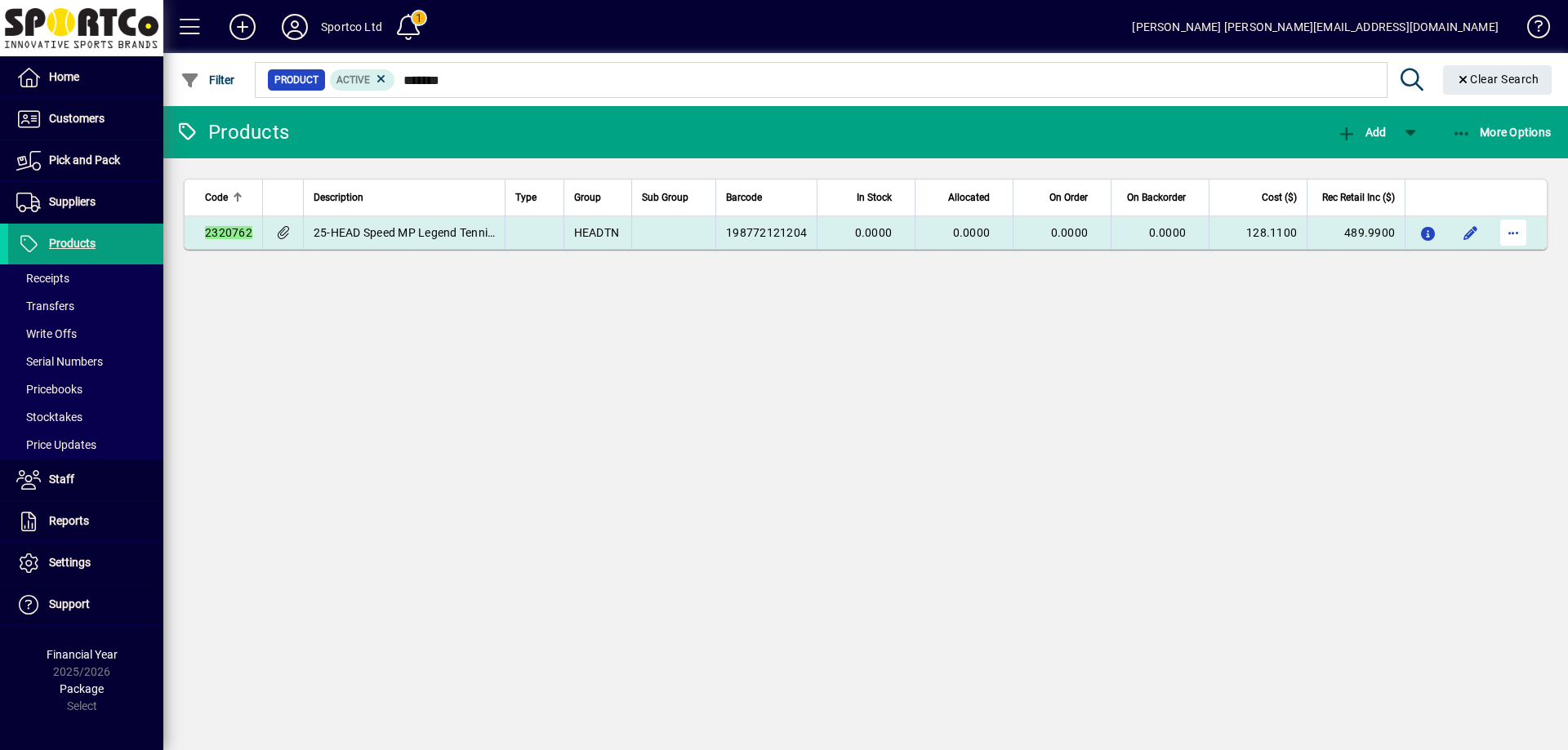
click at [1510, 223] on span "button" at bounding box center [1514, 233] width 40 height 40
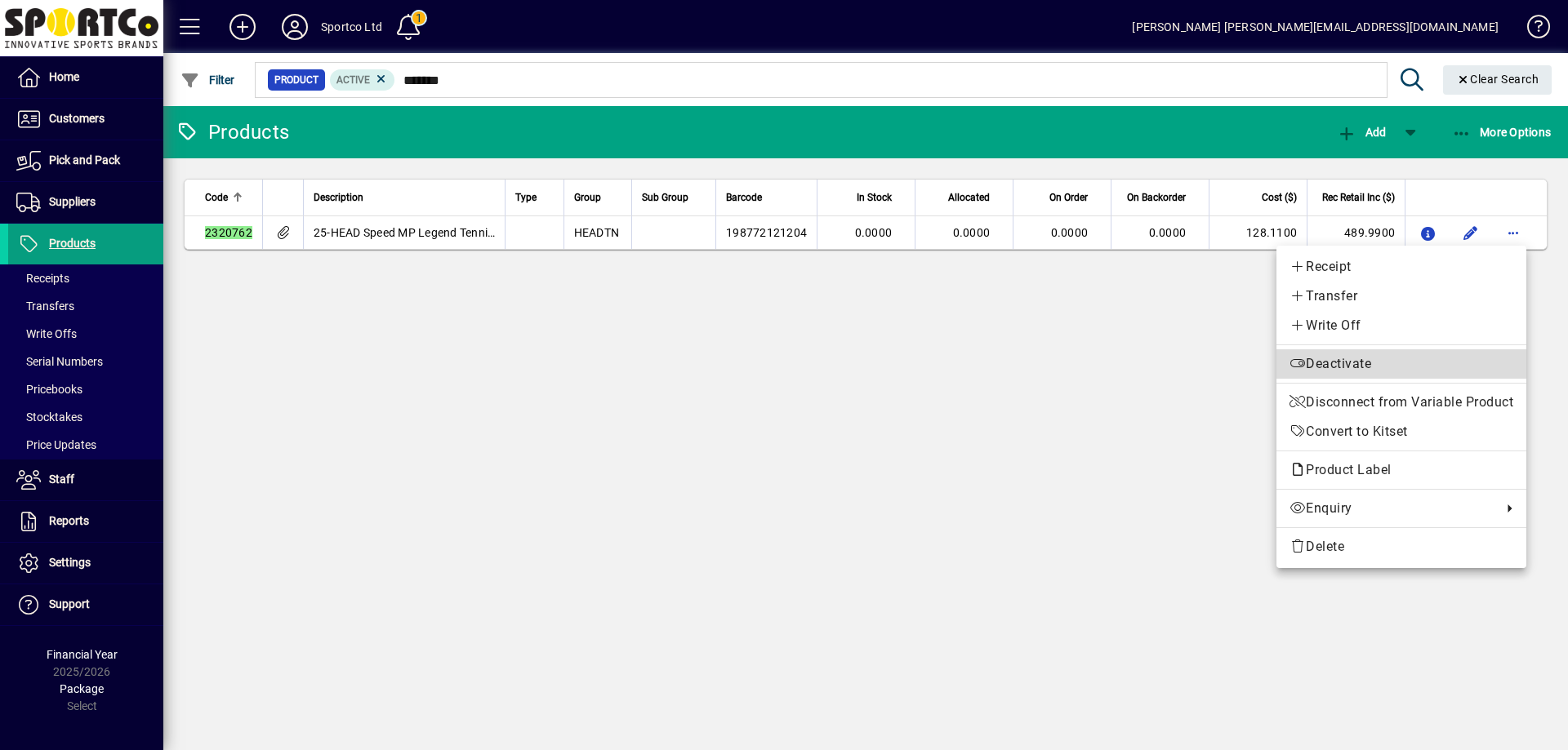
click at [1468, 364] on span "Deactivate" at bounding box center [1401, 365] width 223 height 20
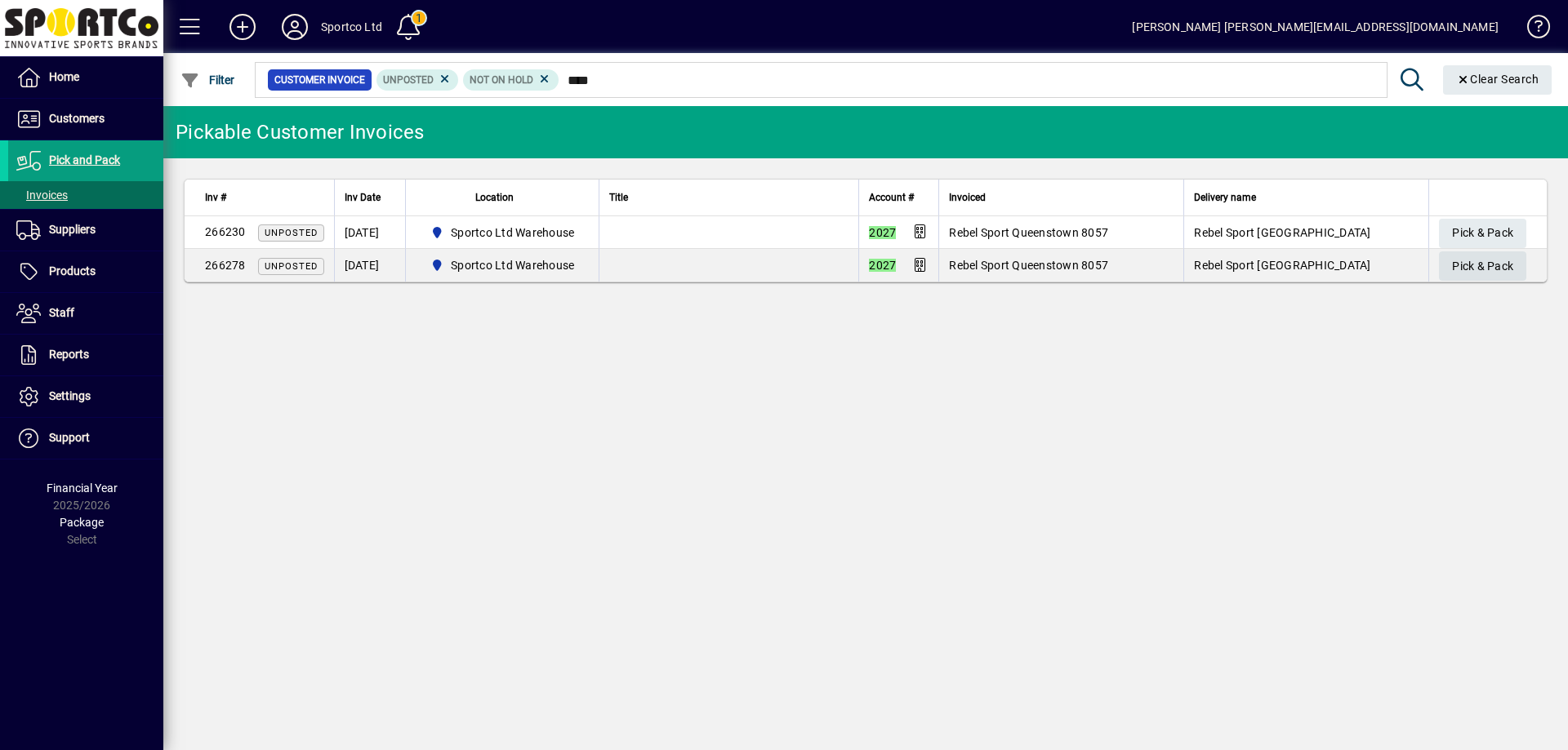
type input "****"
click at [1452, 263] on span "Pick & Pack" at bounding box center [1483, 266] width 61 height 27
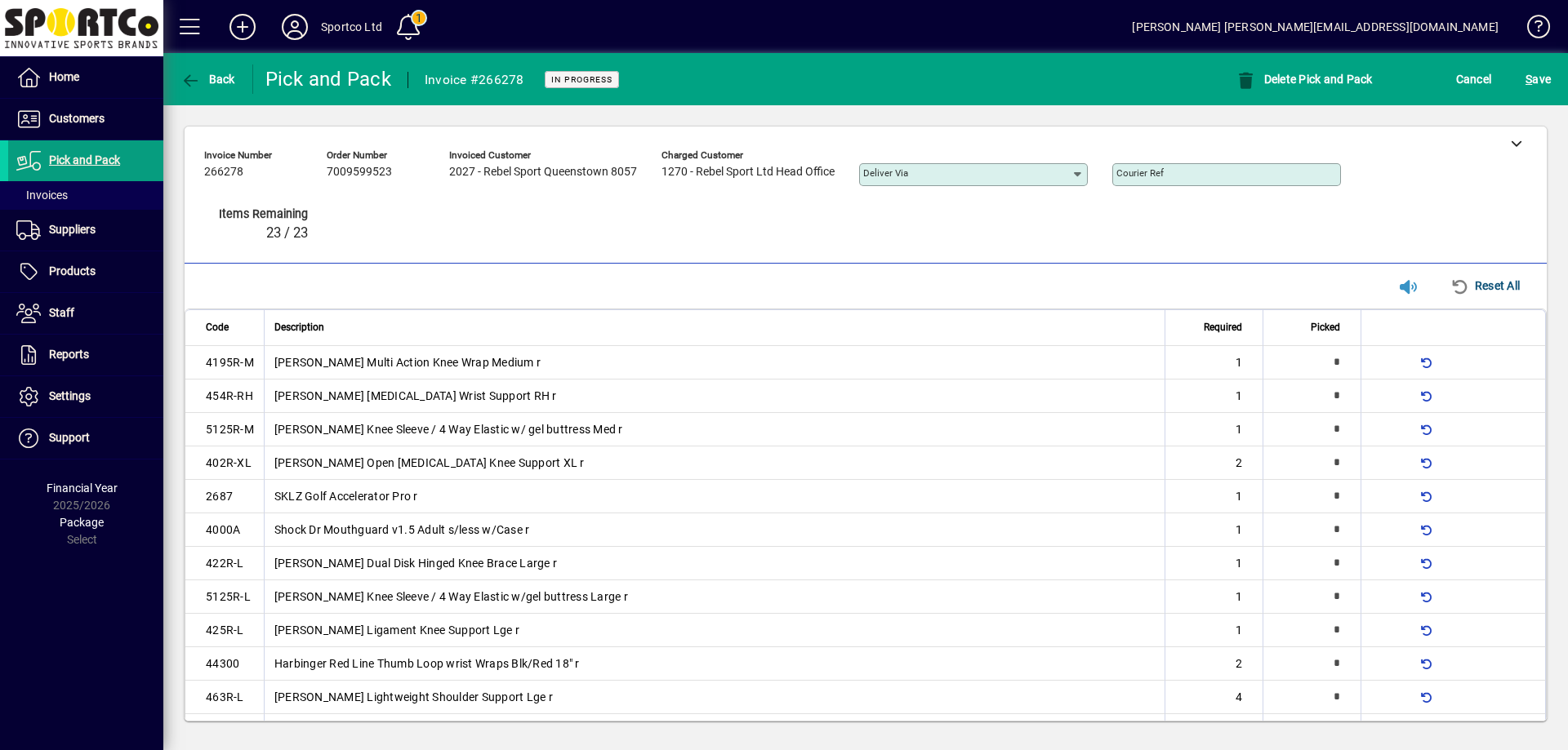
type input "*"
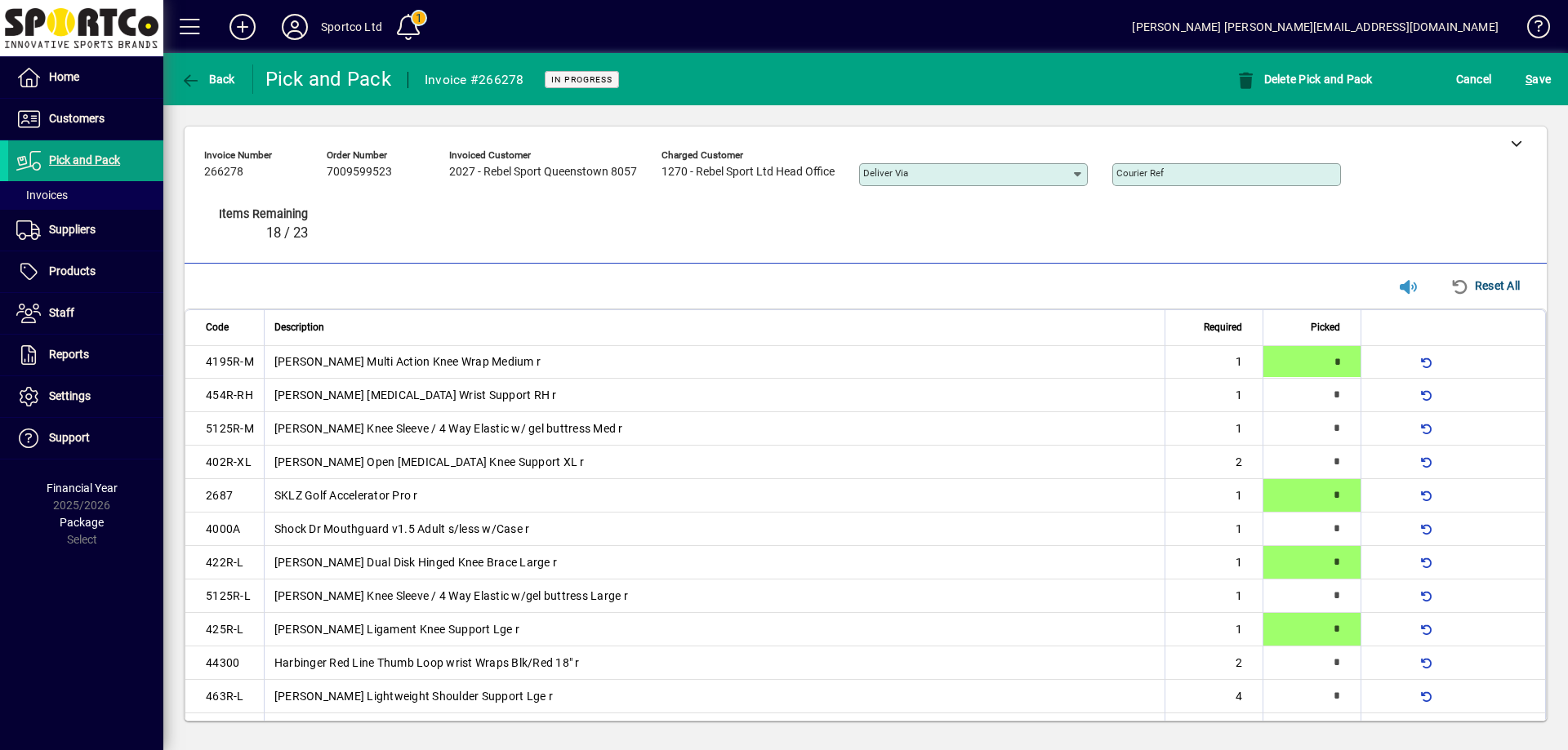
type input "*"
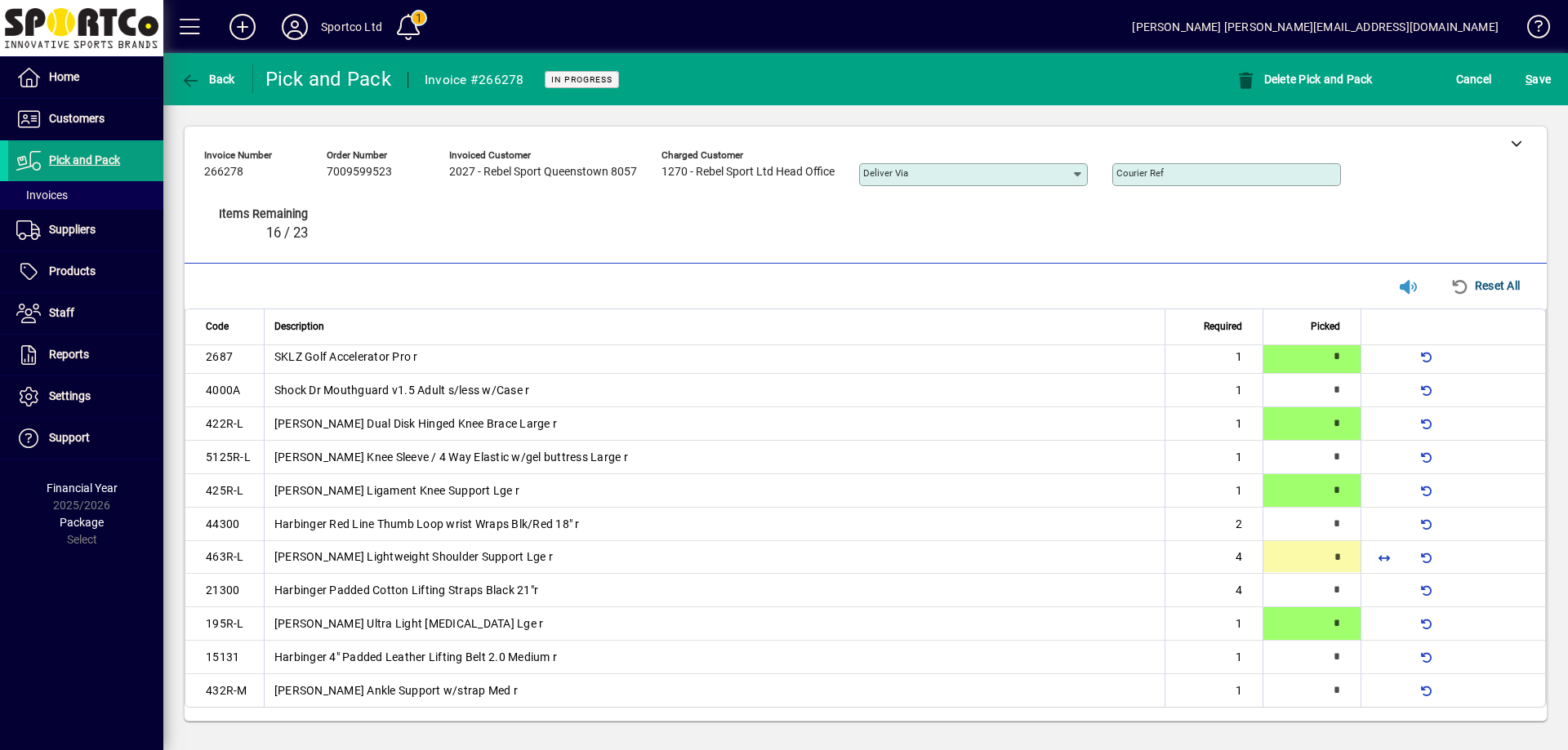
type input "*"
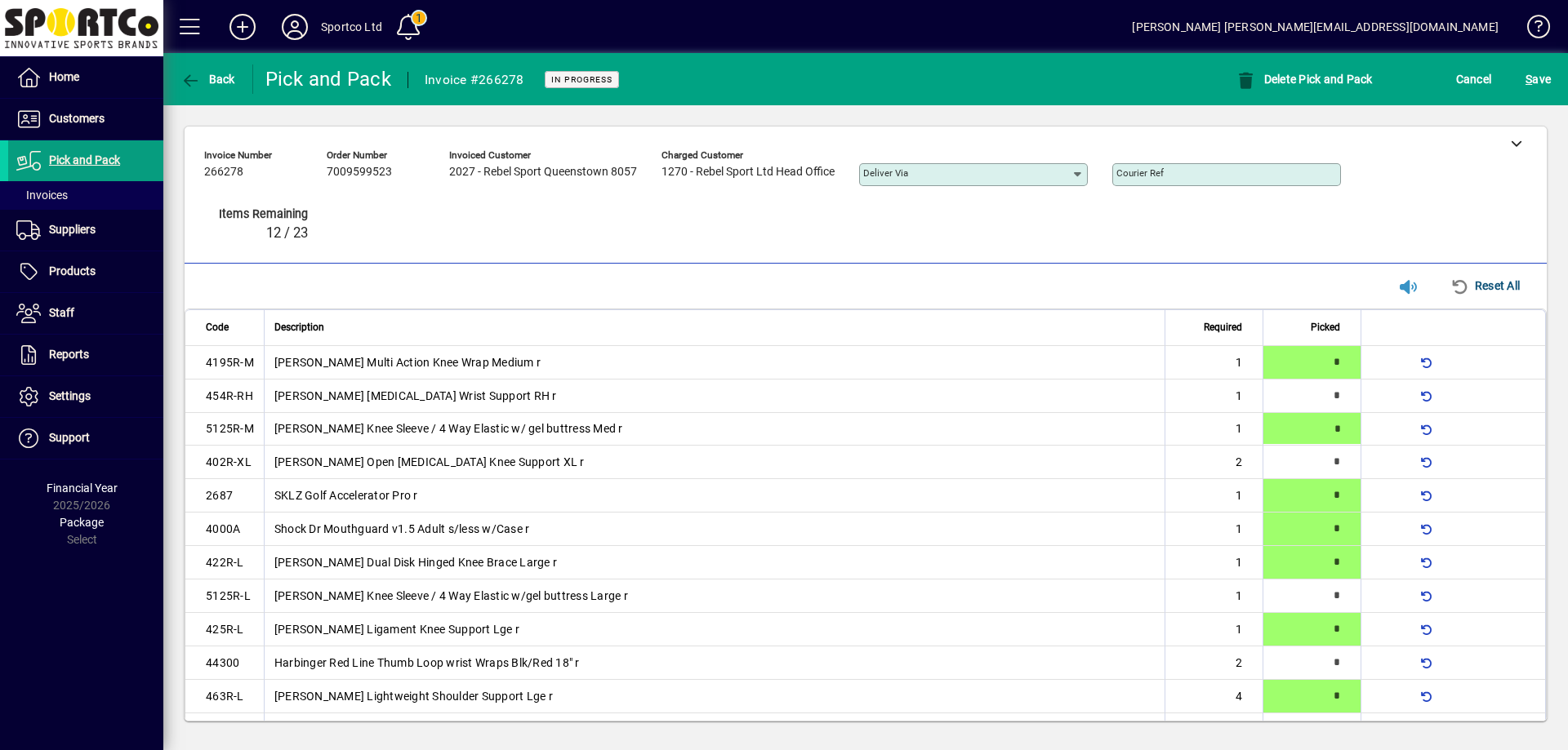
type input "*"
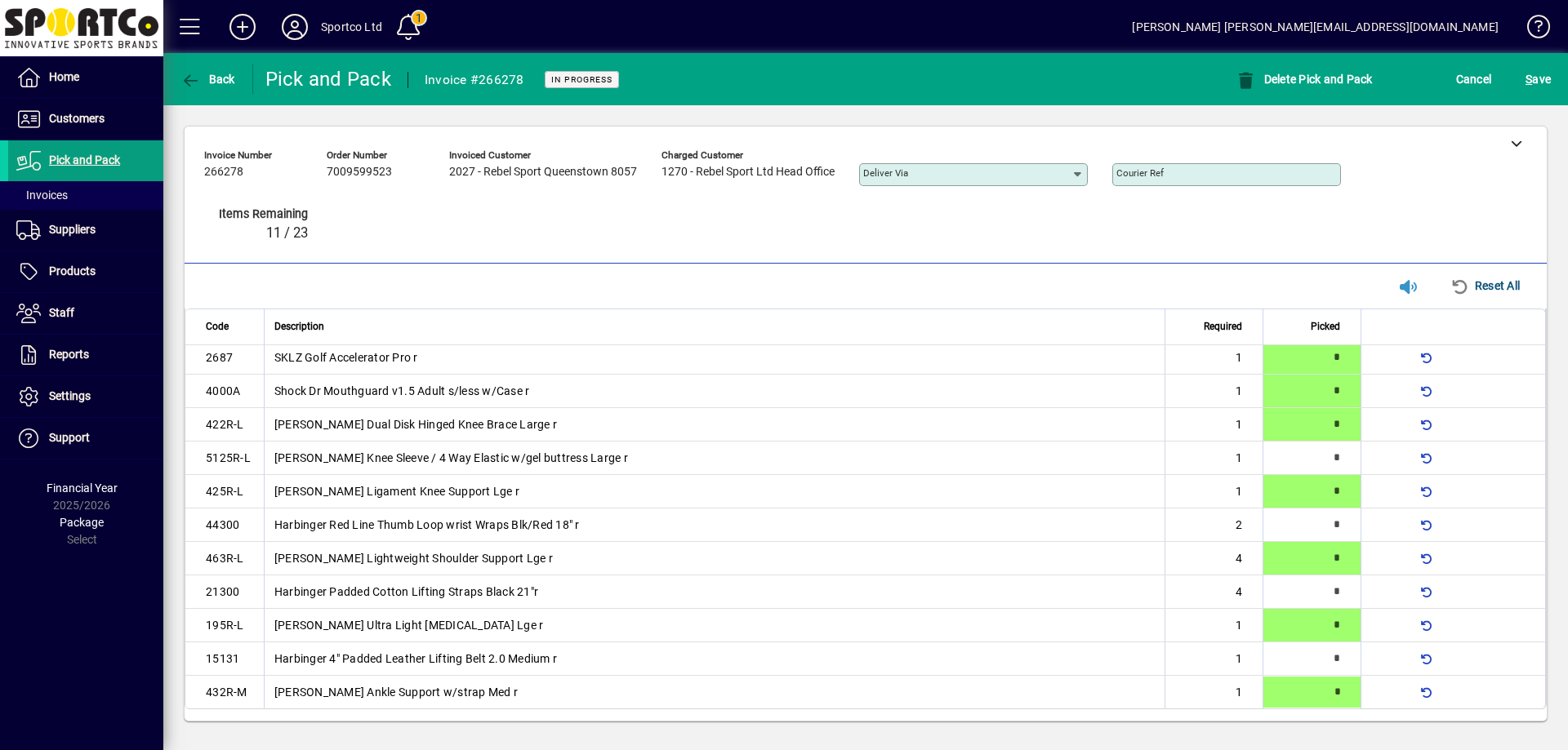
type input "*"
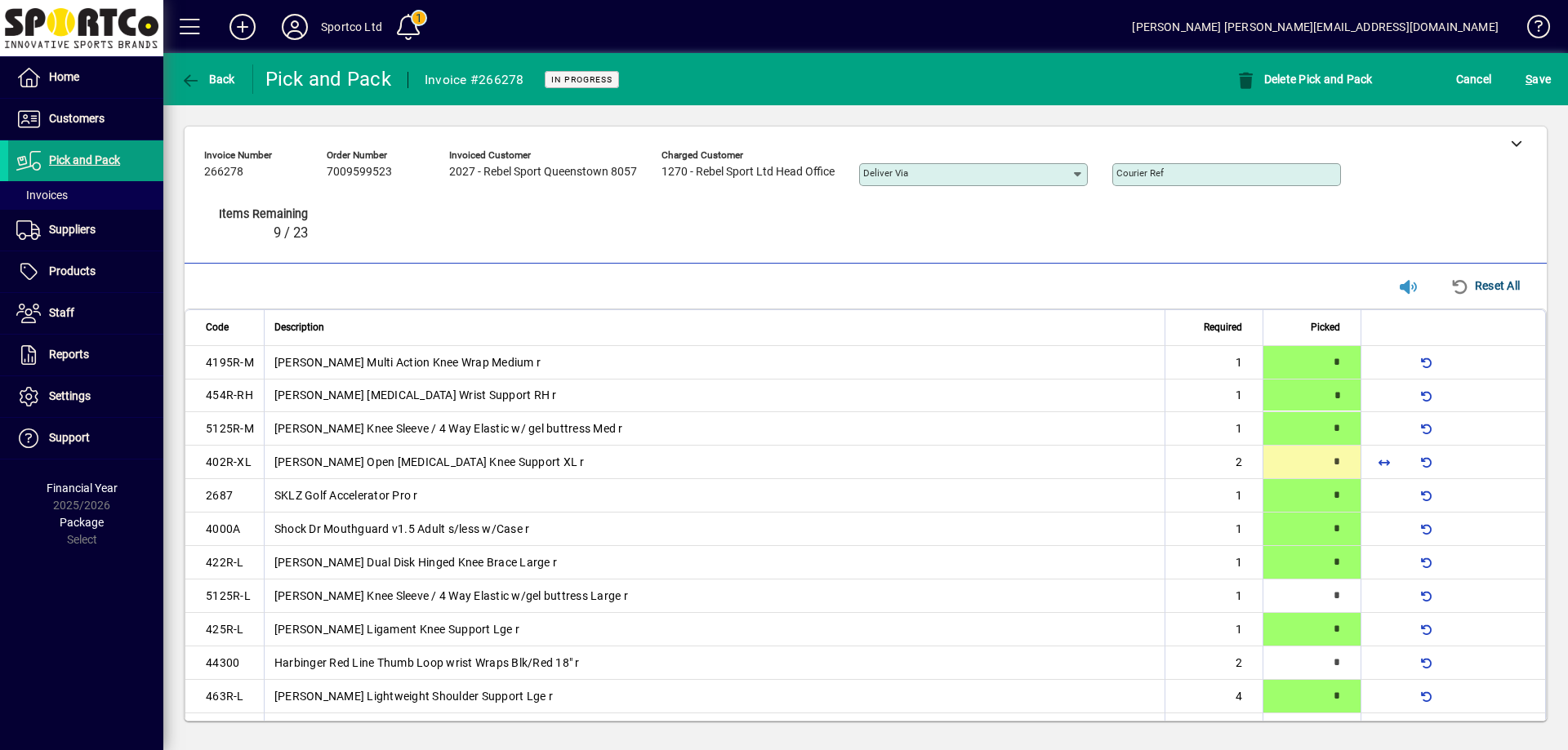
type input "*"
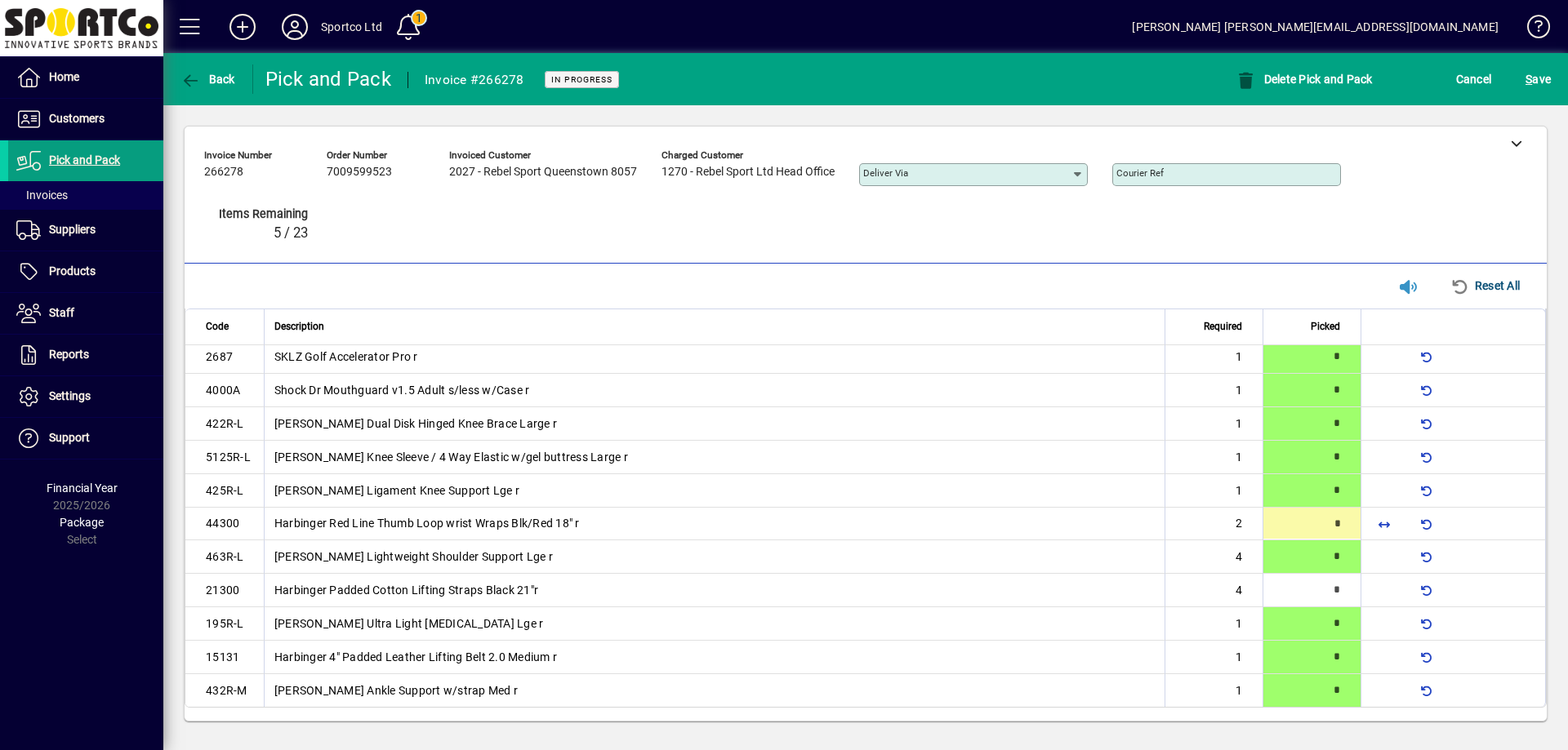
type input "*"
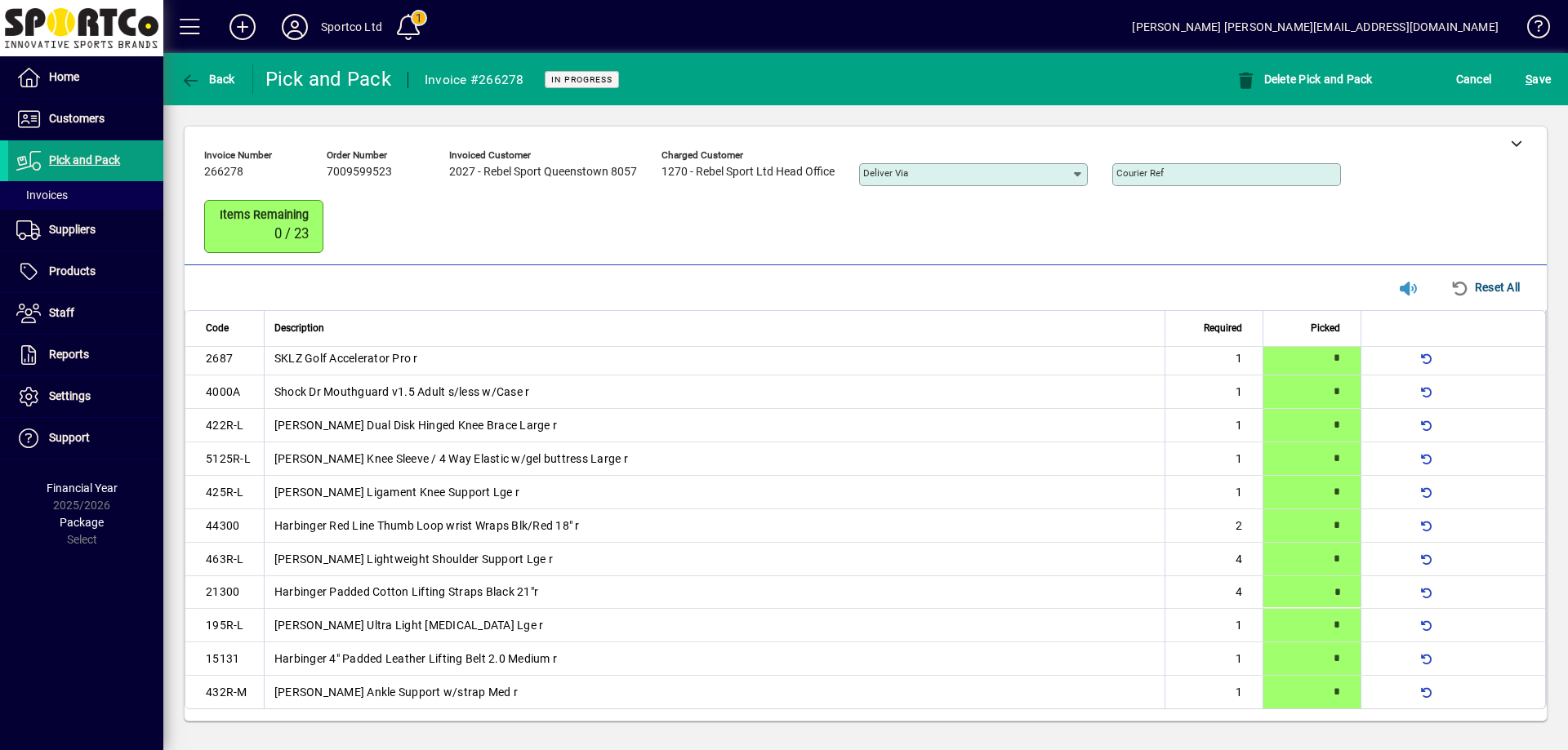
scroll to position [141, 0]
click at [1532, 66] on span "S ave" at bounding box center [1538, 79] width 26 height 26
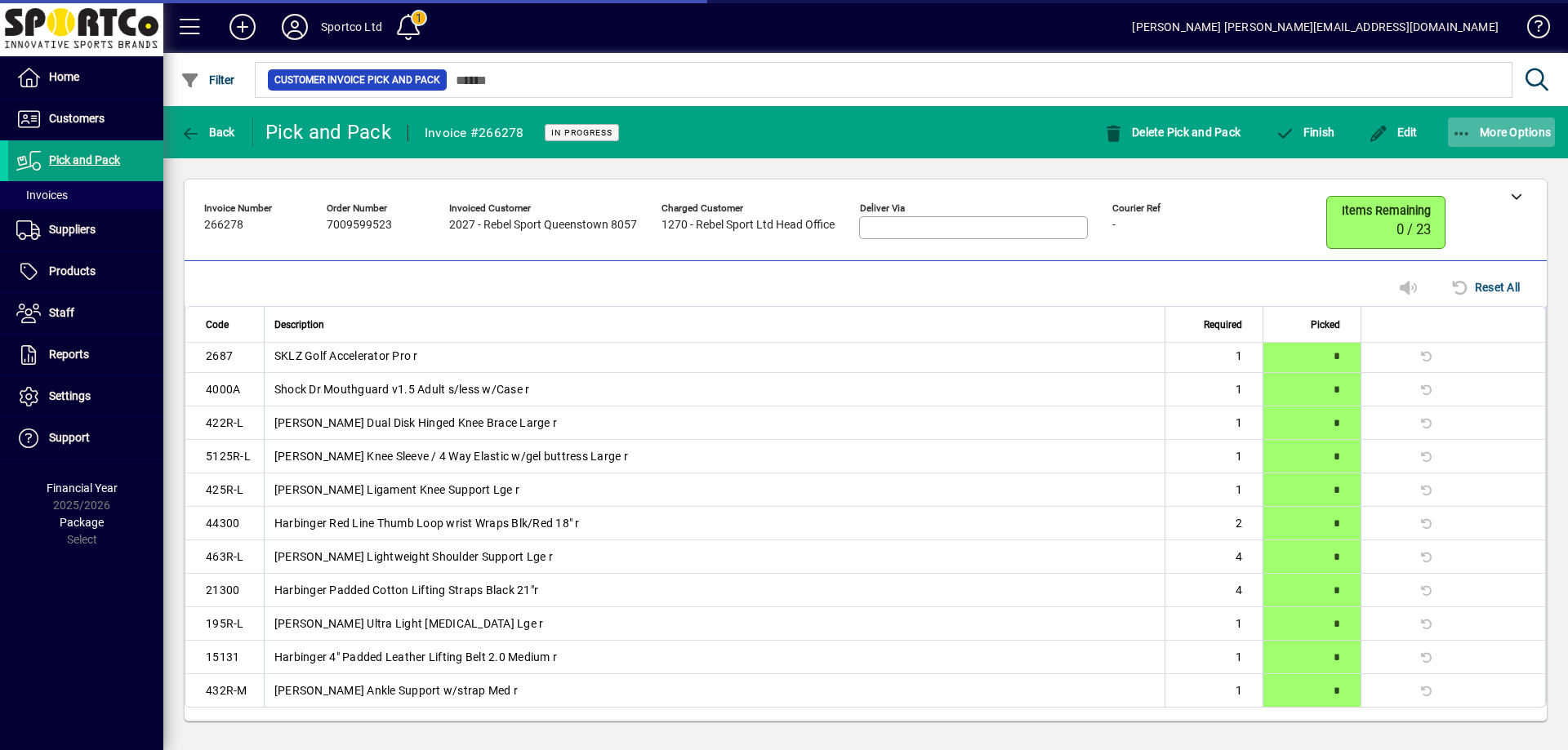
scroll to position [138, 0]
click at [1462, 132] on icon "button" at bounding box center [1462, 133] width 21 height 17
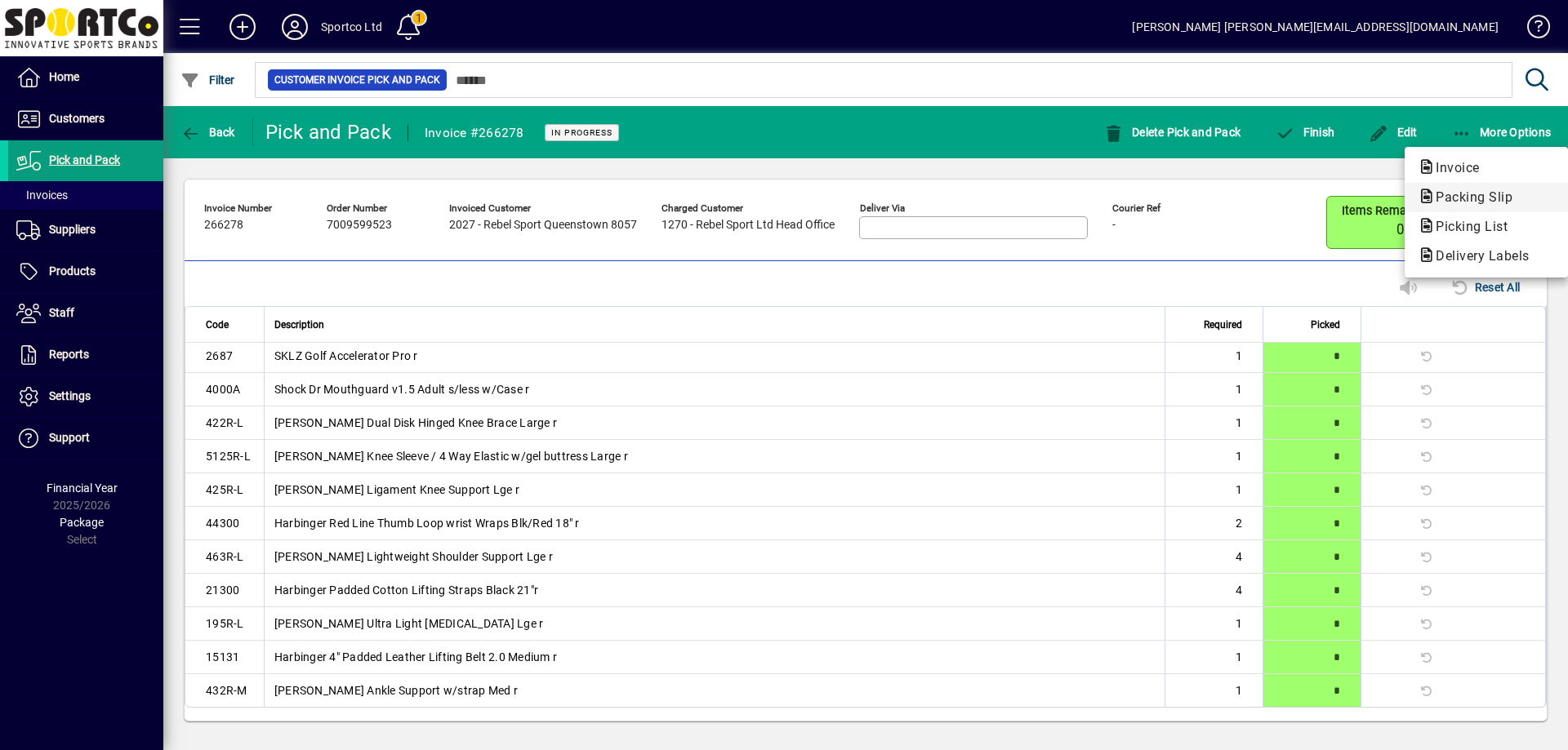
click at [1475, 190] on span "Packing Slip" at bounding box center [1469, 198] width 103 height 16
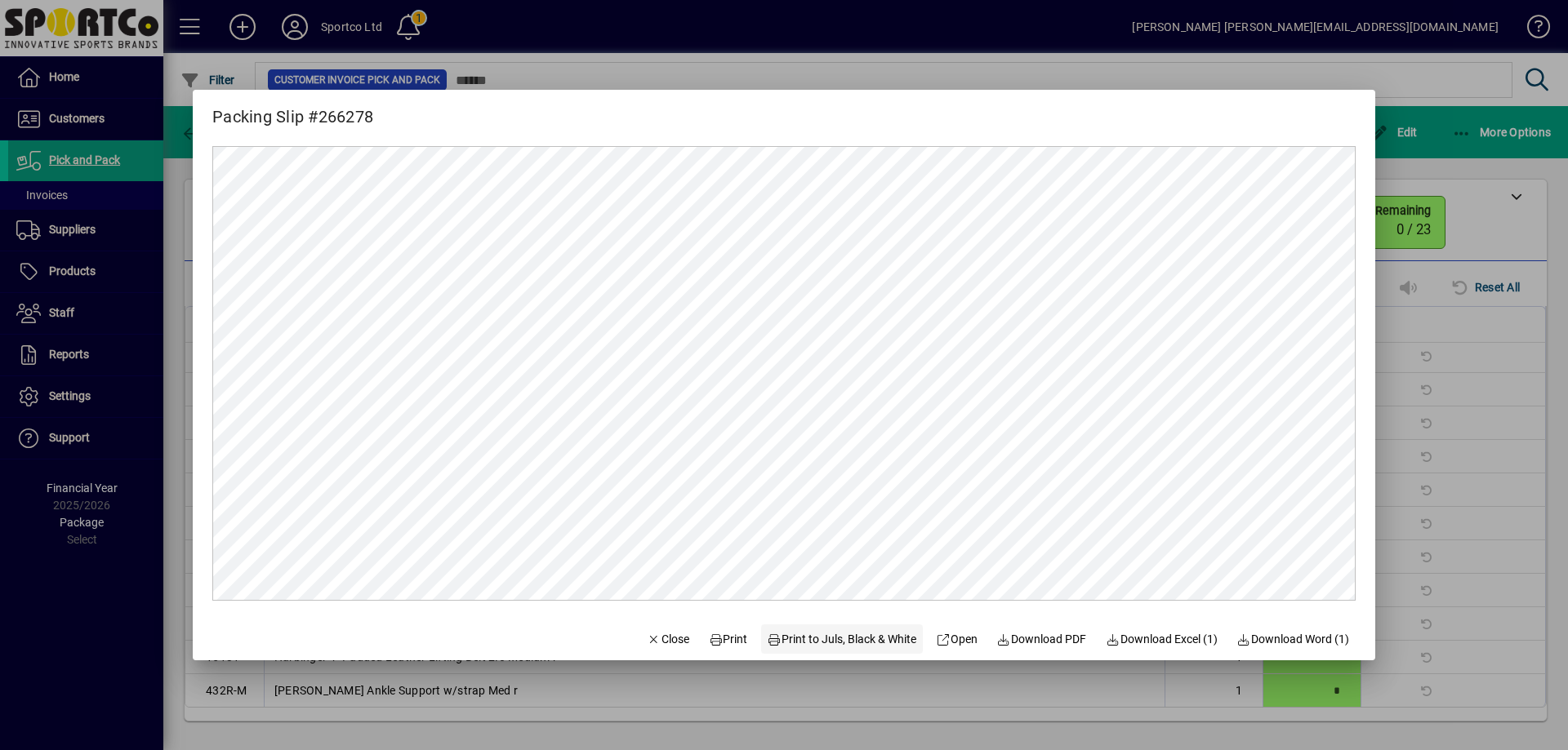
scroll to position [0, 0]
click at [720, 642] on span "Print" at bounding box center [729, 639] width 40 height 17
click at [651, 642] on span "Close" at bounding box center [667, 639] width 43 height 17
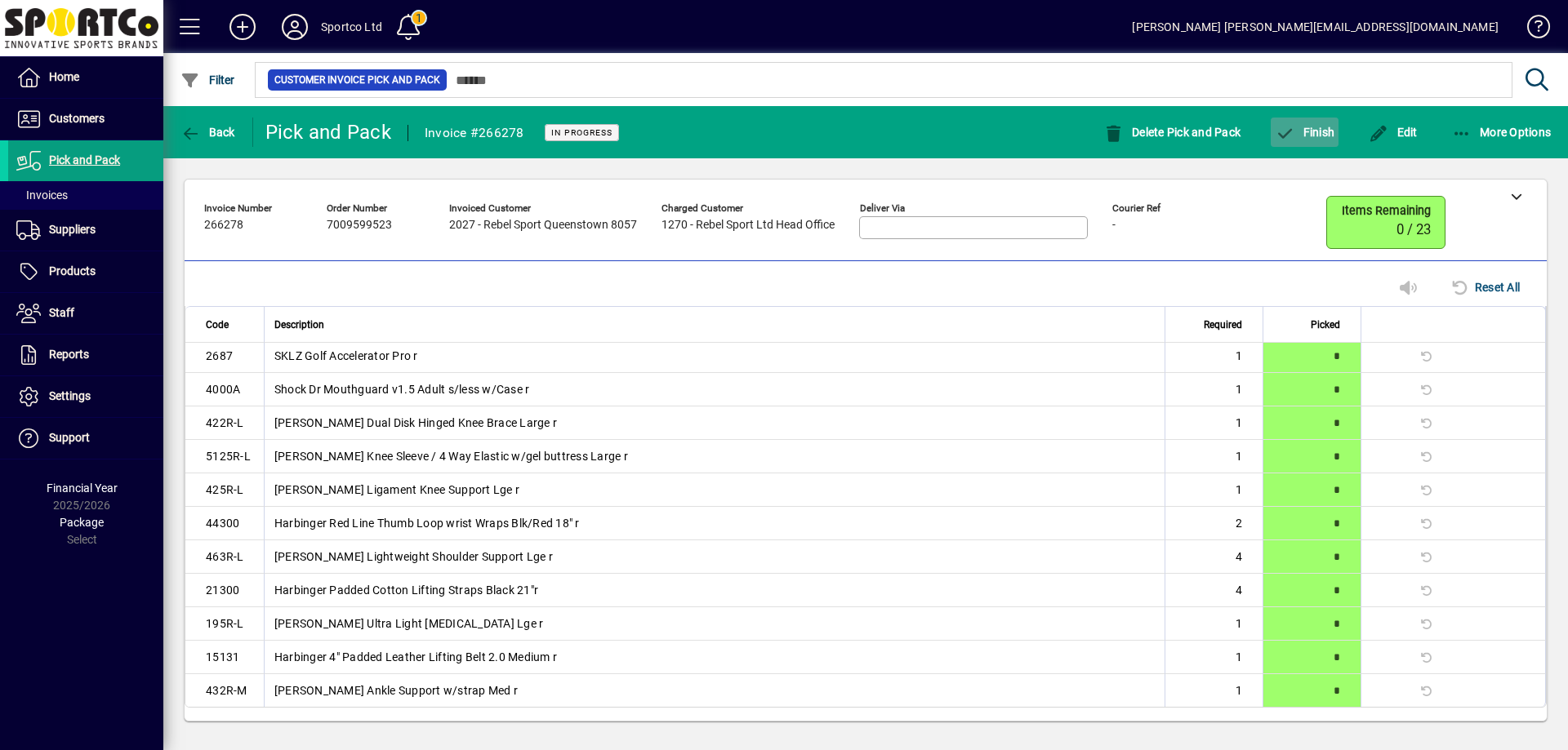
click at [1319, 125] on span "Finish" at bounding box center [1305, 131] width 59 height 13
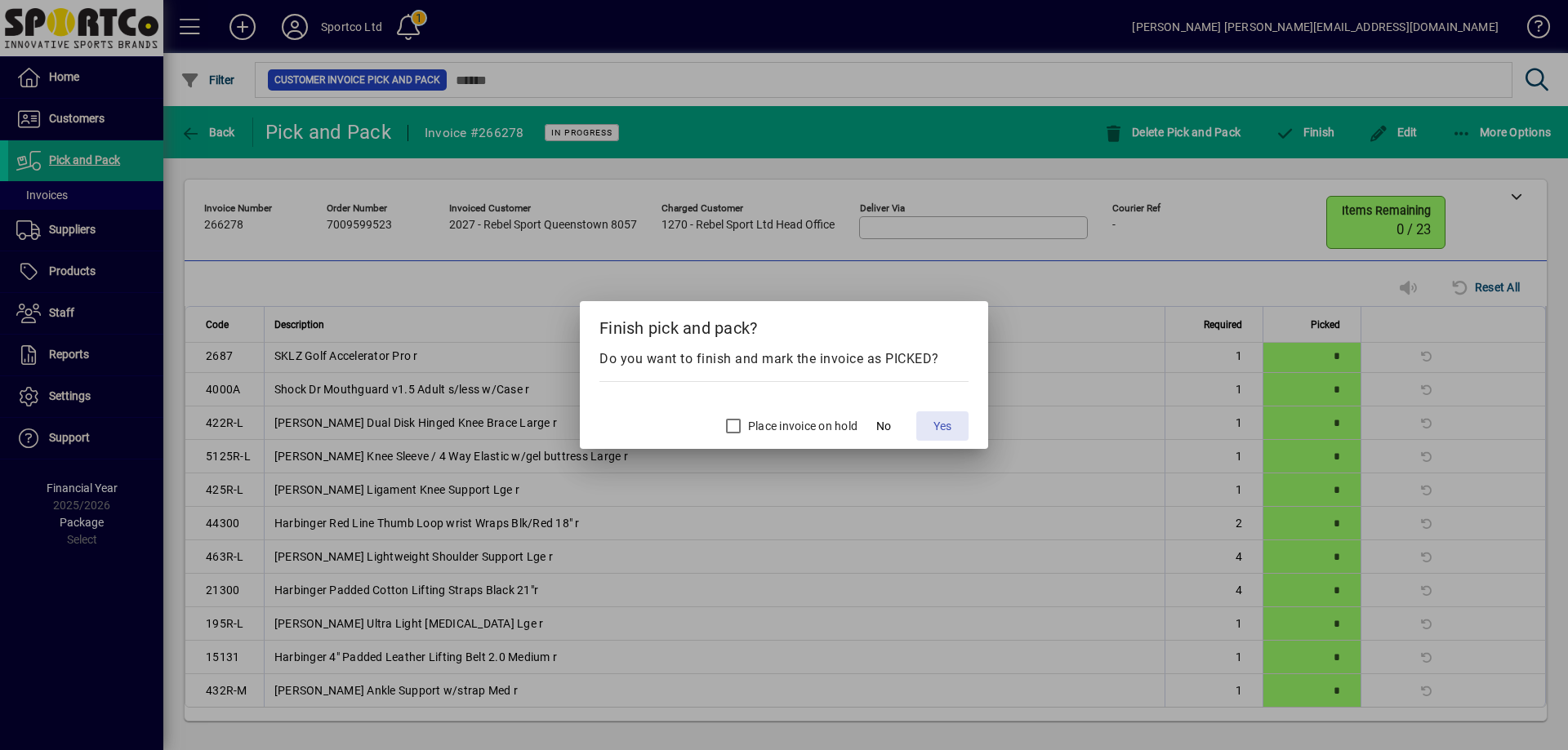
click at [935, 425] on span "Yes" at bounding box center [942, 426] width 18 height 17
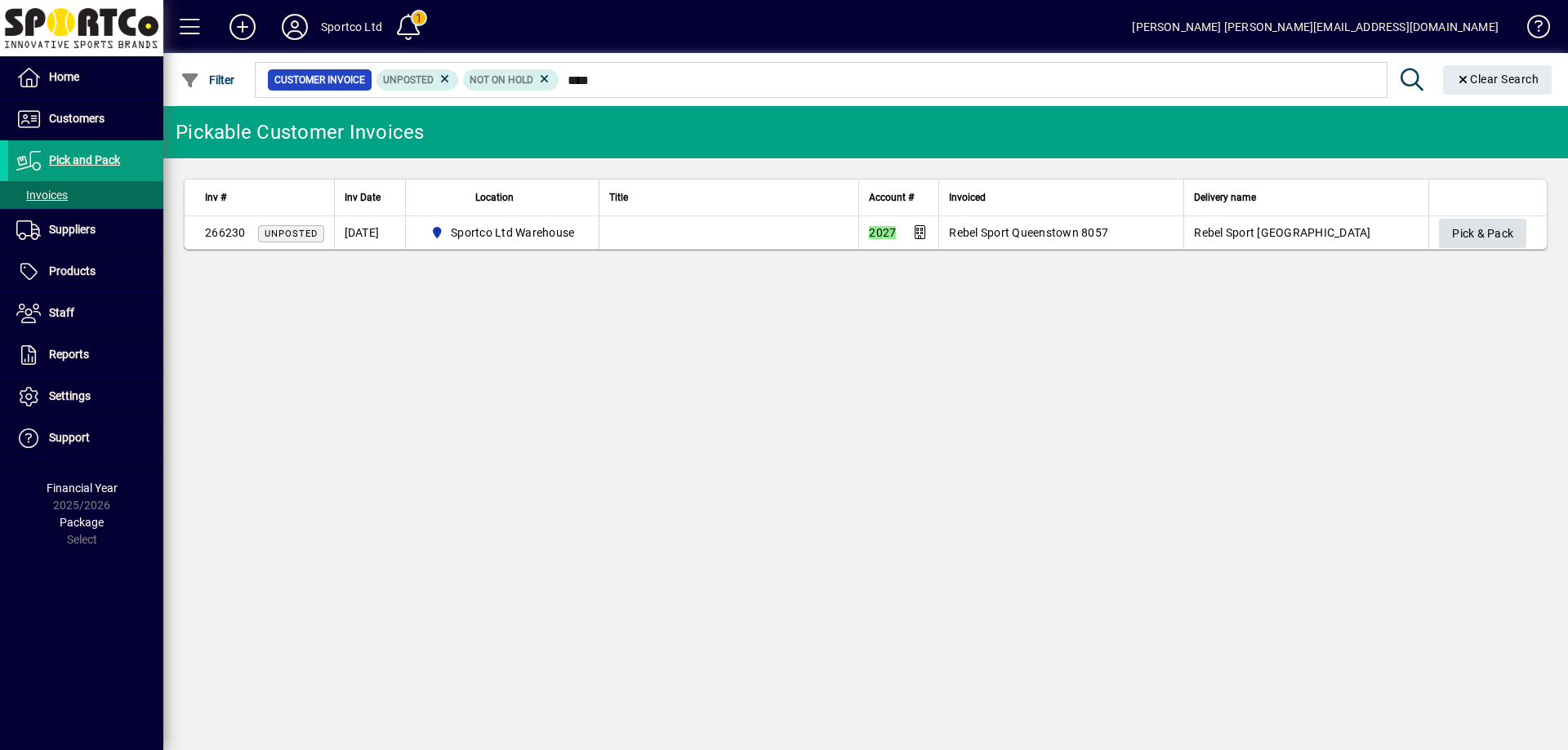
type input "****"
click at [1501, 241] on span "Pick & Pack" at bounding box center [1483, 233] width 61 height 27
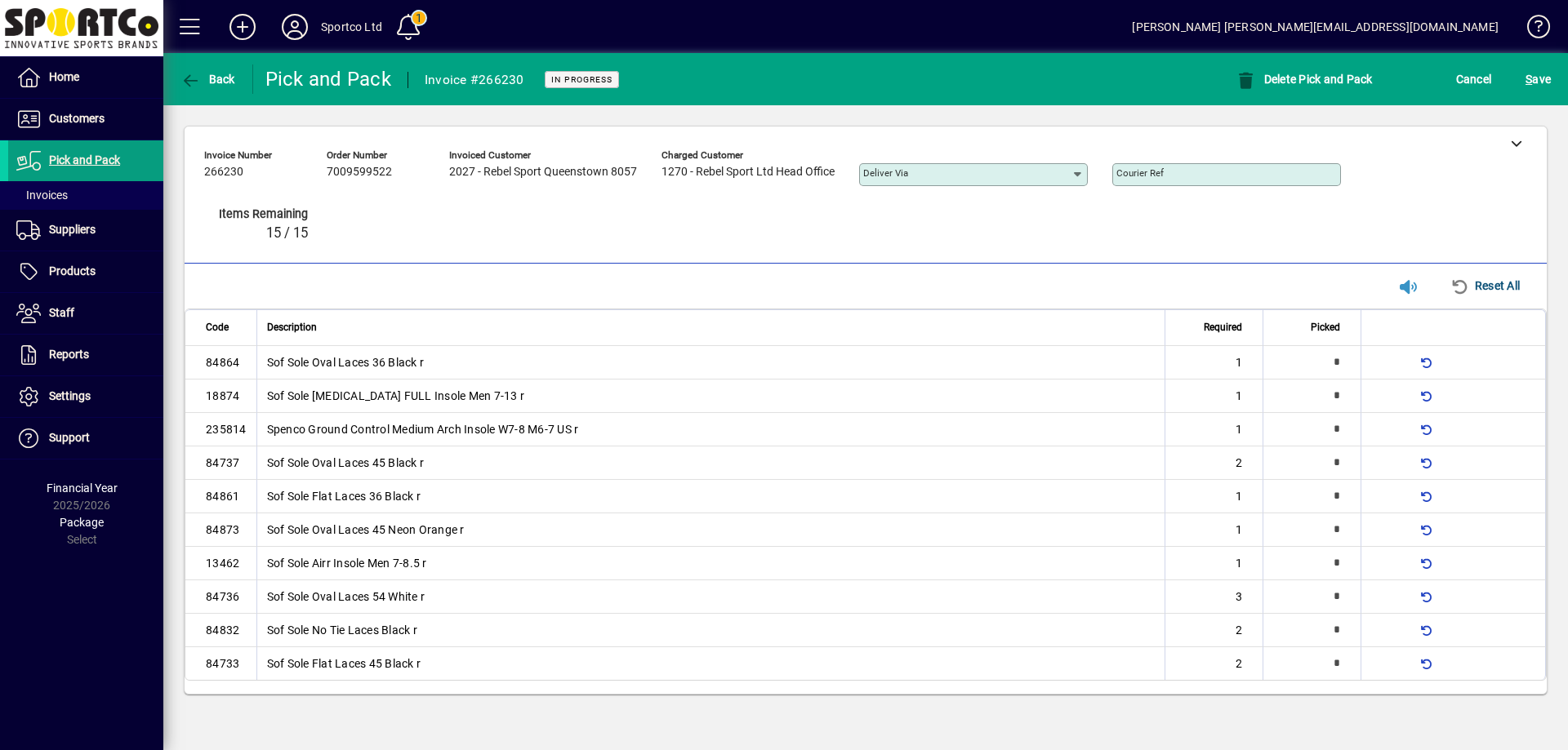
type input "*"
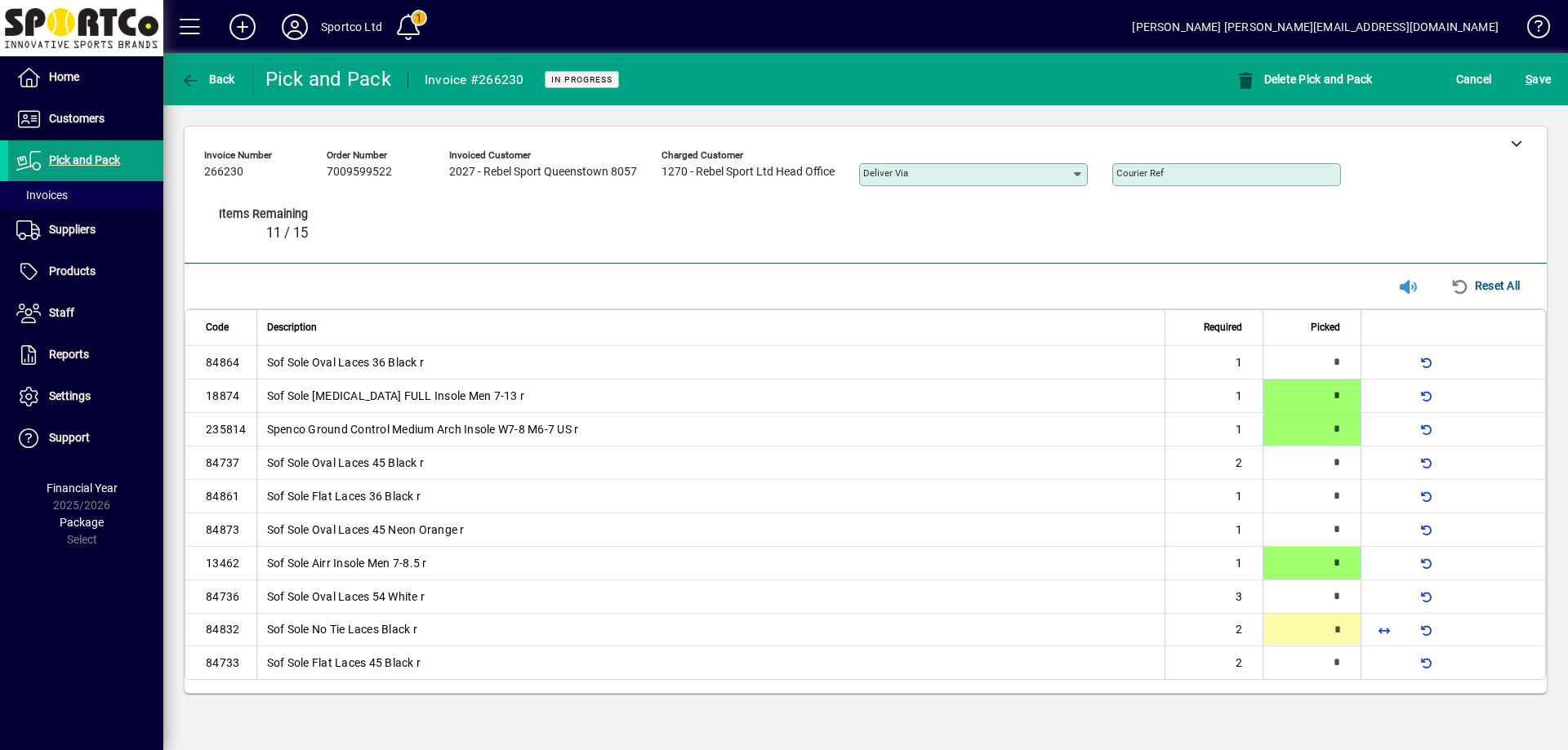
type input "*"
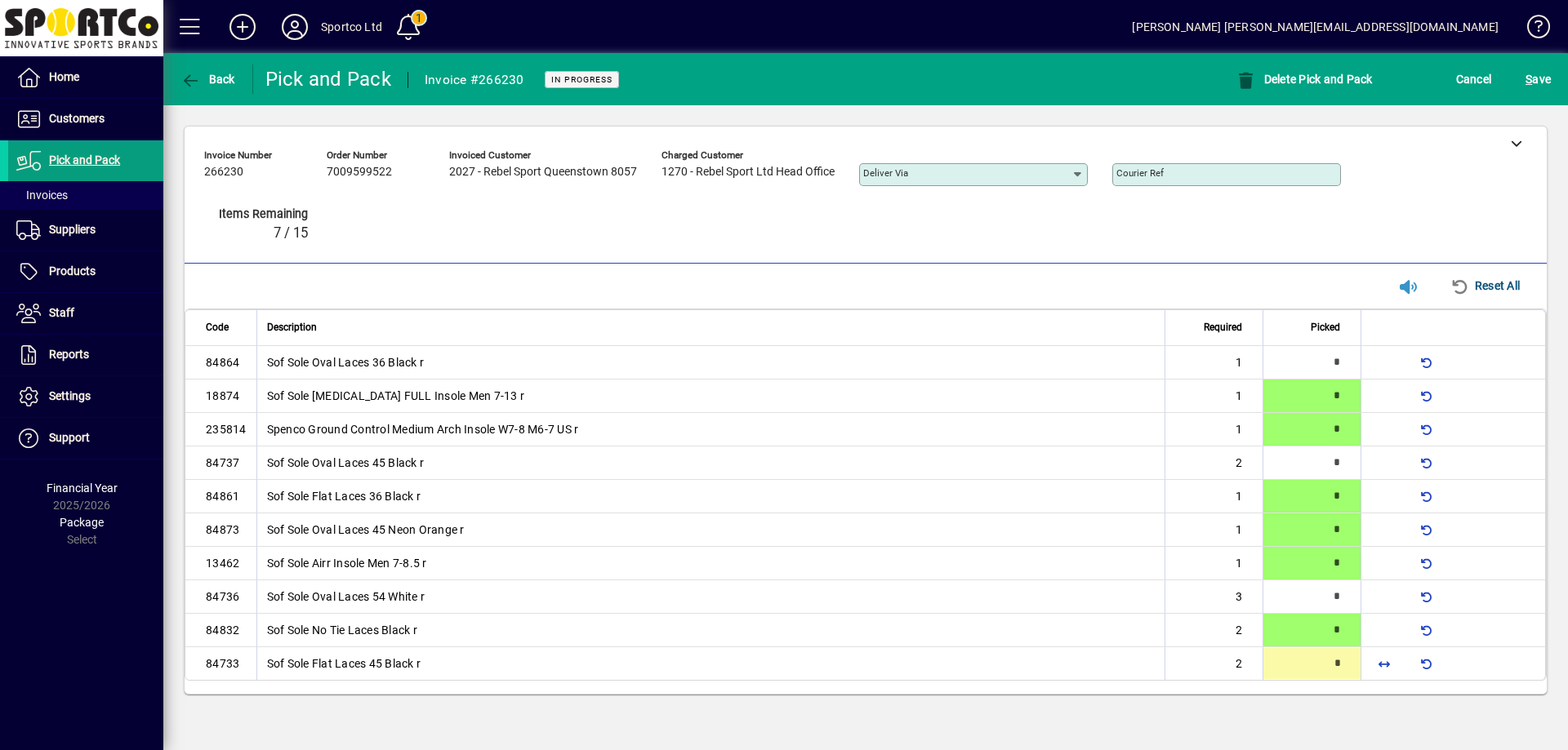
type input "*"
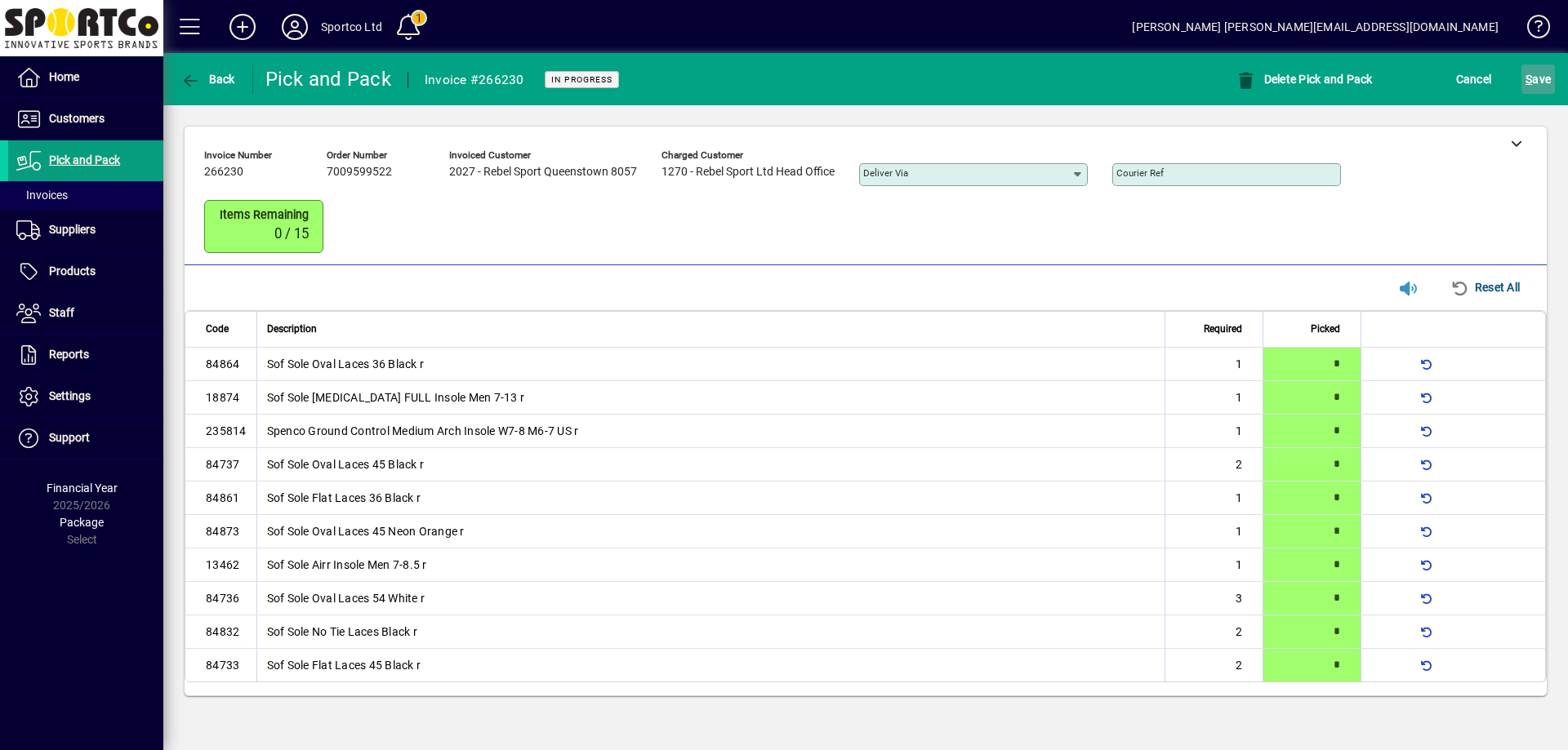
click at [1533, 75] on span "S ave" at bounding box center [1538, 79] width 26 height 26
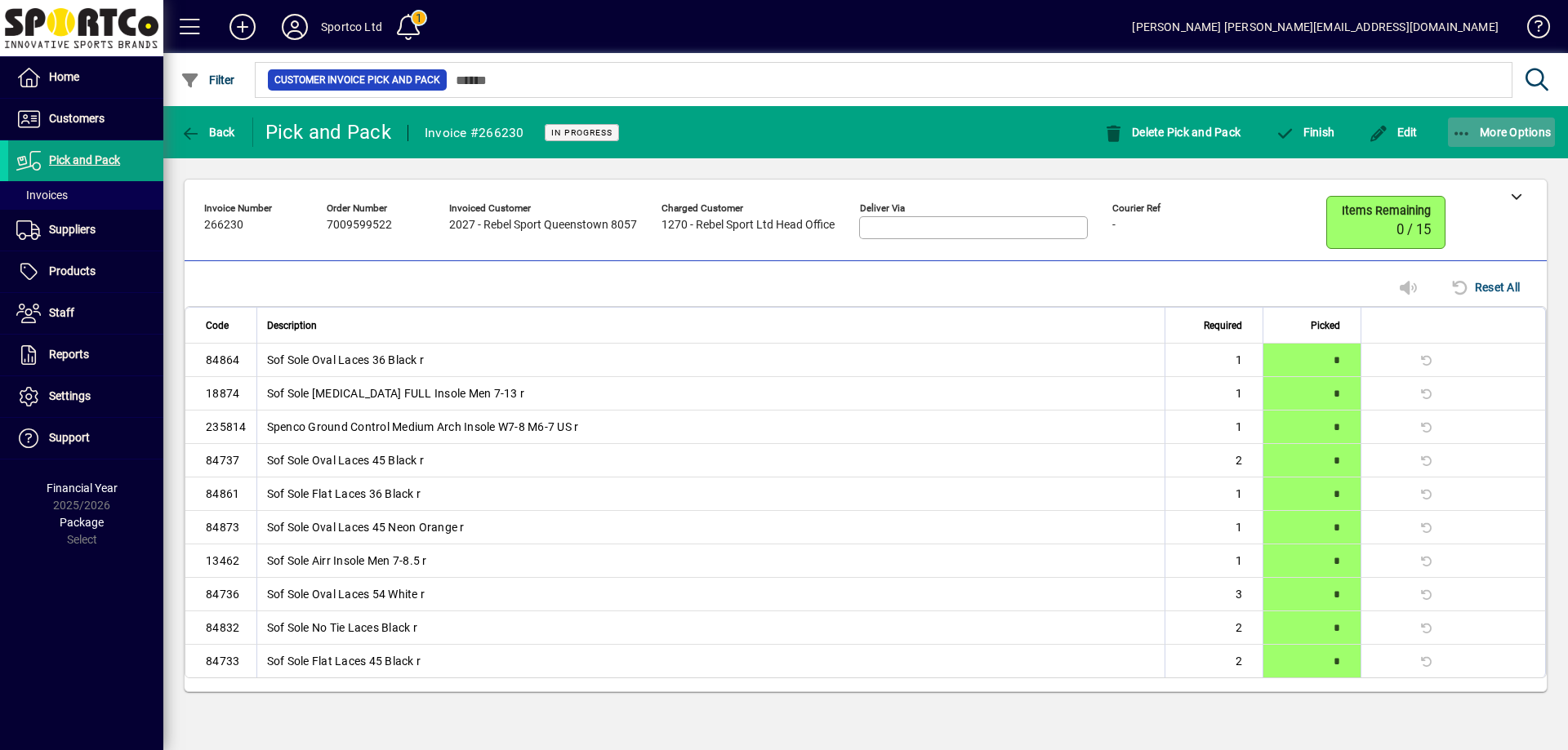
click at [1464, 118] on span "button" at bounding box center [1502, 132] width 108 height 40
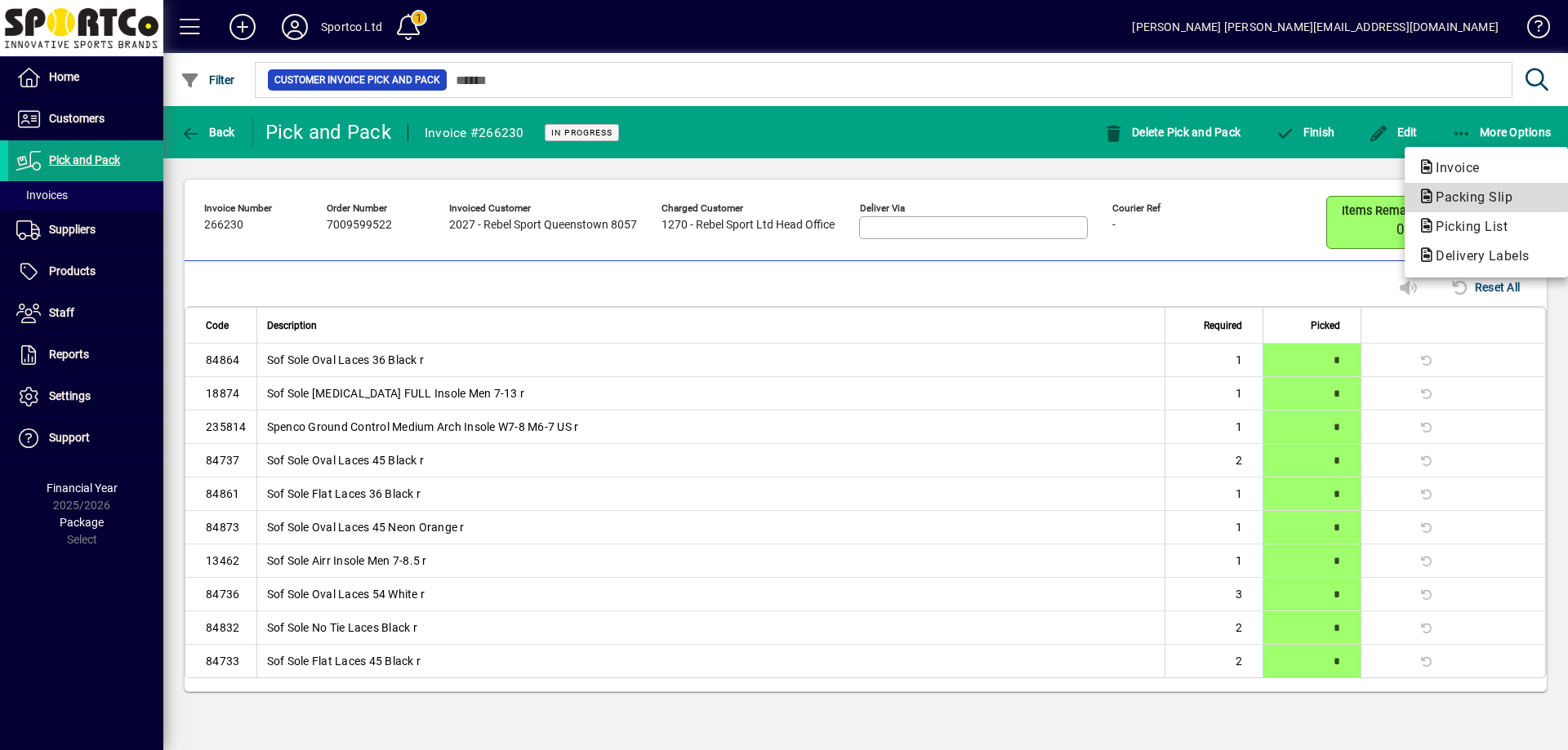
click at [1472, 193] on span "Packing Slip" at bounding box center [1469, 198] width 103 height 16
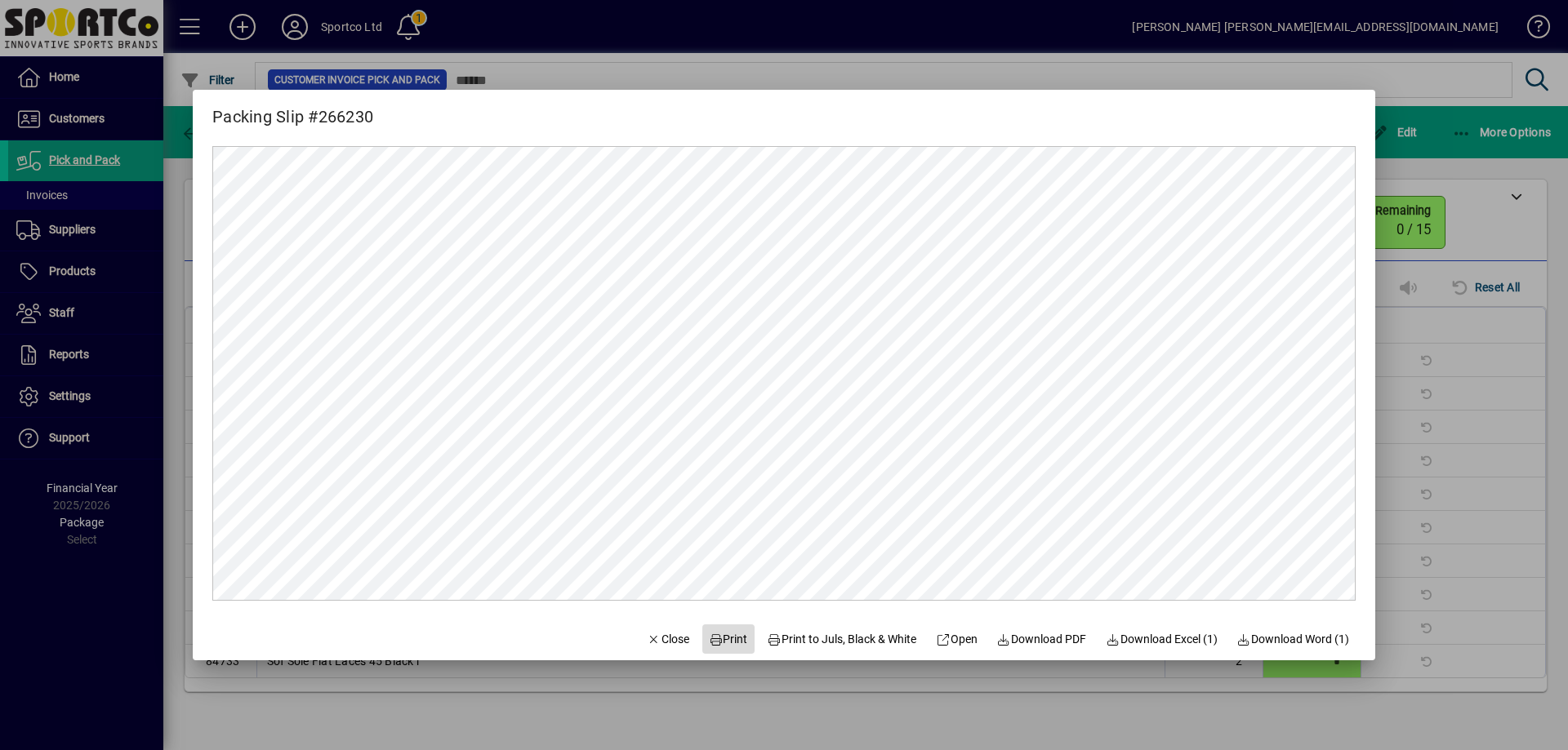
click at [724, 639] on span "Print" at bounding box center [729, 639] width 40 height 17
click at [666, 637] on span "Close" at bounding box center [667, 639] width 43 height 17
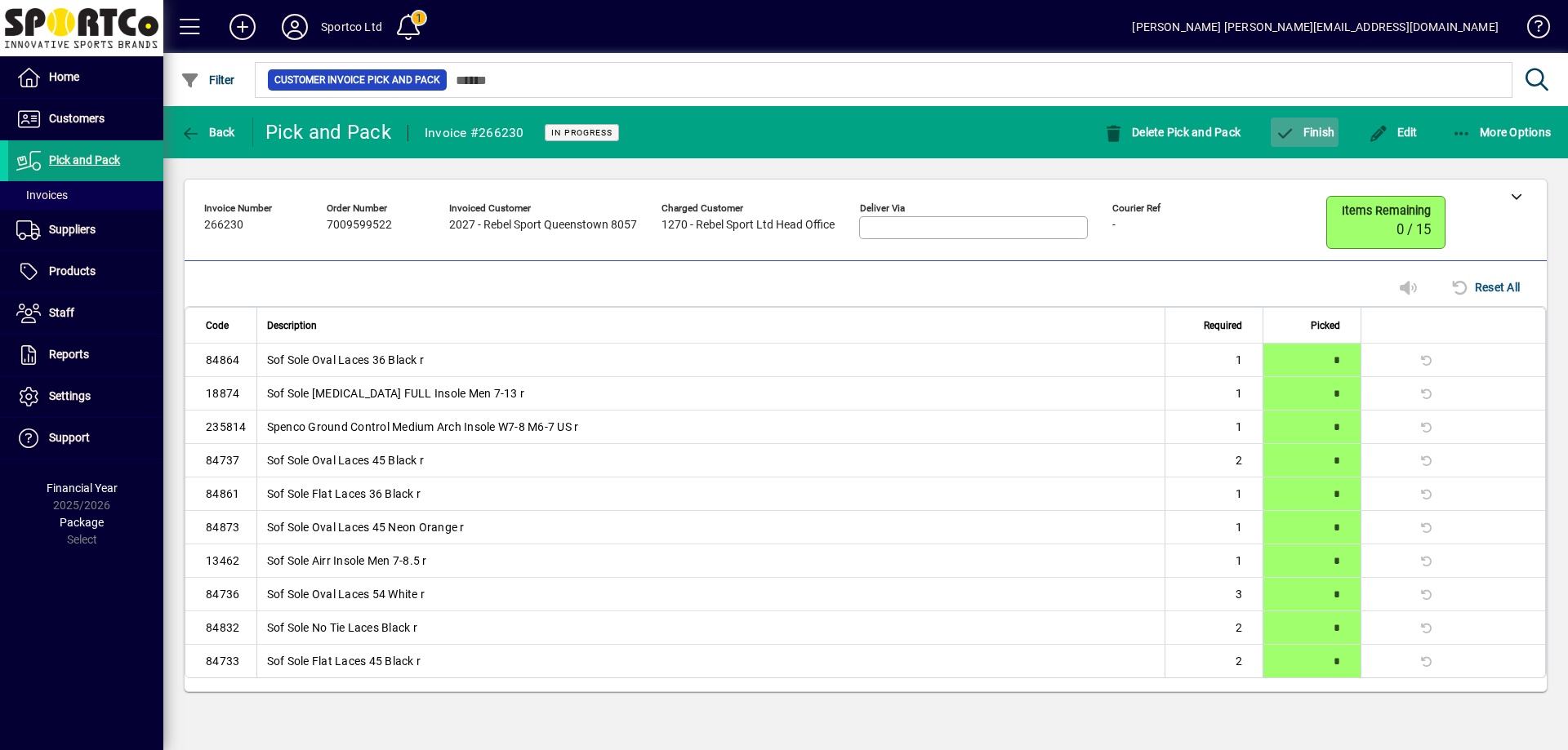
click at [1322, 138] on span "button" at bounding box center [1304, 132] width 68 height 40
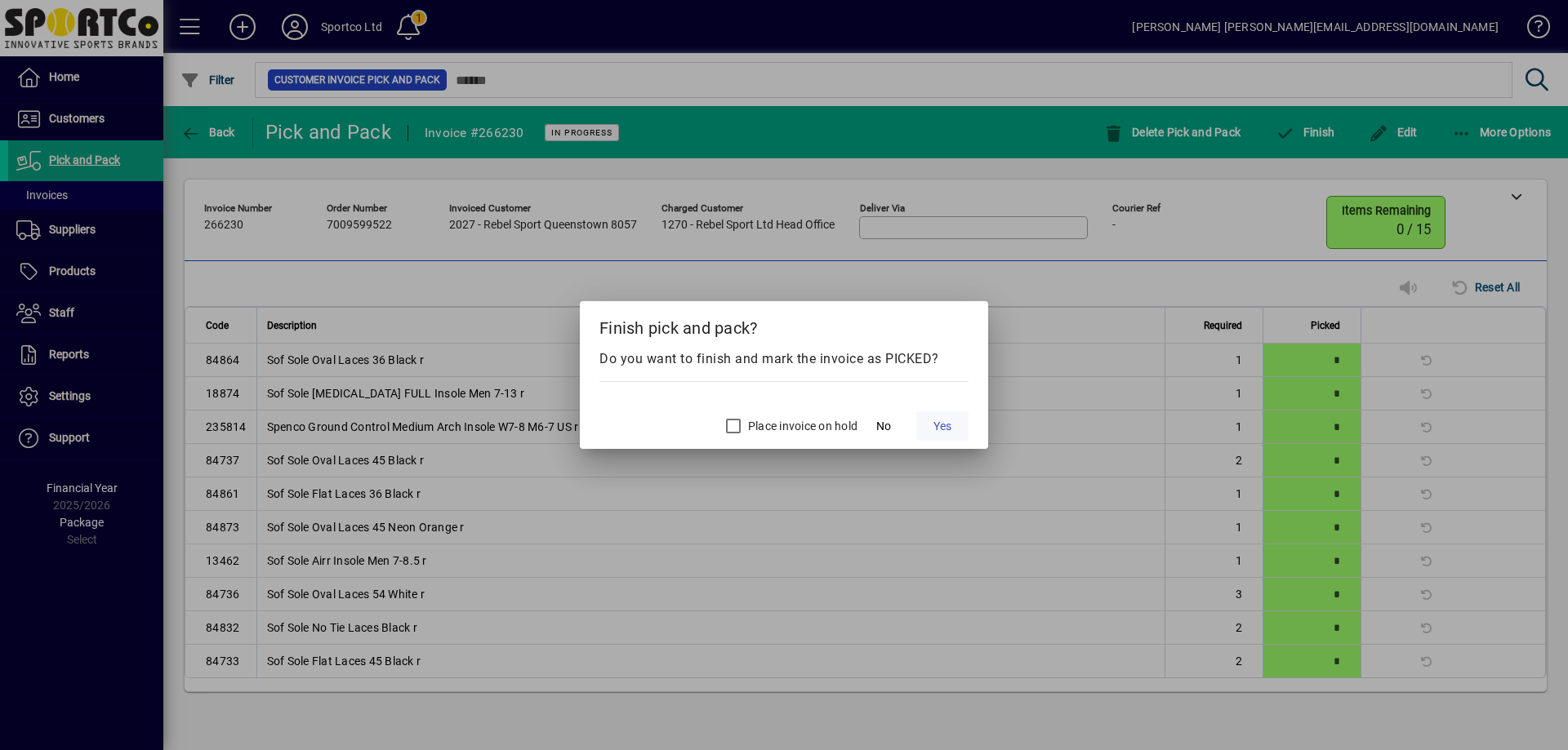
click at [946, 416] on span at bounding box center [942, 426] width 52 height 40
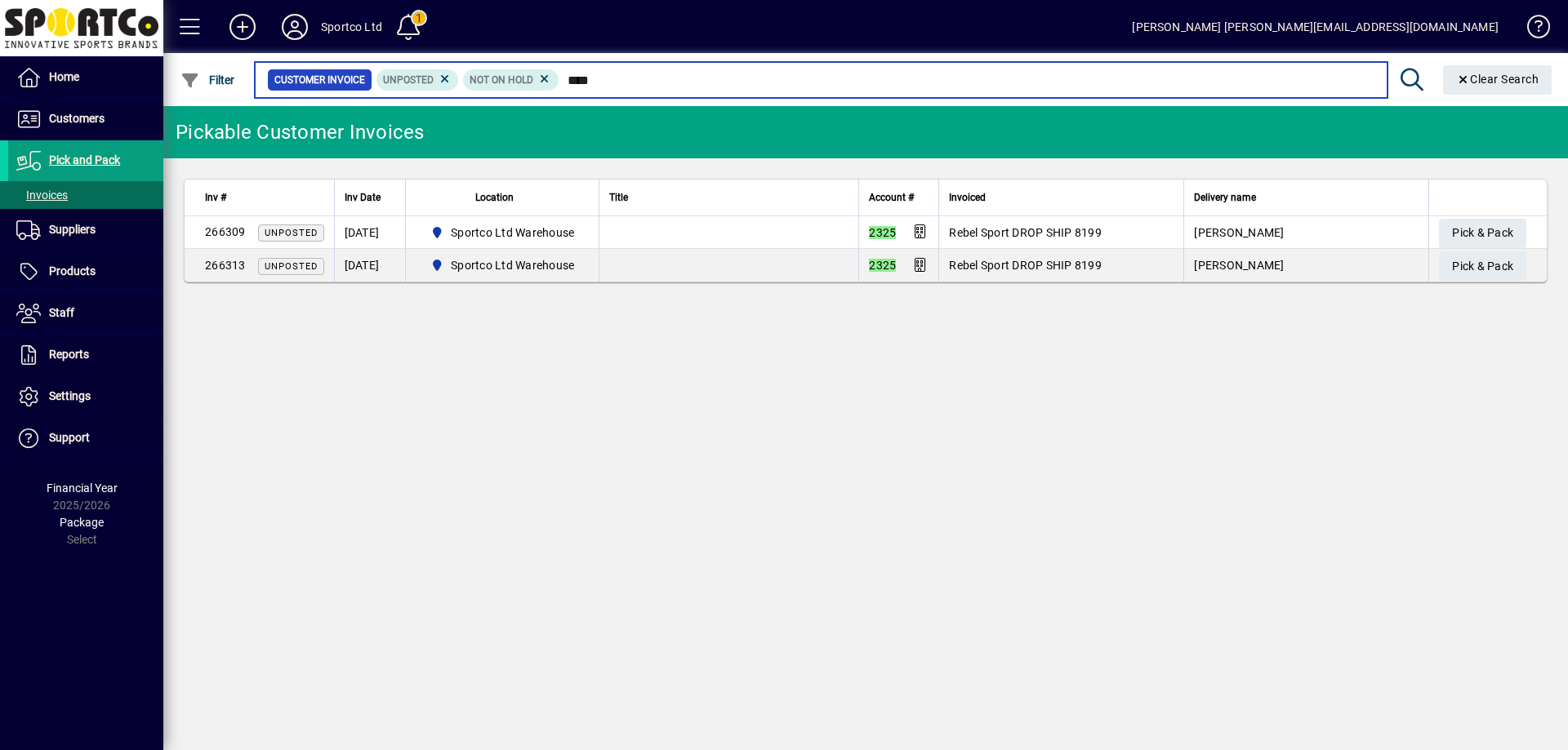
click at [628, 80] on input "****" at bounding box center [967, 79] width 815 height 23
type input "*"
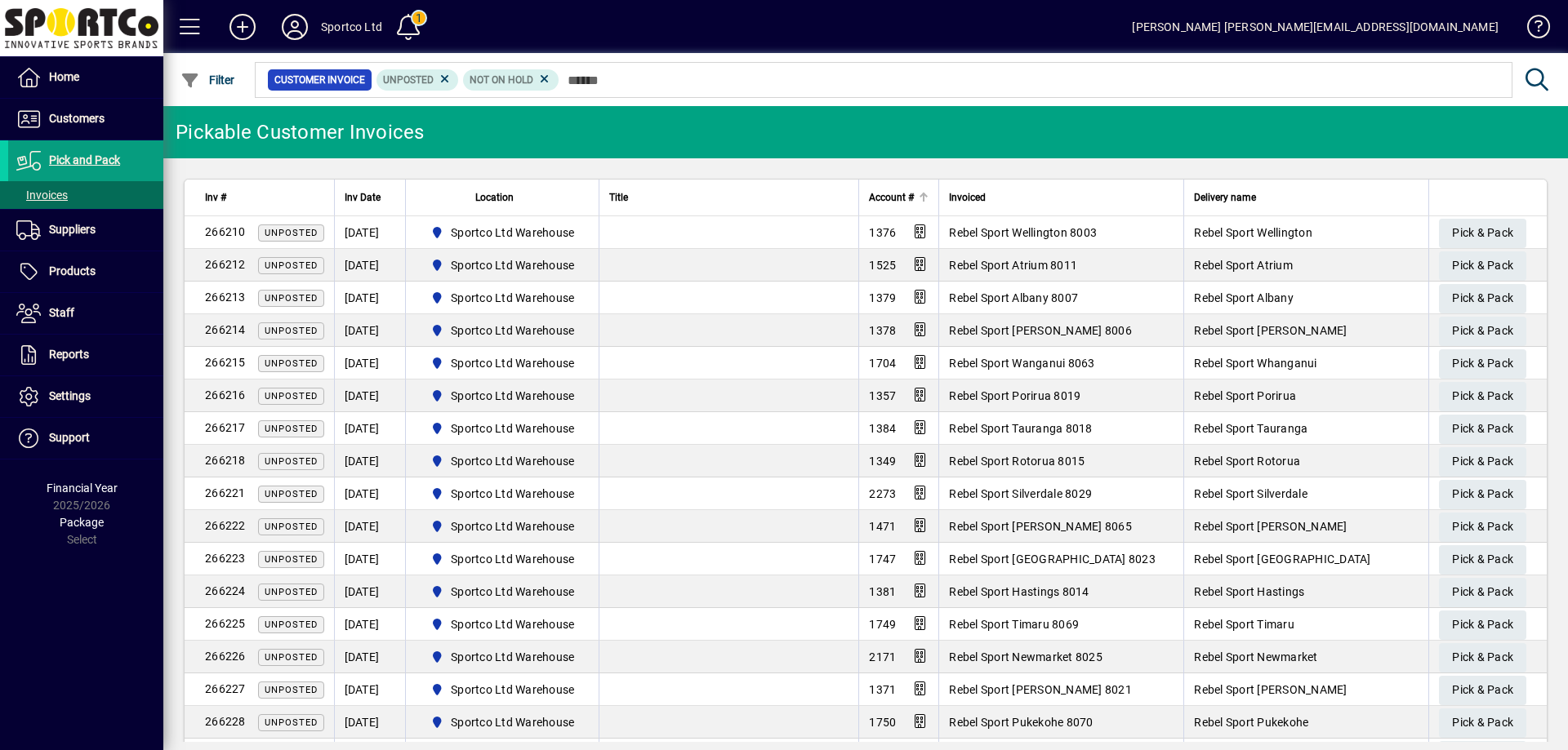
click at [872, 191] on span "Account #" at bounding box center [891, 198] width 44 height 18
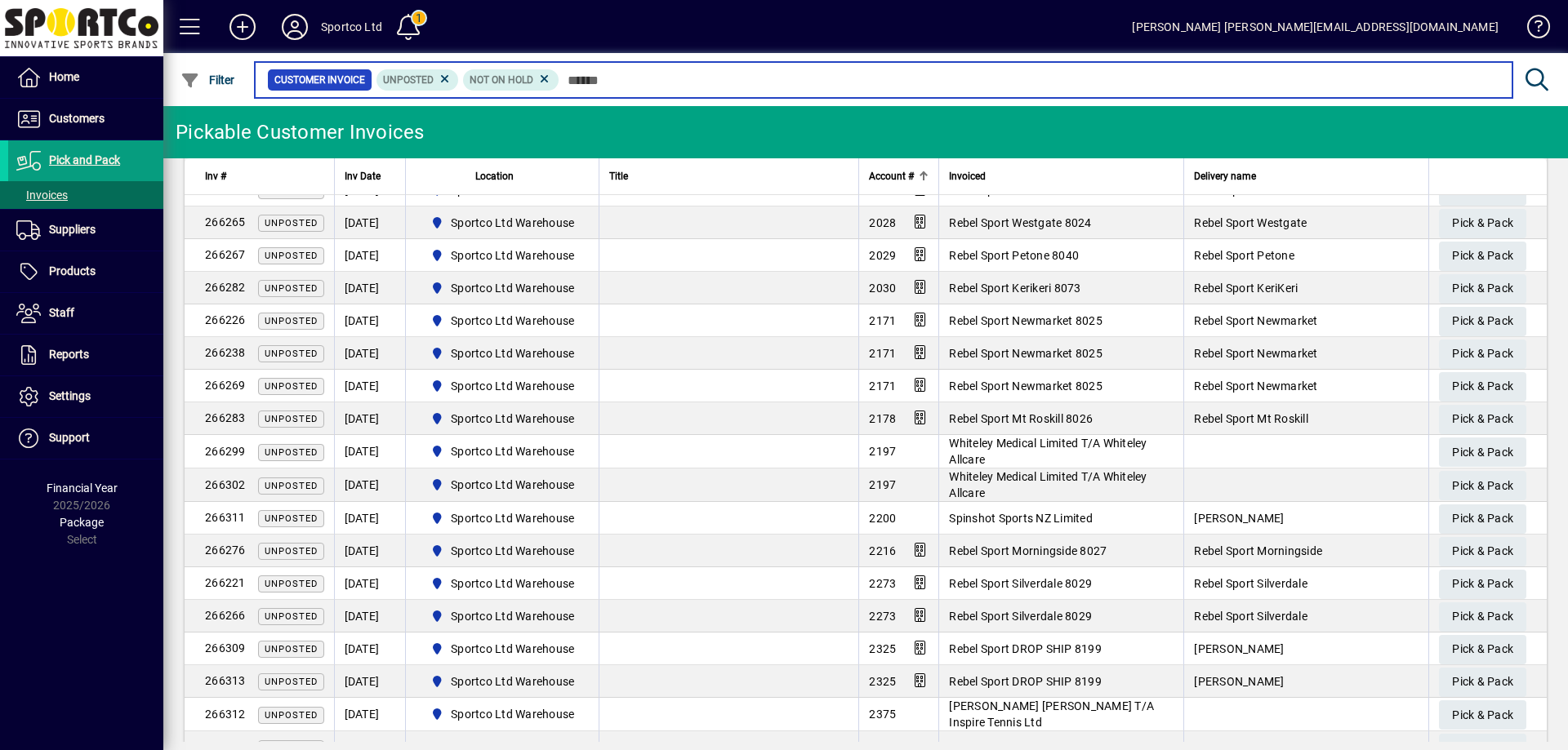
scroll to position [1717, 0]
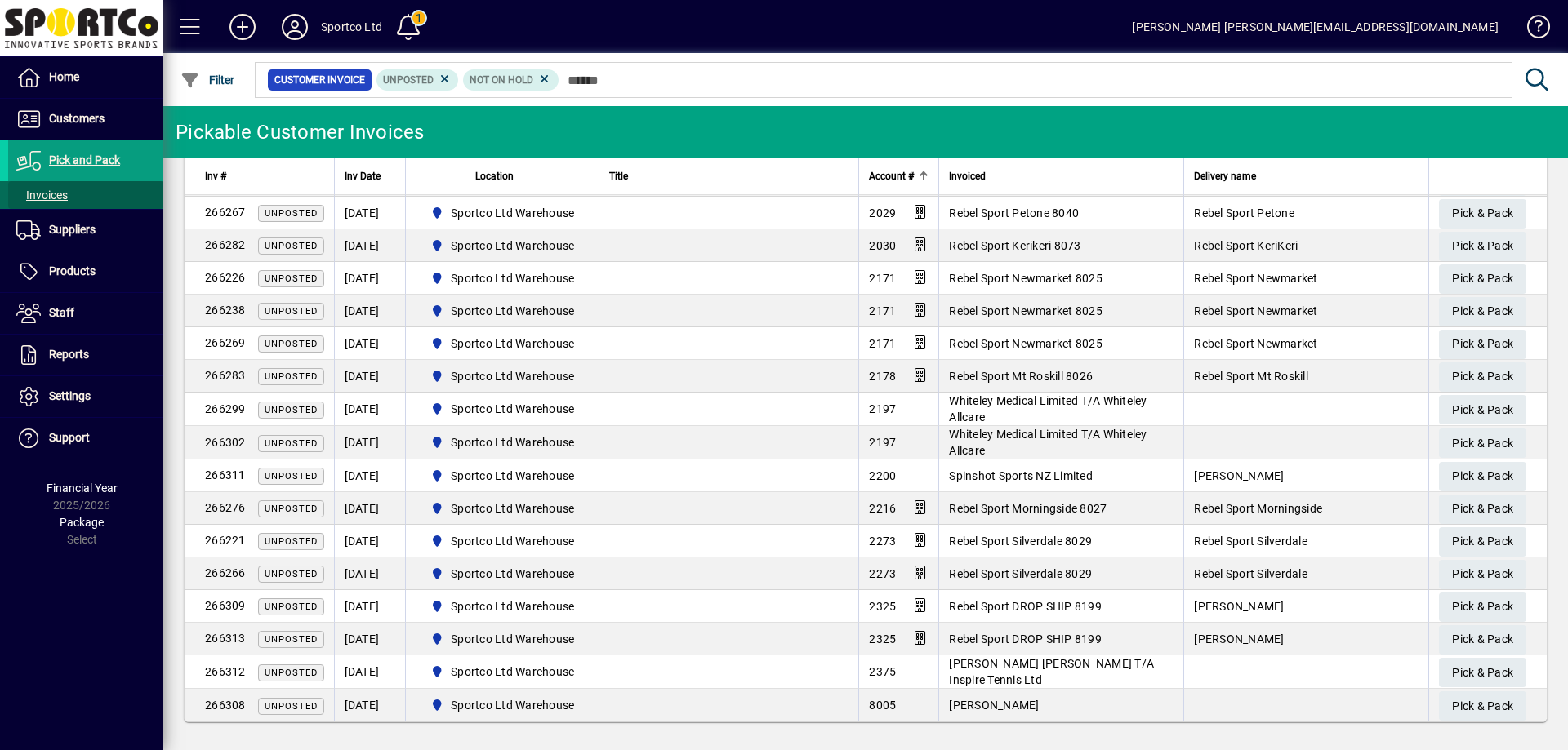
click at [37, 195] on span "Invoices" at bounding box center [43, 195] width 51 height 13
